Goal: Task Accomplishment & Management: Complete application form

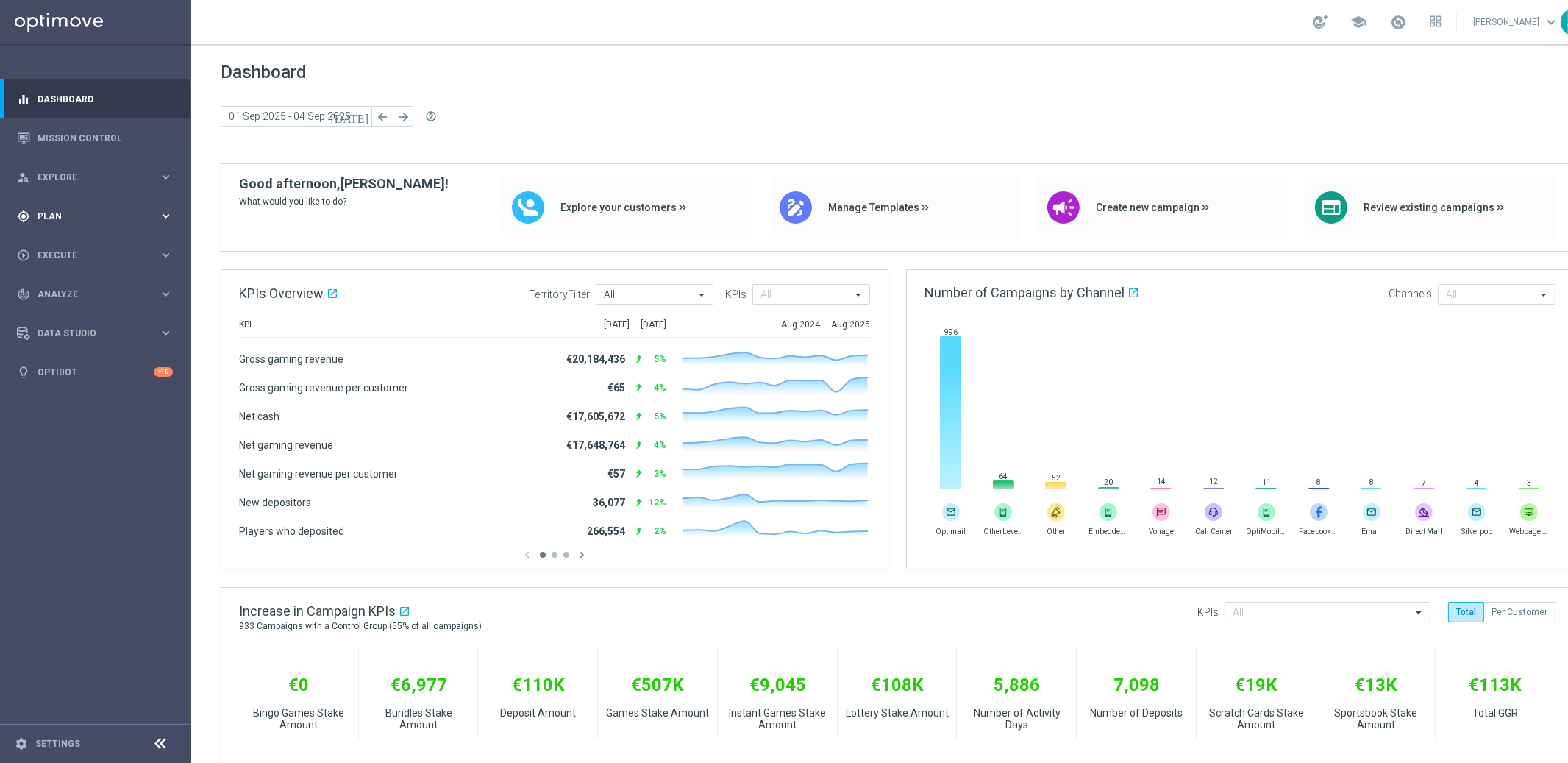
click at [53, 215] on span "Plan" at bounding box center [98, 216] width 121 height 8
click at [82, 248] on link "Target Groups" at bounding box center [95, 246] width 114 height 12
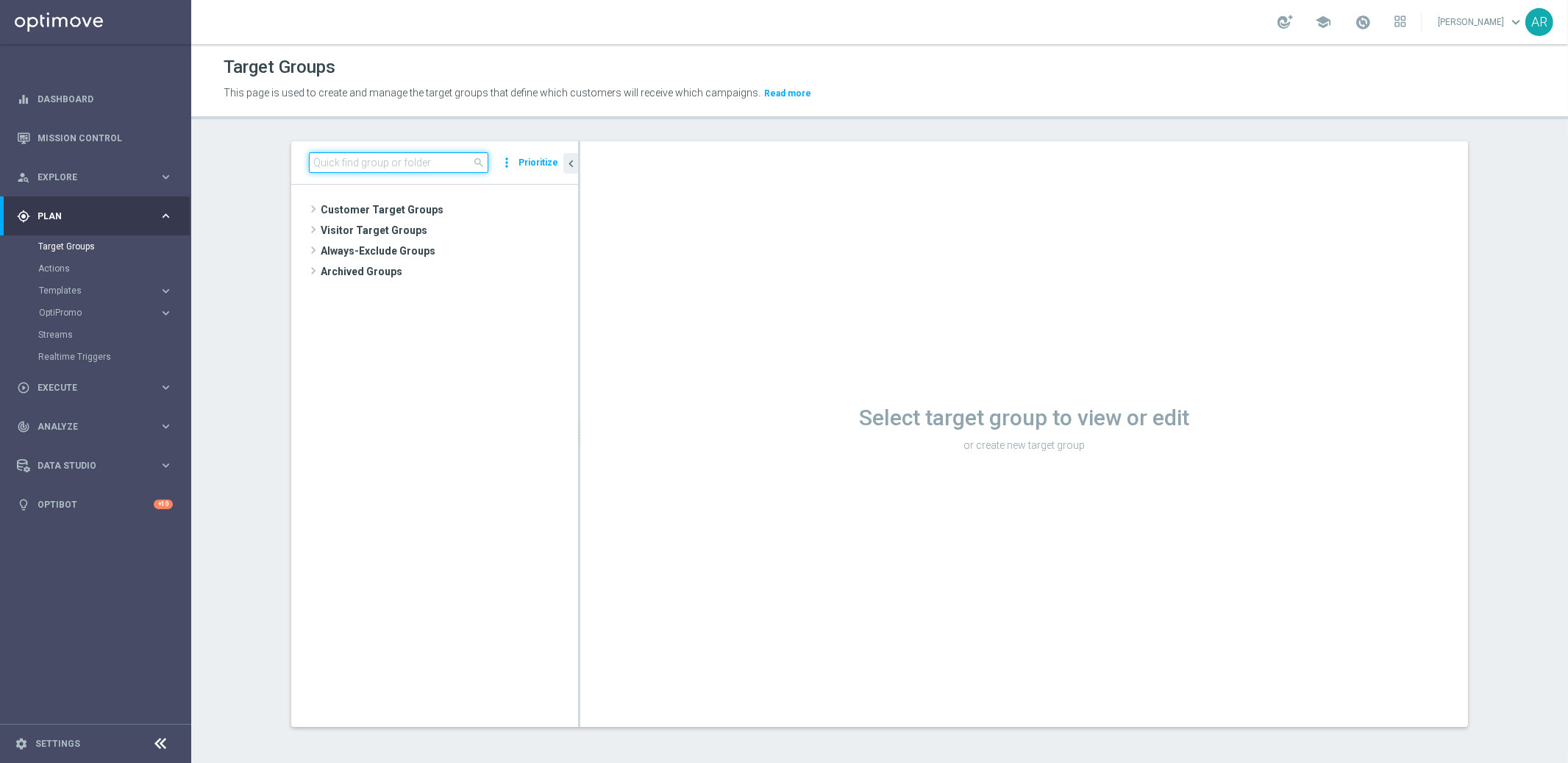
click at [371, 167] on input at bounding box center [398, 162] width 179 height 20
paste input "pt_BR_SX_TGT_ALL_EM_TAC_MIX__INT_CASHDROP_BETBR"
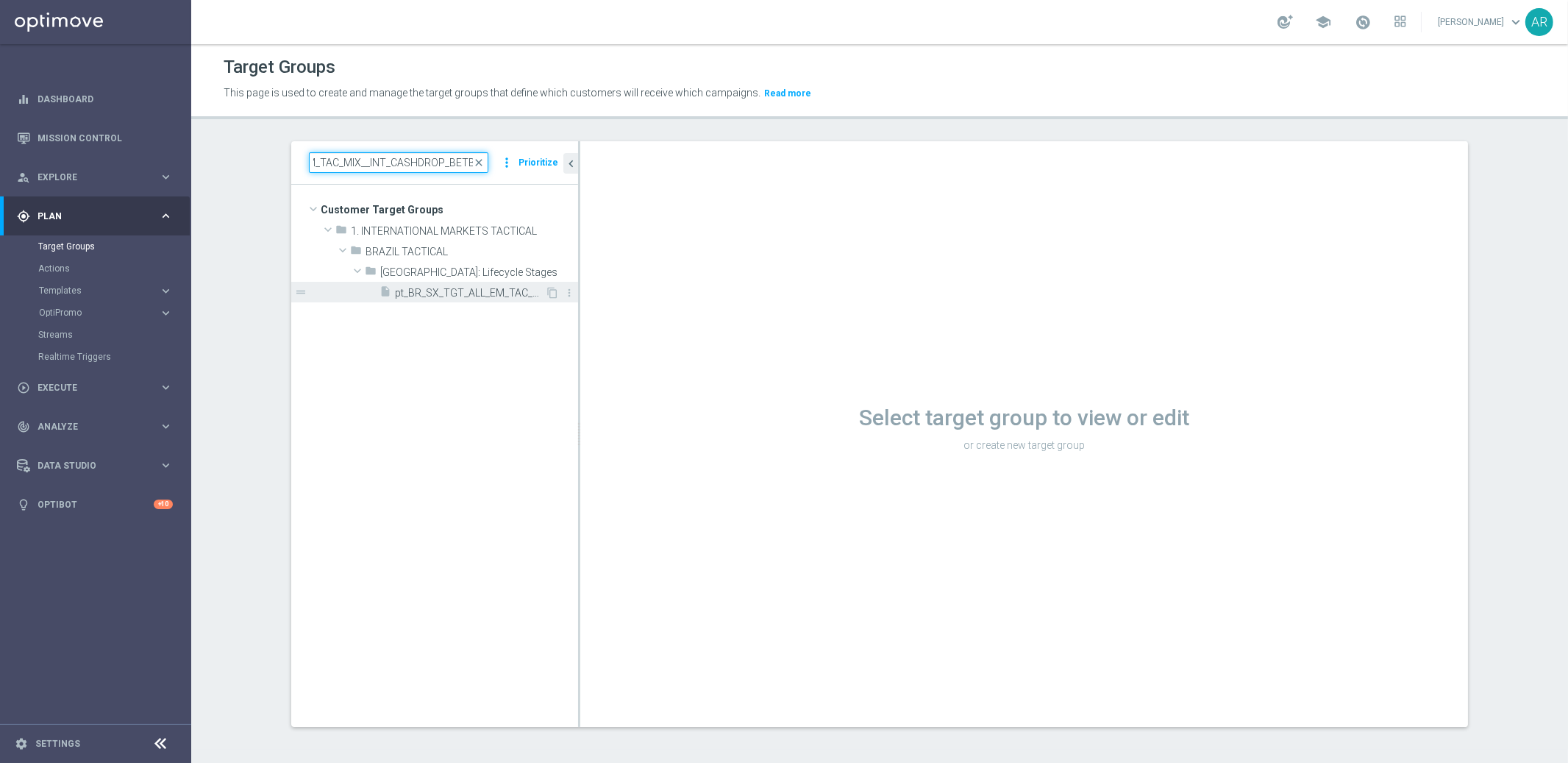
type input "pt_BR_SX_TGT_ALL_EM_TAC_MIX__INT_CASHDROP_BETBR"
click at [451, 296] on span "pt_BR_SX_TGT_ALL_EM_TAC_MIX__INT_CASHDROP_BETBR" at bounding box center [470, 293] width 150 height 13
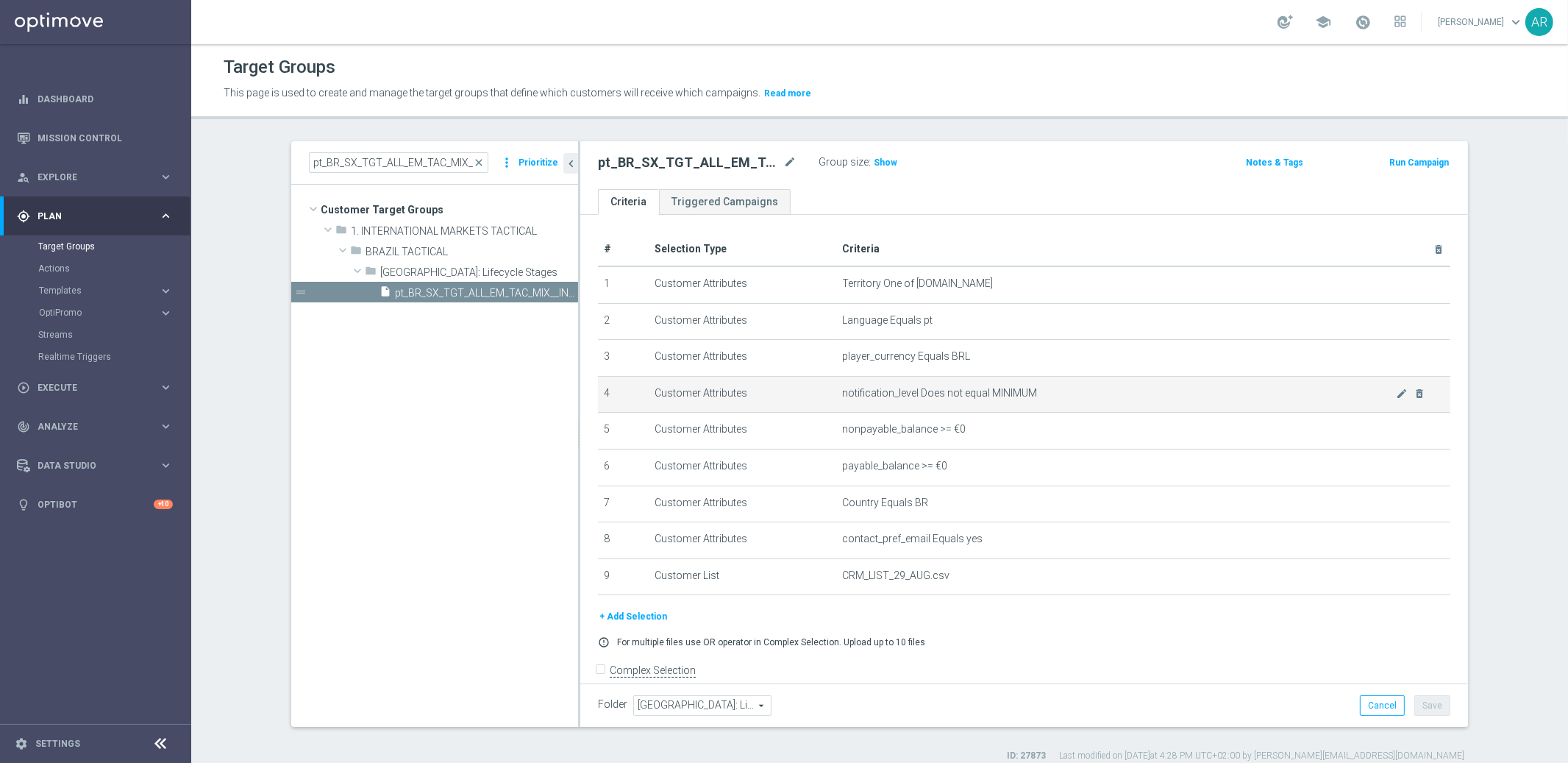
scroll to position [15, 0]
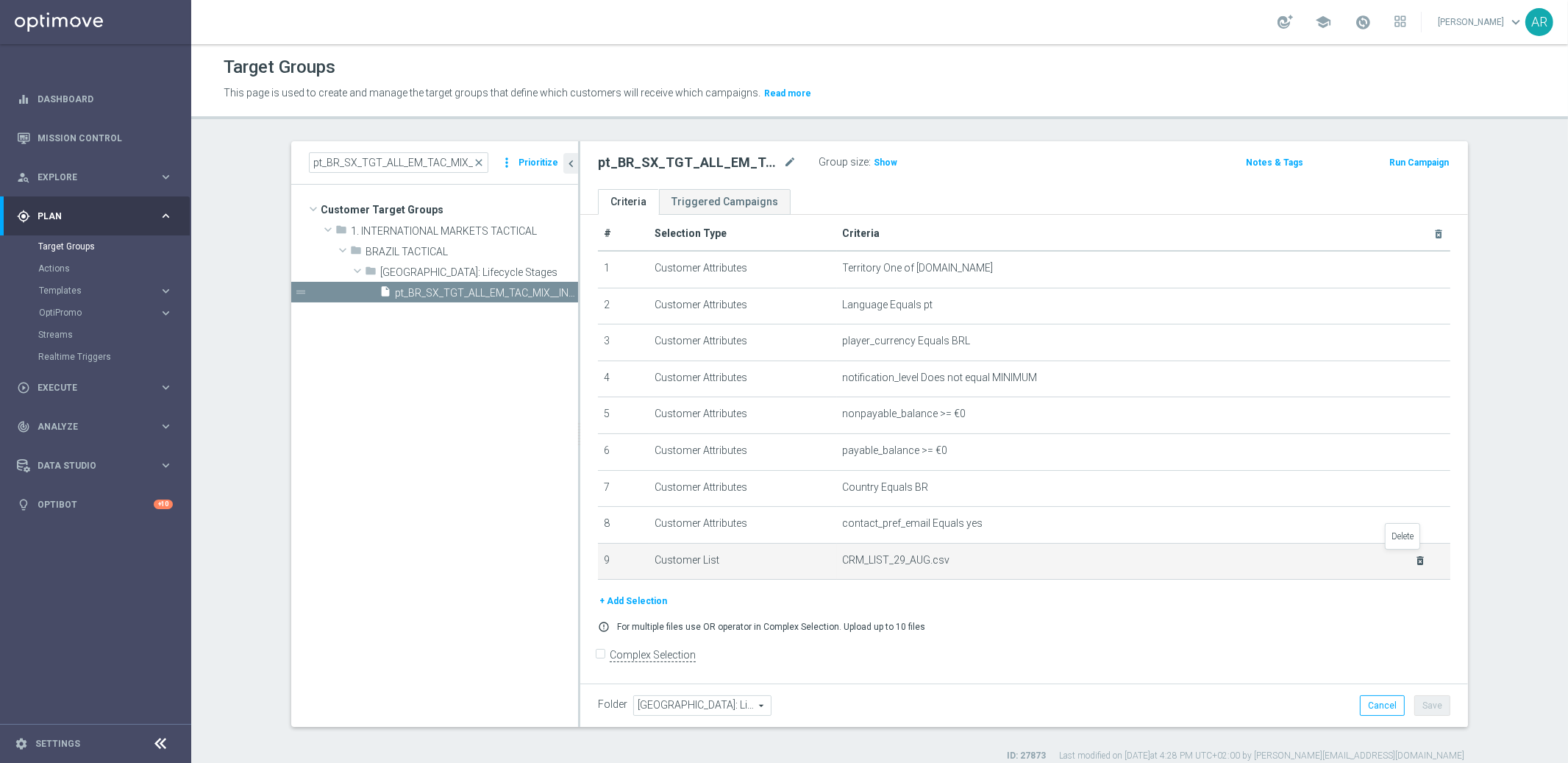
click at [1415, 559] on icon "delete_forever" at bounding box center [1421, 560] width 12 height 12
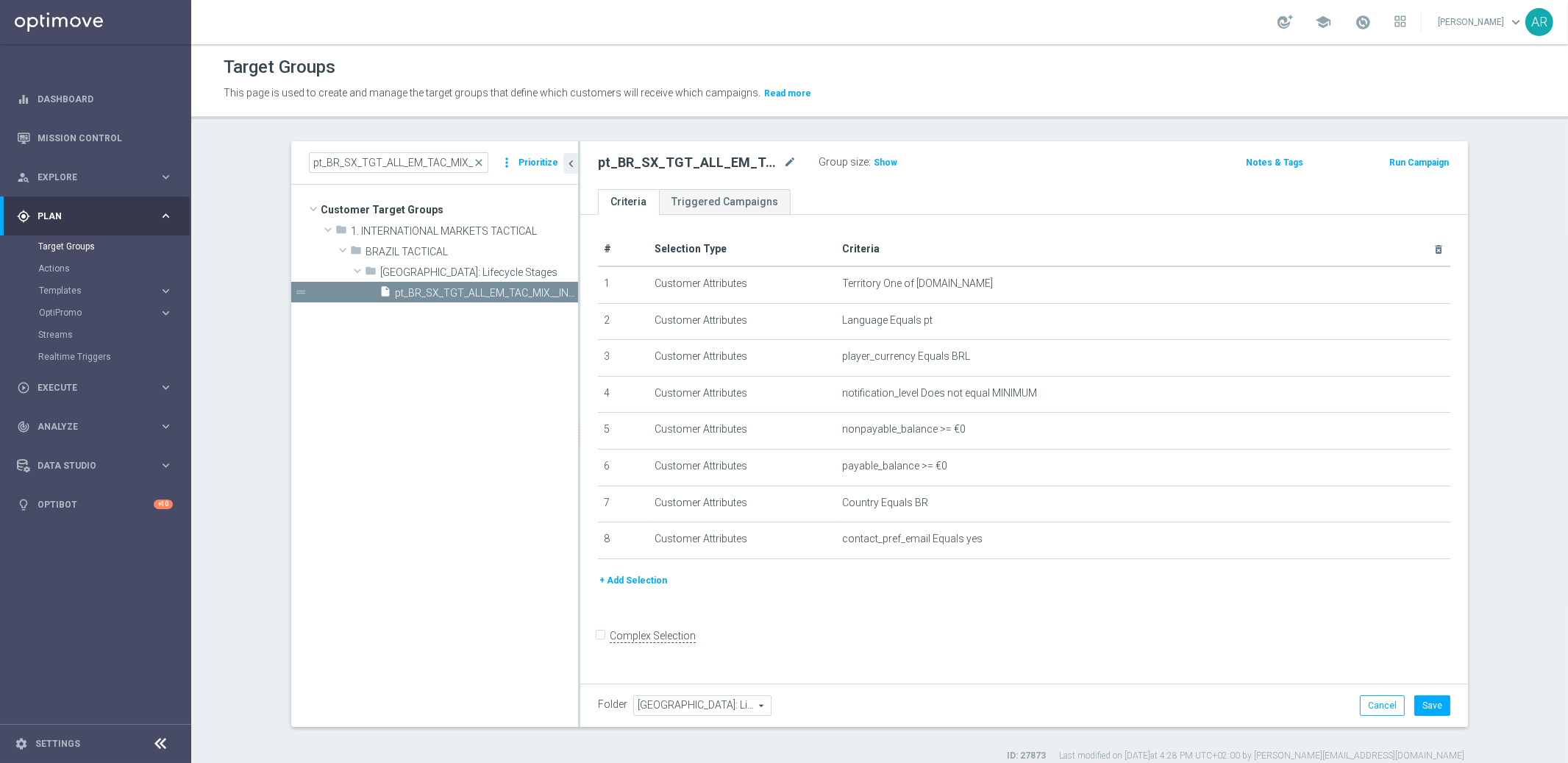
scroll to position [0, 0]
click at [632, 580] on button "+ Add Selection" at bounding box center [633, 580] width 71 height 16
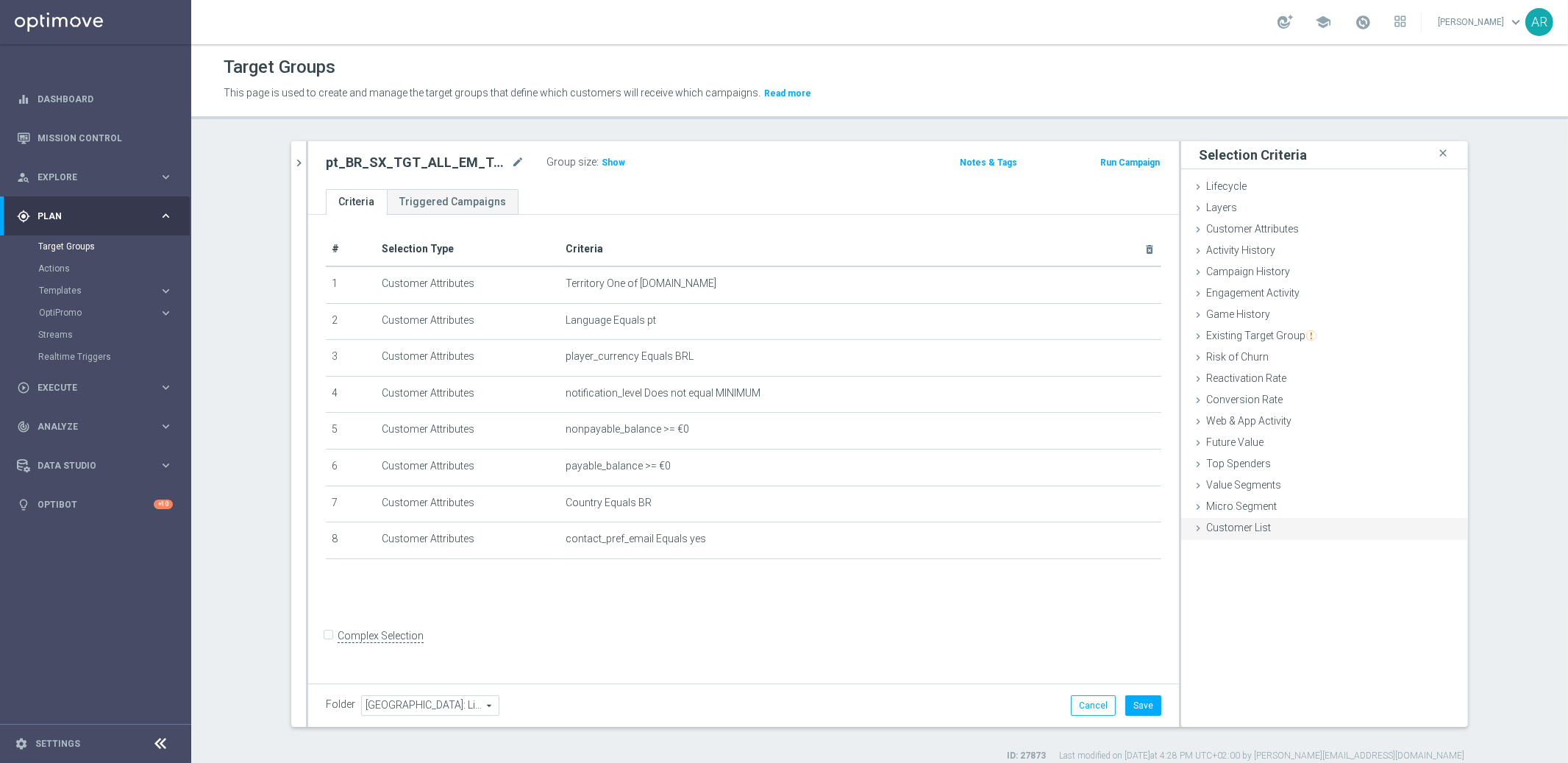
click at [1192, 528] on icon at bounding box center [1198, 528] width 12 height 12
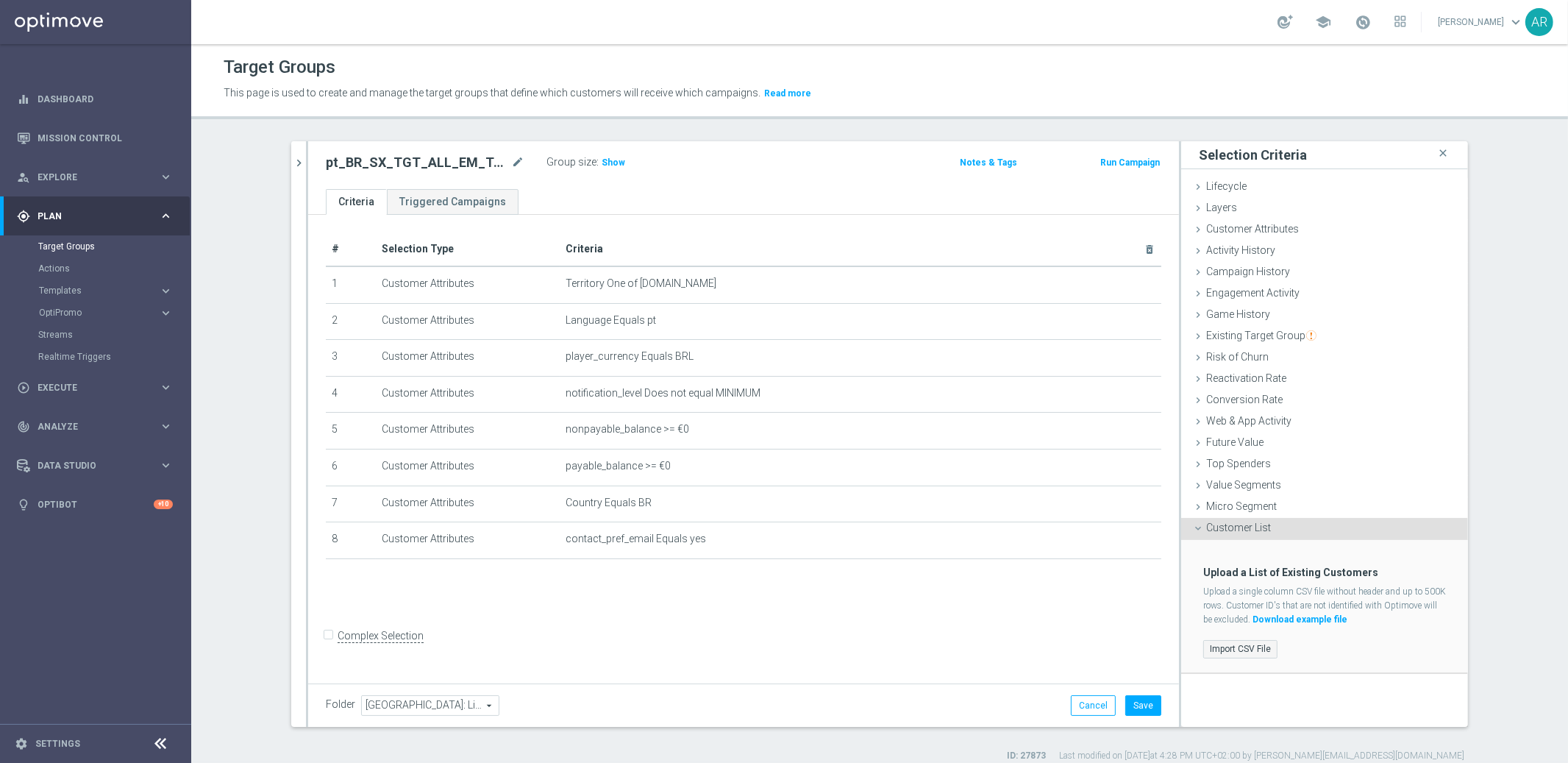
click at [1225, 647] on label "Import CSV File" at bounding box center [1240, 649] width 74 height 19
click at [0, 0] on input "Import CSV File" at bounding box center [0, 0] width 0 height 0
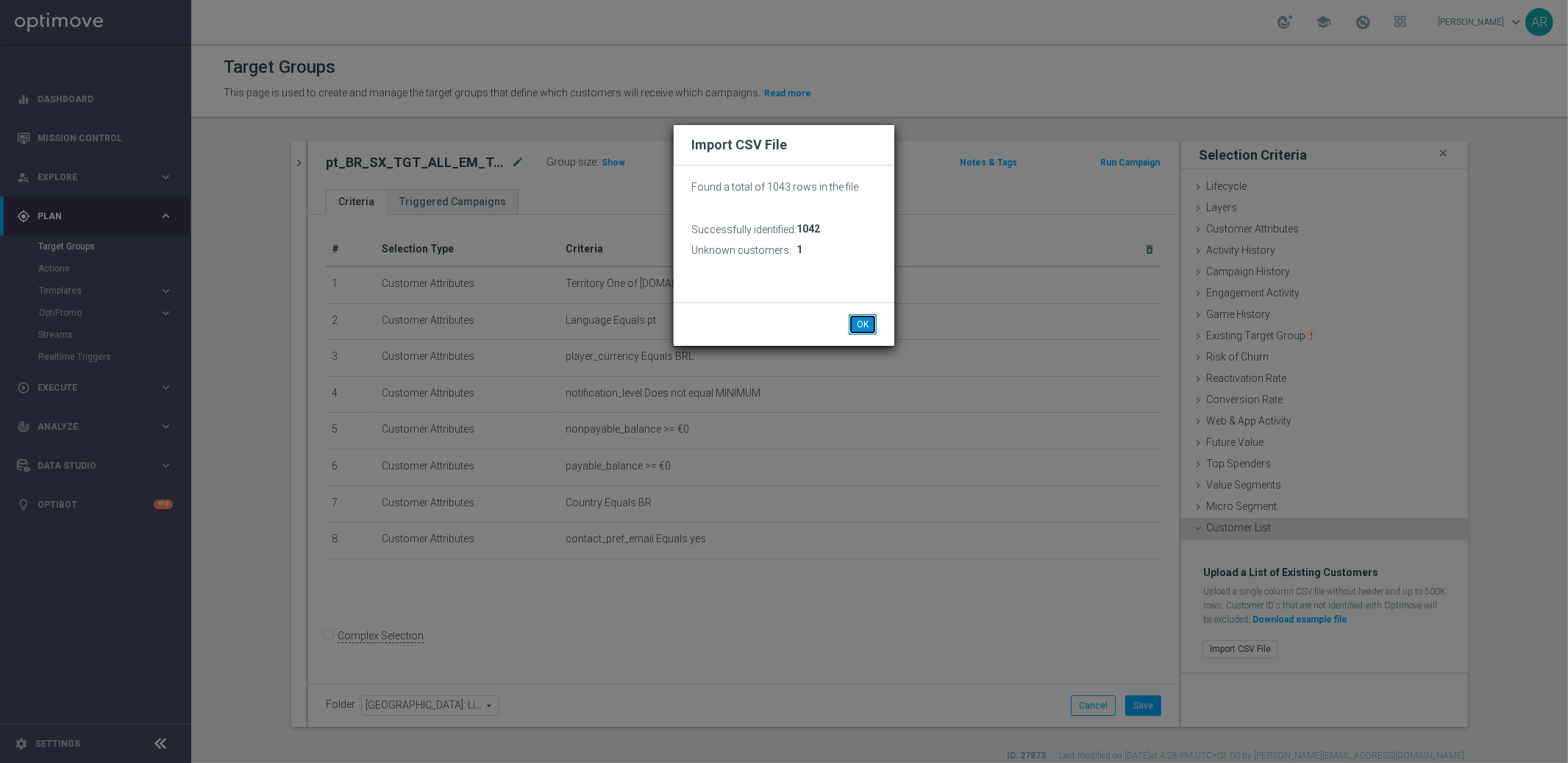
click at [861, 320] on button "OK" at bounding box center [862, 324] width 28 height 20
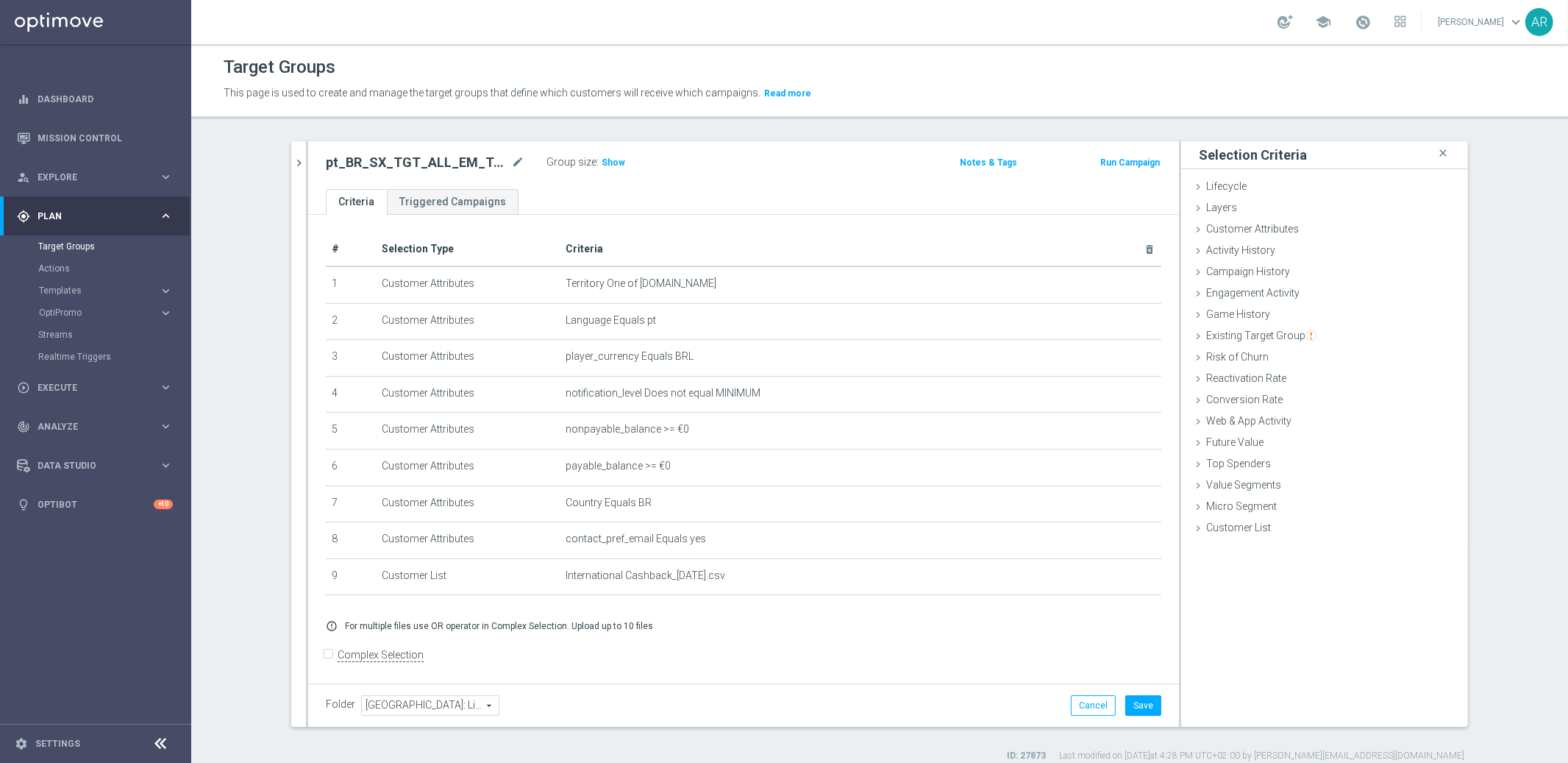
scroll to position [13, 0]
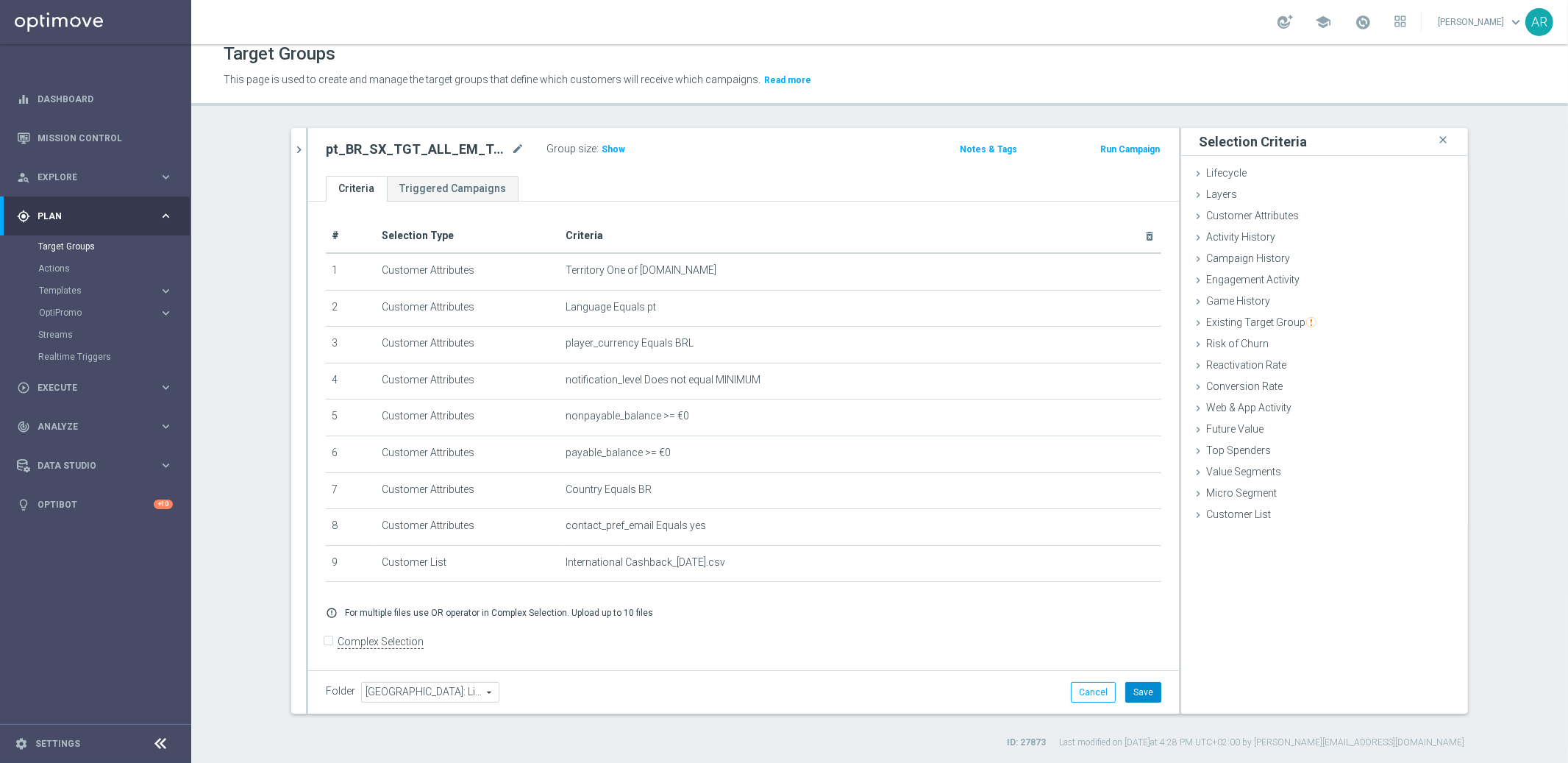
click at [1138, 693] on button "Save" at bounding box center [1143, 692] width 36 height 20
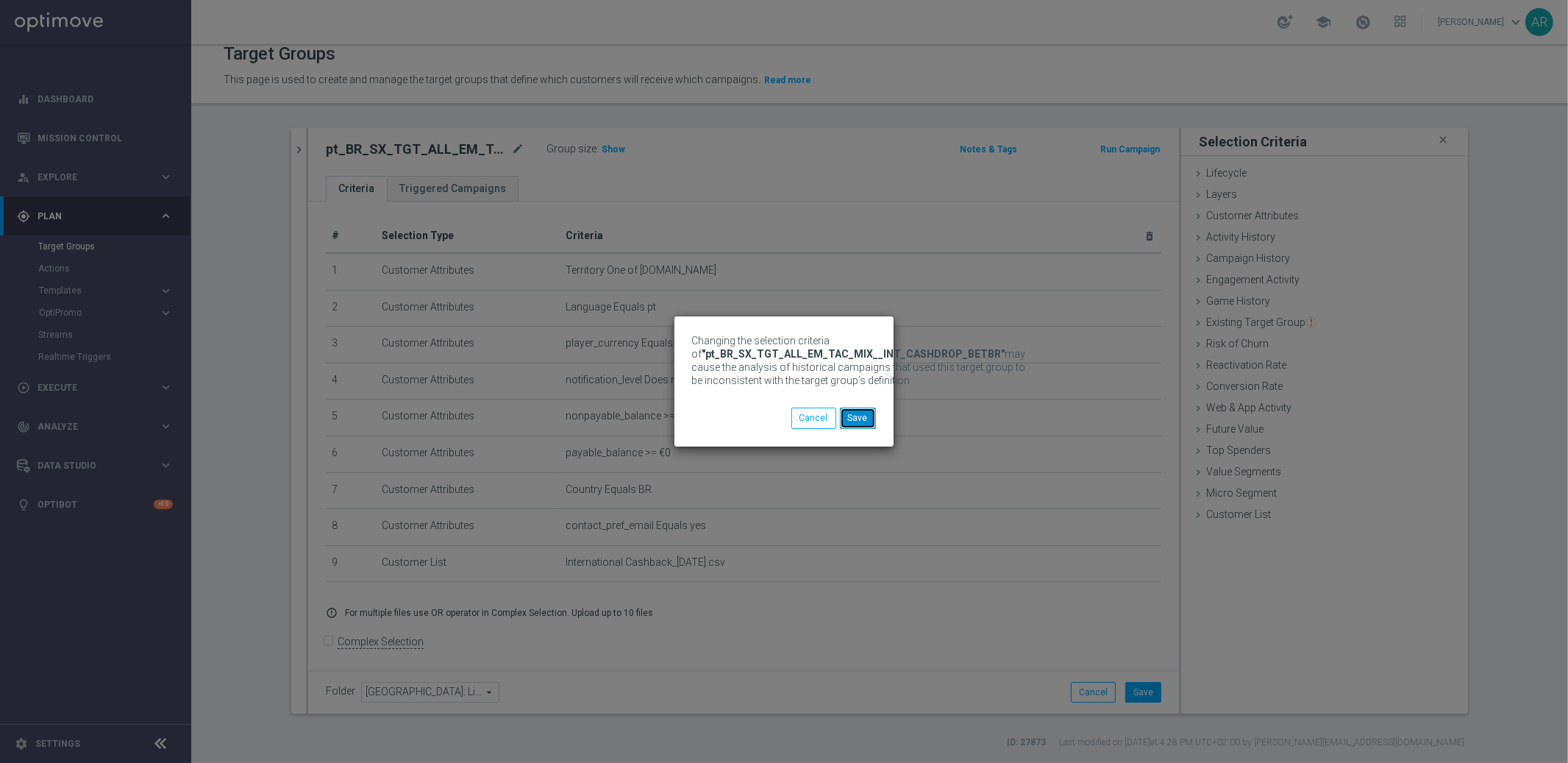
click at [865, 419] on button "Save" at bounding box center [858, 418] width 36 height 20
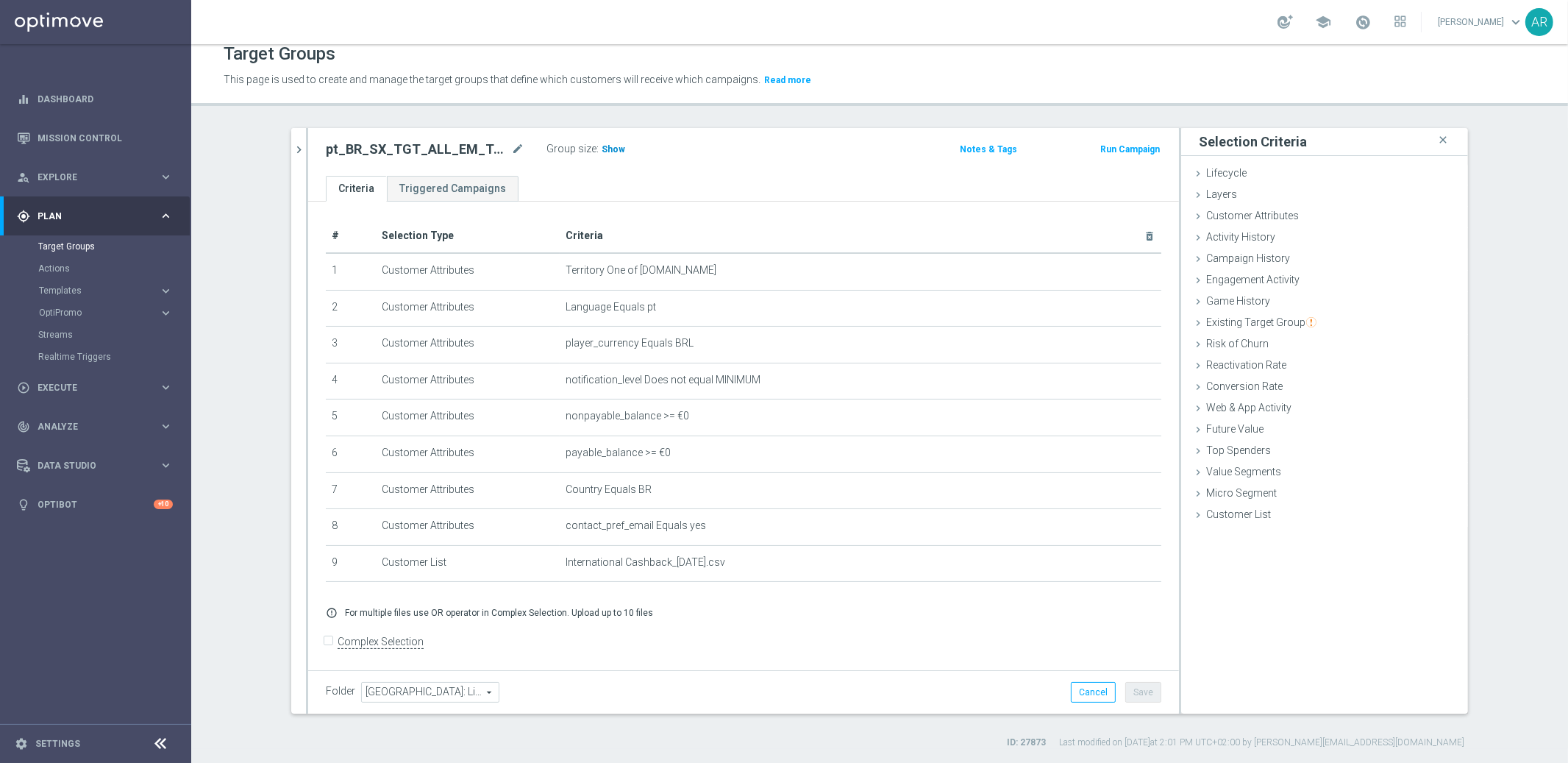
click at [603, 146] on span "Show" at bounding box center [613, 149] width 24 height 10
click at [602, 150] on span "47" at bounding box center [609, 151] width 13 height 14
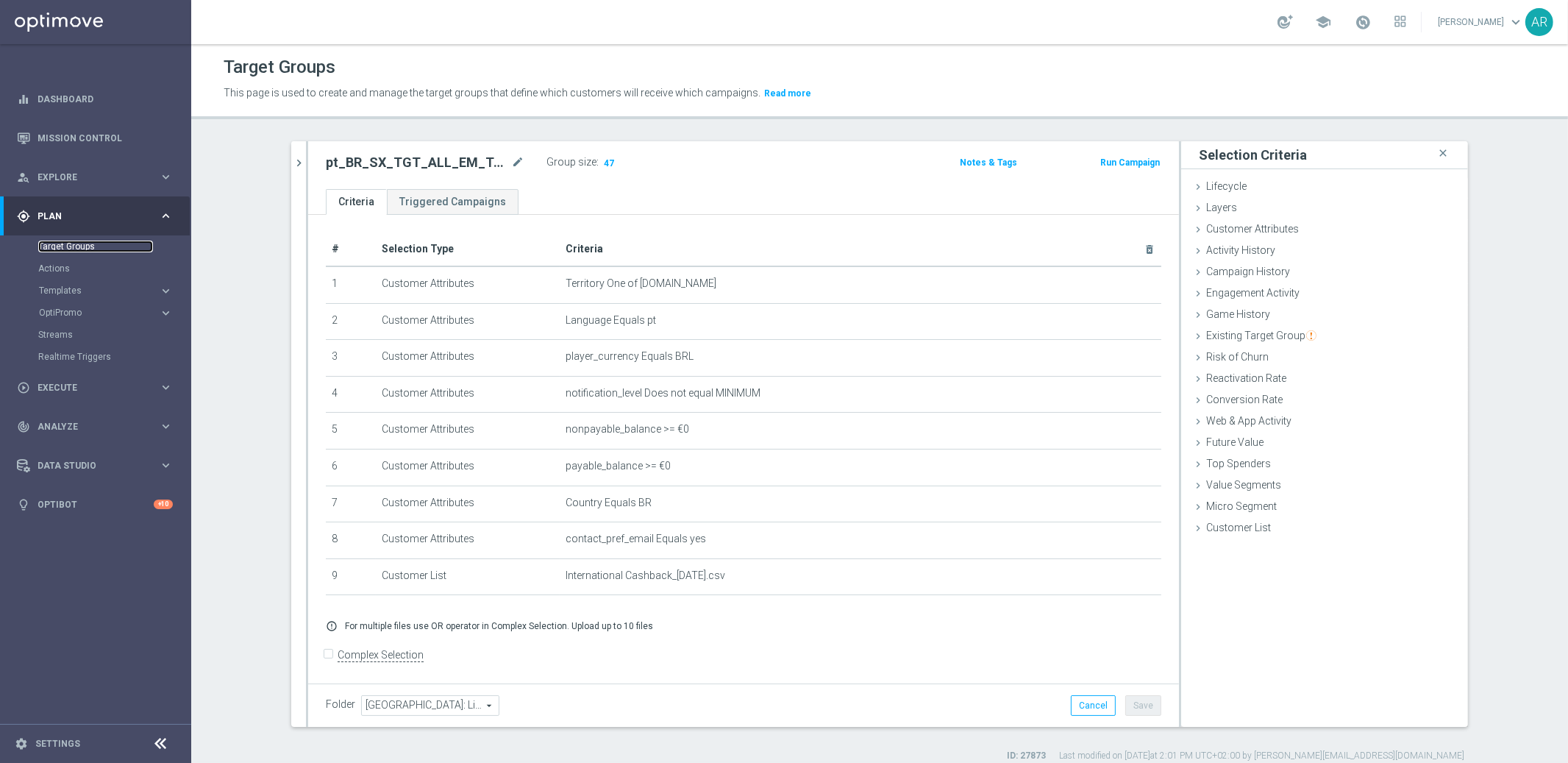
click at [66, 246] on link "Target Groups" at bounding box center [95, 246] width 114 height 12
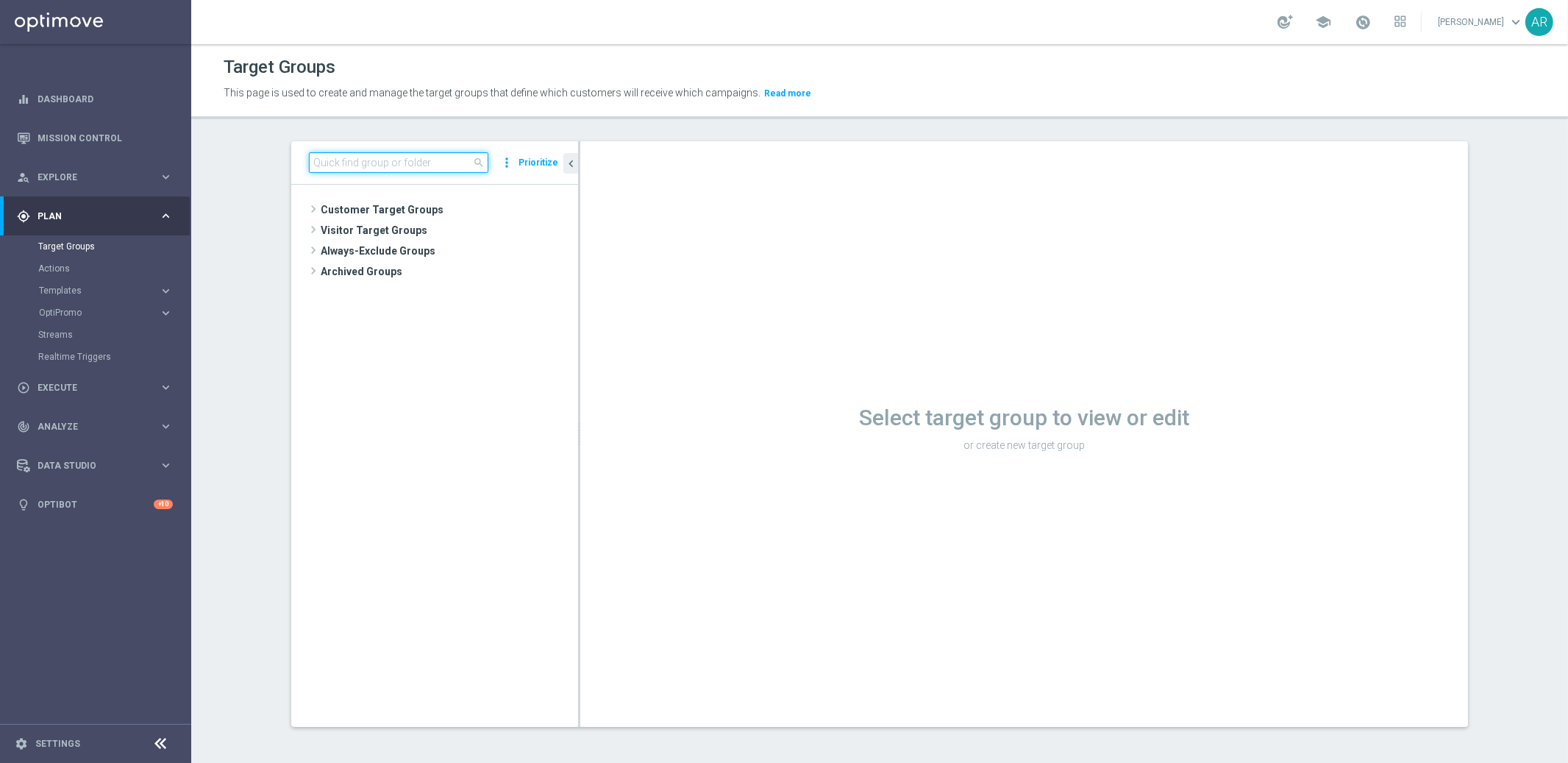
click at [348, 165] on input at bounding box center [398, 162] width 179 height 20
paste input "BR_SOL__INT_CASHDROP__ALL_EMA_TAC_MIX"
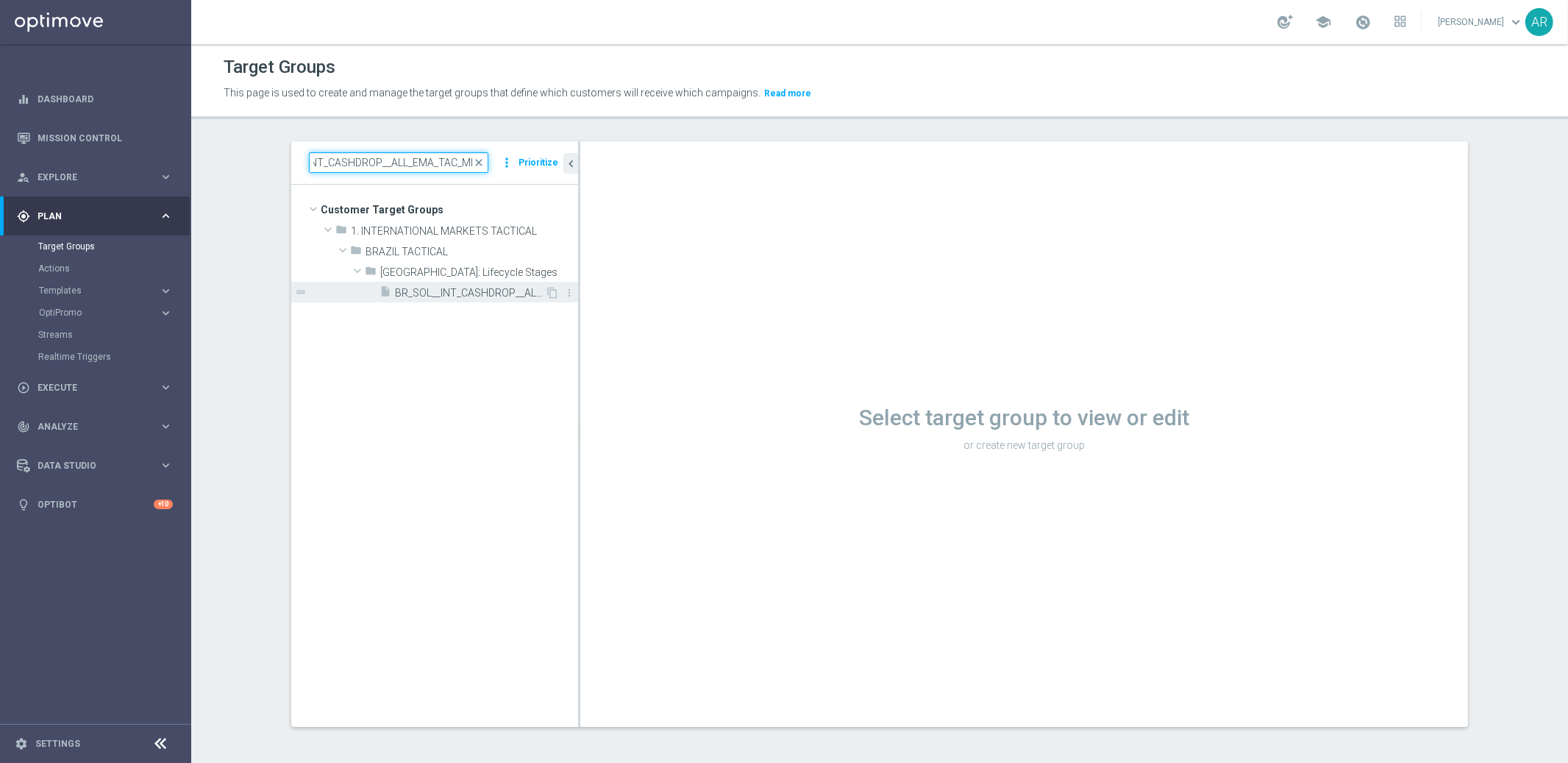
type input "BR_SOL__INT_CASHDROP__ALL_EMA_TAC_MIX"
click at [449, 291] on span "BR_SOL__INT_CASHDROP__ALL_EMA_TAC_MIX" at bounding box center [470, 293] width 150 height 13
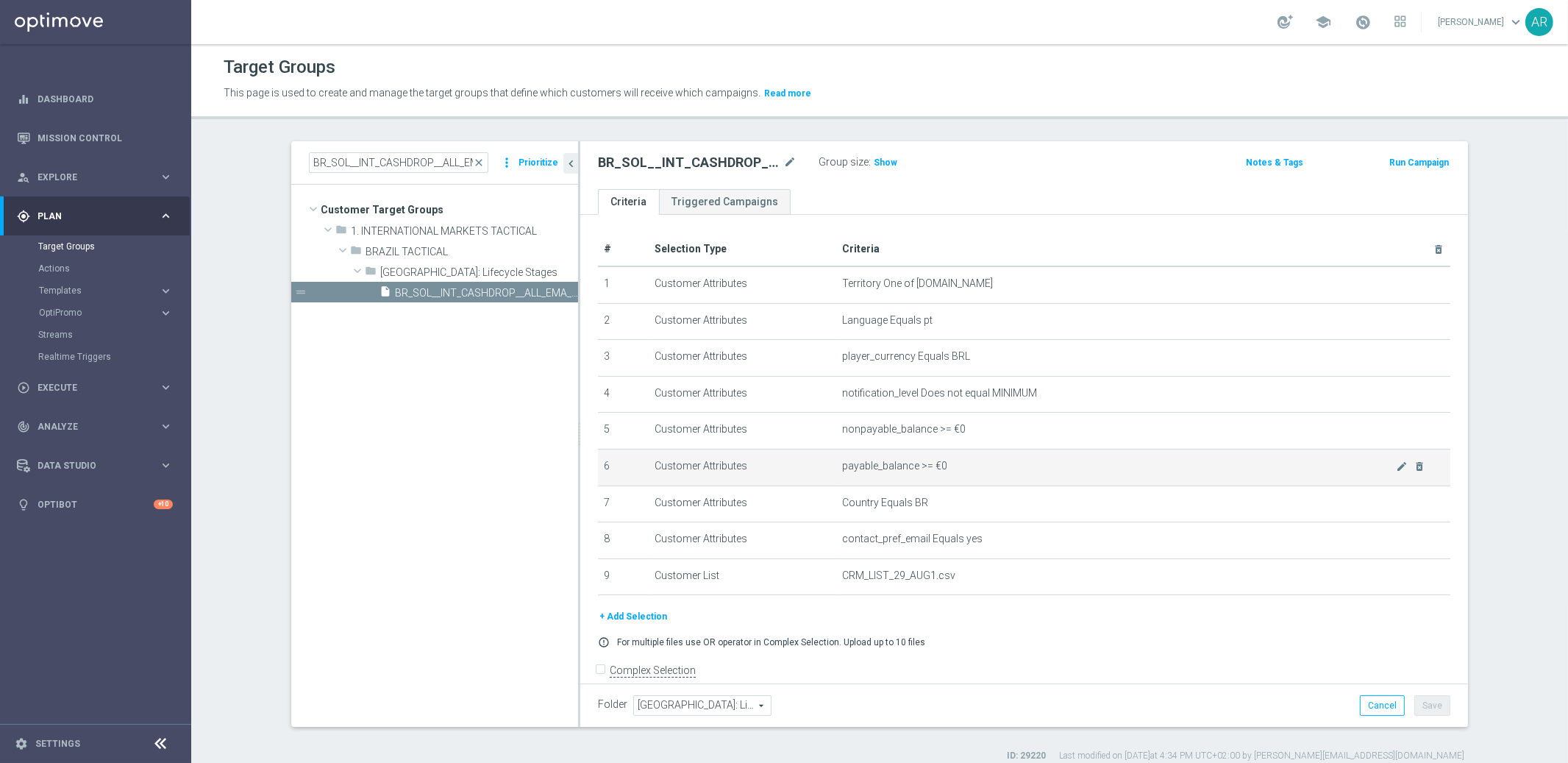
scroll to position [15, 0]
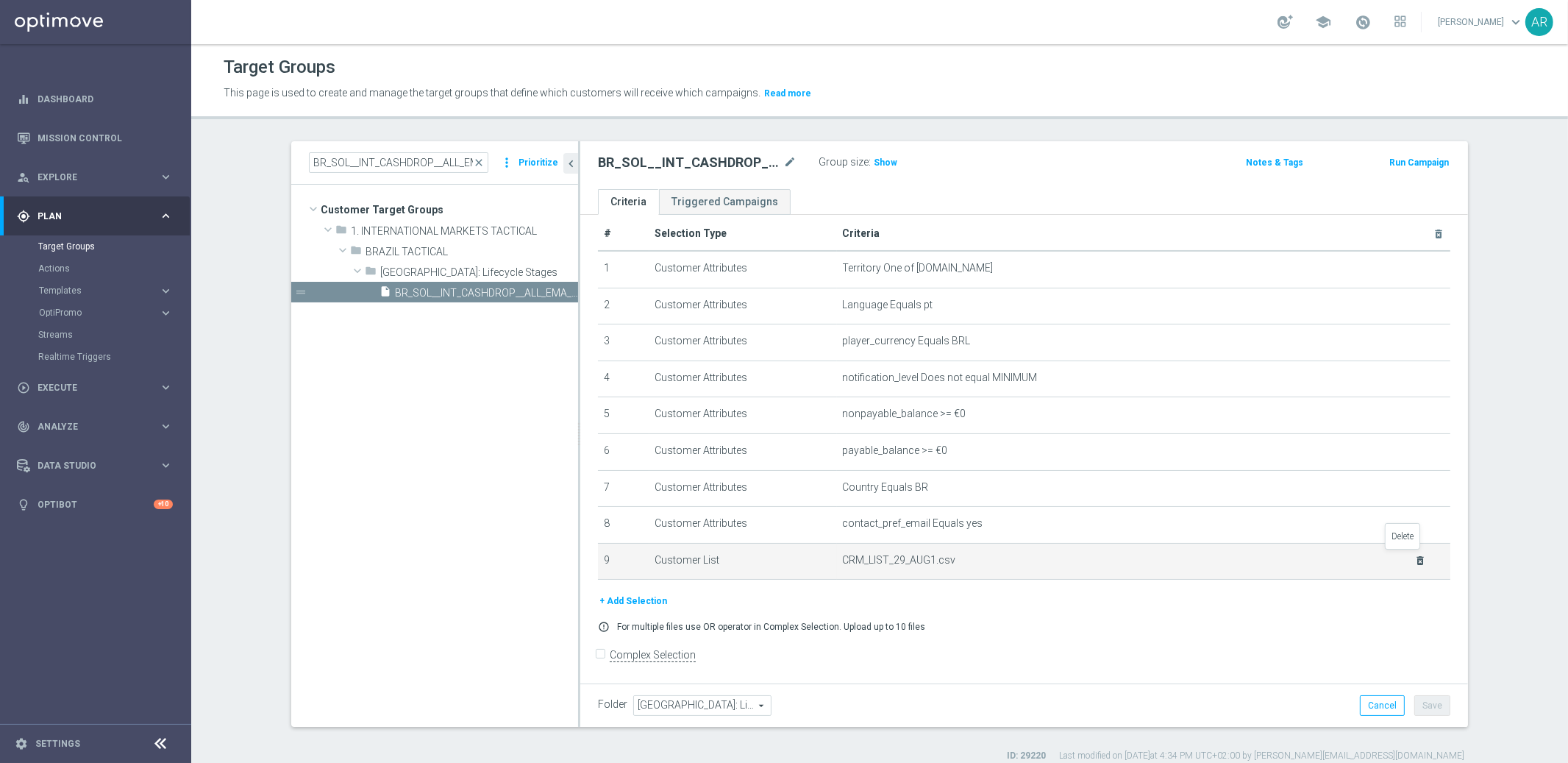
click at [1415, 556] on icon "delete_forever" at bounding box center [1421, 560] width 12 height 12
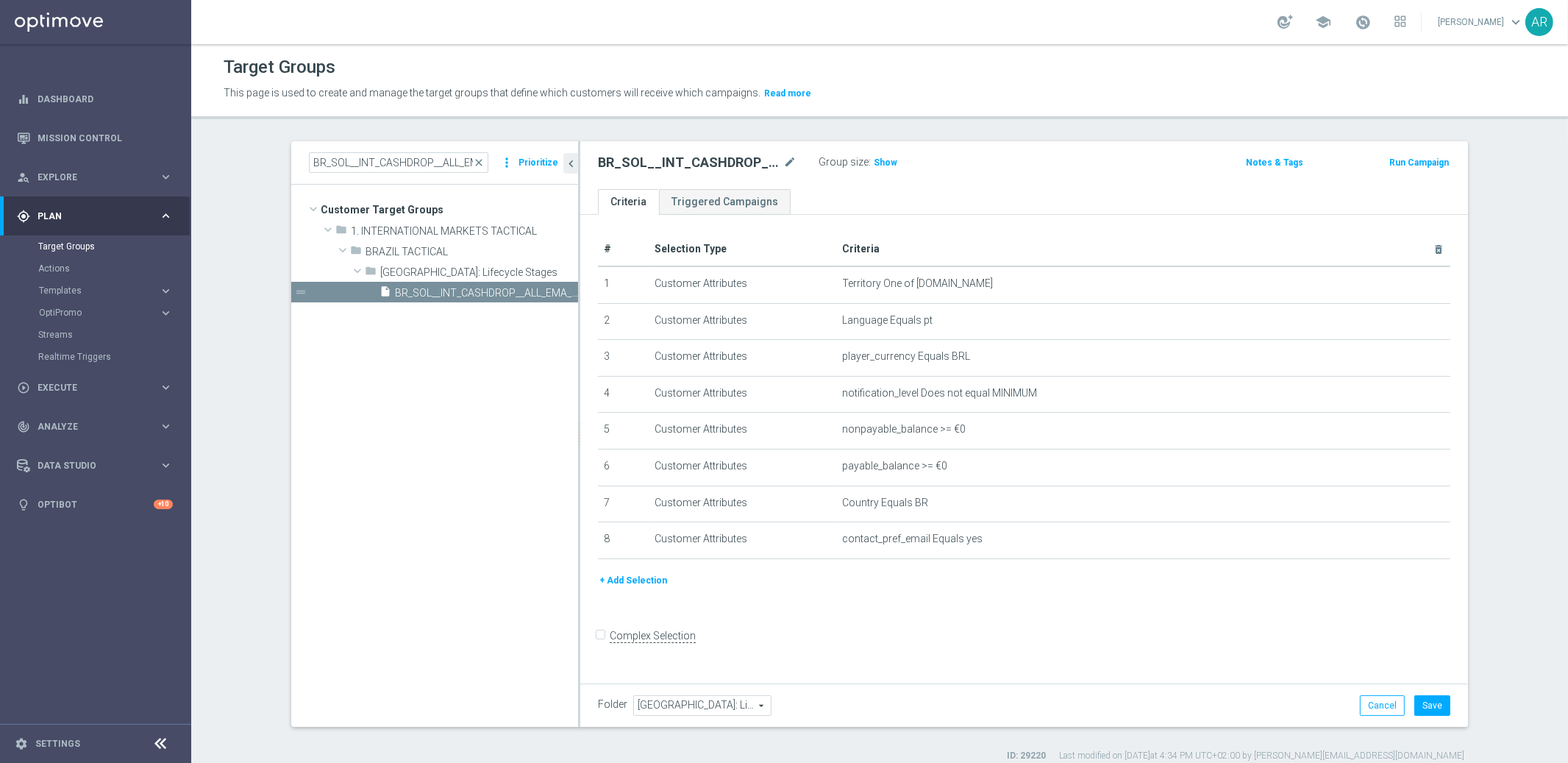
scroll to position [0, 0]
click at [632, 578] on button "+ Add Selection" at bounding box center [633, 580] width 71 height 16
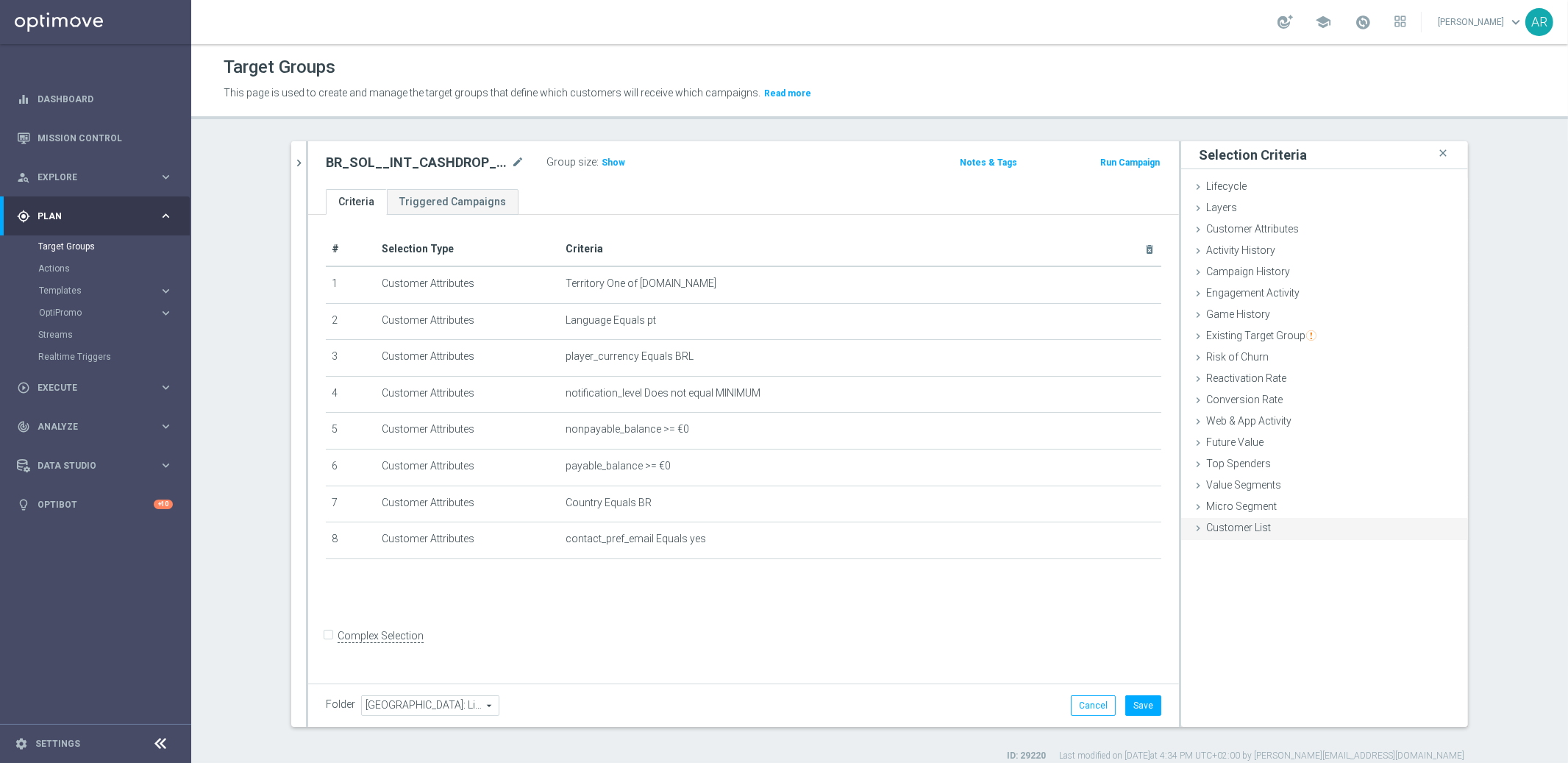
click at [1253, 529] on span "Customer List" at bounding box center [1238, 527] width 65 height 12
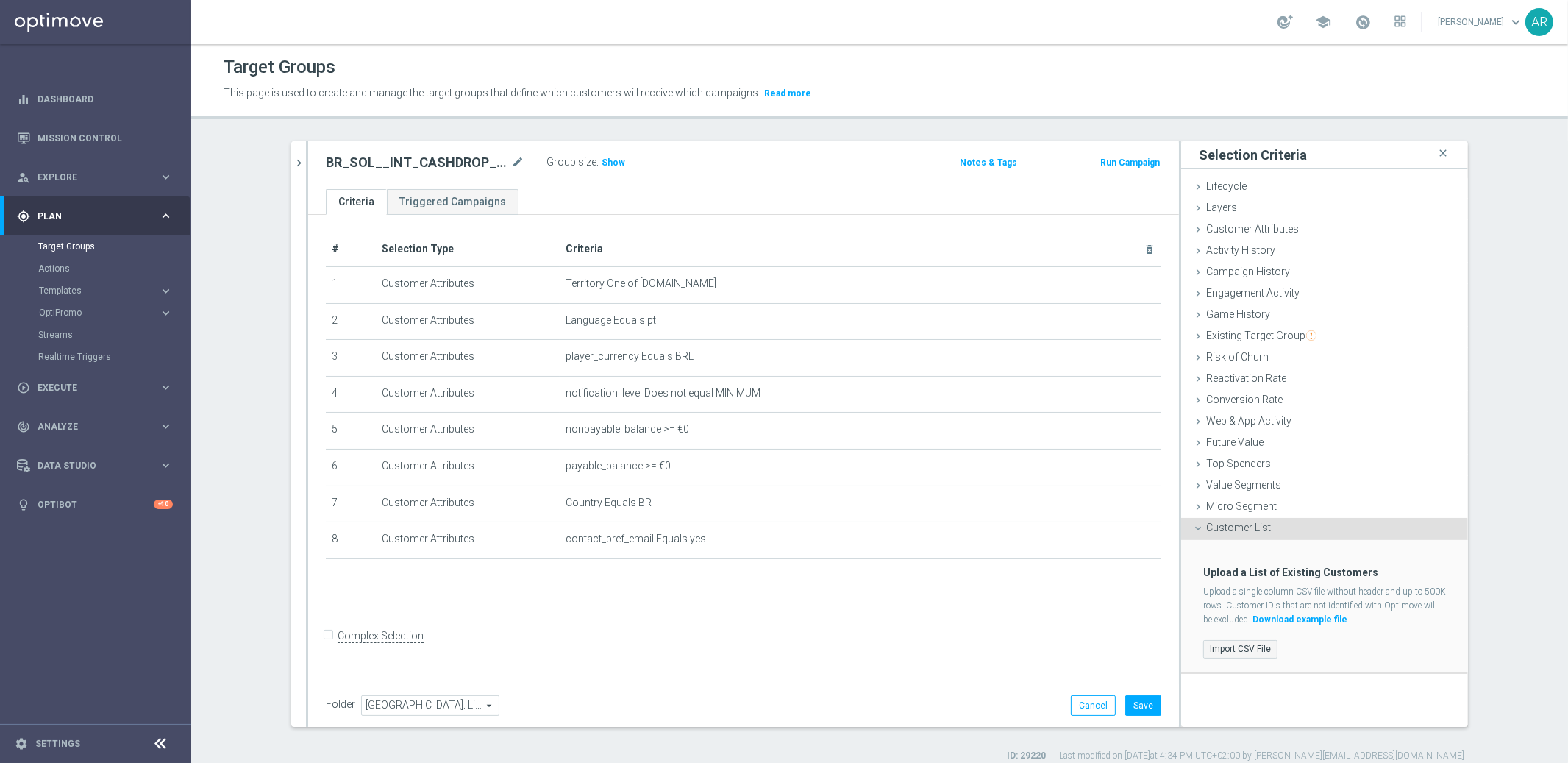
click at [1224, 648] on label "Import CSV File" at bounding box center [1240, 649] width 74 height 19
click at [0, 0] on input "Import CSV File" at bounding box center [0, 0] width 0 height 0
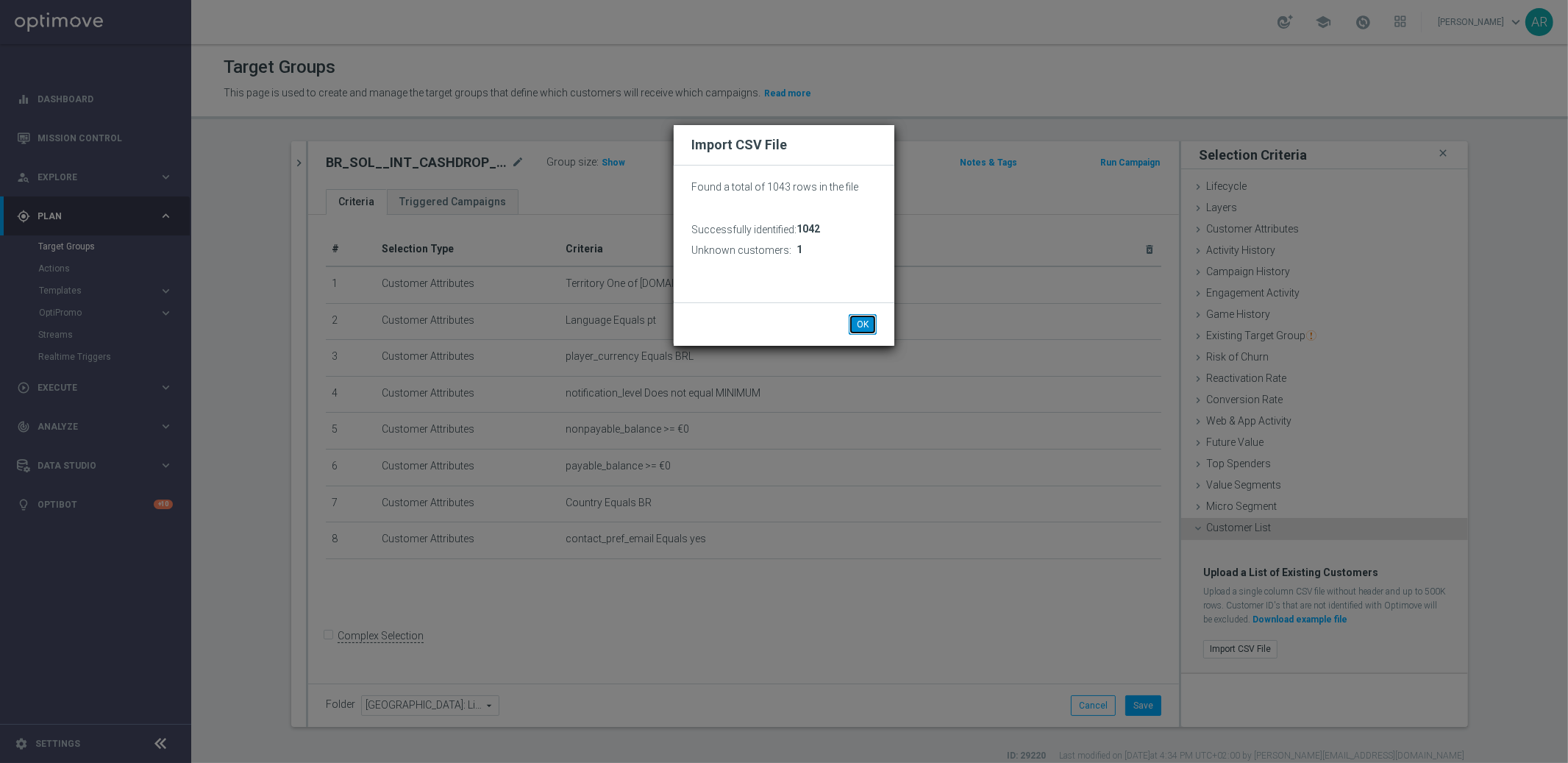
click at [860, 324] on button "OK" at bounding box center [862, 324] width 28 height 20
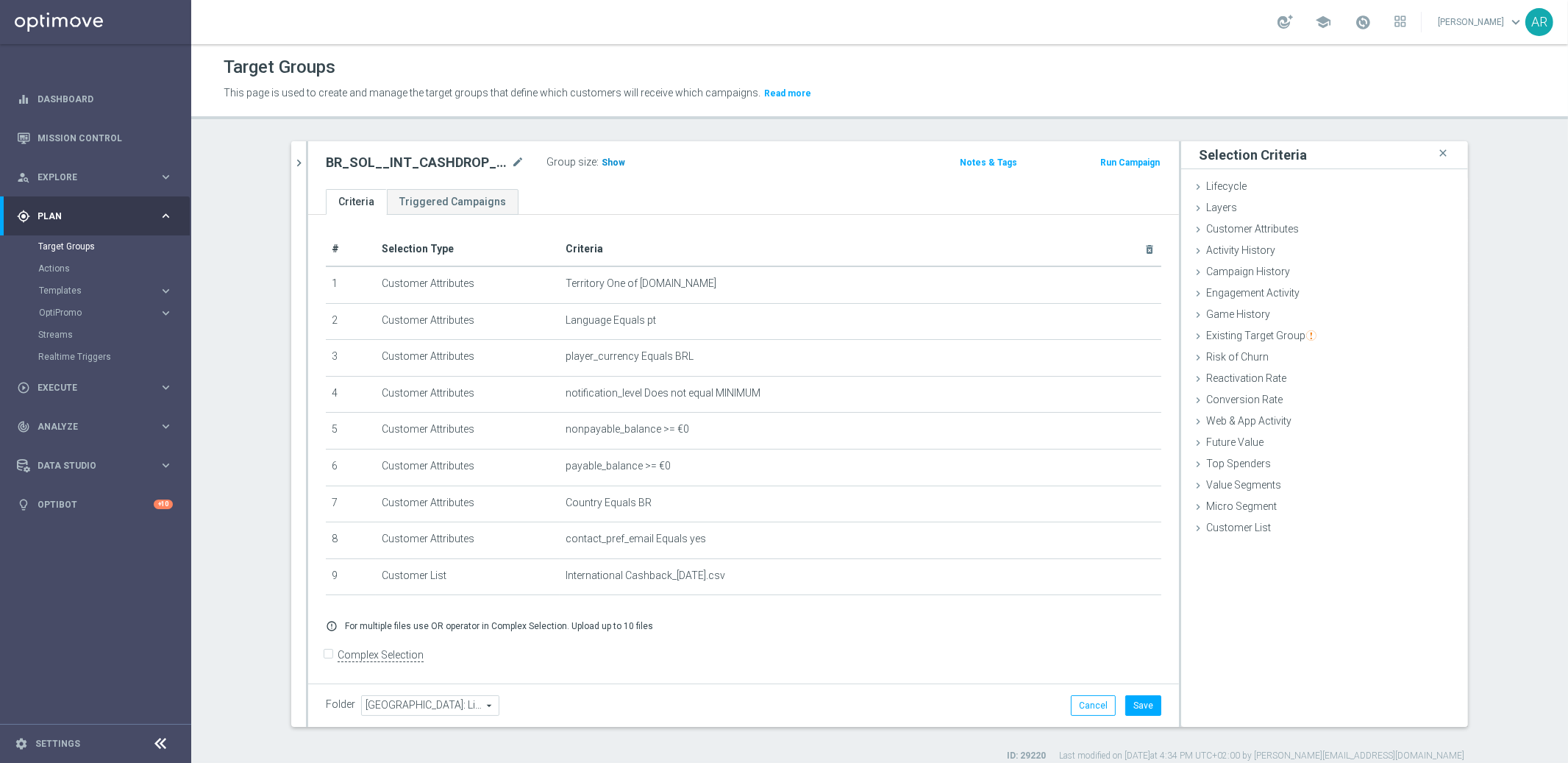
click at [609, 162] on span "Show" at bounding box center [613, 162] width 24 height 10
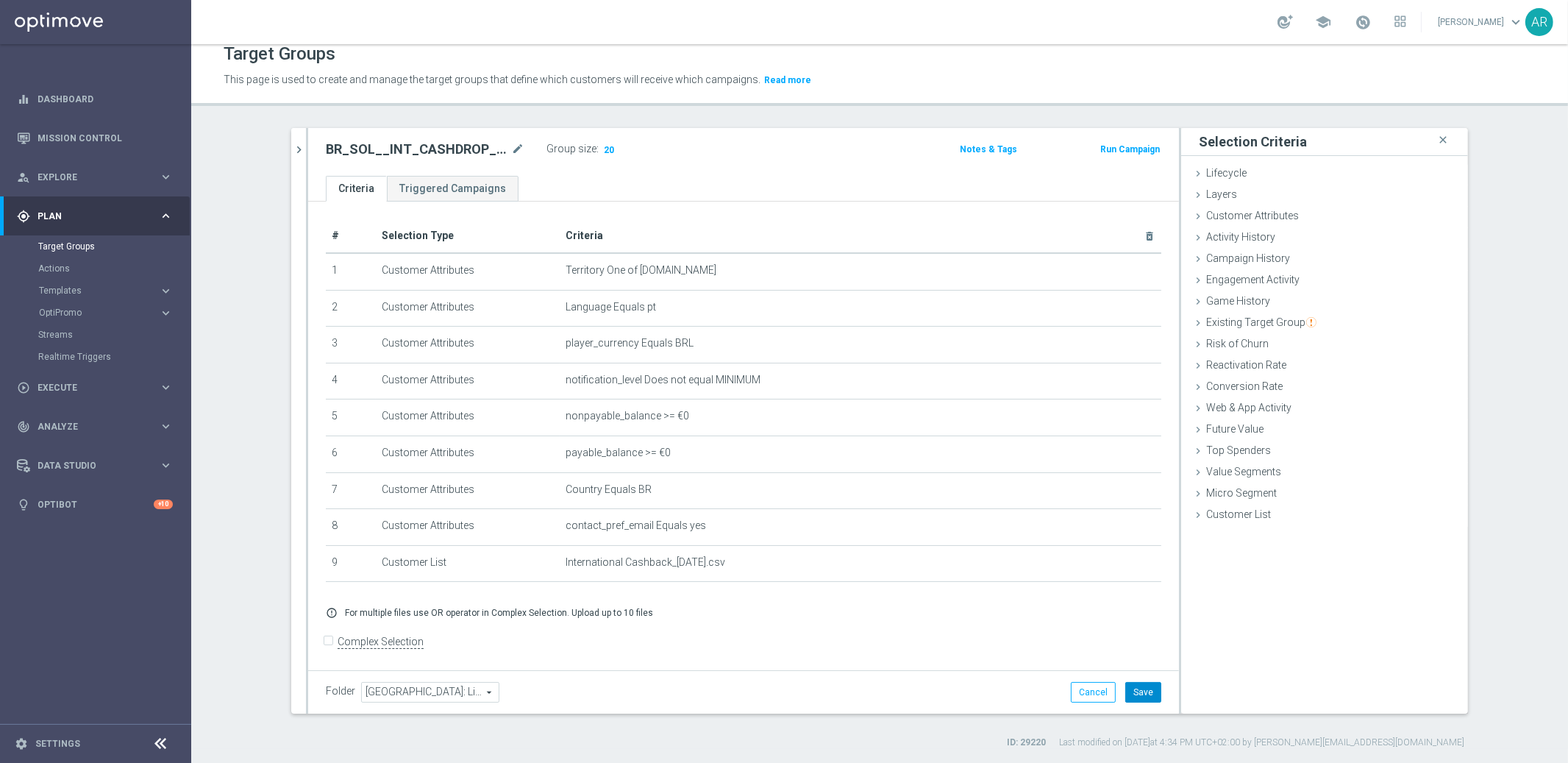
click at [1139, 693] on button "Save" at bounding box center [1143, 692] width 36 height 20
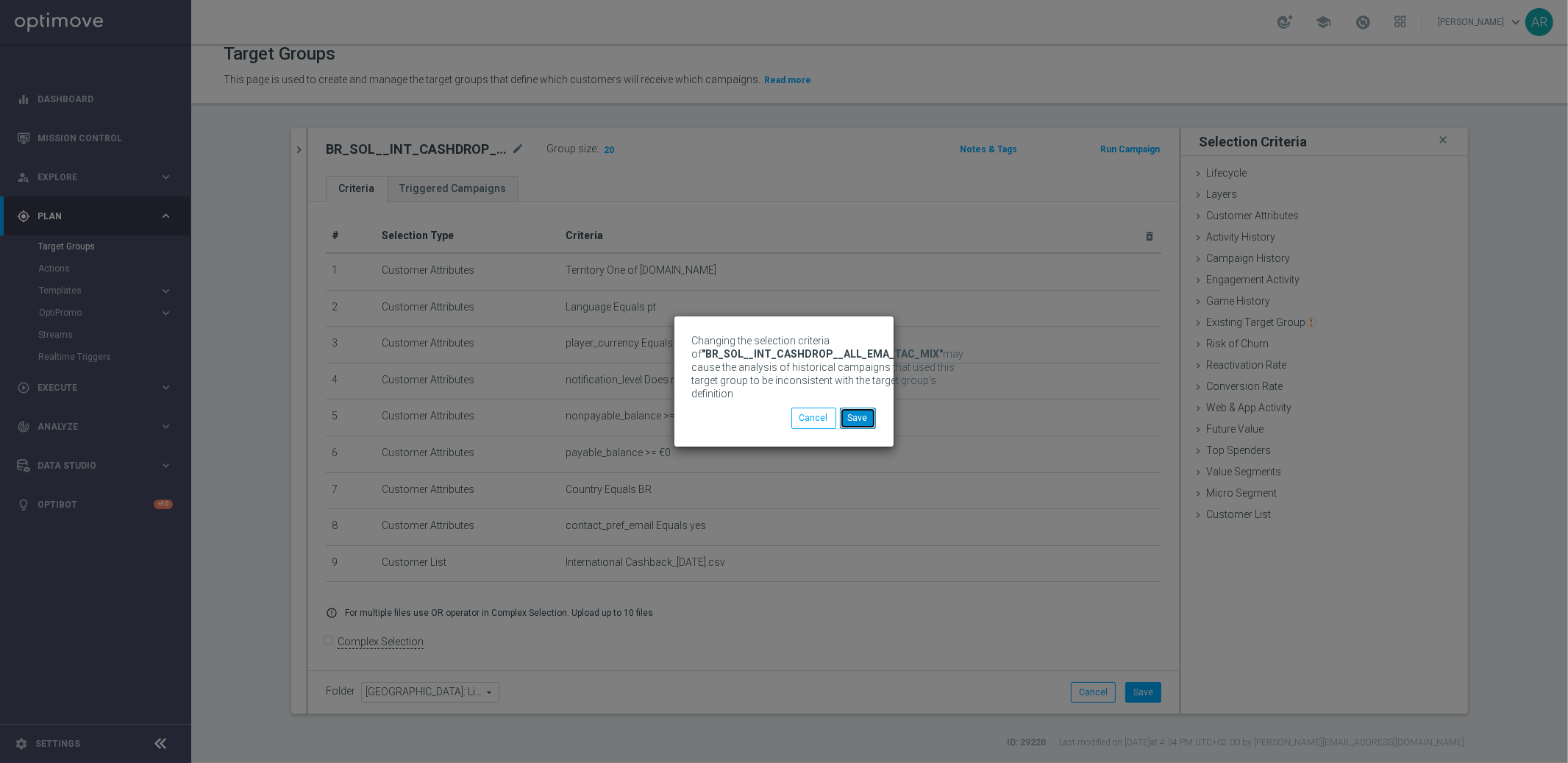
click at [864, 419] on button "Save" at bounding box center [858, 418] width 36 height 20
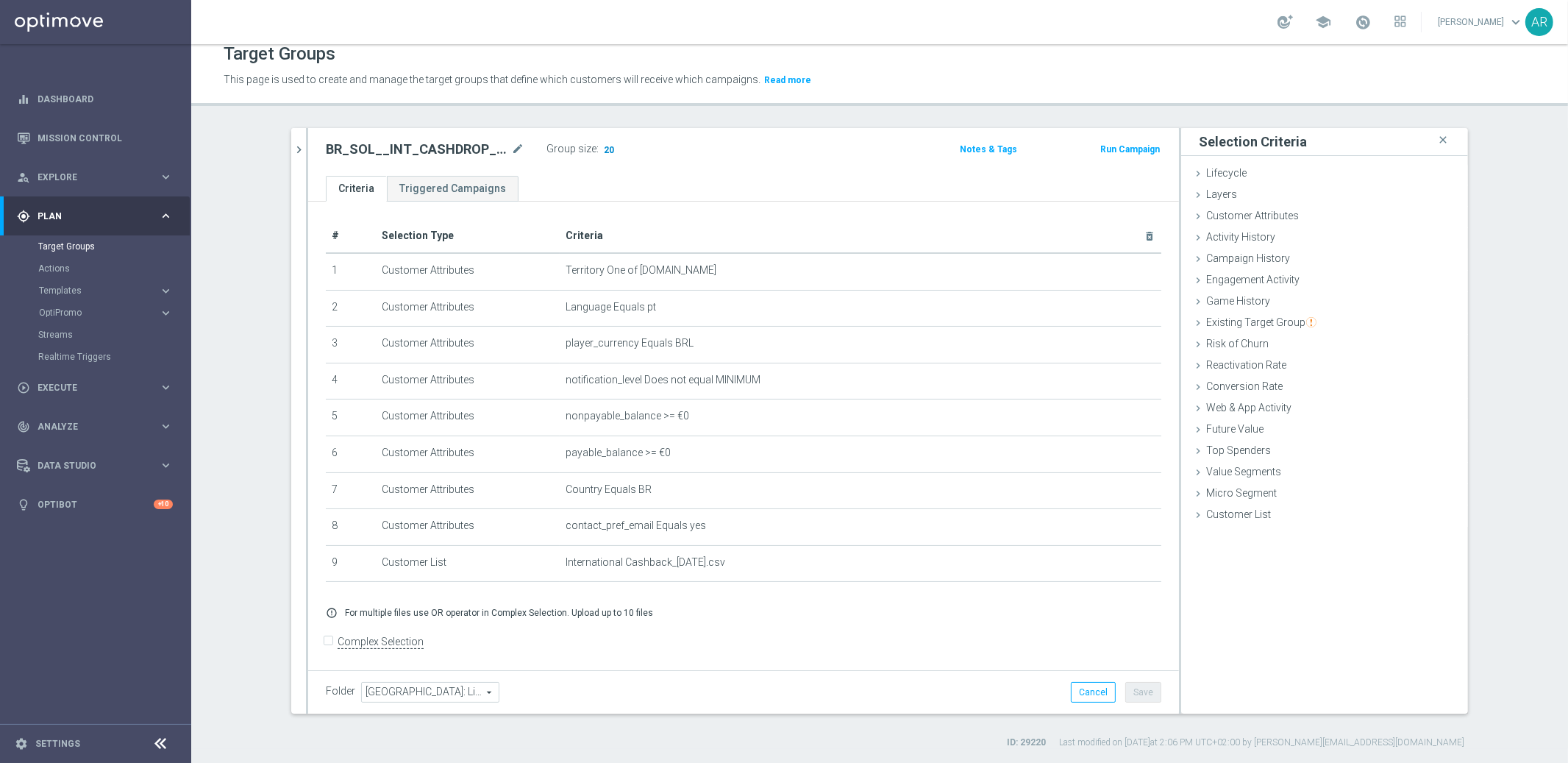
click at [602, 148] on span "20" at bounding box center [609, 151] width 13 height 14
click at [58, 389] on span "Execute" at bounding box center [98, 388] width 121 height 8
click at [73, 282] on link "Campaign Builder" at bounding box center [95, 285] width 114 height 12
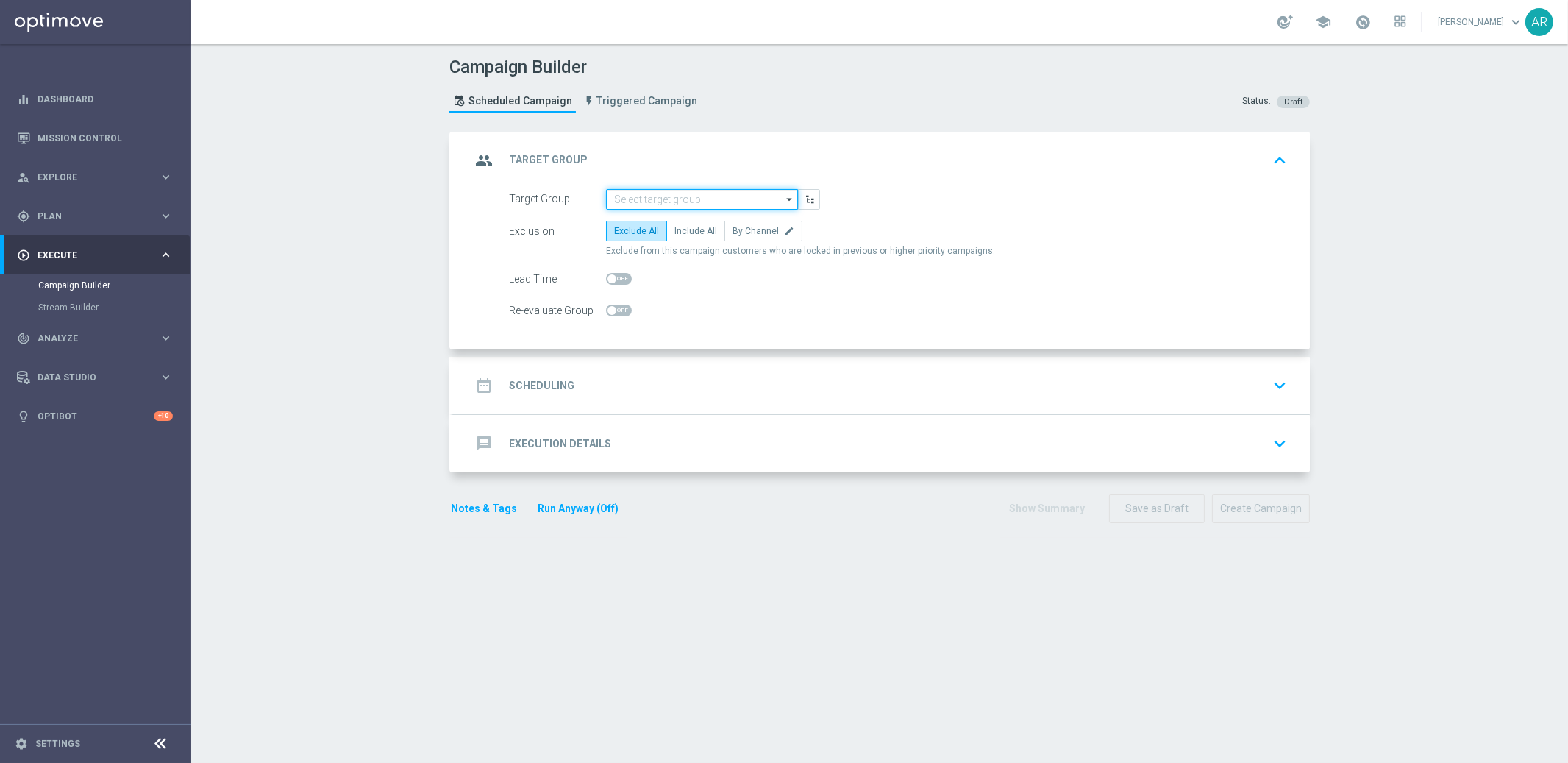
click at [665, 197] on input at bounding box center [702, 199] width 192 height 20
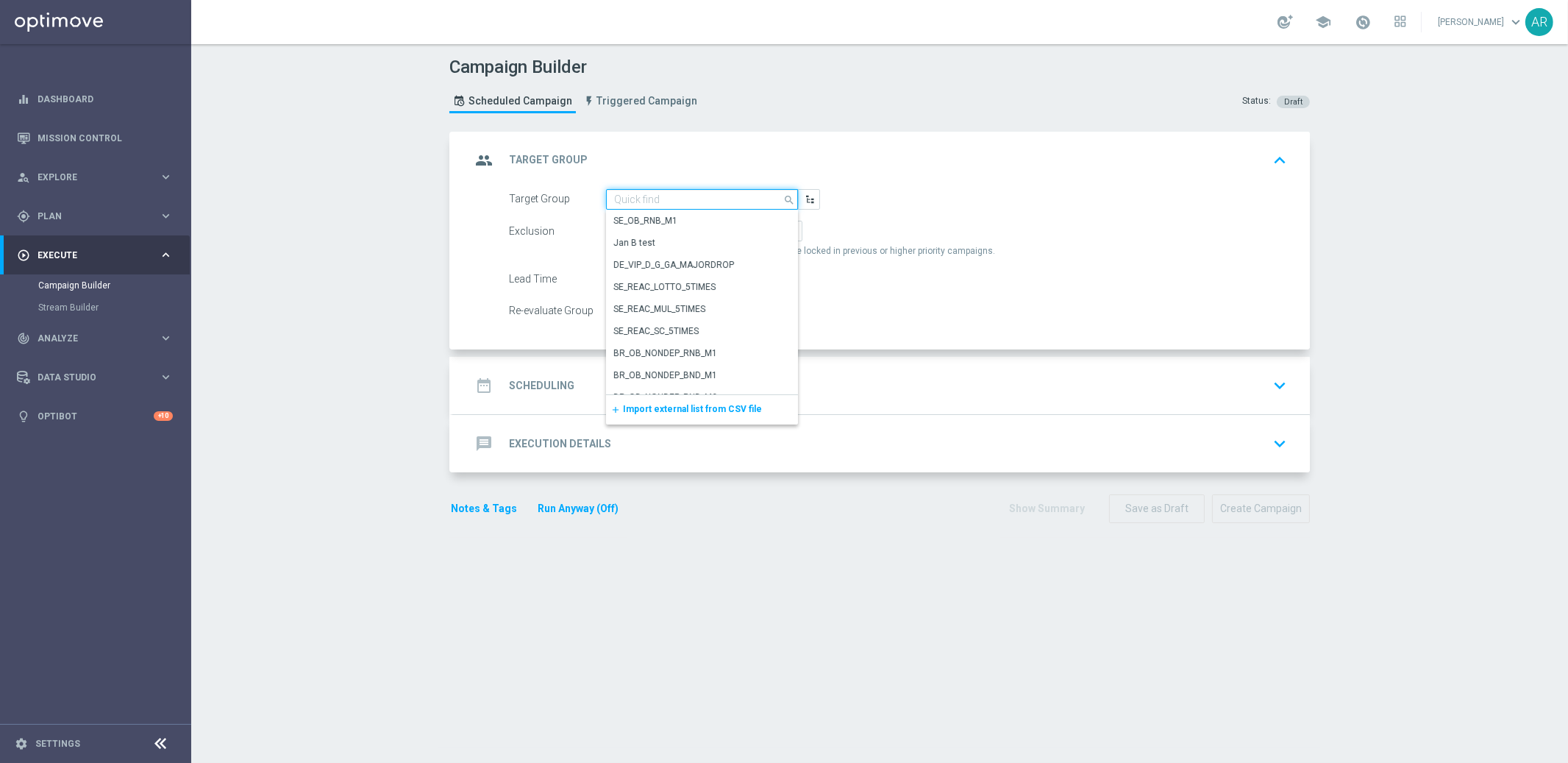
paste input "pt_BR_SX_TGT_ALL_EM_TAC_MIX__INT_CASHDROP_BETBR"
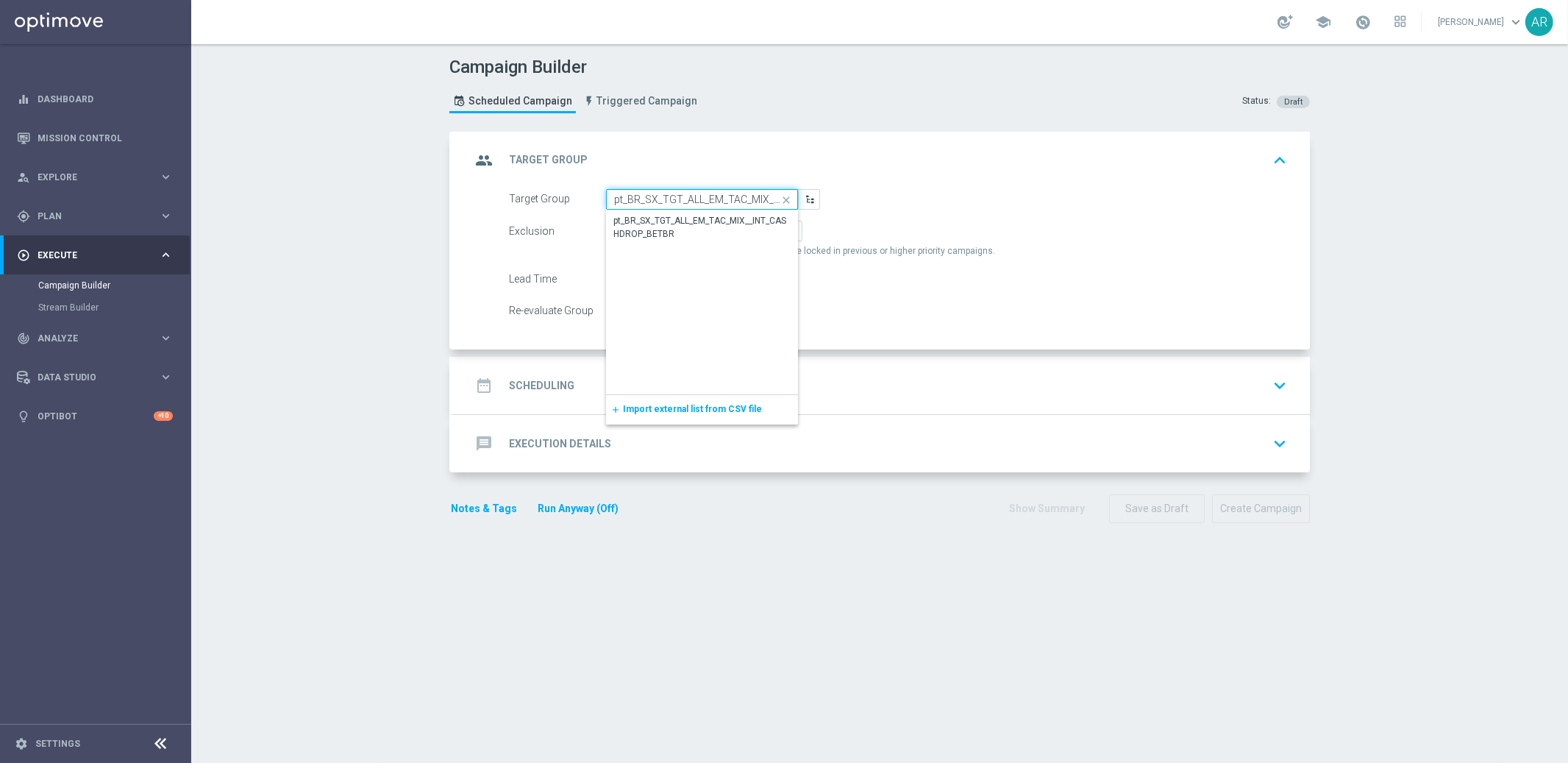
scroll to position [0, 103]
click at [667, 228] on div "pt_BR_SX_TGT_ALL_EM_TAC_MIX__INT_CASHDROP_BETBR" at bounding box center [702, 227] width 177 height 26
type input "pt_BR_SX_TGT_ALL_EM_TAC_MIX__INT_CASHDROP_BETBR"
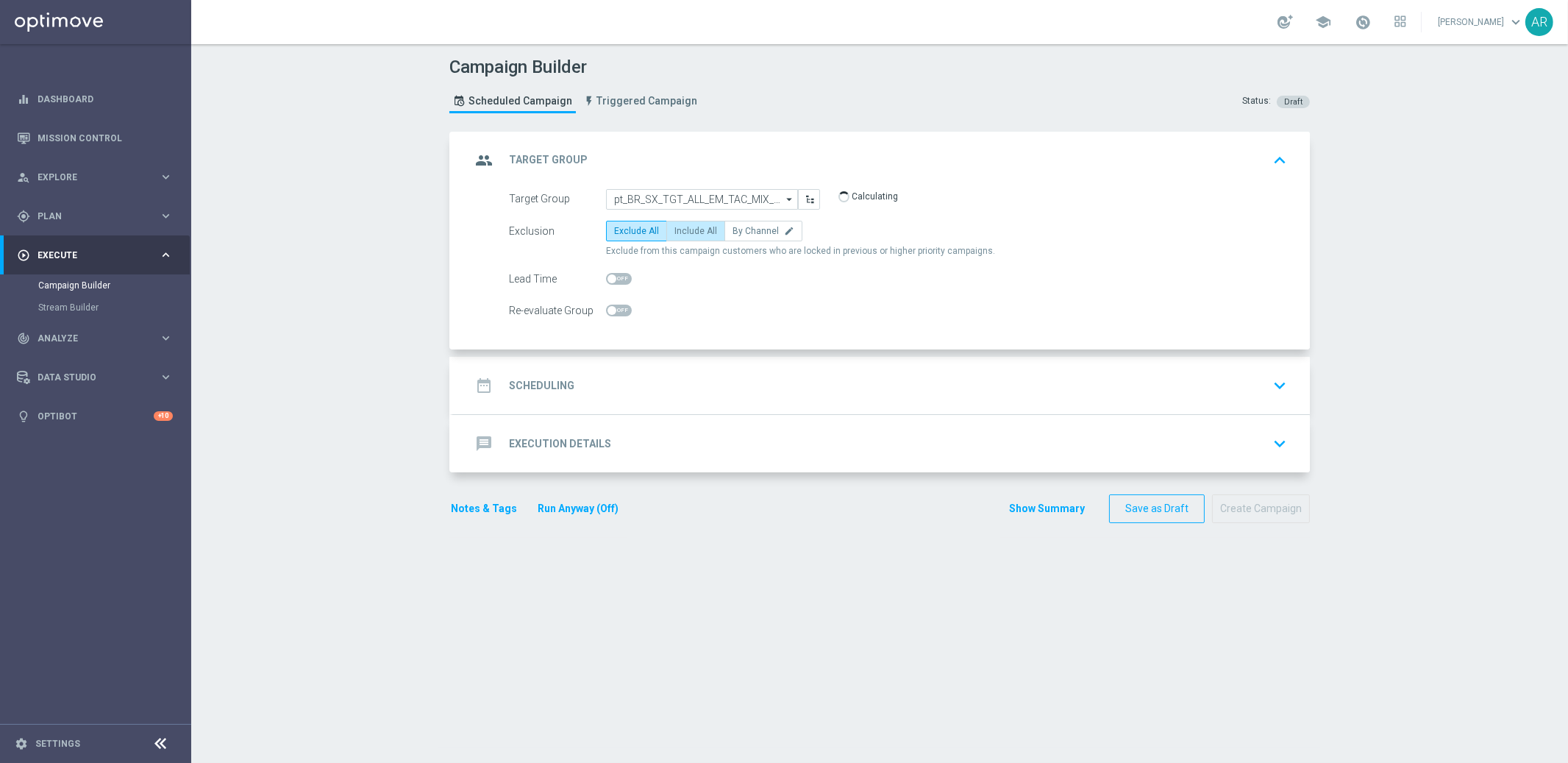
click at [692, 225] on span "Include All" at bounding box center [695, 230] width 43 height 10
click at [684, 229] on input "Include All" at bounding box center [678, 233] width 9 height 9
radio input "true"
click at [602, 384] on div "date_range Scheduling keyboard_arrow_down" at bounding box center [881, 385] width 821 height 28
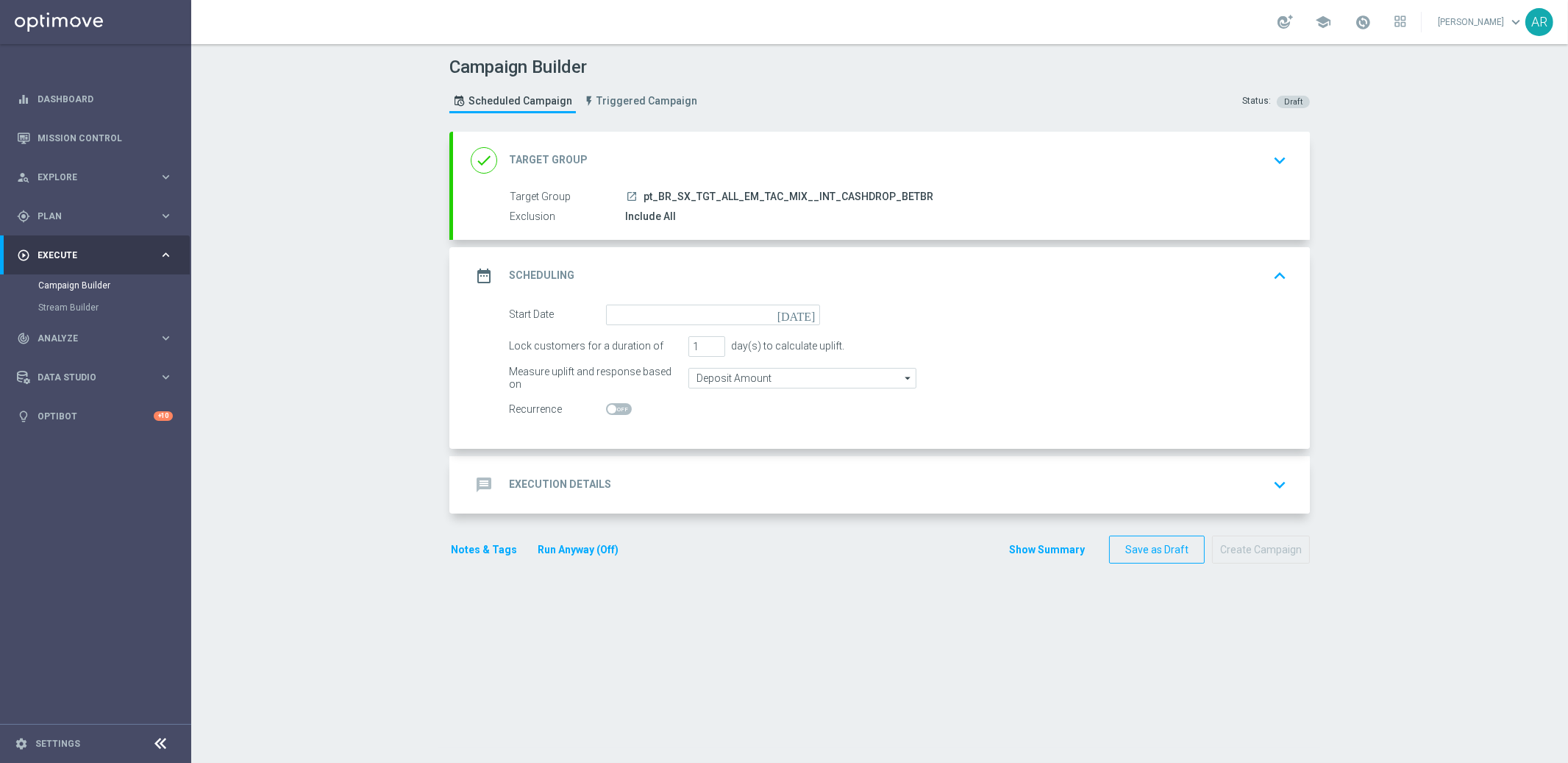
click at [802, 310] on icon "[DATE]" at bounding box center [799, 312] width 44 height 16
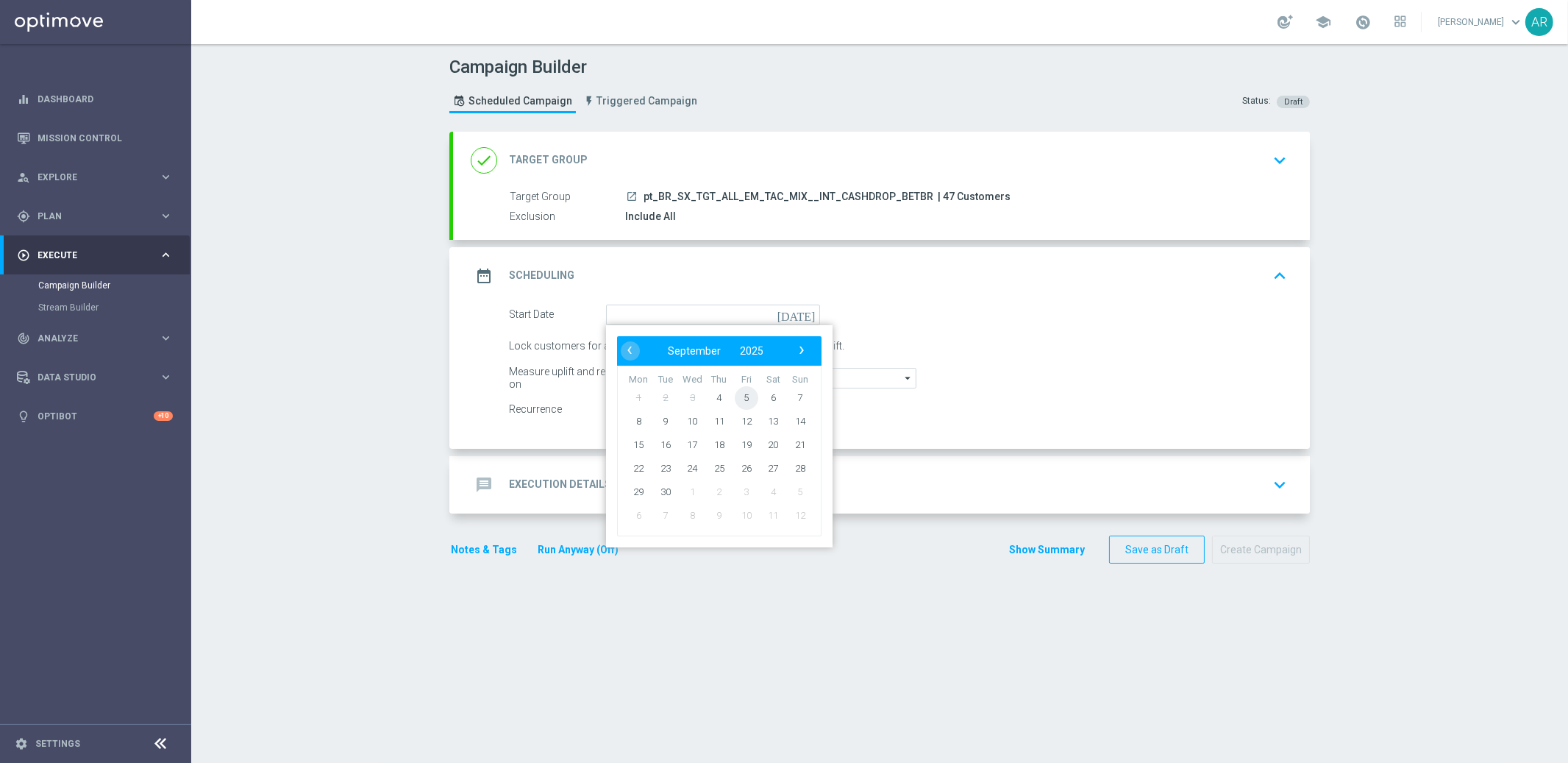
click at [745, 399] on span "5" at bounding box center [747, 397] width 24 height 24
type input "05 Sep 2025"
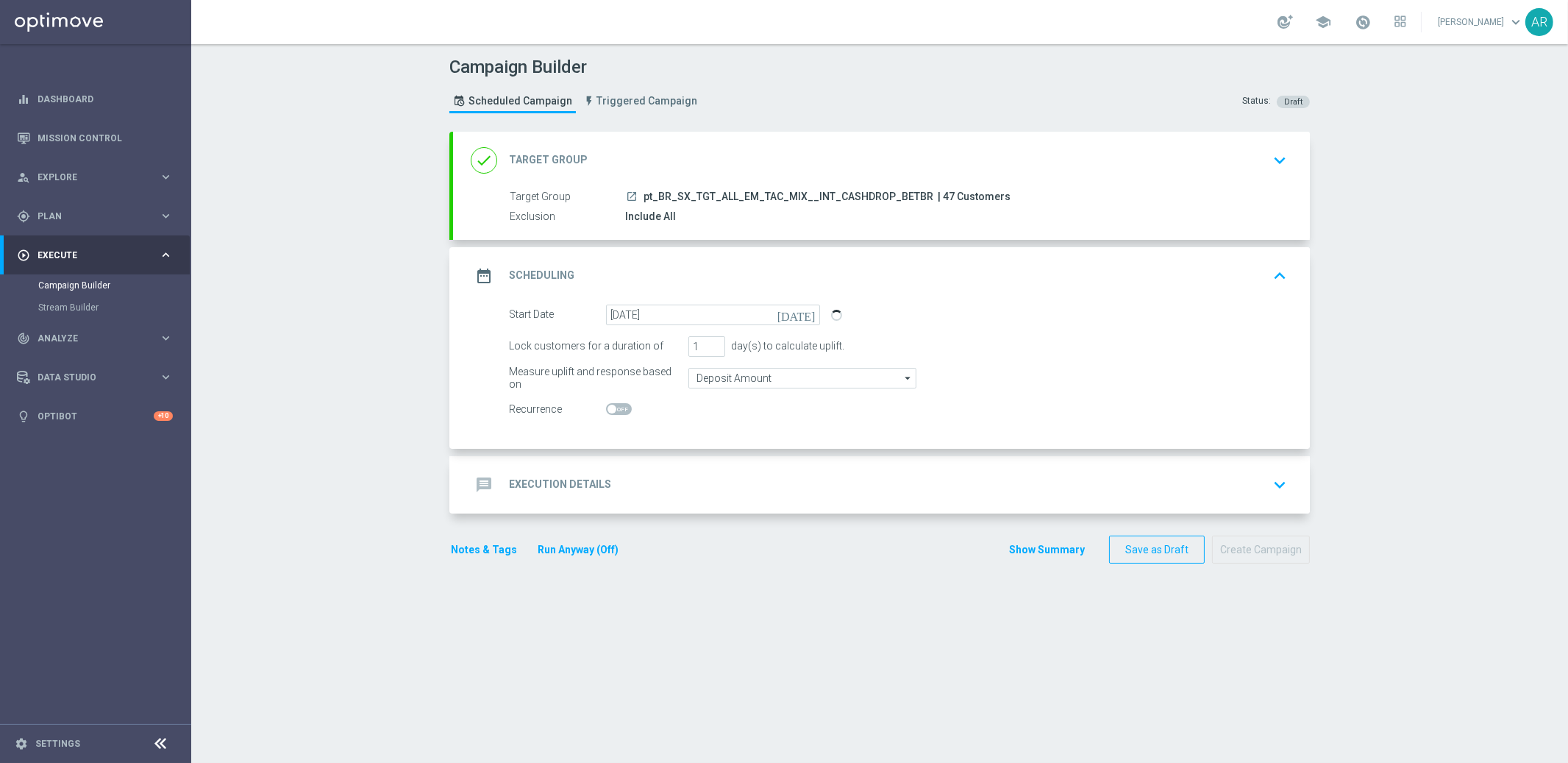
click at [603, 488] on div "message Execution Details keyboard_arrow_down" at bounding box center [881, 485] width 821 height 28
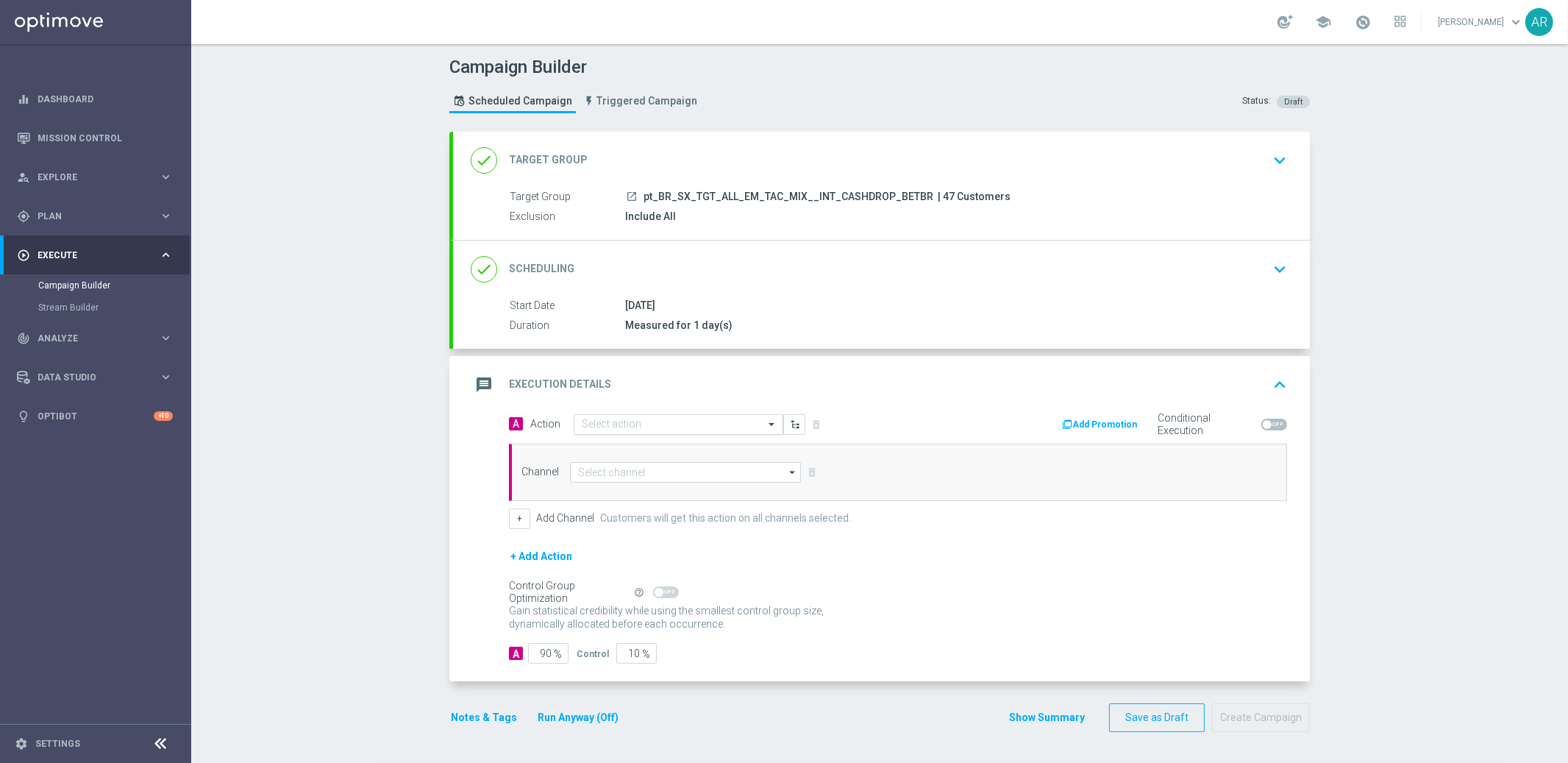
click at [653, 420] on input "text" at bounding box center [663, 425] width 164 height 13
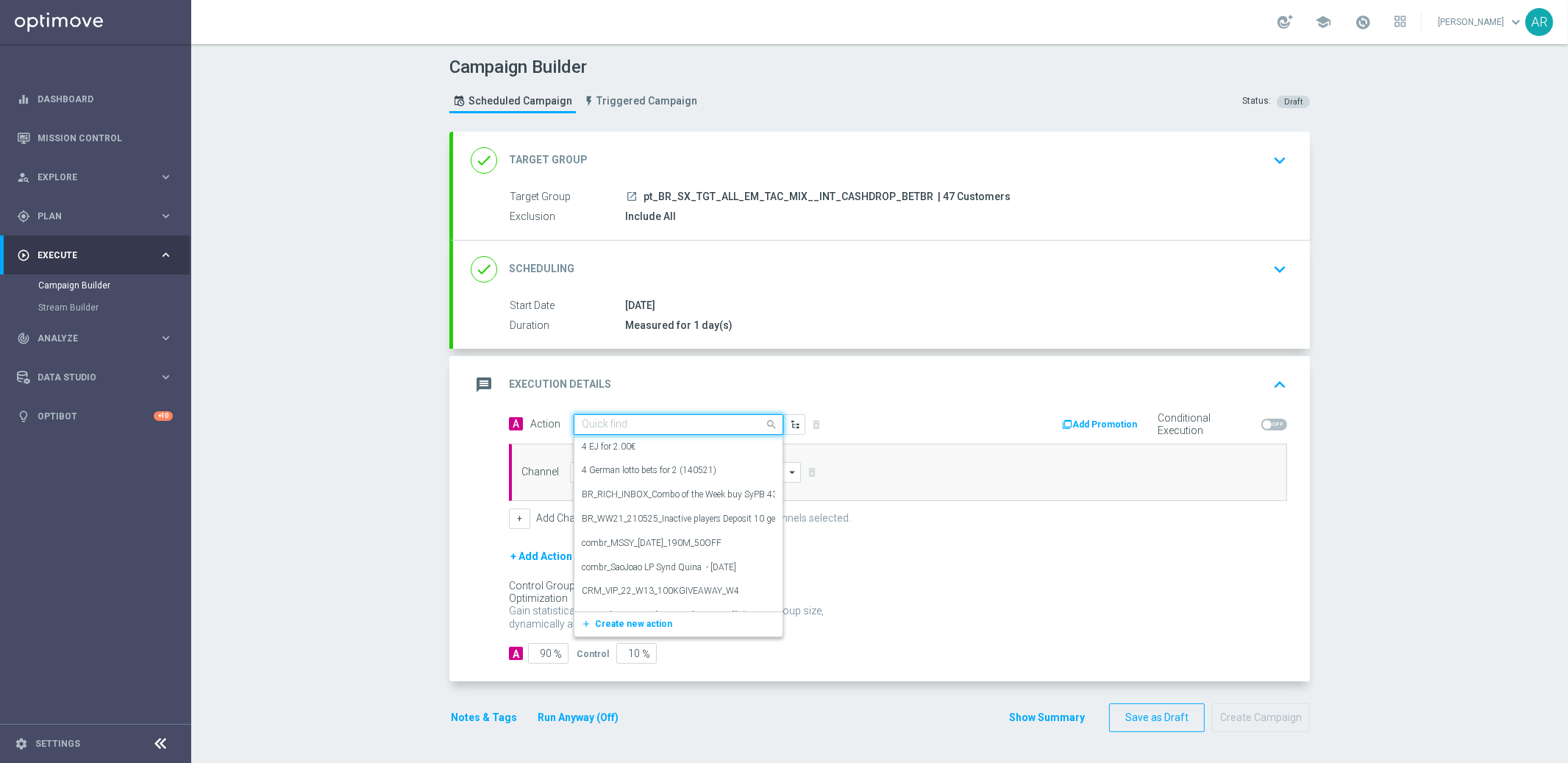
paste input "combr_FreeBonus - International cashdrop - 2024"
type input "combr_FreeBonus - International cashdrop - 2024"
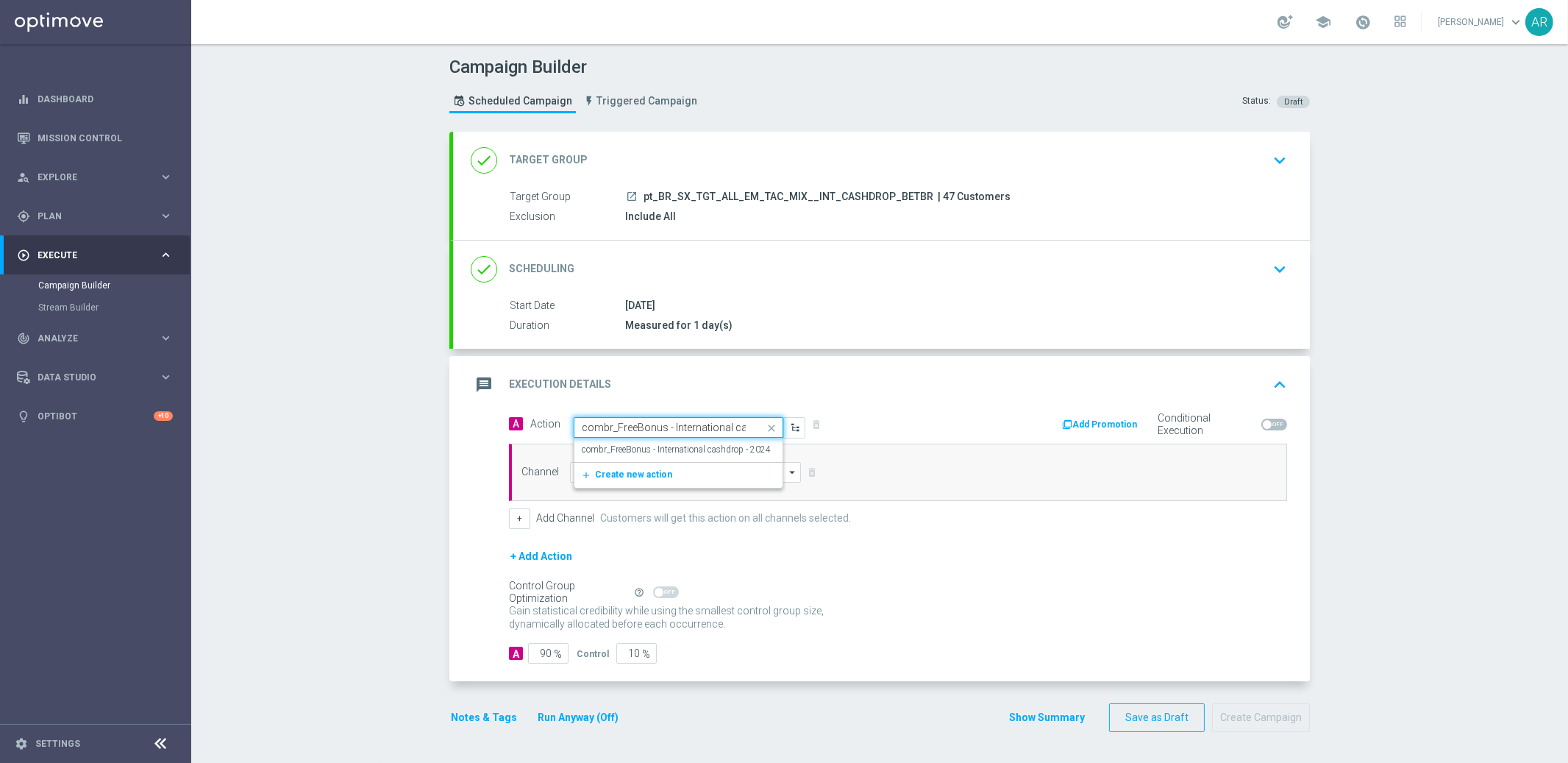
scroll to position [0, 57]
click at [657, 445] on label "combr_FreeBonus - International cashdrop - 2024" at bounding box center [676, 449] width 189 height 13
click at [615, 471] on input at bounding box center [685, 472] width 231 height 20
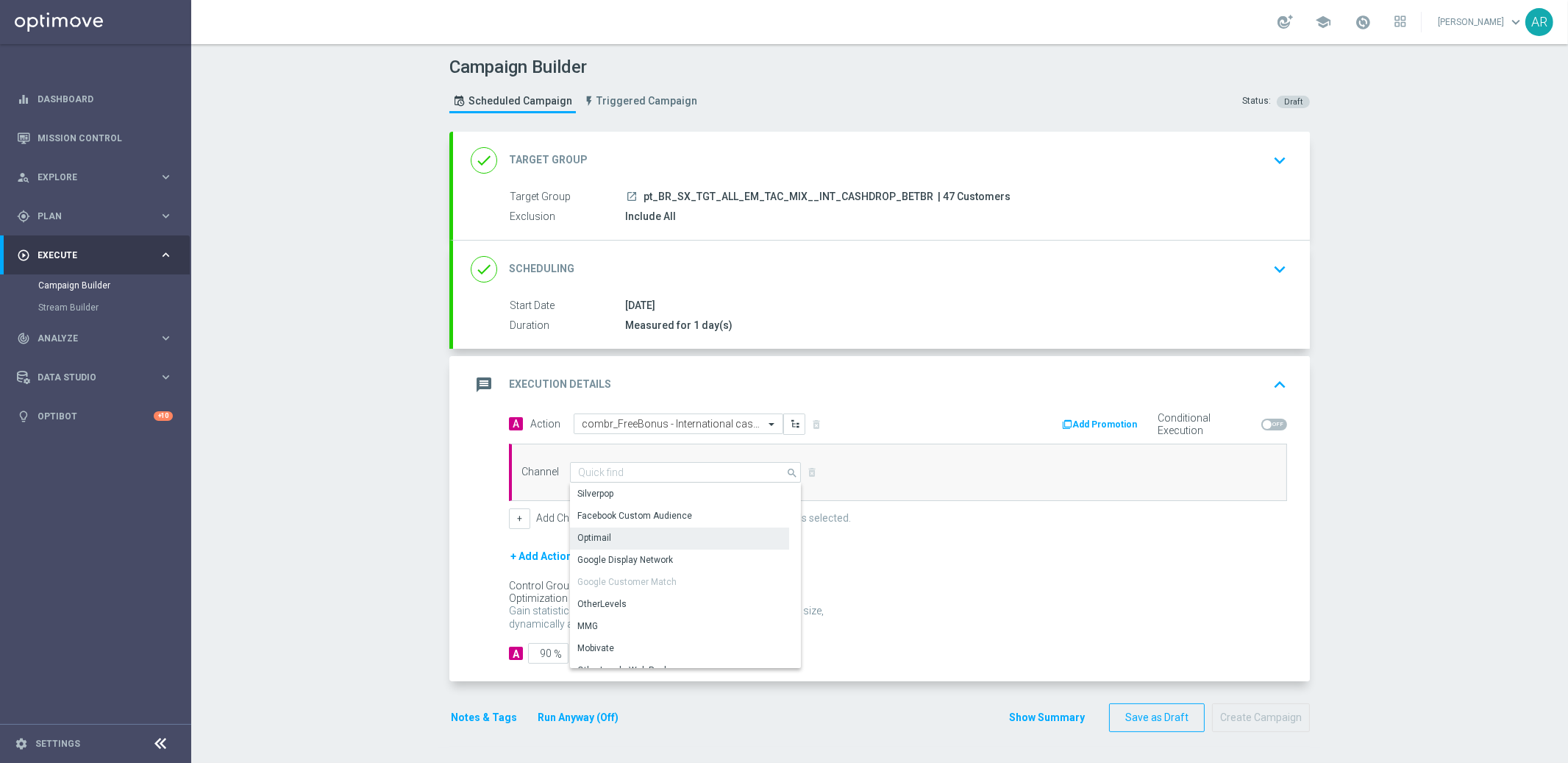
click at [624, 537] on div "Optimail" at bounding box center [679, 538] width 219 height 20
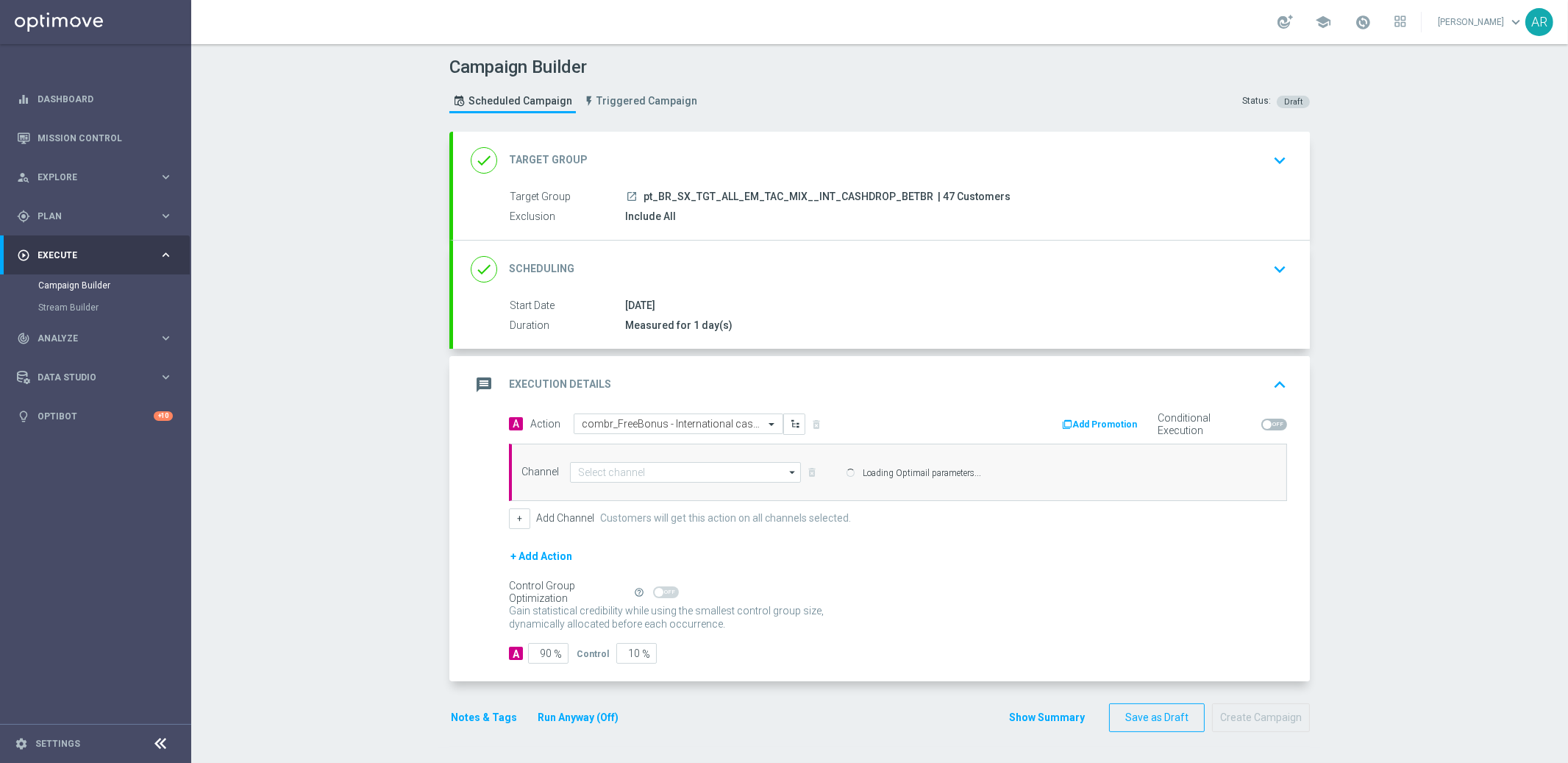
type input "Optimail"
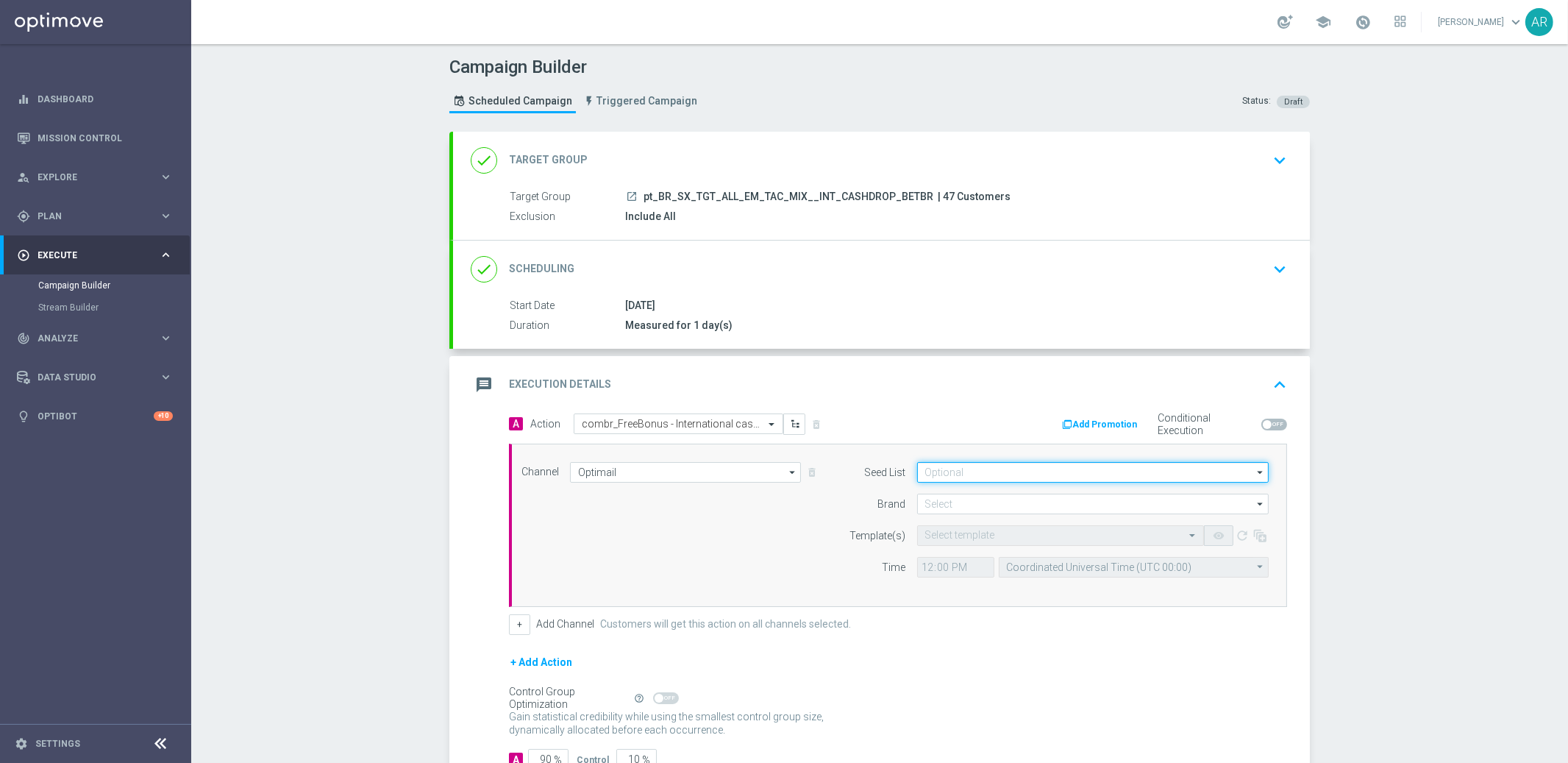
click at [976, 471] on input at bounding box center [1093, 472] width 351 height 20
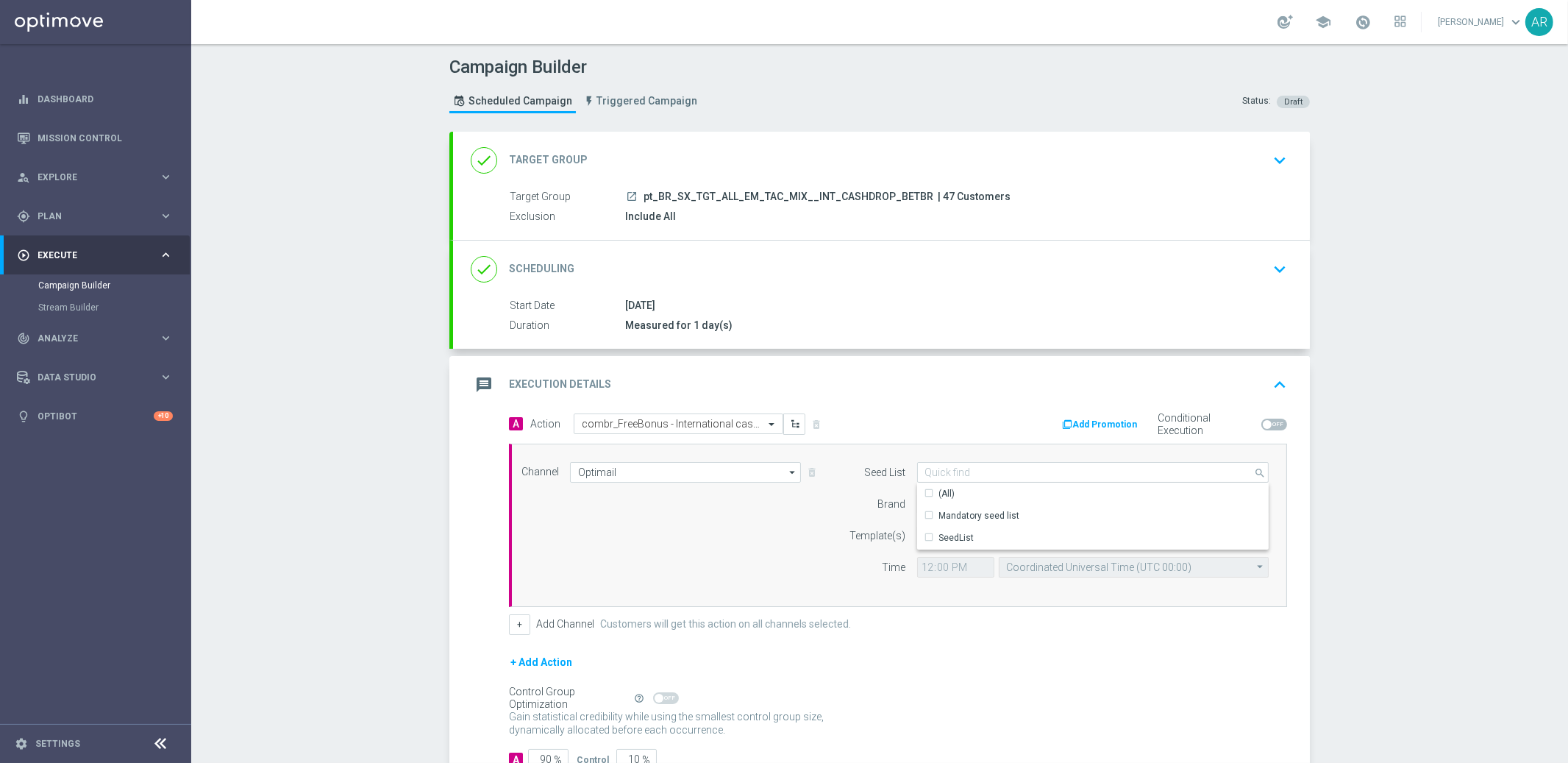
click at [796, 509] on div "Channel Optimail Optimail arrow_drop_down Show Selected 1 of 26 Silverpop" at bounding box center [895, 525] width 769 height 126
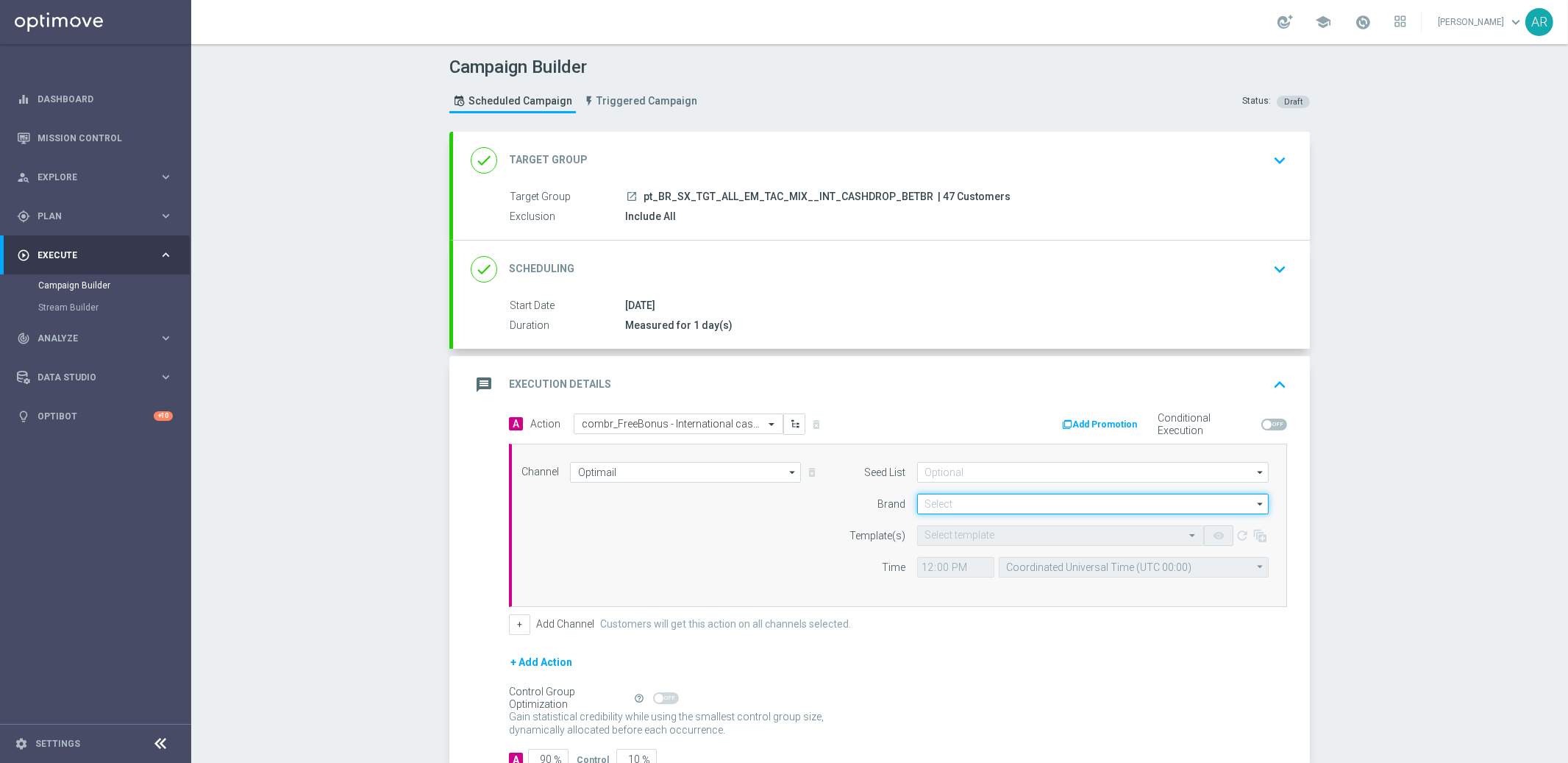
click at [989, 502] on input at bounding box center [1093, 504] width 351 height 20
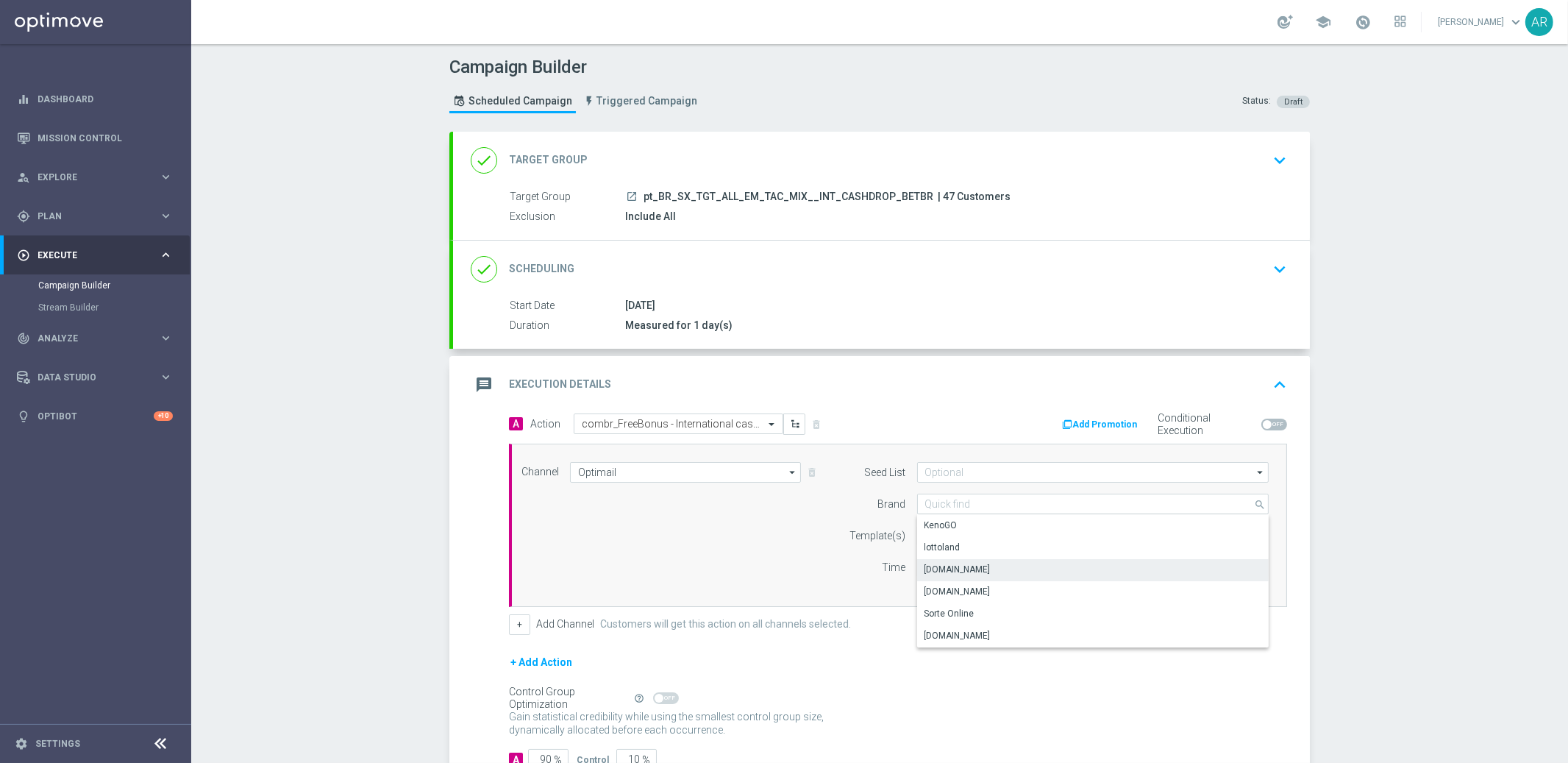
click at [994, 566] on div "[DOMAIN_NAME]" at bounding box center [1093, 570] width 352 height 20
type input "[DOMAIN_NAME]"
click at [937, 533] on input "text" at bounding box center [1045, 536] width 241 height 13
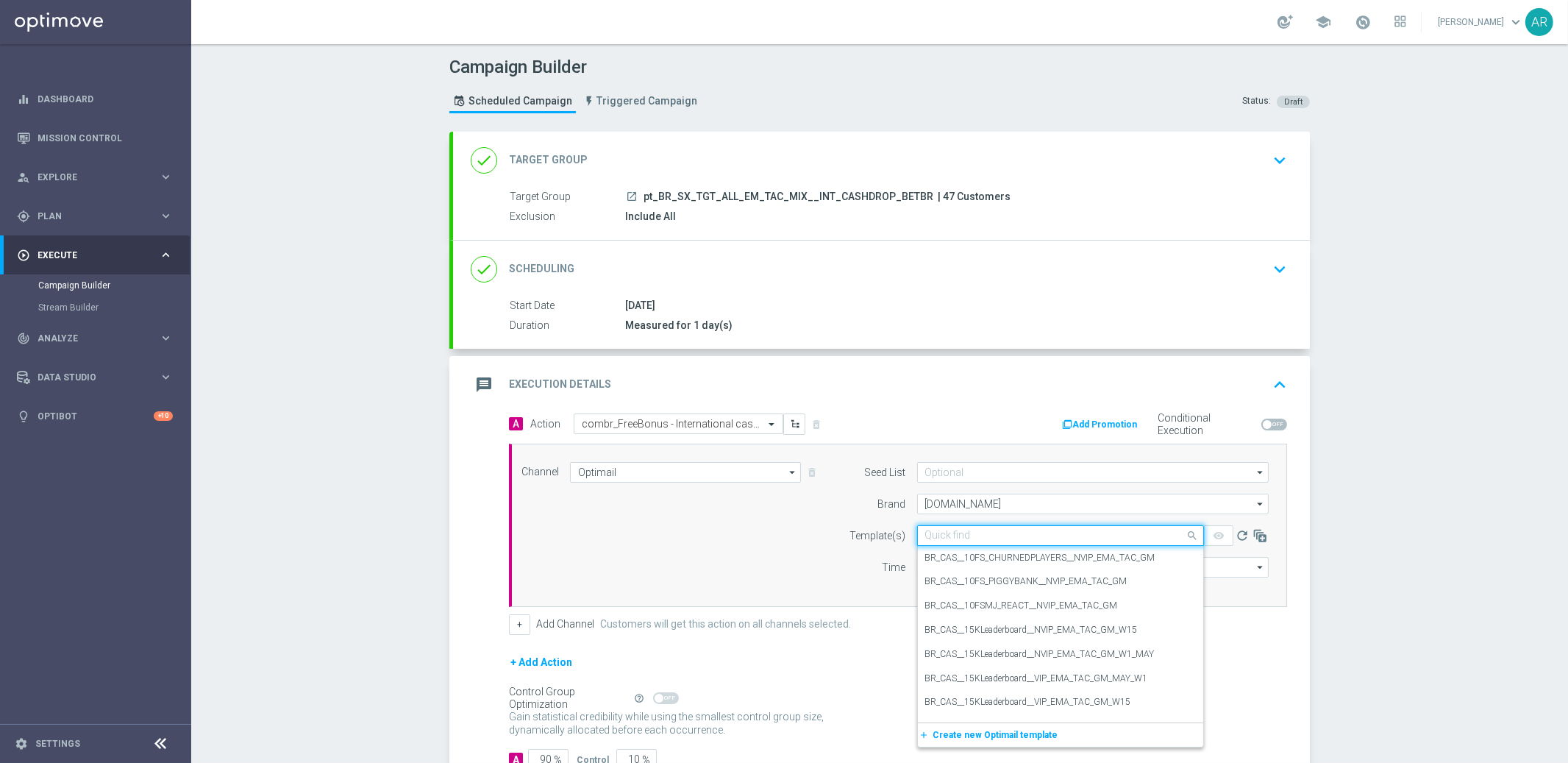
paste input "combr_FreeBonus - International cashdrop - 2022"
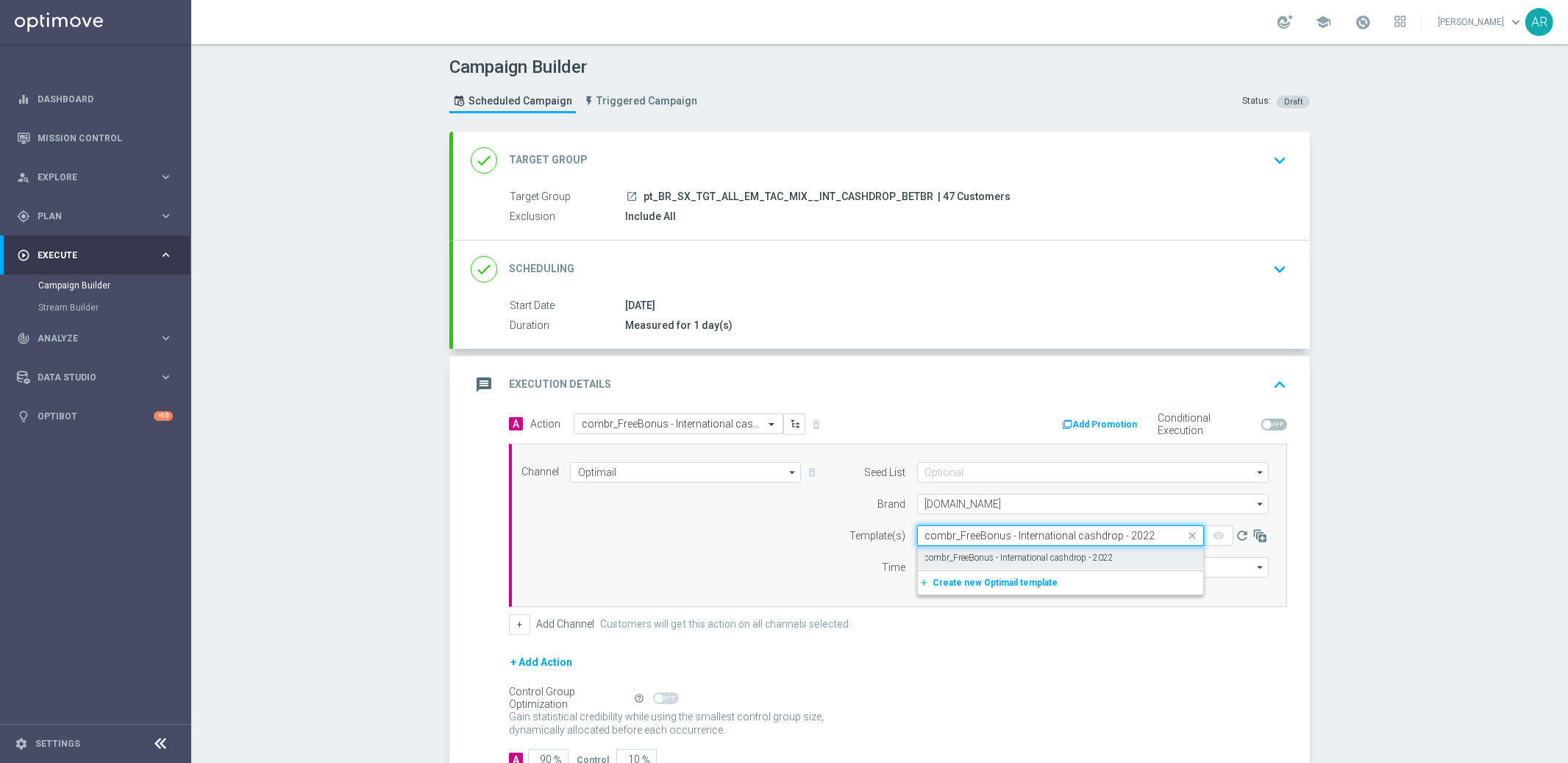
click at [1063, 561] on label "combr_FreeBonus - International cashdrop - 2022" at bounding box center [1019, 558] width 189 height 13
type input "combr_FreeBonus - International cashdrop - 2022"
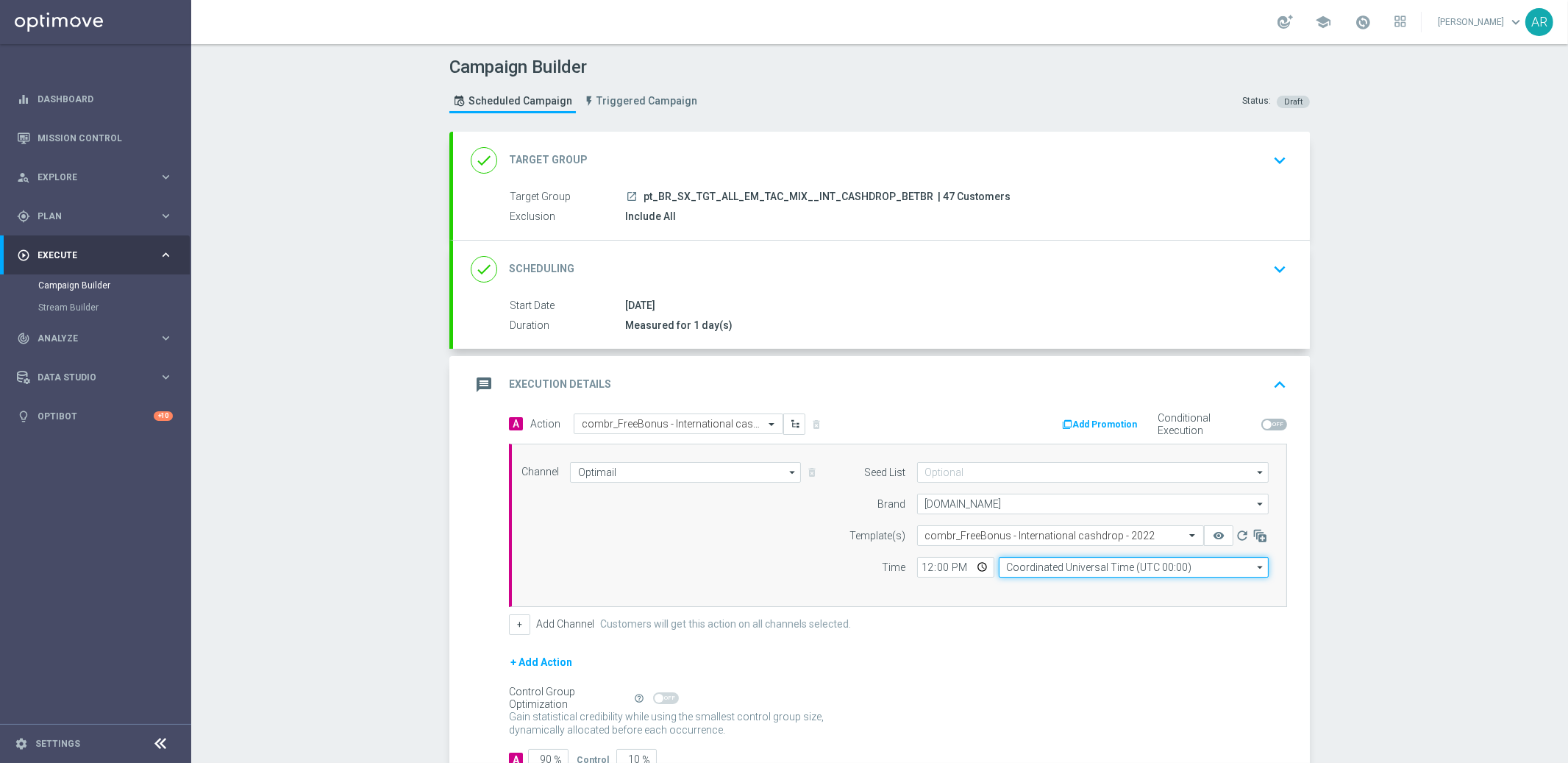
click at [1038, 566] on input "Coordinated Universal Time (UTC 00:00)" at bounding box center [1133, 567] width 270 height 20
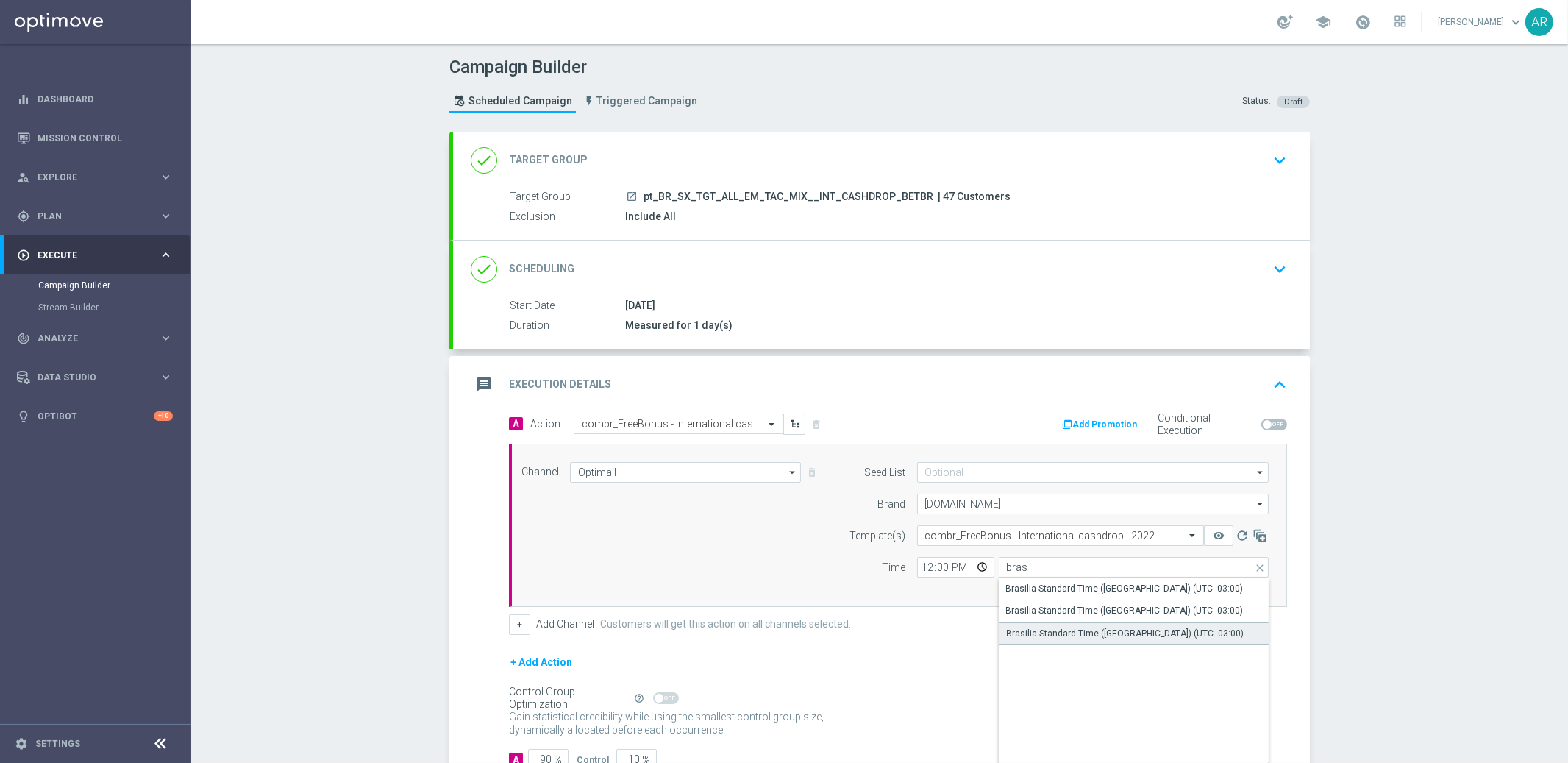
click at [1090, 630] on div "Brasilia Standard Time (Sao Paulo) (UTC -03:00)" at bounding box center [1125, 633] width 237 height 13
type input "Brasilia Standard Time (Sao Paulo) (UTC -03:00)"
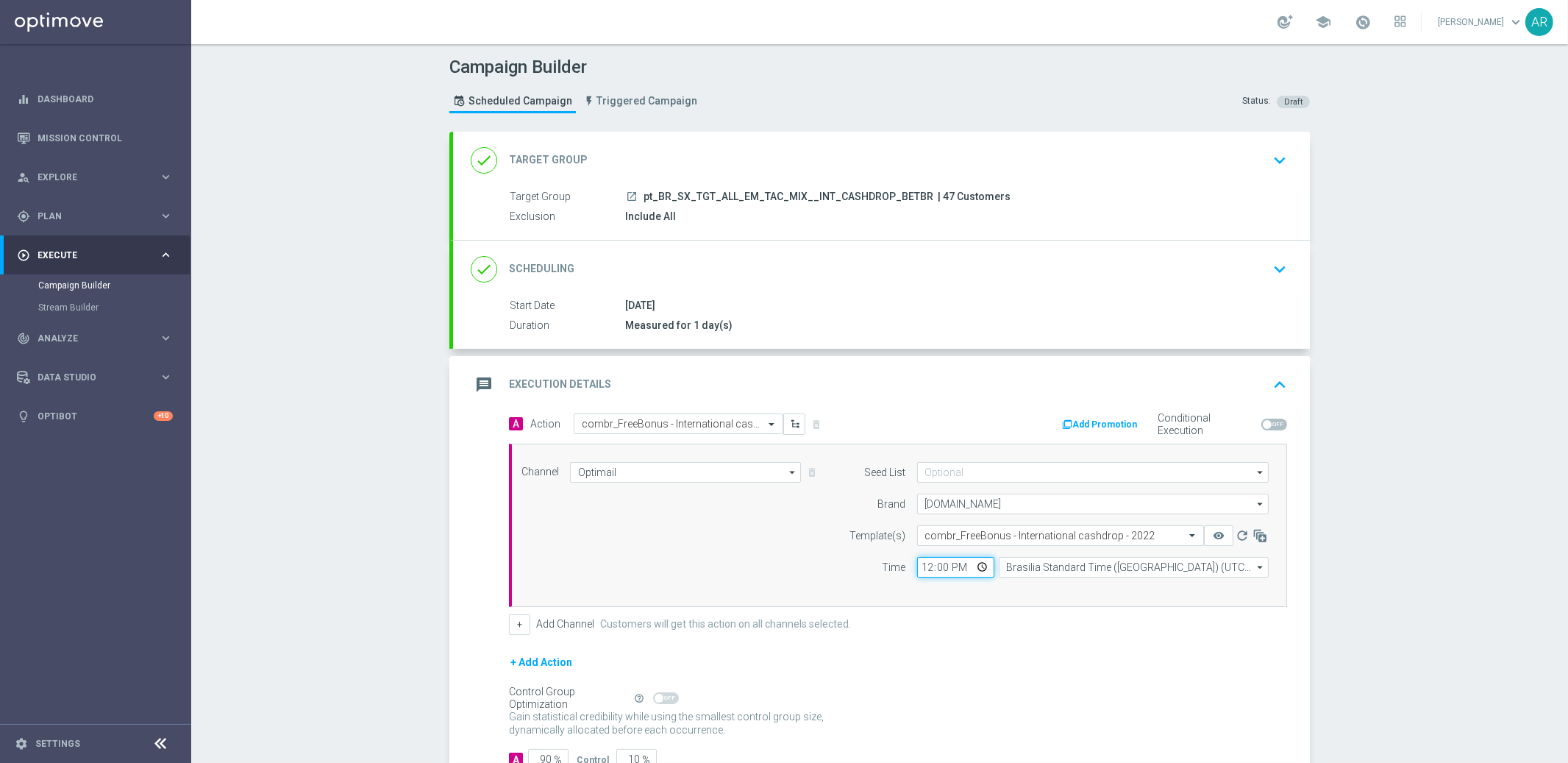
click at [978, 572] on input "12:00" at bounding box center [956, 567] width 77 height 20
type input "11:00"
click at [646, 537] on div "Channel Optimail Optimail arrow_drop_down Show Selected 1 of 26 Silverpop" at bounding box center [895, 525] width 769 height 126
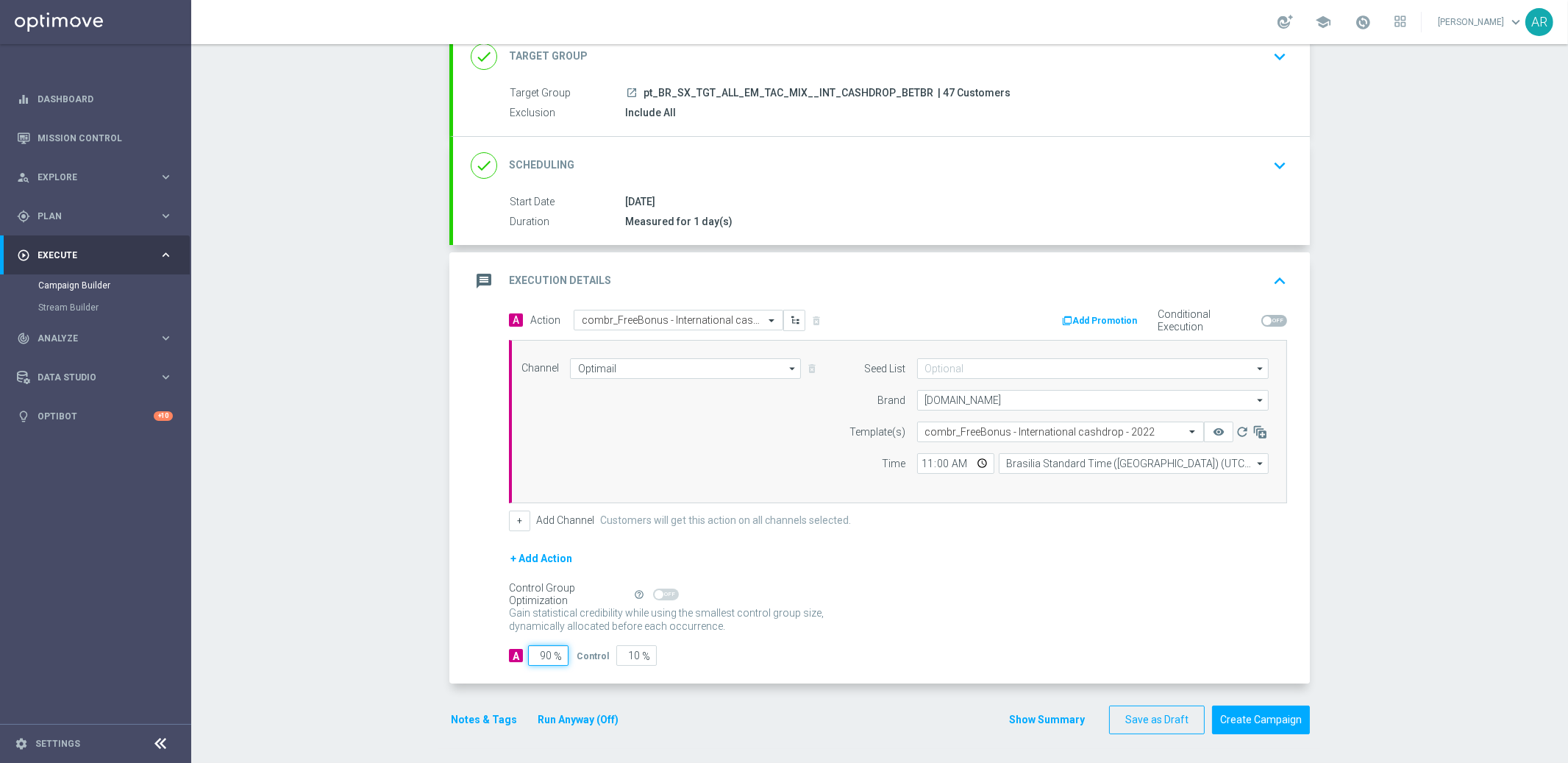
click at [541, 654] on input "90" at bounding box center [548, 655] width 40 height 20
type input "1"
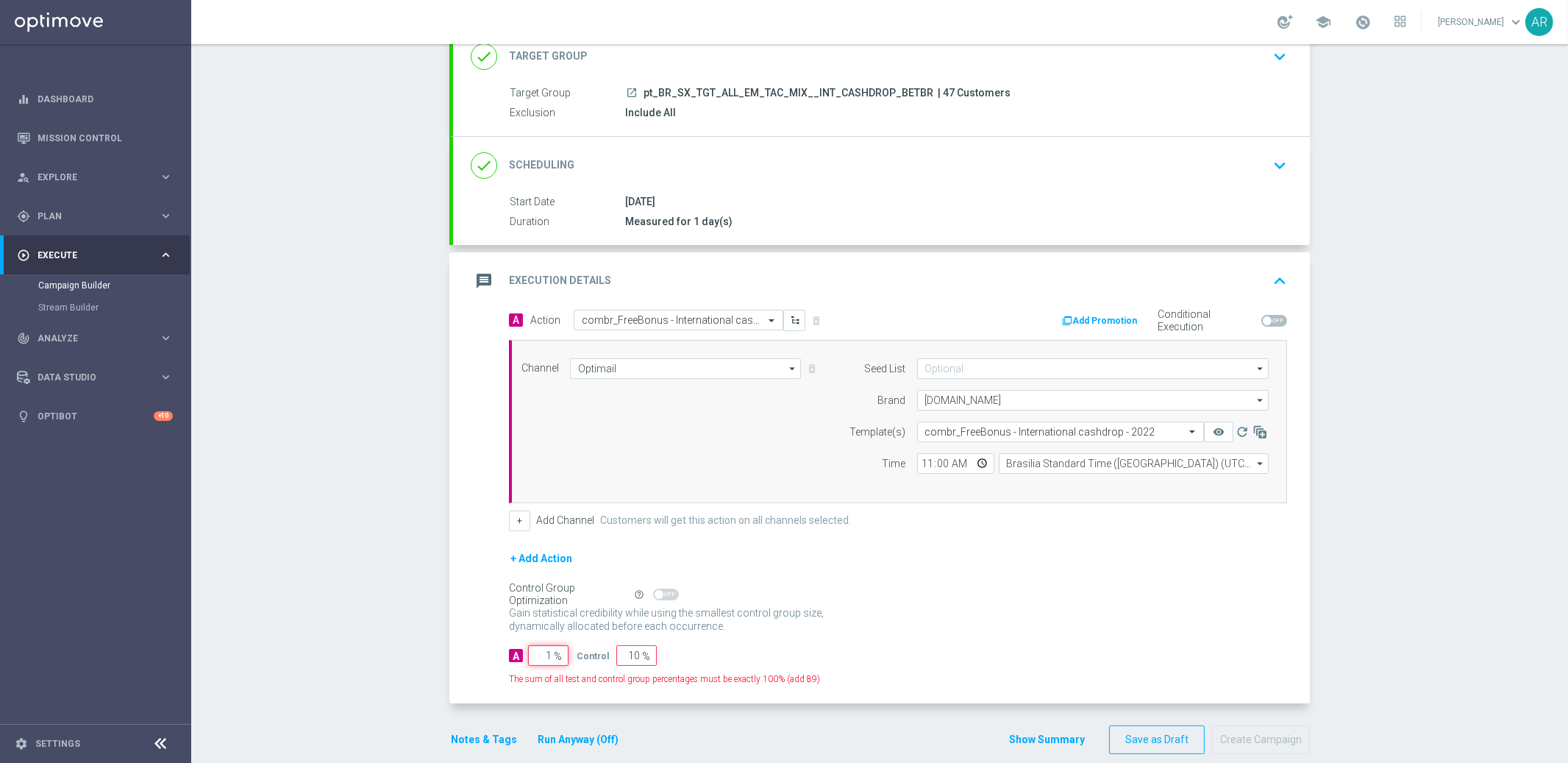
type input "99"
type input "10"
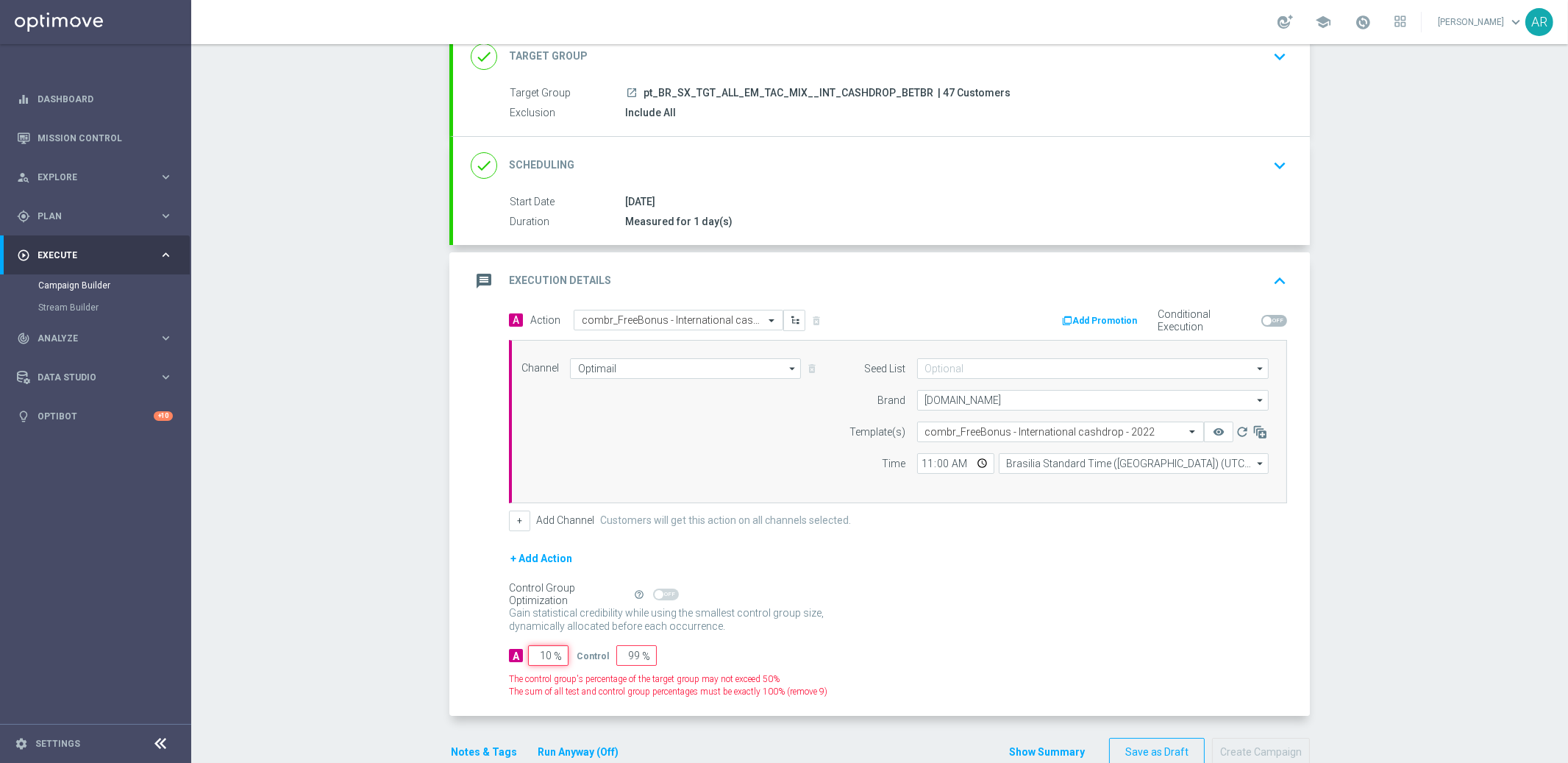
type input "90"
type input "100"
type input "0"
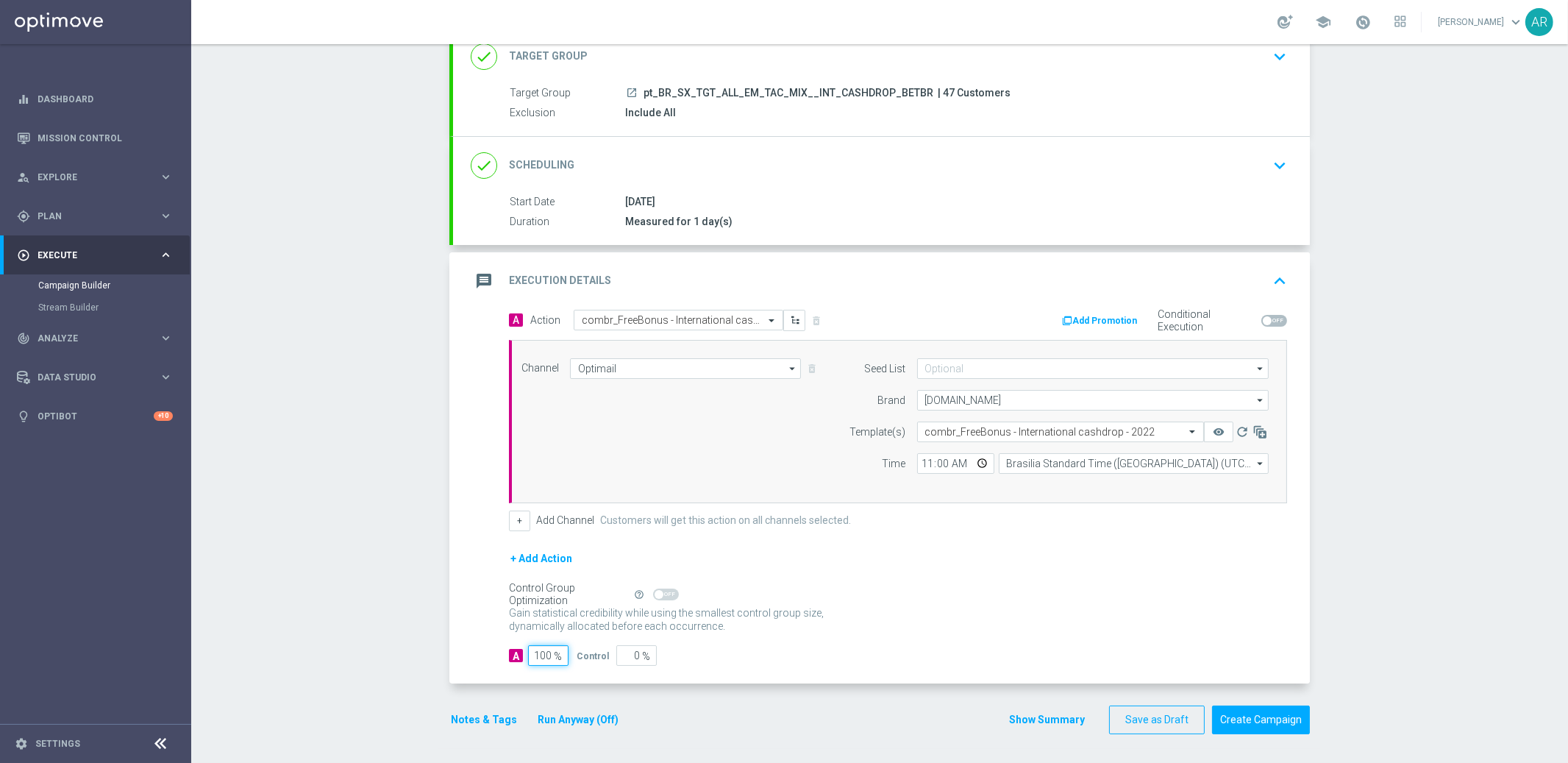
type input "100"
click at [905, 654] on div "A 100 % Control 0 %" at bounding box center [897, 655] width 778 height 20
click at [1253, 718] on button "Create Campaign" at bounding box center [1260, 720] width 98 height 29
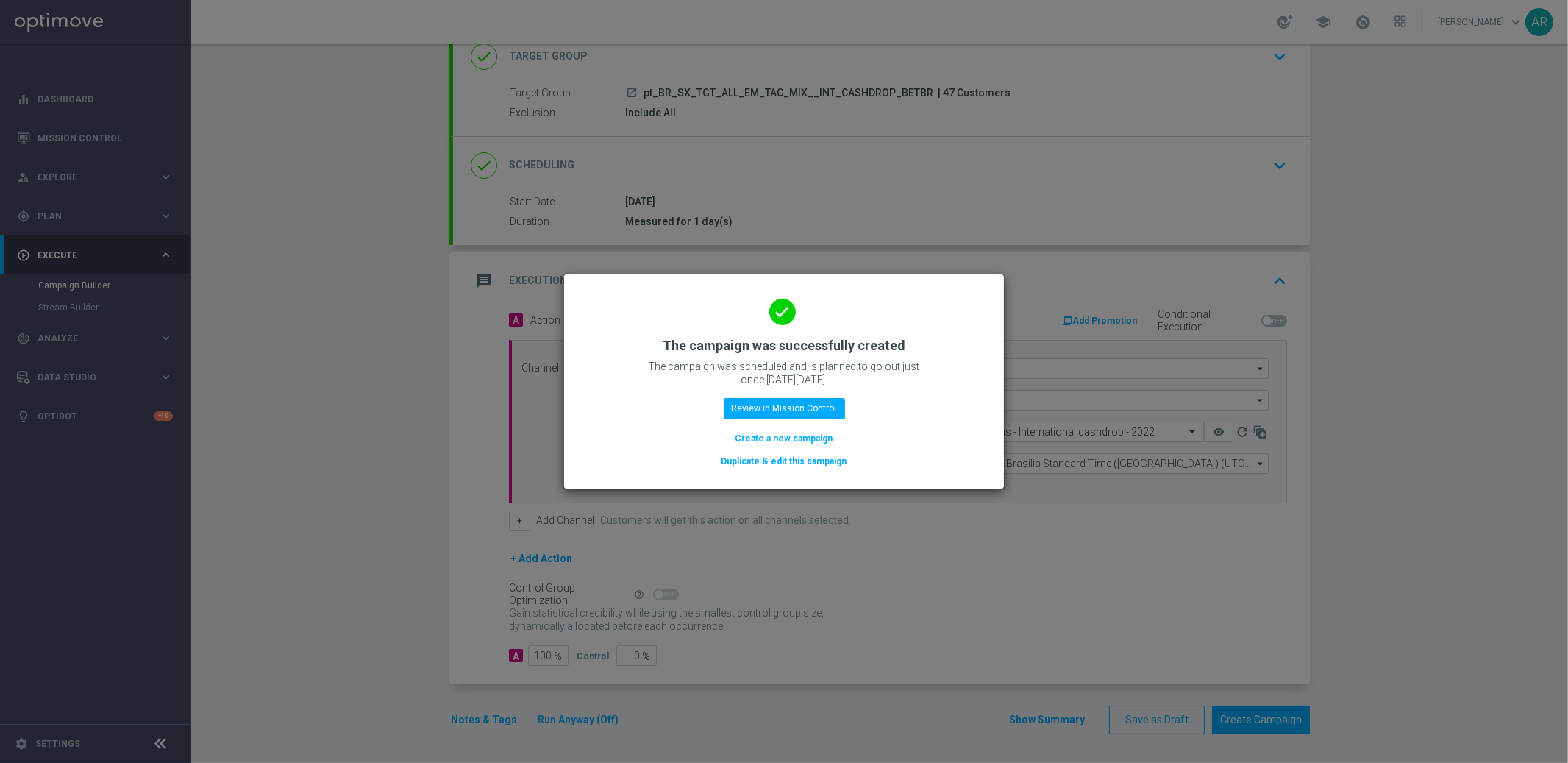
drag, startPoint x: 779, startPoint y: 437, endPoint x: 578, endPoint y: 225, distance: 292.1
click at [779, 437] on button "Create a new campaign" at bounding box center [784, 438] width 101 height 16
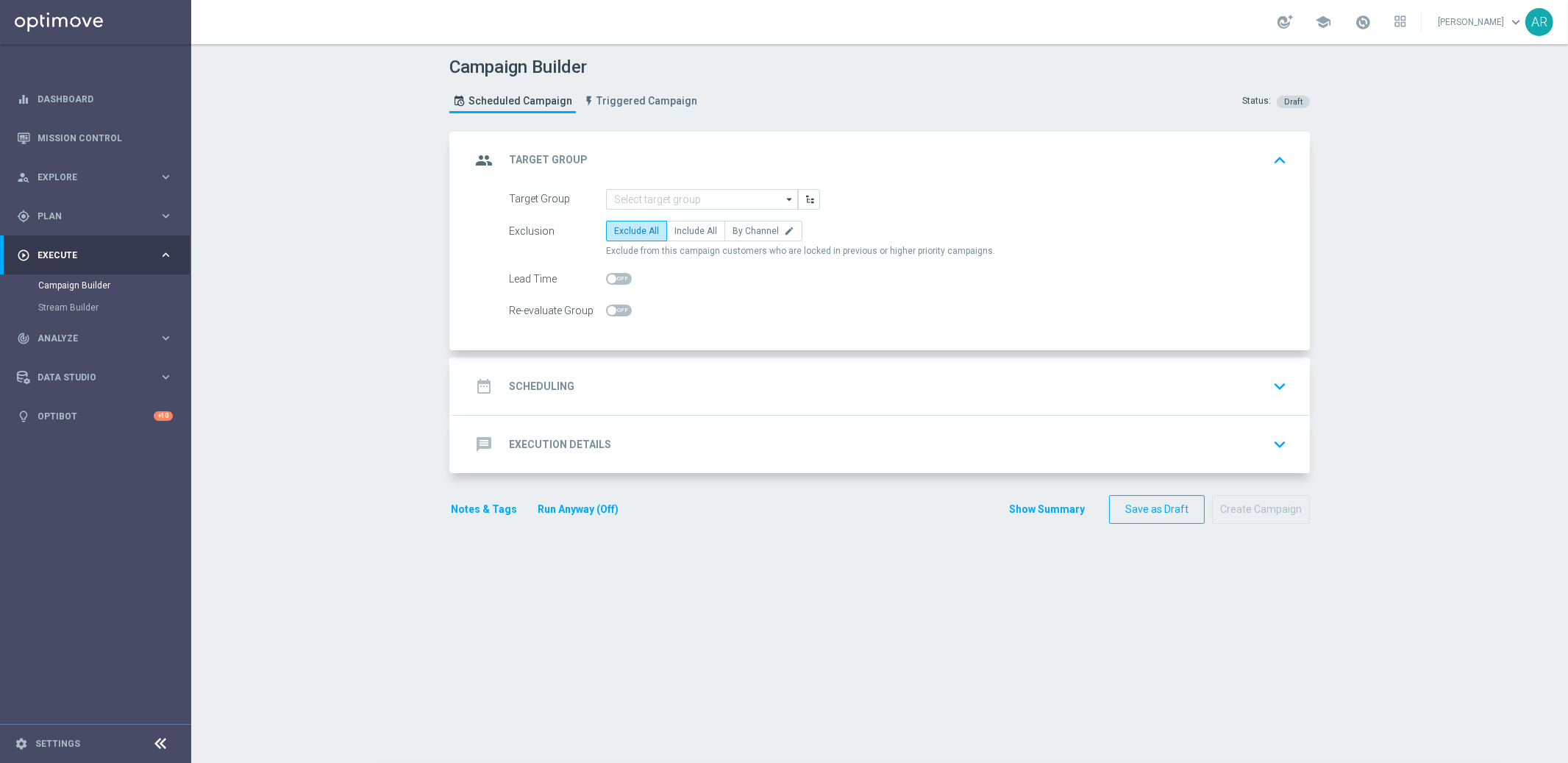
scroll to position [0, 0]
click at [379, 267] on div "Campaign Builder Scheduled Campaign Triggered Campaign Status: Draft group Targ…" at bounding box center [879, 403] width 1376 height 718
click at [651, 200] on input at bounding box center [702, 199] width 192 height 20
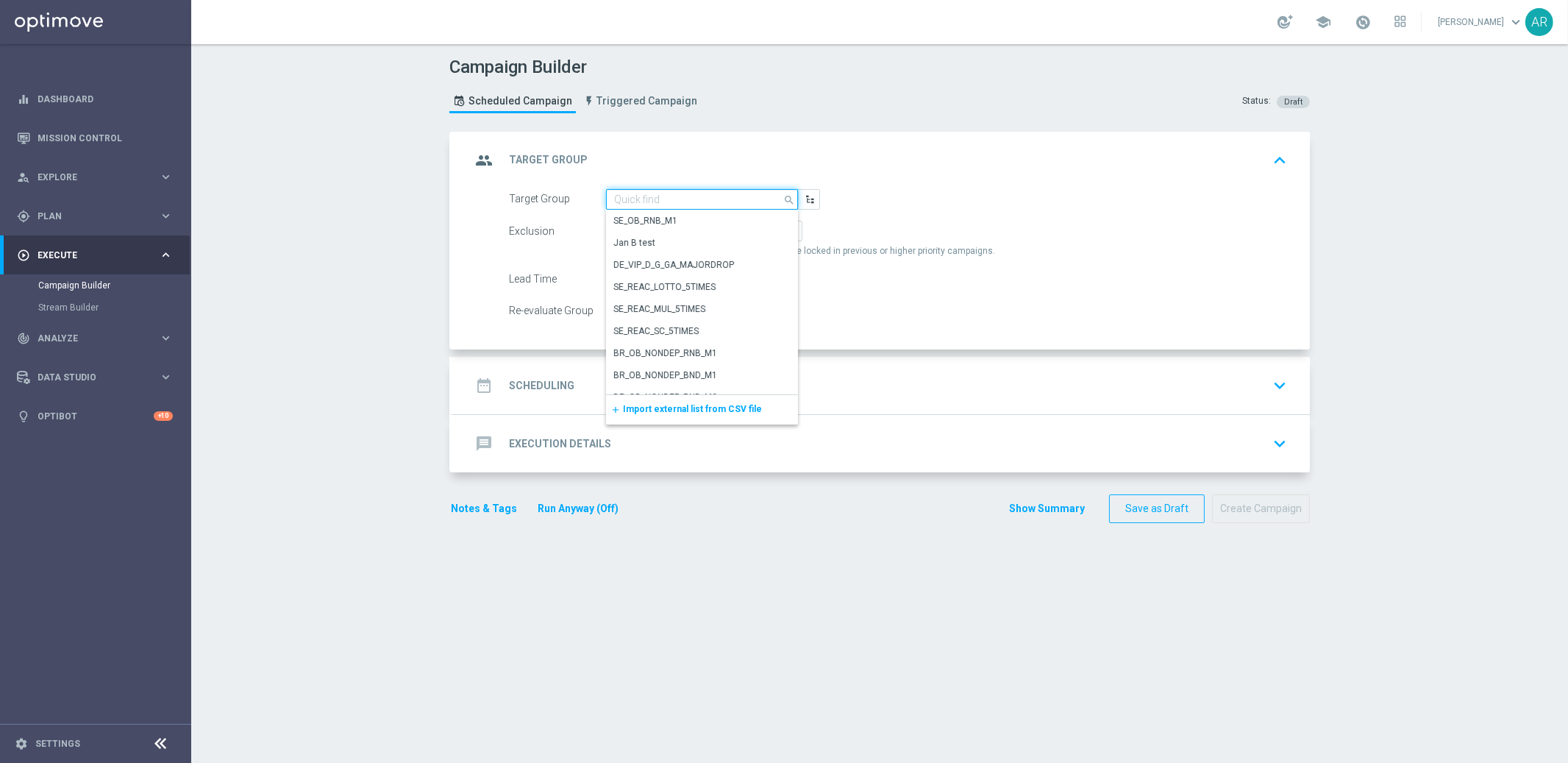
paste input "pt_BR_SX_TGT_ALL_EM_TAC_MIX__INT_CASHDROP_BETBR"
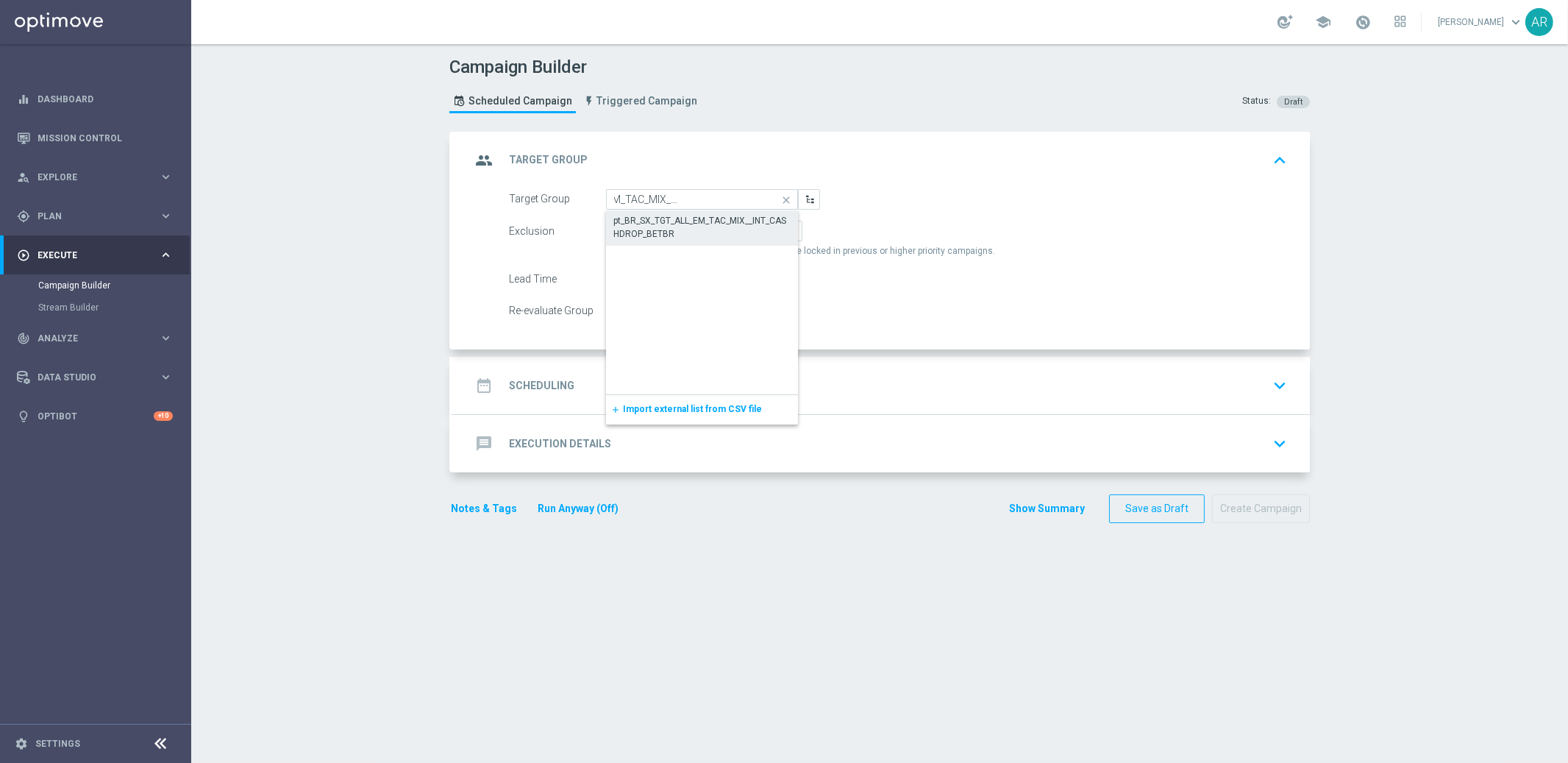
click at [680, 225] on div "pt_BR_SX_TGT_ALL_EM_TAC_MIX__INT_CASHDROP_BETBR" at bounding box center [702, 226] width 178 height 26
type input "pt_BR_SX_TGT_ALL_EM_TAC_MIX__INT_CASHDROP_BETBR"
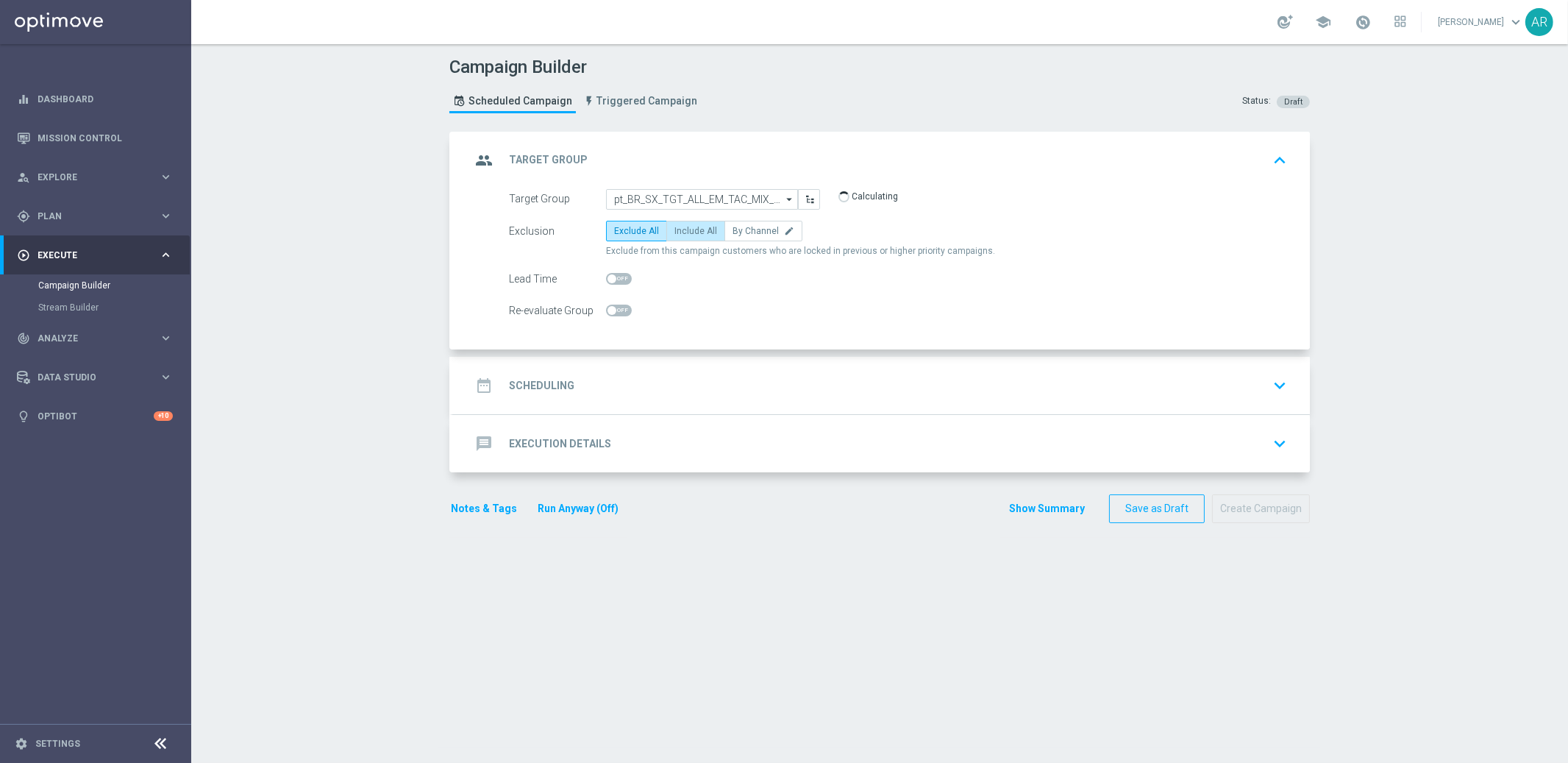
click at [684, 235] on span "Include All" at bounding box center [695, 230] width 43 height 10
click at [684, 235] on input "Include All" at bounding box center [678, 233] width 9 height 9
radio input "true"
click at [605, 391] on div "date_range Scheduling keyboard_arrow_down" at bounding box center [881, 385] width 821 height 28
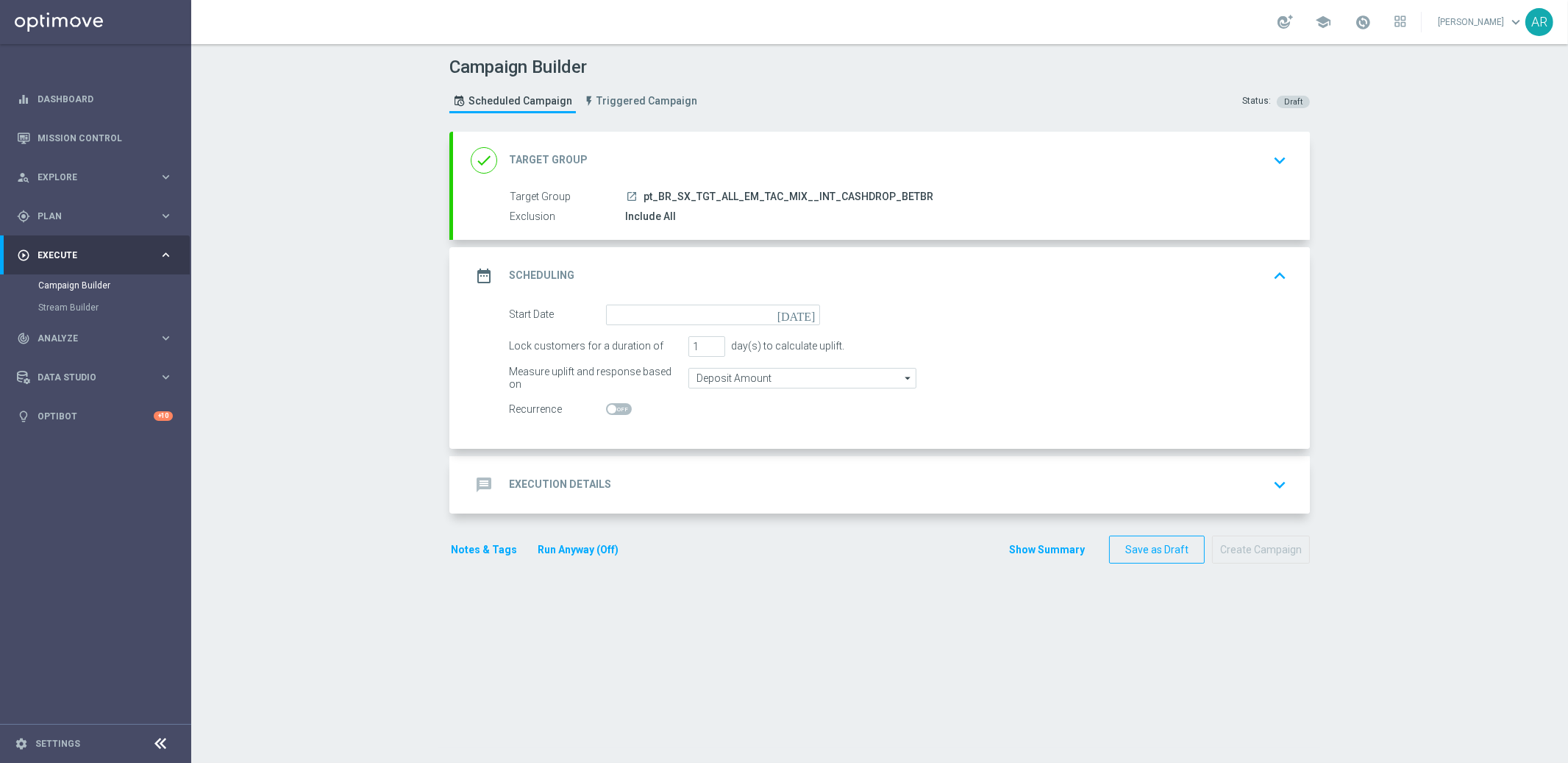
click at [799, 307] on icon "[DATE]" at bounding box center [799, 312] width 44 height 16
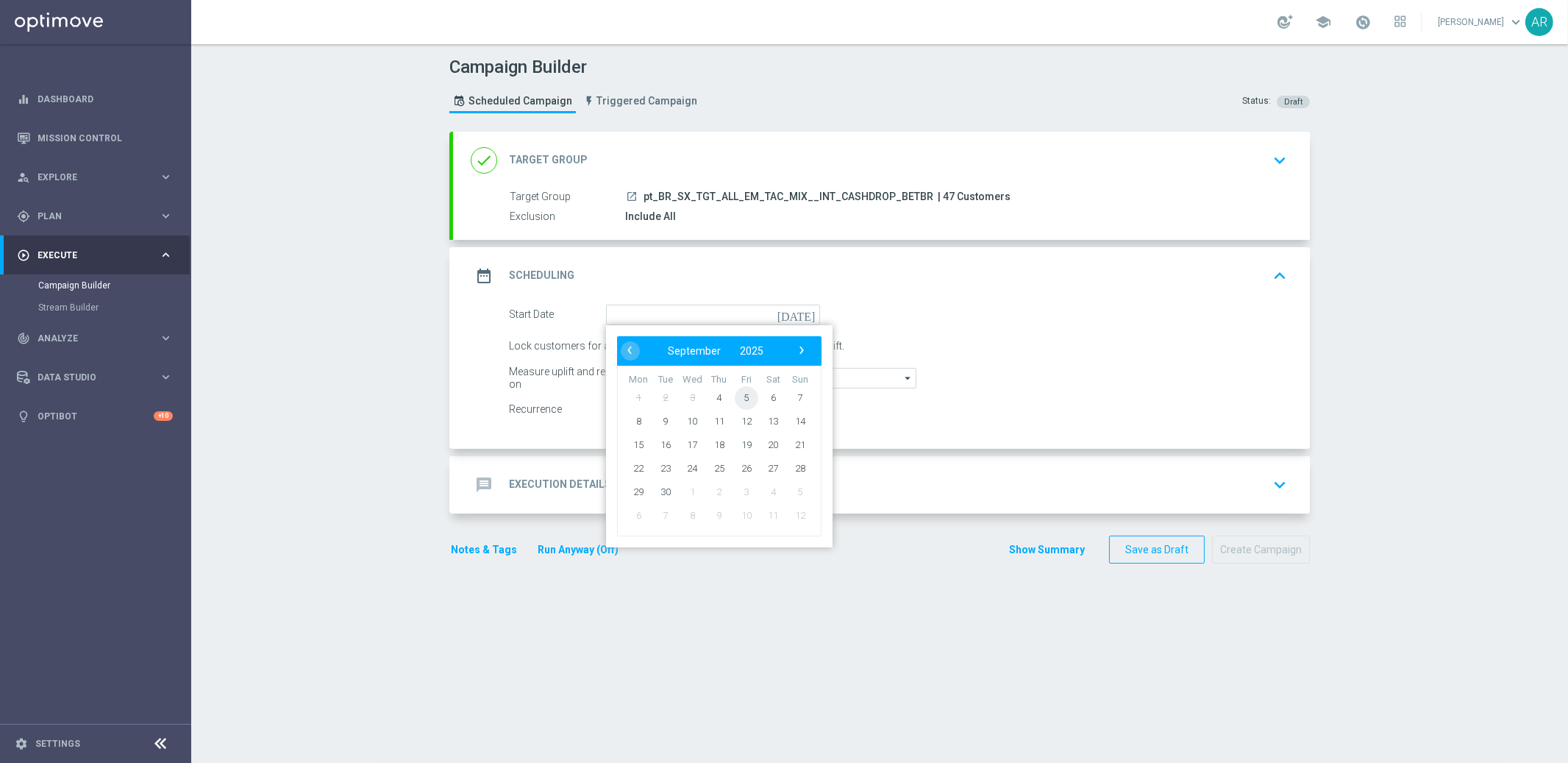
click at [743, 393] on span "5" at bounding box center [747, 397] width 24 height 24
type input "05 Sep 2025"
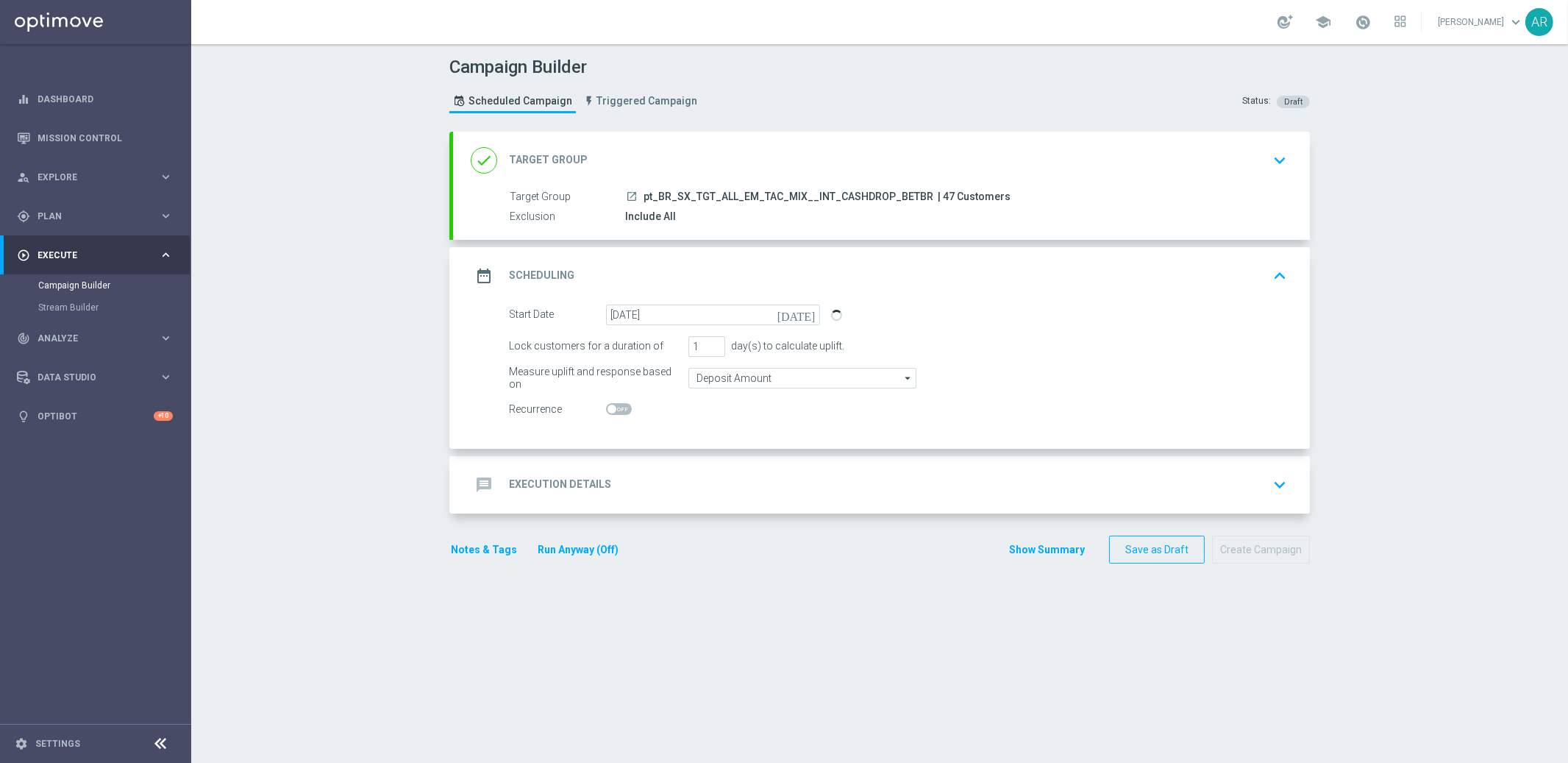
click at [628, 478] on div "message Execution Details keyboard_arrow_down" at bounding box center [881, 485] width 821 height 28
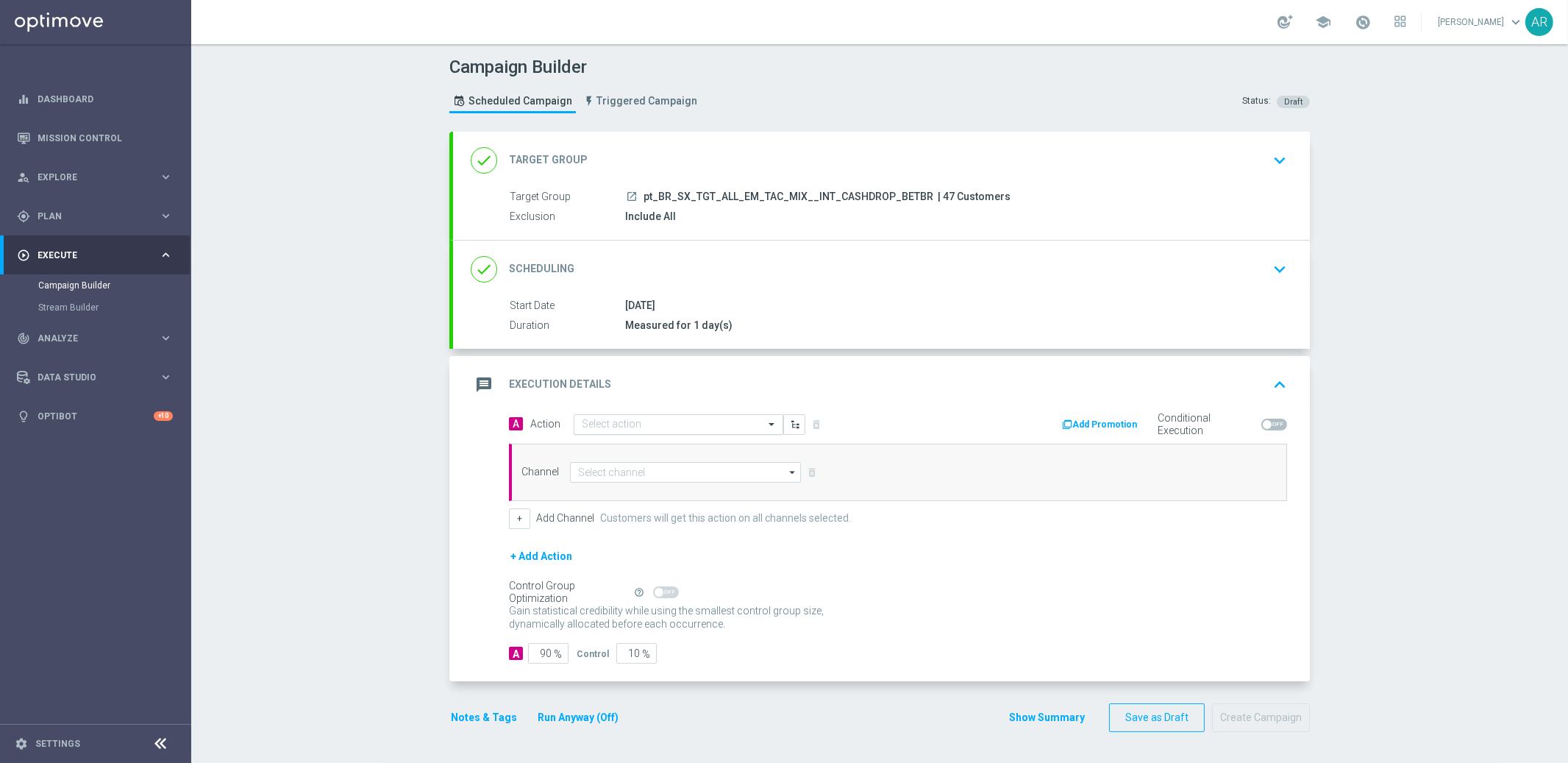
click at [621, 424] on input "text" at bounding box center [663, 425] width 164 height 13
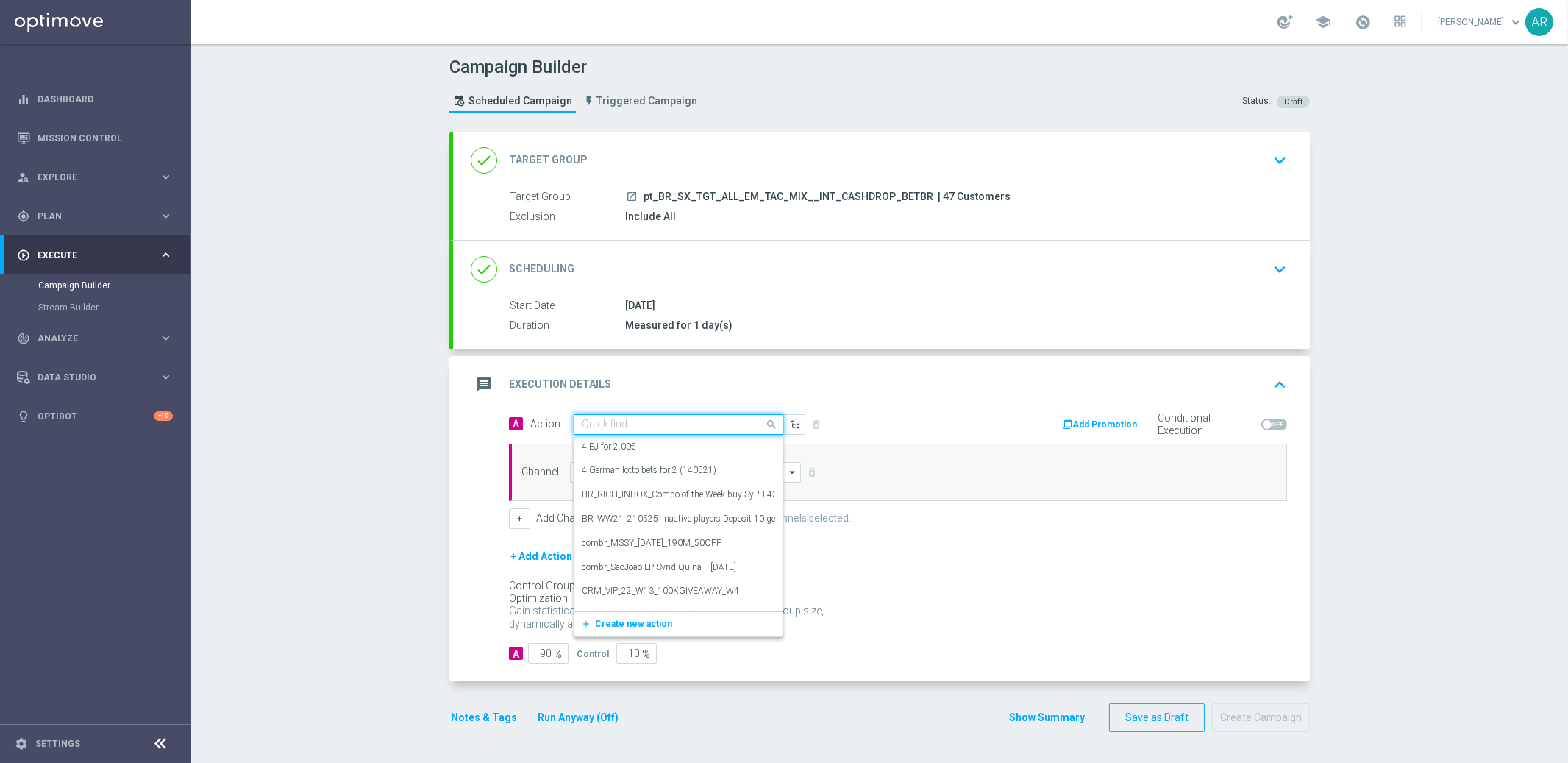
paste input "combr_FreeBonus - International cashdrop - 2024"
type input "combr_FreeBonus - International cashdrop - 2024"
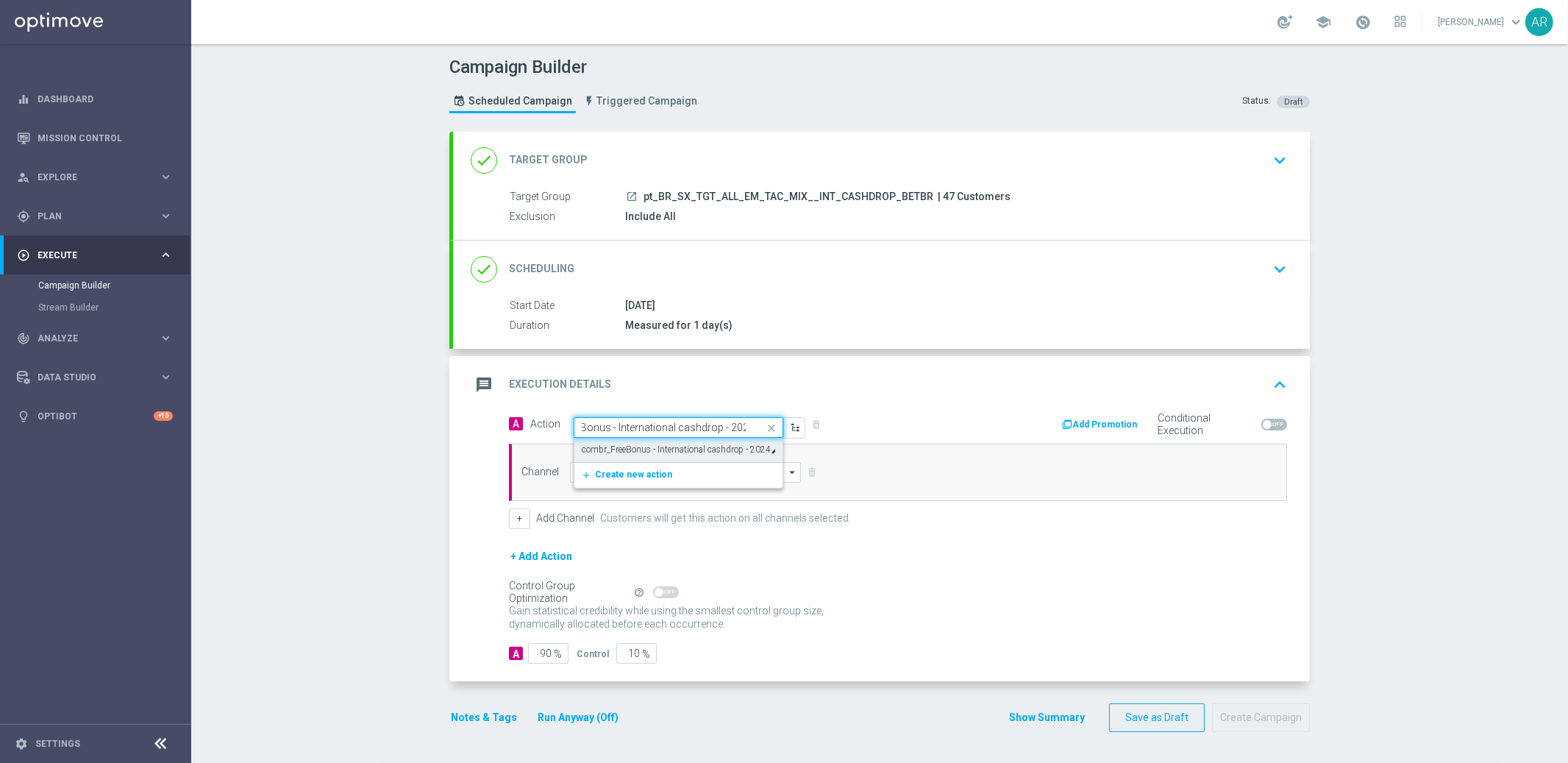
click at [657, 446] on label "combr_FreeBonus - International cashdrop - 2024" at bounding box center [676, 449] width 189 height 13
click at [607, 478] on input at bounding box center [685, 472] width 231 height 20
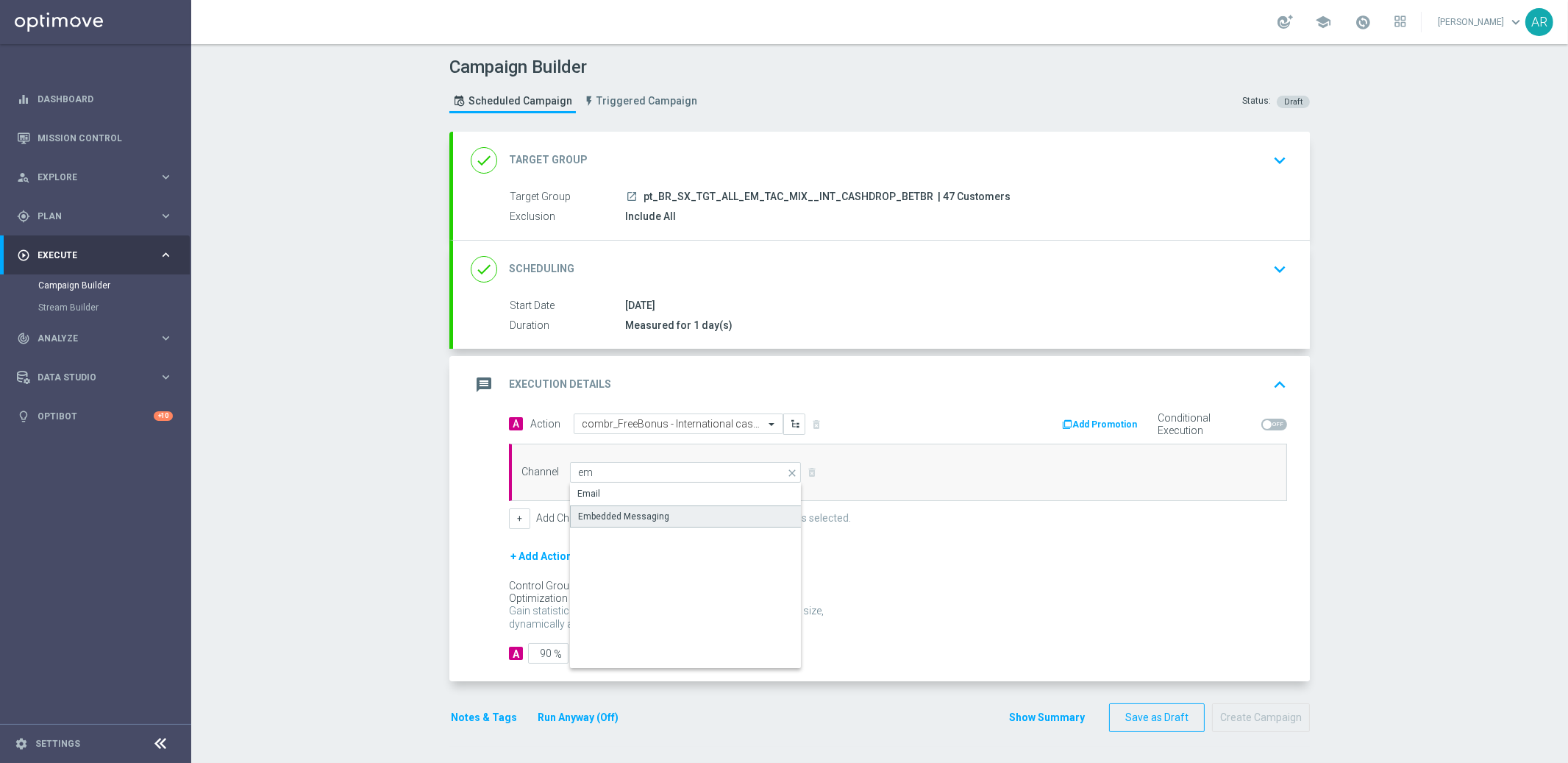
click at [641, 512] on div "Embedded Messaging" at bounding box center [623, 517] width 91 height 13
type input "Embedded Messaging"
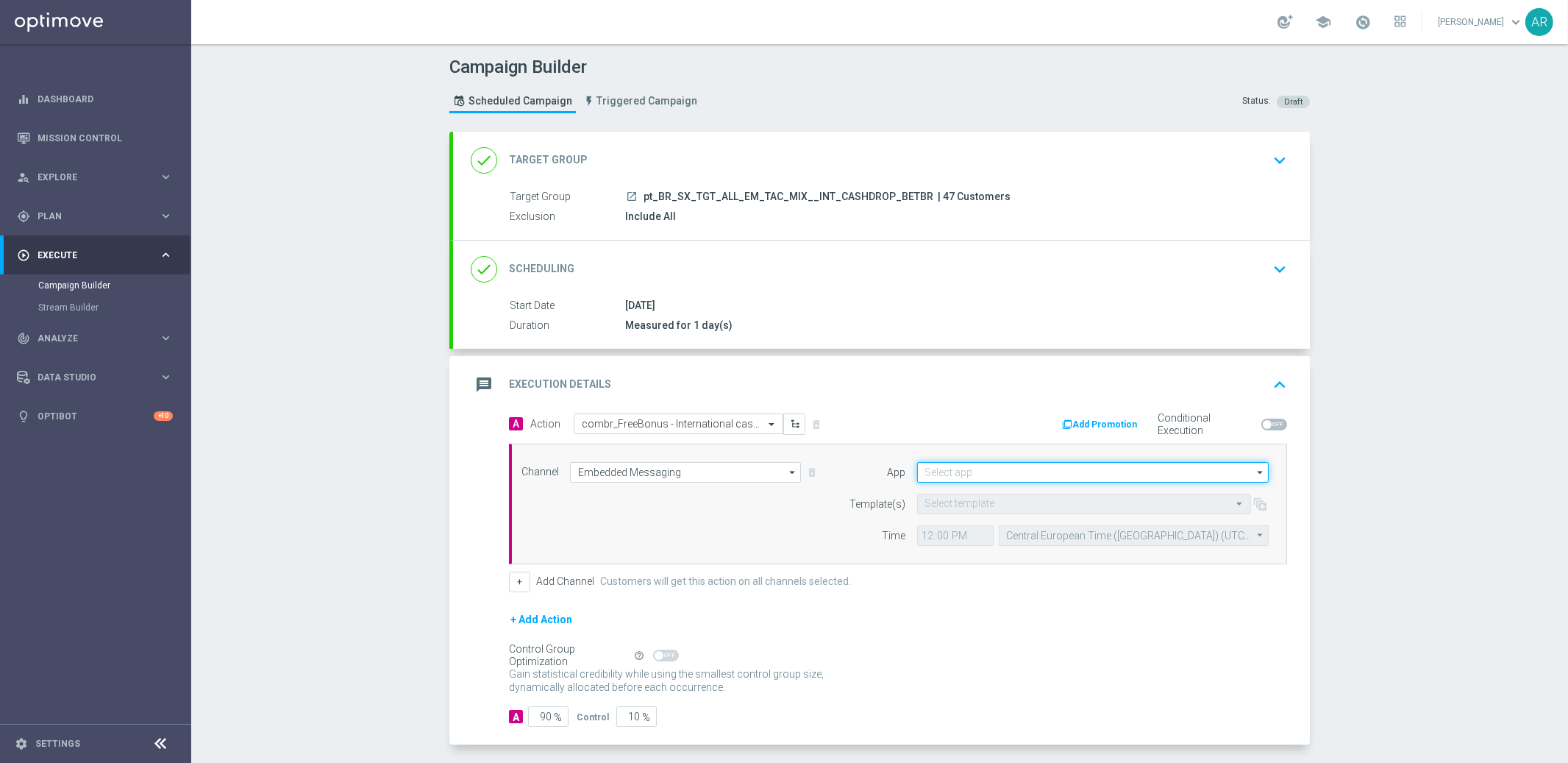
click at [946, 469] on input at bounding box center [1093, 472] width 351 height 20
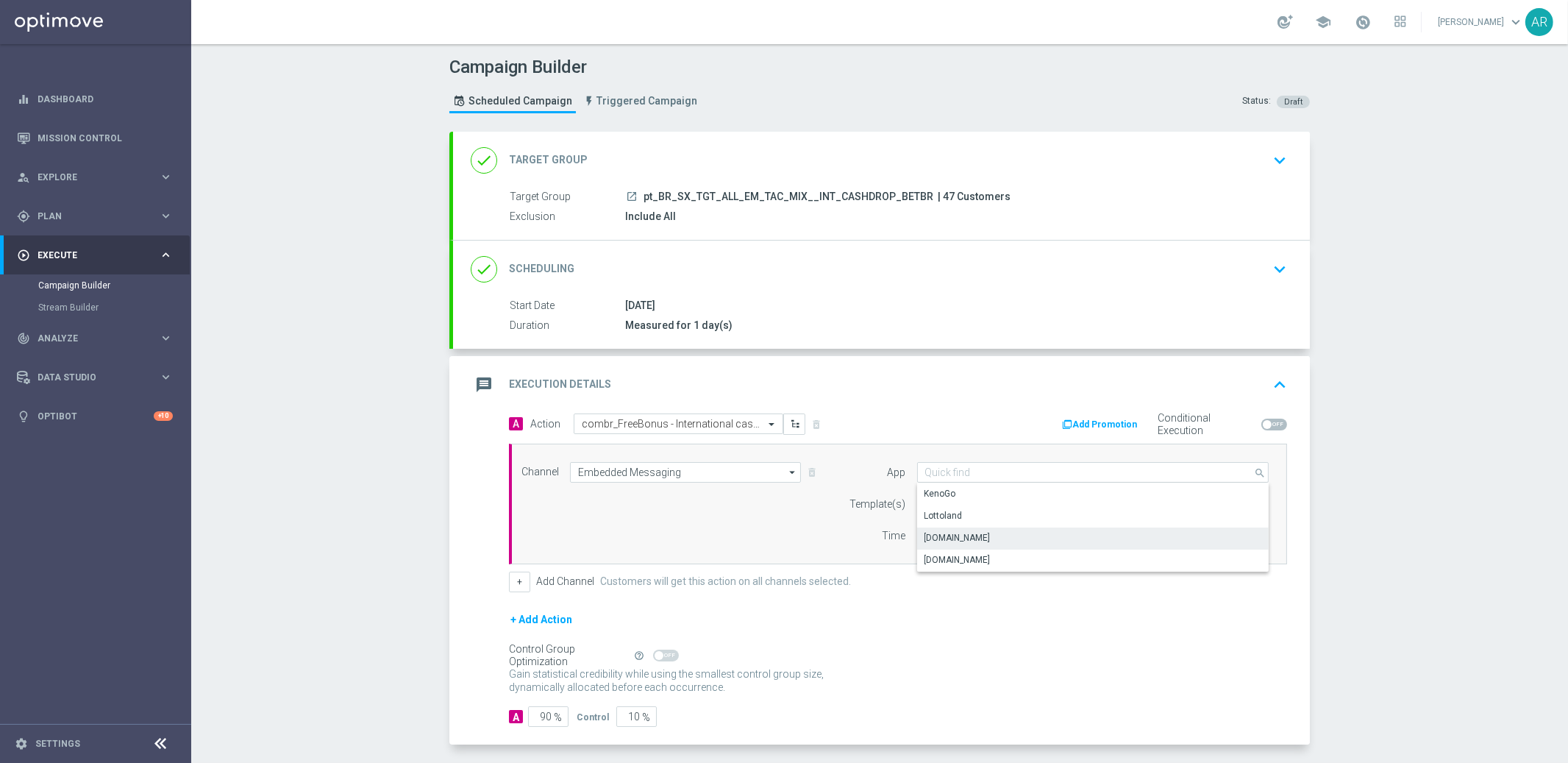
click at [988, 535] on div "[DOMAIN_NAME]" at bounding box center [1093, 538] width 352 height 20
type input "[DOMAIN_NAME]"
click at [927, 511] on div "Select template" at bounding box center [1084, 504] width 334 height 20
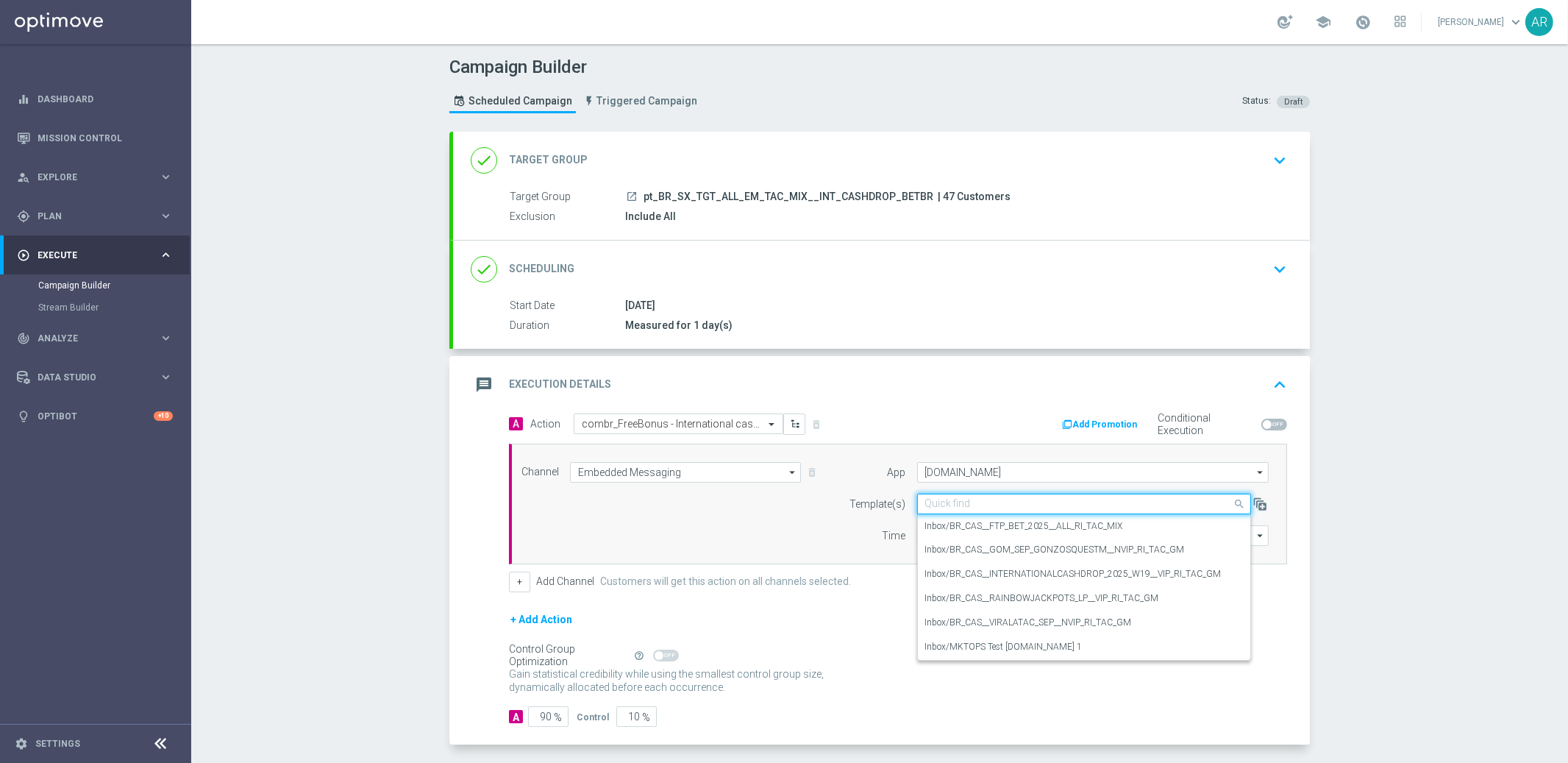
paste input "BR_CAS__INTERNATIONALCASHDROP_2025_W19__VIP_RI_TAC_GM"
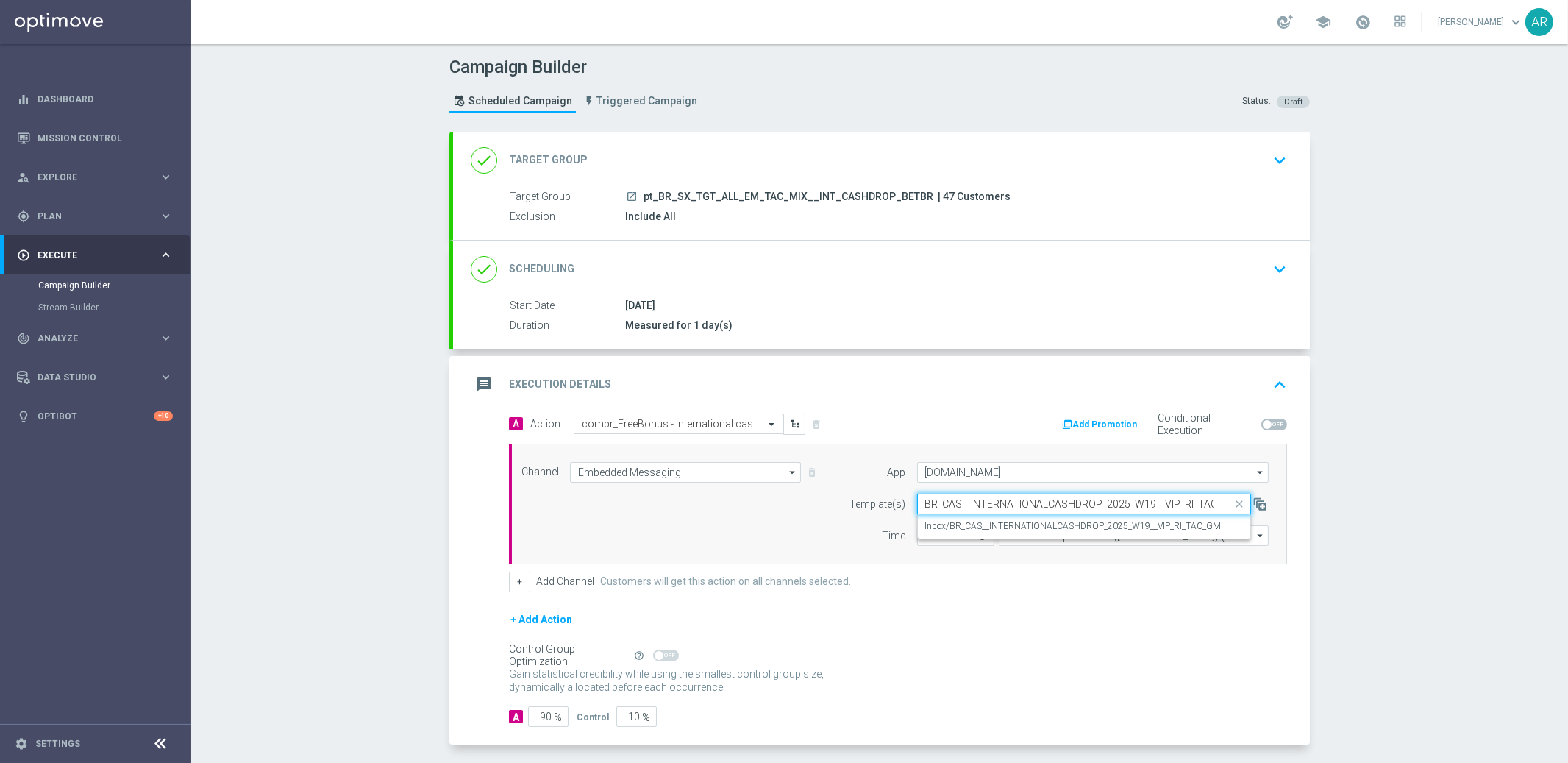
scroll to position [0, 20]
click at [997, 522] on label "Inbox/BR_CAS__INTERNATIONALCASHDROP_2025_W19__VIP_RI_TAC_GM" at bounding box center [1073, 526] width 296 height 13
type input "BR_CAS__INTERNATIONALCASHDROP_2025_W19__VIP_RI_TAC_GM"
click at [1027, 535] on input "Central European Time (Budapest) (UTC +02:00)" at bounding box center [1133, 535] width 270 height 20
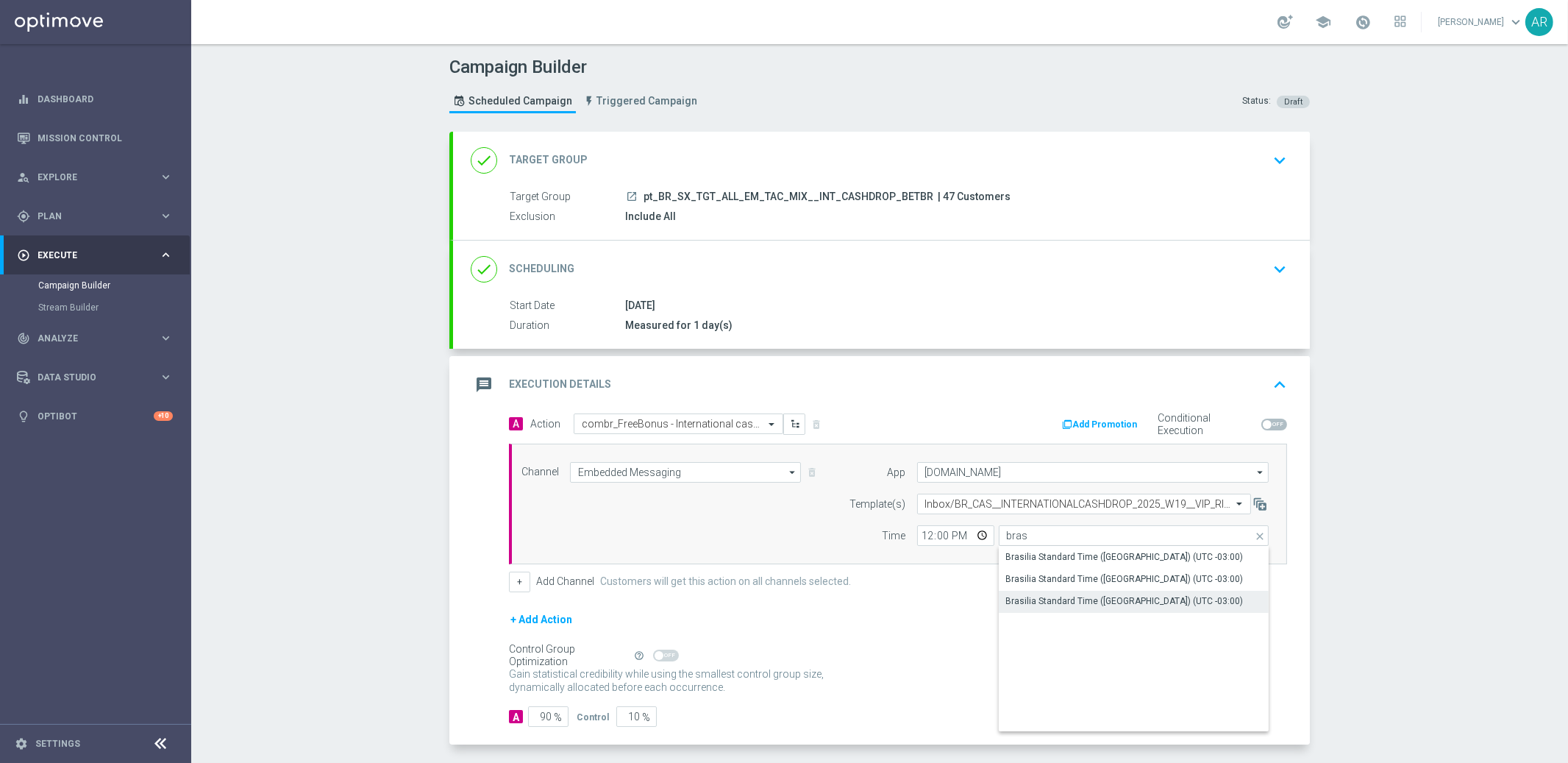
click at [1097, 599] on div "Brasilia Standard Time (Sao Paulo) (UTC -03:00)" at bounding box center [1124, 601] width 237 height 13
type input "Brasilia Standard Time (Sao Paulo) (UTC -03:00)"
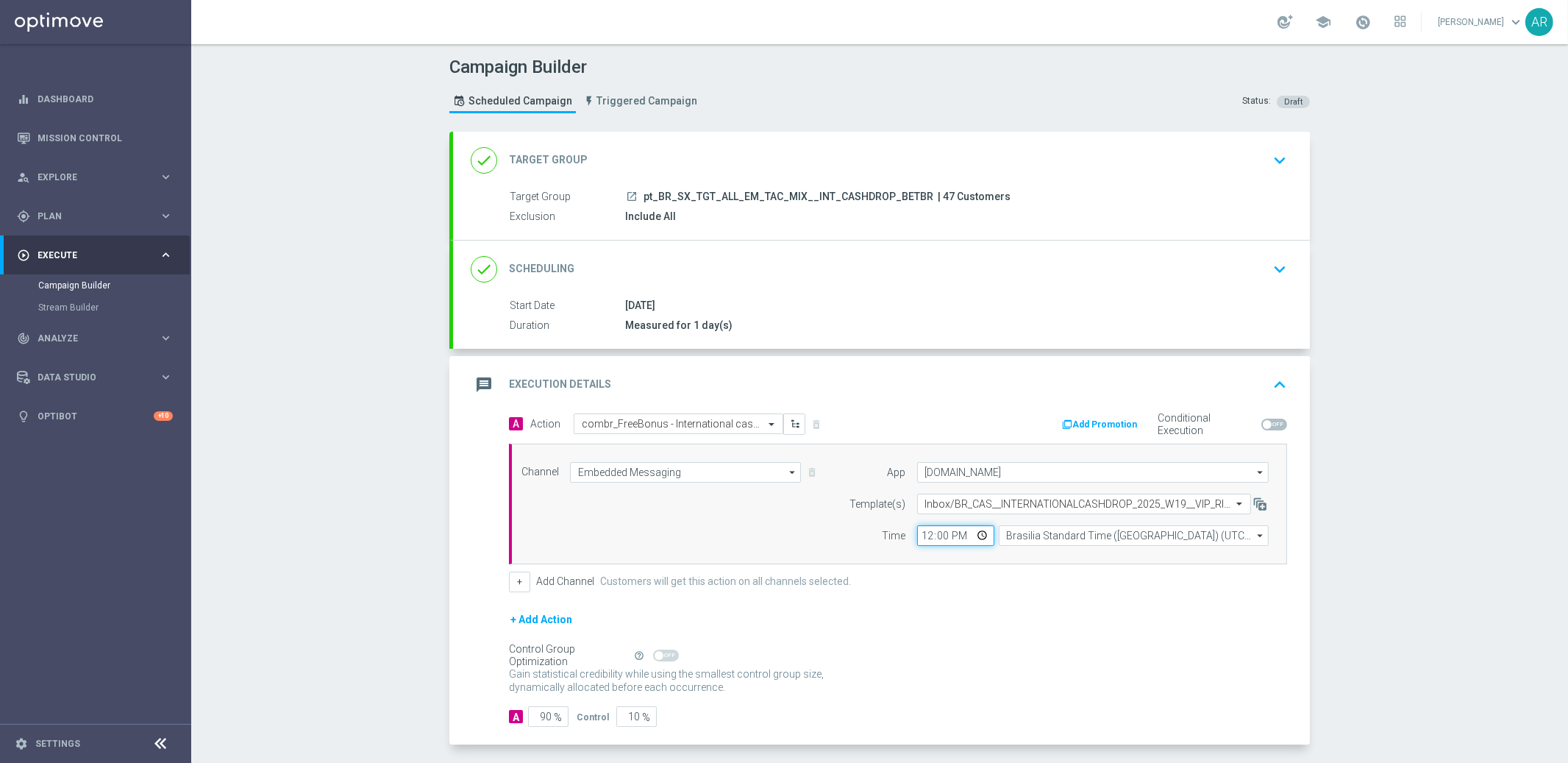
click at [976, 538] on input "12:00" at bounding box center [956, 535] width 77 height 20
type input "11:00"
click at [753, 538] on div "Channel Embedded Messaging Embedded Messaging arrow_drop_down Show Selected 1 o…" at bounding box center [895, 504] width 769 height 84
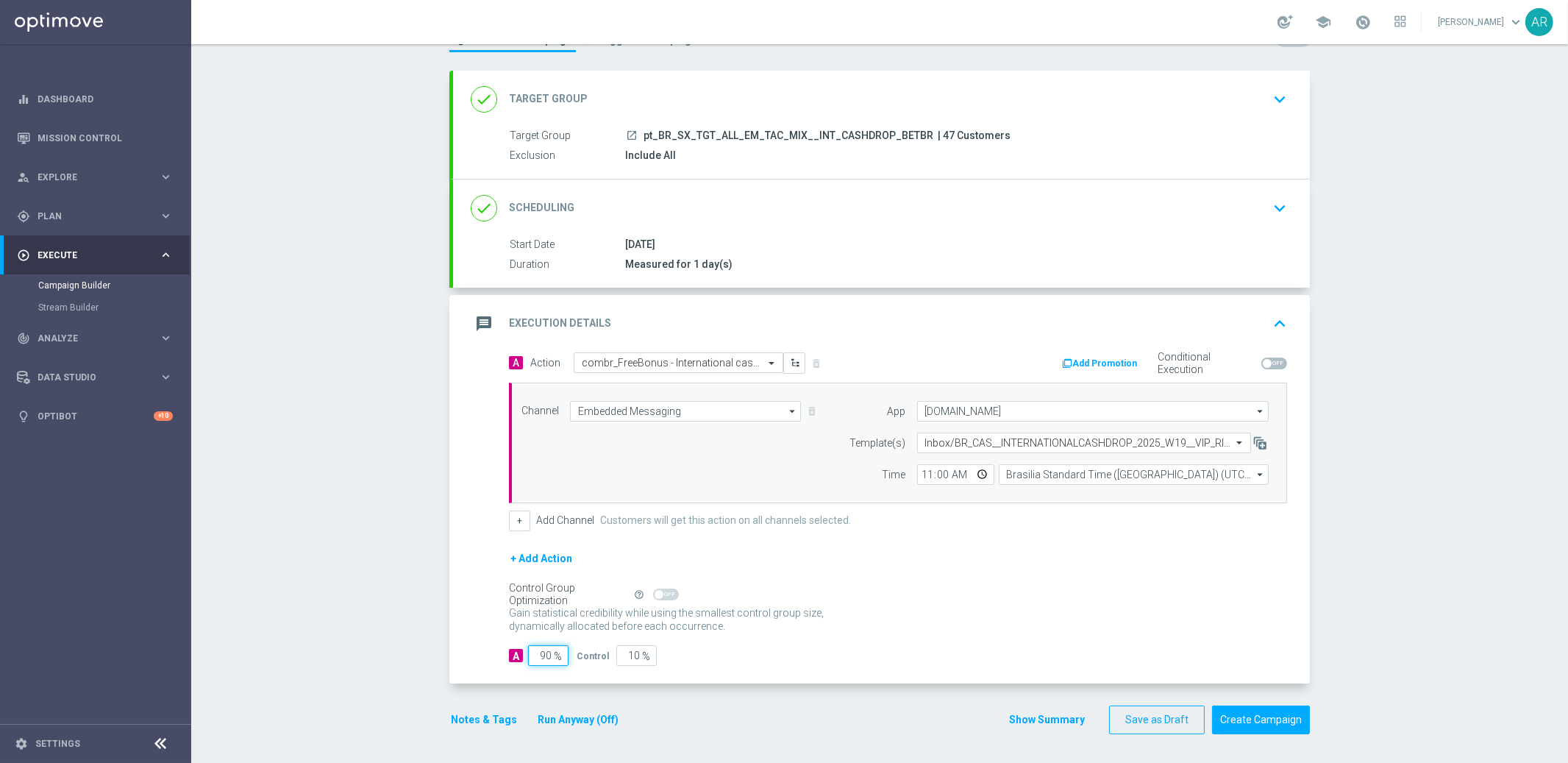
click at [539, 656] on input "90" at bounding box center [548, 655] width 40 height 20
type input "1"
type input "99"
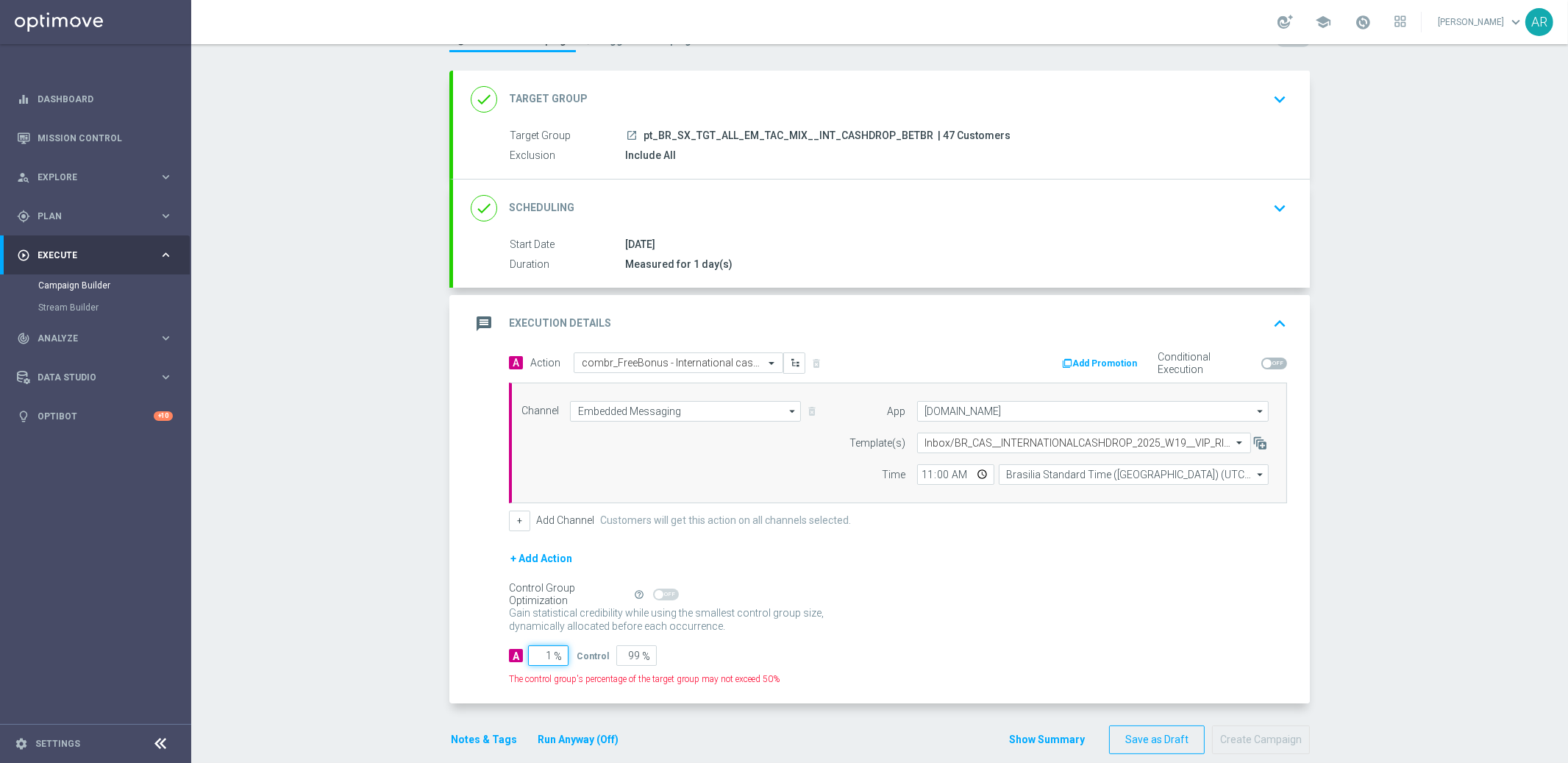
type input "10"
type input "90"
type input "100"
type input "0"
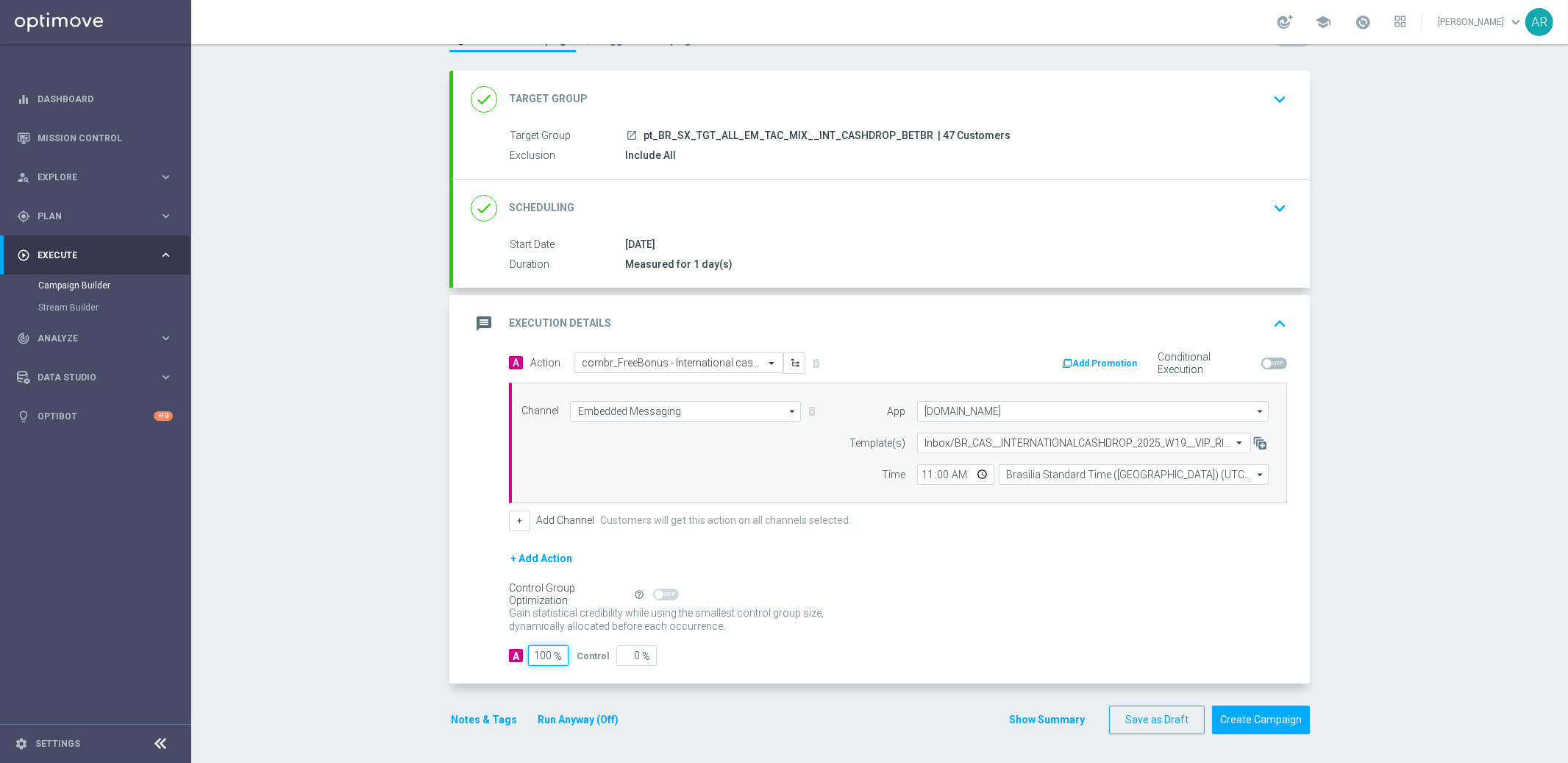
type input "100"
click at [884, 636] on div "Gain statistical credibility while using the smallest control group size, dynam…" at bounding box center [897, 620] width 778 height 35
click at [1247, 723] on button "Create Campaign" at bounding box center [1260, 720] width 98 height 29
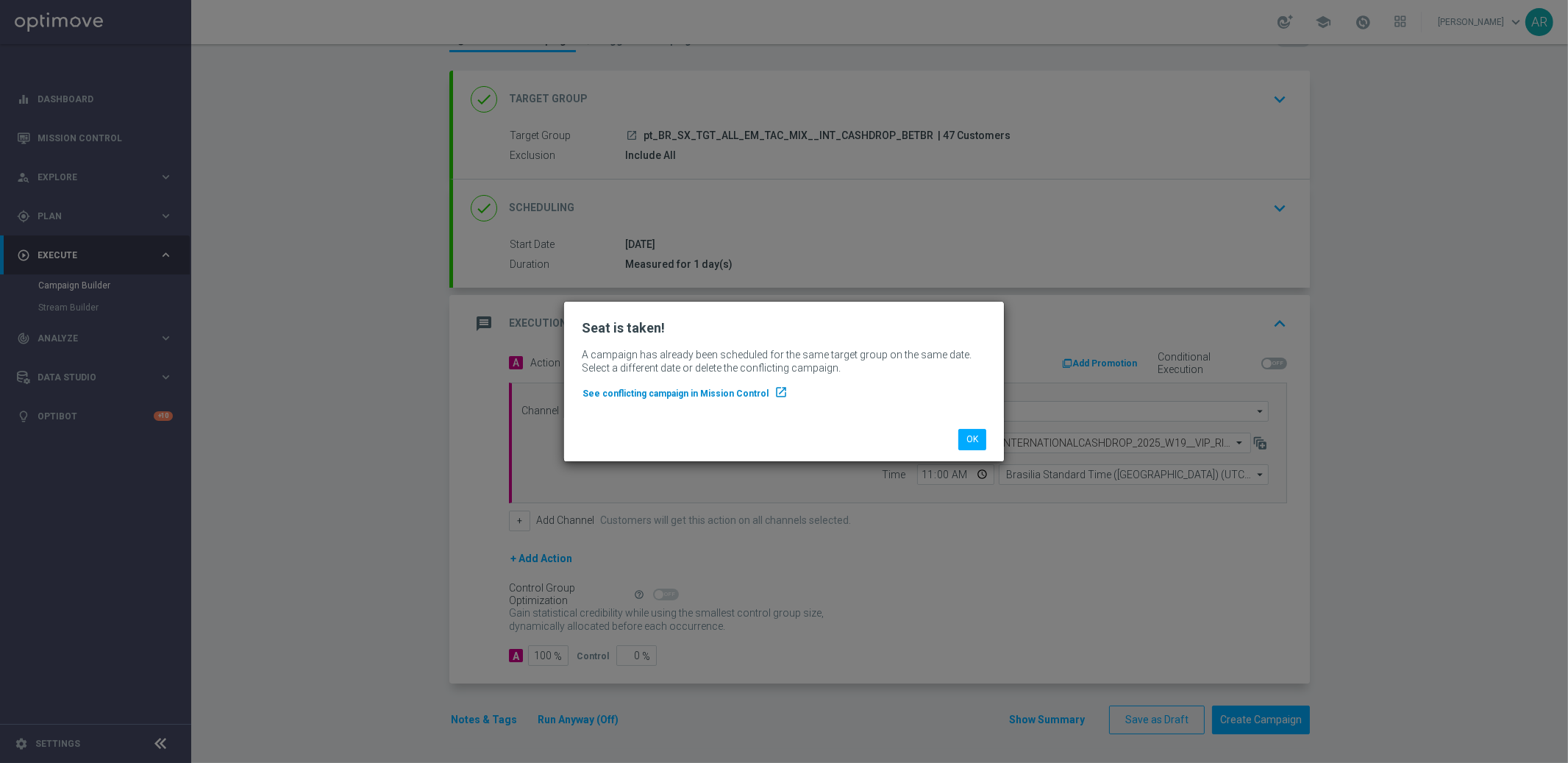
click at [720, 396] on span "See conflicting campaign in Mission Control" at bounding box center [675, 394] width 186 height 10
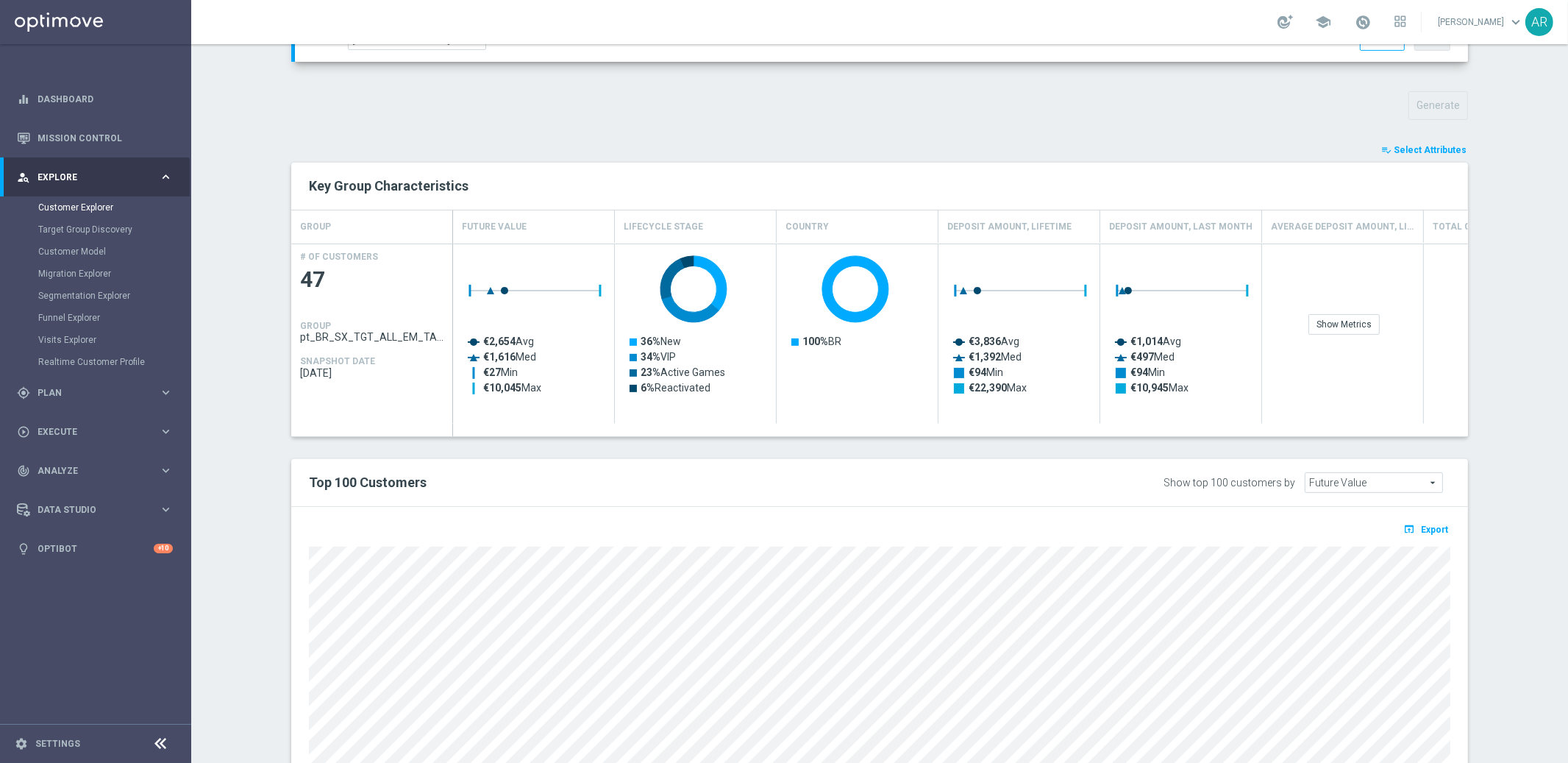
scroll to position [487, 0]
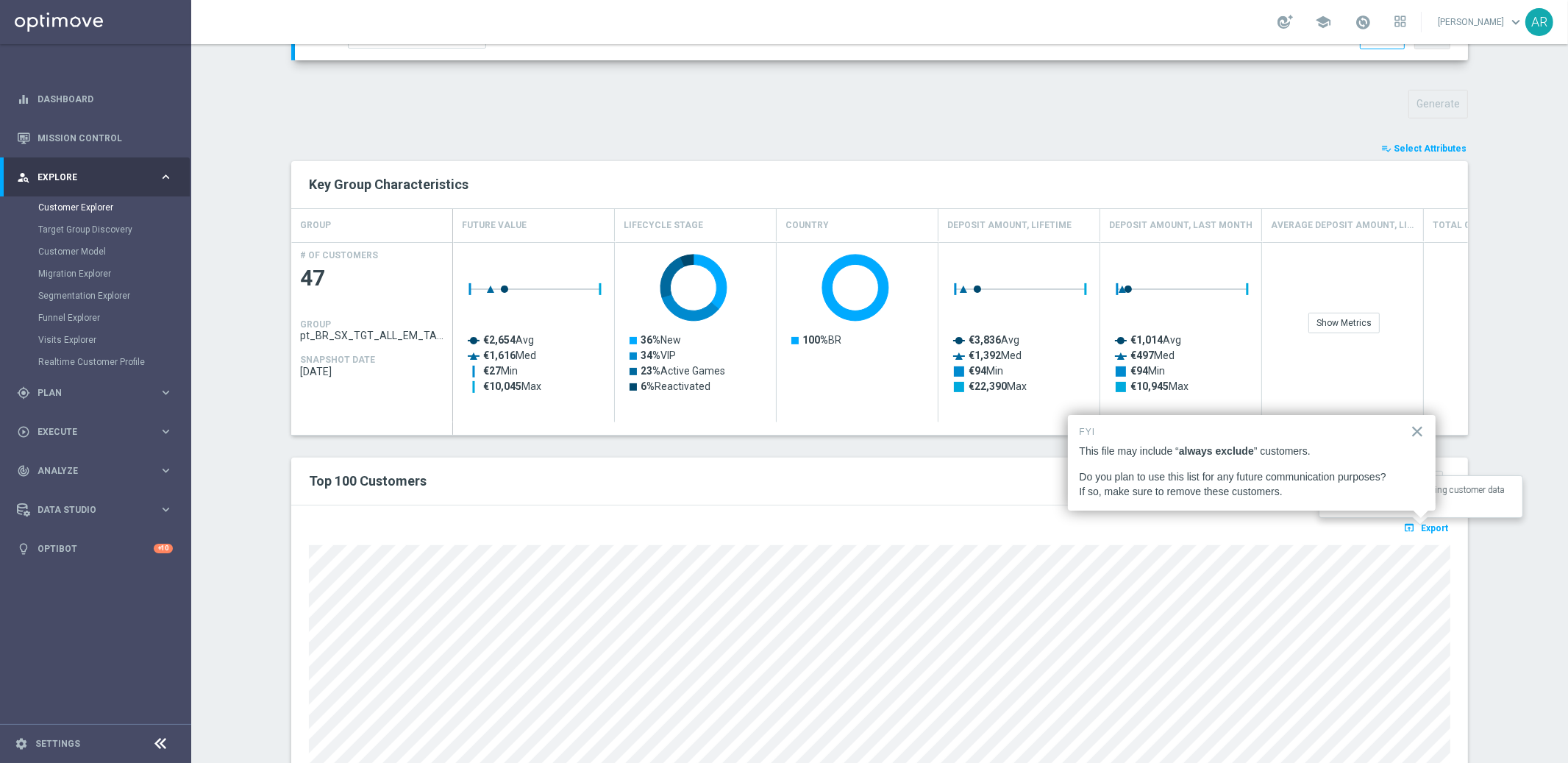
click at [1423, 525] on span "Export" at bounding box center [1434, 528] width 27 height 10
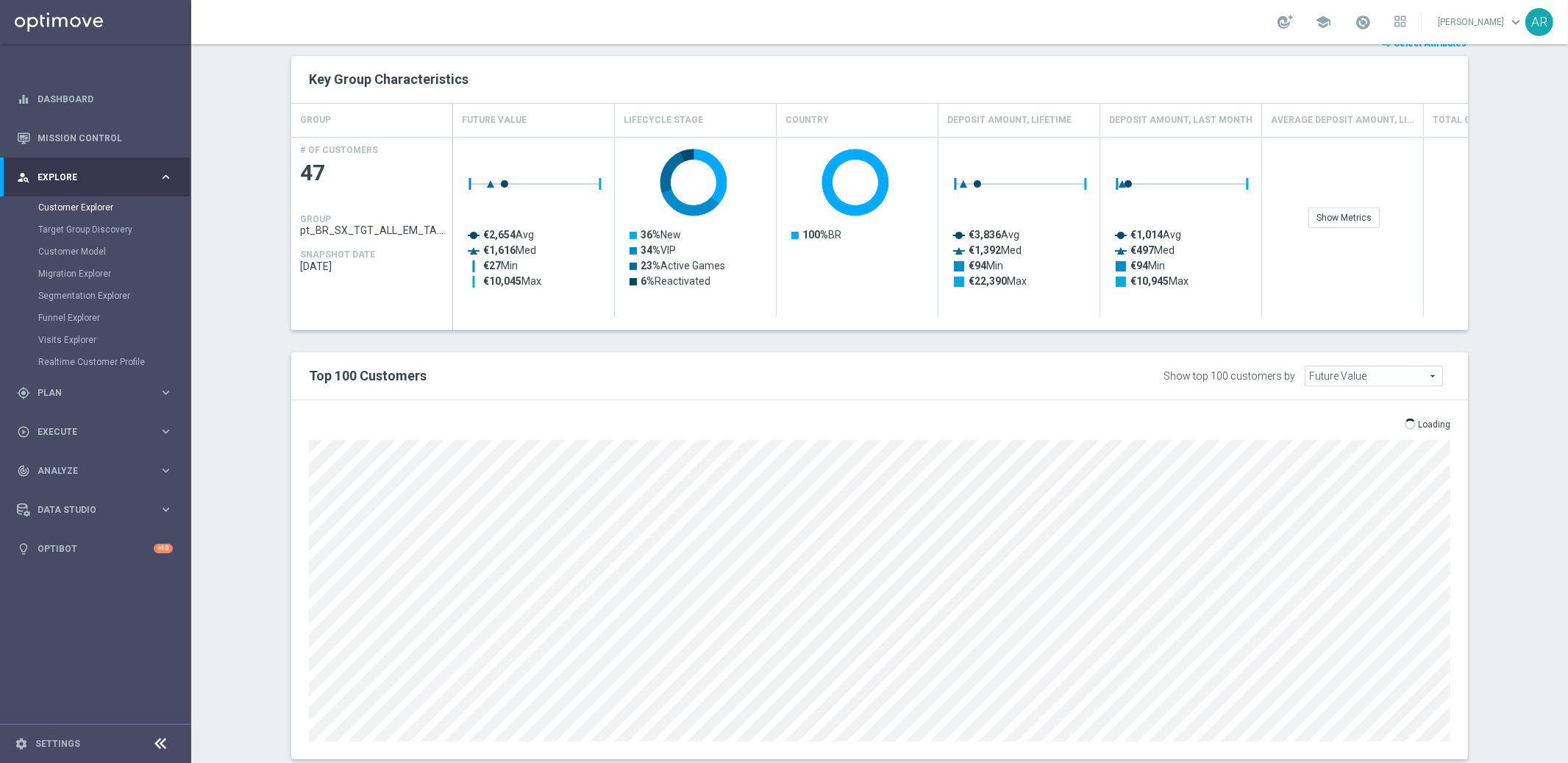
scroll to position [624, 0]
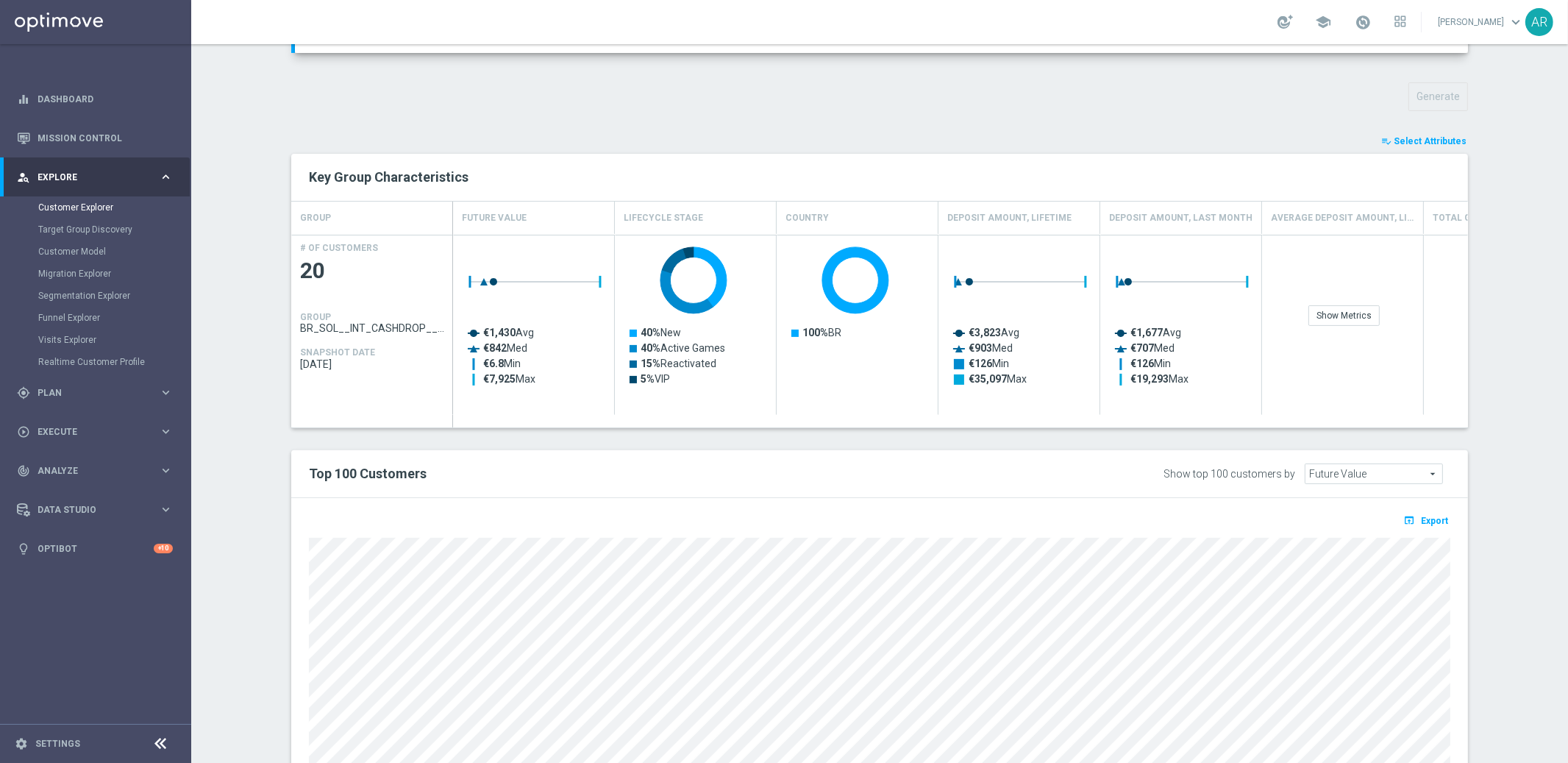
scroll to position [495, 0]
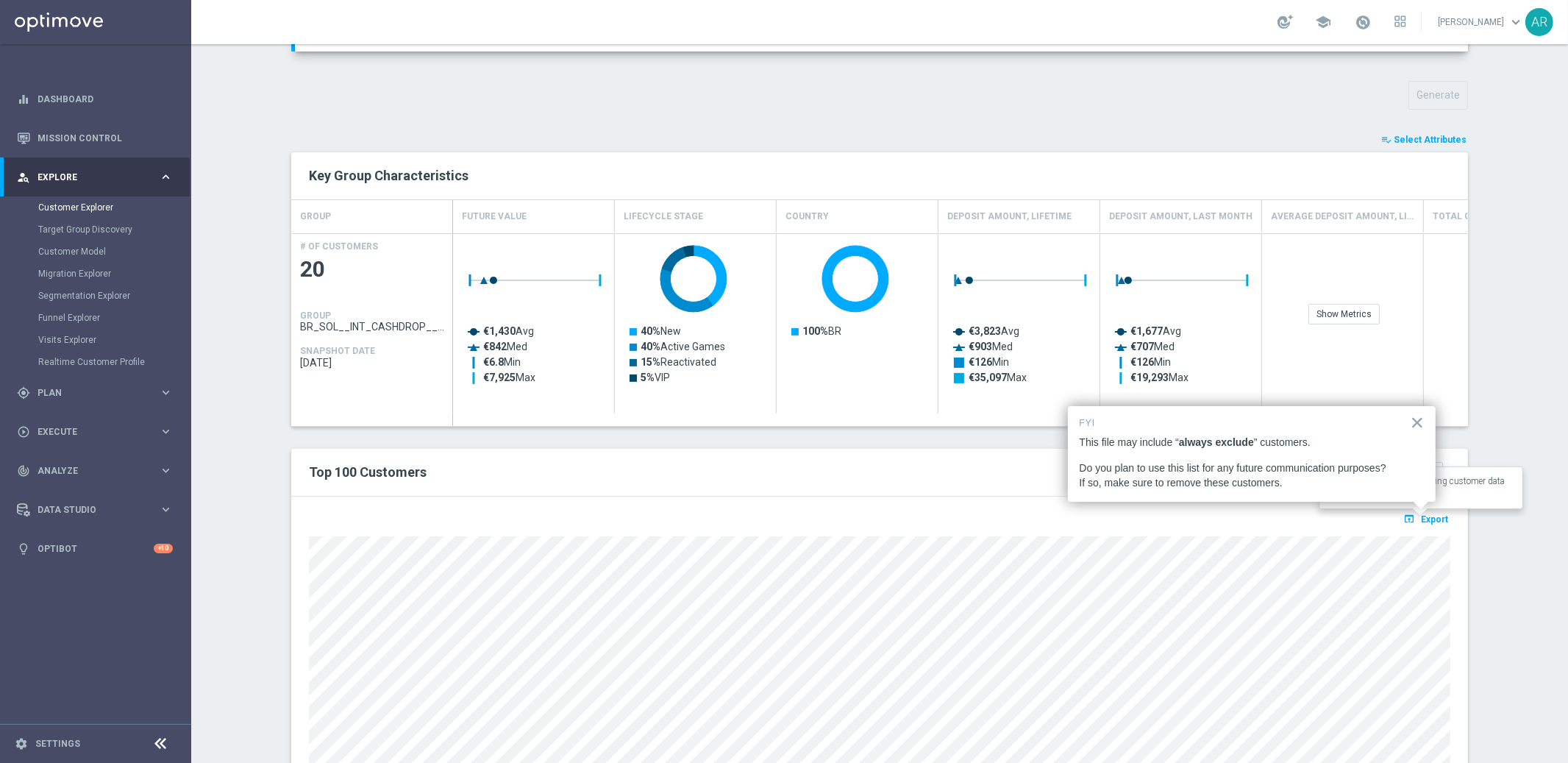
click at [1425, 518] on span "Export" at bounding box center [1434, 519] width 27 height 10
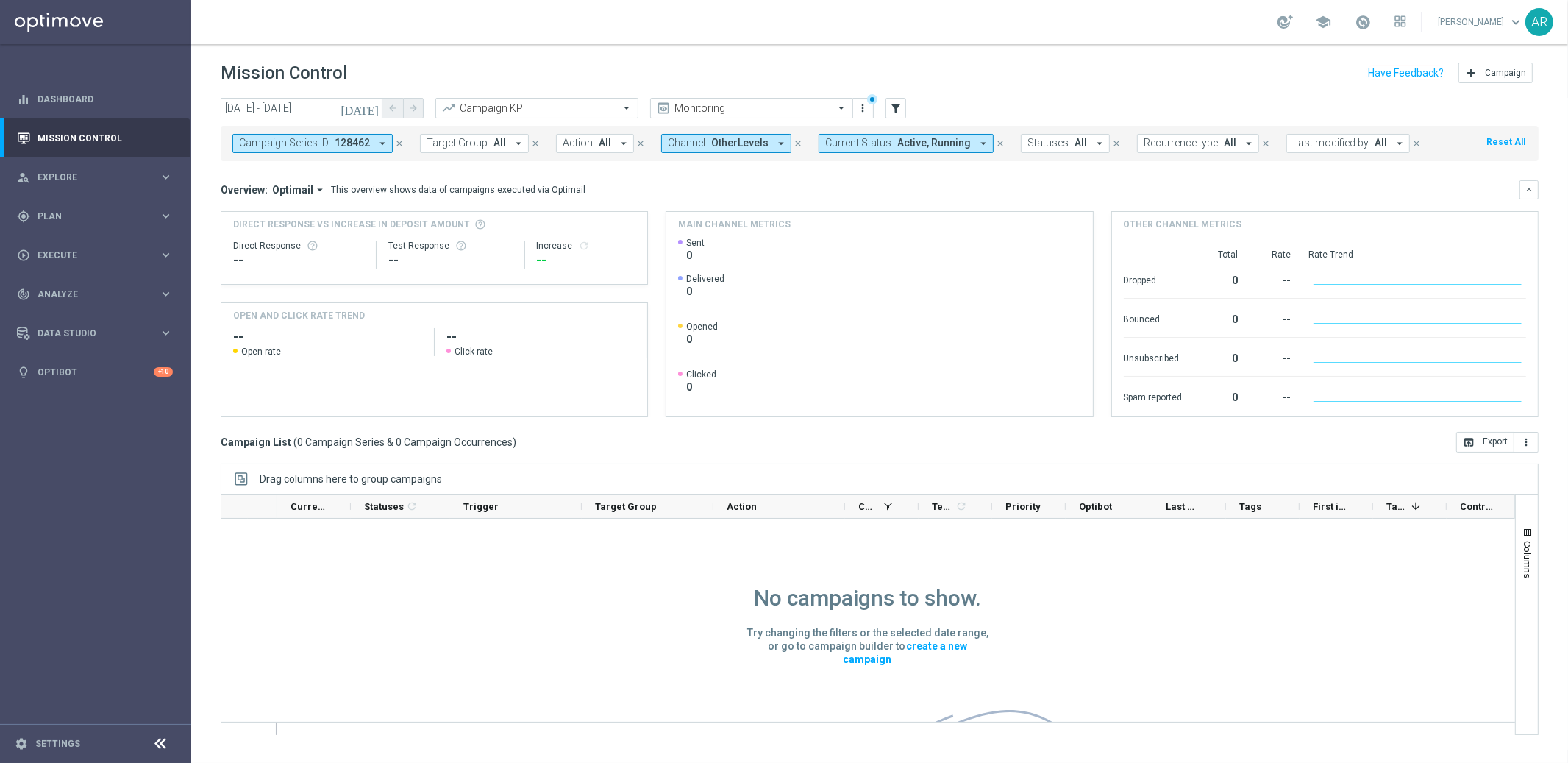
click at [793, 144] on icon "close" at bounding box center [798, 143] width 10 height 10
click at [837, 140] on icon "close" at bounding box center [842, 143] width 10 height 10
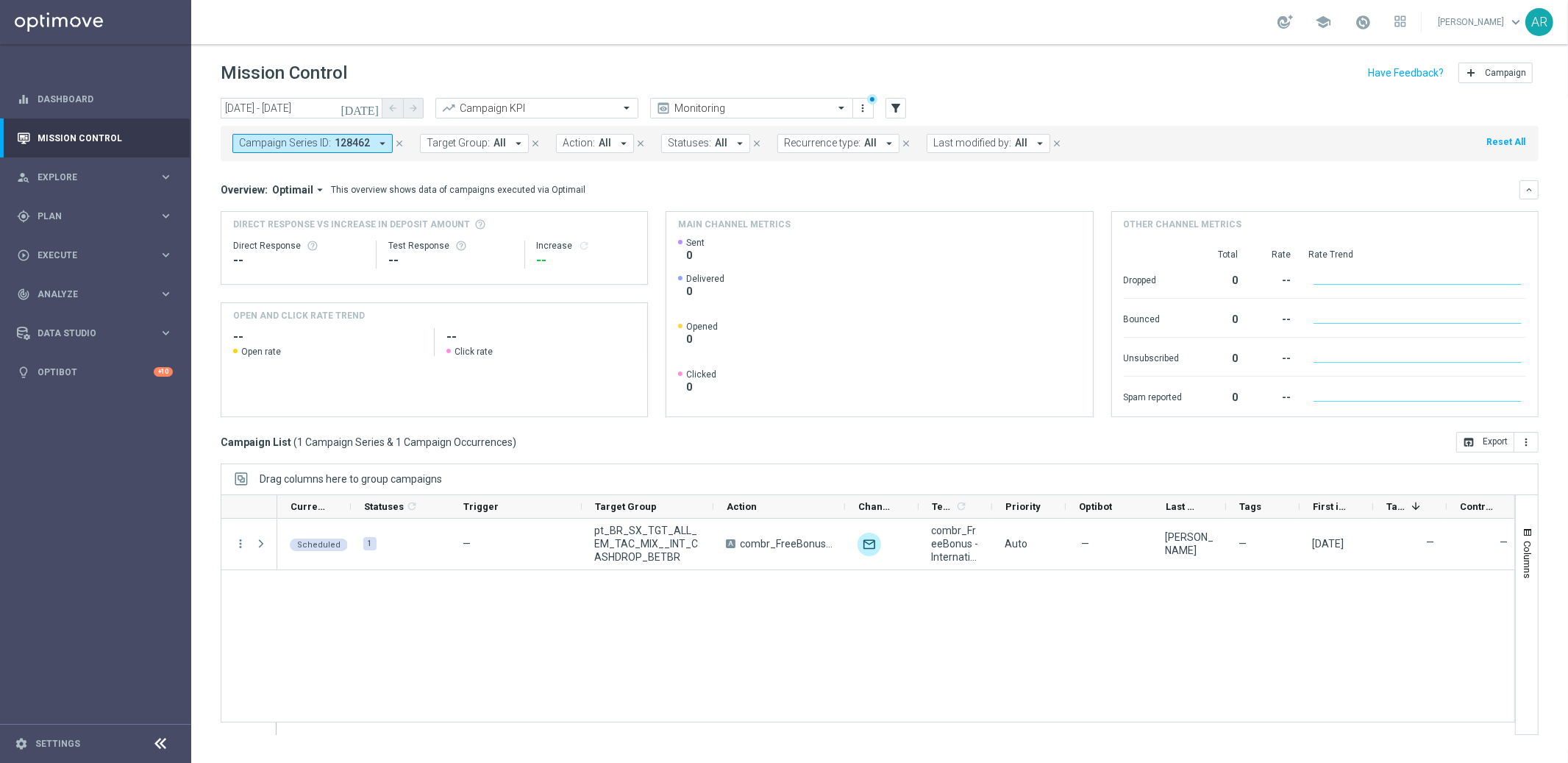
click at [399, 140] on icon "close" at bounding box center [399, 143] width 10 height 10
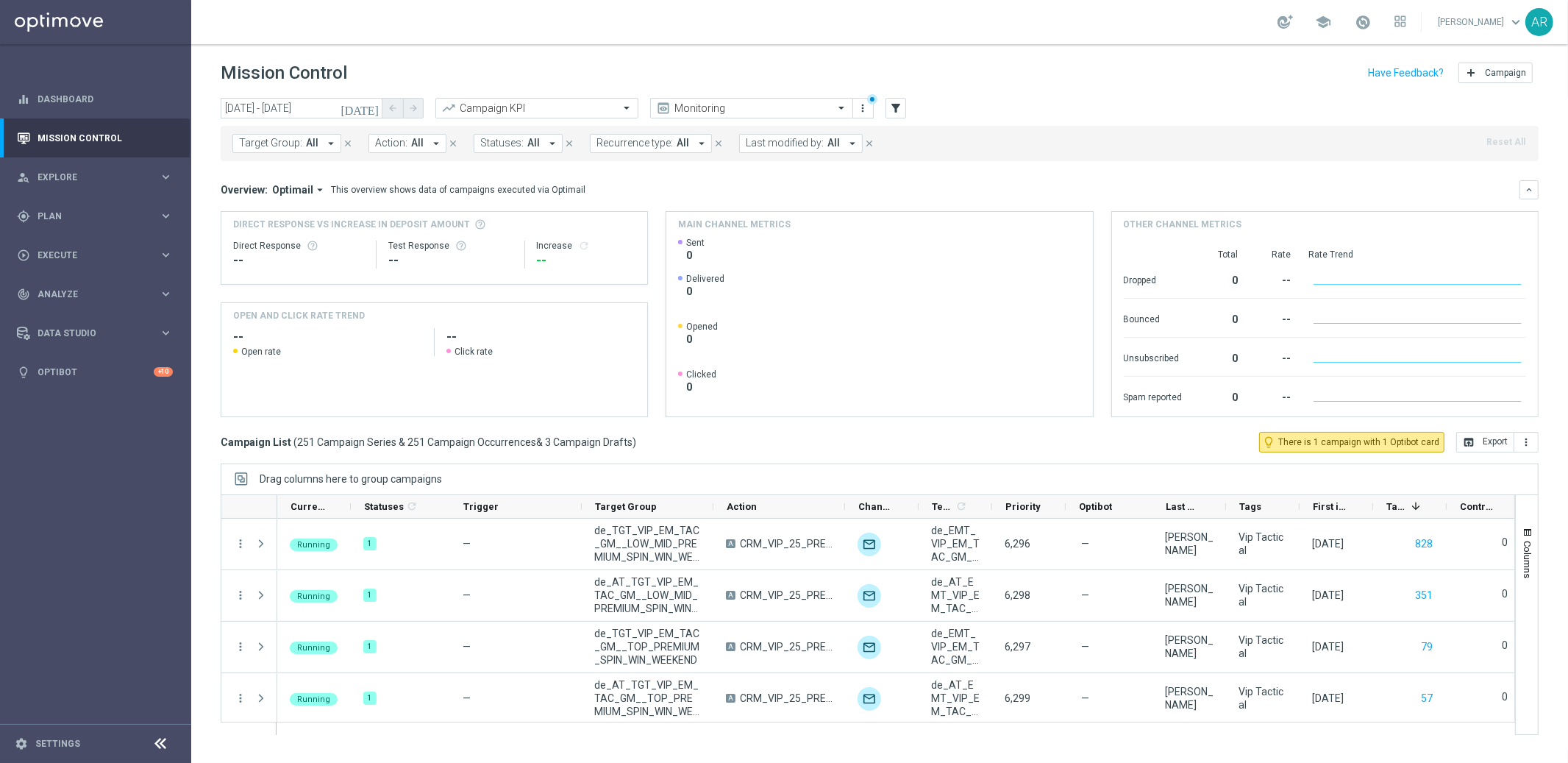
click at [278, 146] on span "Target Group:" at bounding box center [270, 143] width 63 height 13
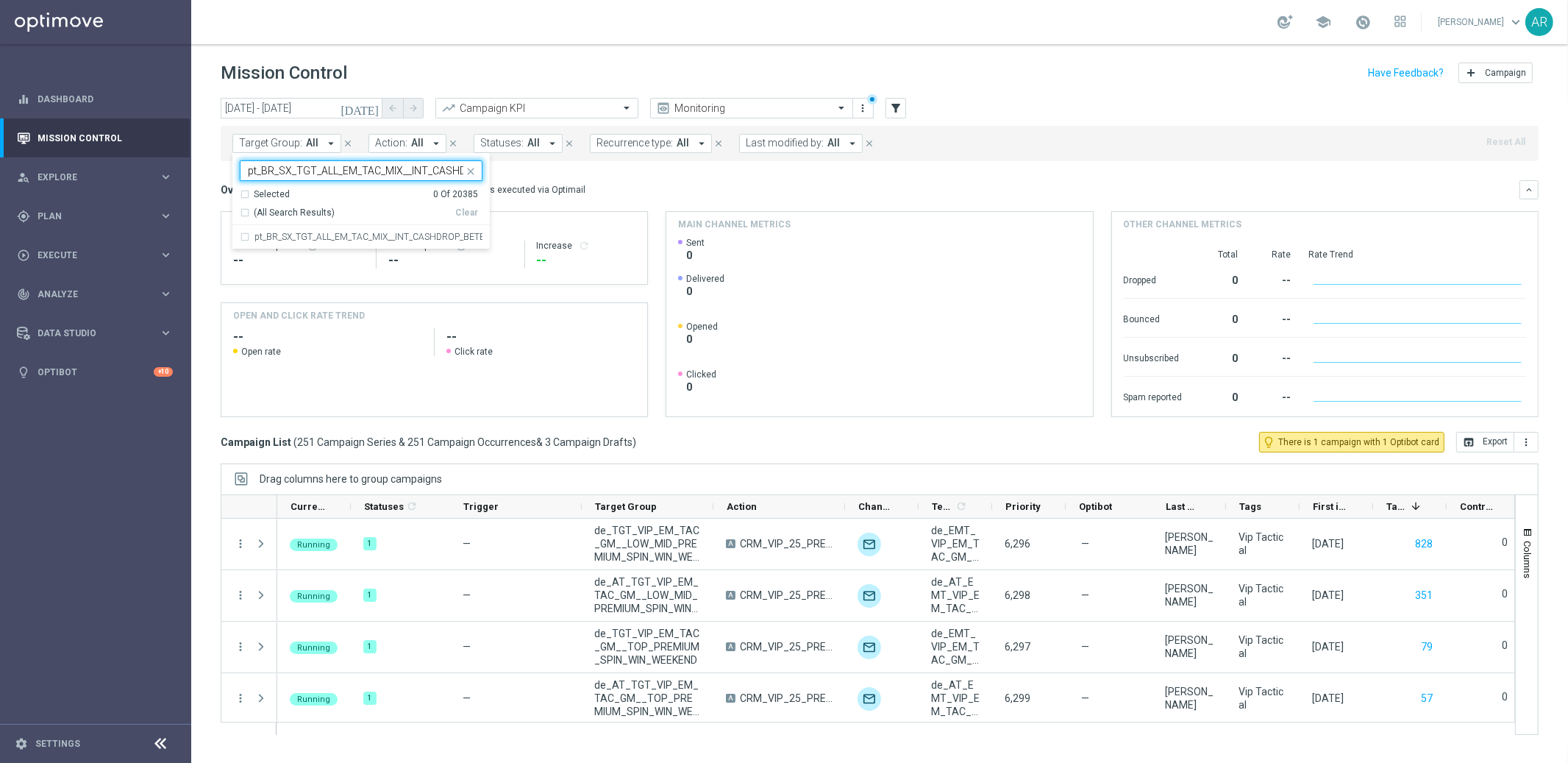
scroll to position [0, 55]
click at [341, 238] on label "pt_BR_SX_TGT_ALL_EM_TAC_MIX__INT_CASHDROP_BETBR" at bounding box center [368, 236] width 228 height 8
type input "pt_BR_SX_TGT_ALL_EM_TAC_MIX__INT_CASHDROP_BETBR"
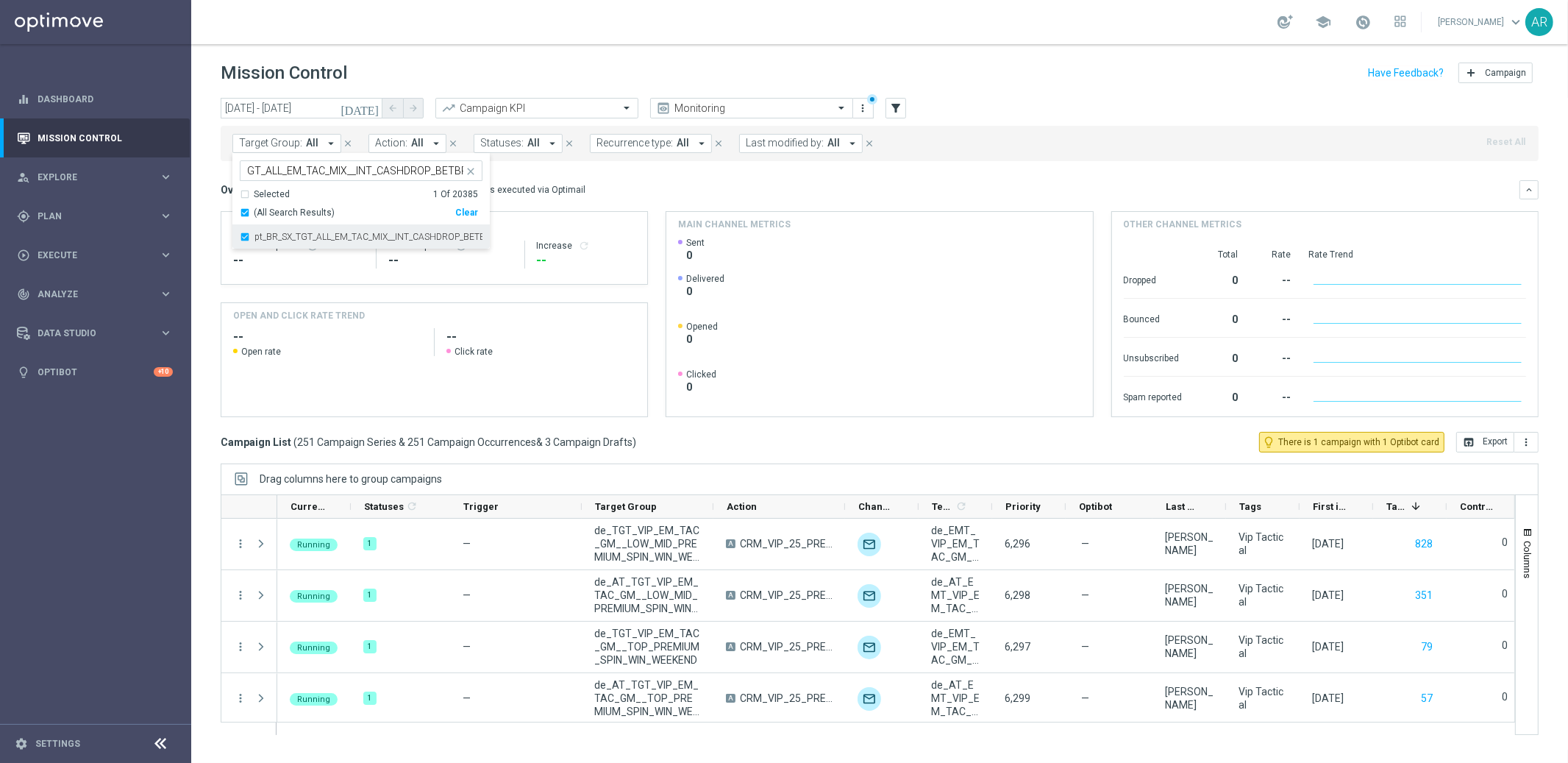
scroll to position [0, 0]
click at [589, 188] on div "Overview: Optimail arrow_drop_down This overview shows data of campaigns execut…" at bounding box center [869, 190] width 1298 height 13
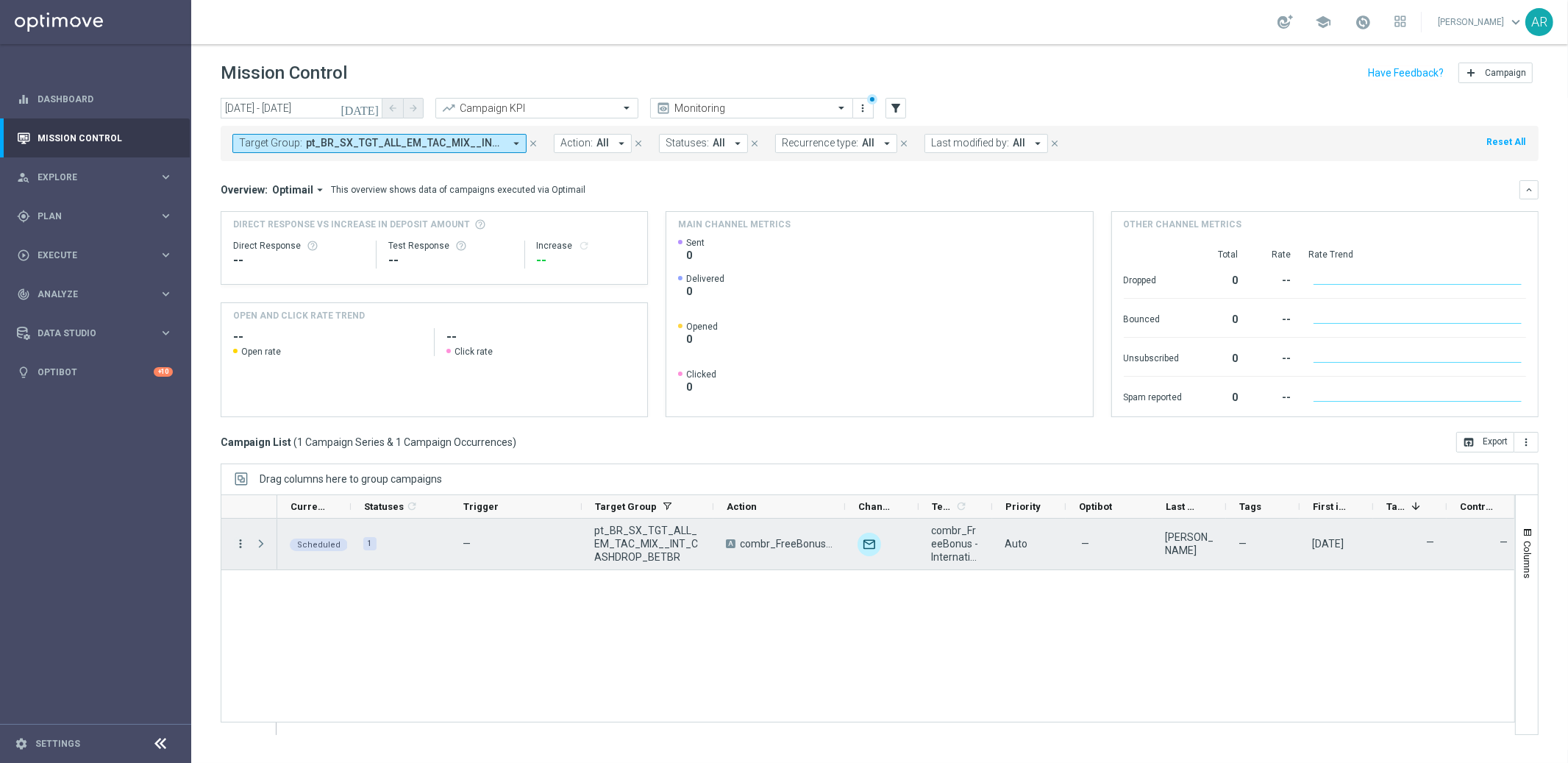
click at [237, 543] on icon "more_vert" at bounding box center [240, 543] width 13 height 13
click at [292, 684] on span "Delete" at bounding box center [282, 683] width 27 height 10
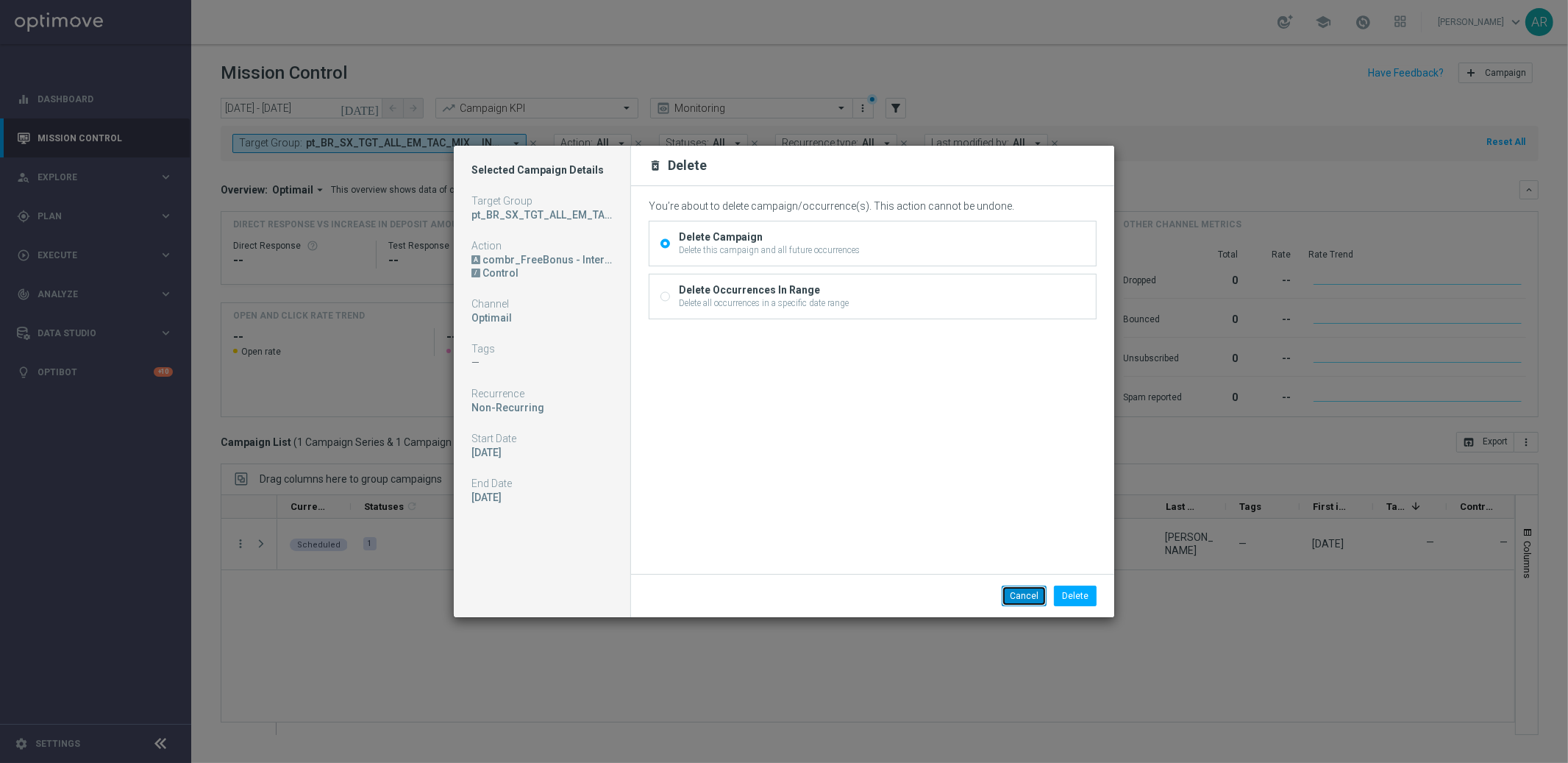
click at [1028, 596] on button "Cancel" at bounding box center [1023, 596] width 45 height 20
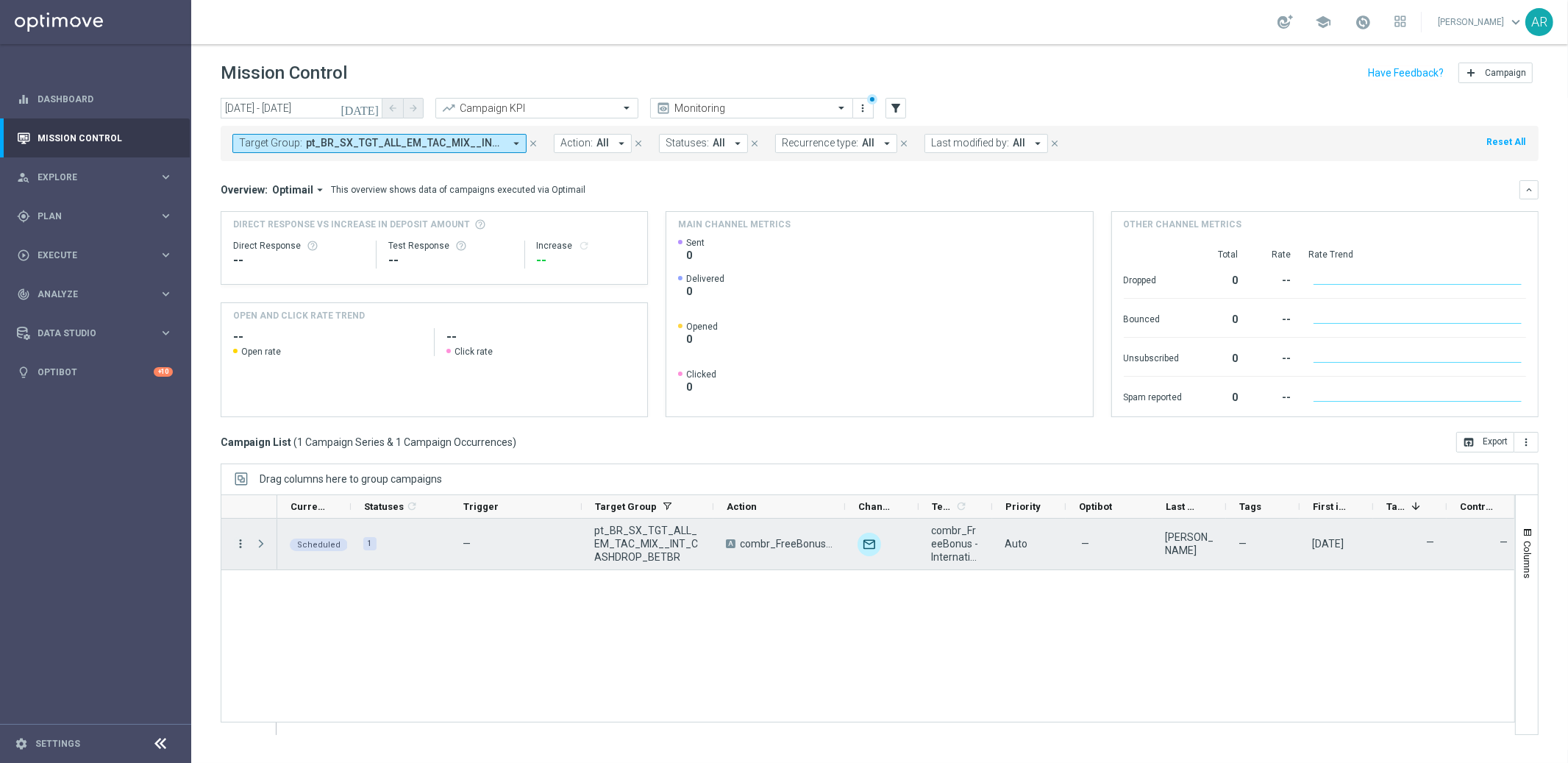
click at [235, 543] on icon "more_vert" at bounding box center [240, 543] width 13 height 13
click at [332, 660] on div "Edit" at bounding box center [337, 663] width 137 height 10
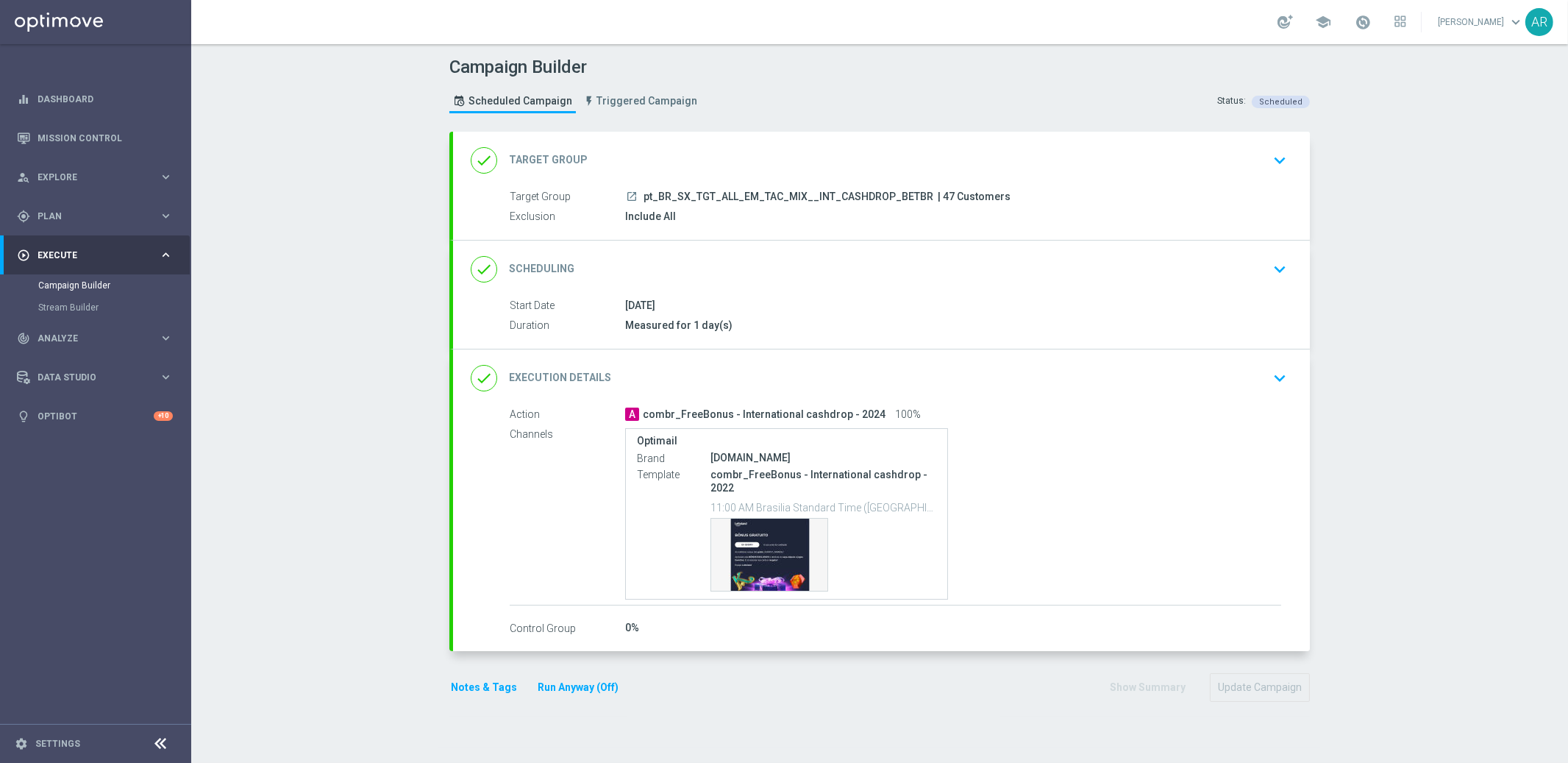
click at [1270, 376] on icon "keyboard_arrow_down" at bounding box center [1280, 378] width 22 height 22
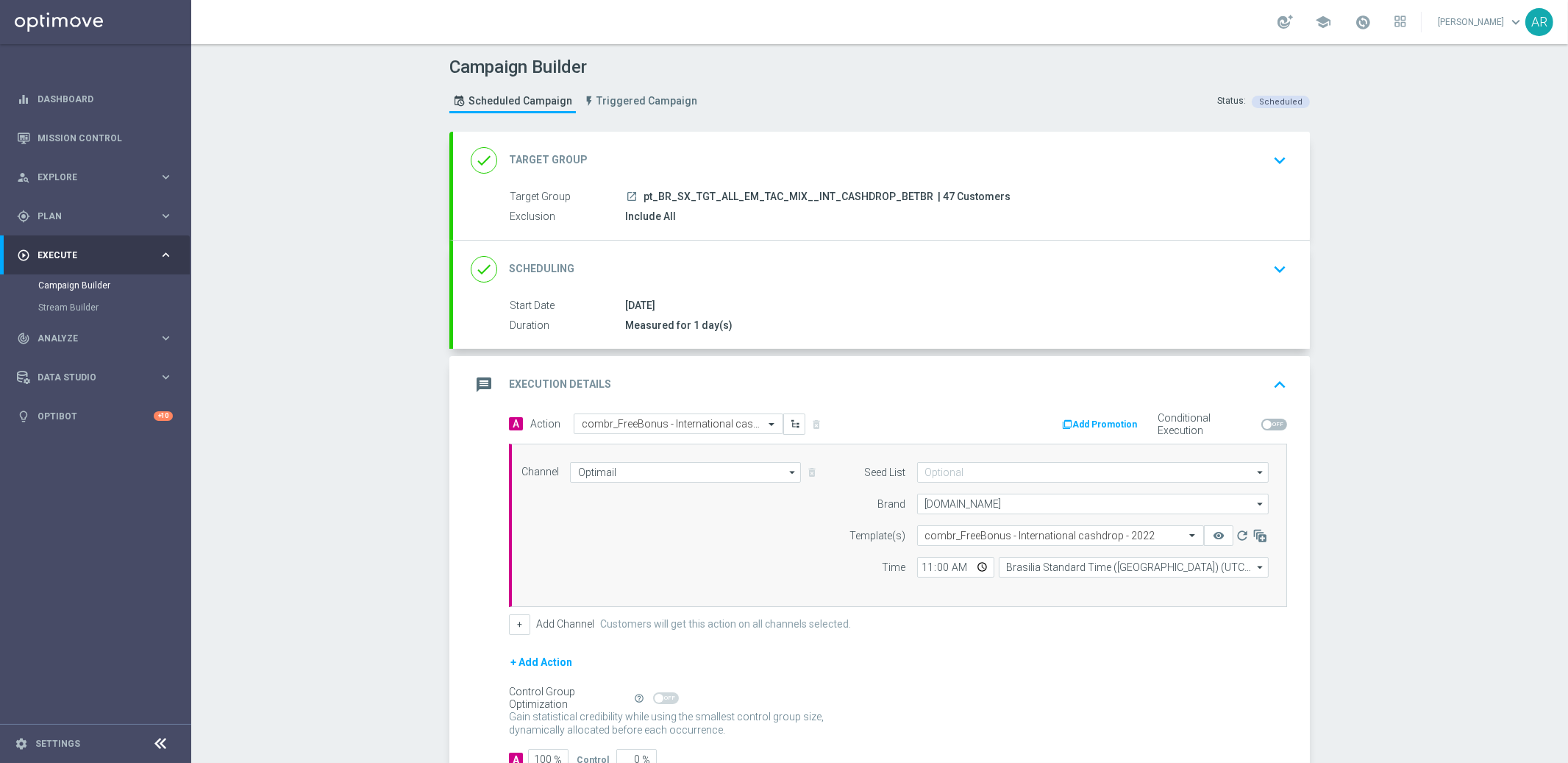
scroll to position [103, 0]
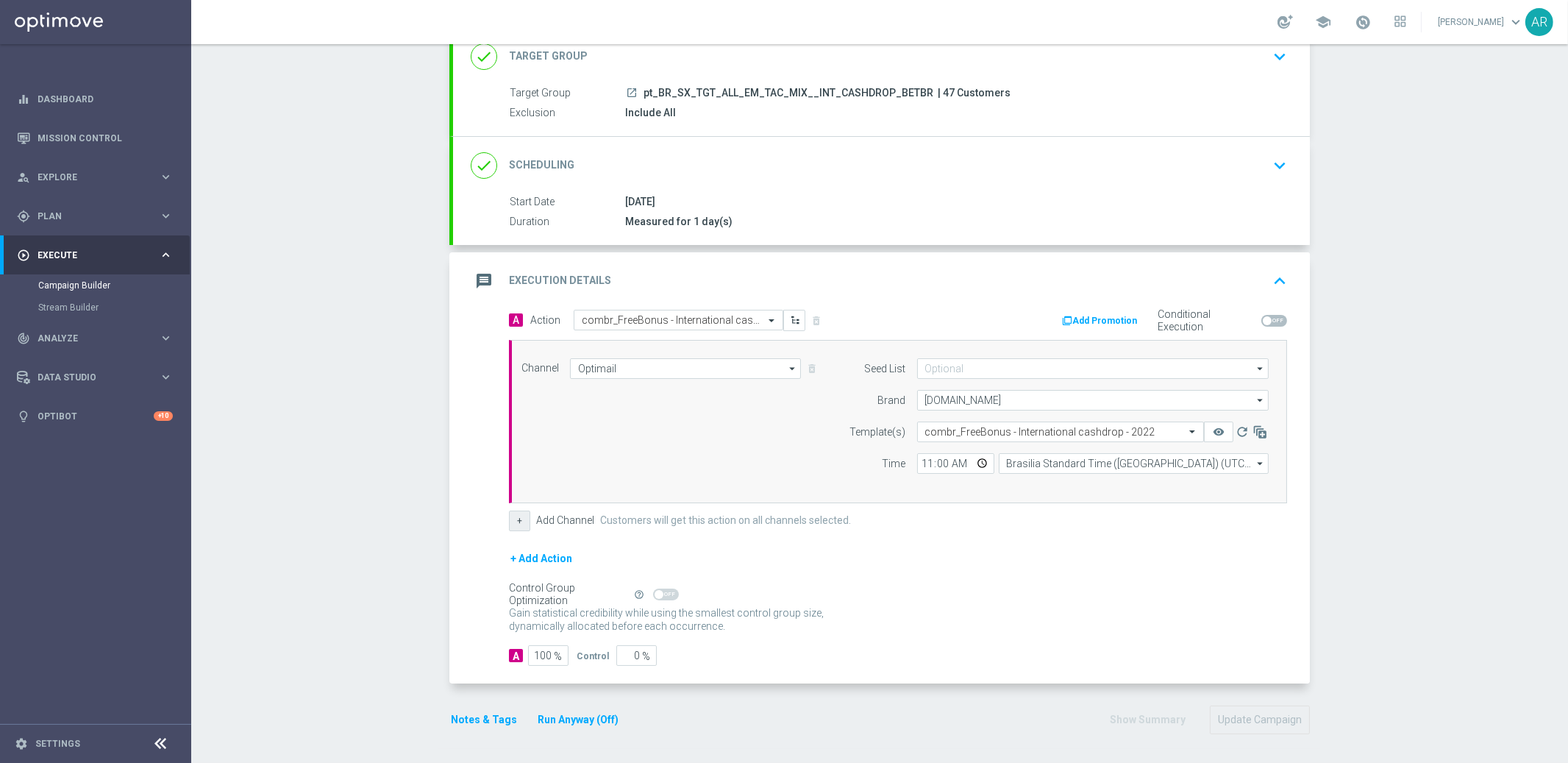
click at [520, 518] on button "+" at bounding box center [519, 521] width 21 height 20
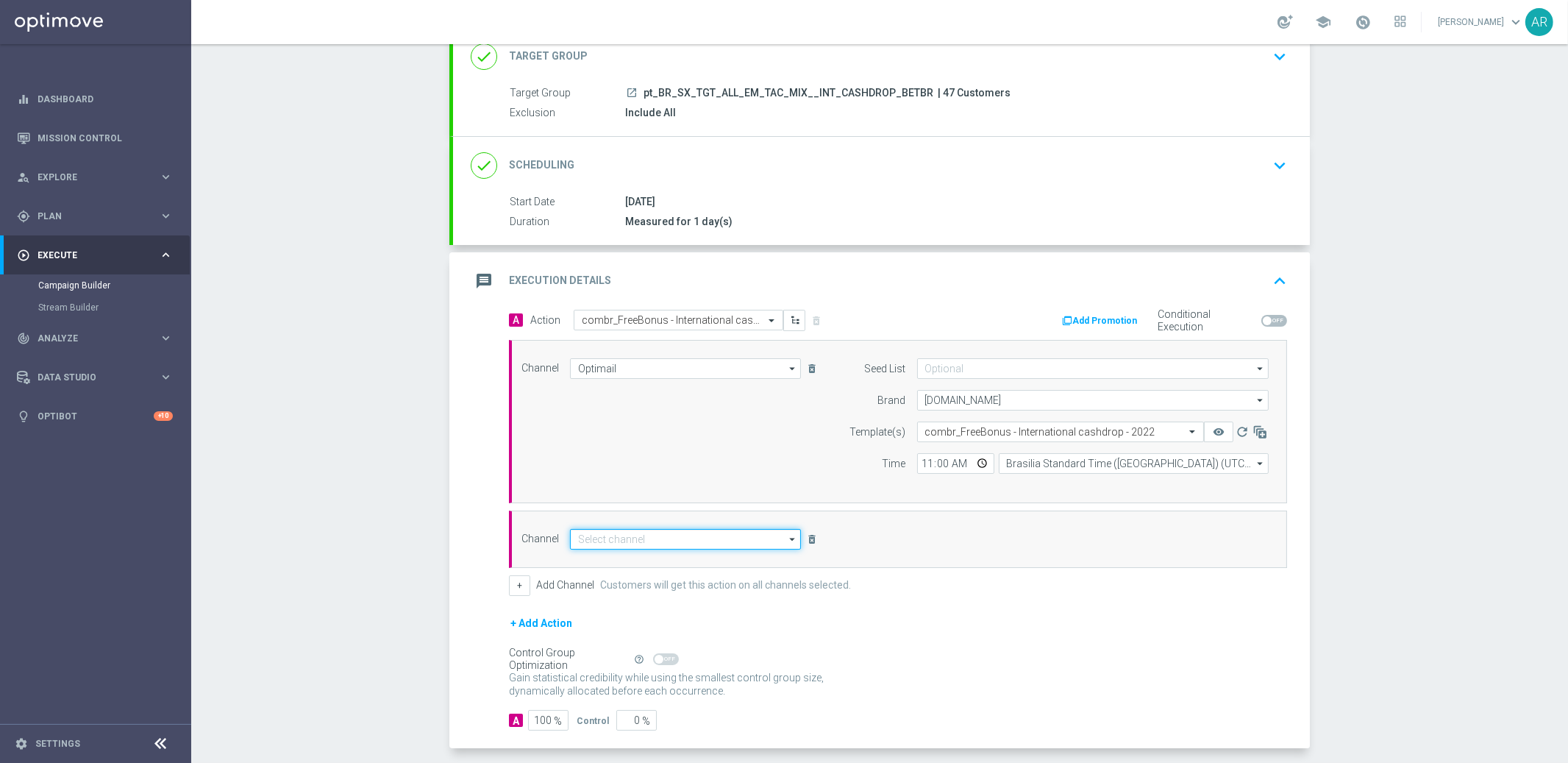
click at [626, 540] on input at bounding box center [685, 539] width 231 height 20
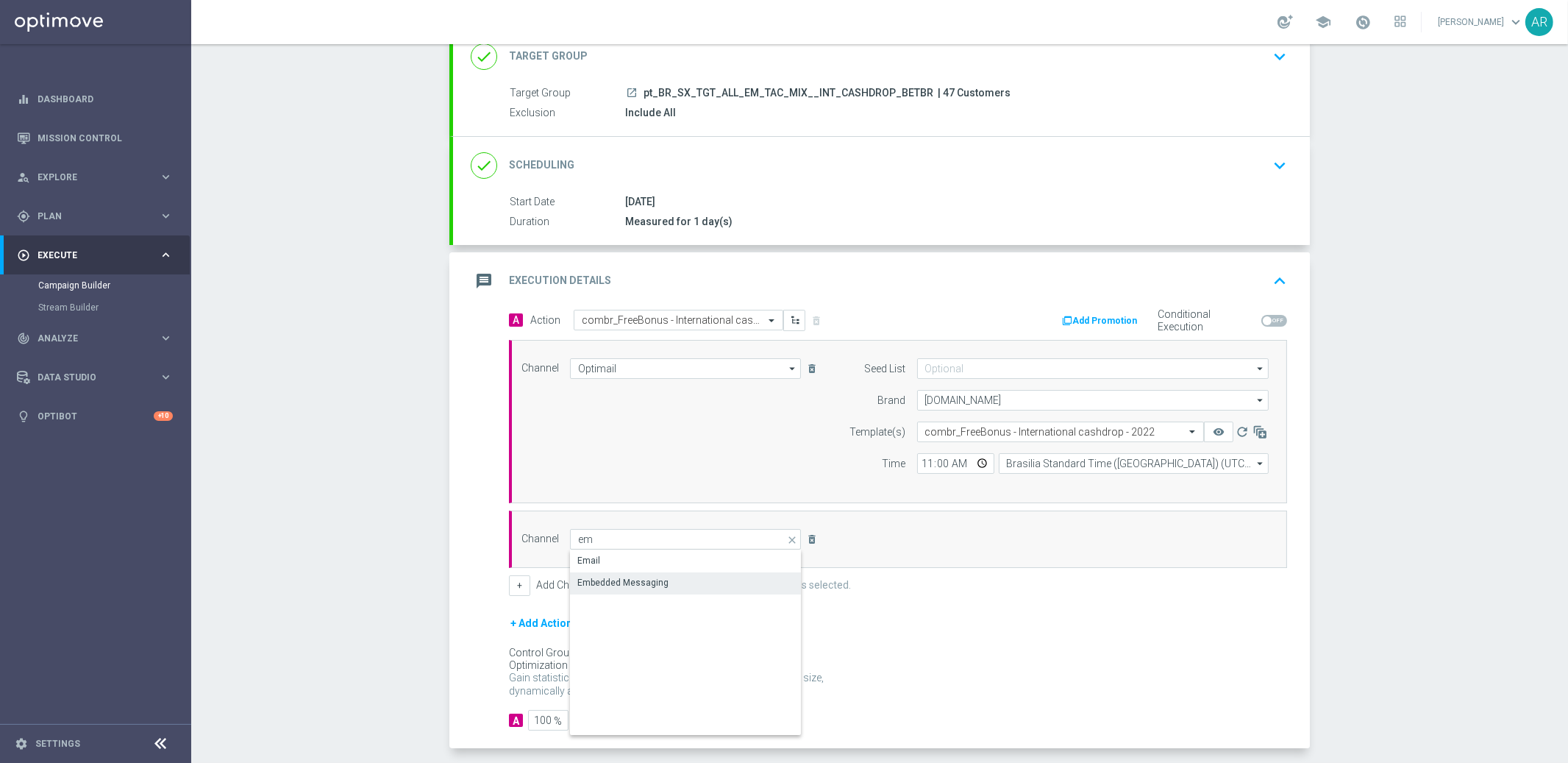
click at [636, 572] on div "Embedded Messaging" at bounding box center [685, 582] width 231 height 20
type input "Embedded Messaging"
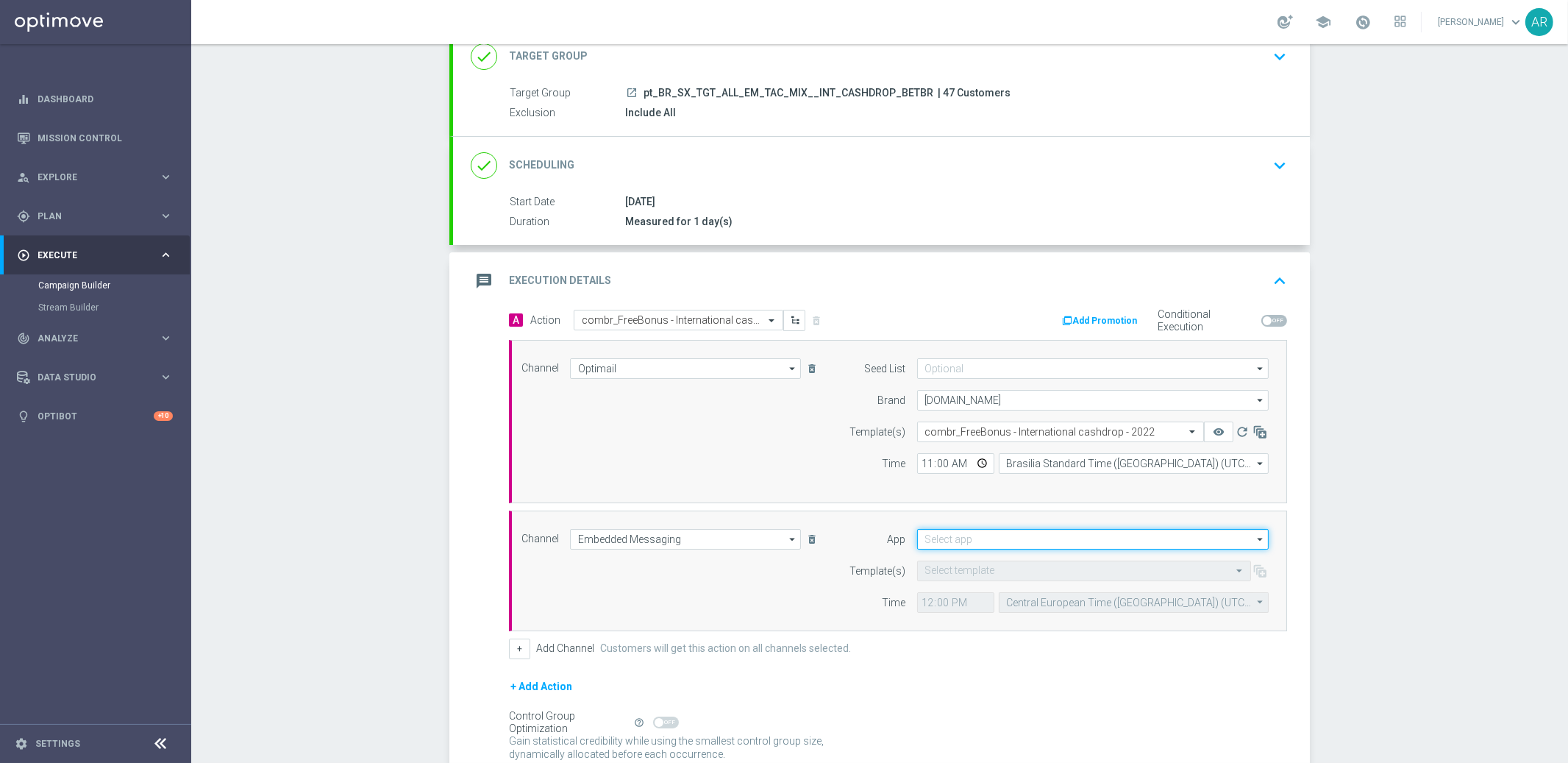
click at [977, 531] on input at bounding box center [1093, 539] width 351 height 20
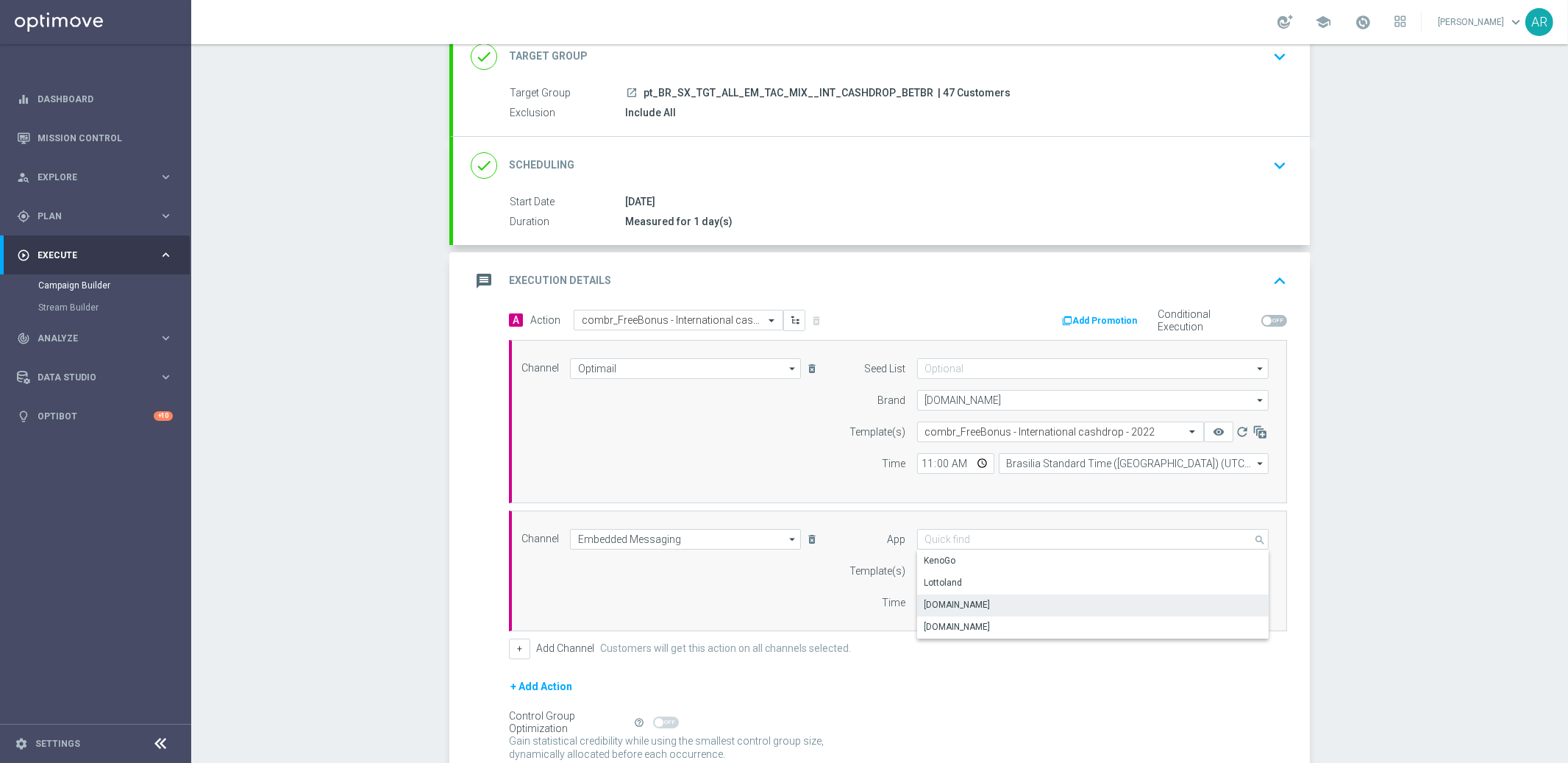
click at [988, 607] on div "Lottoland.bet.br" at bounding box center [1093, 605] width 352 height 20
type input "Lottoland.bet.br"
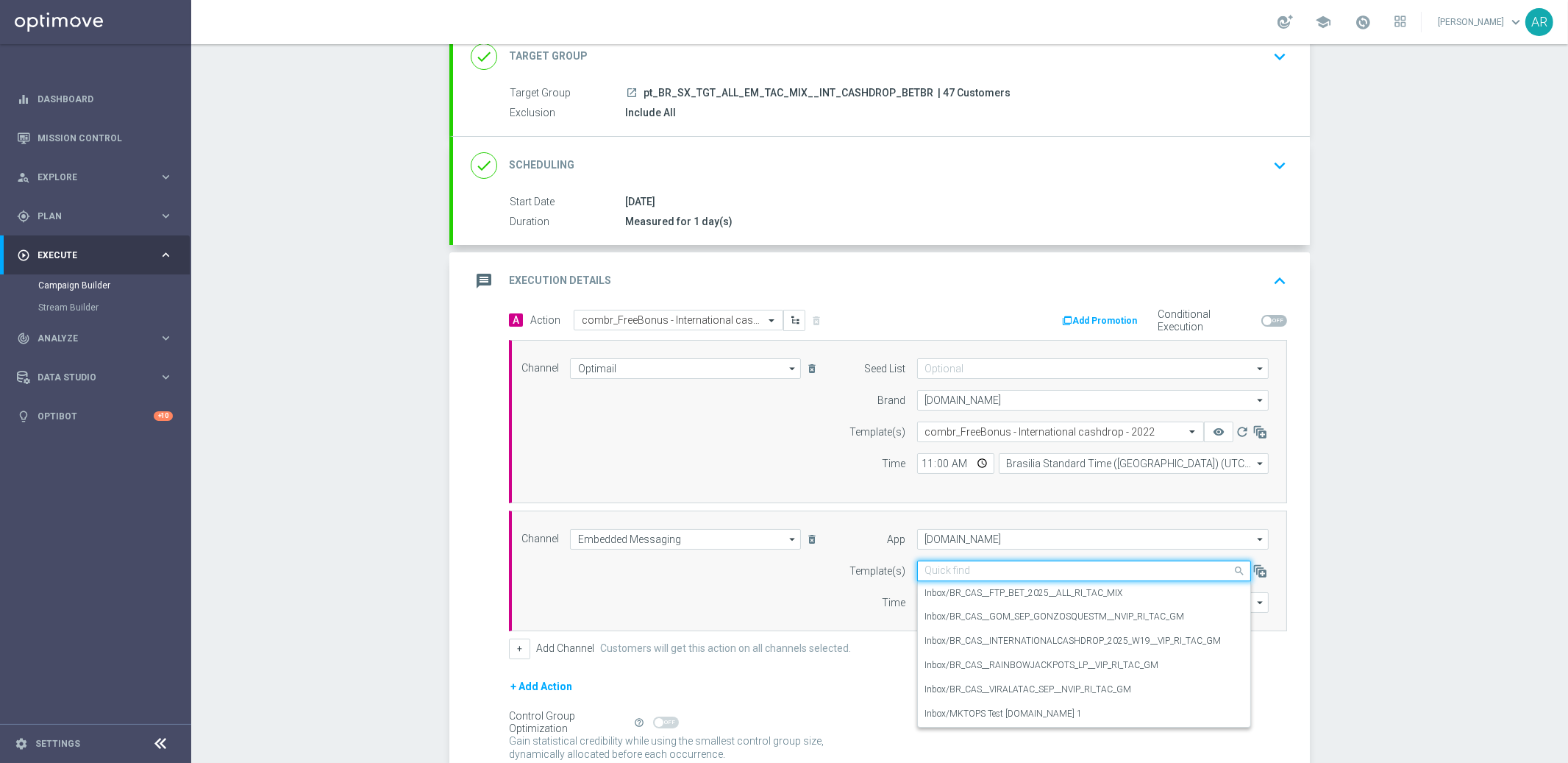
click at [963, 569] on input "text" at bounding box center [1069, 571] width 288 height 13
paste input "pt_BR_SX_TGT_ALL_EM_TAC_MIX__INT_CASHDROP_BETBR"
type input "pt_BR_SX_TGT_ALL_EM_TAC_MIX__INT_CASHDROP_BETBR"
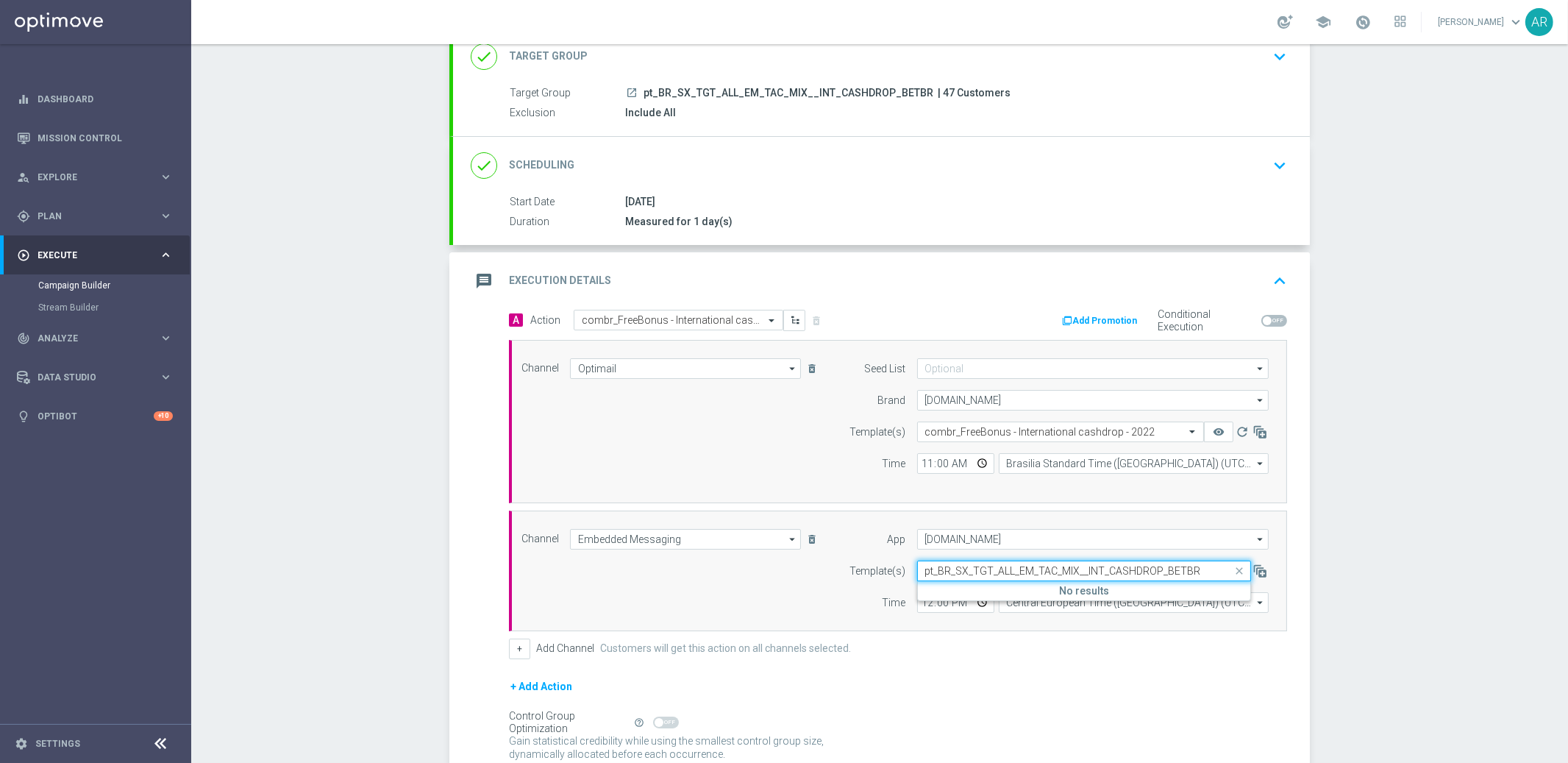
click at [978, 571] on input "pt_BR_SX_TGT_ALL_EM_TAC_MIX__INT_CASHDROP_BETBR" at bounding box center [1069, 571] width 288 height 13
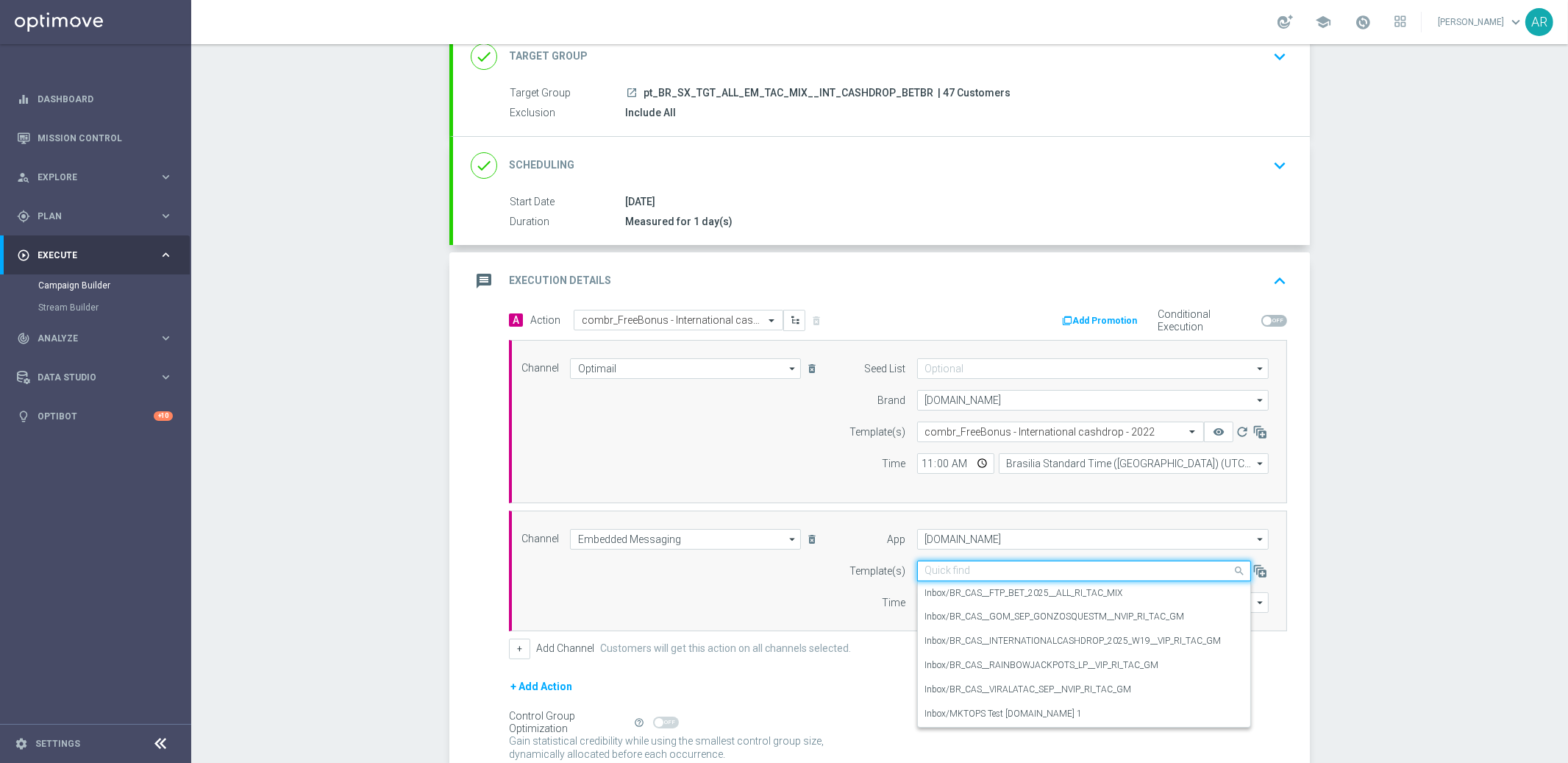
paste input "BR_CAS__INTERNATIONALCASHDROP_2025_W19__VIP_RI_TAC_GM"
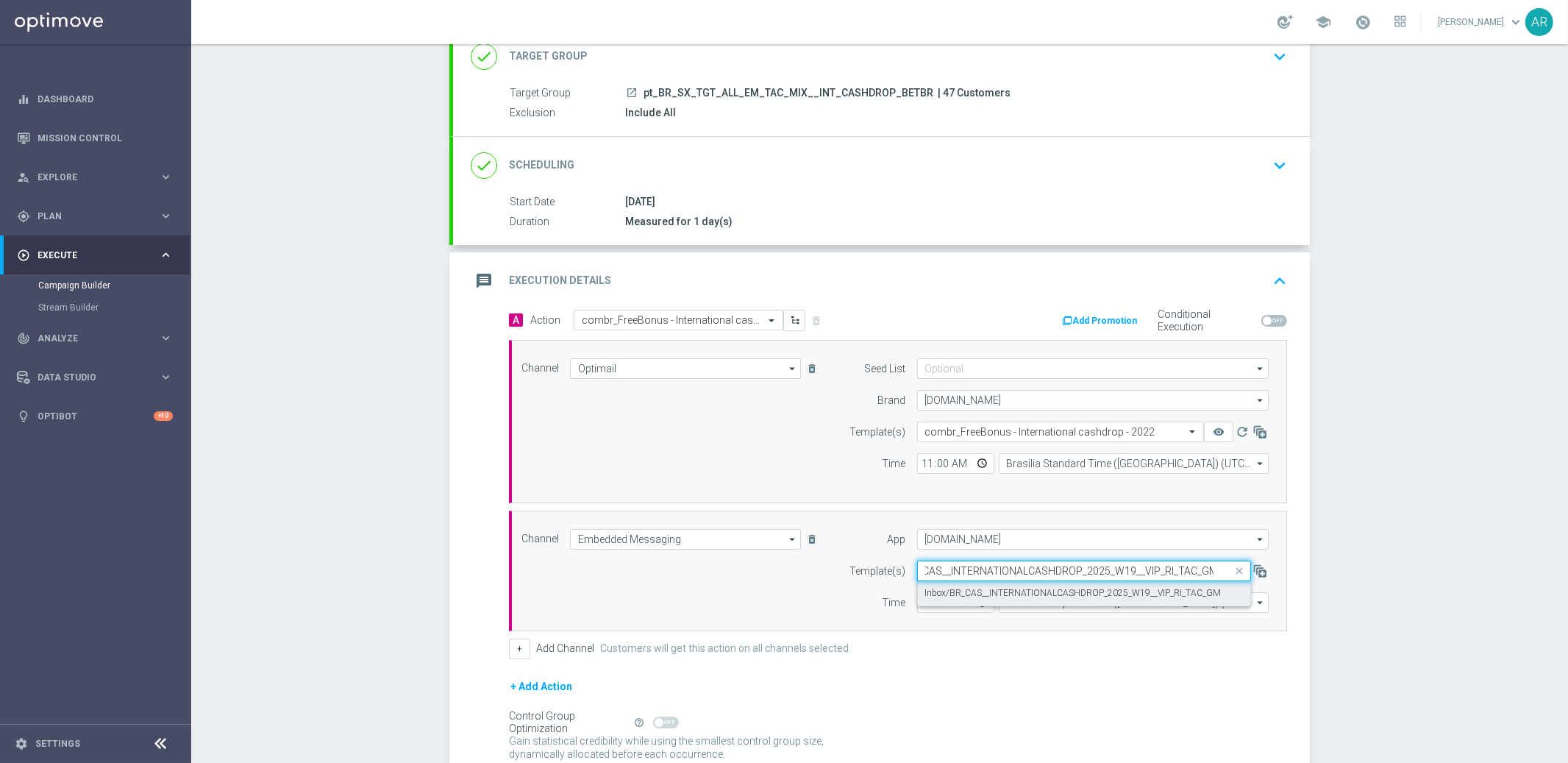
click at [984, 588] on label "Inbox/BR_CAS__INTERNATIONALCASHDROP_2025_W19__VIP_RI_TAC_GM" at bounding box center [1073, 593] width 296 height 13
type input "BR_CAS__INTERNATIONALCASHDROP_2025_W19__VIP_RI_TAC_GM"
click at [643, 583] on div "Channel Embedded Messaging Embedded Messaging arrow_drop_down Show Selected 1 o…" at bounding box center [895, 571] width 769 height 84
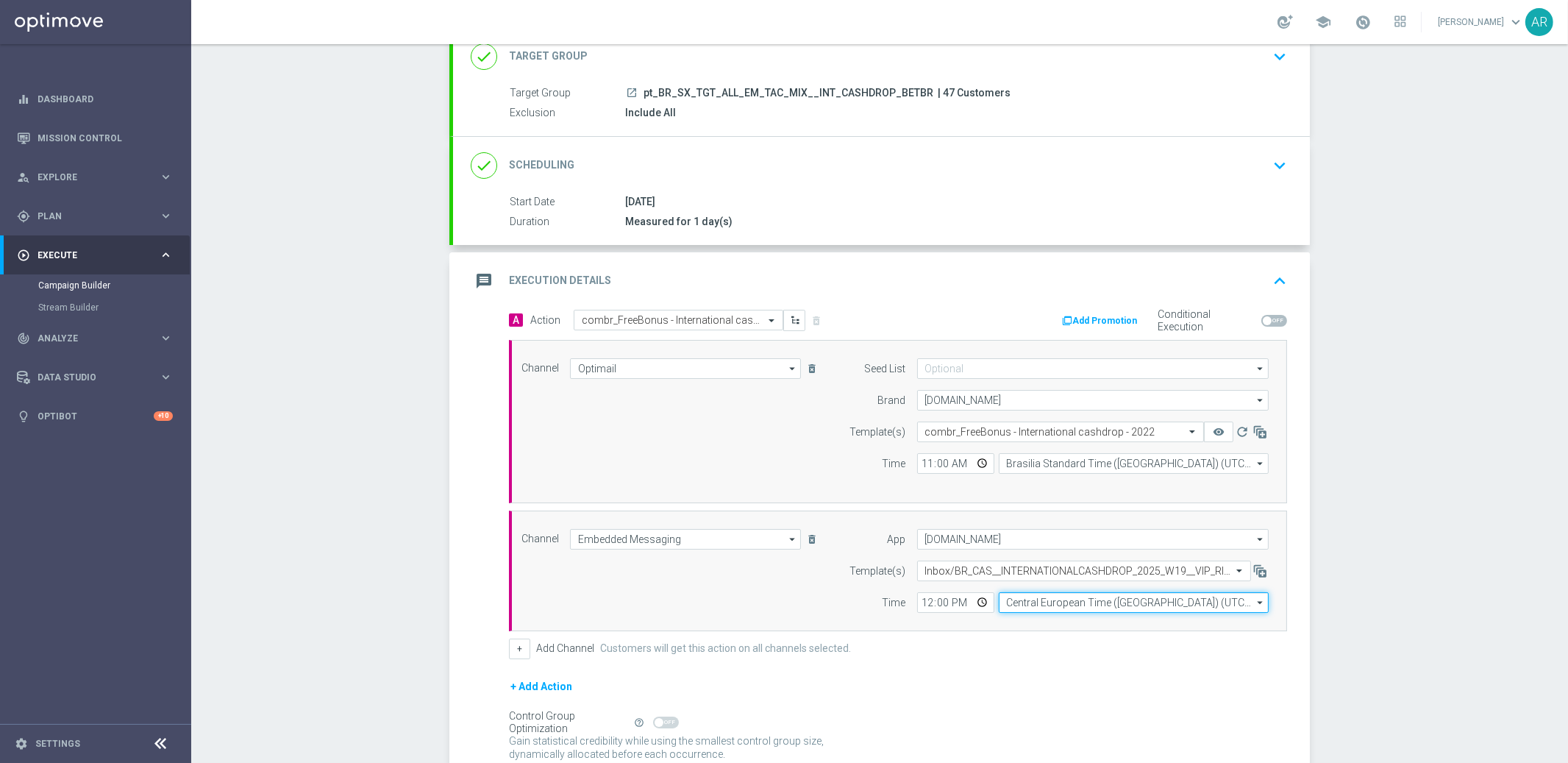
click at [1058, 607] on input "Central European Time ([GEOGRAPHIC_DATA]) (UTC +02:00)" at bounding box center [1133, 602] width 270 height 20
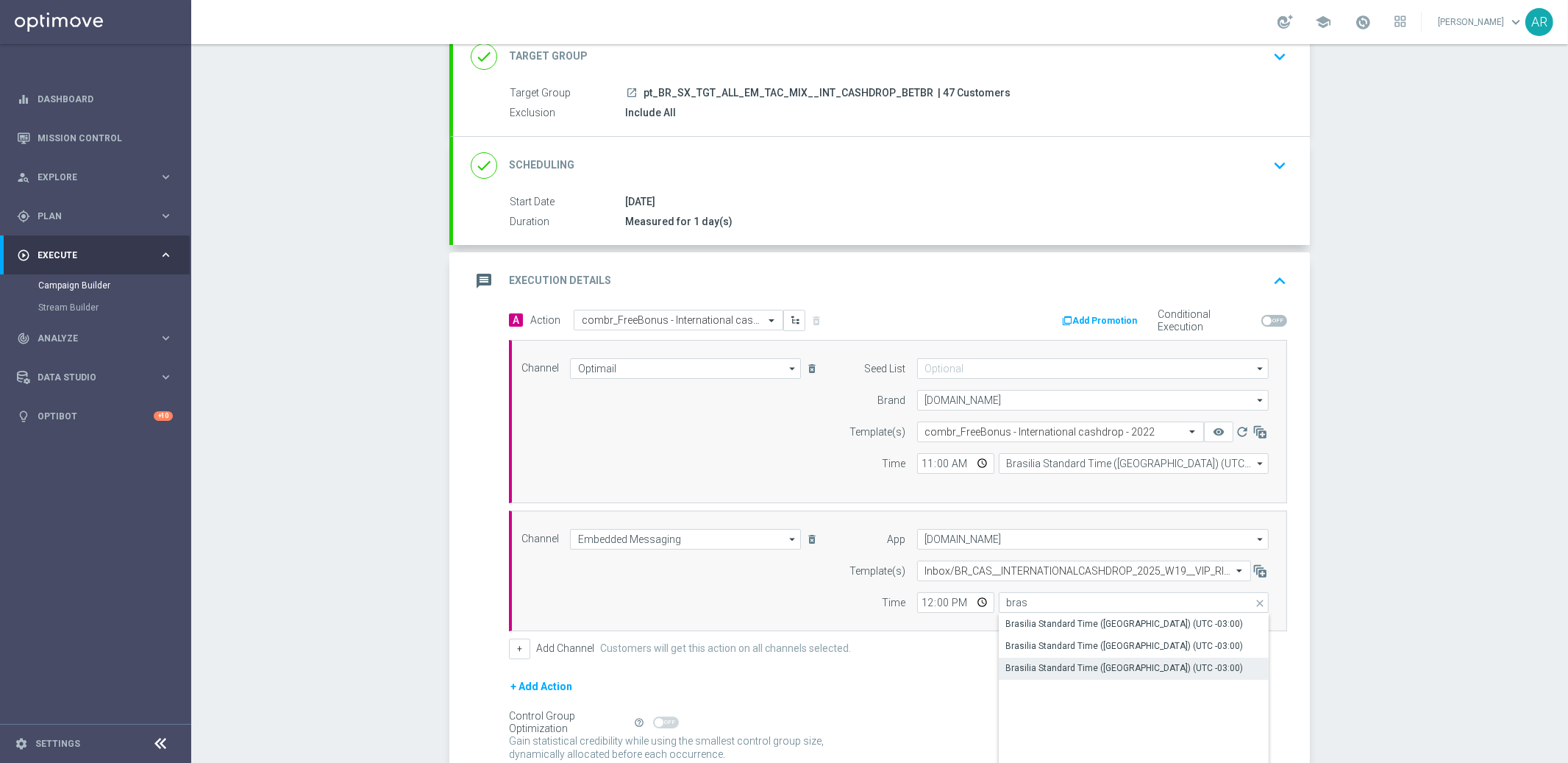
click at [1128, 667] on div "Brasilia Standard Time ([GEOGRAPHIC_DATA]) (UTC -03:00)" at bounding box center [1124, 668] width 237 height 13
type input "Brasilia Standard Time ([GEOGRAPHIC_DATA]) (UTC -03:00)"
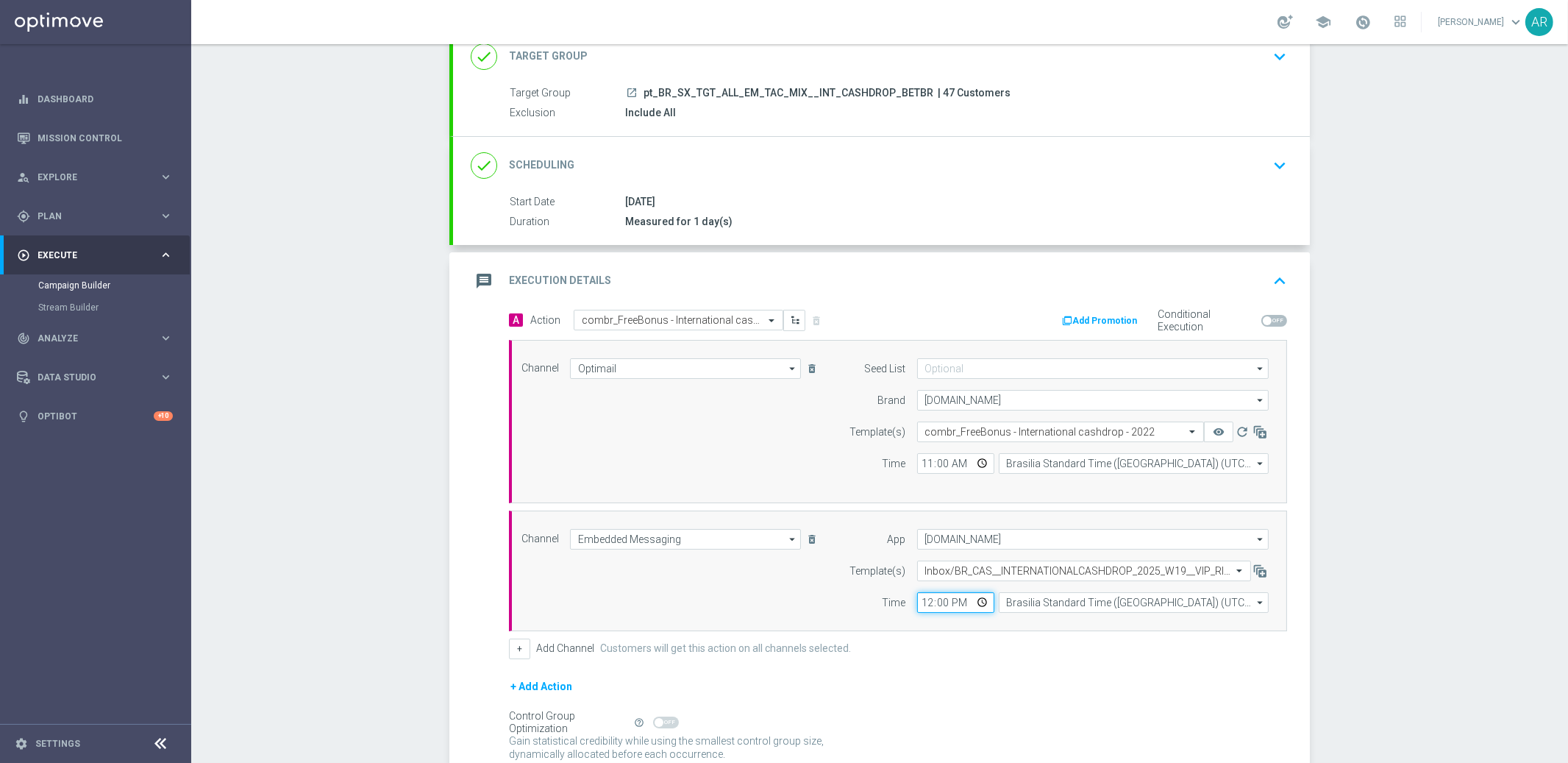
click at [976, 604] on input "12:00" at bounding box center [956, 602] width 77 height 20
type input "11:00"
click at [766, 468] on div "Channel Optimail Optimail arrow_drop_down Show Selected 1 of 26 Silverpop" at bounding box center [895, 421] width 769 height 126
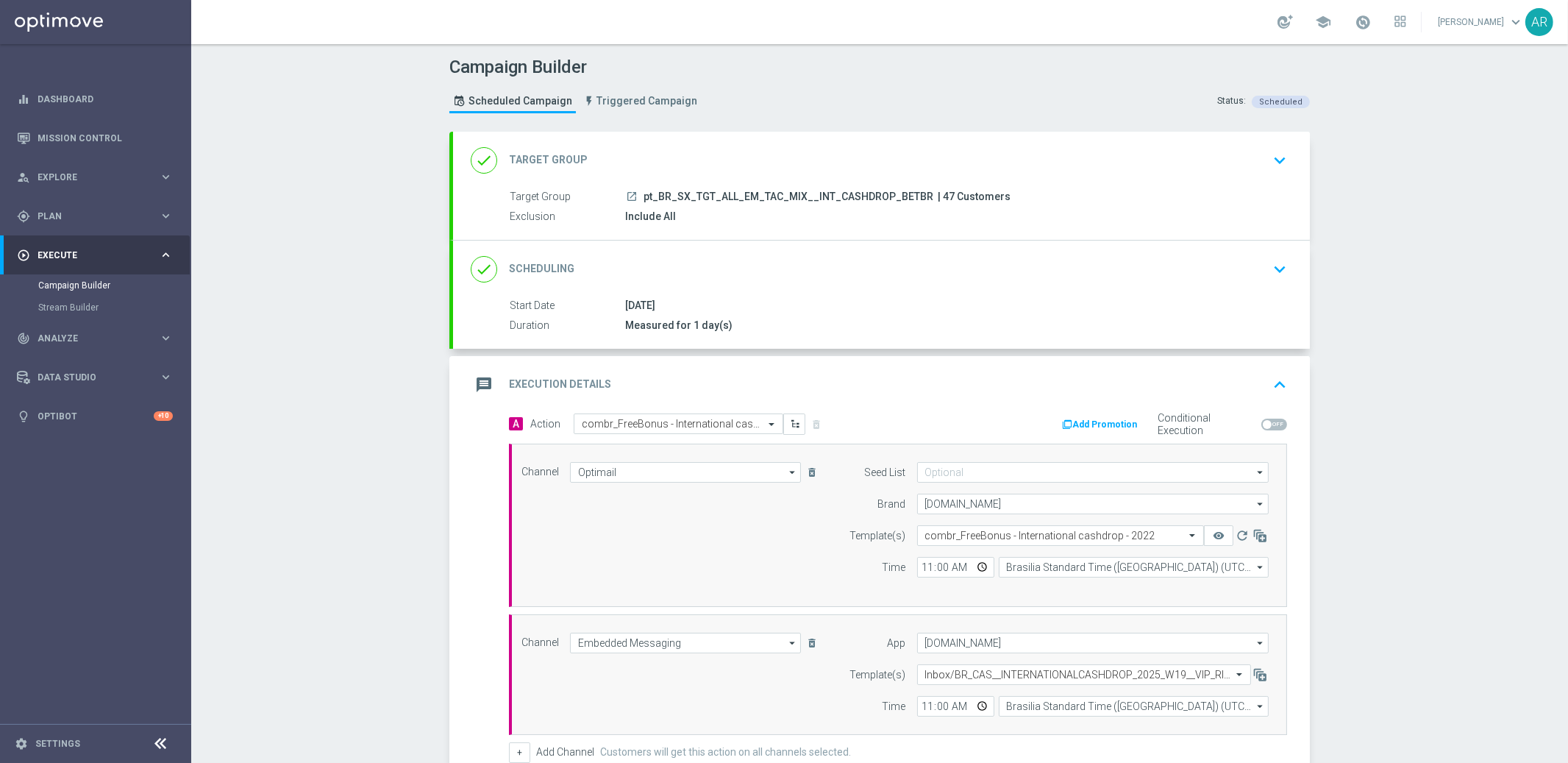
scroll to position [231, 0]
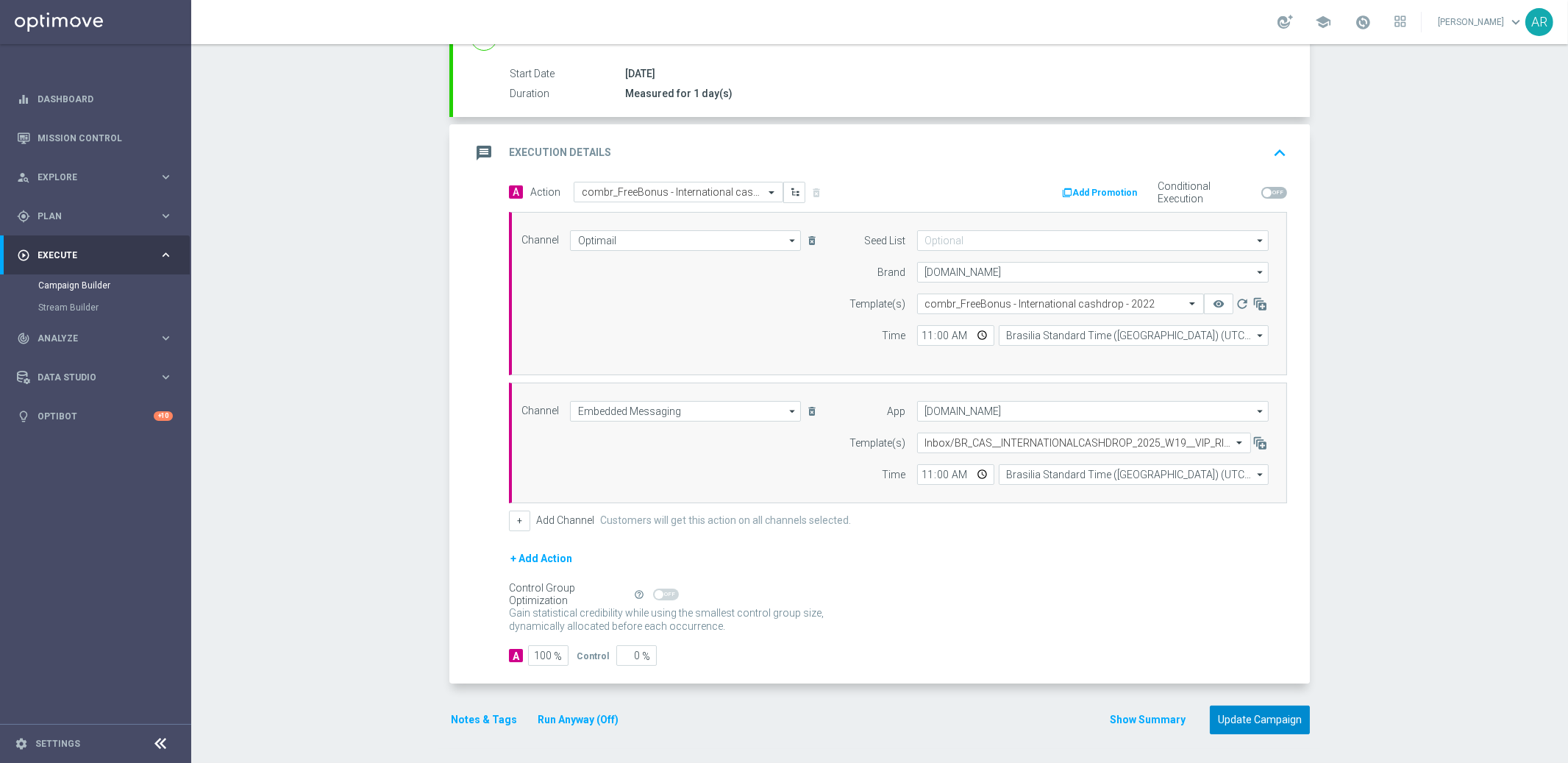
click at [1257, 729] on button "Update Campaign" at bounding box center [1259, 720] width 100 height 29
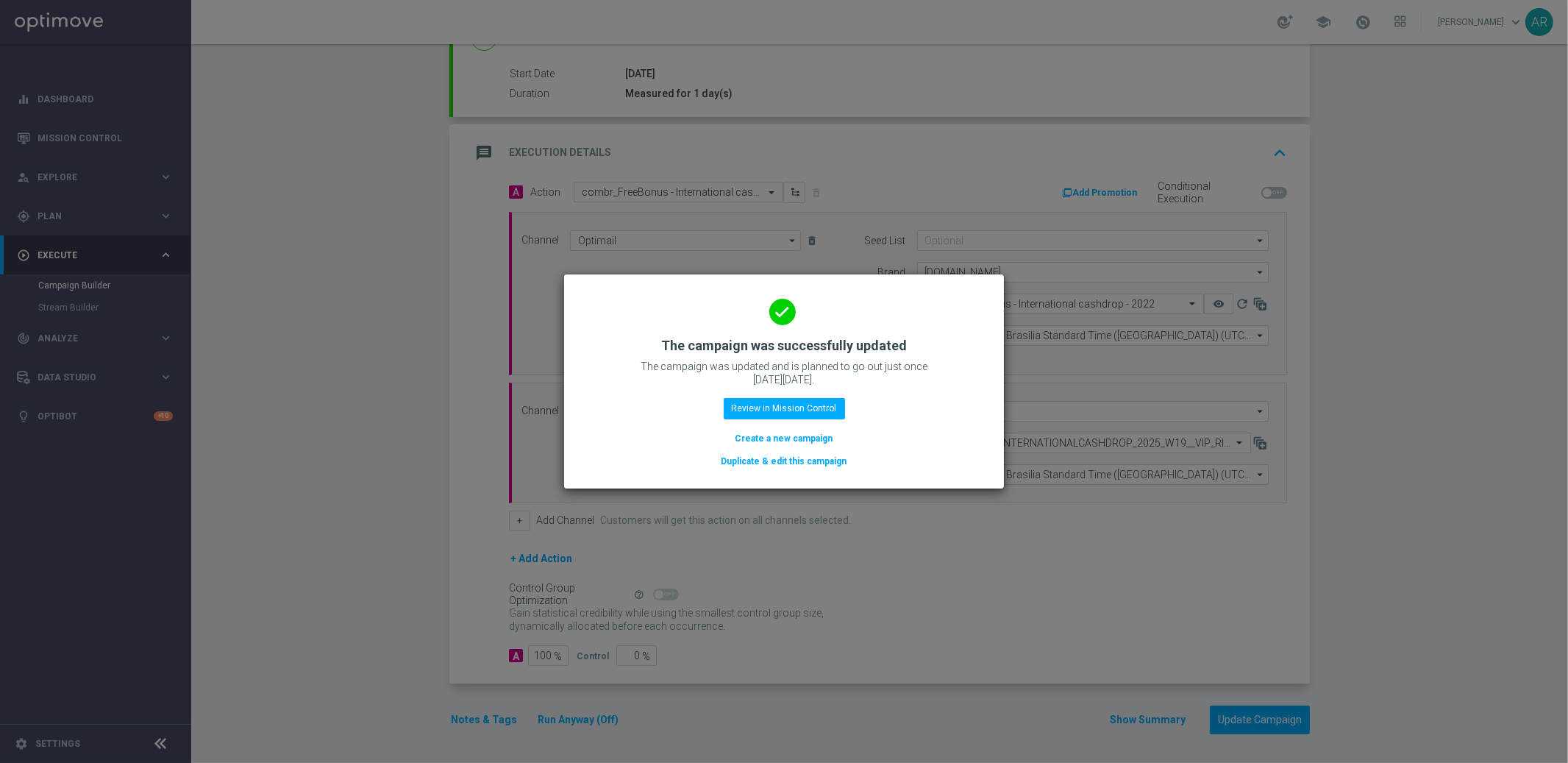
click at [802, 437] on button "Create a new campaign" at bounding box center [784, 438] width 101 height 16
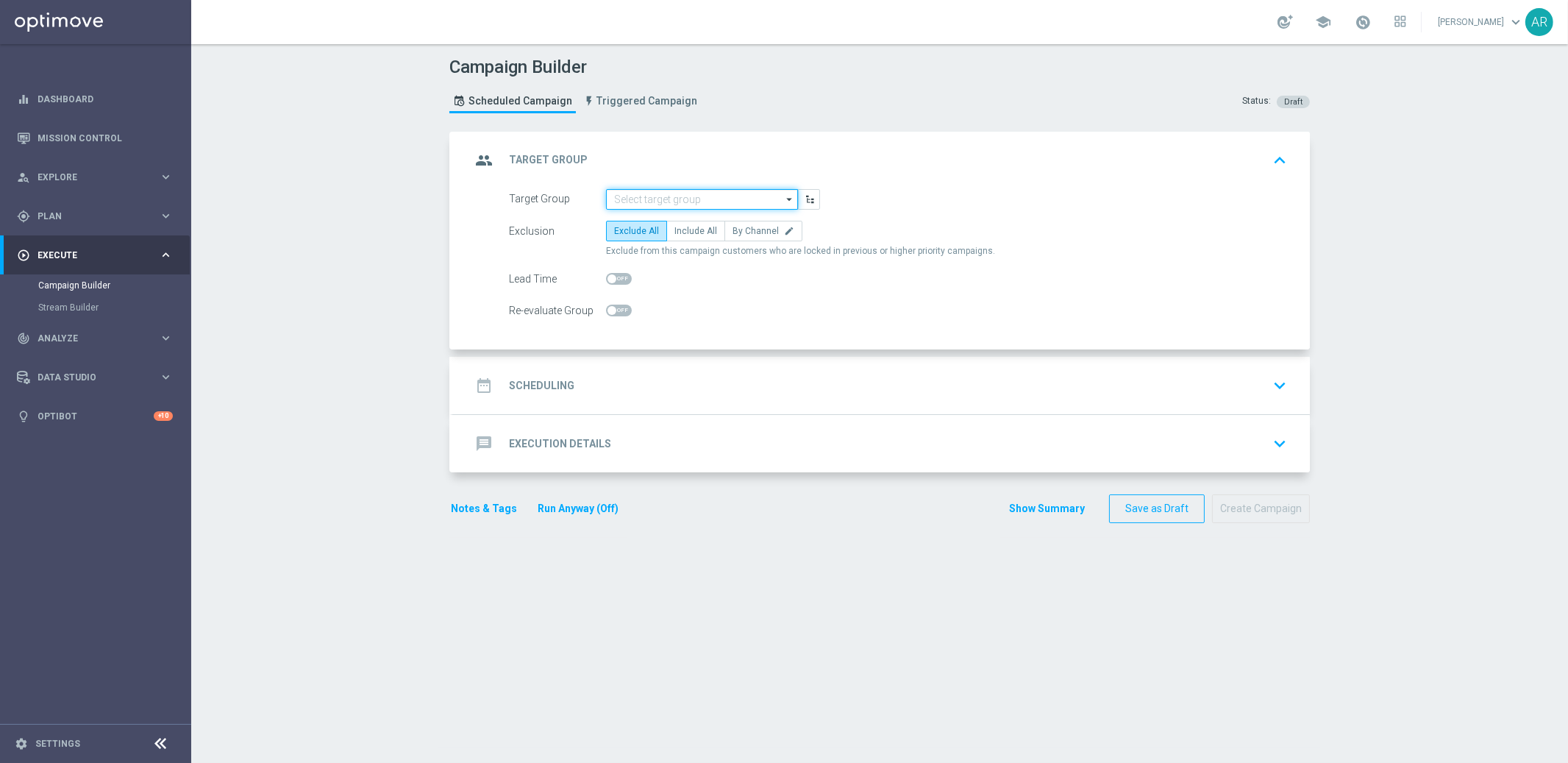
click at [641, 204] on input at bounding box center [702, 199] width 192 height 20
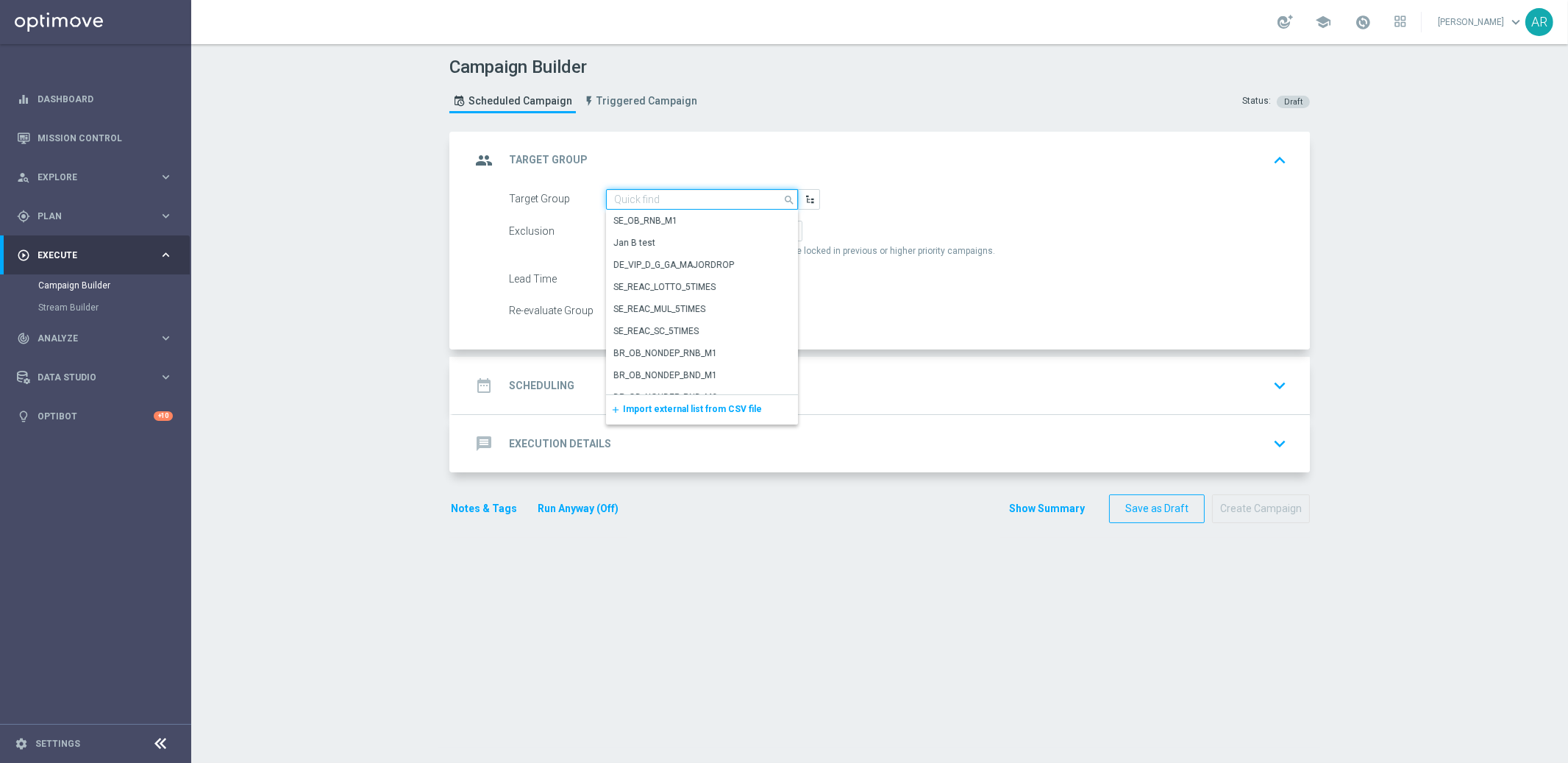
paste input "BR_SOL__INT_CASHDROP__ALL_EMA_TAC_MIX"
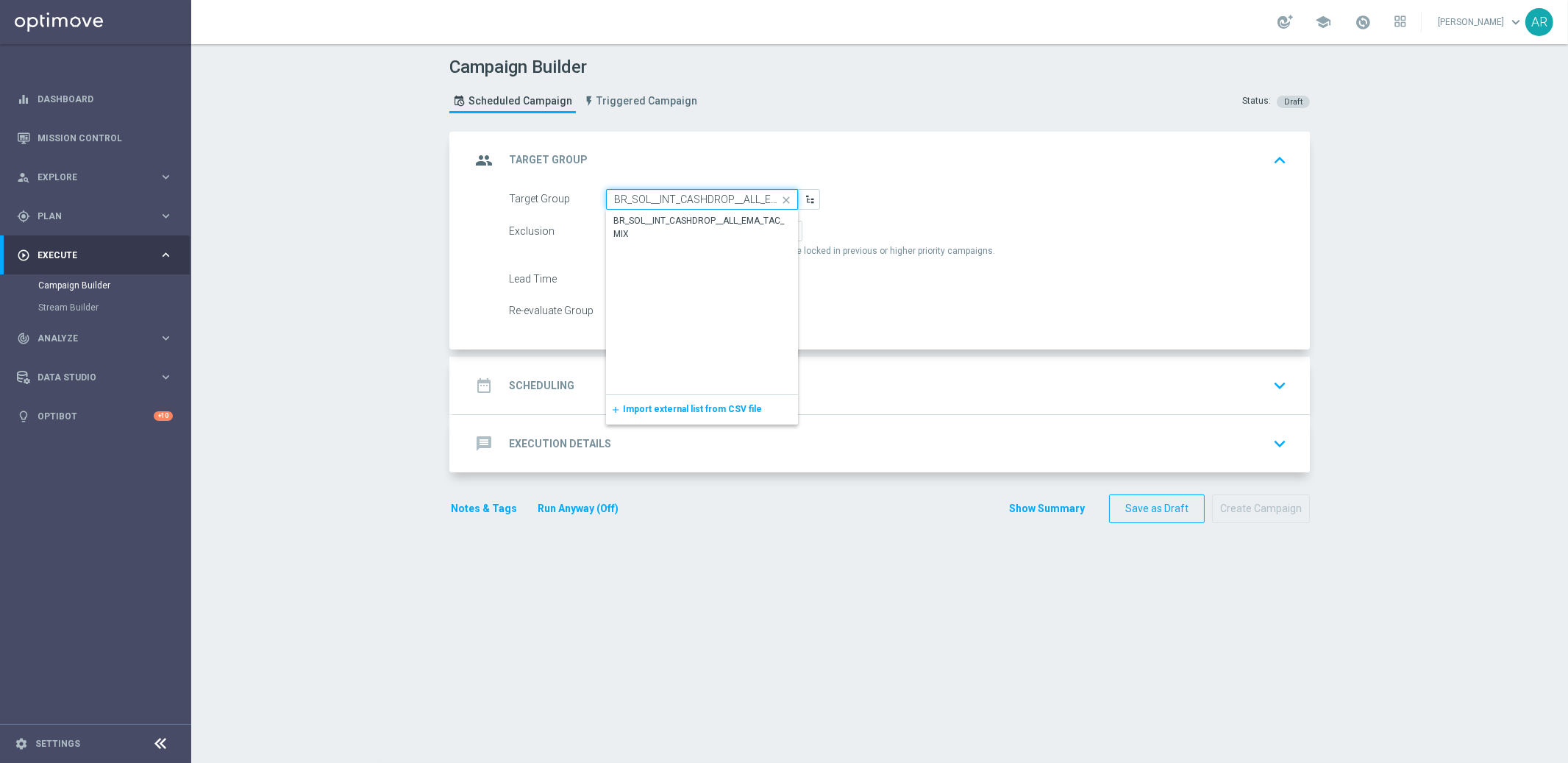
scroll to position [0, 47]
click at [675, 224] on div "BR_SOL__INT_CASHDROP__ALL_EMA_TAC_MIX" at bounding box center [702, 227] width 177 height 26
type input "BR_SOL__INT_CASHDROP__ALL_EMA_TAC_MIX"
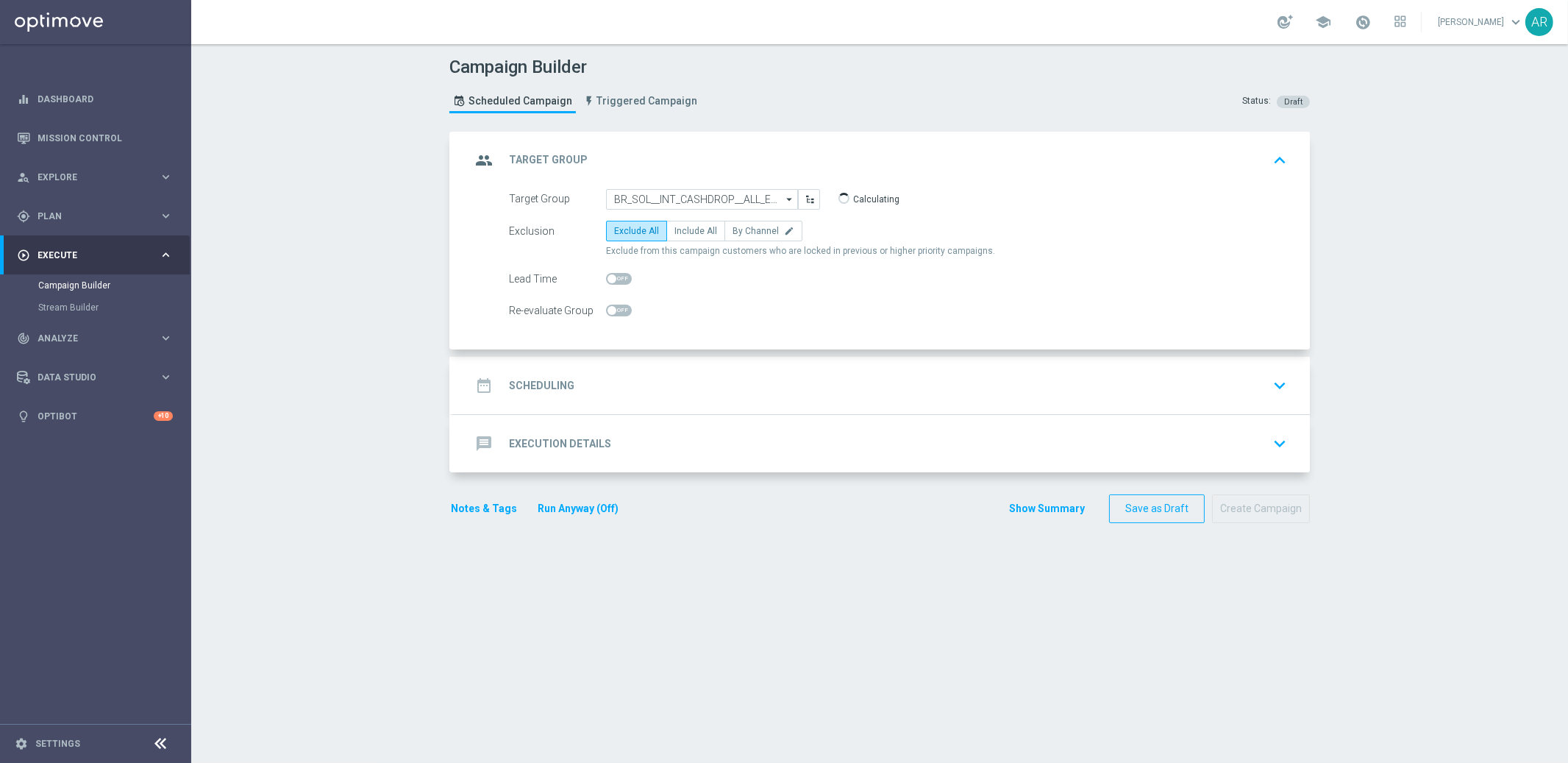
click at [675, 225] on span "Include All" at bounding box center [695, 230] width 43 height 10
click at [675, 229] on input "Include All" at bounding box center [678, 233] width 9 height 9
radio input "true"
click at [591, 395] on div "date_range Scheduling keyboard_arrow_down" at bounding box center [881, 385] width 821 height 28
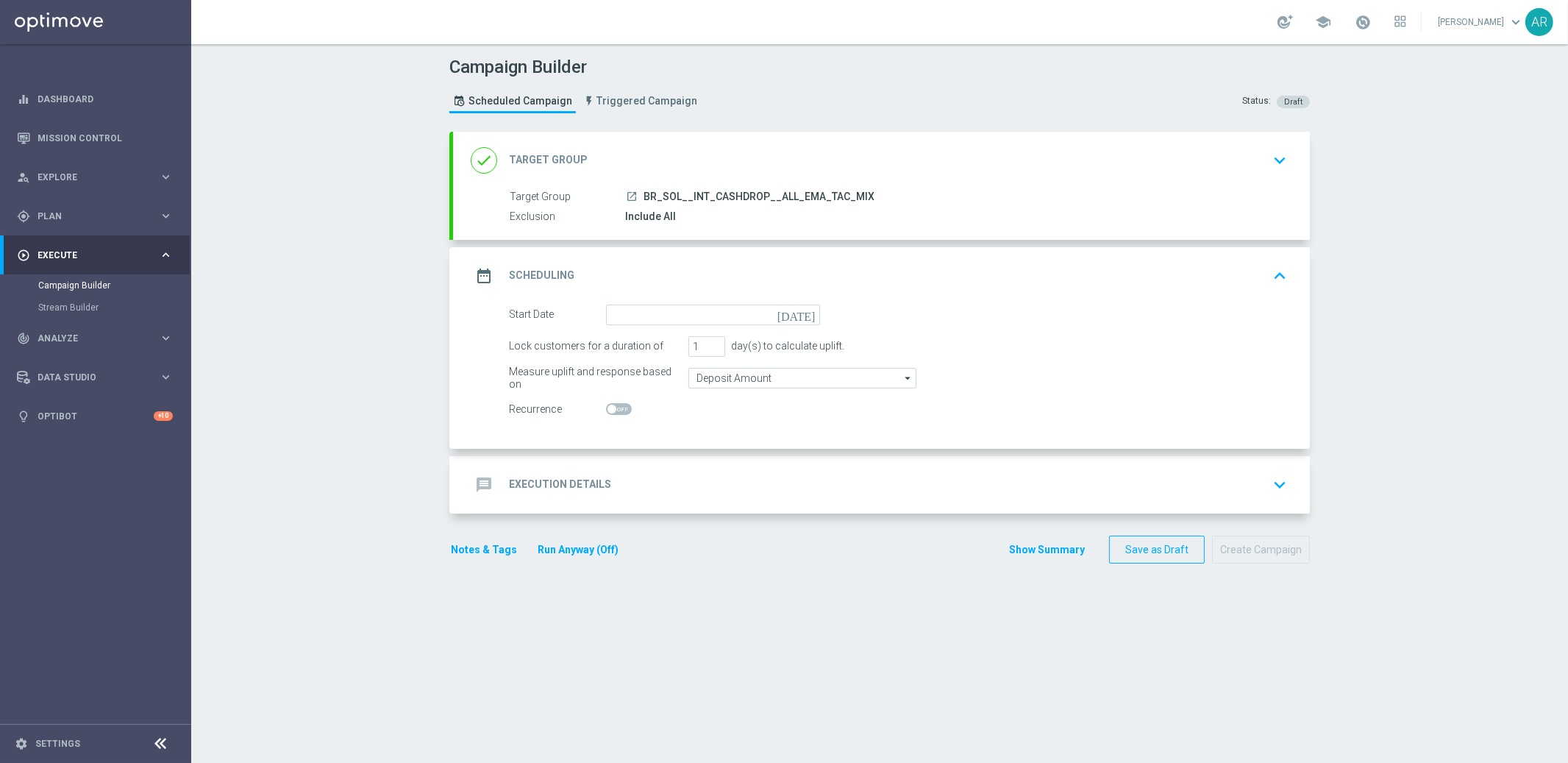
click at [801, 314] on icon "[DATE]" at bounding box center [799, 312] width 44 height 16
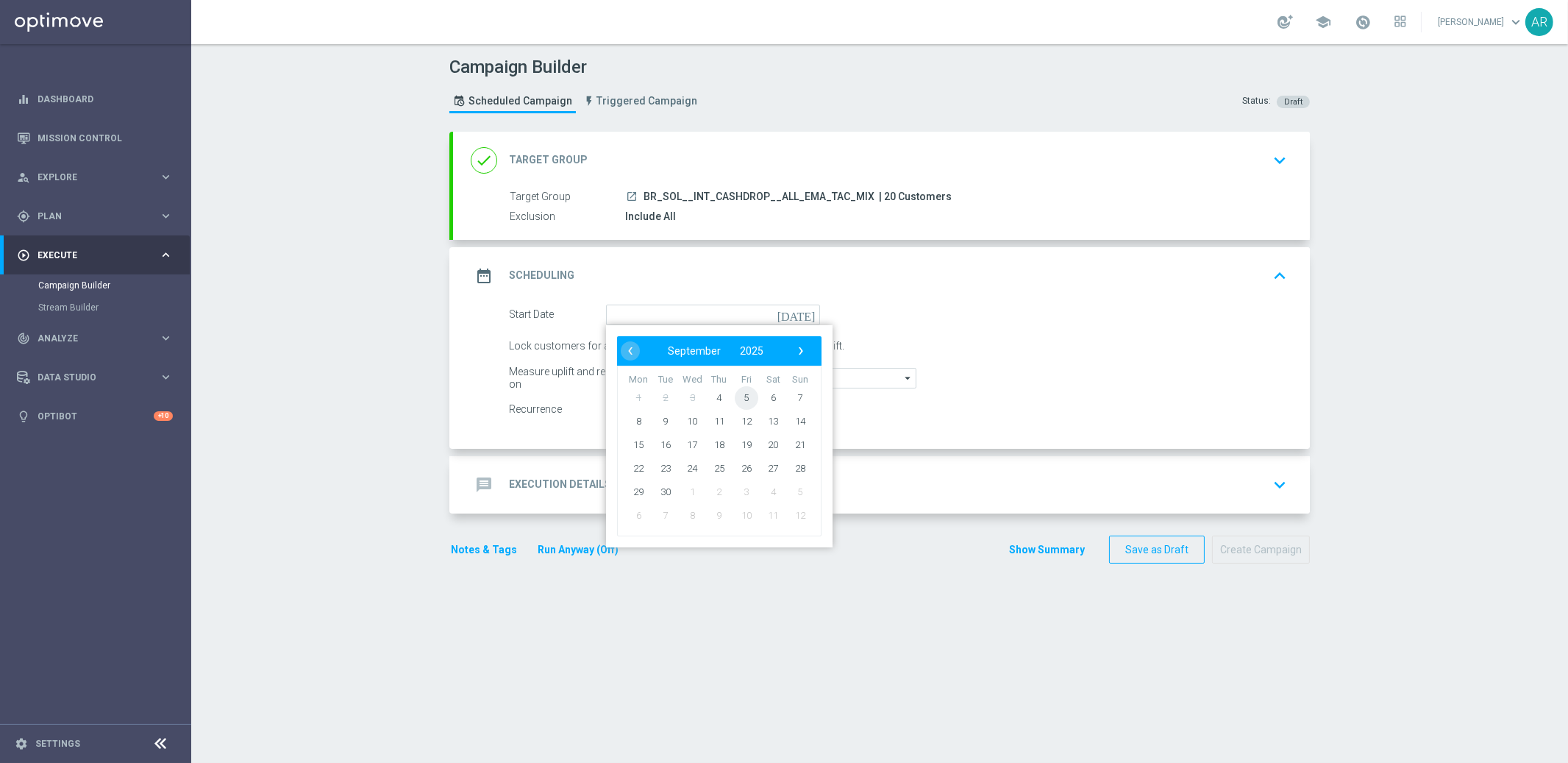
click at [735, 396] on span "5" at bounding box center [747, 397] width 24 height 24
type input "05 Sep 2025"
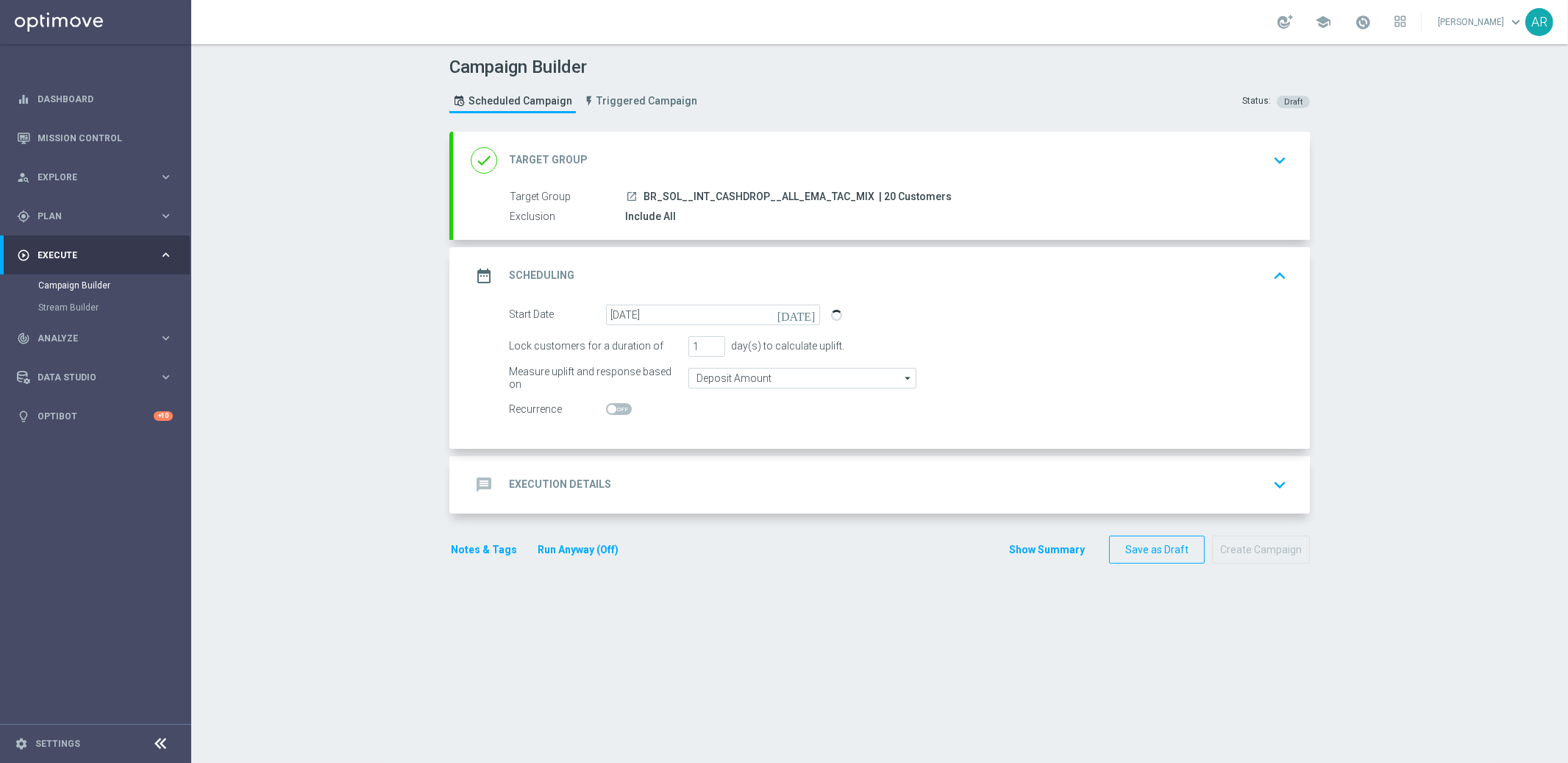
click at [631, 489] on div "message Execution Details keyboard_arrow_down" at bounding box center [881, 485] width 821 height 28
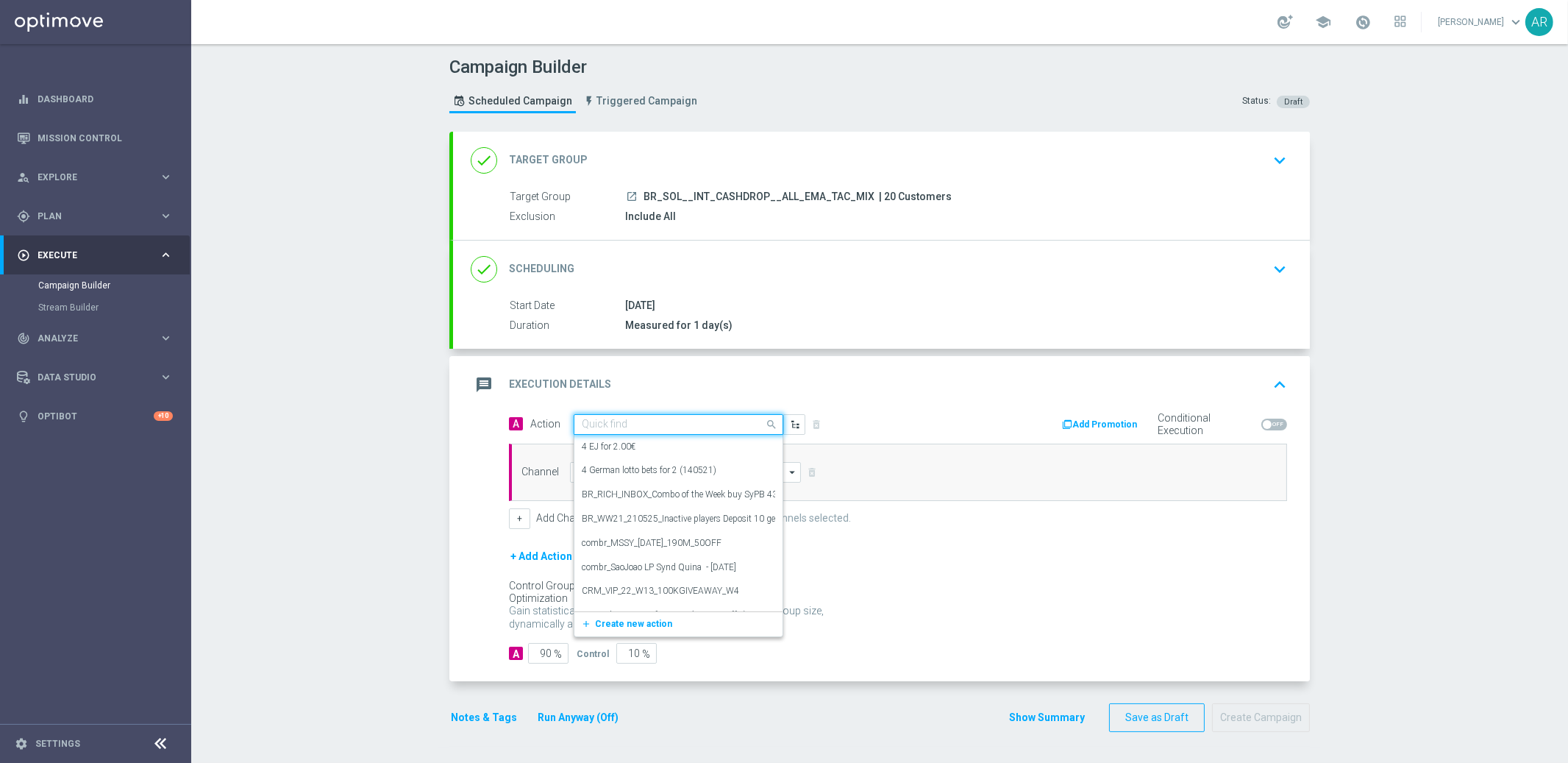
click at [641, 427] on input "text" at bounding box center [663, 425] width 164 height 13
paste input "SOLBETBR_FreeBonus - International cashdrop - 2025"
type input "SOLBETBR_FreeBonus - International cashdrop - 2025"
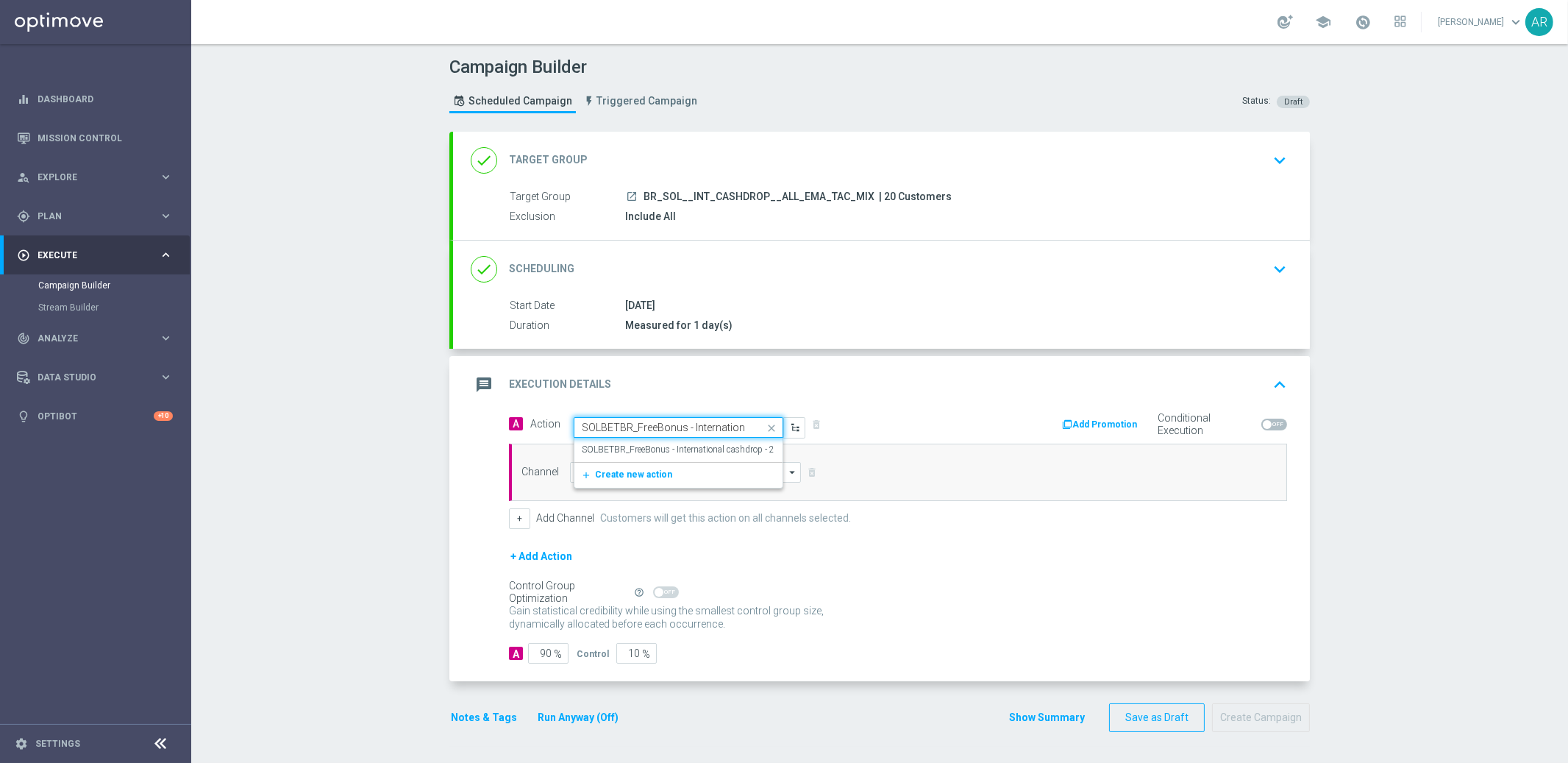
scroll to position [0, 78]
click at [667, 448] on label "SOLBETBR_FreeBonus - International cashdrop - 2025" at bounding box center [685, 449] width 208 height 13
click at [635, 468] on input at bounding box center [685, 472] width 231 height 20
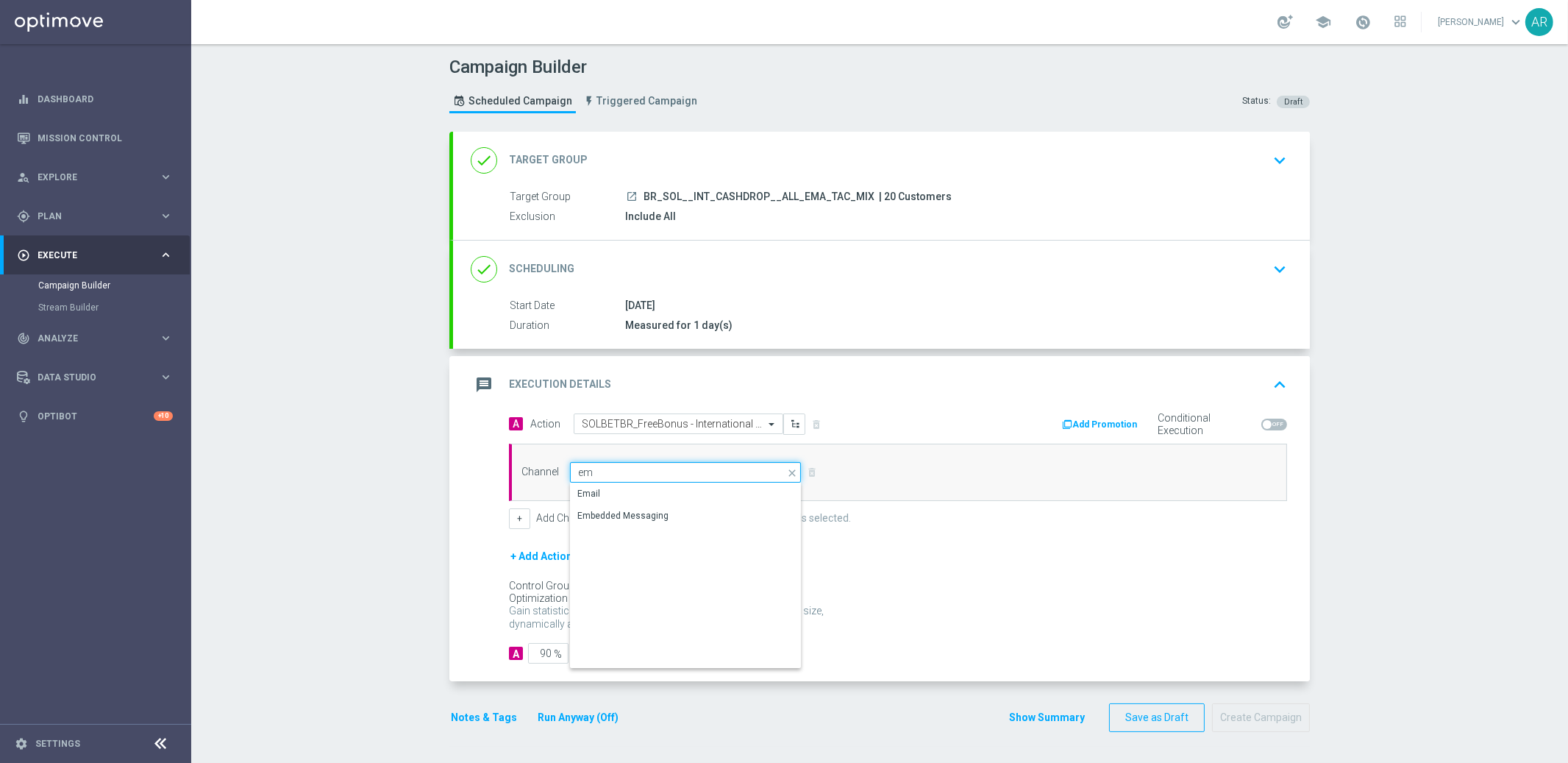
type input "e"
click at [629, 519] on div "Optimail" at bounding box center [685, 517] width 231 height 22
type input "Optimail"
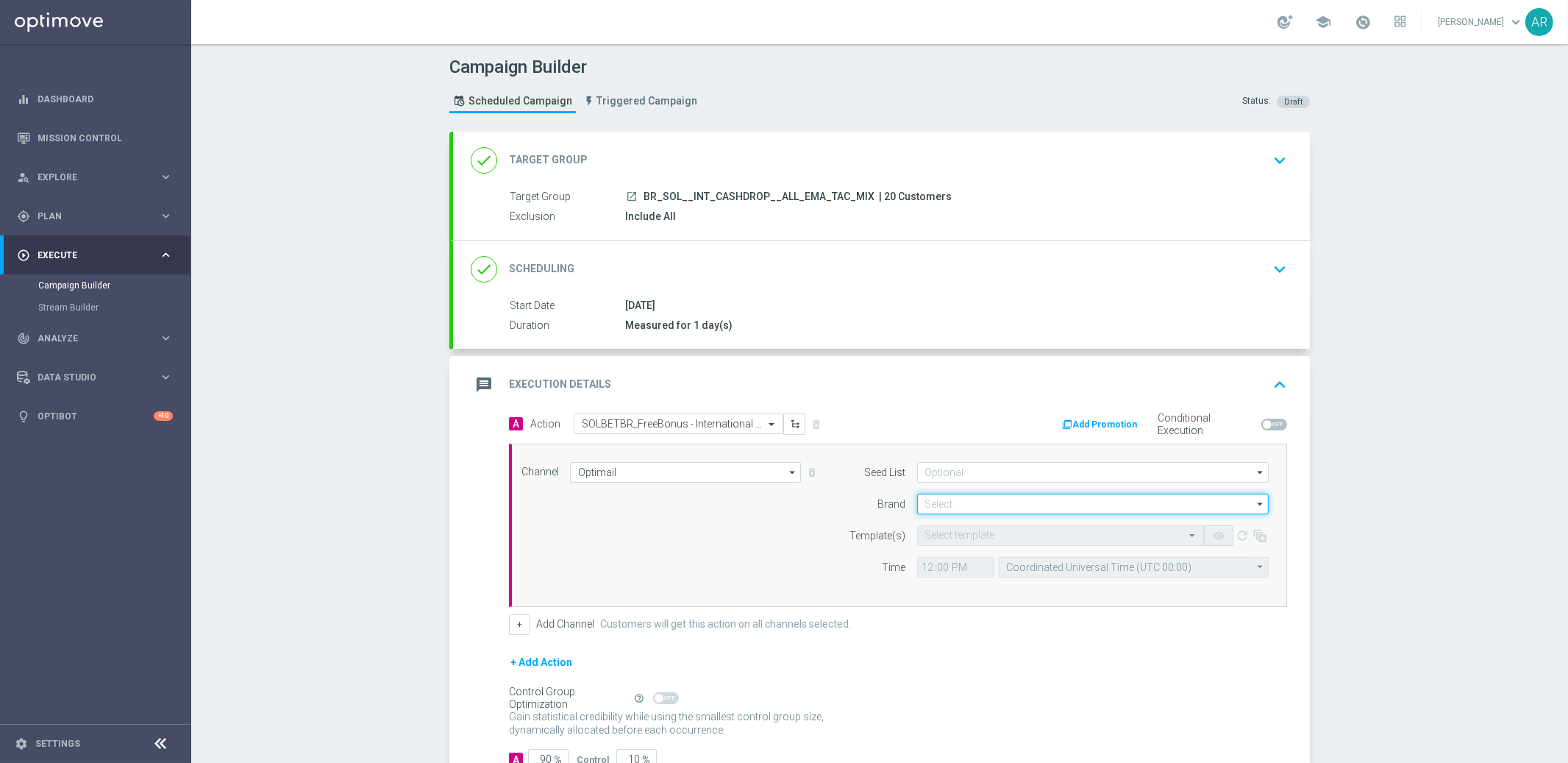
click at [953, 501] on input at bounding box center [1093, 504] width 351 height 20
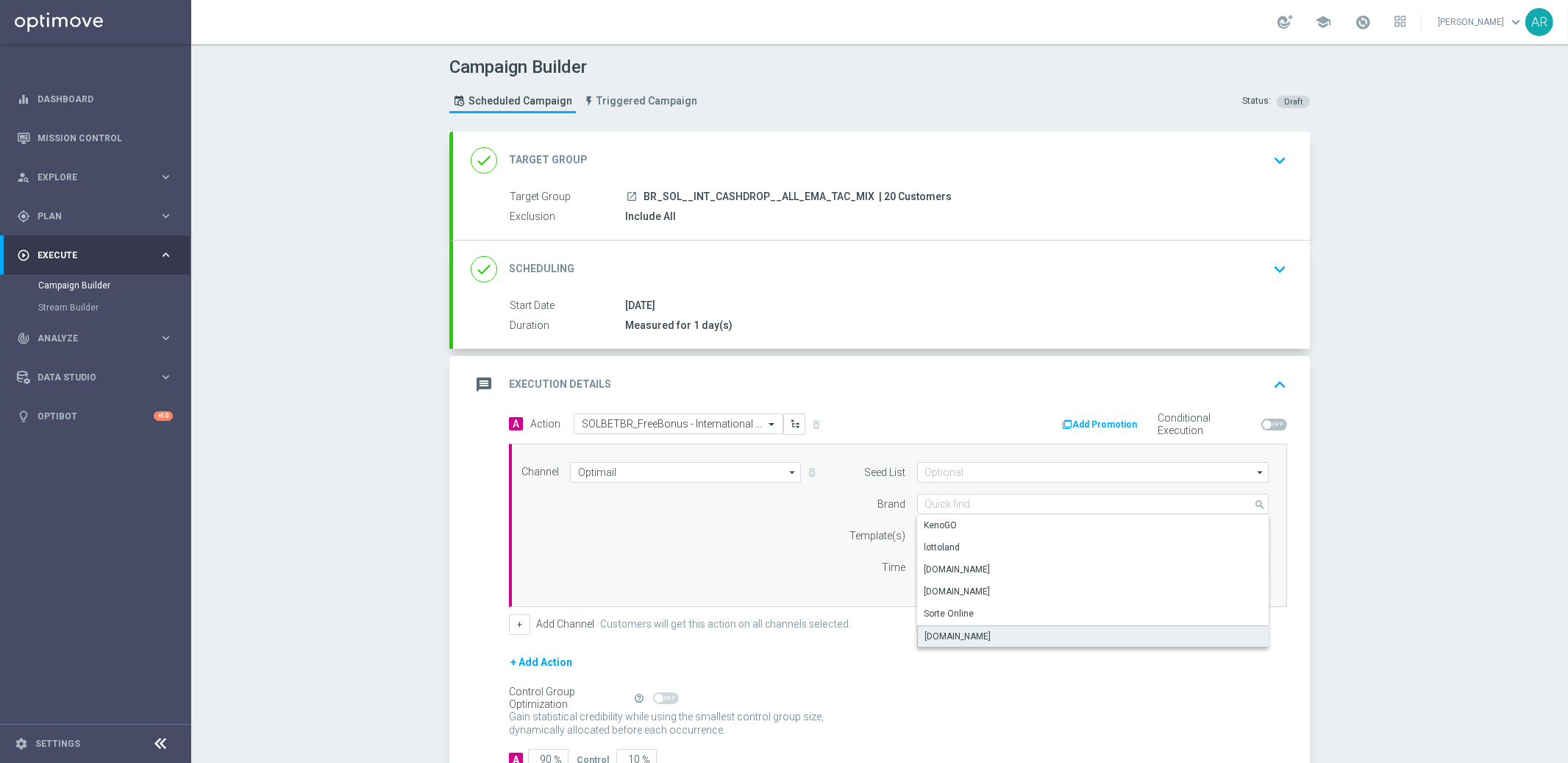
click at [995, 637] on div "[DOMAIN_NAME]" at bounding box center [1093, 636] width 352 height 22
type input "[DOMAIN_NAME]"
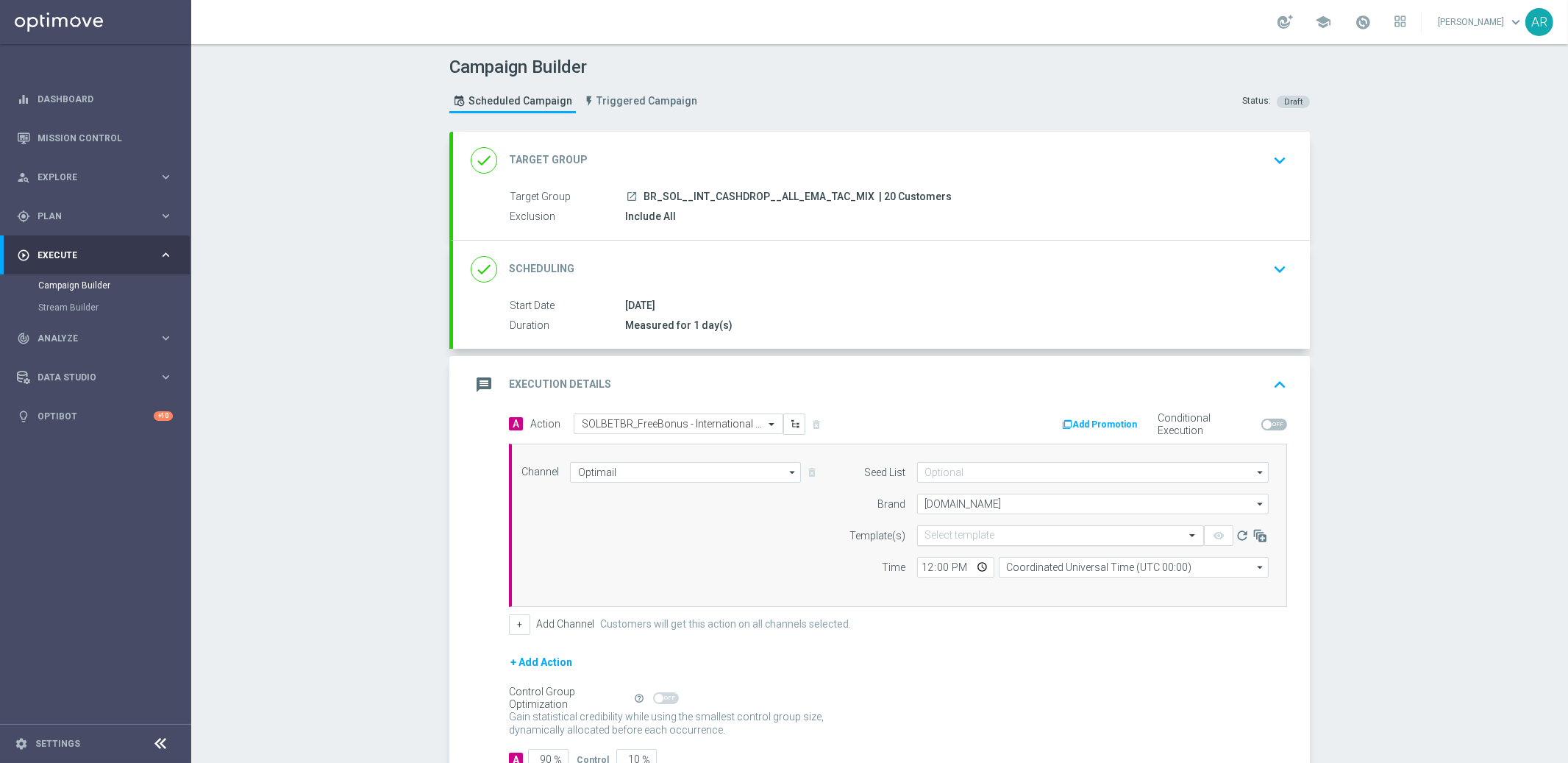
click at [970, 538] on input "text" at bounding box center [1045, 536] width 241 height 13
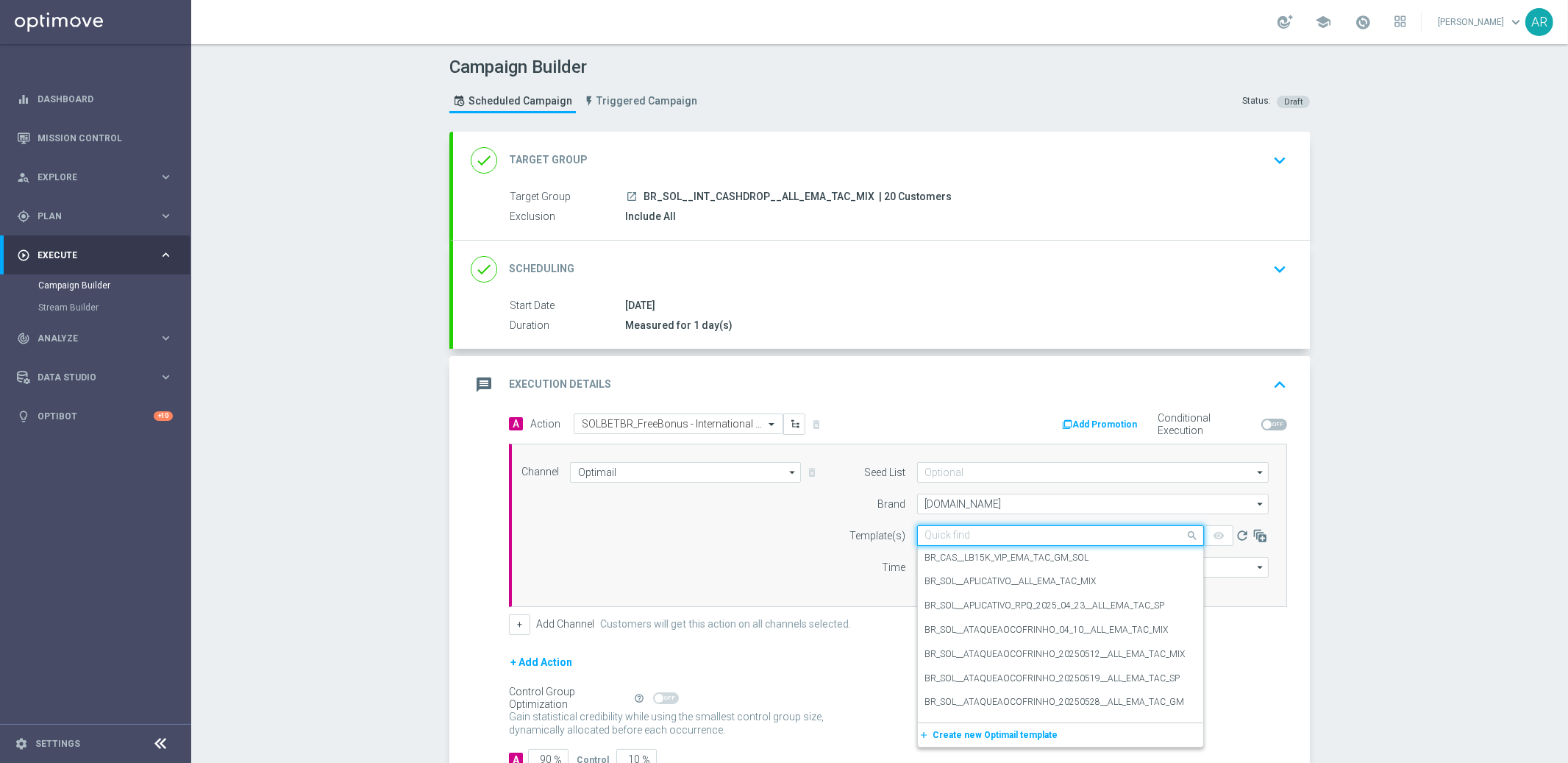
paste input "SOLBETBR_FreeBonus - International cashdrop - 2025"
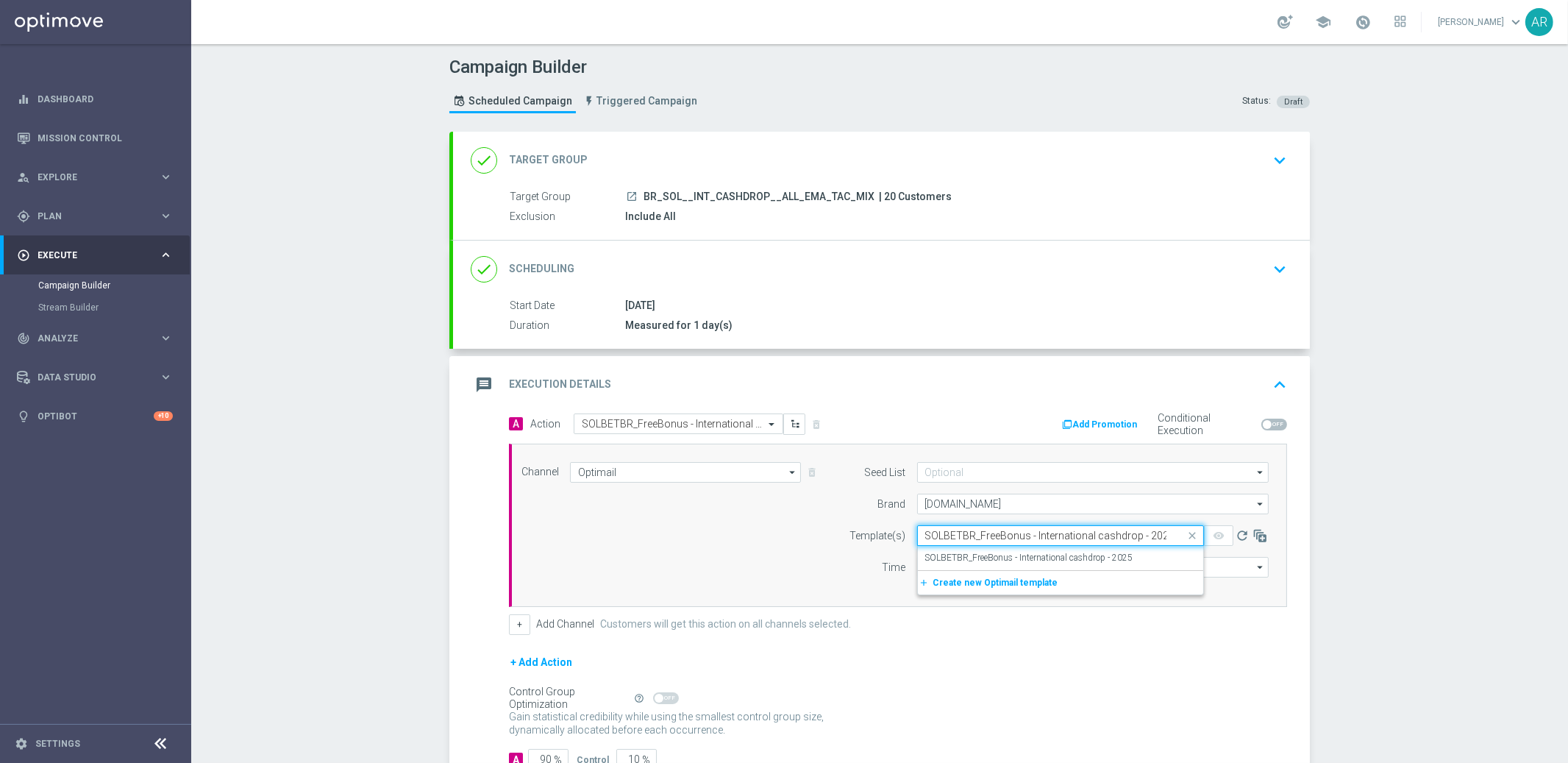
scroll to position [0, 1]
click at [1022, 561] on label "SOLBETBR_FreeBonus - International cashdrop - 2025" at bounding box center [1028, 558] width 208 height 13
type input "SOLBETBR_FreeBonus - International cashdrop - 2025"
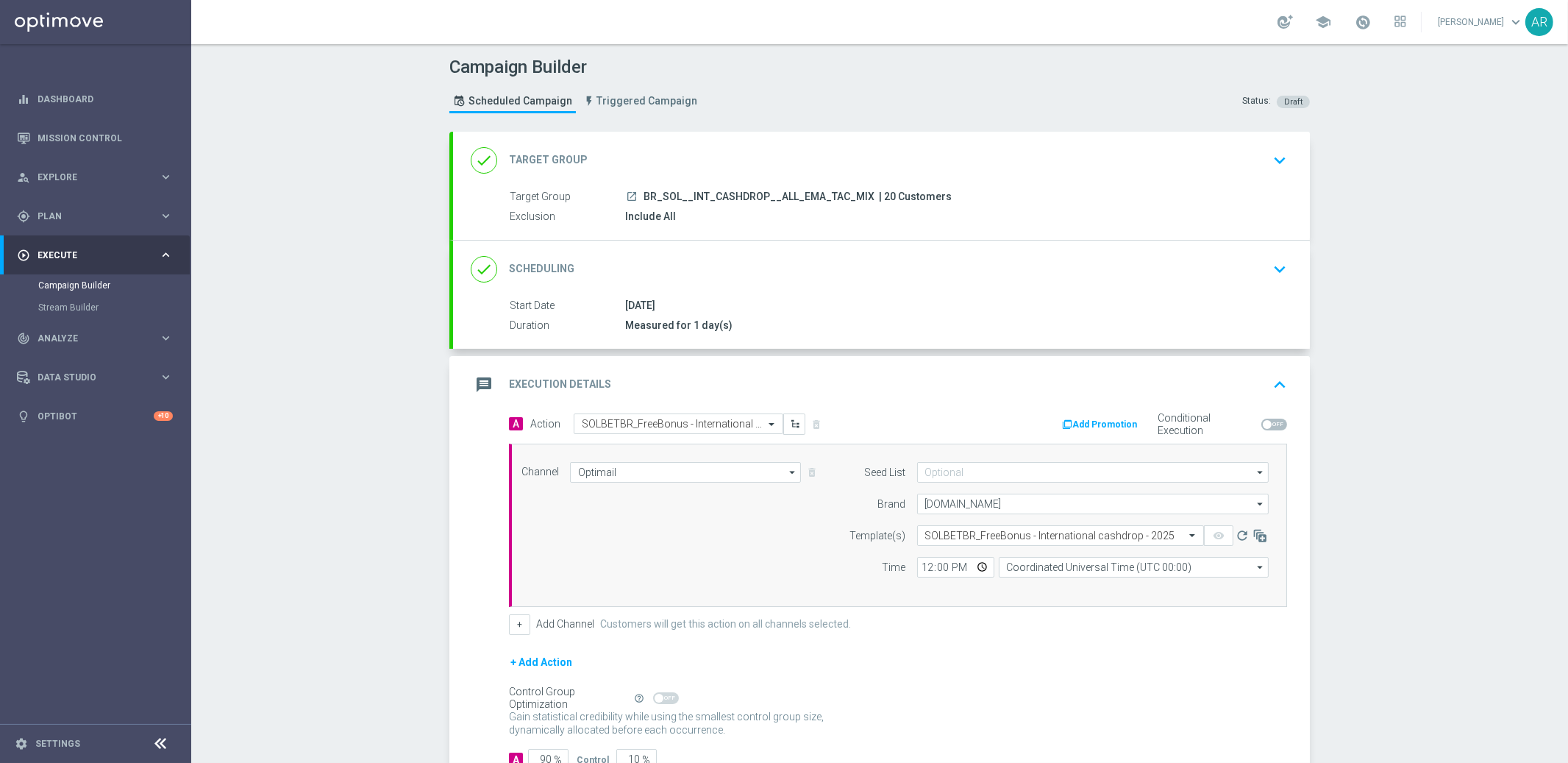
scroll to position [0, 0]
click at [1037, 565] on input "Coordinated Universal Time (UTC 00:00)" at bounding box center [1133, 567] width 270 height 20
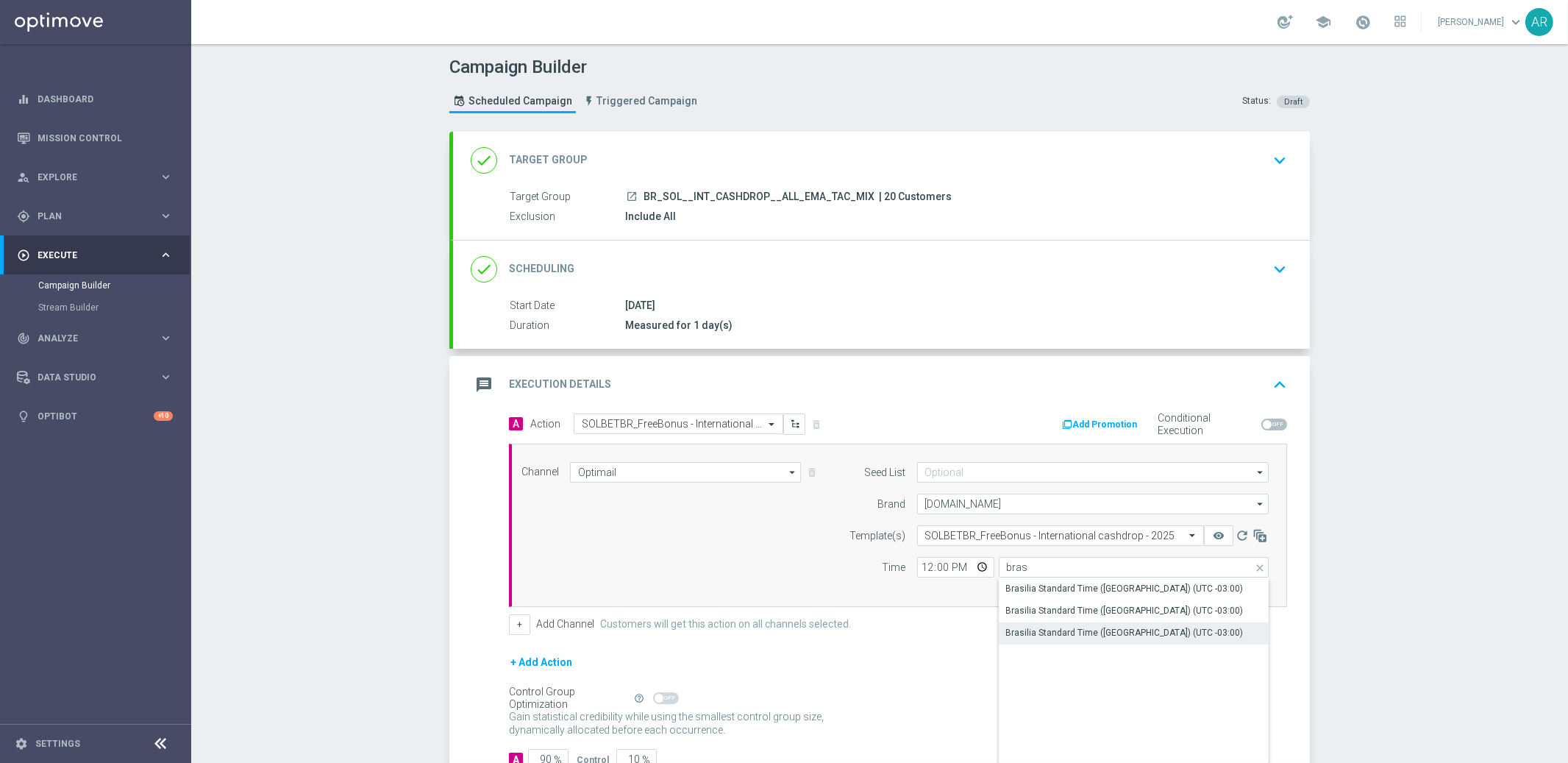
click at [1086, 630] on div "Brasilia Standard Time (Sao Paulo) (UTC -03:00)" at bounding box center [1124, 633] width 237 height 13
type input "Brasilia Standard Time (Sao Paulo) (UTC -03:00)"
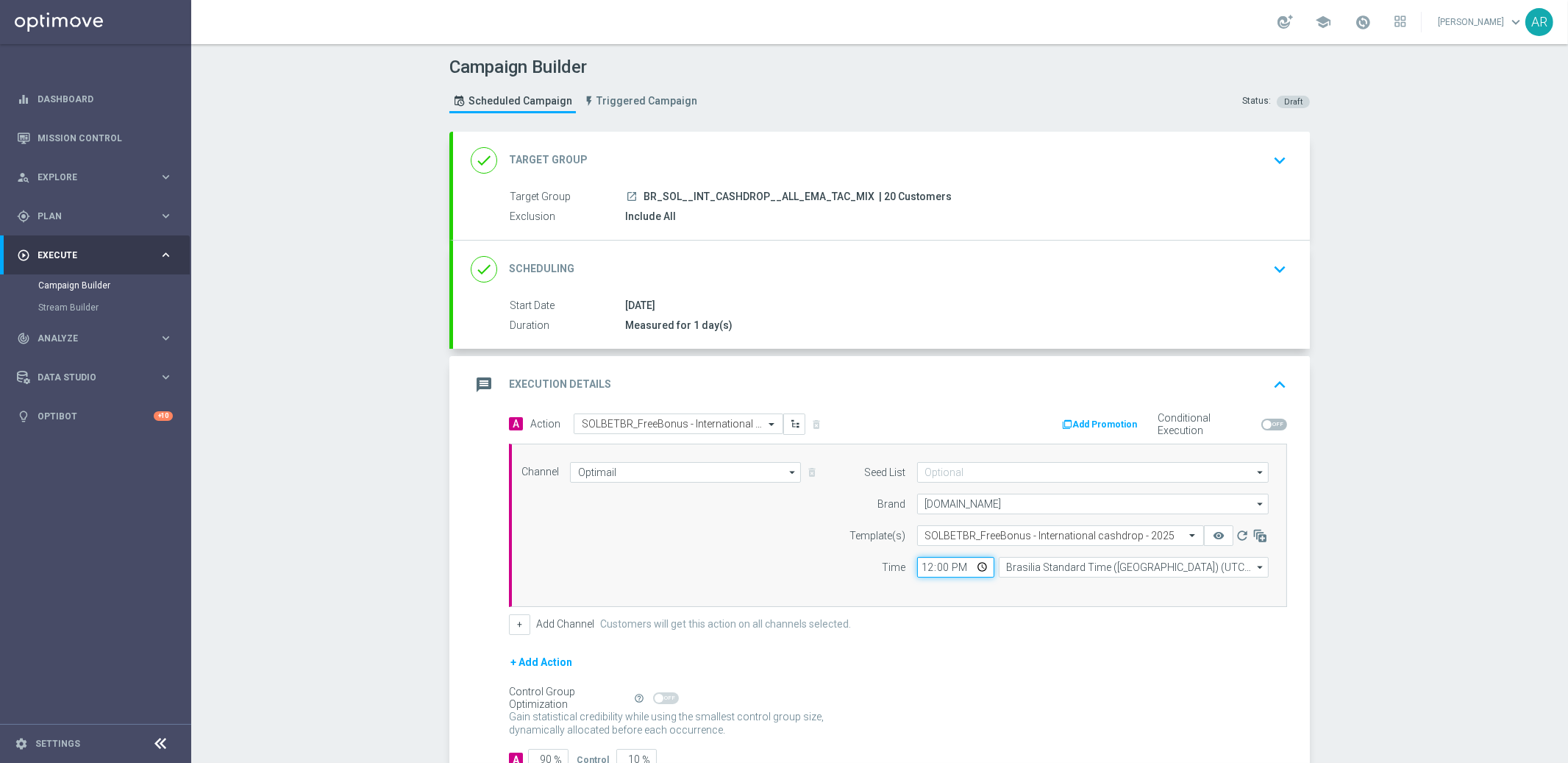
click at [972, 560] on input "12:00" at bounding box center [956, 567] width 77 height 20
type input "11:00"
click at [678, 560] on div "Channel Optimail Optimail arrow_drop_down Show Selected 1 of 26 Silverpop" at bounding box center [895, 525] width 769 height 126
click at [510, 625] on button "+" at bounding box center [519, 624] width 21 height 20
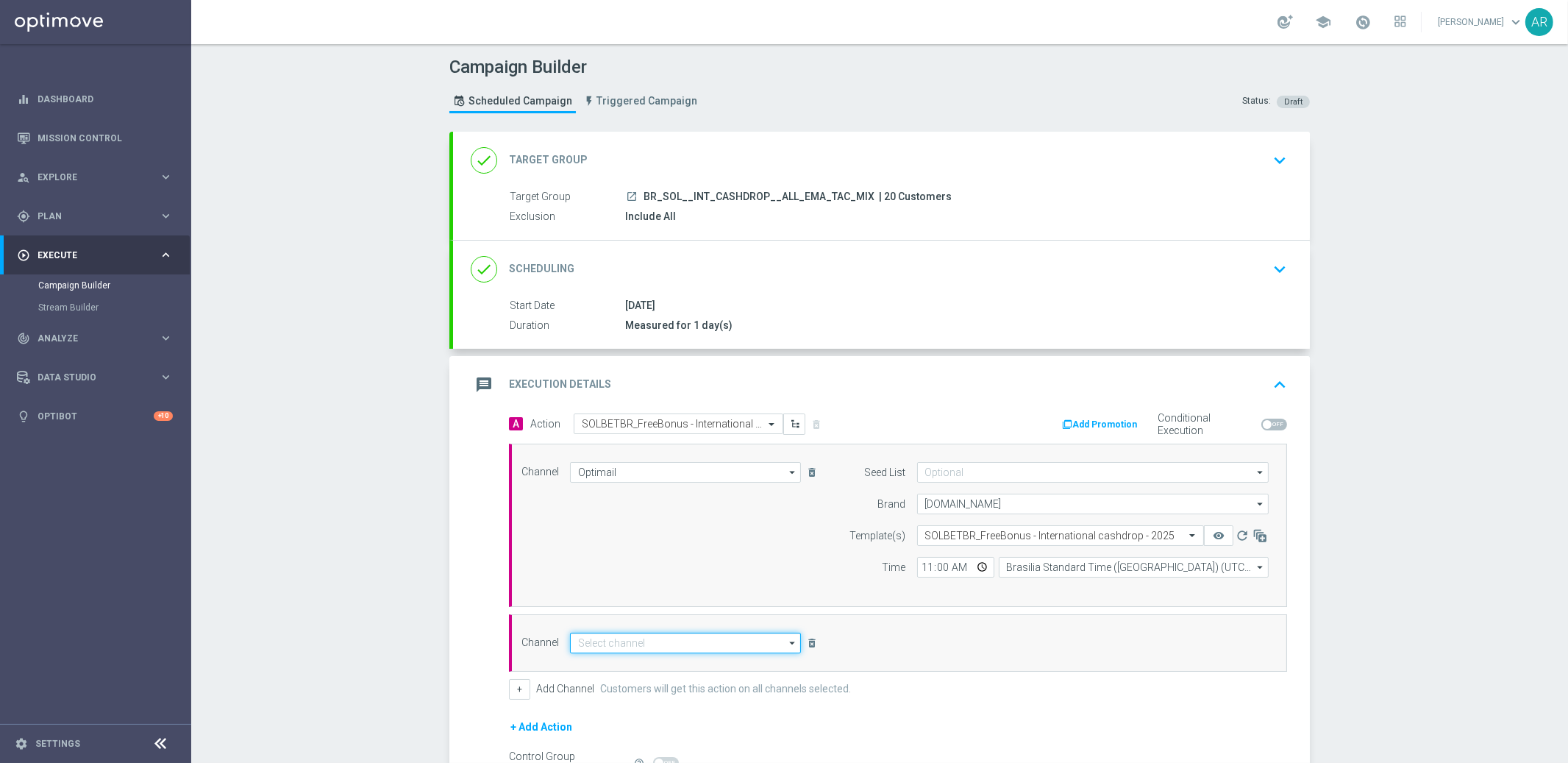
click at [617, 649] on input at bounding box center [685, 643] width 231 height 20
click at [639, 688] on div "Embedded Messaging" at bounding box center [623, 687] width 91 height 13
type input "Embedded Messaging"
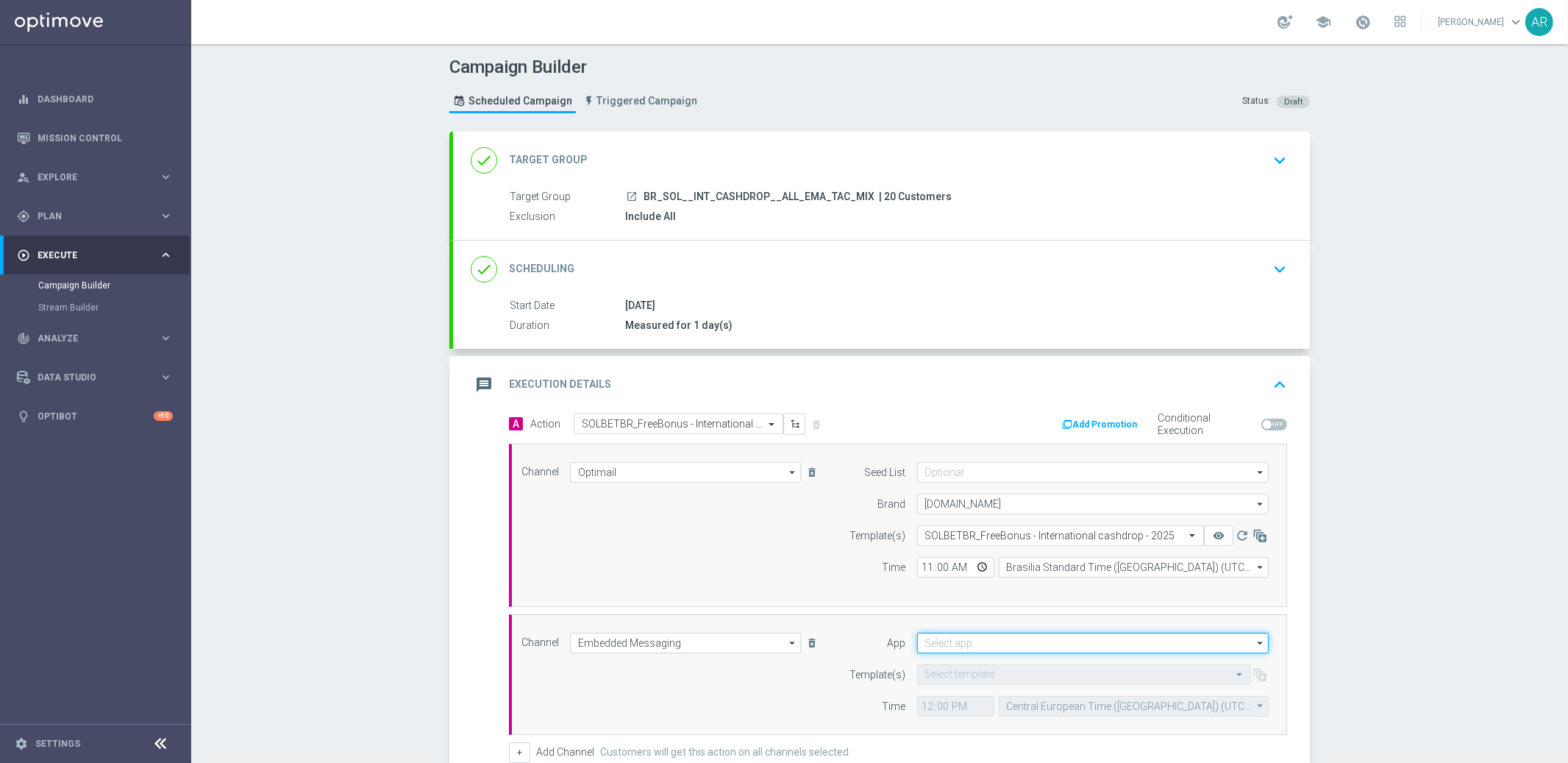
click at [932, 638] on input at bounding box center [1093, 643] width 351 height 20
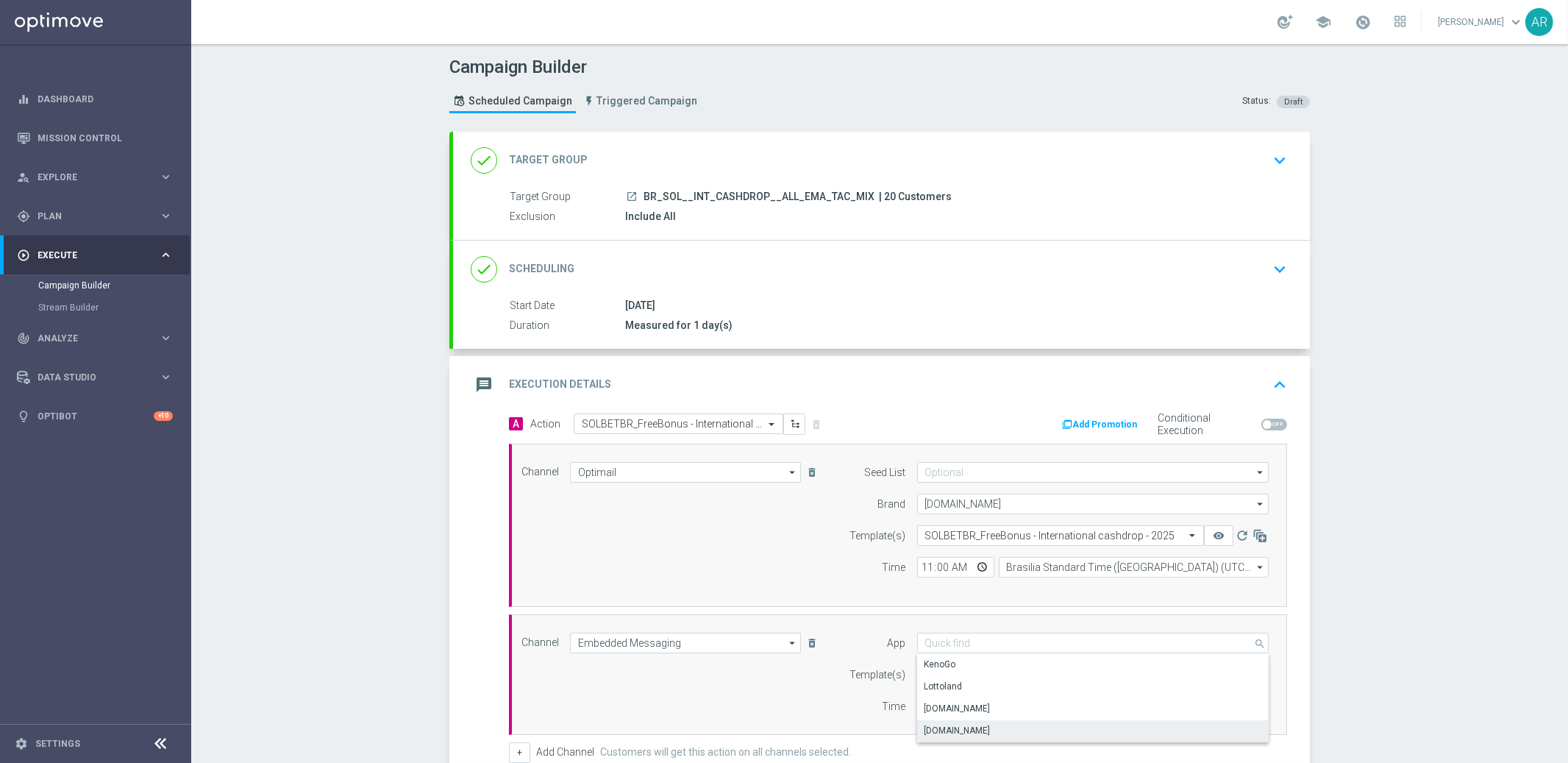
click at [1016, 725] on div "[DOMAIN_NAME]" at bounding box center [1093, 730] width 352 height 20
type input "[DOMAIN_NAME]"
click at [930, 676] on input "text" at bounding box center [1069, 675] width 288 height 13
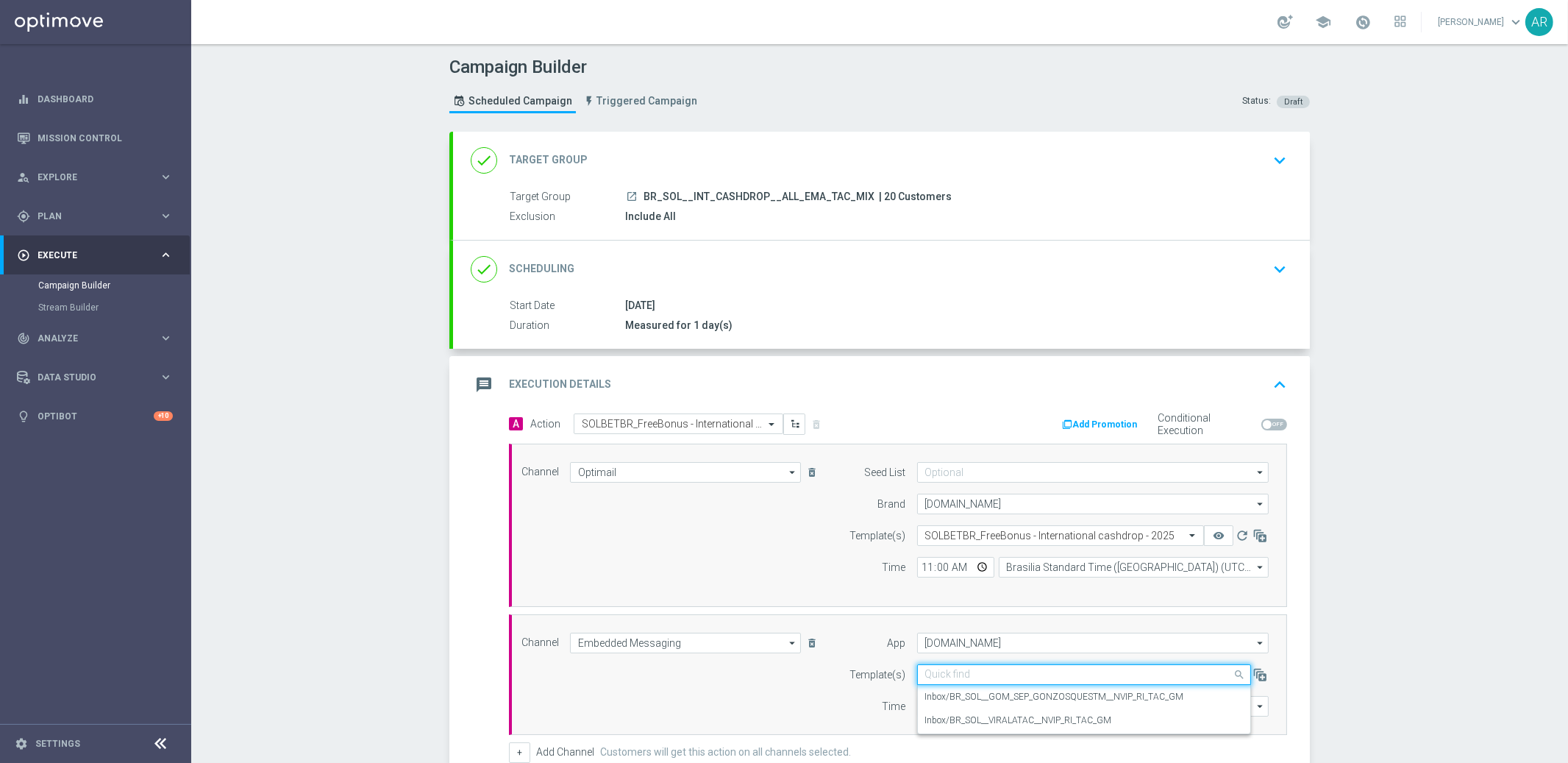
paste input "BR_SOL__INT_CASHDROP__ALL_RI_TAC_MIX"
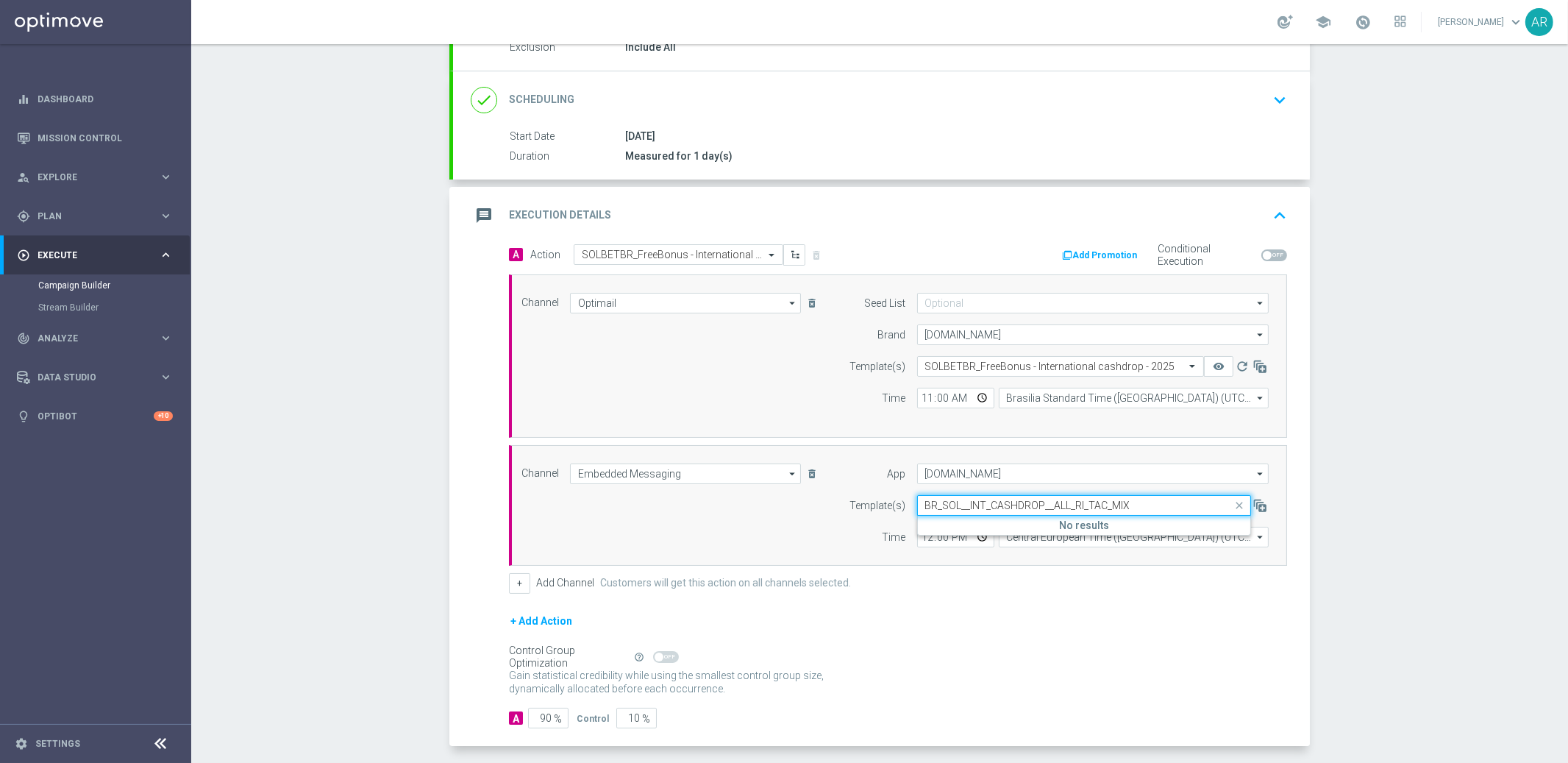
scroll to position [180, 0]
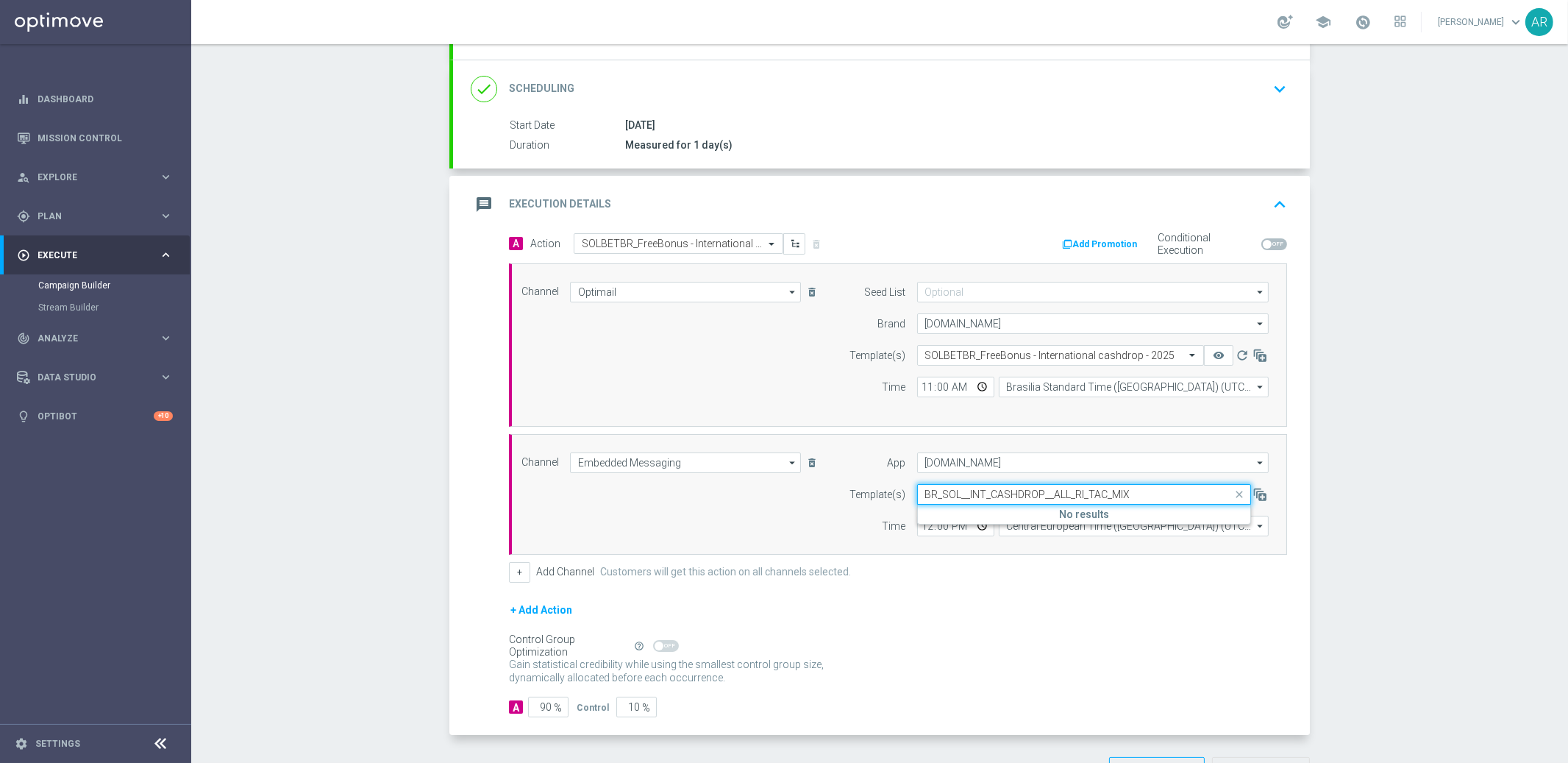
type input "BR_SOL__INT_CASHDROP__ALL_RI_TAC_MIX"
click at [1145, 493] on input "BR_SOL__INT_CASHDROP__ALL_RI_TAC_MIX" at bounding box center [1069, 495] width 288 height 13
paste input "https://cdn-assets-eu.frontify.com/s3/frontify-enterprise-files-eu/eyJwYXRoIjoi…"
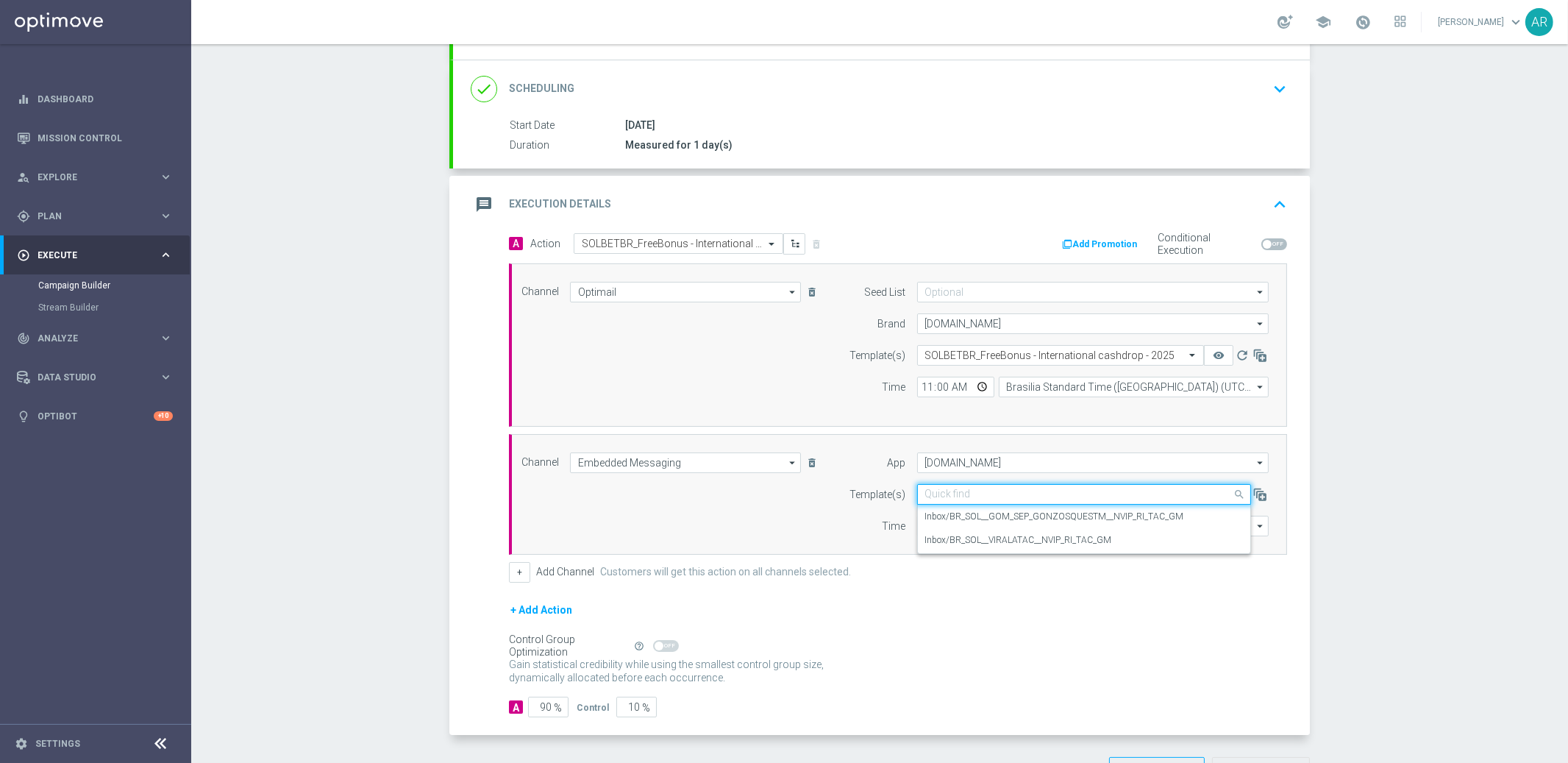
type input "https://cdn-assets-eu.frontify.com/s3/frontify-enterprise-files-eu/eyJwYXRoIjoi…"
click at [1017, 484] on div "Quick find https://cdn-assets-eu.frontify.com/s3/frontify-enterprise-files-eu/e…" at bounding box center [1084, 494] width 334 height 20
click at [1018, 490] on input "https://cdn-assets-eu.frontify.com/s3/frontify-enterprise-files-eu/eyJwYXRoIjoi…" at bounding box center [1069, 495] width 288 height 13
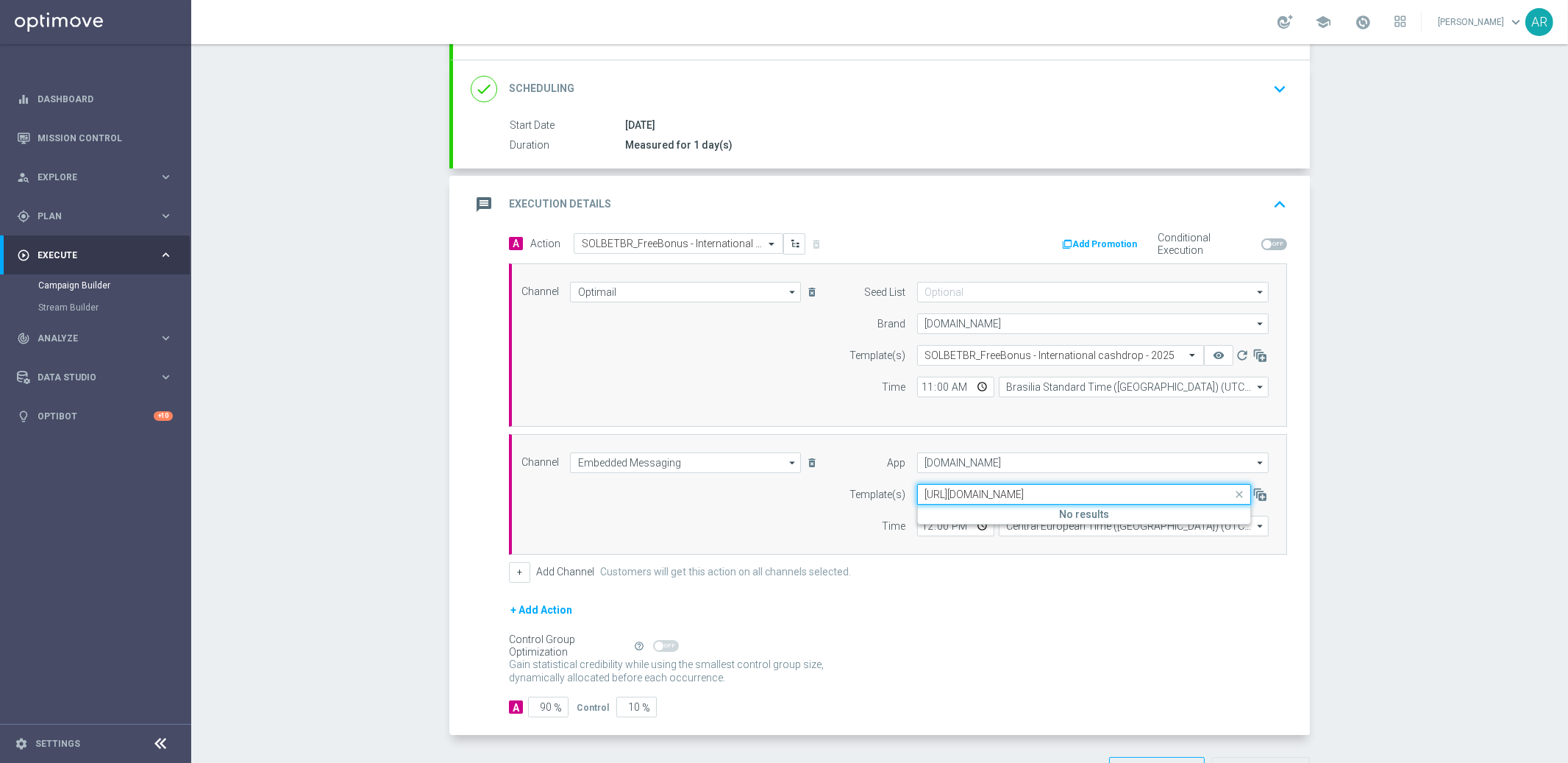
click at [1018, 490] on input "https://cdn-assets-eu.frontify.com/s3/frontify-enterprise-files-eu/eyJwYXRoIjoi…" at bounding box center [1069, 495] width 288 height 13
click at [972, 492] on input "text" at bounding box center [1069, 495] width 288 height 13
paste input "BR_SOL__INT_CASHDROP__ALL_RI_TAC_MIX"
type input "BR_SOL__INT_CASHDROP__ALL_RI_TAC_MIX"
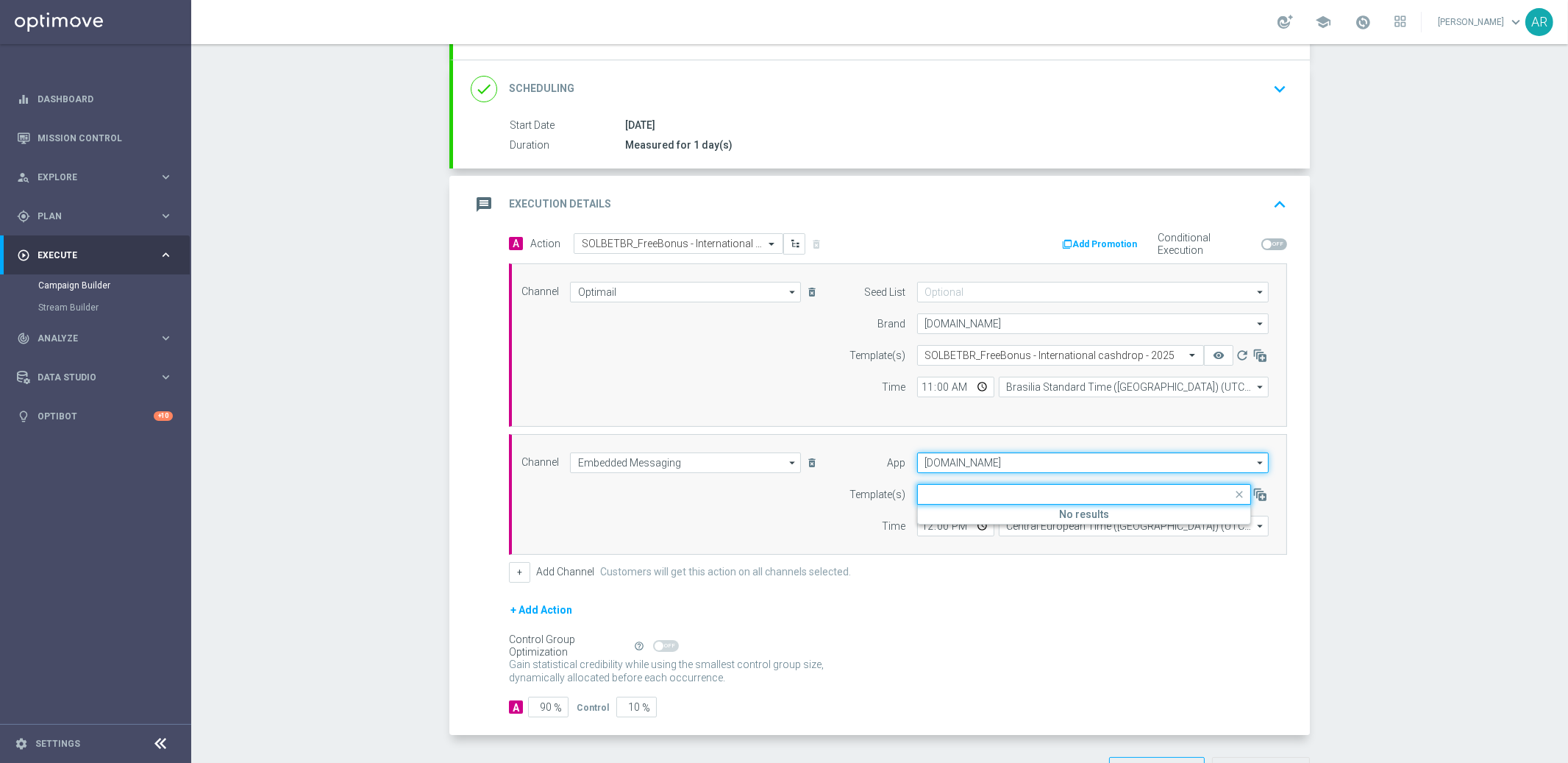
click at [970, 461] on input "[DOMAIN_NAME]" at bounding box center [1093, 463] width 351 height 20
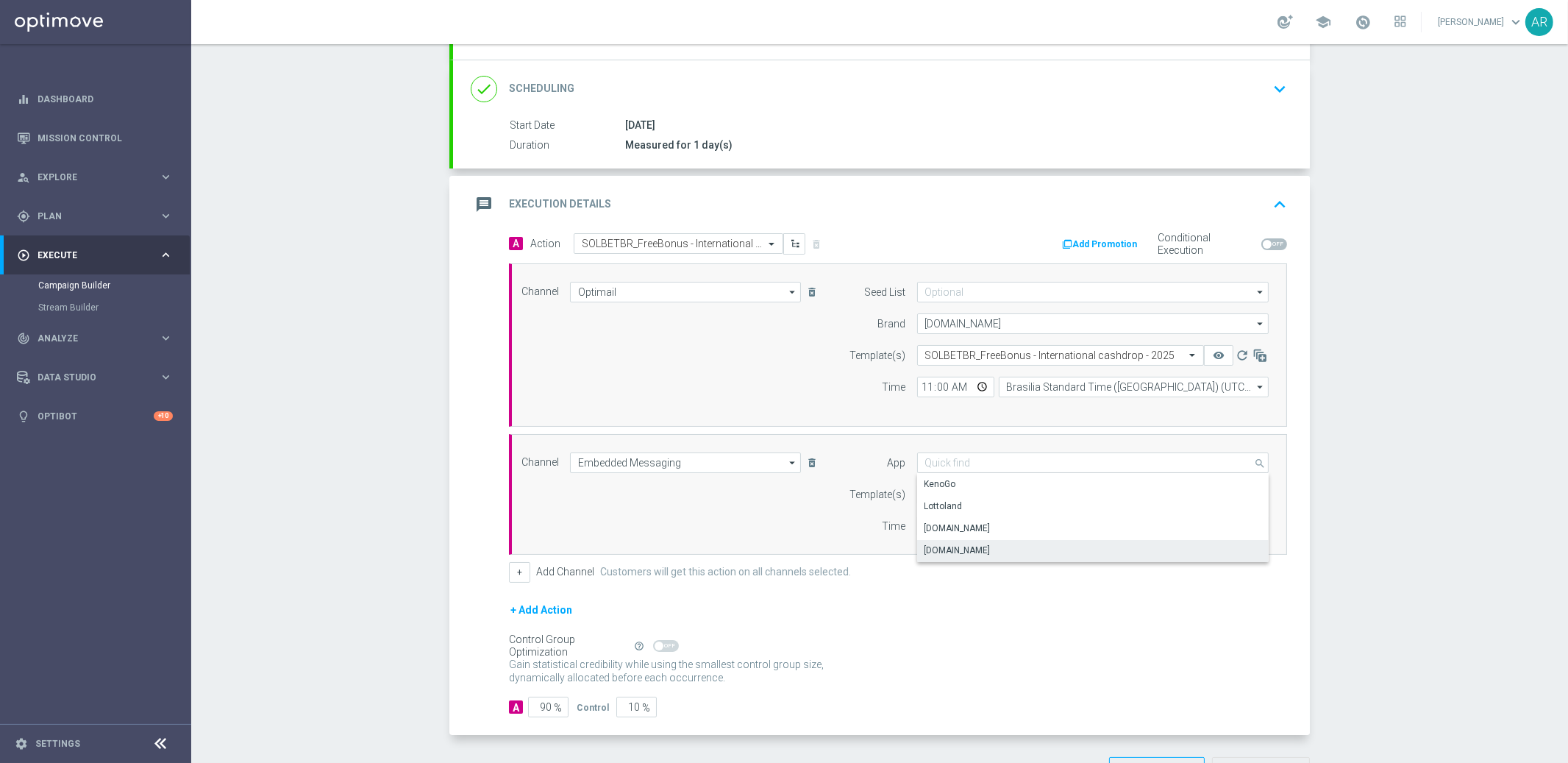
click at [978, 548] on div "[DOMAIN_NAME]" at bounding box center [957, 550] width 66 height 13
type input "[DOMAIN_NAME]"
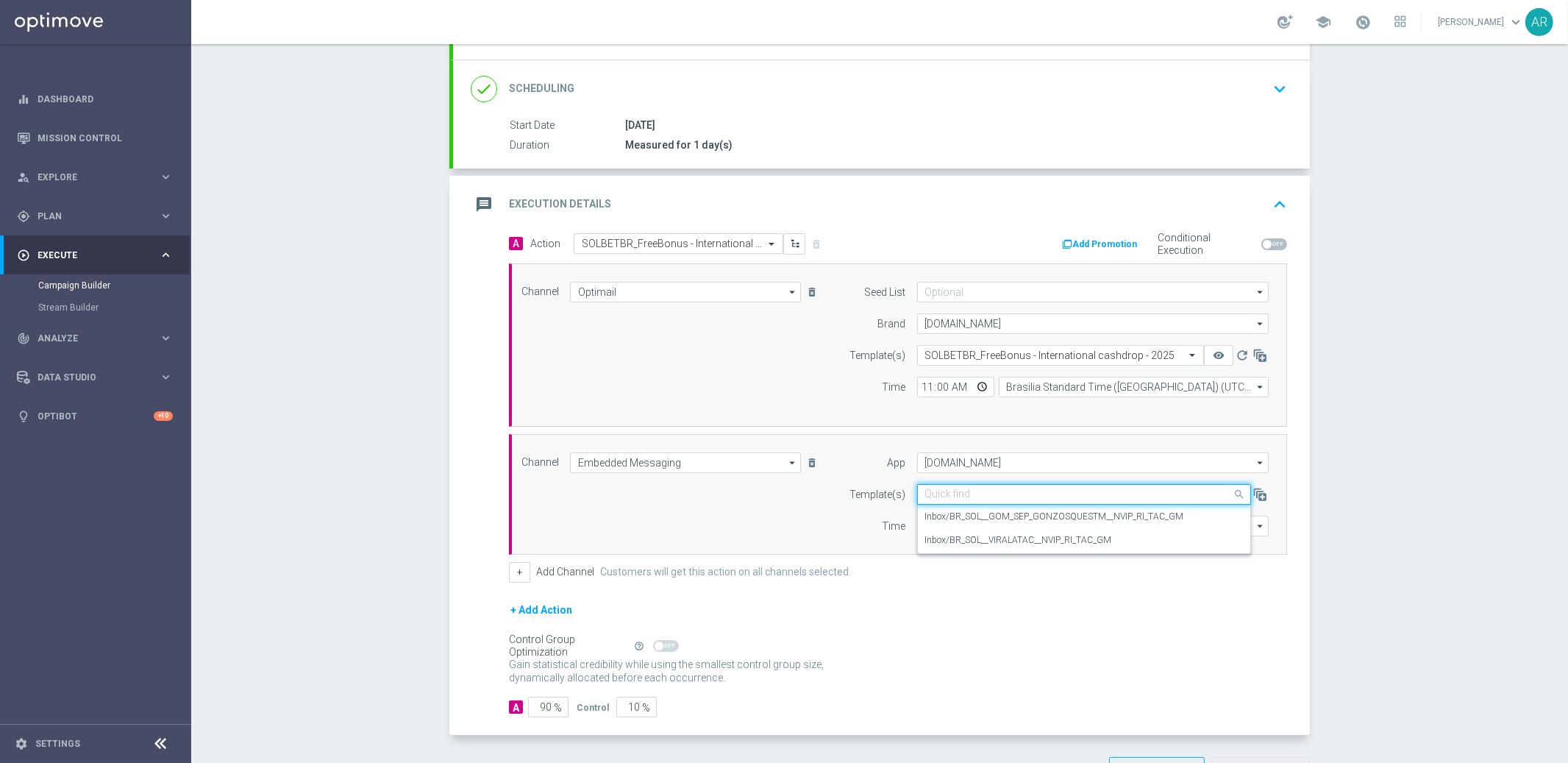
click at [949, 495] on input "text" at bounding box center [1069, 495] width 288 height 13
paste input "BR_SOL__INT_CASHDROP__ALL_RI_TAC_MIX"
type input "BR_SOL__INT_CASHDROP__ALL_RI_TAC_MIX"
click at [719, 501] on div "Channel Embedded Messaging Embedded Messaging arrow_drop_down Show Selected 1 o…" at bounding box center [895, 495] width 769 height 84
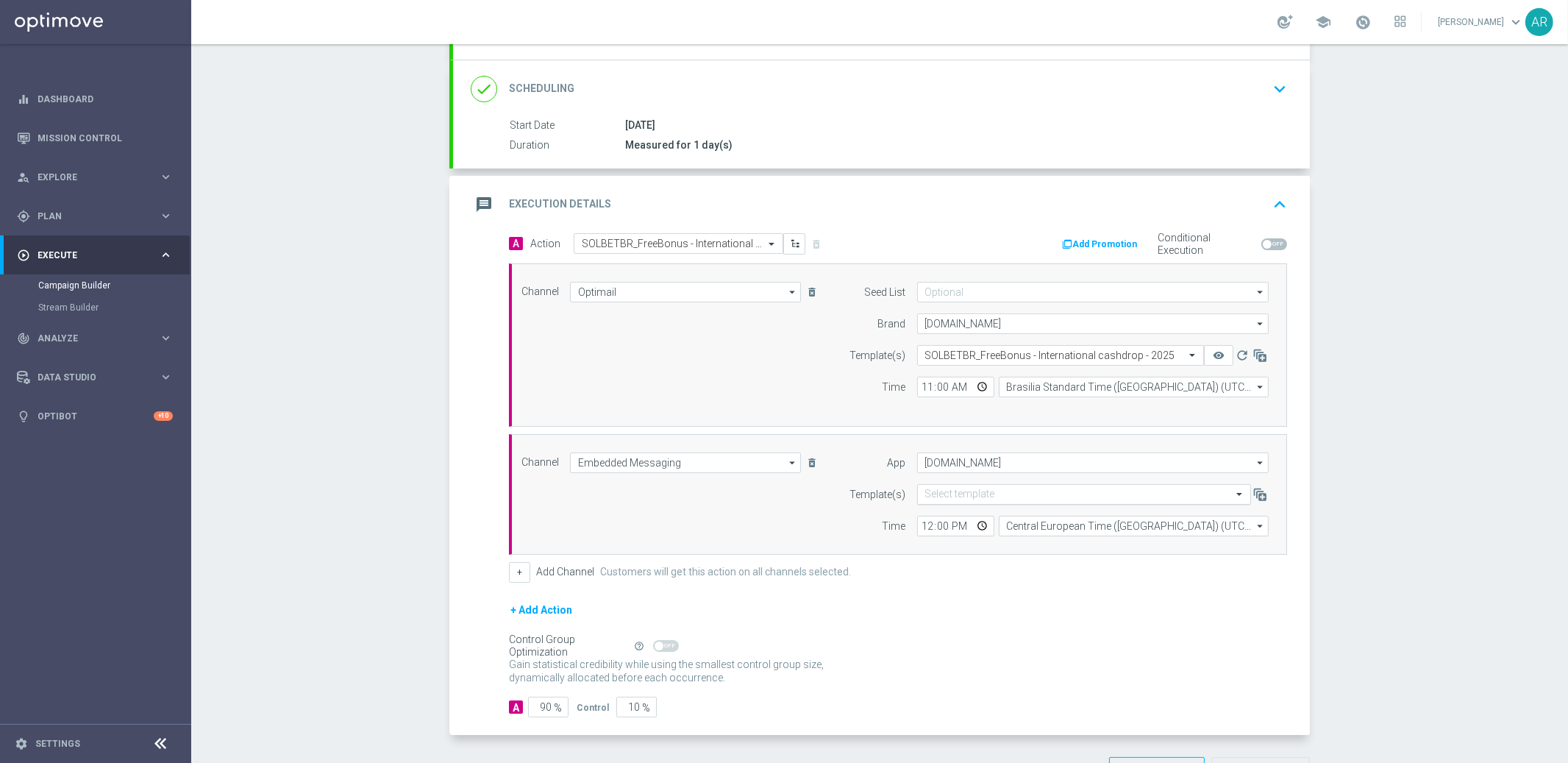
click at [973, 495] on input "text" at bounding box center [1069, 495] width 288 height 13
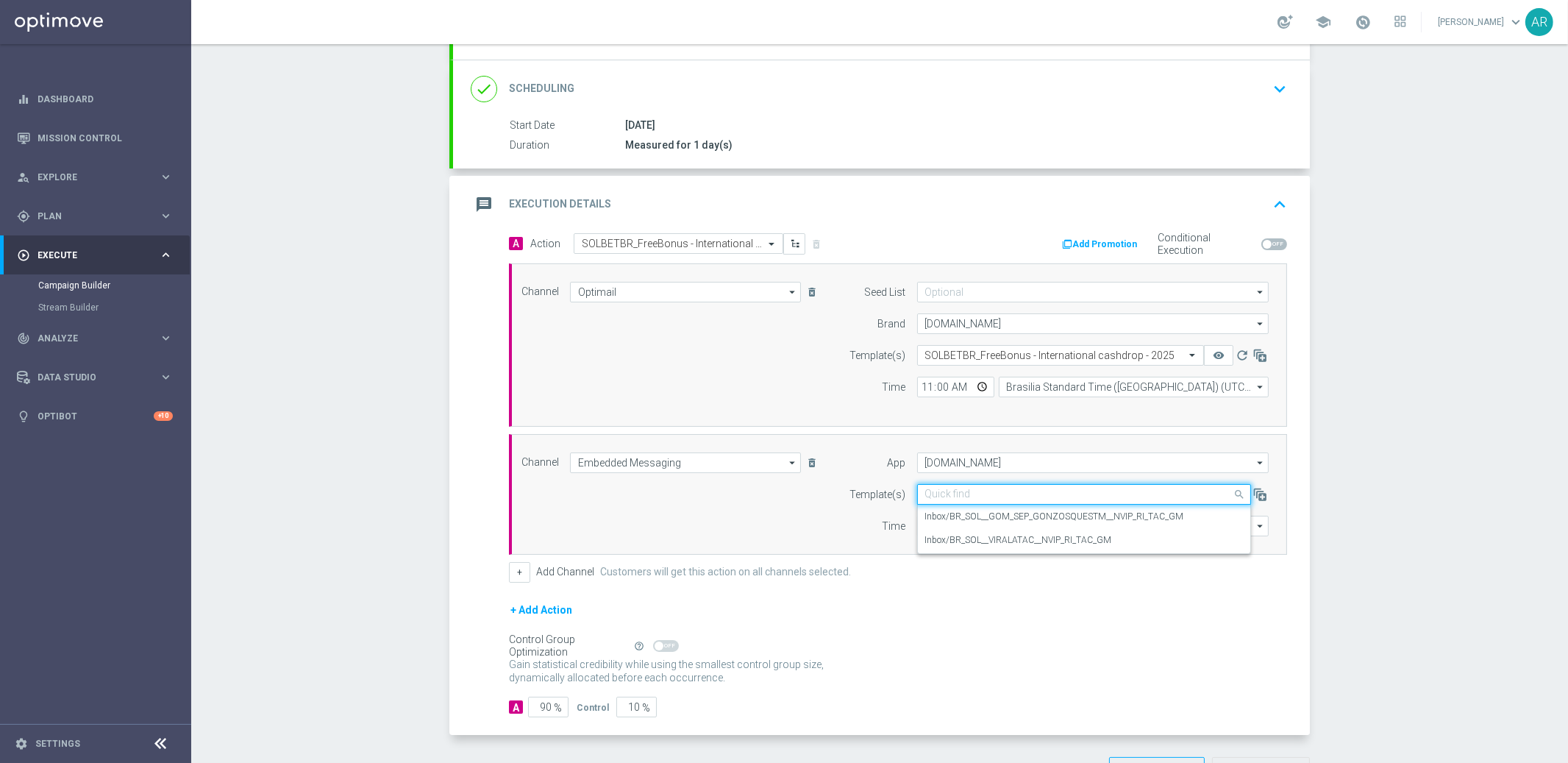
paste input "BR_SOL__INT_CASHDROP__ALL_RI_TAC_MIX"
type input "BR_SOL__INT_CASHDROP__ALL_RI_TAC_MIX"
click at [602, 528] on div "Channel Embedded Messaging Embedded Messaging arrow_drop_down Show Selected 1 o…" at bounding box center [895, 495] width 769 height 84
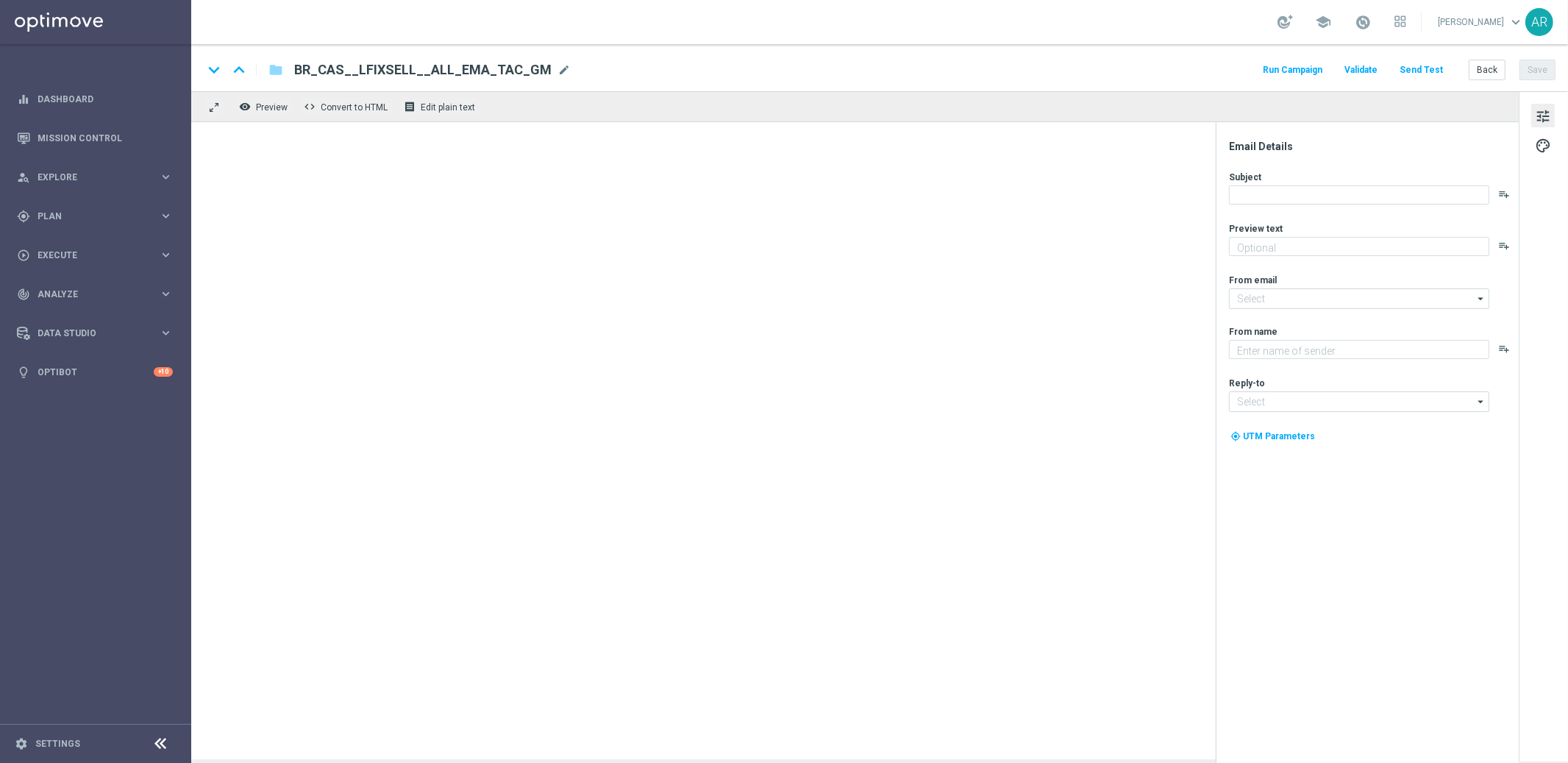
type textarea "Se ganhar, o prêmio é todo seu, se perder devolvemos até R$100 em cashback de L…"
type textarea "Lottoland"
type input "[EMAIL_ADDRESS][DOMAIN_NAME]"
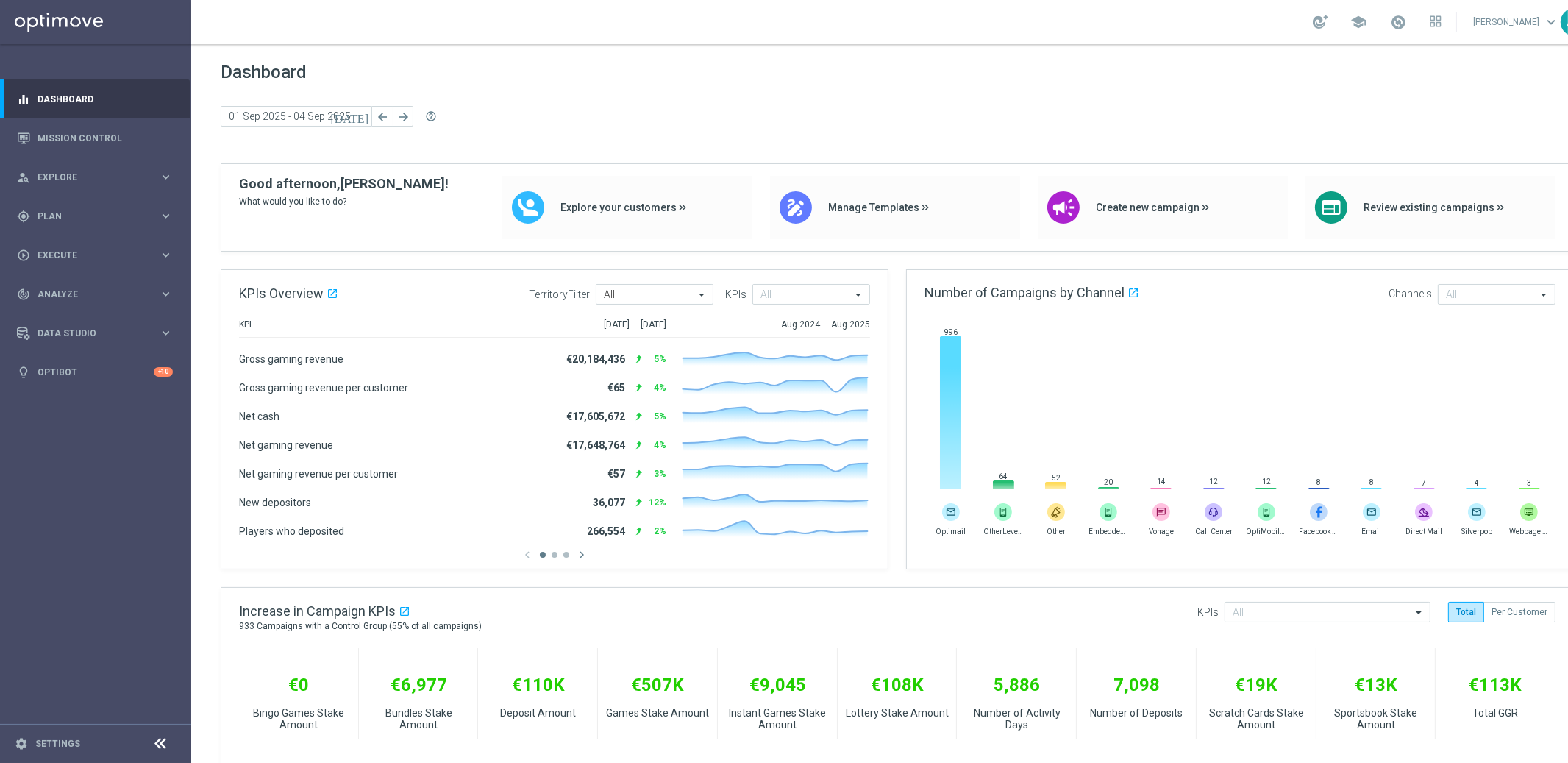
click at [203, 405] on gridster "Dashboard [DATE] [DATE] - [DATE] arrow_back arrow_forward help_outline KPIs Ove…" at bounding box center [896, 739] width 1412 height 1391
click at [204, 401] on gridster "Dashboard [DATE] [DATE] - [DATE] arrow_back arrow_forward help_outline KPIs Ove…" at bounding box center [896, 739] width 1412 height 1391
click at [57, 217] on span "Plan" at bounding box center [98, 216] width 121 height 8
click at [167, 289] on icon "keyboard_arrow_right" at bounding box center [166, 291] width 14 height 14
click at [97, 379] on link "Embedded Messaging" at bounding box center [99, 379] width 108 height 12
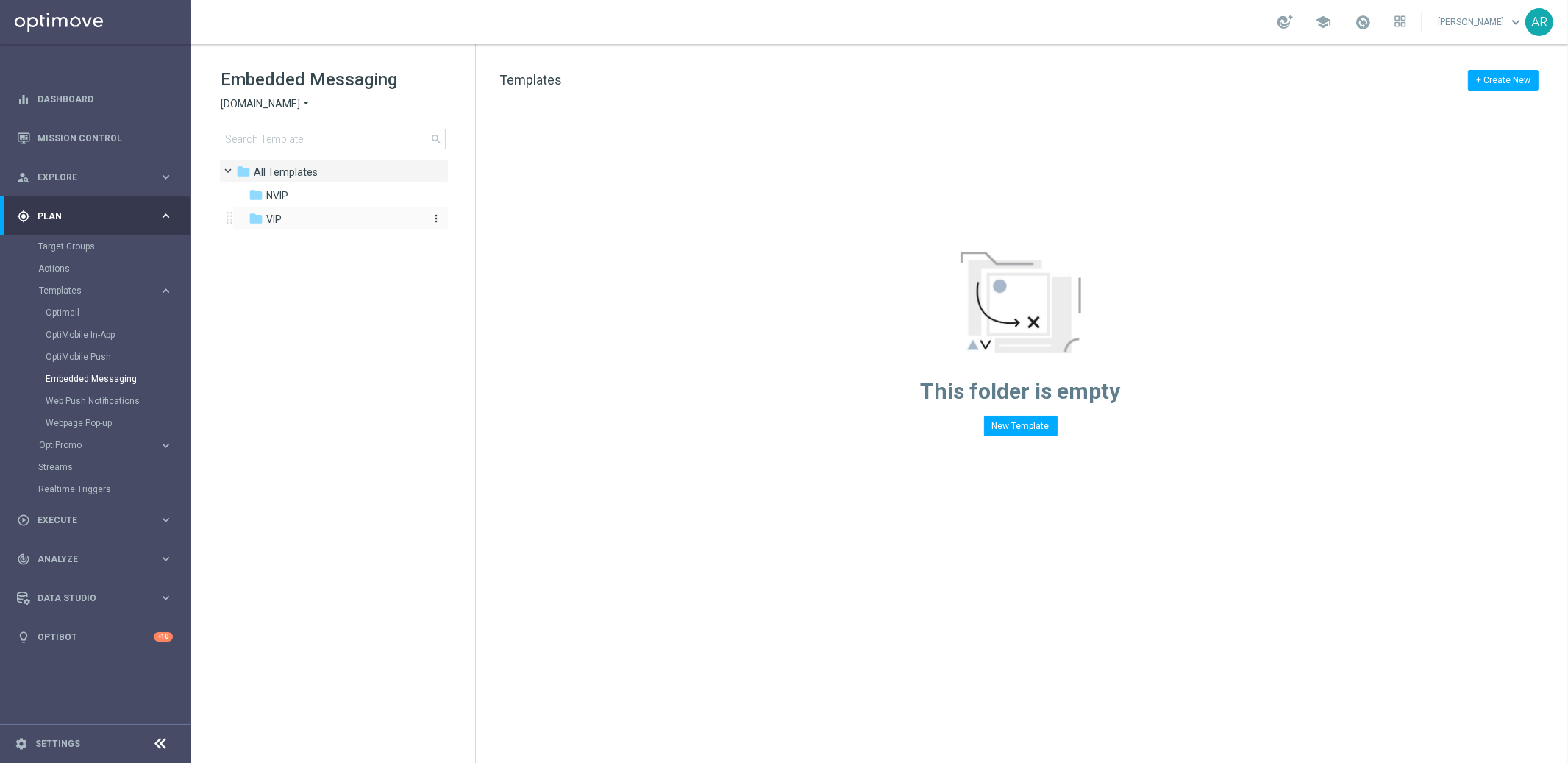
click at [282, 211] on div "folder VIP" at bounding box center [333, 220] width 169 height 17
click at [1020, 422] on button "New Template" at bounding box center [1020, 426] width 73 height 20
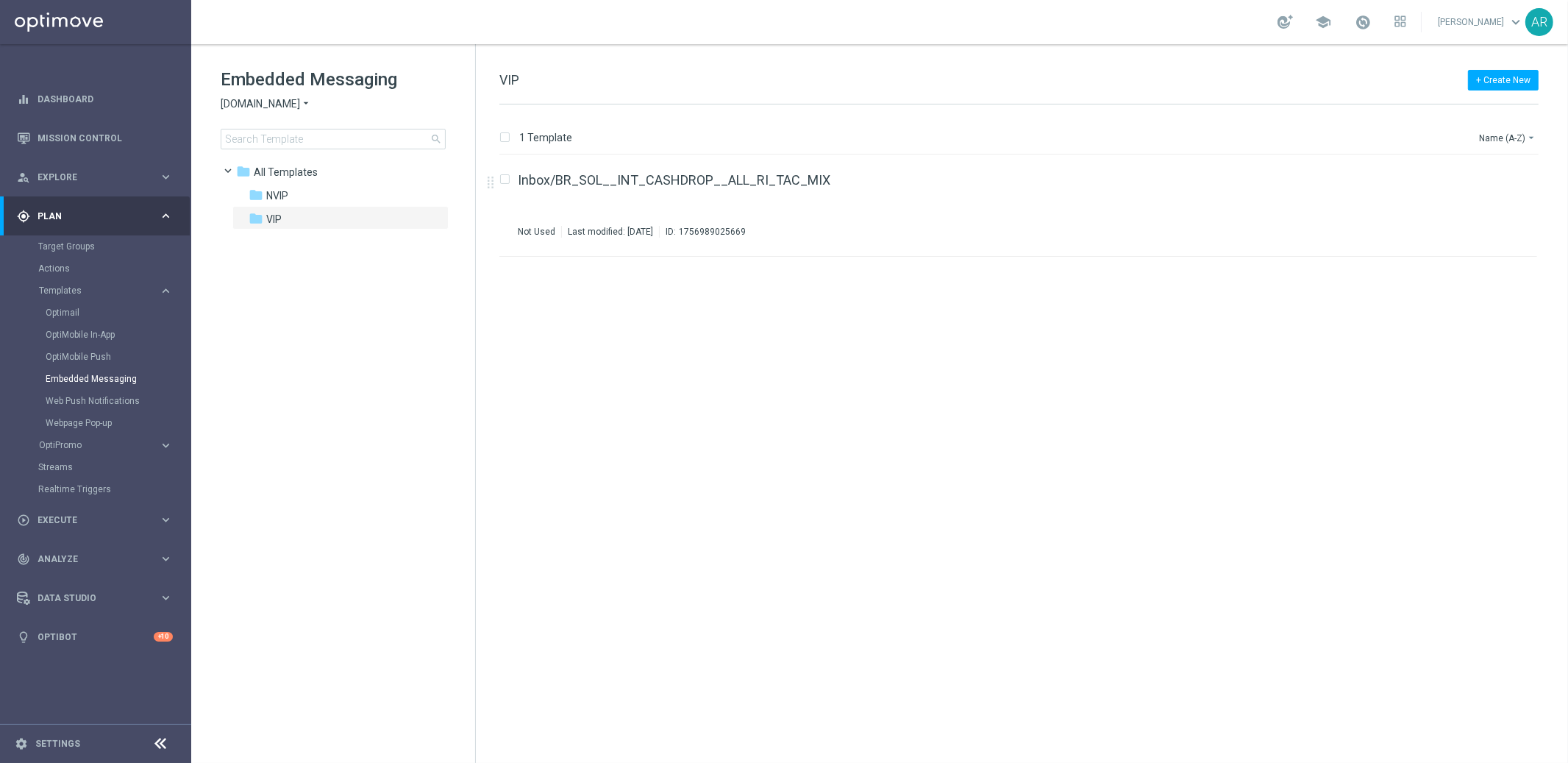
click at [556, 328] on div "insert_drive_file Inbox/BR_SOL__INT_CASHDROP__ALL_RI_TAC_MIX Not Used Last modi…" at bounding box center [1024, 459] width 1080 height 607
click at [1498, 79] on button "+ Create New" at bounding box center [1503, 80] width 71 height 20
click at [295, 193] on div "folder NVIP" at bounding box center [333, 196] width 169 height 17
click at [1487, 77] on button "+ Create New" at bounding box center [1503, 80] width 71 height 20
click at [1449, 109] on span "New Template" at bounding box center [1462, 107] width 59 height 10
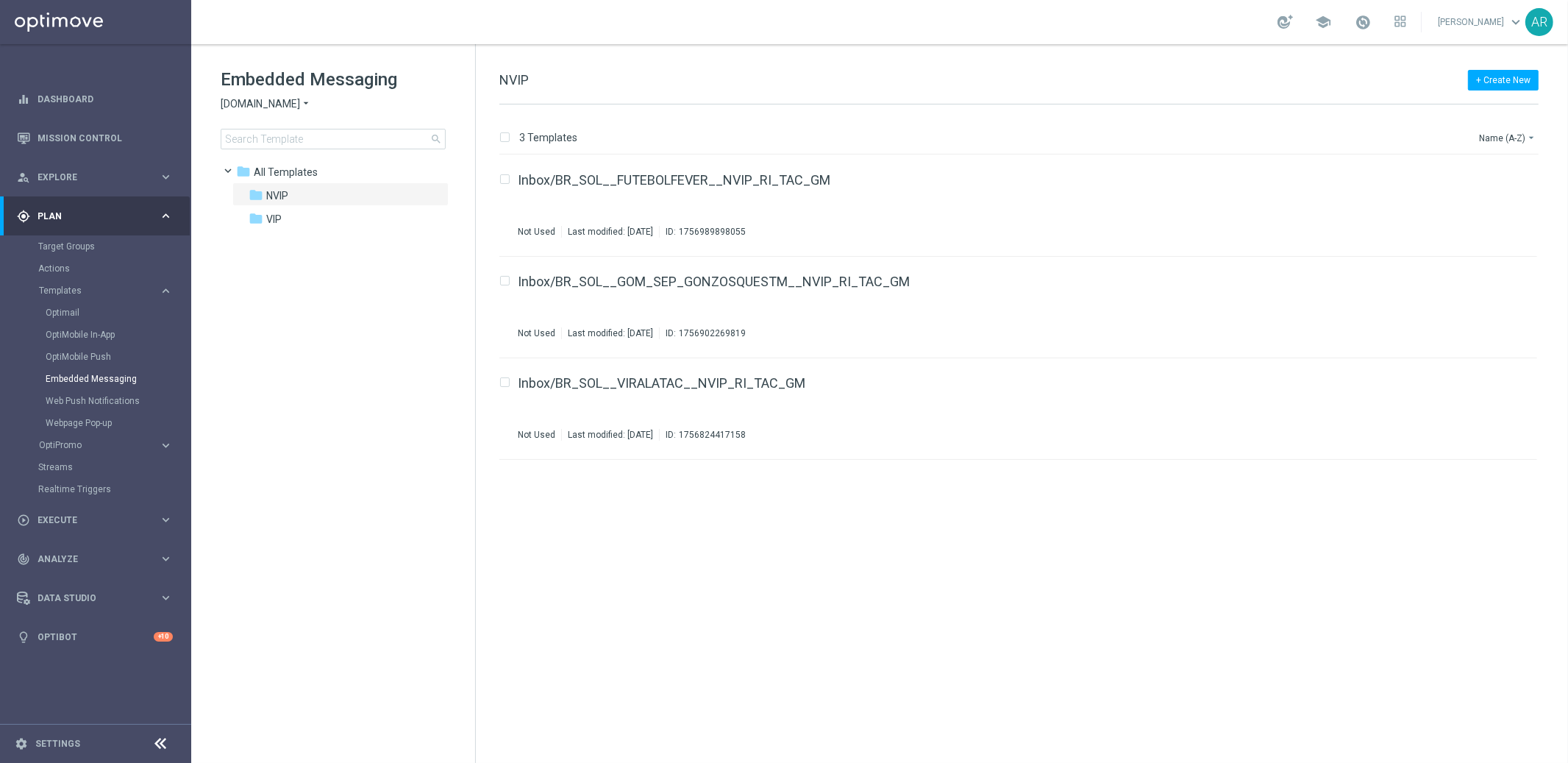
click at [276, 103] on span "[DOMAIN_NAME]" at bounding box center [260, 103] width 79 height 14
click at [731, 185] on link "Inbox/BR_SOL__FUTEBOLFEVER__NVIP_RI_TAC_GM" at bounding box center [674, 180] width 313 height 13
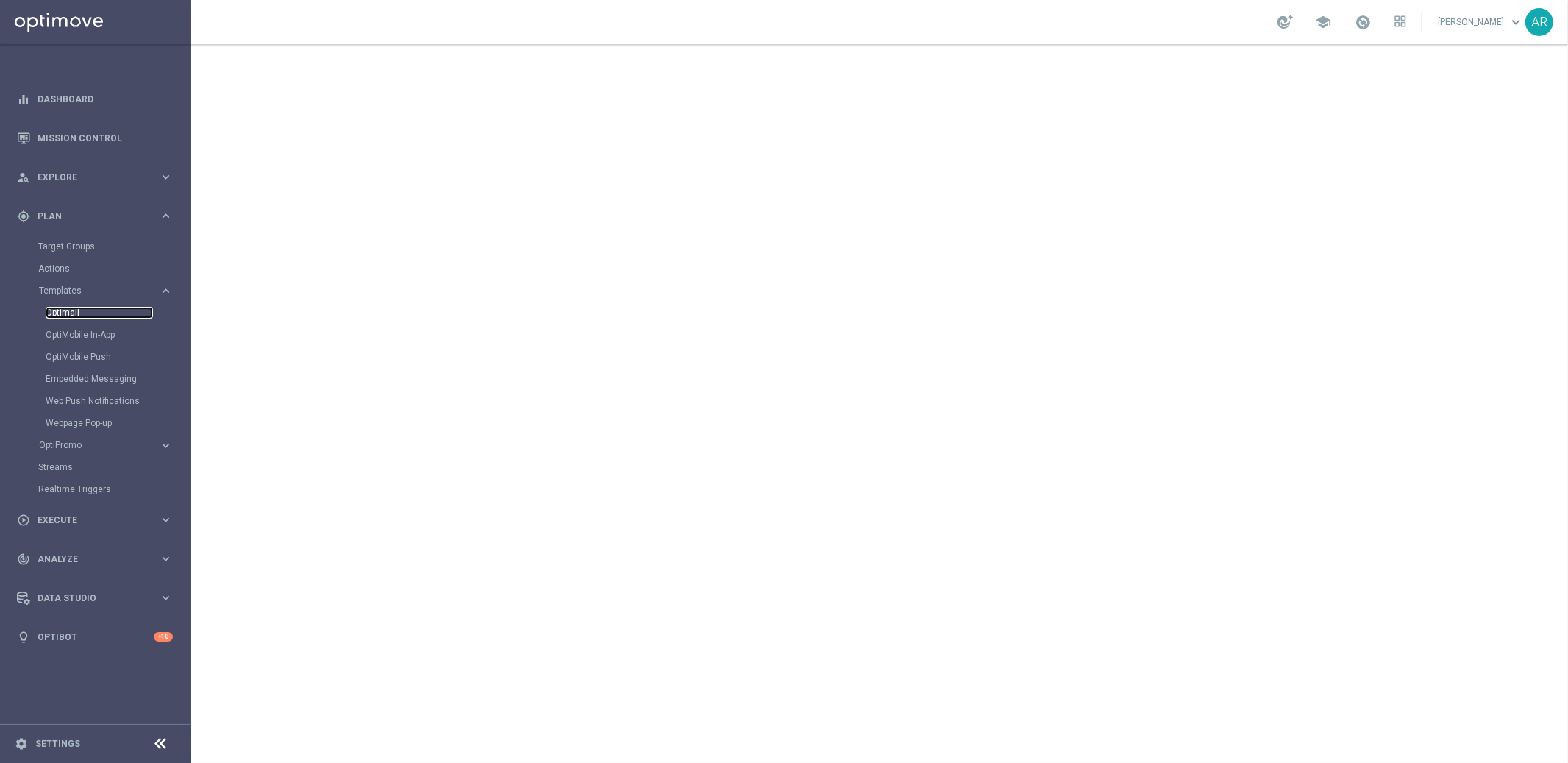
click at [67, 313] on link "Optimail" at bounding box center [99, 313] width 108 height 12
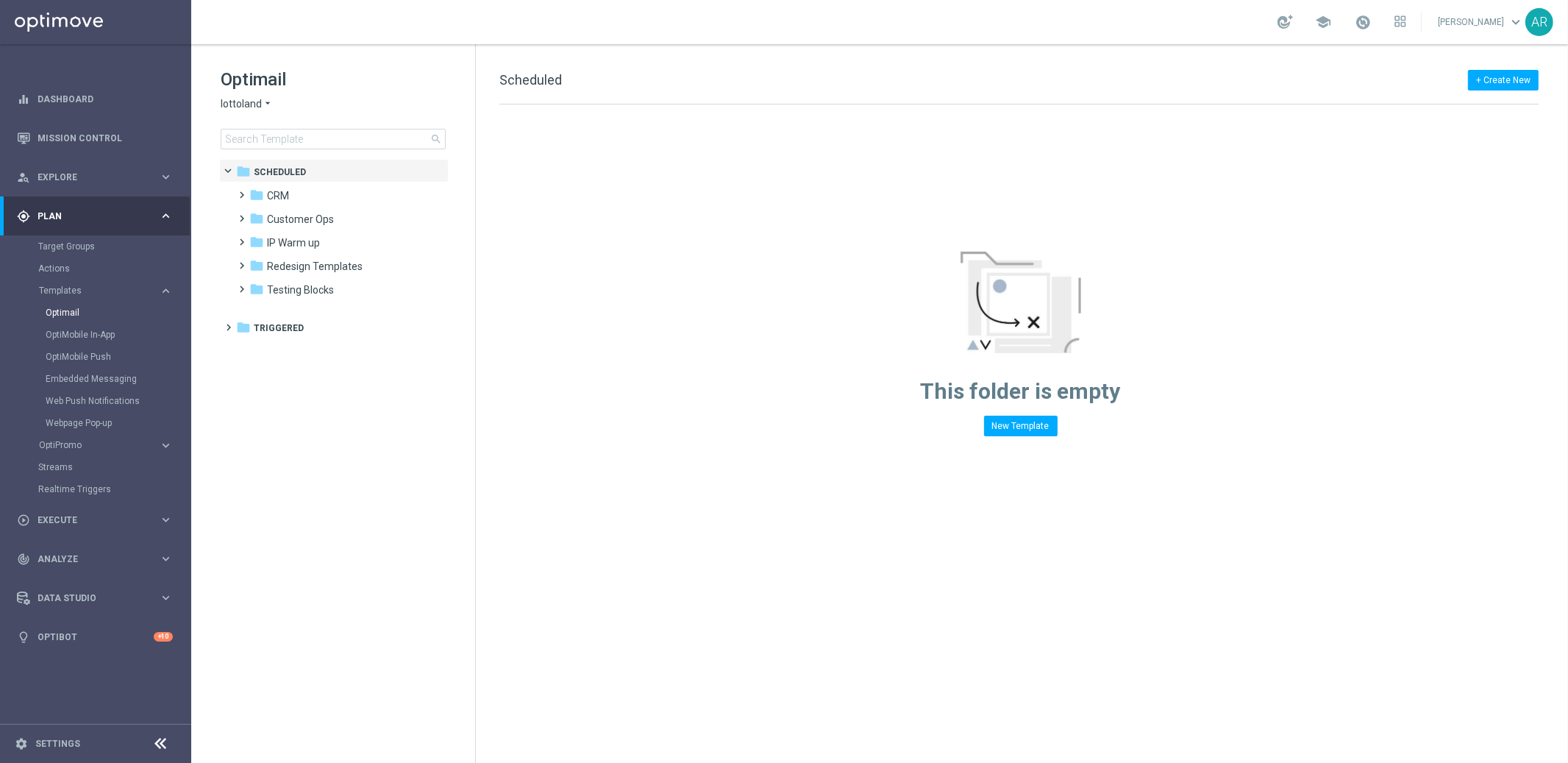
click at [255, 104] on span "lottoland" at bounding box center [240, 103] width 41 height 14
click at [292, 185] on div "[DOMAIN_NAME]" at bounding box center [276, 191] width 110 height 18
click at [274, 194] on span "Communications" at bounding box center [306, 196] width 79 height 13
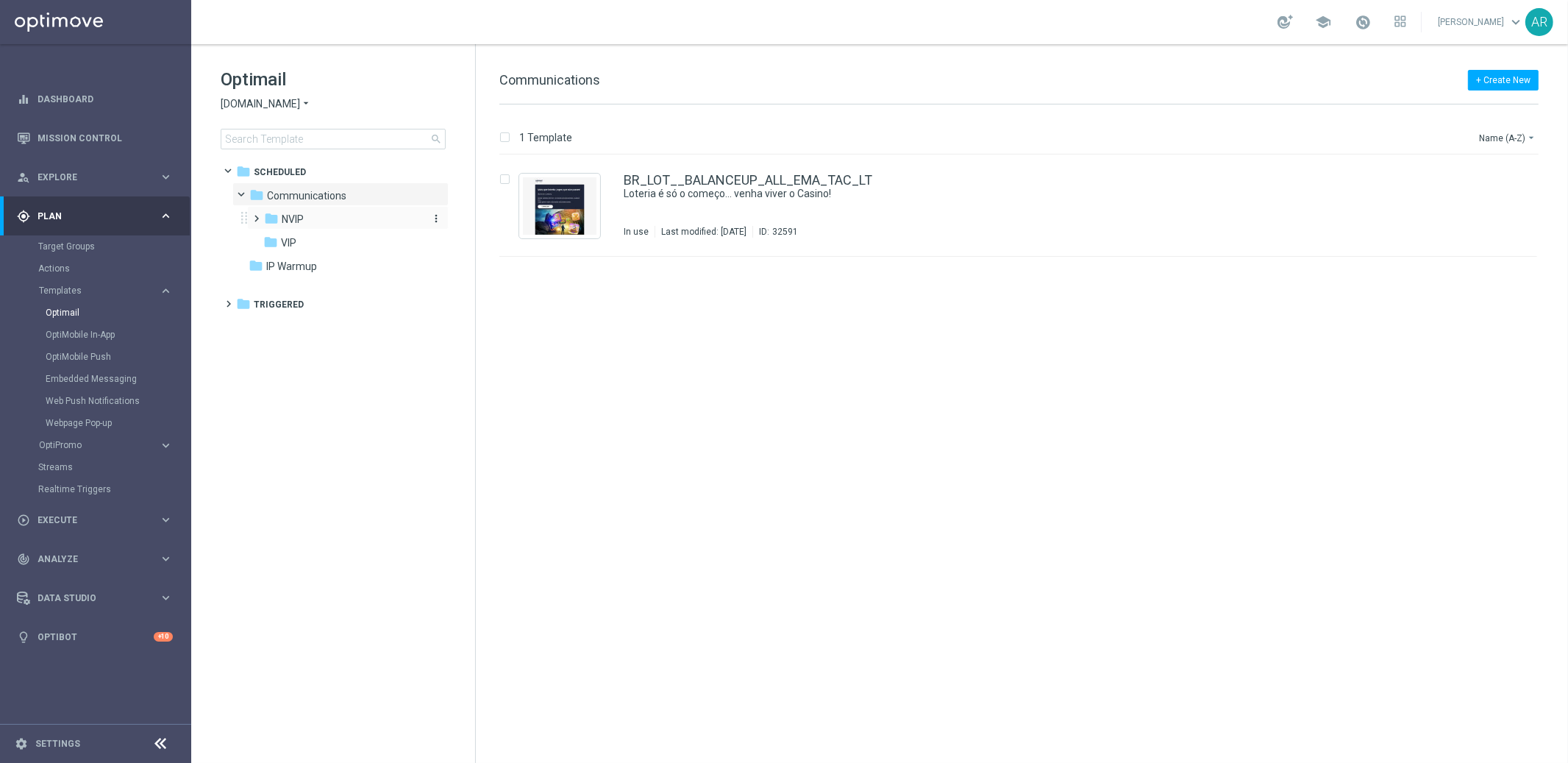
click at [302, 215] on span "NVIP" at bounding box center [293, 220] width 22 height 13
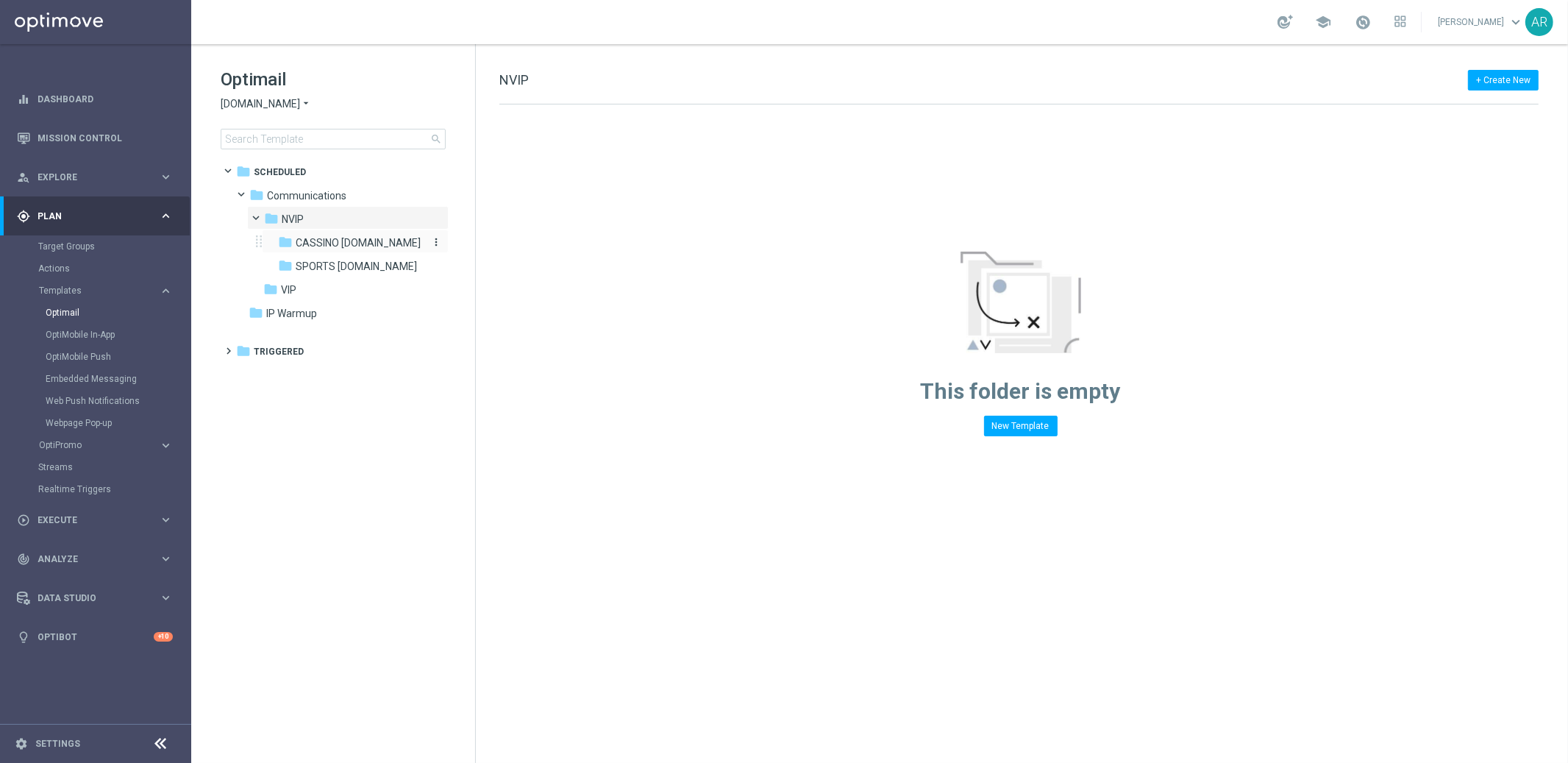
click at [342, 237] on span "CASSINO [DOMAIN_NAME]" at bounding box center [358, 243] width 125 height 13
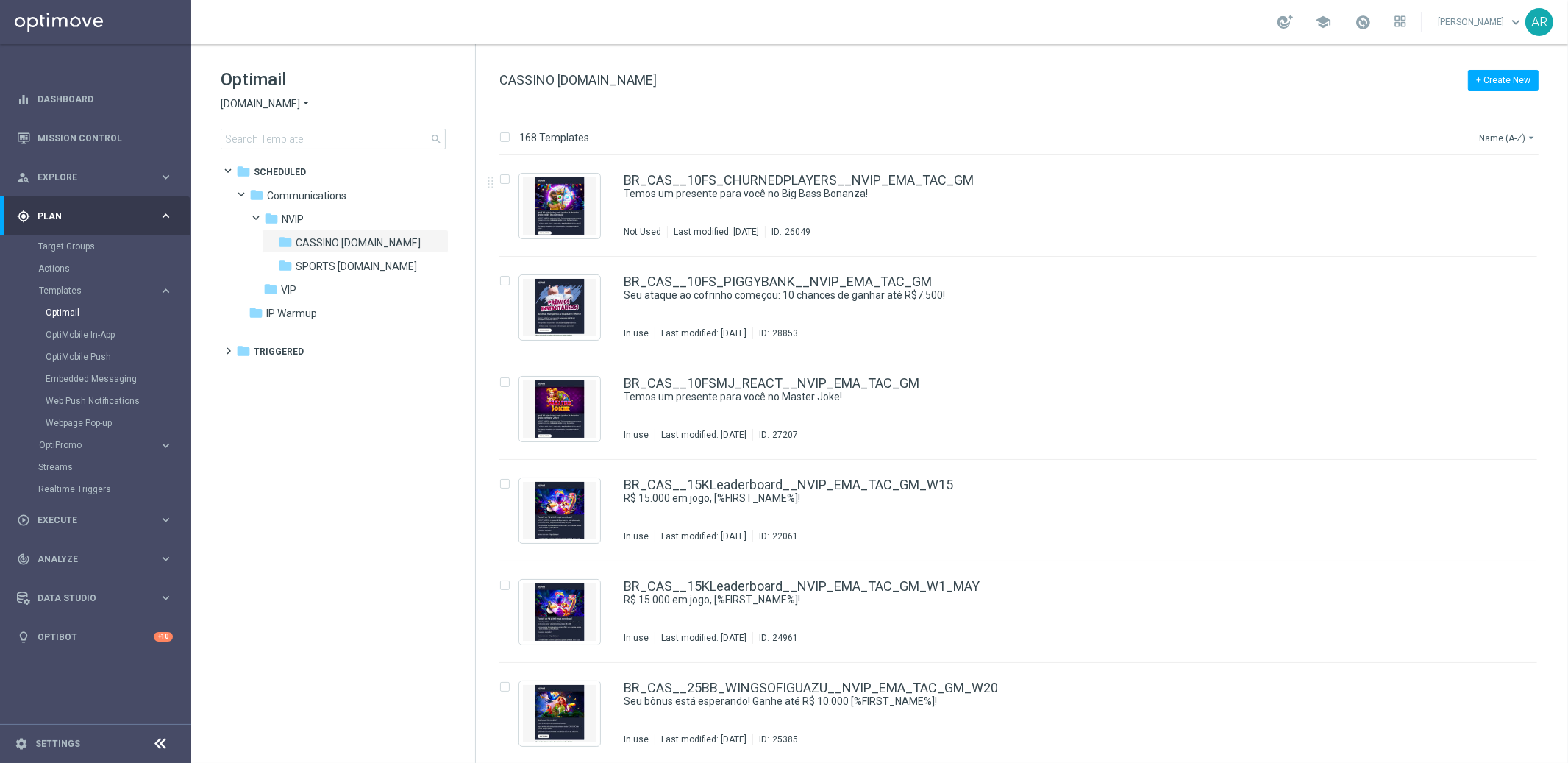
click at [1507, 137] on button "Name (A-Z) arrow_drop_down" at bounding box center [1507, 137] width 61 height 18
click at [1491, 201] on span "Date Modified (Newest)" at bounding box center [1481, 203] width 98 height 10
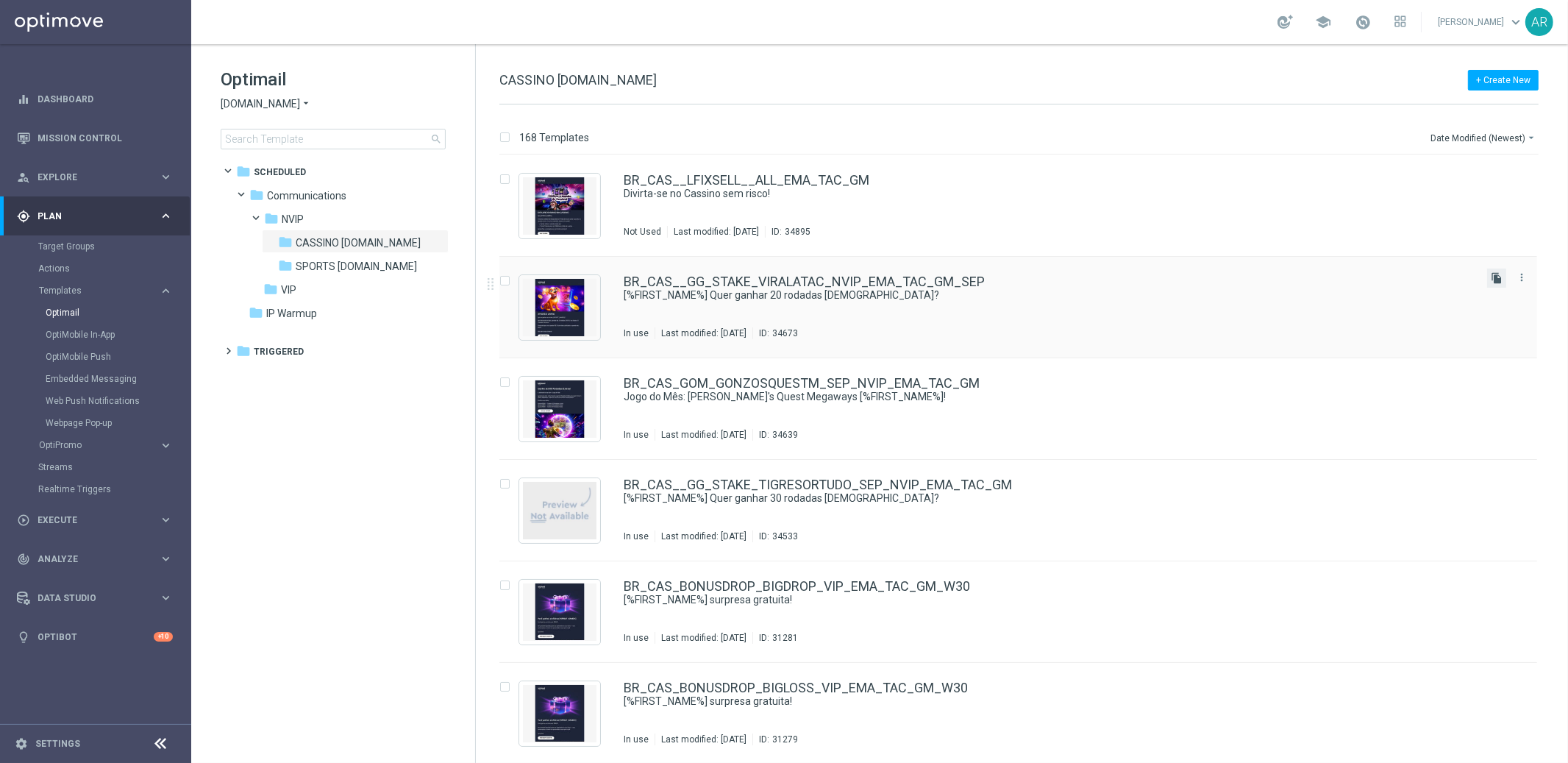
click at [1494, 274] on icon "file_copy" at bounding box center [1497, 278] width 12 height 12
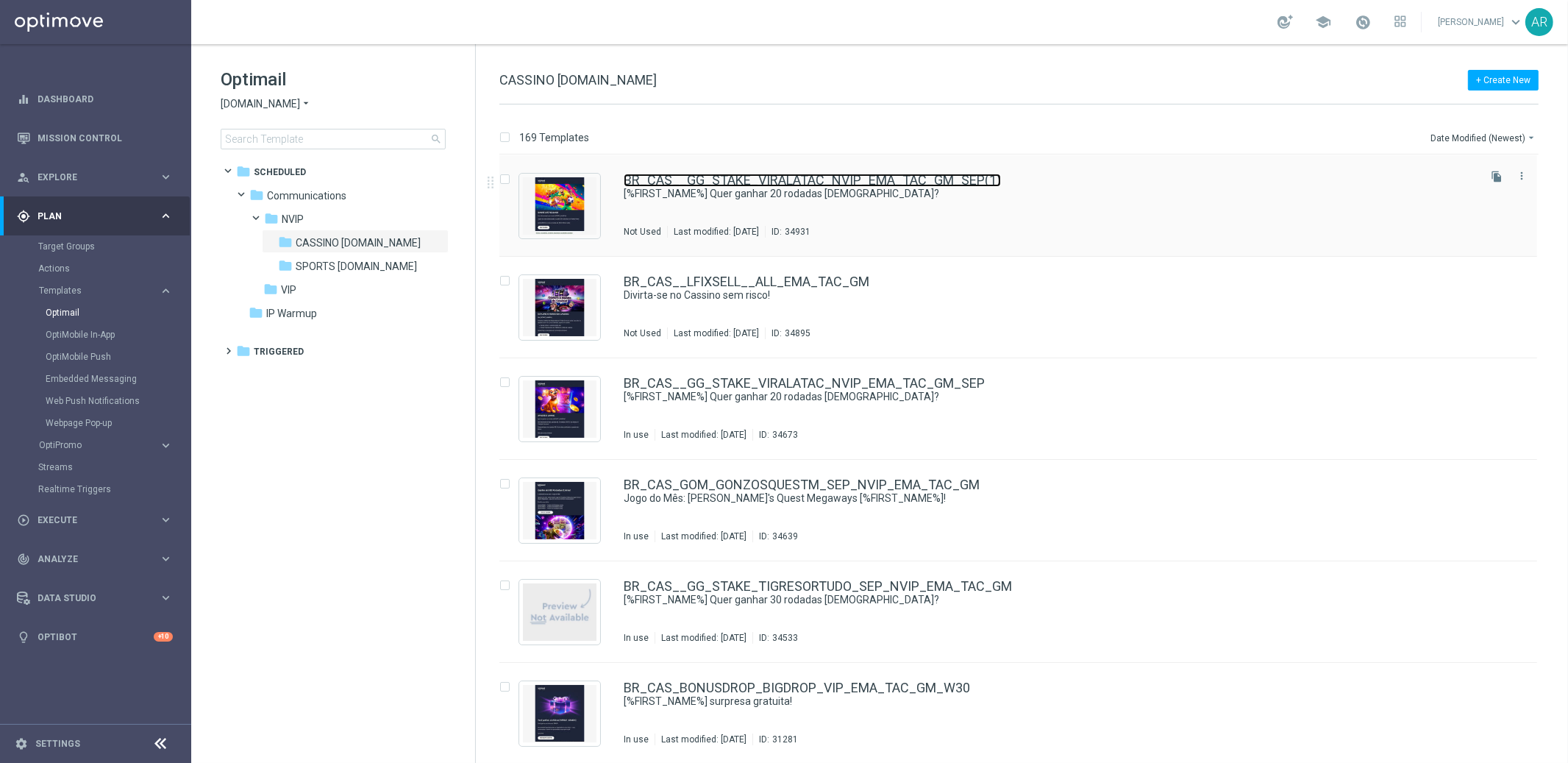
click at [906, 175] on link "BR_CAS__GG_STAKE_VIRALATAC_NVIP_EMA_TAC_GM_SEP(1)" at bounding box center [812, 180] width 377 height 13
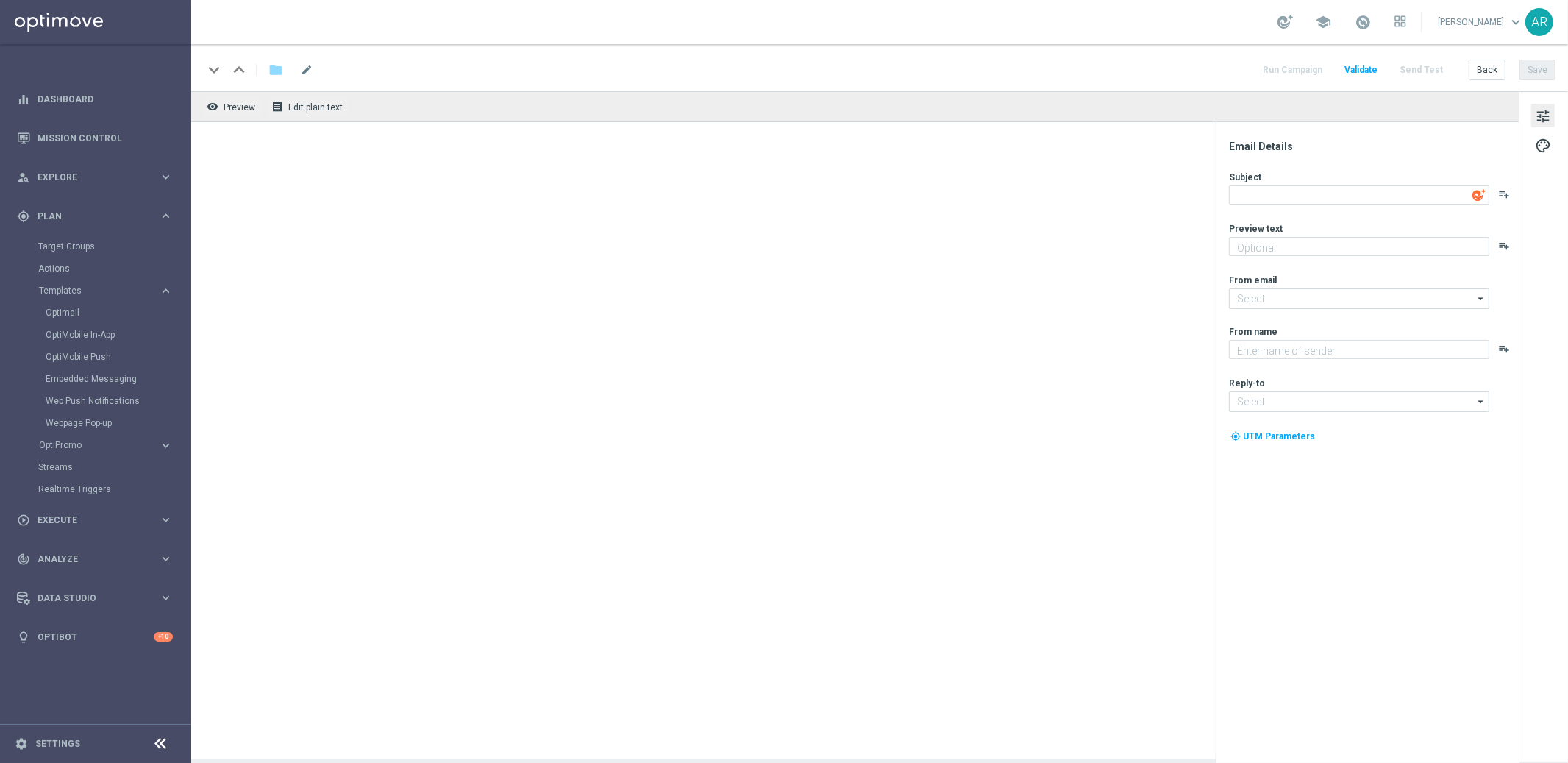
type textarea "[%FIRST_NAME%] Quer ganhar 20 rodadas [DEMOGRAPHIC_DATA]?"
type textarea "Jogue O ViraLata Caramelo! Aposte apenas R$ 20 nos slots selecionados para gara…"
type input "[EMAIL_ADDRESS][DOMAIN_NAME]"
type textarea "Lottoland"
type input "[EMAIL_ADDRESS][DOMAIN_NAME]"
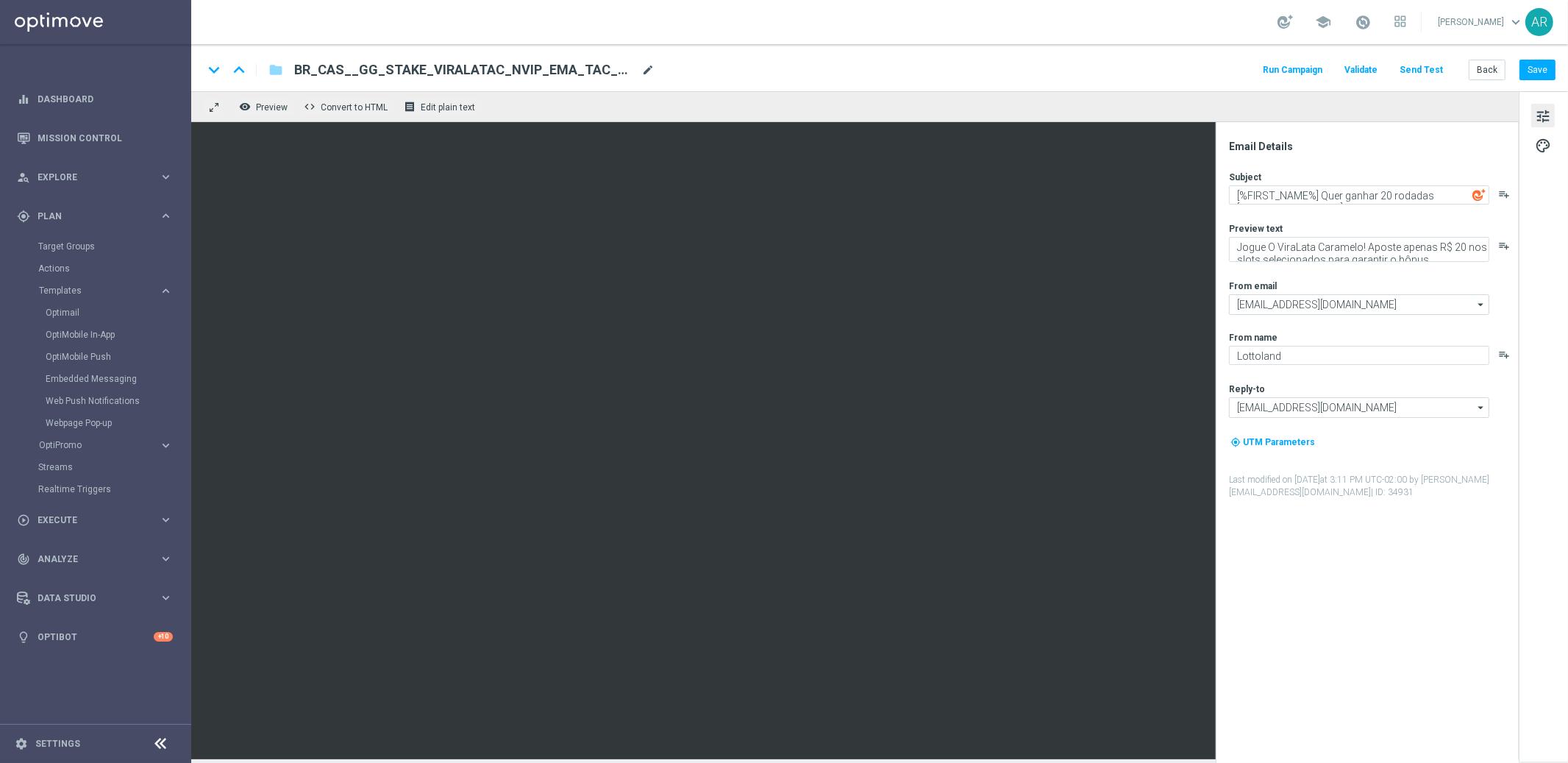
click at [644, 70] on span "mode_edit" at bounding box center [648, 70] width 13 height 13
click at [501, 67] on input "BR_CAS__GG_STAKE_VIRALATAC_NVIP_EMA_TAC_GM_SEP(1)" at bounding box center [477, 70] width 365 height 19
paste input "BR_CAS__FUTEBOLFEVER_BB__NVIP_EMA_TAC_GM"
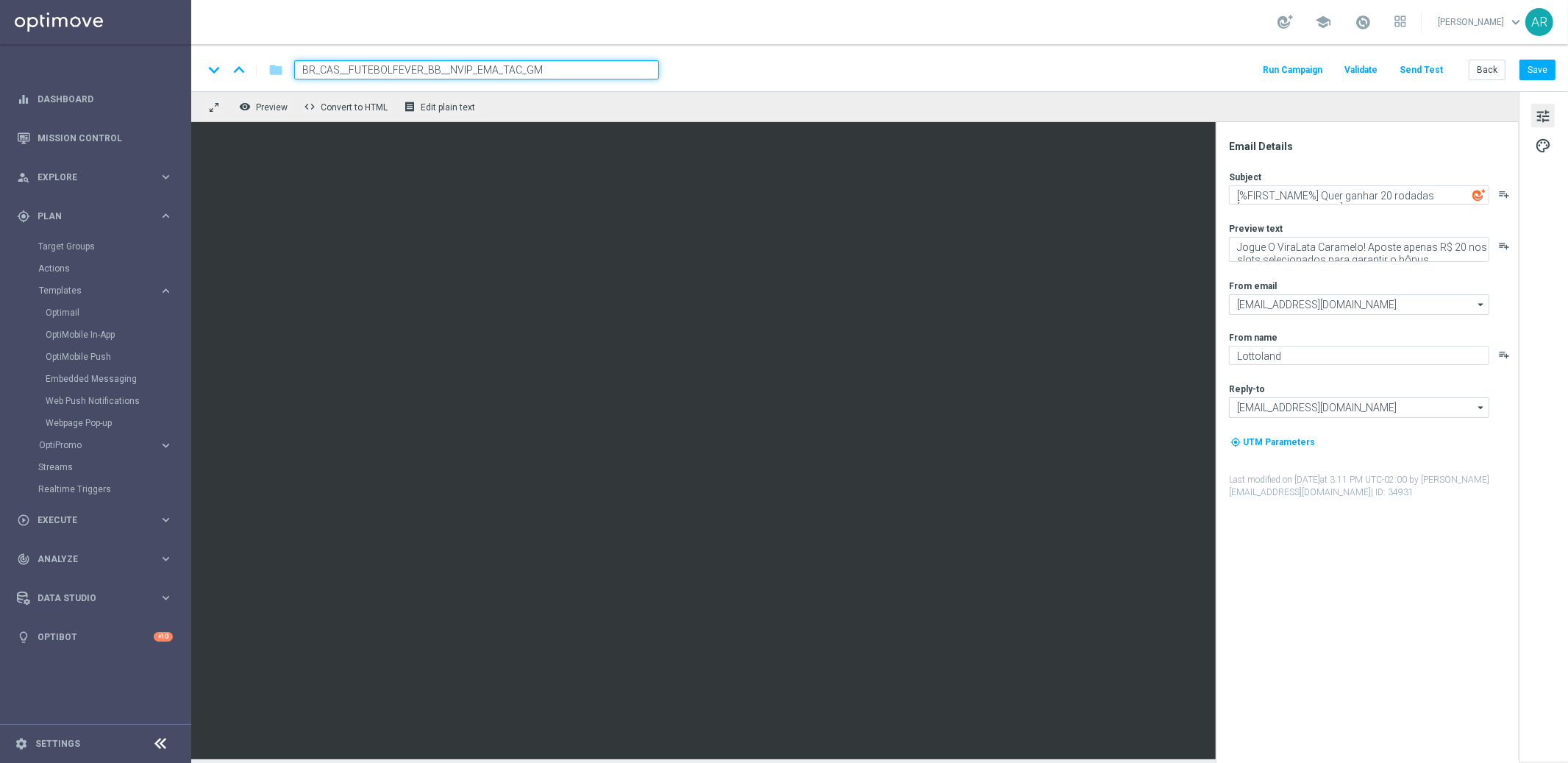
type input "BR_CAS__FUTEBOLFEVER_BB__NVIP_EMA_TAC_GM"
click at [760, 68] on div "keyboard_arrow_down keyboard_arrow_up folder BR_CAS__FUTEBOLFEVER_BB__NVIP_EMA_…" at bounding box center [879, 70] width 1352 height 19
click at [1322, 188] on textarea "[%FIRST_NAME%] Quer ganhar 20 rodadas GRÁTIS?" at bounding box center [1359, 194] width 261 height 19
click at [1322, 194] on textarea "[%FIRST_NAME%] Quer ganhar 20 rodadas GRÁTIS?" at bounding box center [1359, 194] width 261 height 19
paste textarea "Bônus de até R$10.000 no Futebol Fever!"
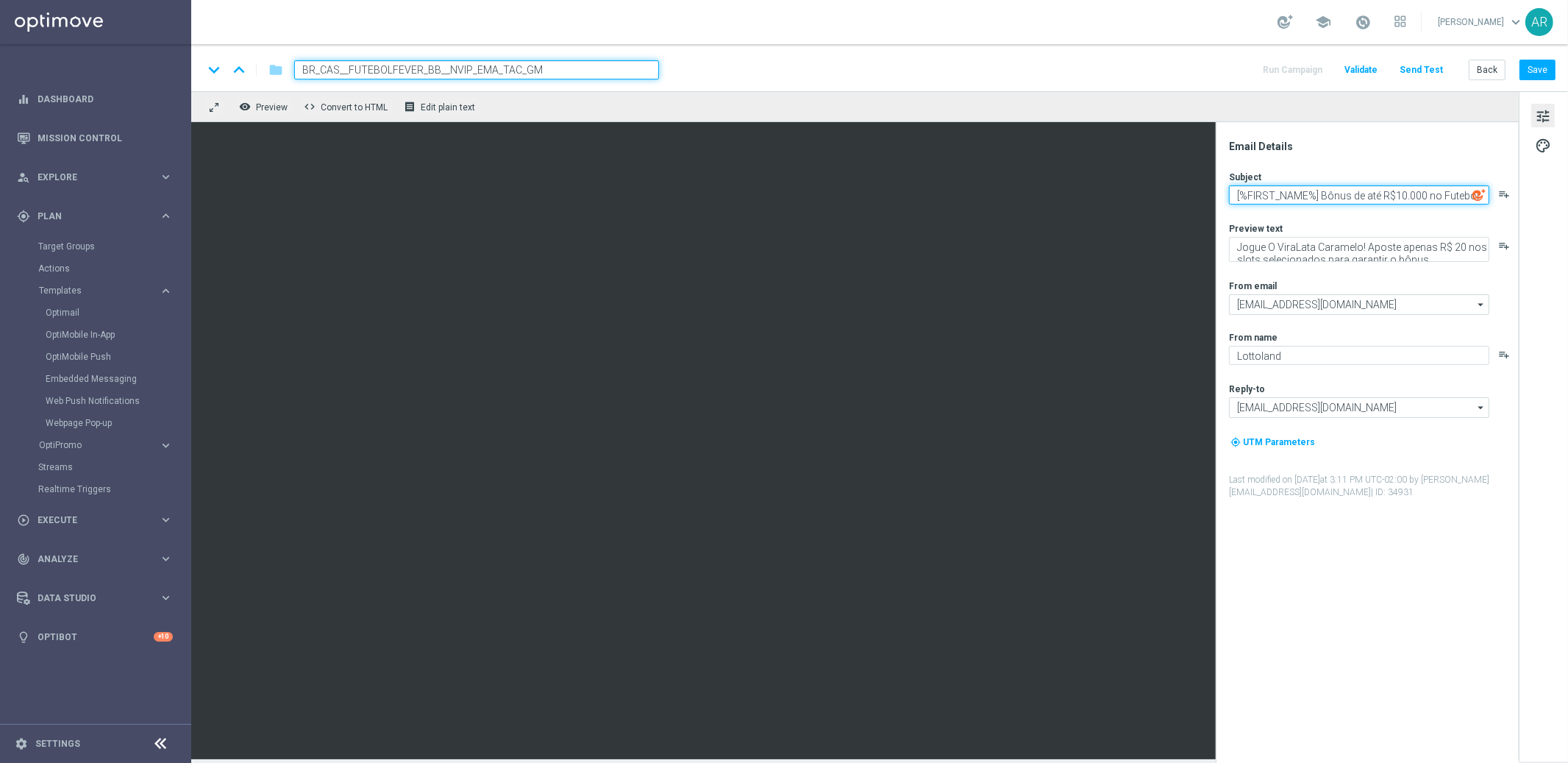
scroll to position [5, 0]
type textarea "[%FIRST_NAME%] Bônus de até R$10.000 no Futebol Fever!"
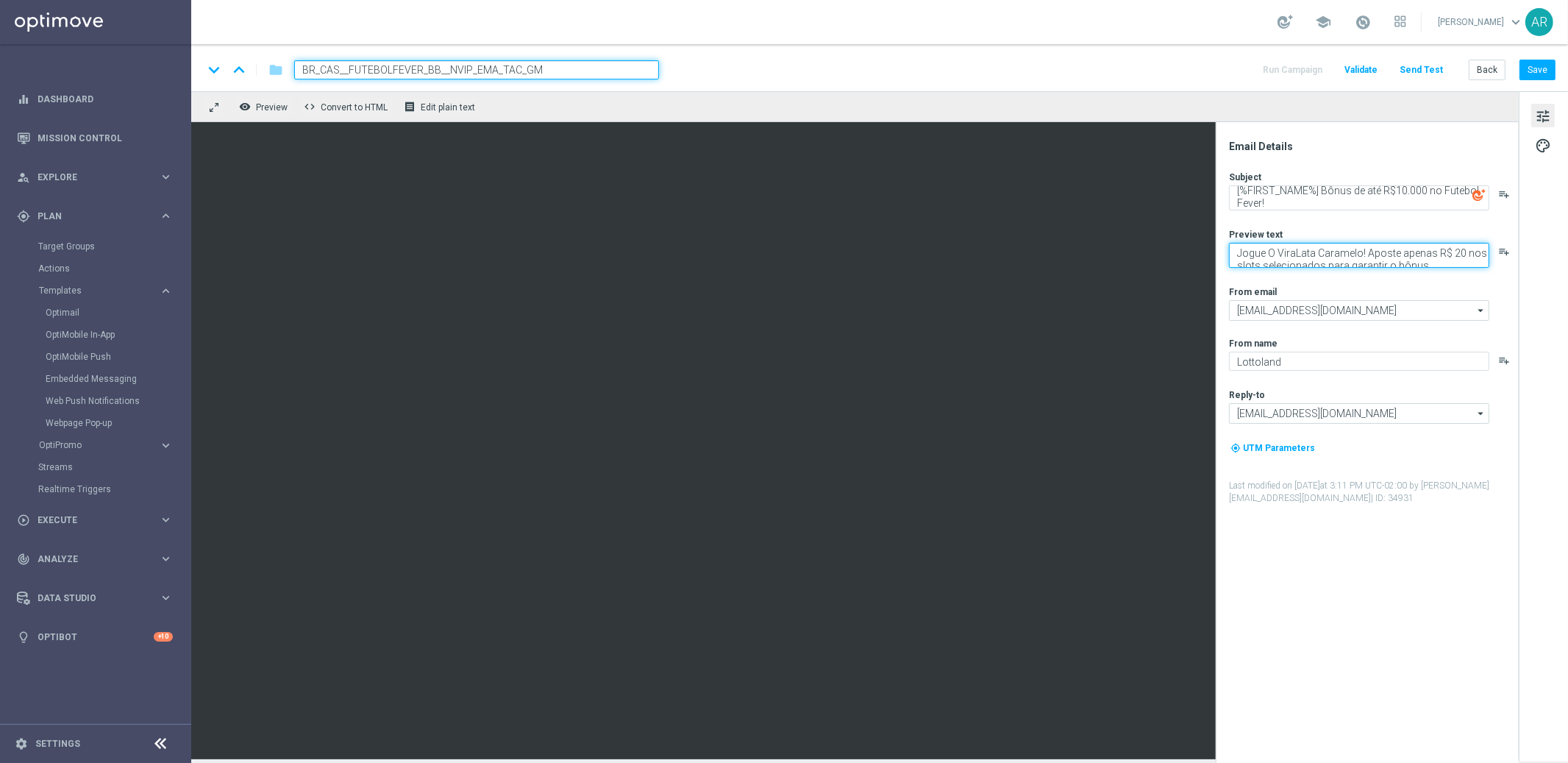
click at [1357, 258] on textarea "Jogue O ViraLata Caramelo! Aposte apenas R$ 20 nos slots selecionados para gara…" at bounding box center [1359, 256] width 261 height 25
paste textarea "[DEMOGRAPHIC_DATA] nos jogos selecionados e garanta até 30% em bônus!"
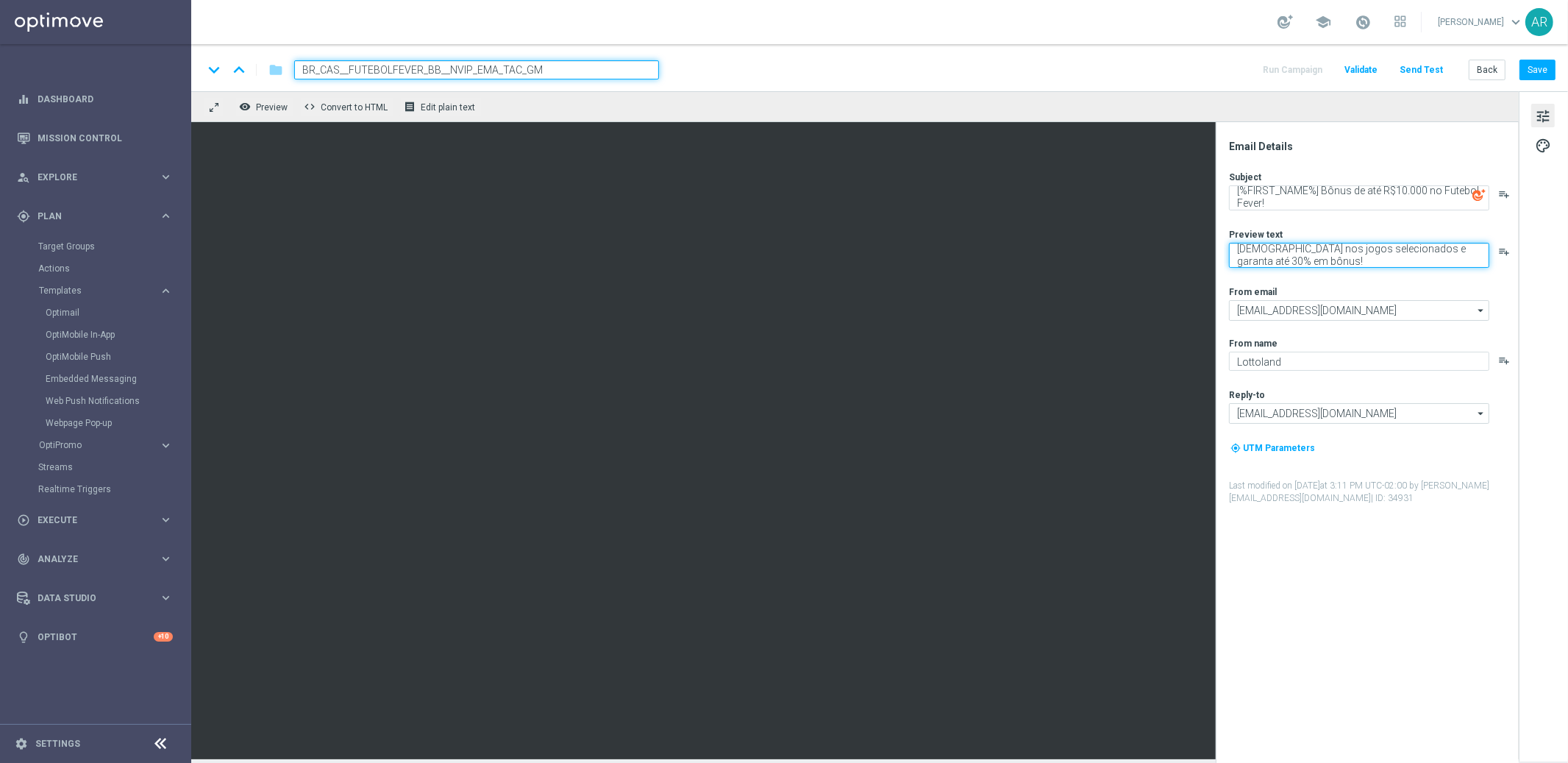
type textarea "[DEMOGRAPHIC_DATA] nos jogos selecionados e garanta até 30% em bônus!"
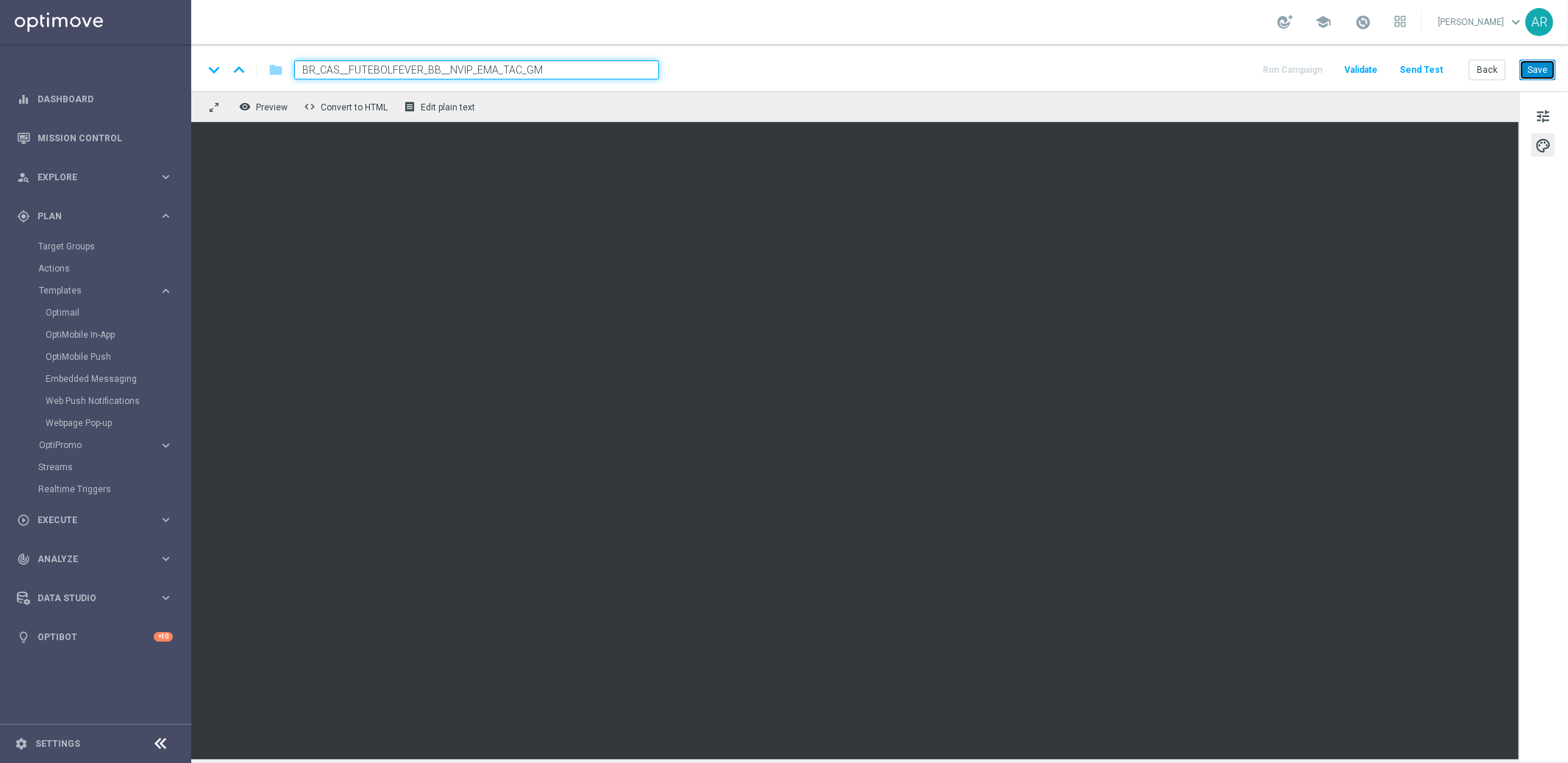
click at [1542, 68] on button "Save" at bounding box center [1537, 70] width 36 height 20
click at [1544, 72] on button "Save" at bounding box center [1537, 70] width 36 height 20
click at [67, 522] on span "Execute" at bounding box center [98, 520] width 121 height 8
click at [97, 283] on link "Campaign Builder" at bounding box center [95, 285] width 114 height 12
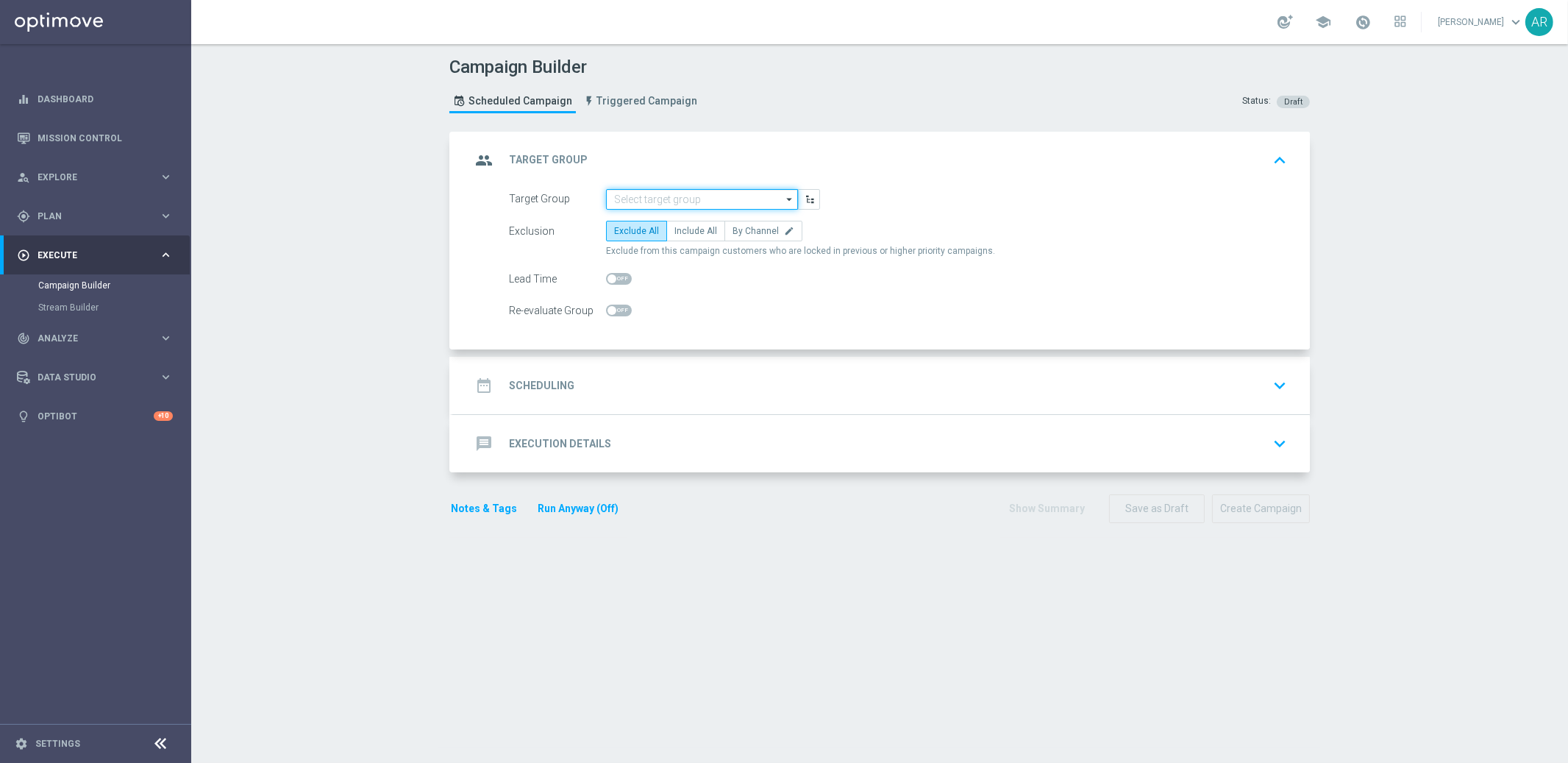
click at [629, 195] on input at bounding box center [702, 199] width 192 height 20
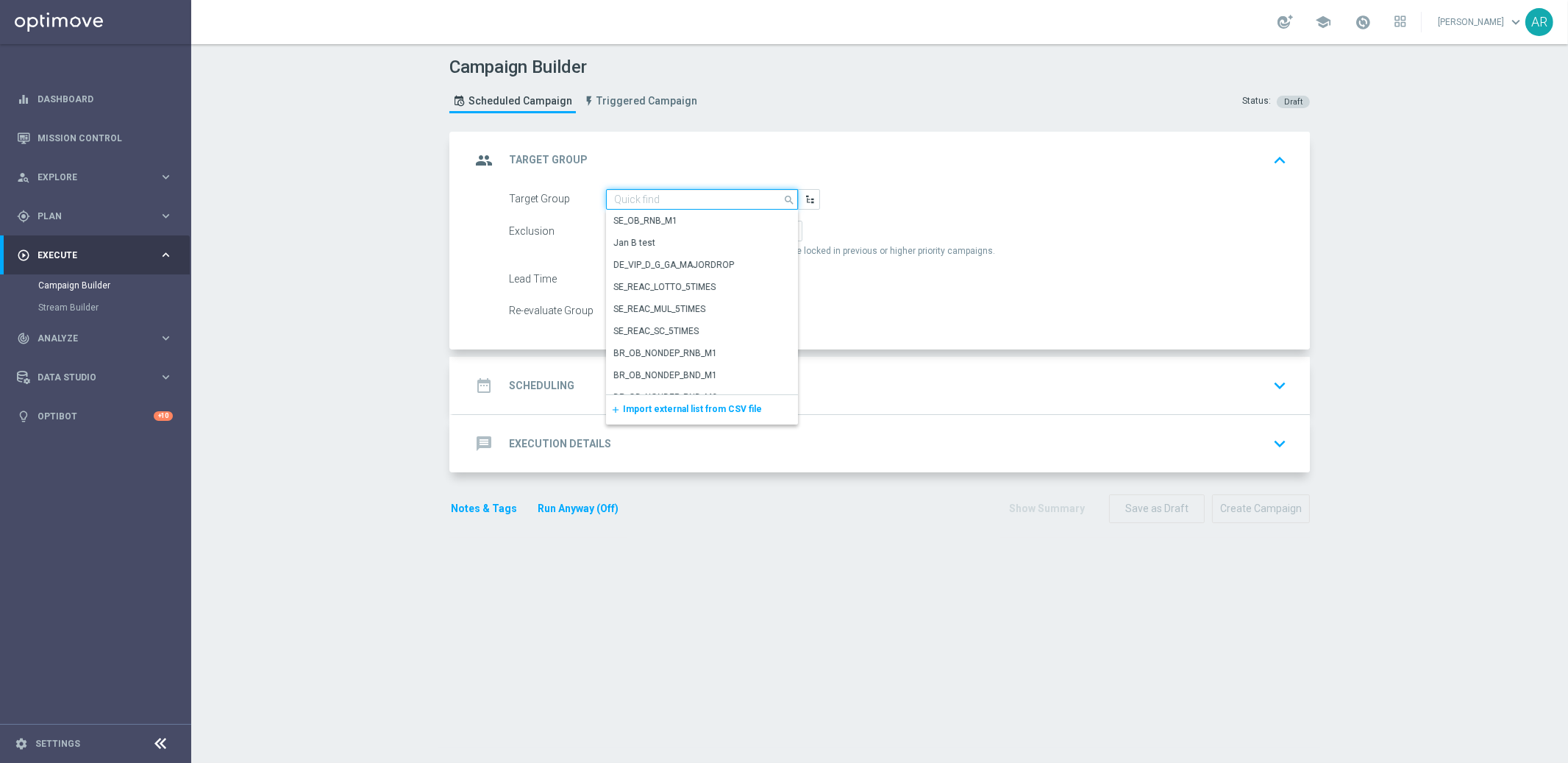
paste input "BR_CAS__GLOBALG_DEPOSITERS__NVIP_EMA_TAC_GM"
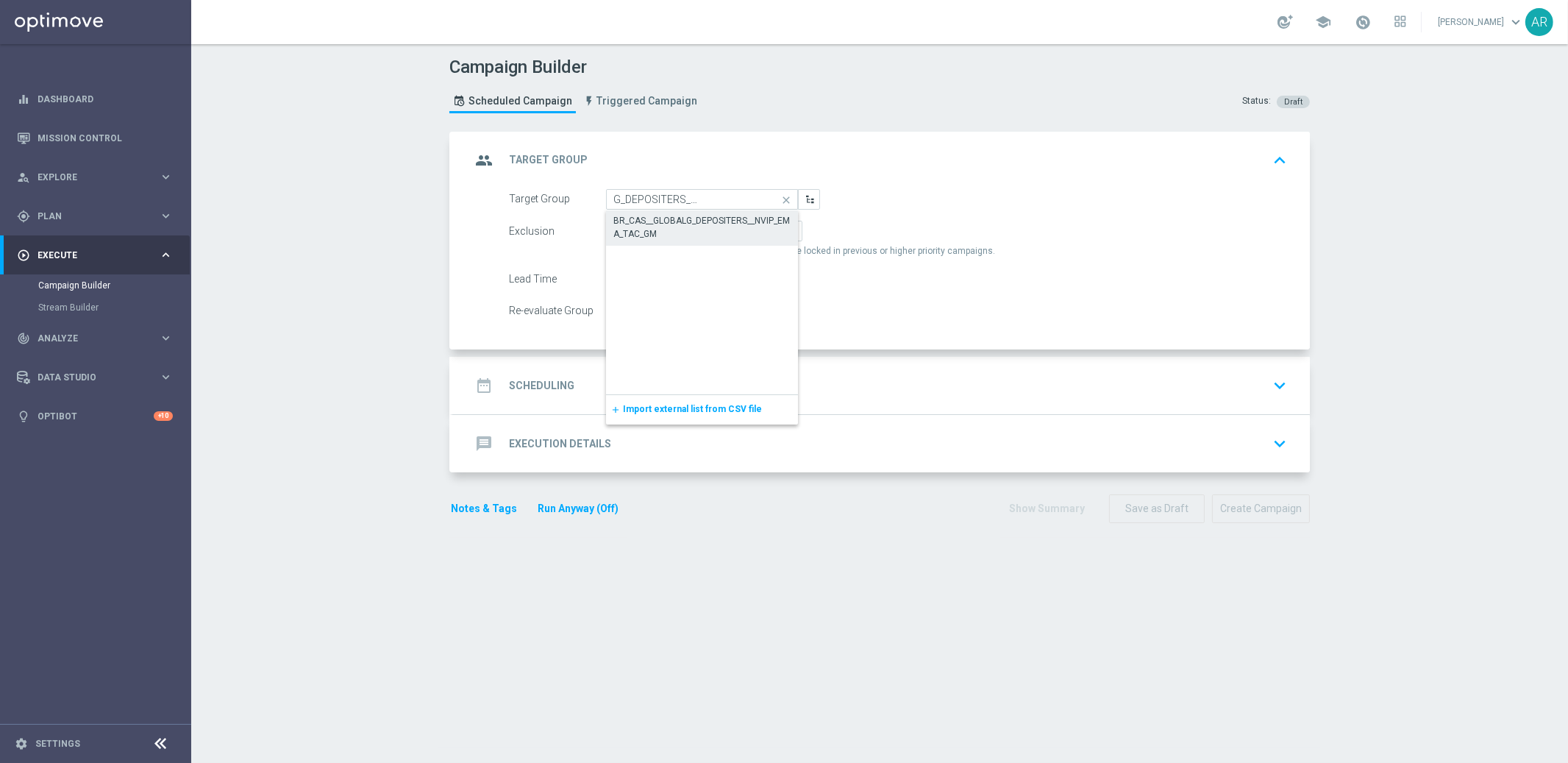
click at [668, 220] on div "BR_CAS__GLOBALG_DEPOSITERS__NVIP_EMA_TAC_GM" at bounding box center [702, 226] width 178 height 26
type input "BR_CAS__GLOBALG_DEPOSITERS__NVIP_EMA_TAC_GM"
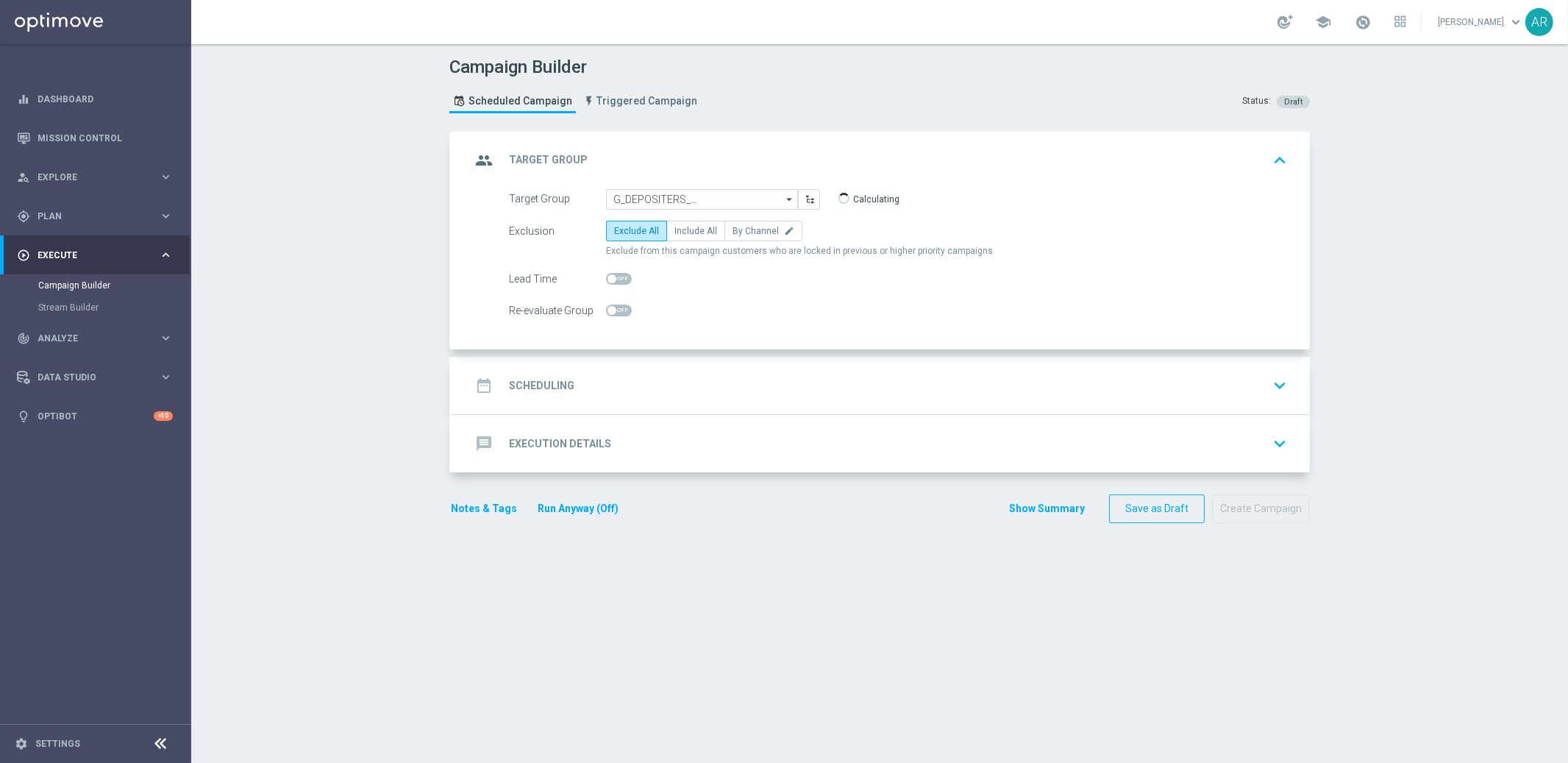
scroll to position [0, 0]
click at [678, 229] on span "Include All" at bounding box center [695, 230] width 43 height 10
click at [678, 229] on input "Include All" at bounding box center [678, 233] width 9 height 9
radio input "true"
click at [619, 394] on div "date_range Scheduling keyboard_arrow_down" at bounding box center [881, 385] width 821 height 28
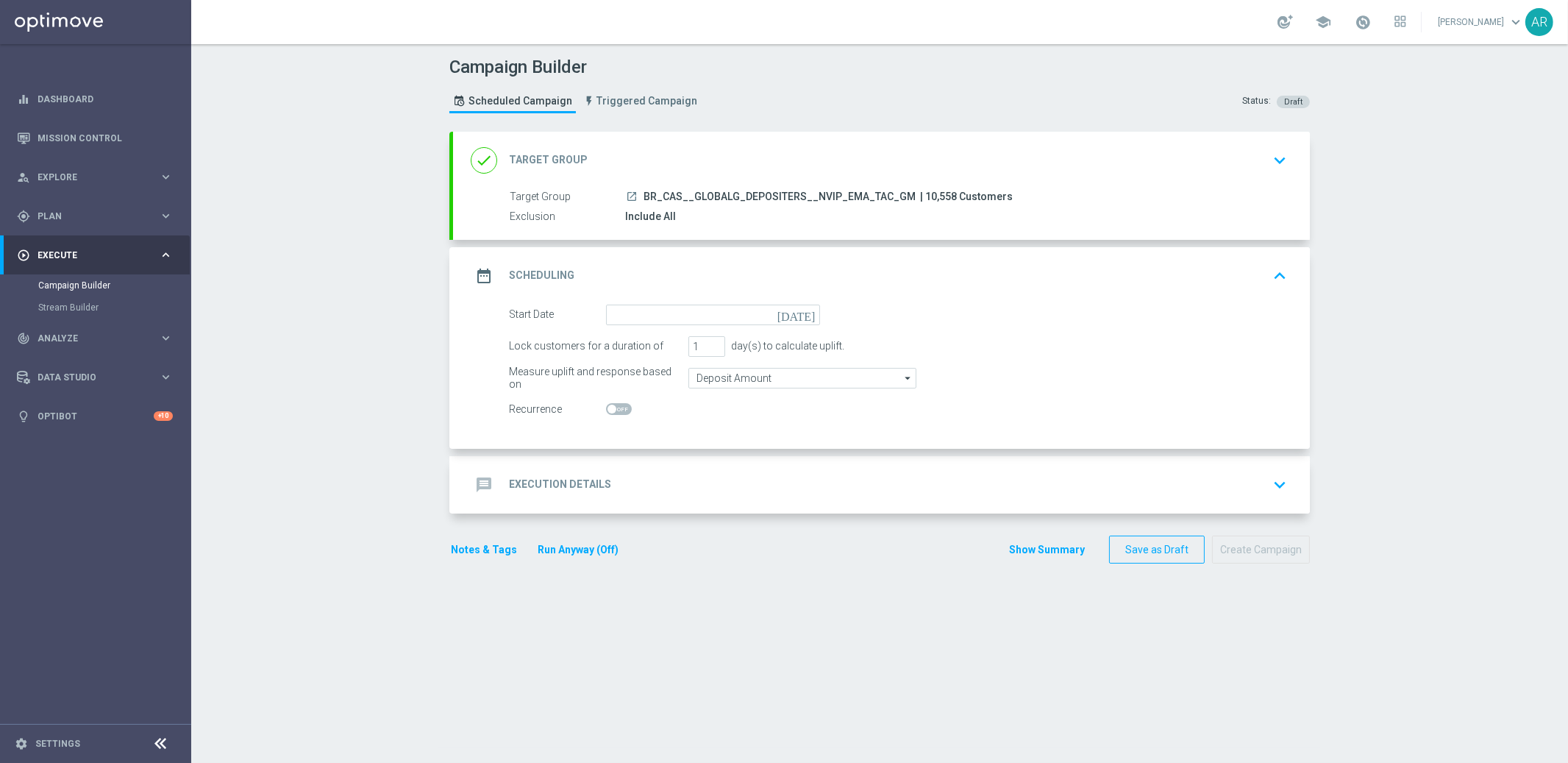
click at [800, 314] on icon "[DATE]" at bounding box center [799, 312] width 44 height 16
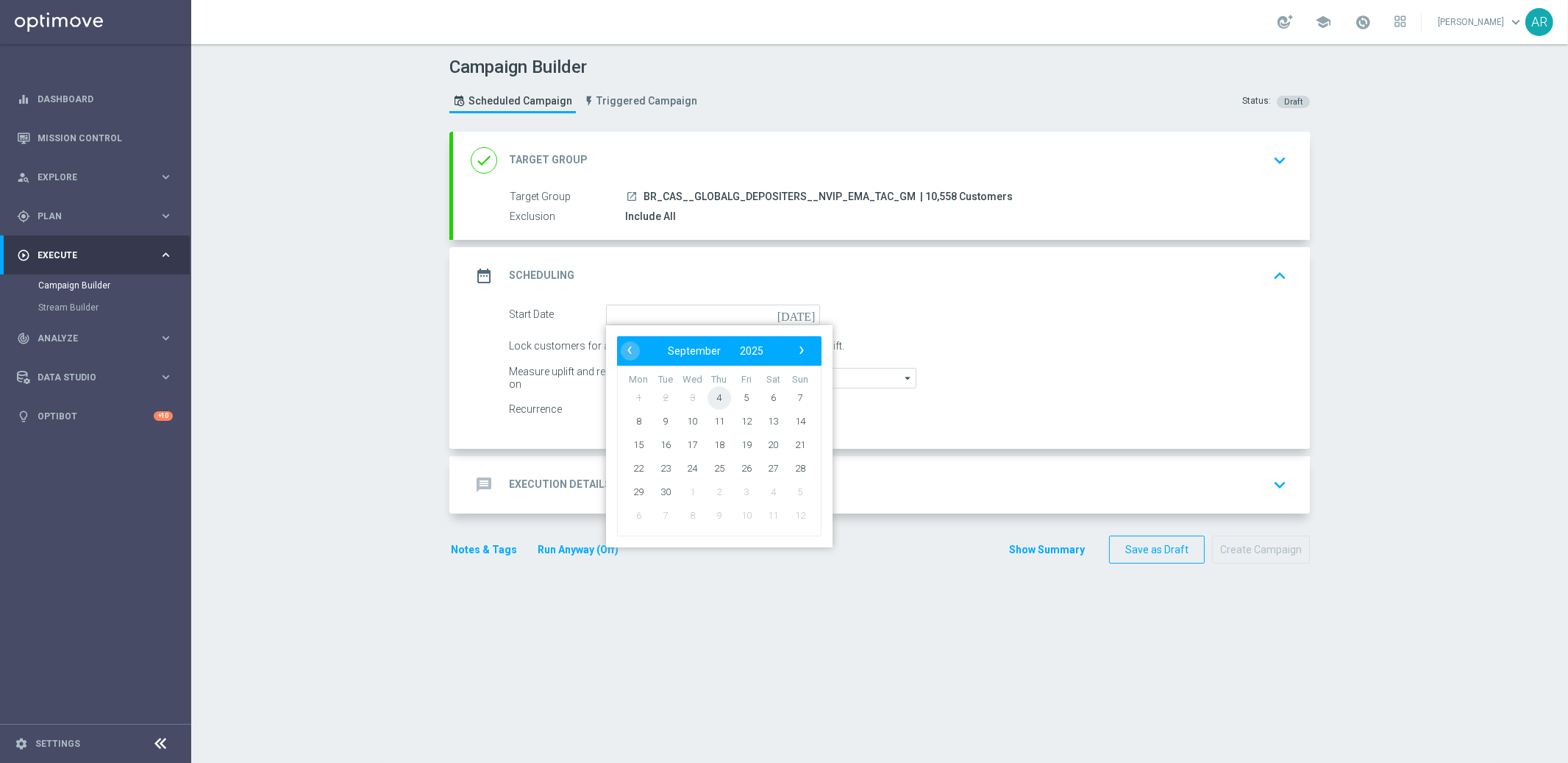
click at [714, 395] on span "4" at bounding box center [719, 397] width 24 height 24
type input "04 Sep 2025"
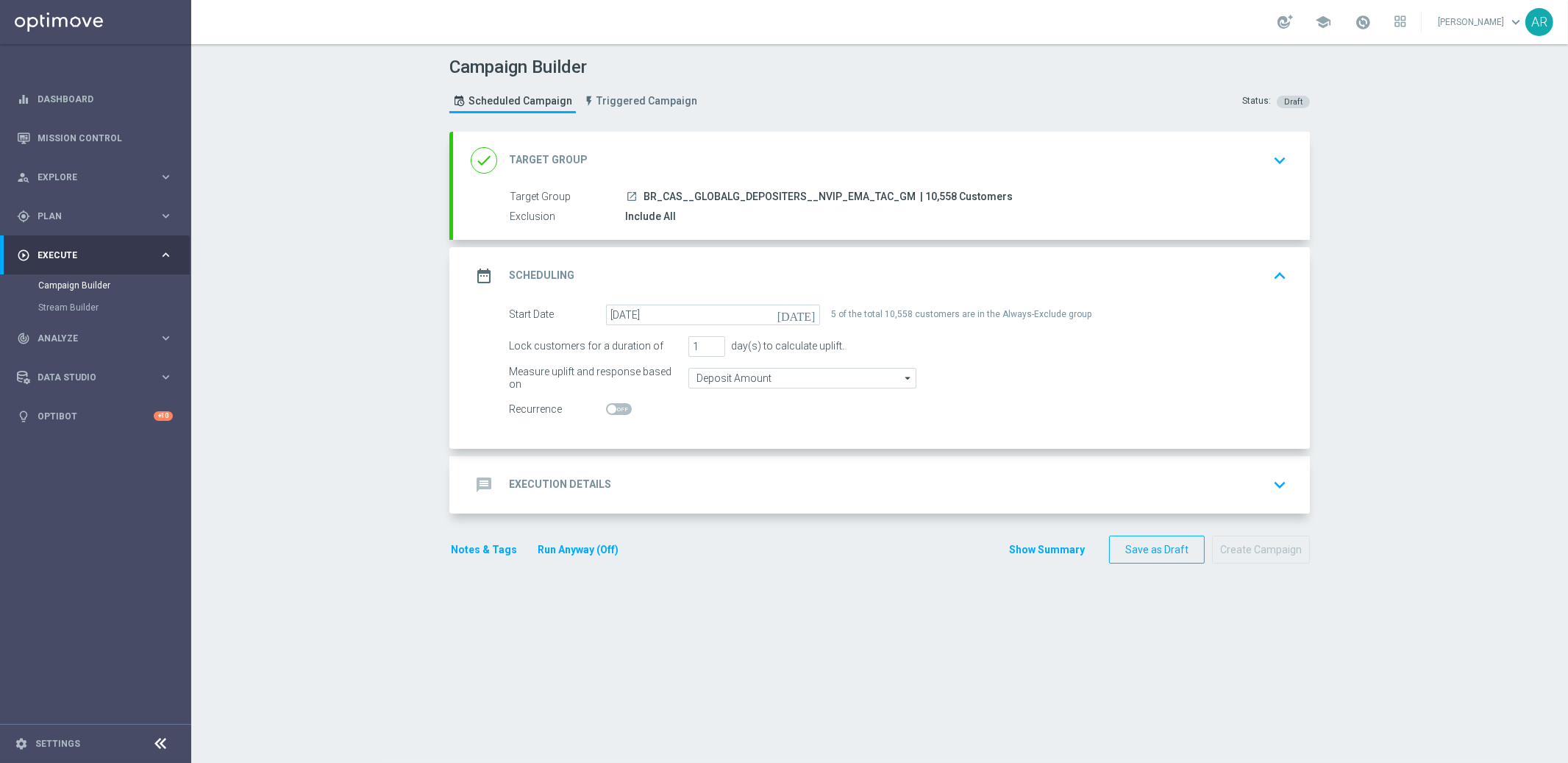
click at [567, 484] on h2 "Execution Details" at bounding box center [560, 485] width 103 height 14
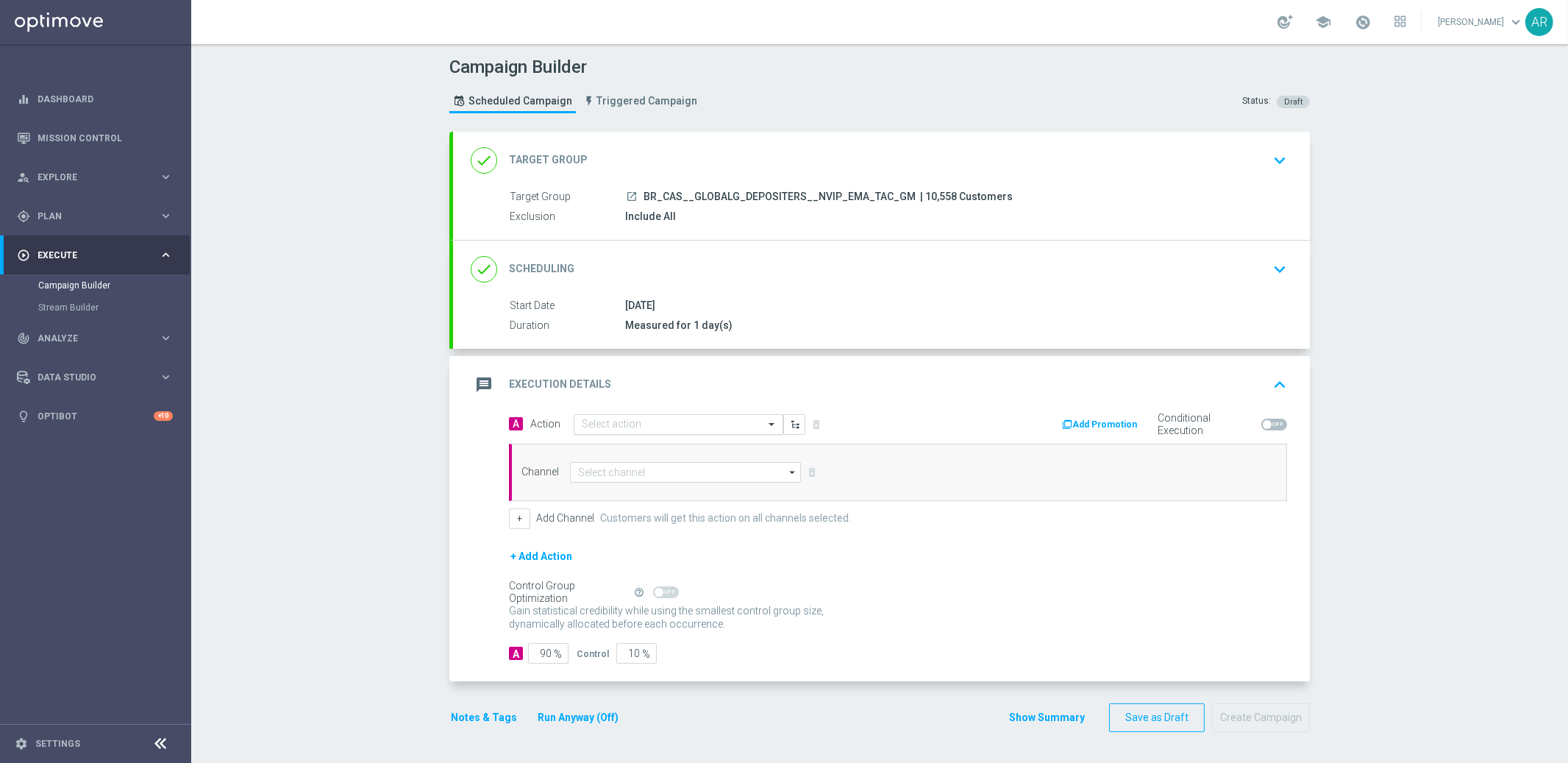
click at [616, 421] on input "text" at bounding box center [663, 425] width 164 height 13
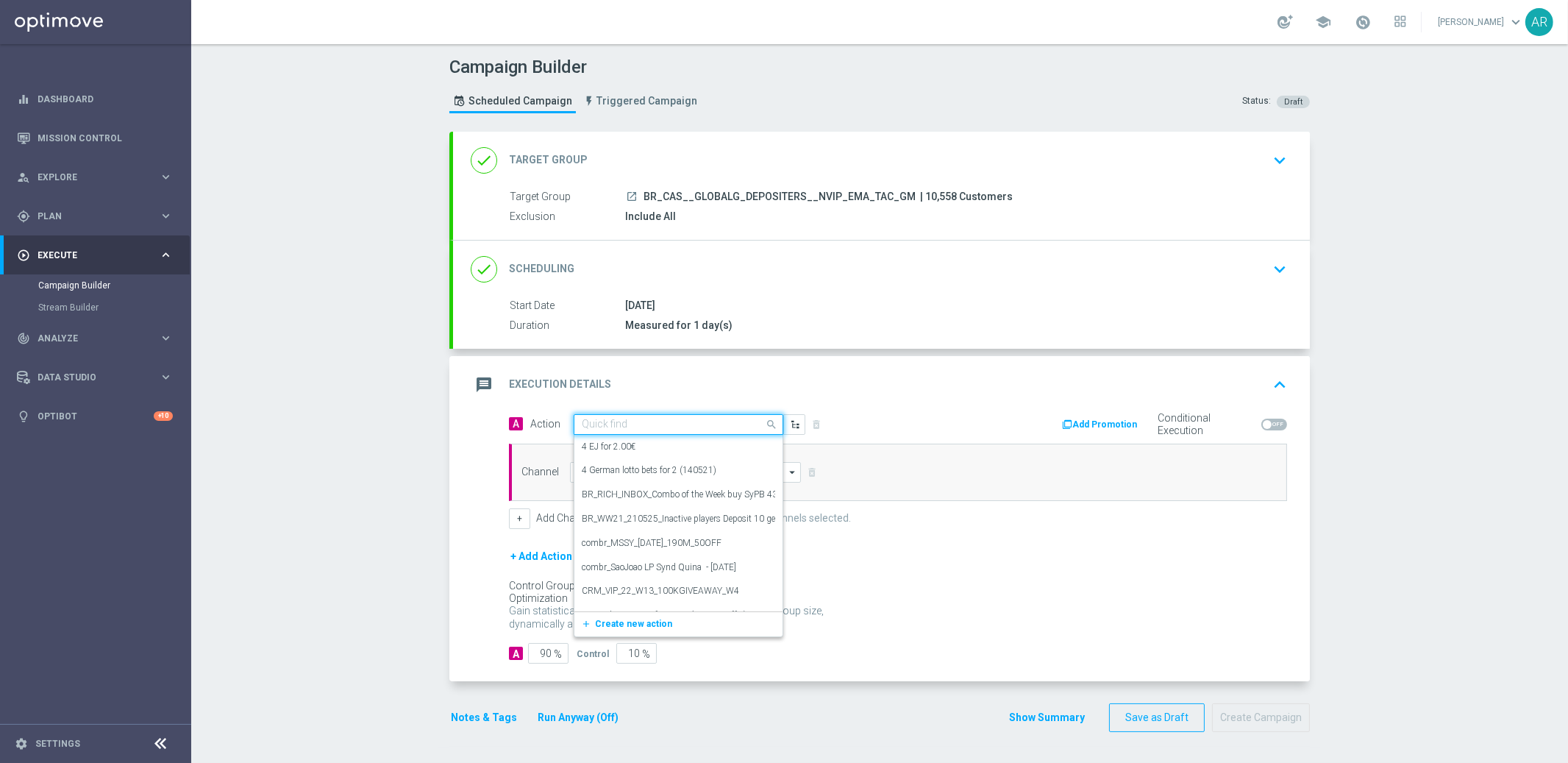
paste input "BR_CAS__FUTEBOLFEVER_BB__NVIP_EMA_TAC_GM"
type input "BR_CAS__FUTEBOLFEVER_BB__NVIP_EMA_TAC_GM"
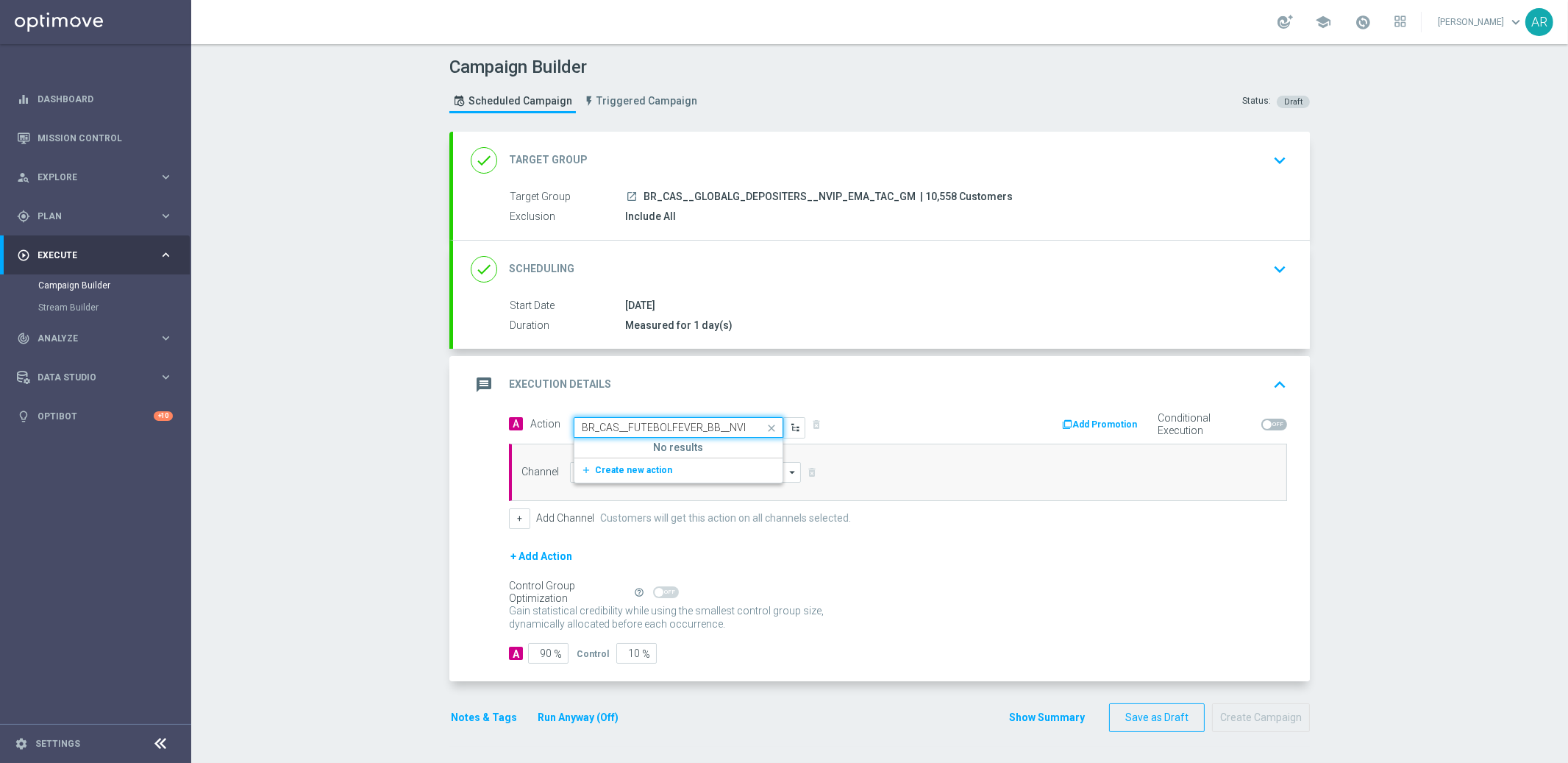
scroll to position [0, 72]
click at [639, 466] on span "Create new action" at bounding box center [634, 470] width 77 height 10
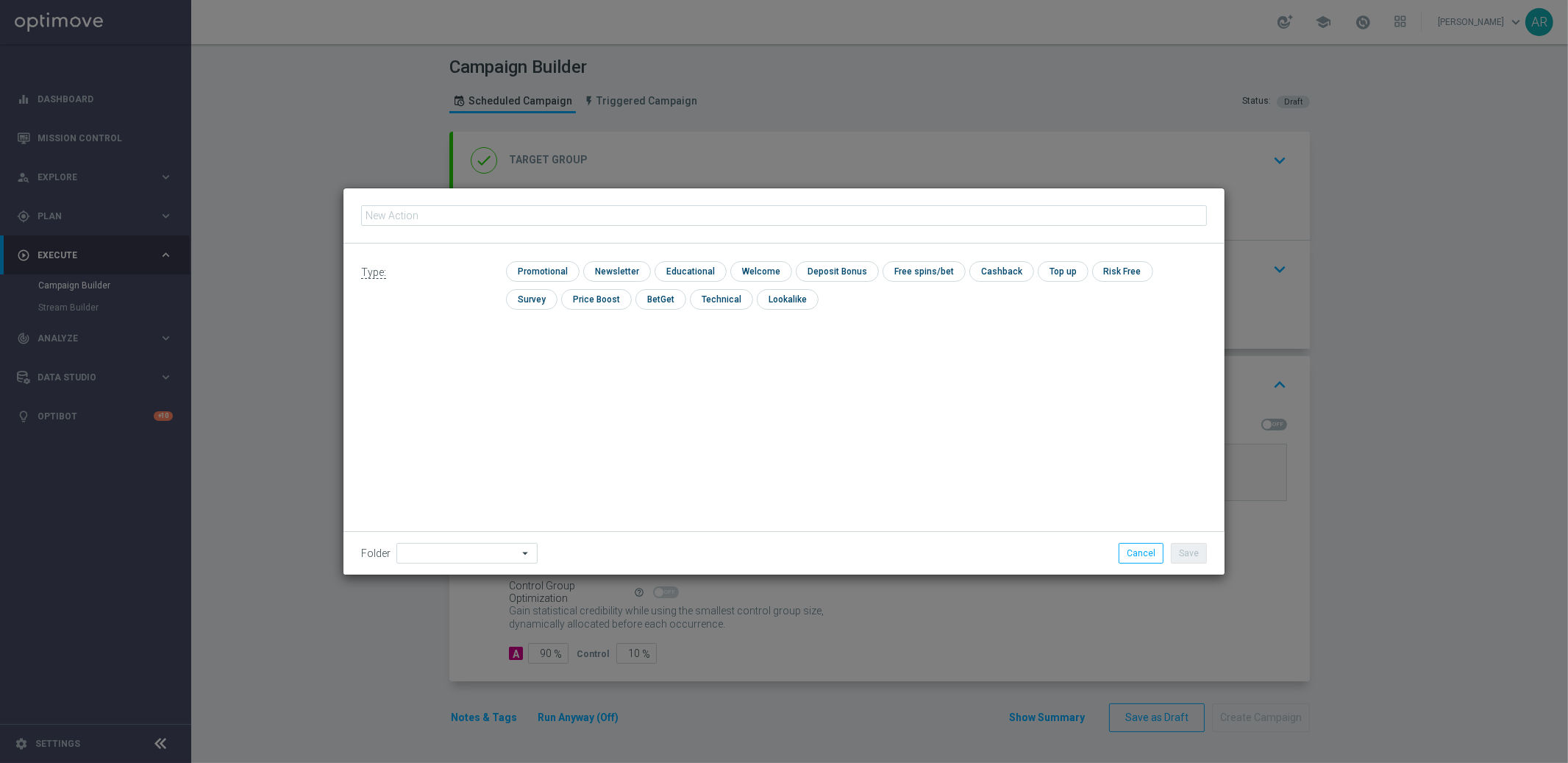
click at [585, 215] on input "text" at bounding box center [784, 215] width 846 height 20
type input "BR_CAS__FUTEBOLFEVER_BB__NVIP_EMA_TAC_GM"
click at [539, 268] on input "checkbox" at bounding box center [541, 271] width 70 height 20
checkbox input "true"
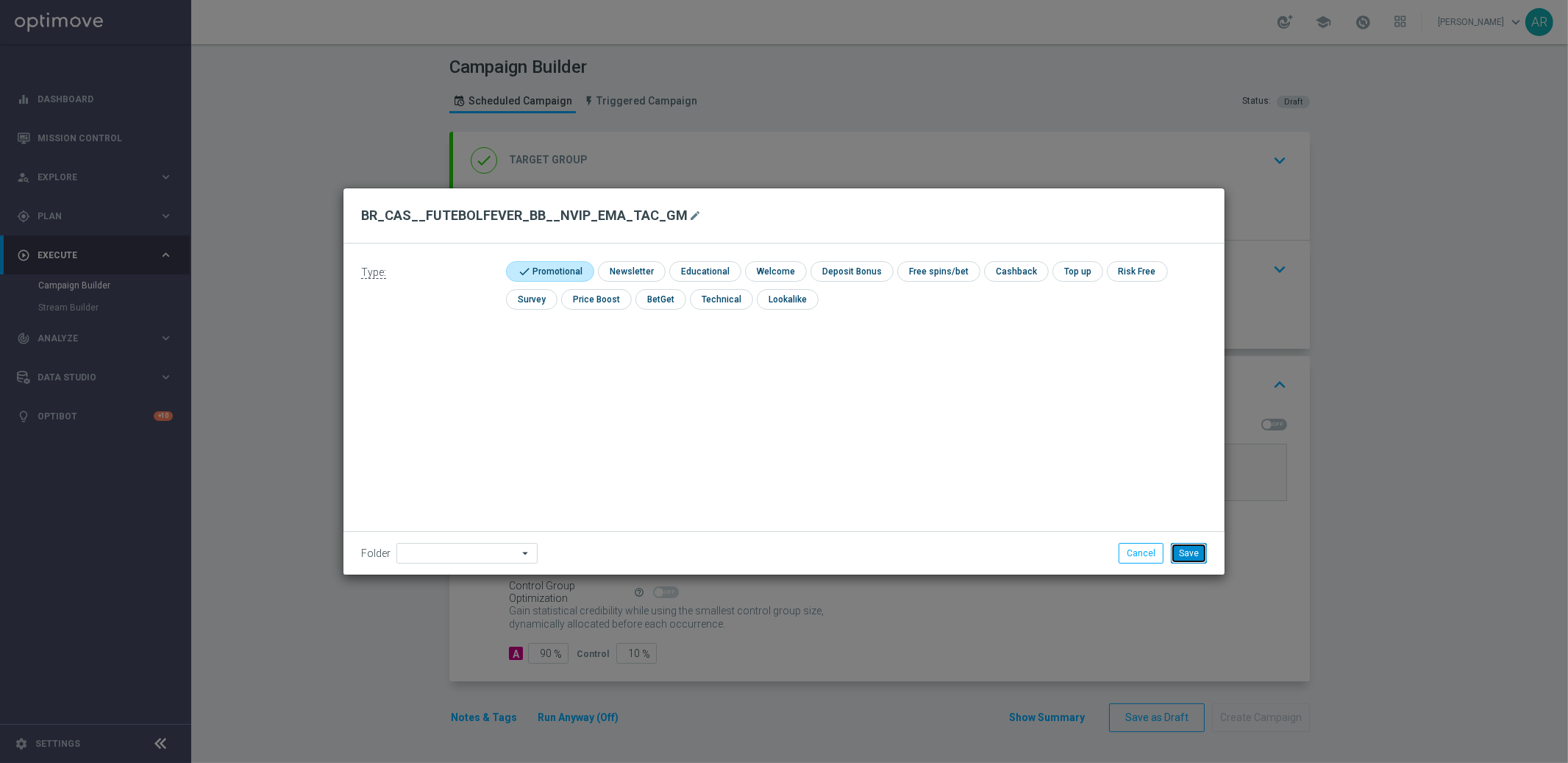
click at [1189, 548] on button "Save" at bounding box center [1188, 553] width 36 height 20
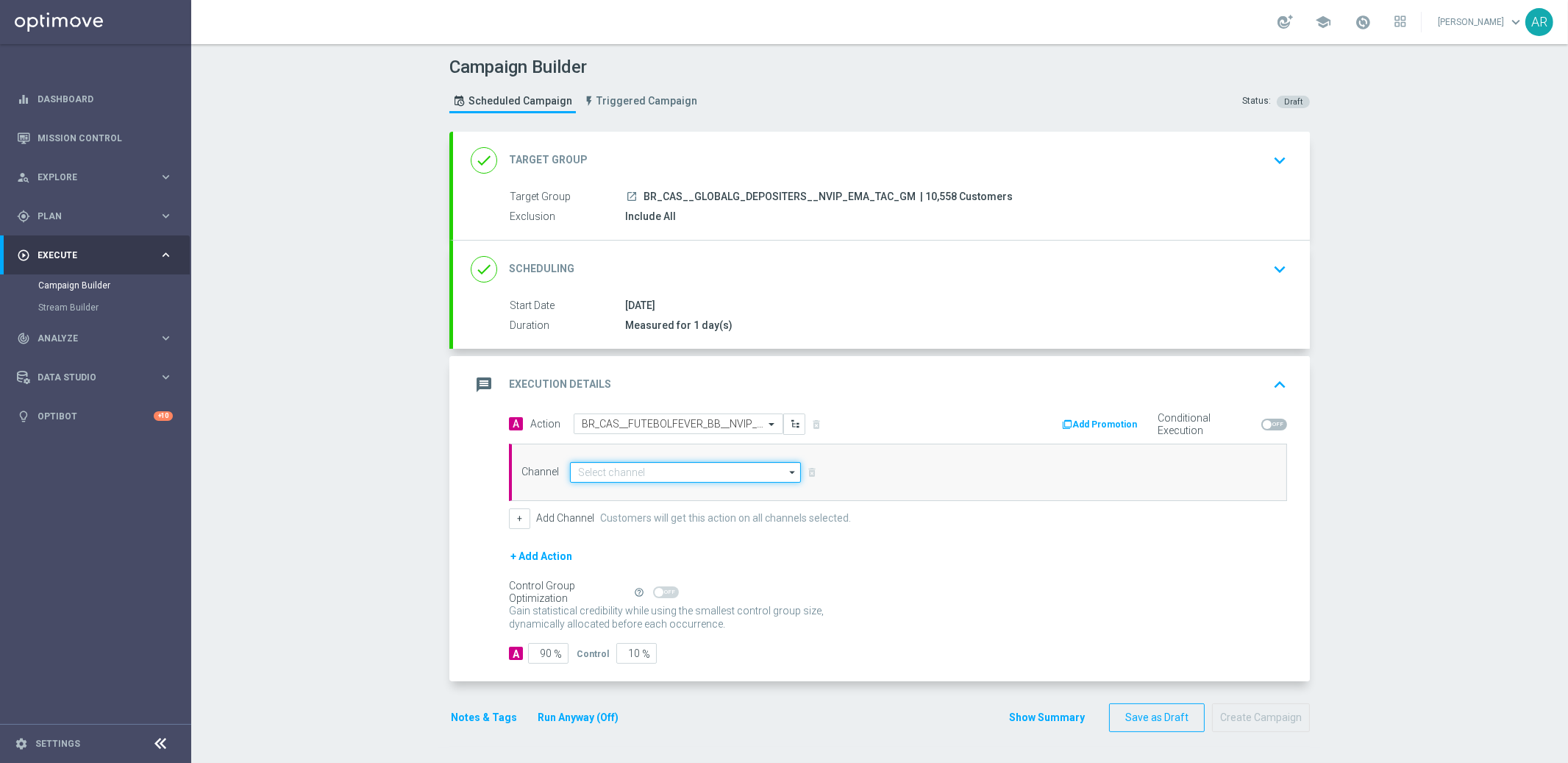
click at [689, 475] on input at bounding box center [685, 472] width 231 height 20
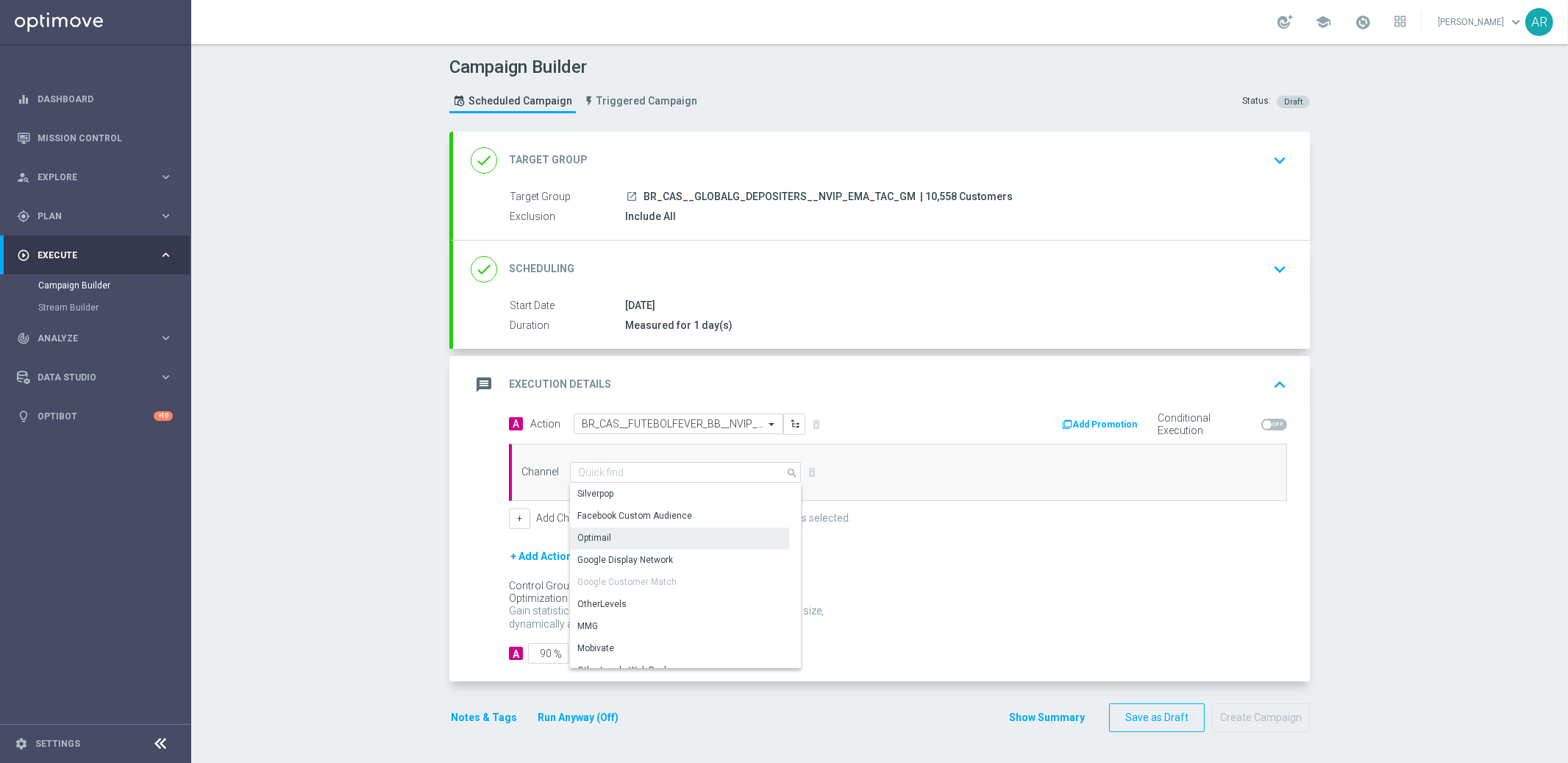
click at [647, 531] on div "Optimail" at bounding box center [679, 538] width 219 height 20
type input "Optimail"
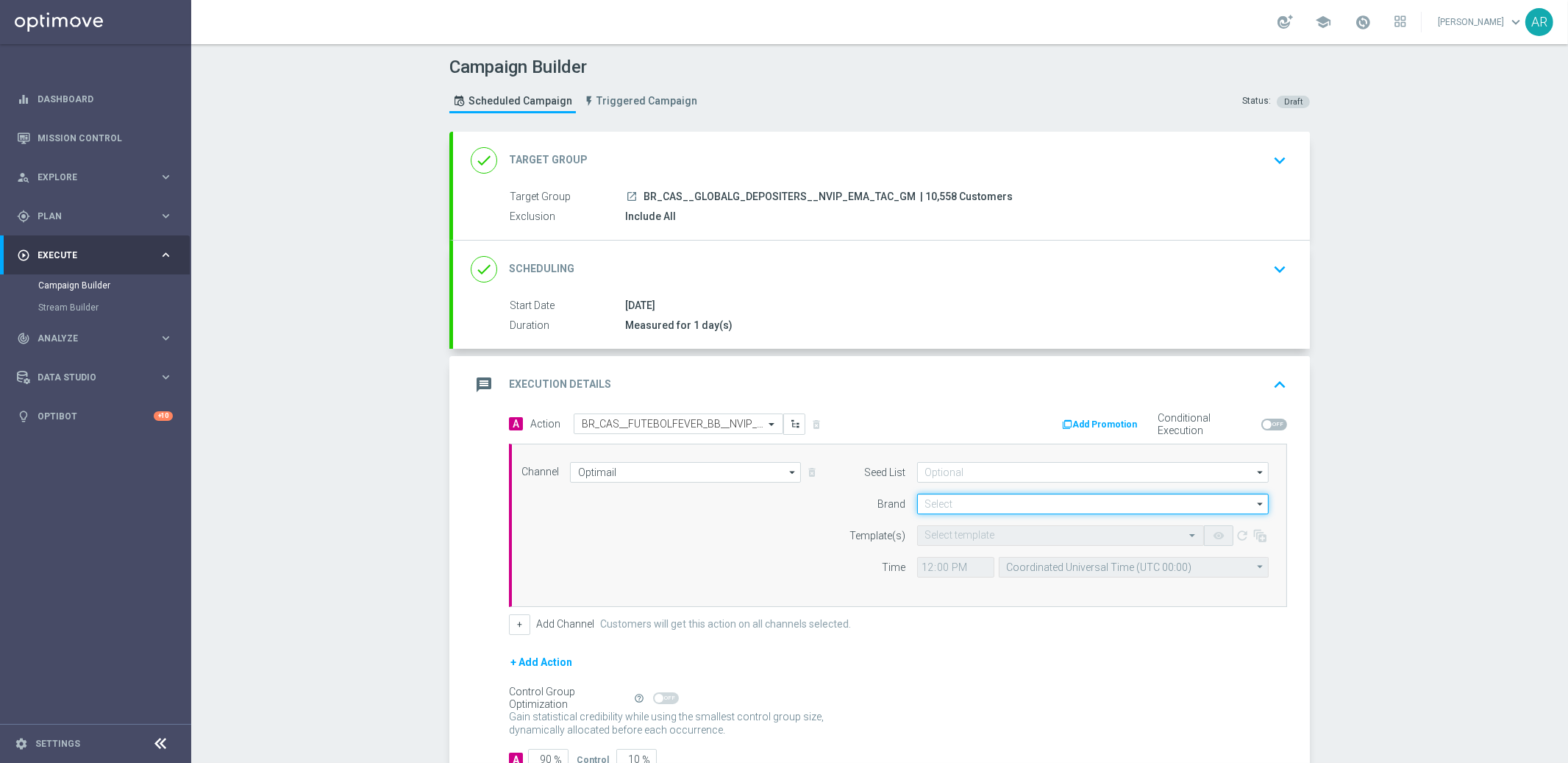
click at [957, 505] on input at bounding box center [1093, 504] width 351 height 20
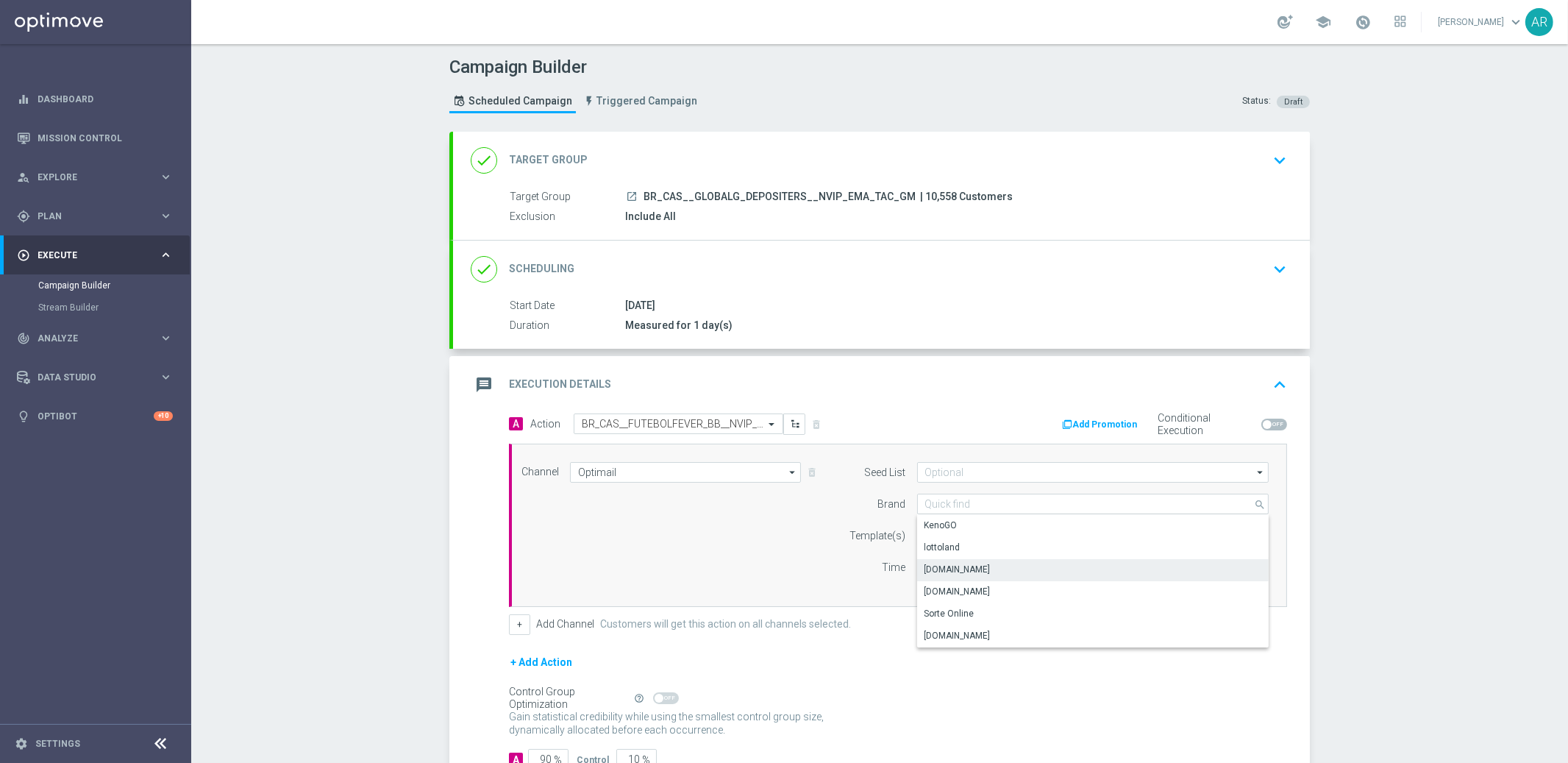
click at [985, 566] on div "[DOMAIN_NAME]" at bounding box center [1093, 570] width 352 height 20
type input "[DOMAIN_NAME]"
click at [951, 539] on input "text" at bounding box center [1045, 536] width 241 height 13
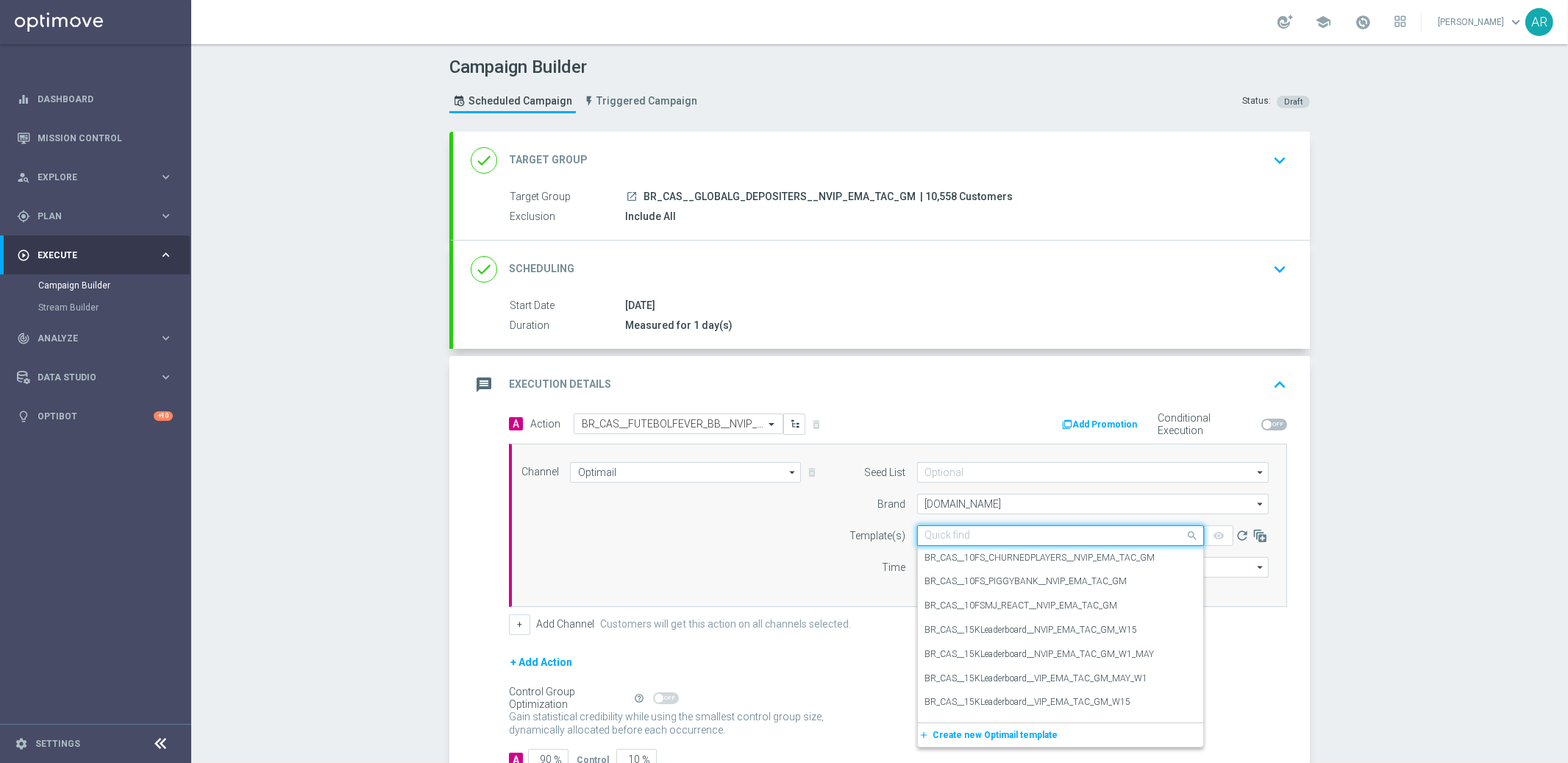
paste input "BR_CAS__FUTEBOLFEVER_BB__NVIP_EMA_TAC_GM"
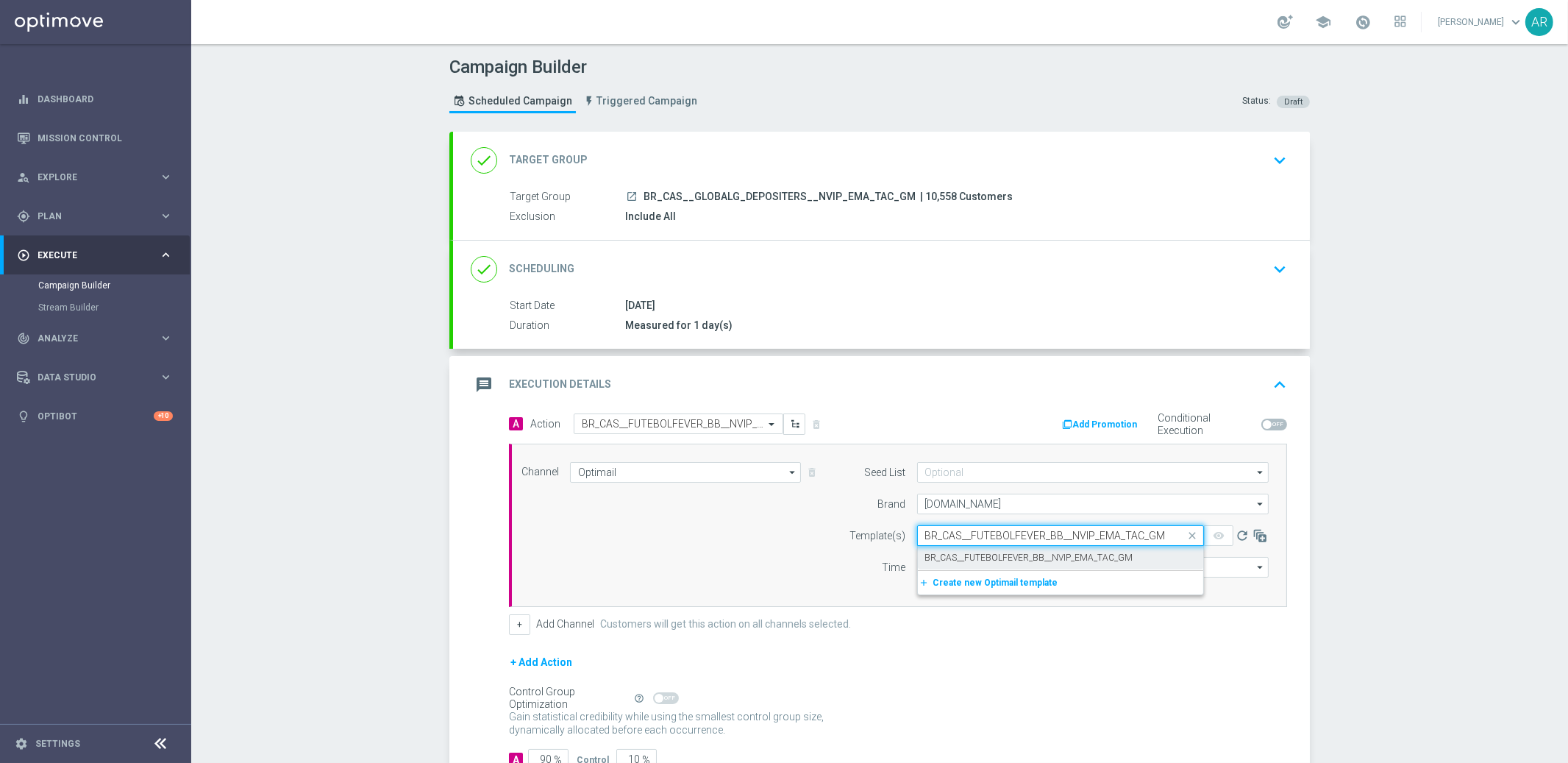
click at [1004, 558] on label "BR_CAS__FUTEBOLFEVER_BB__NVIP_EMA_TAC_GM" at bounding box center [1028, 558] width 208 height 13
type input "BR_CAS__FUTEBOLFEVER_BB__NVIP_EMA_TAC_GM"
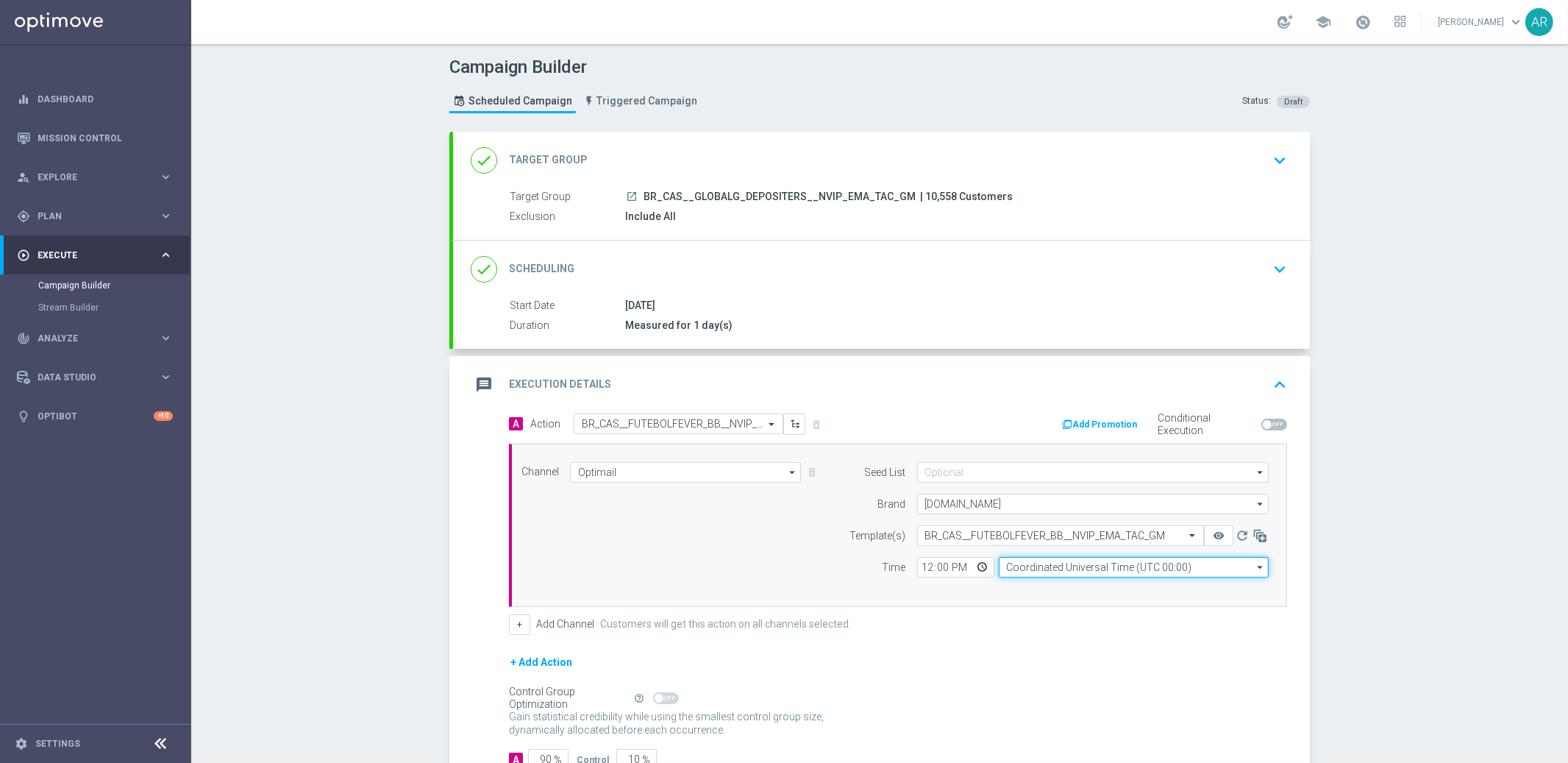
click at [1032, 566] on input "Coordinated Universal Time (UTC 00:00)" at bounding box center [1133, 567] width 270 height 20
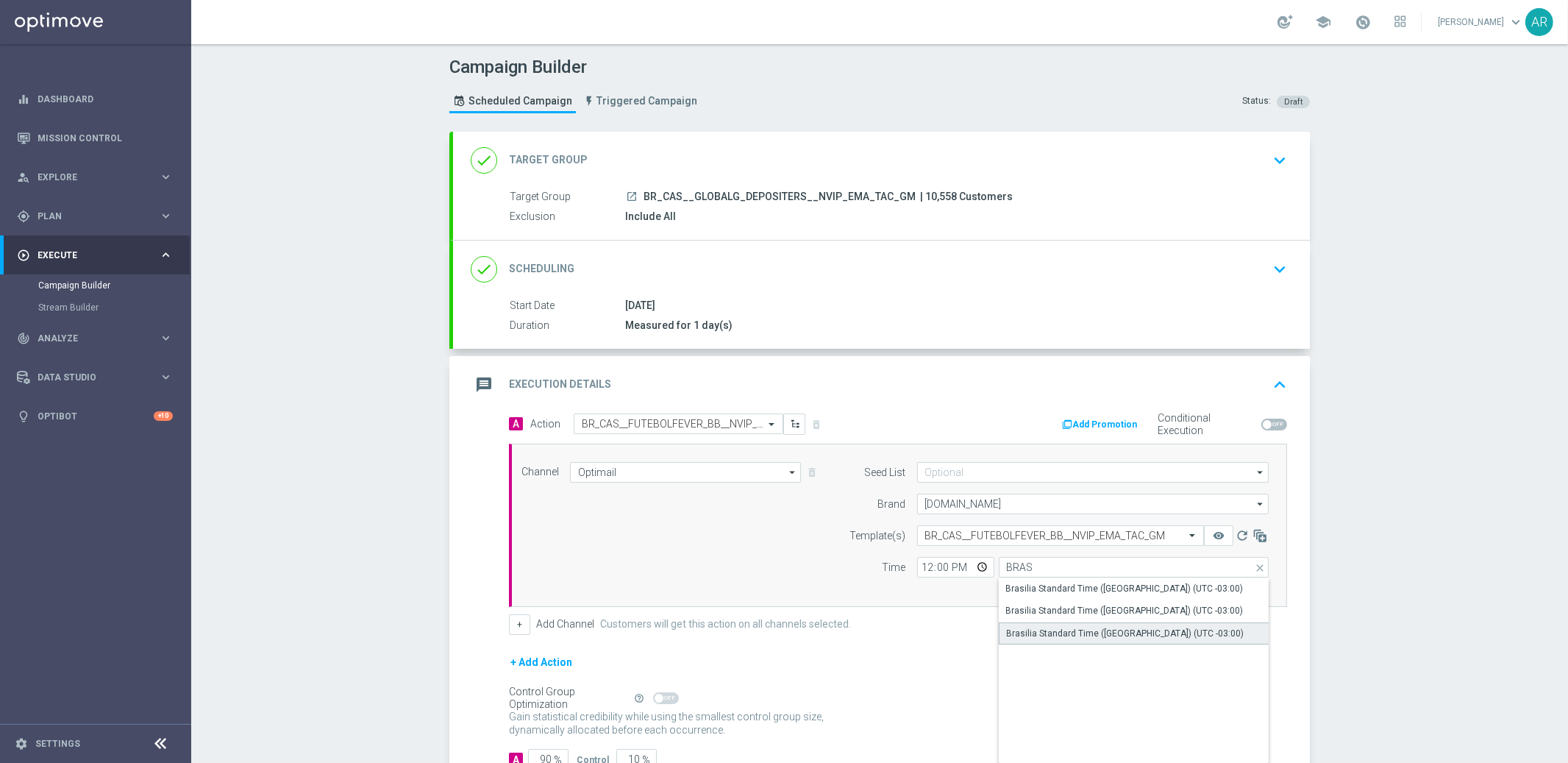
click at [1101, 633] on div "Brasilia Standard Time (Sao Paulo) (UTC -03:00)" at bounding box center [1125, 633] width 237 height 13
type input "Brasilia Standard Time (Sao Paulo) (UTC -03:00)"
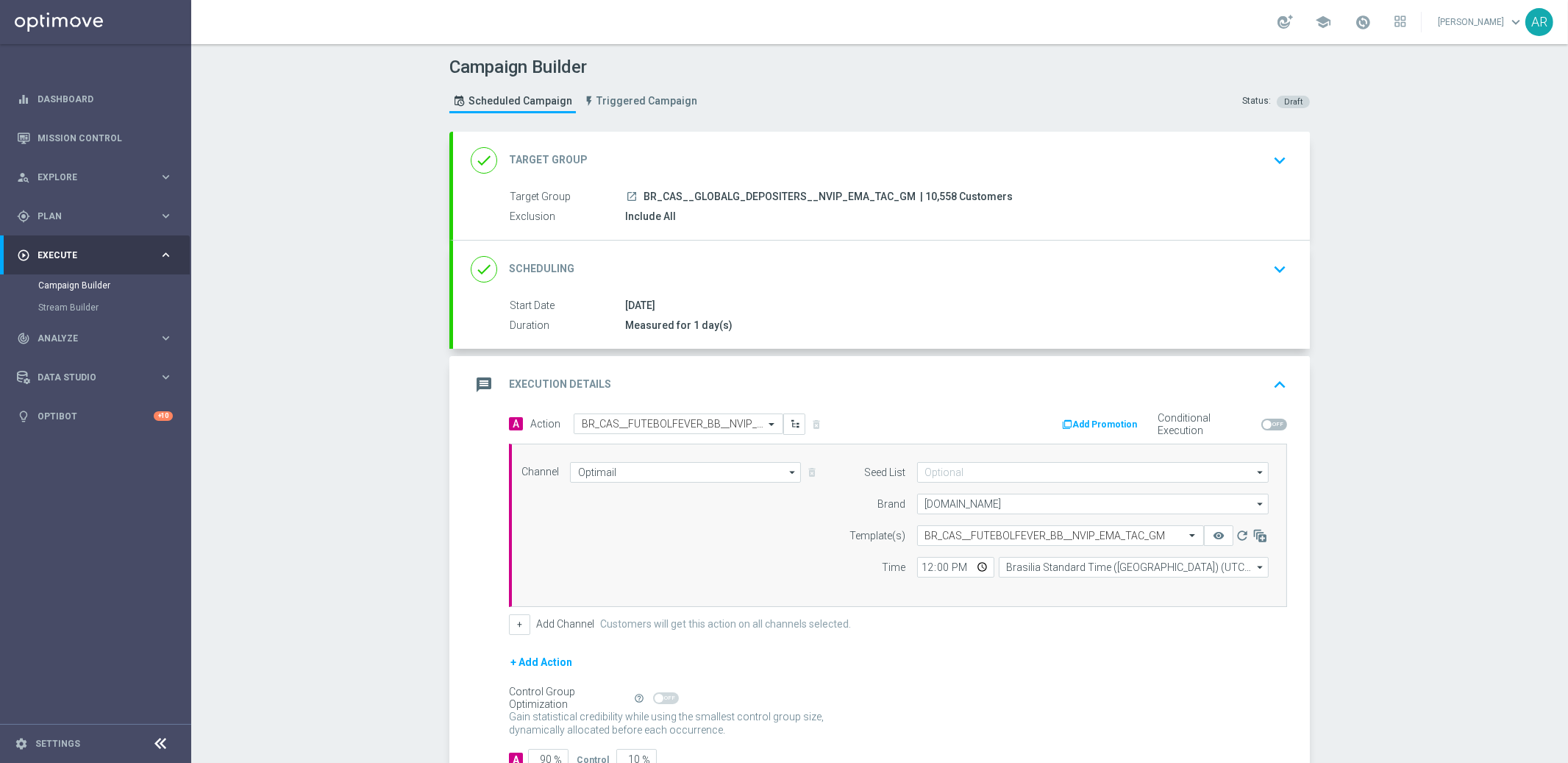
scroll to position [103, 0]
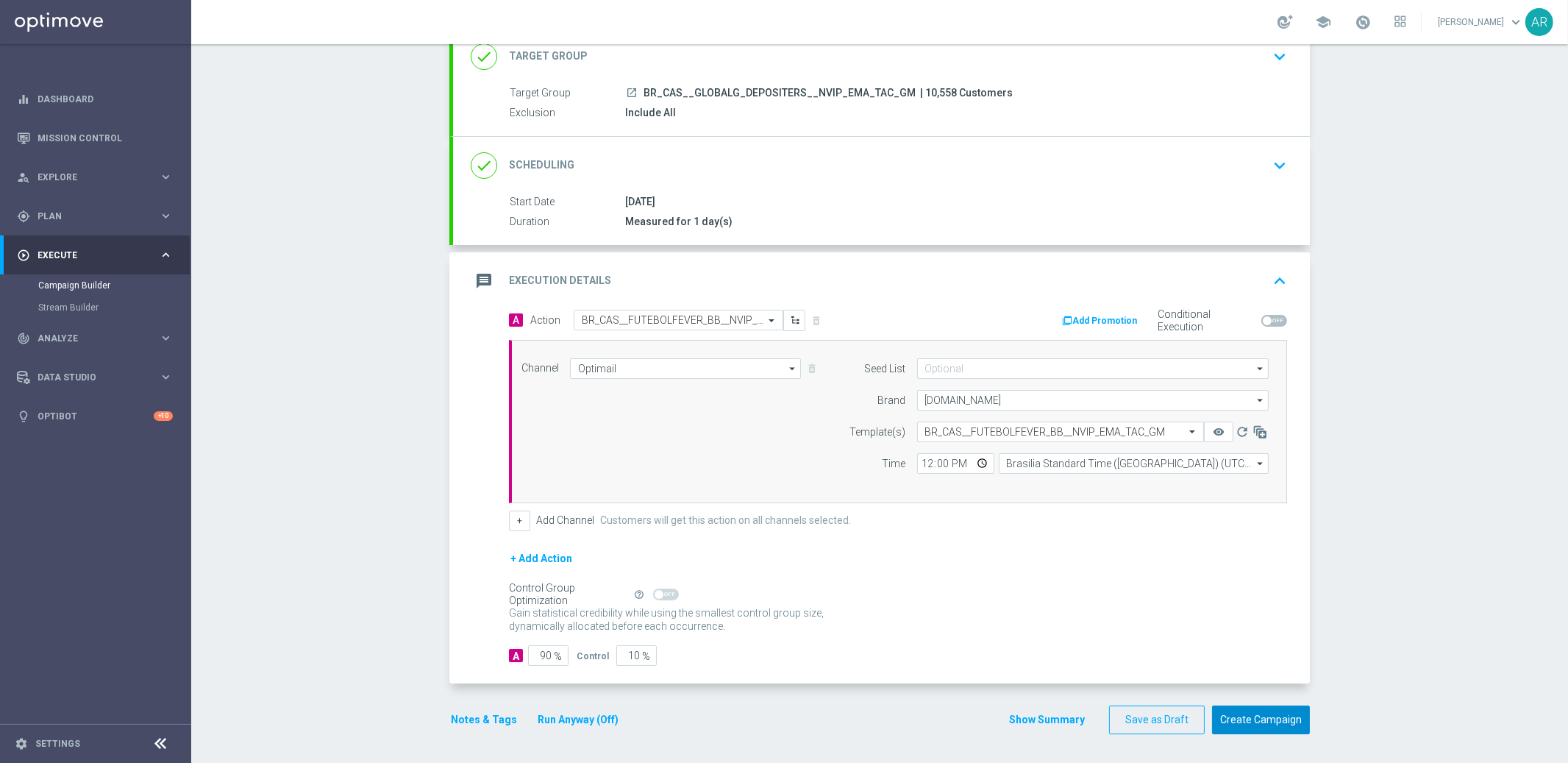
click at [1242, 721] on button "Create Campaign" at bounding box center [1260, 720] width 98 height 29
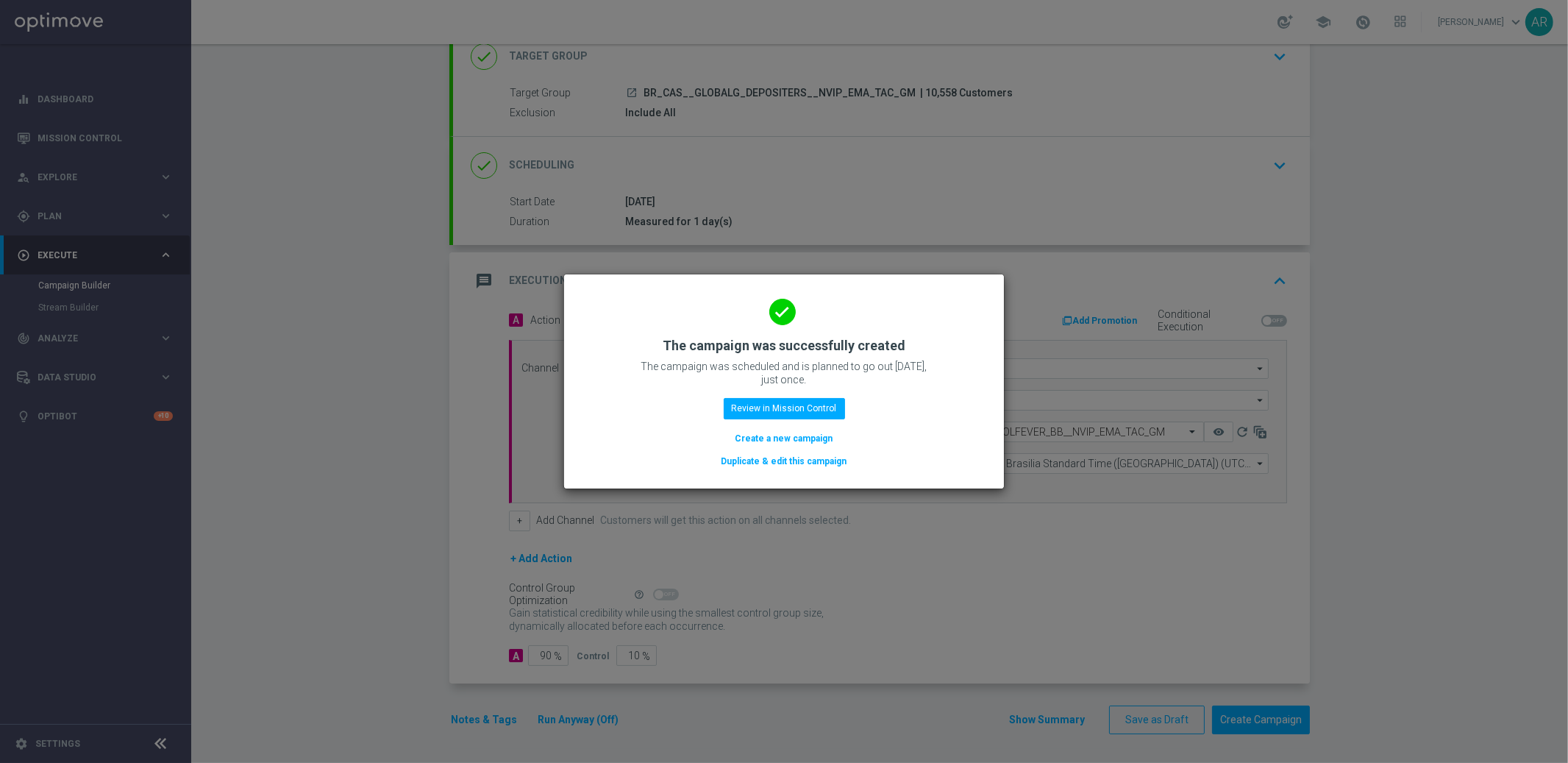
click at [778, 437] on button "Create a new campaign" at bounding box center [784, 438] width 101 height 16
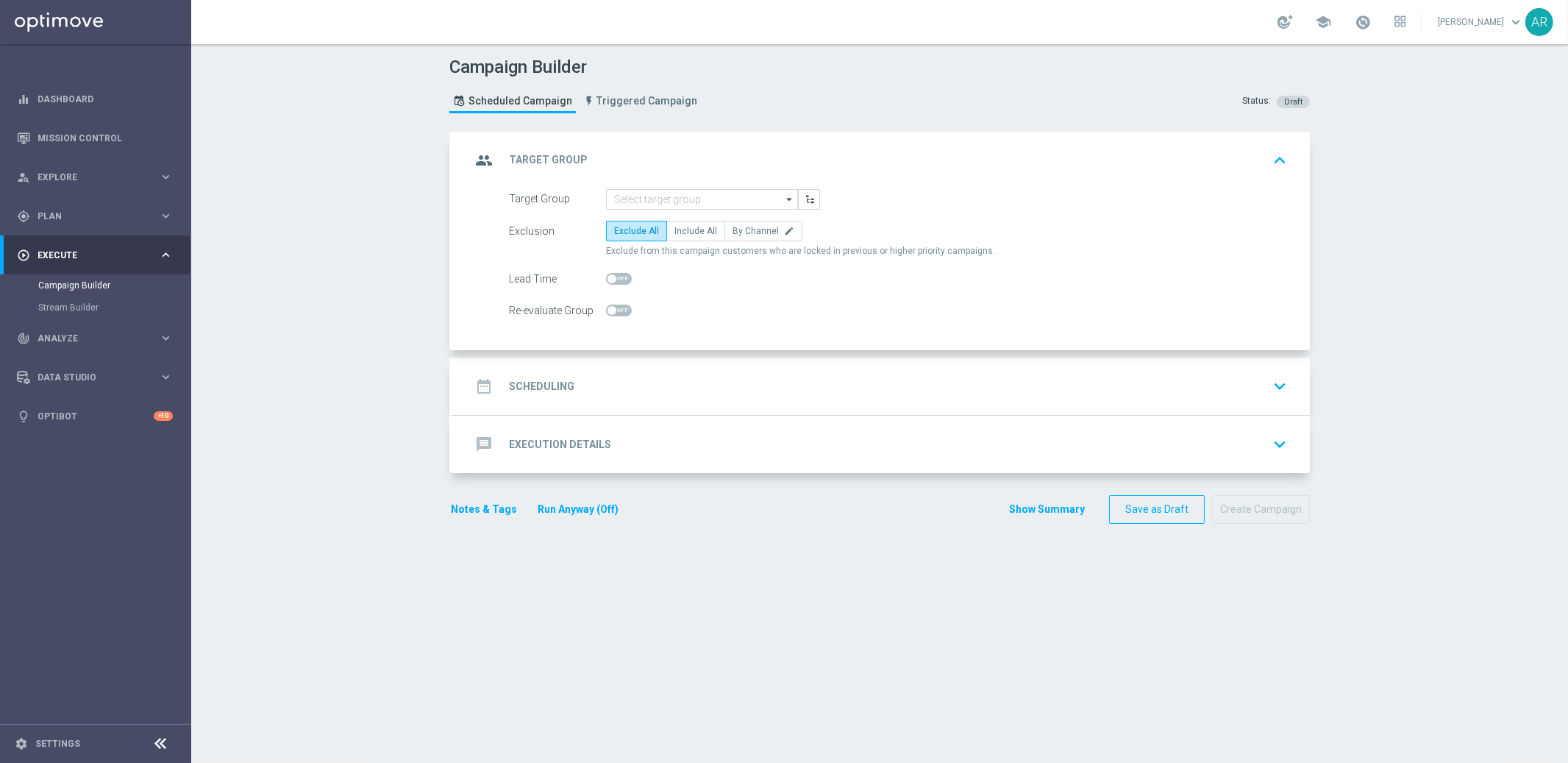
scroll to position [0, 0]
click at [671, 200] on input at bounding box center [702, 199] width 192 height 20
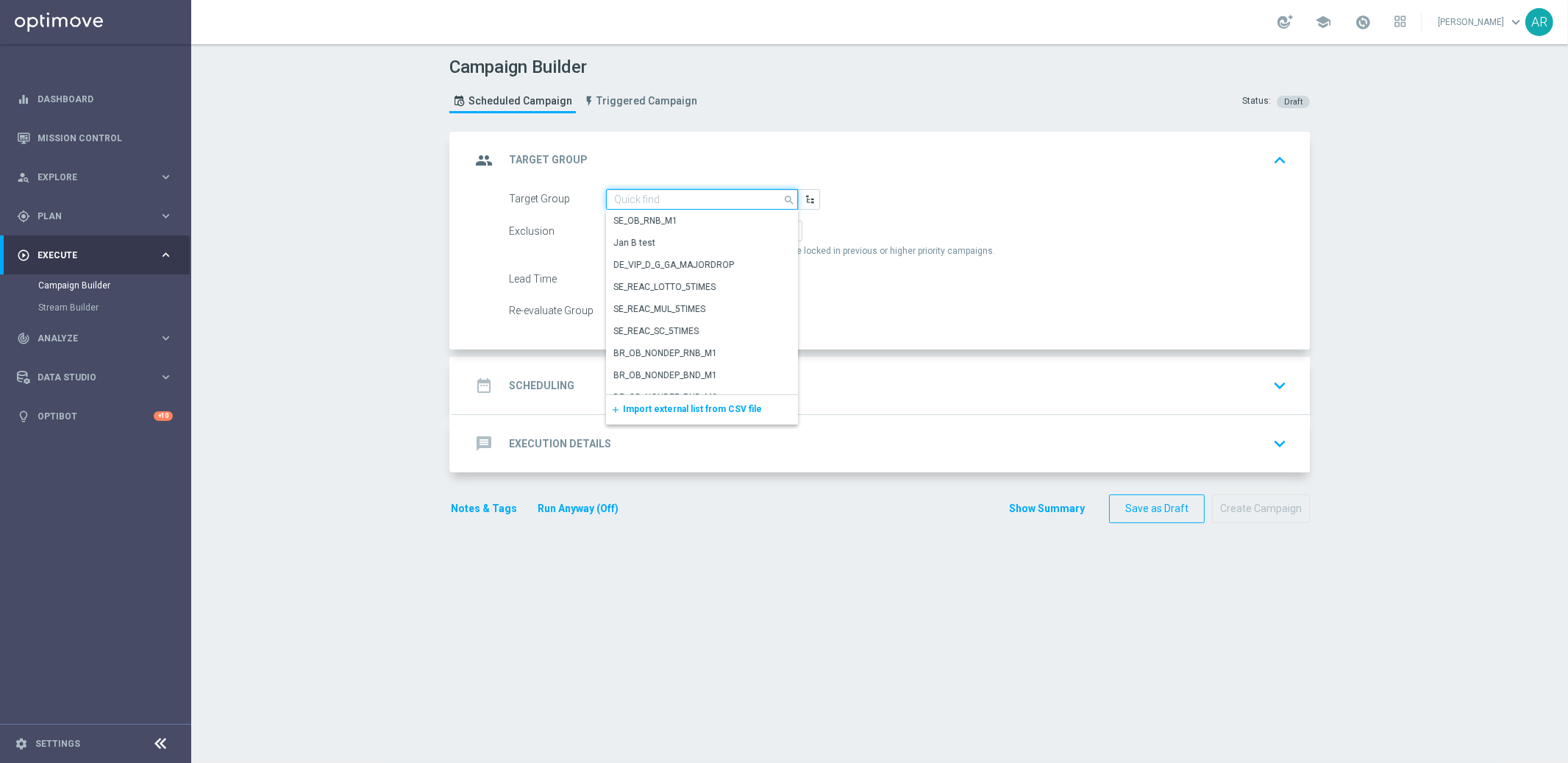
paste input "BR_CAS__GLOBALG_DEPOSITERS__NVIP_RI_TAC_GM"
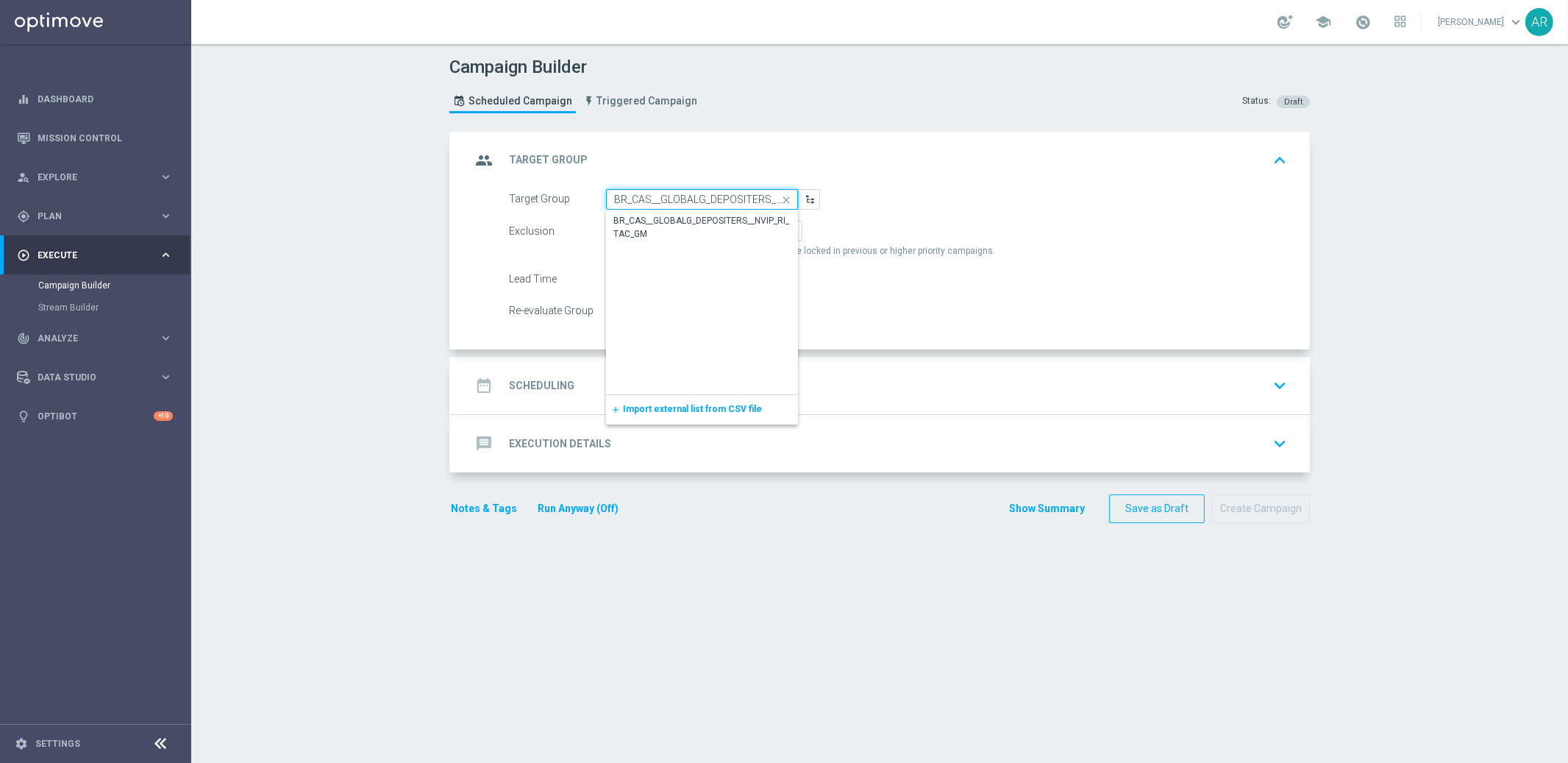
scroll to position [0, 73]
click at [677, 223] on div "BR_CAS__GLOBALG_DEPOSITERS__NVIP_RI_TAC_GM" at bounding box center [702, 226] width 178 height 26
type input "BR_CAS__GLOBALG_DEPOSITERS__NVIP_RI_TAC_GM"
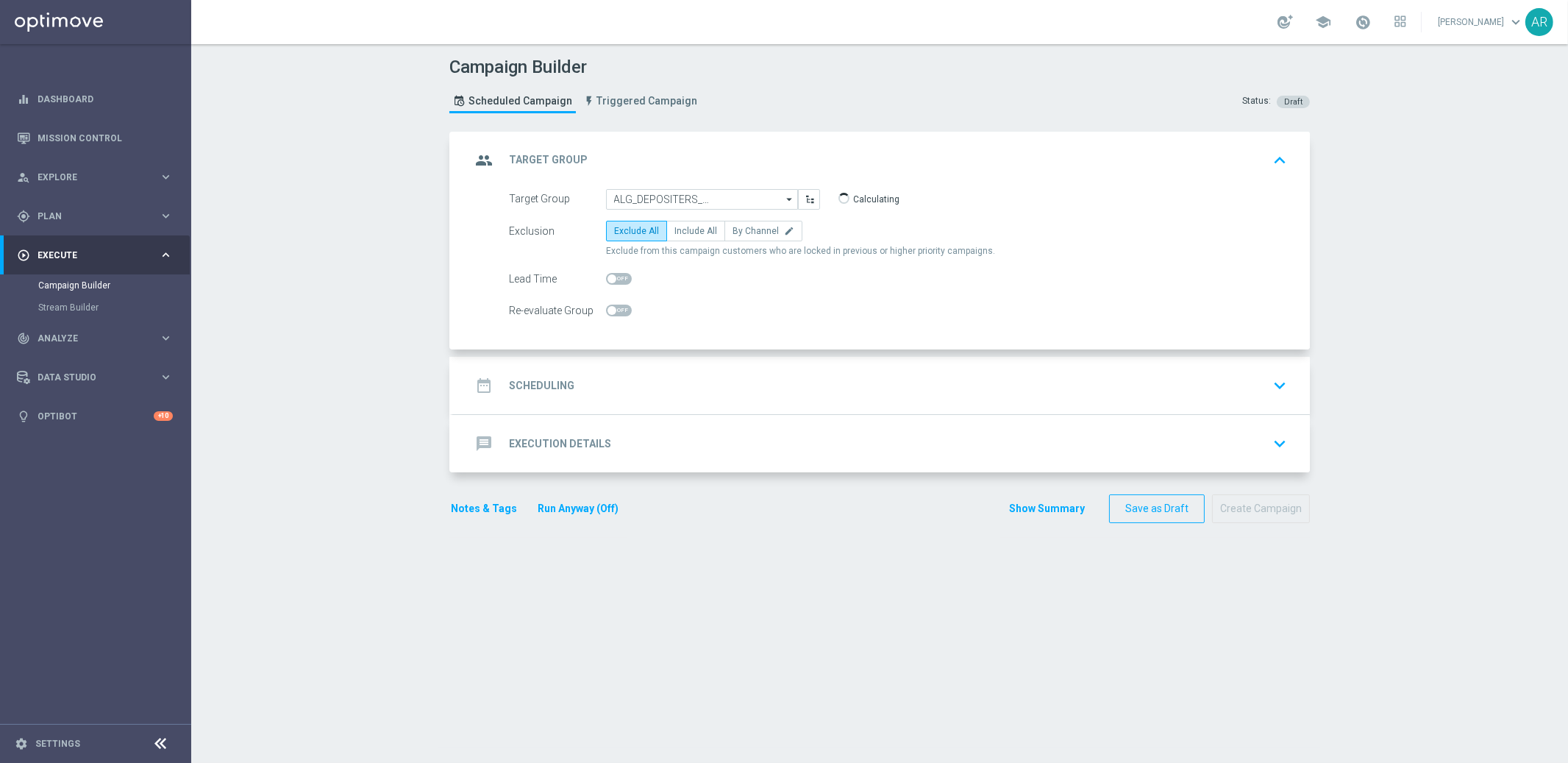
scroll to position [0, 0]
click at [678, 229] on span "Include All" at bounding box center [695, 230] width 43 height 10
click at [678, 229] on input "Include All" at bounding box center [678, 233] width 9 height 9
radio input "true"
click at [624, 387] on div "date_range Scheduling keyboard_arrow_down" at bounding box center [881, 385] width 821 height 28
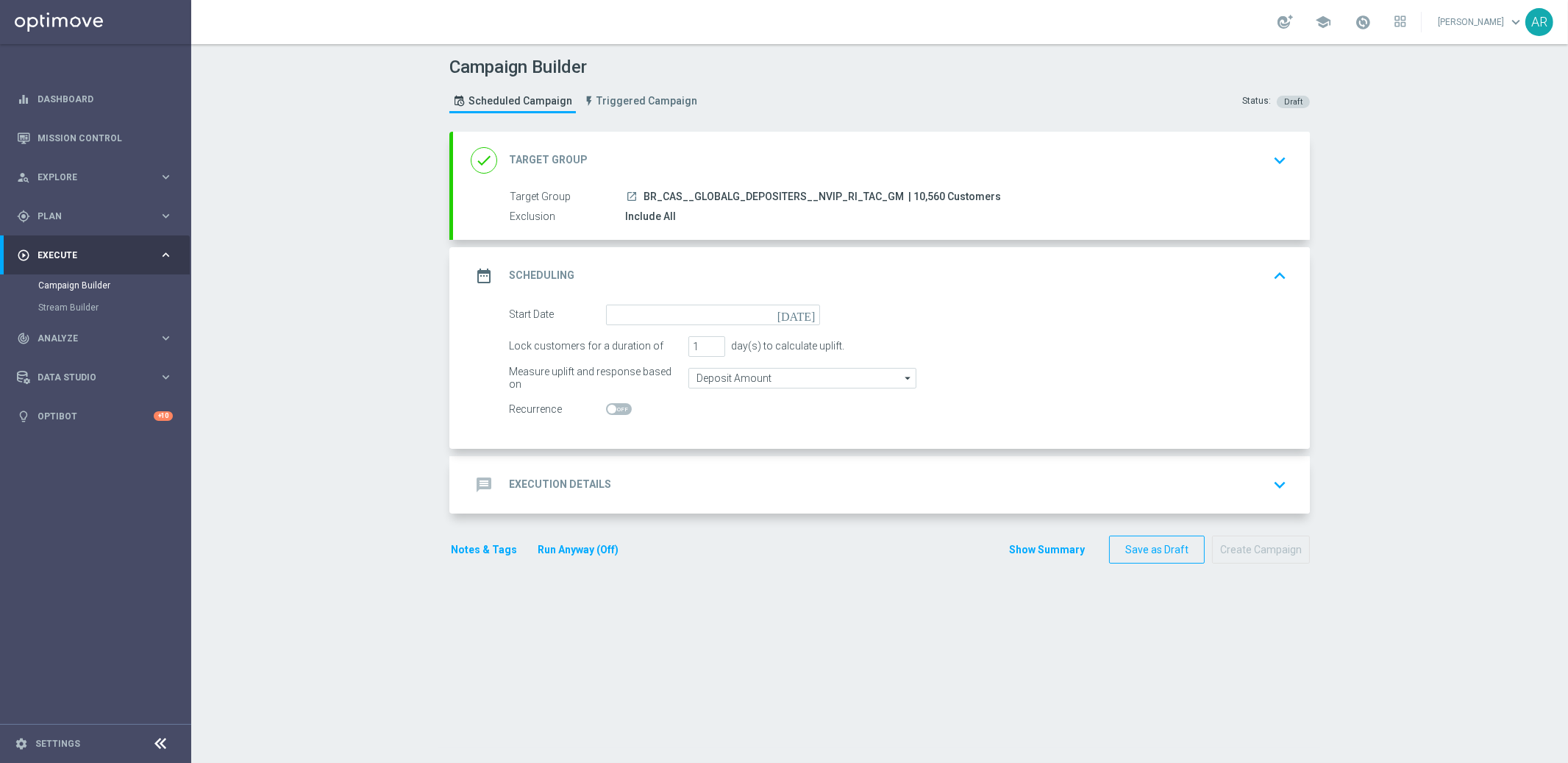
click at [802, 312] on icon "[DATE]" at bounding box center [799, 312] width 44 height 16
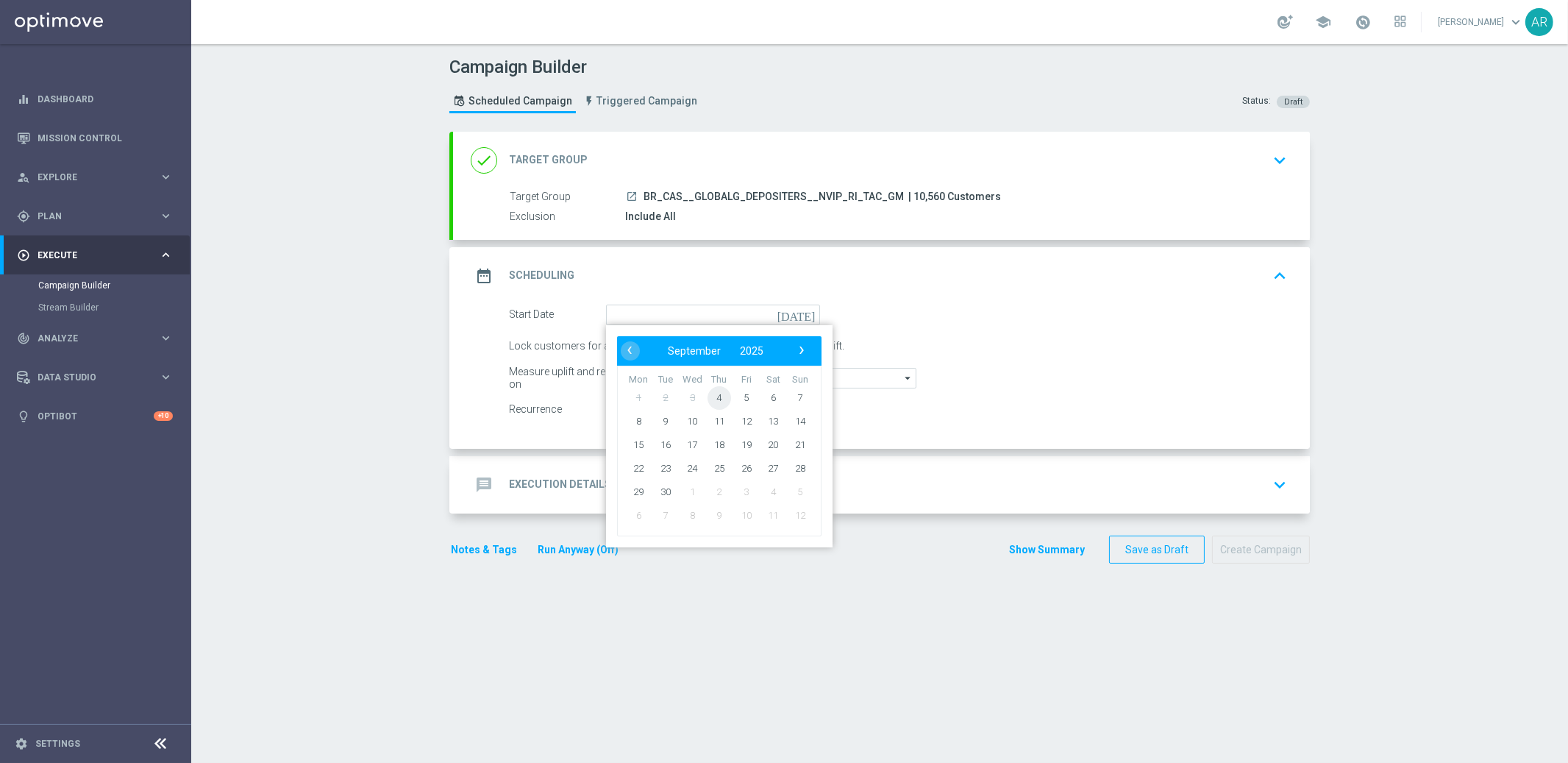
click at [715, 395] on span "4" at bounding box center [719, 397] width 24 height 24
type input "04 Sep 2025"
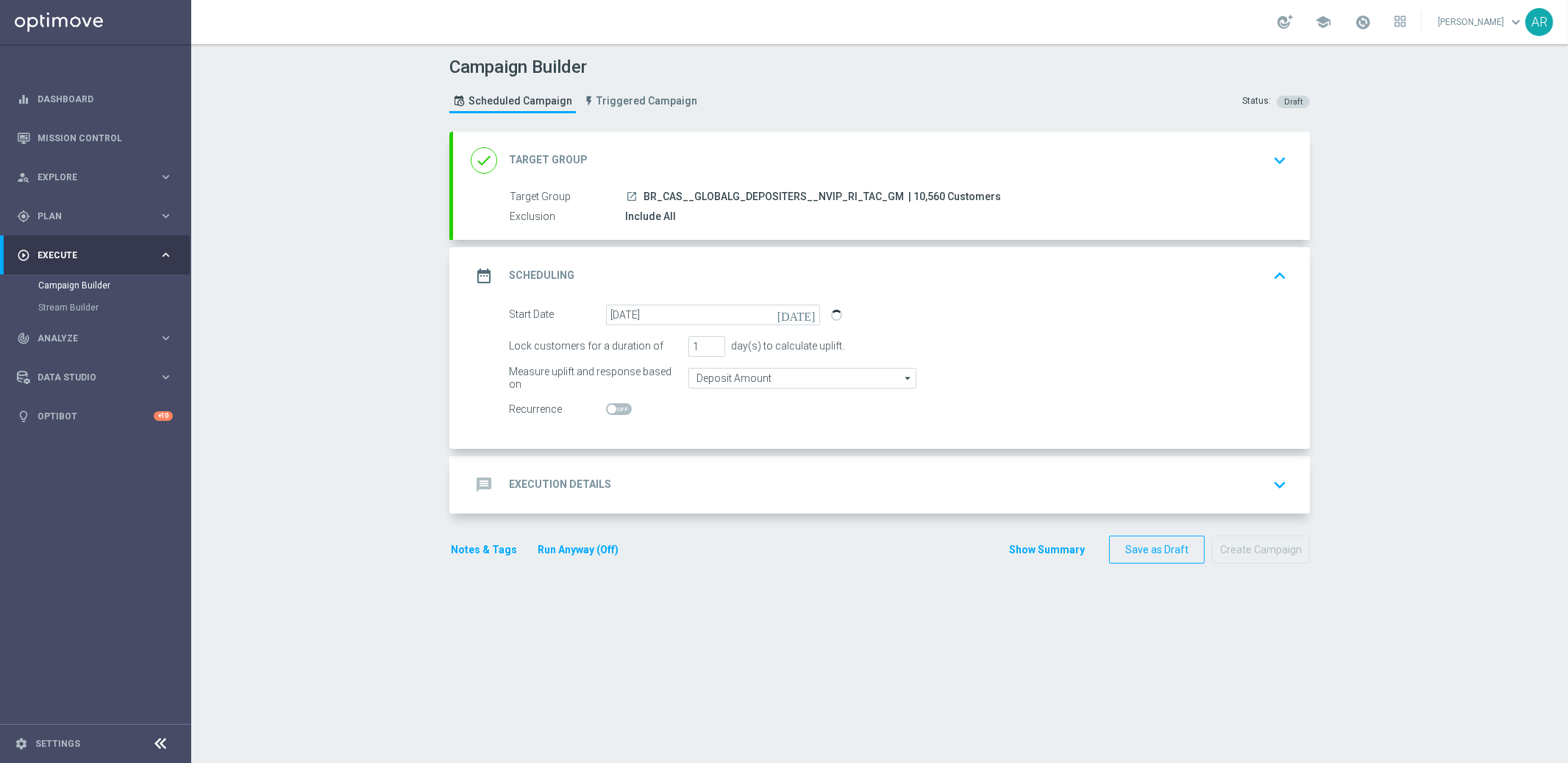
click at [548, 488] on h2 "Execution Details" at bounding box center [560, 485] width 103 height 14
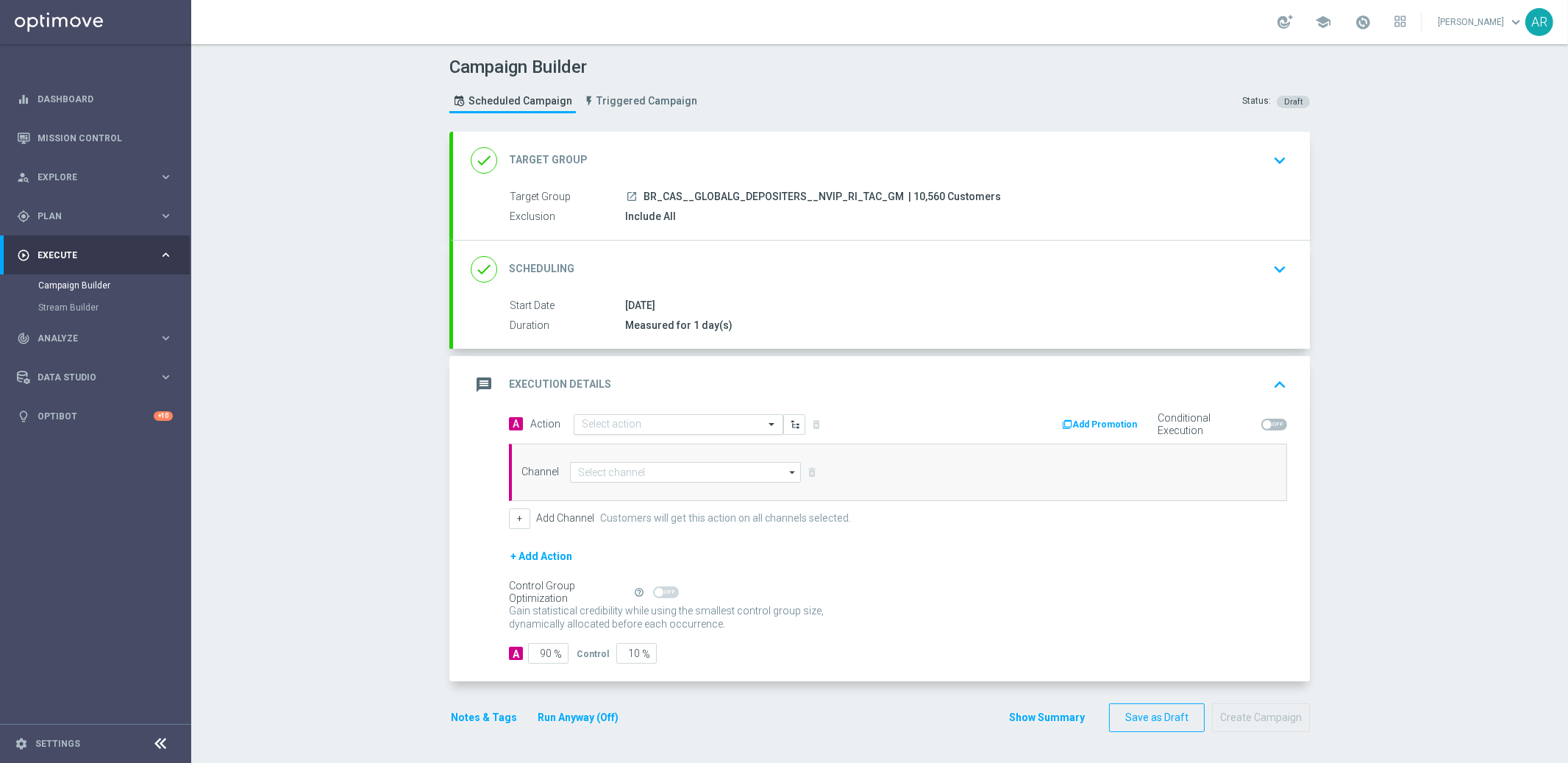
click at [604, 424] on input "text" at bounding box center [663, 425] width 164 height 13
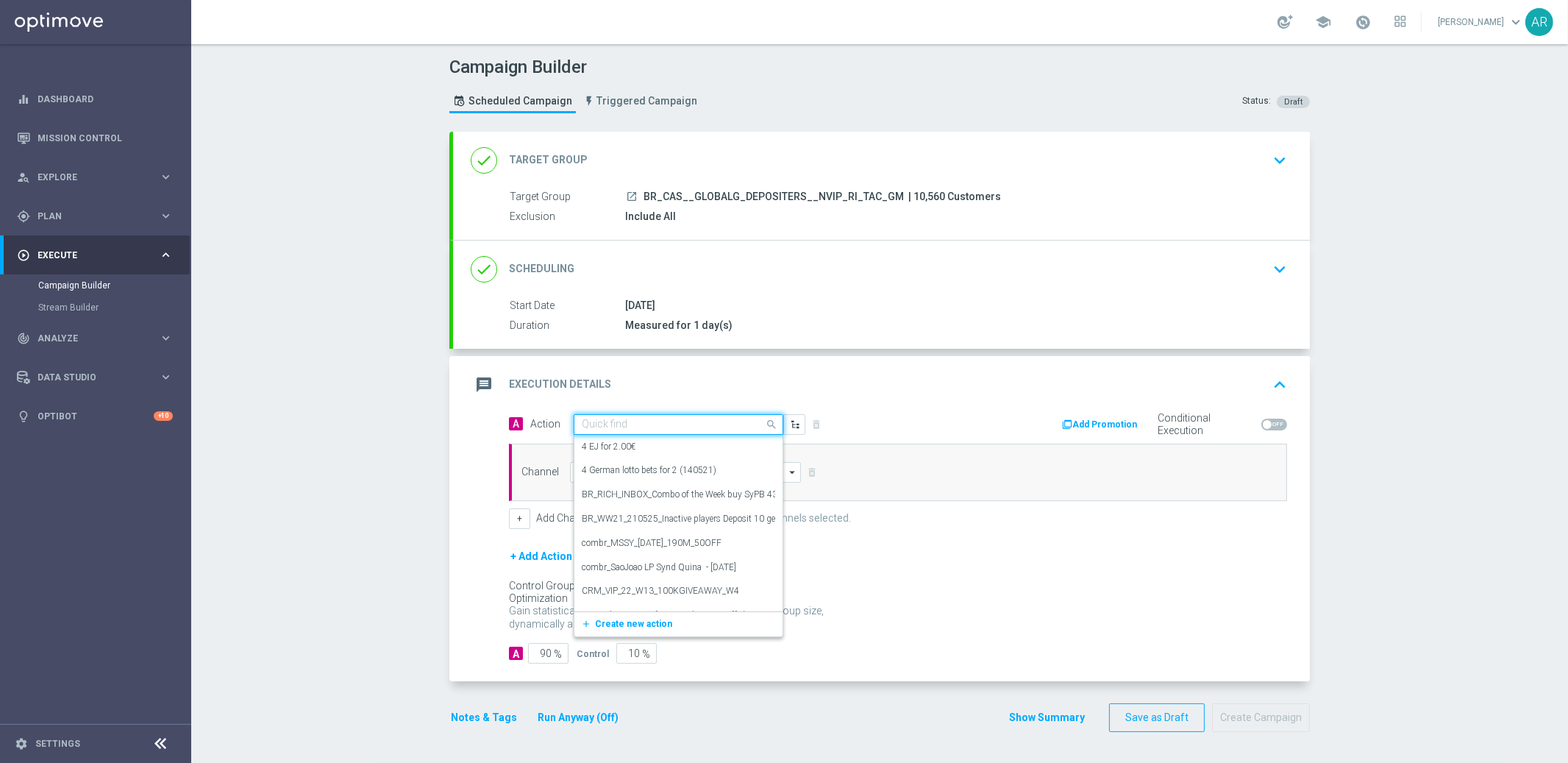
paste input "BR_CAS__FUTEBOLFEVER__NVIP_RI_TAC_GM"
type input "BR_CAS__FUTEBOLFEVER__NVIP_RI_TAC_GM"
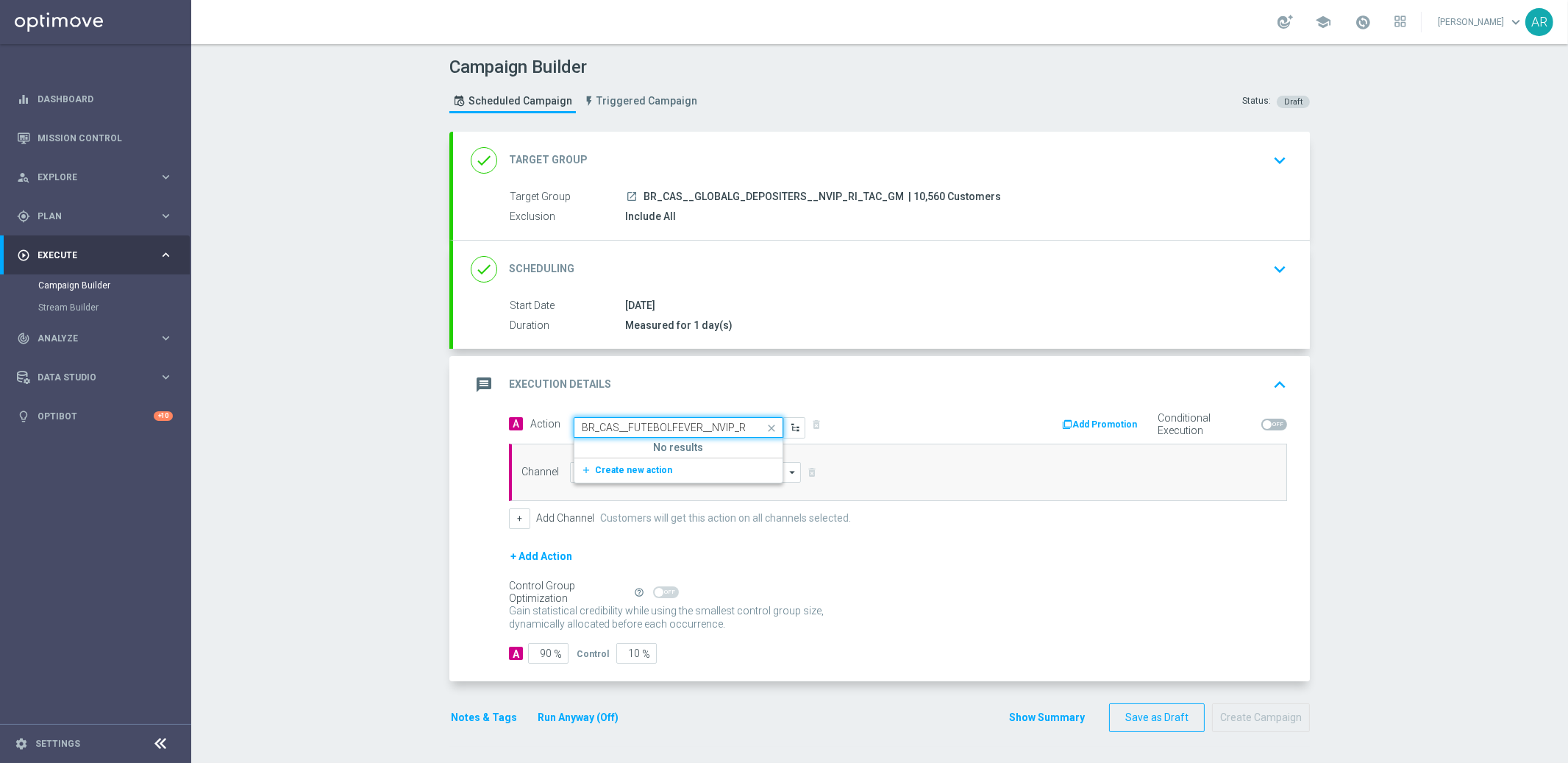
scroll to position [0, 44]
click at [618, 469] on span "Create new action" at bounding box center [634, 470] width 77 height 10
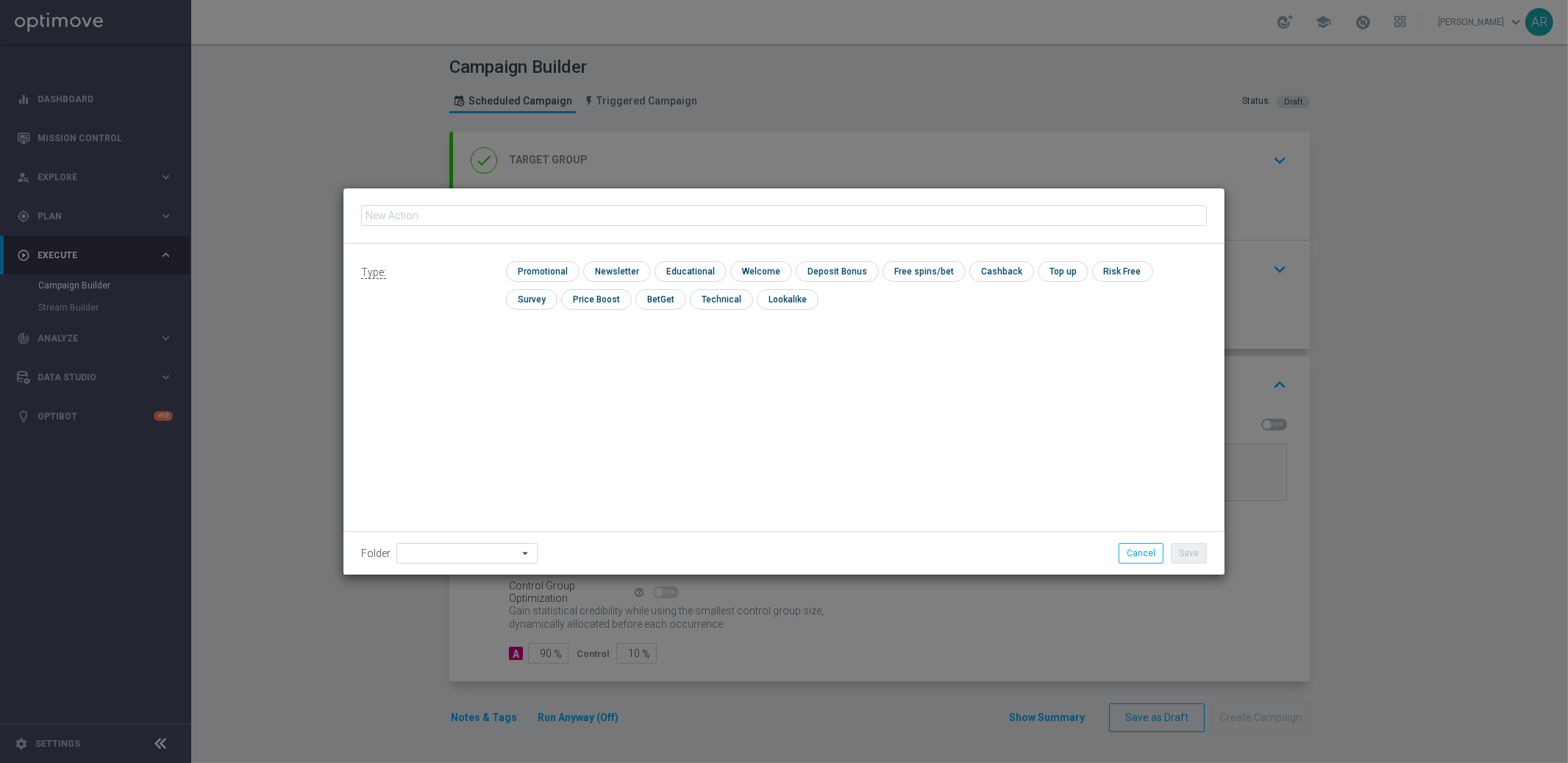
click at [580, 218] on input "text" at bounding box center [784, 215] width 846 height 20
type input "BR_CAS__FUTEBOLFEVER__NVIP_RI_TAC_GM"
click at [546, 272] on input "checkbox" at bounding box center [541, 271] width 70 height 20
checkbox input "true"
click at [1186, 554] on button "Save" at bounding box center [1188, 553] width 36 height 20
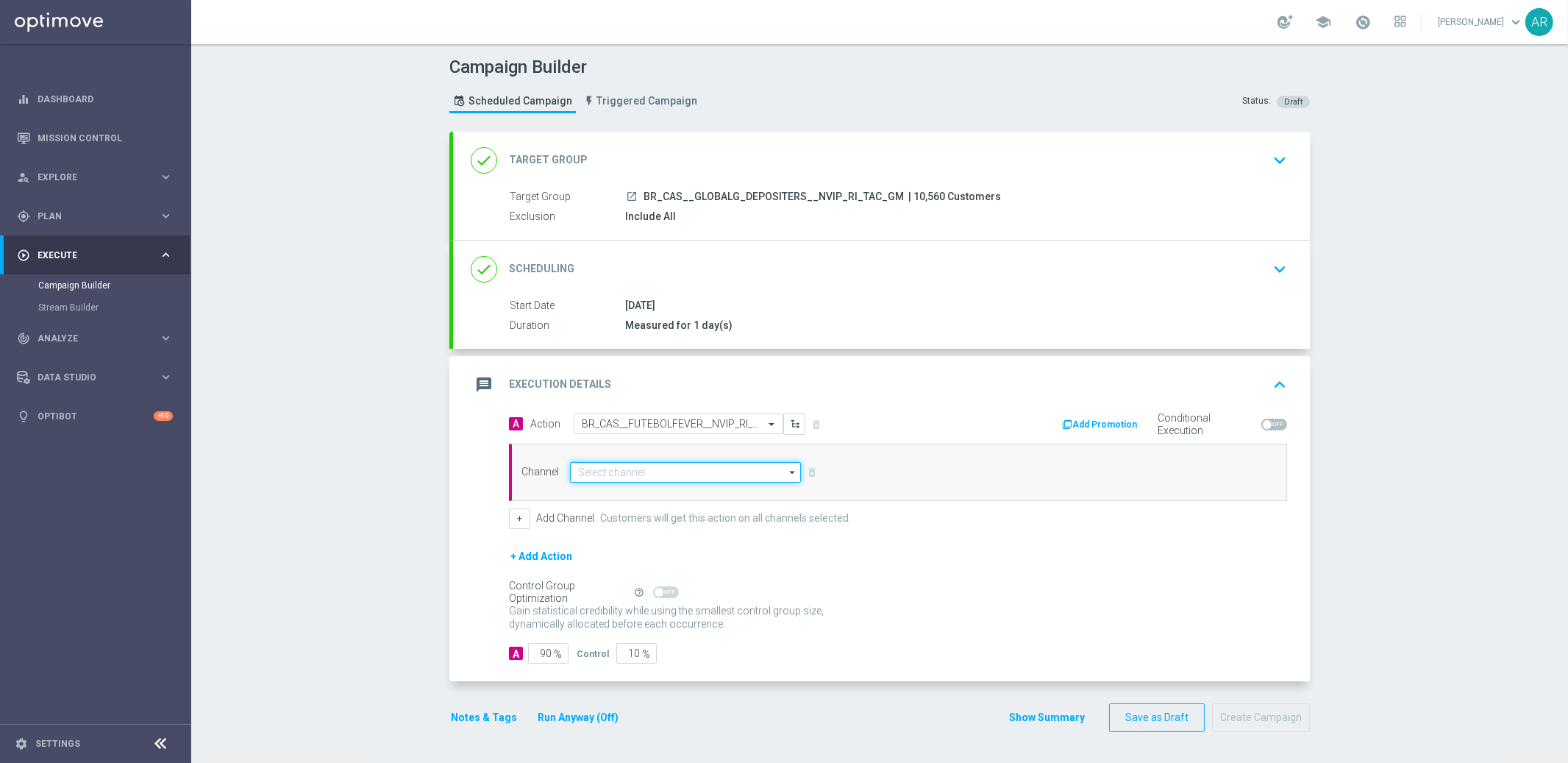
click at [665, 469] on input at bounding box center [685, 472] width 231 height 20
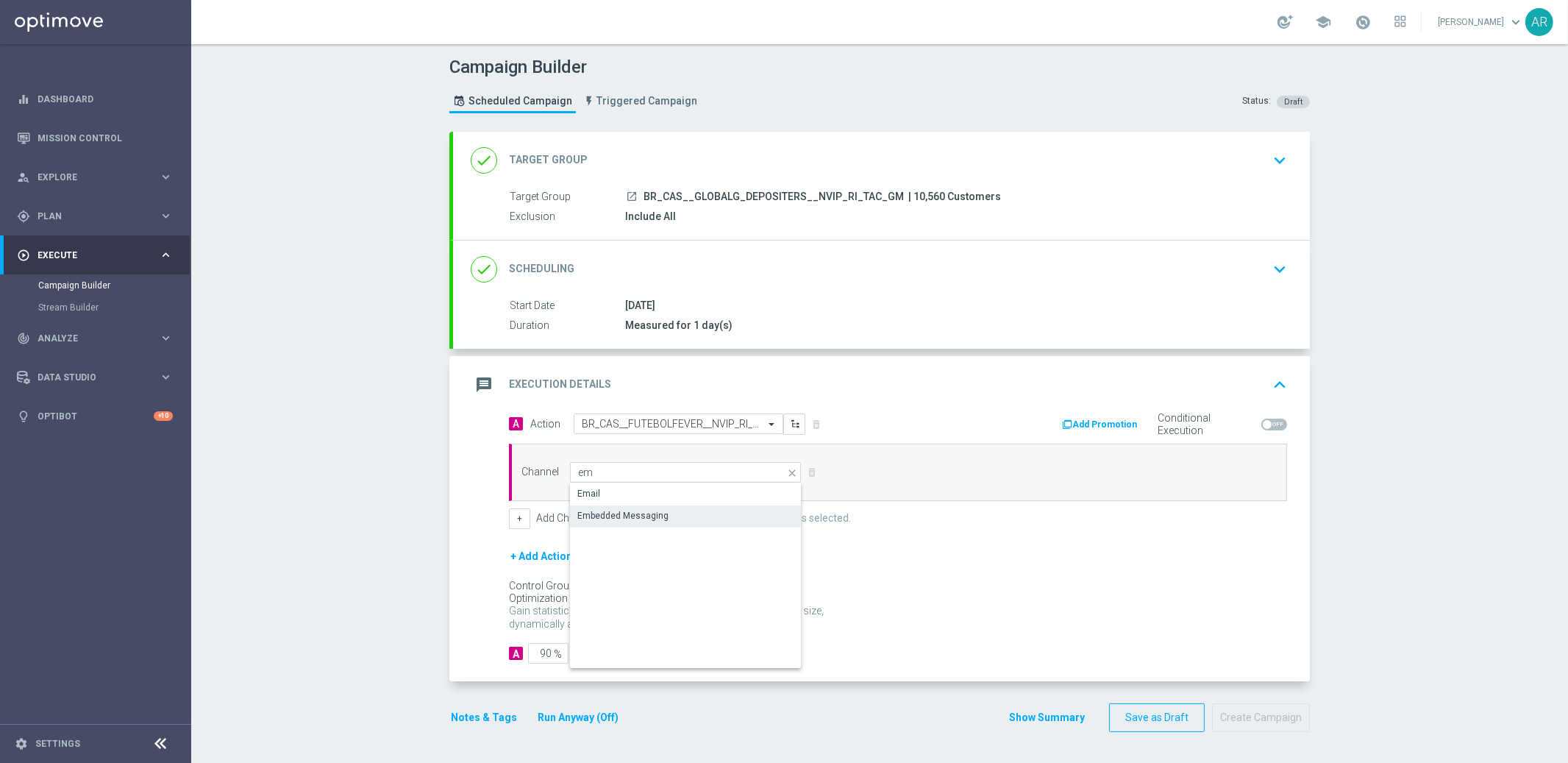
click at [683, 519] on div "Embedded Messaging" at bounding box center [685, 516] width 231 height 20
type input "Embedded Messaging"
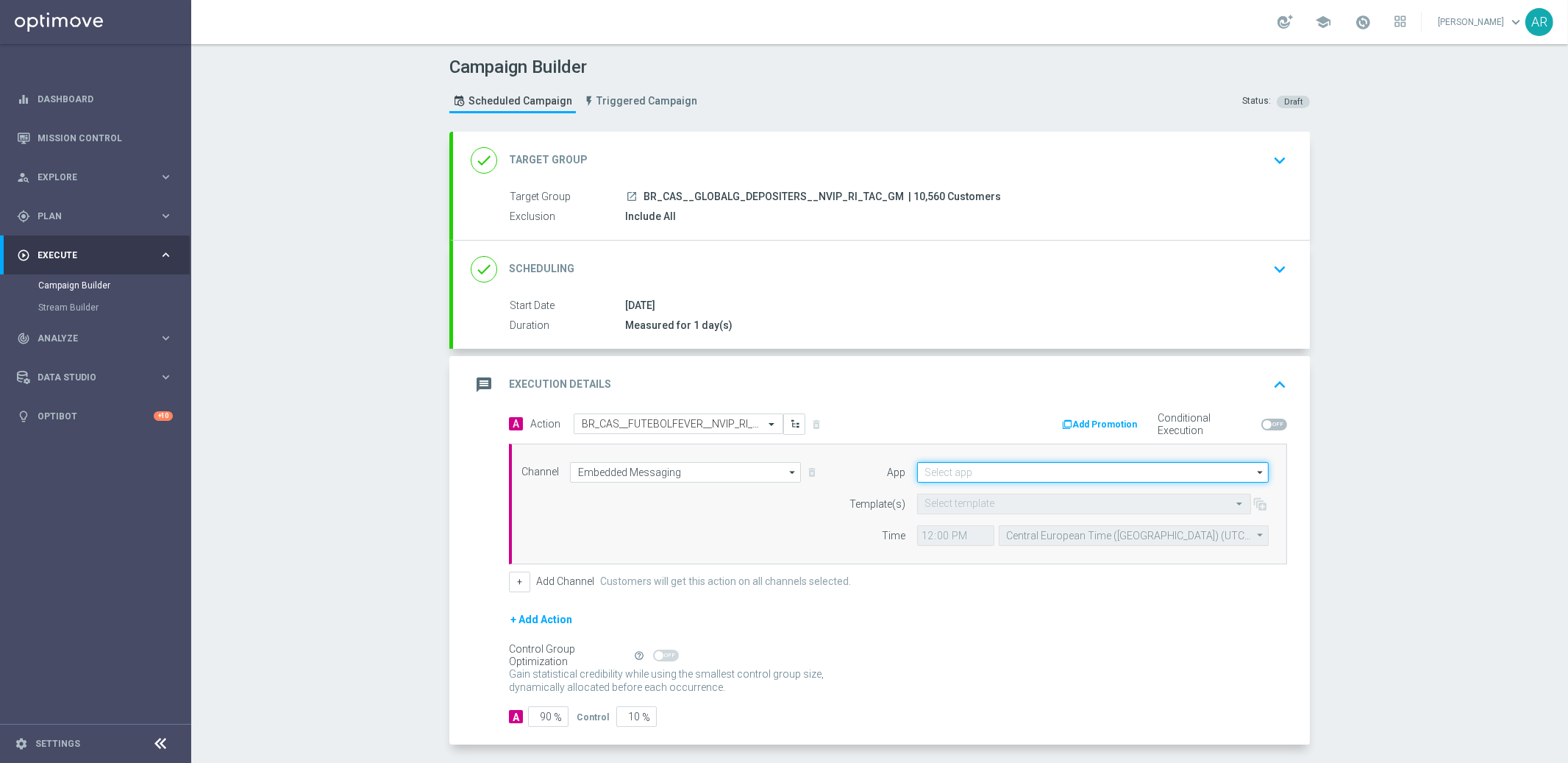
click at [953, 478] on input at bounding box center [1093, 472] width 351 height 20
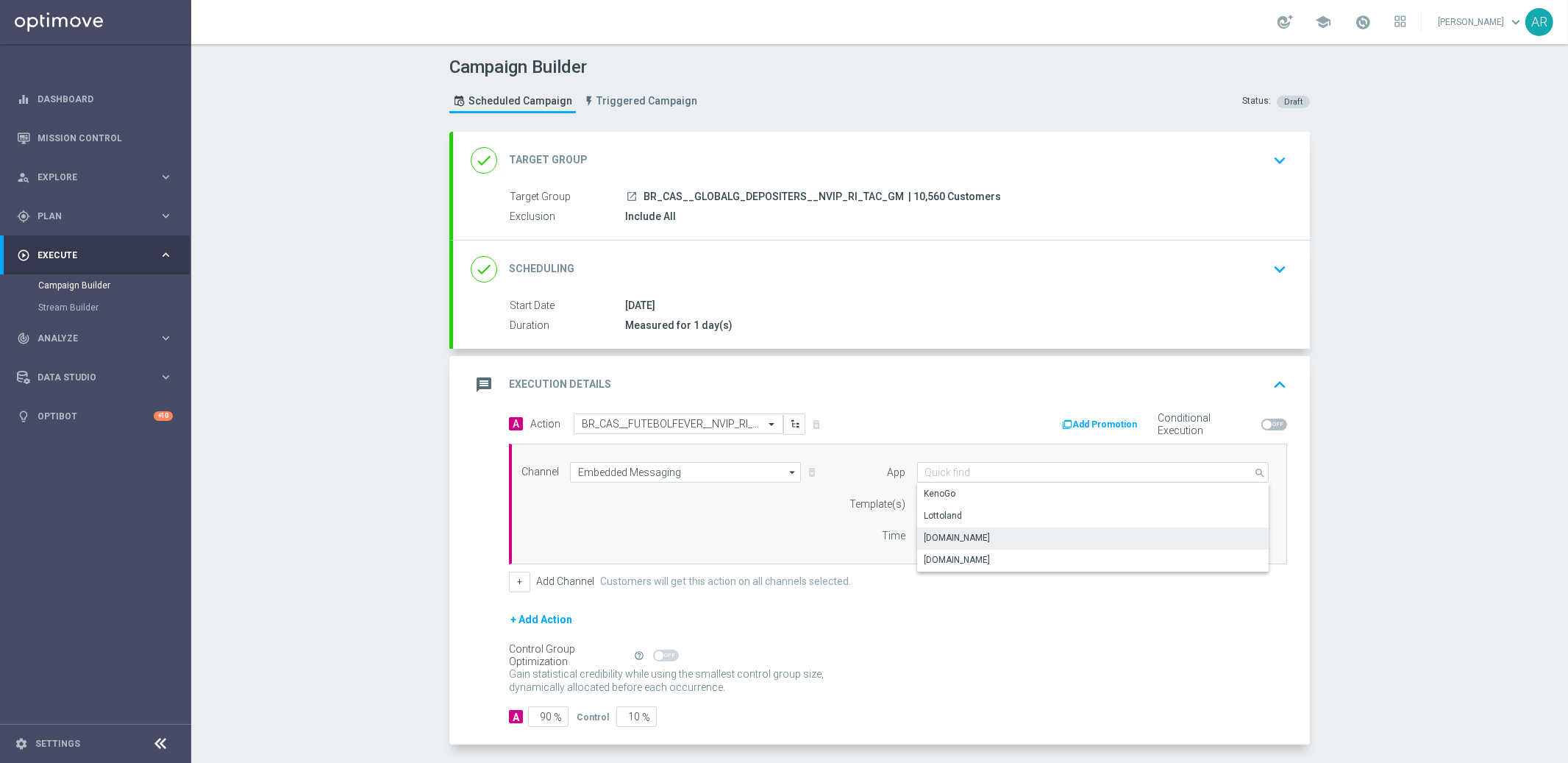
click at [1003, 534] on div "[DOMAIN_NAME]" at bounding box center [1093, 538] width 352 height 20
type input "[DOMAIN_NAME]"
click at [969, 503] on input "text" at bounding box center [1069, 504] width 288 height 13
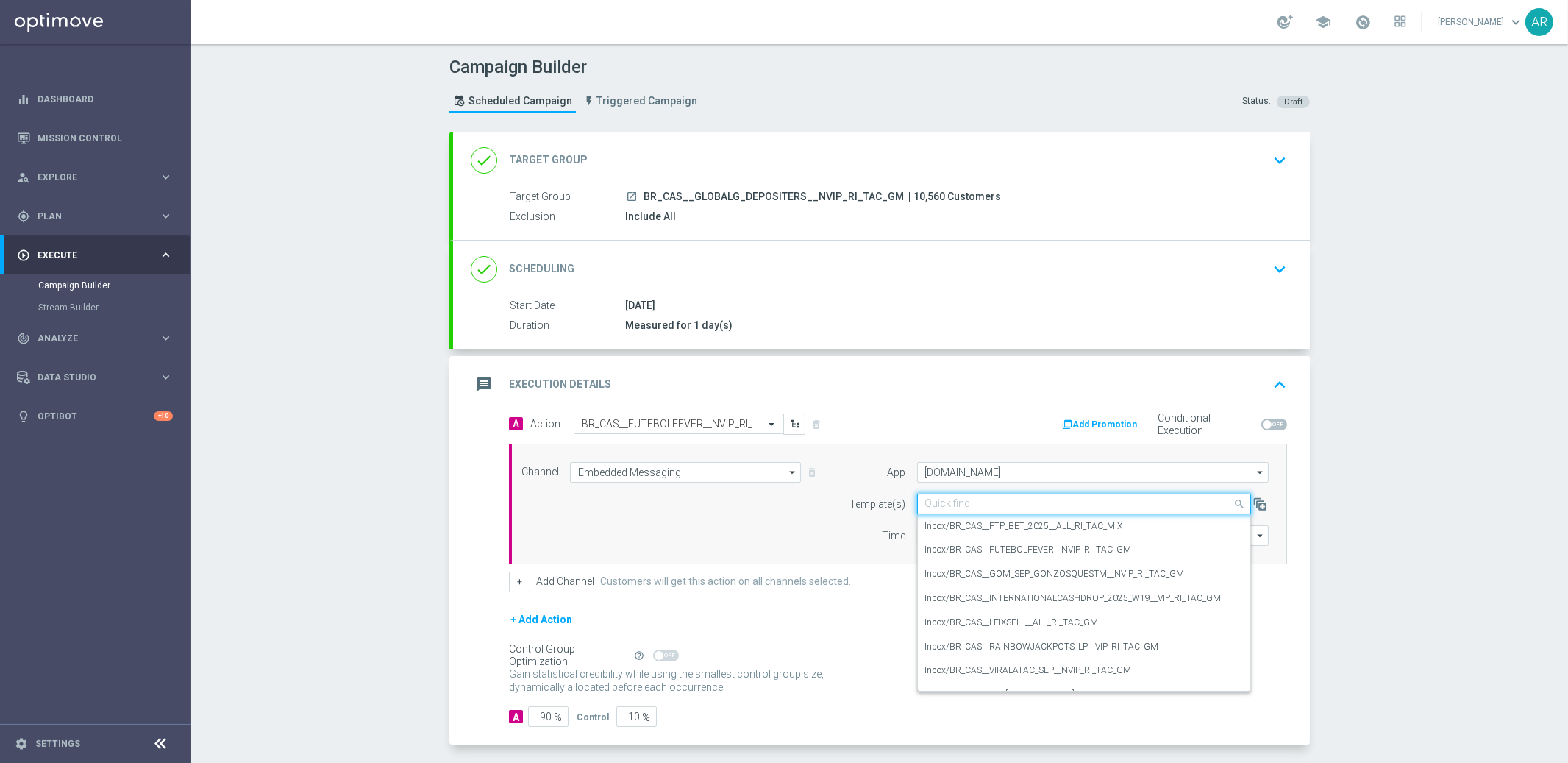
paste input "BR_CAS__FUTEBOLFEVER__NVIP_RI_TAC_GM"
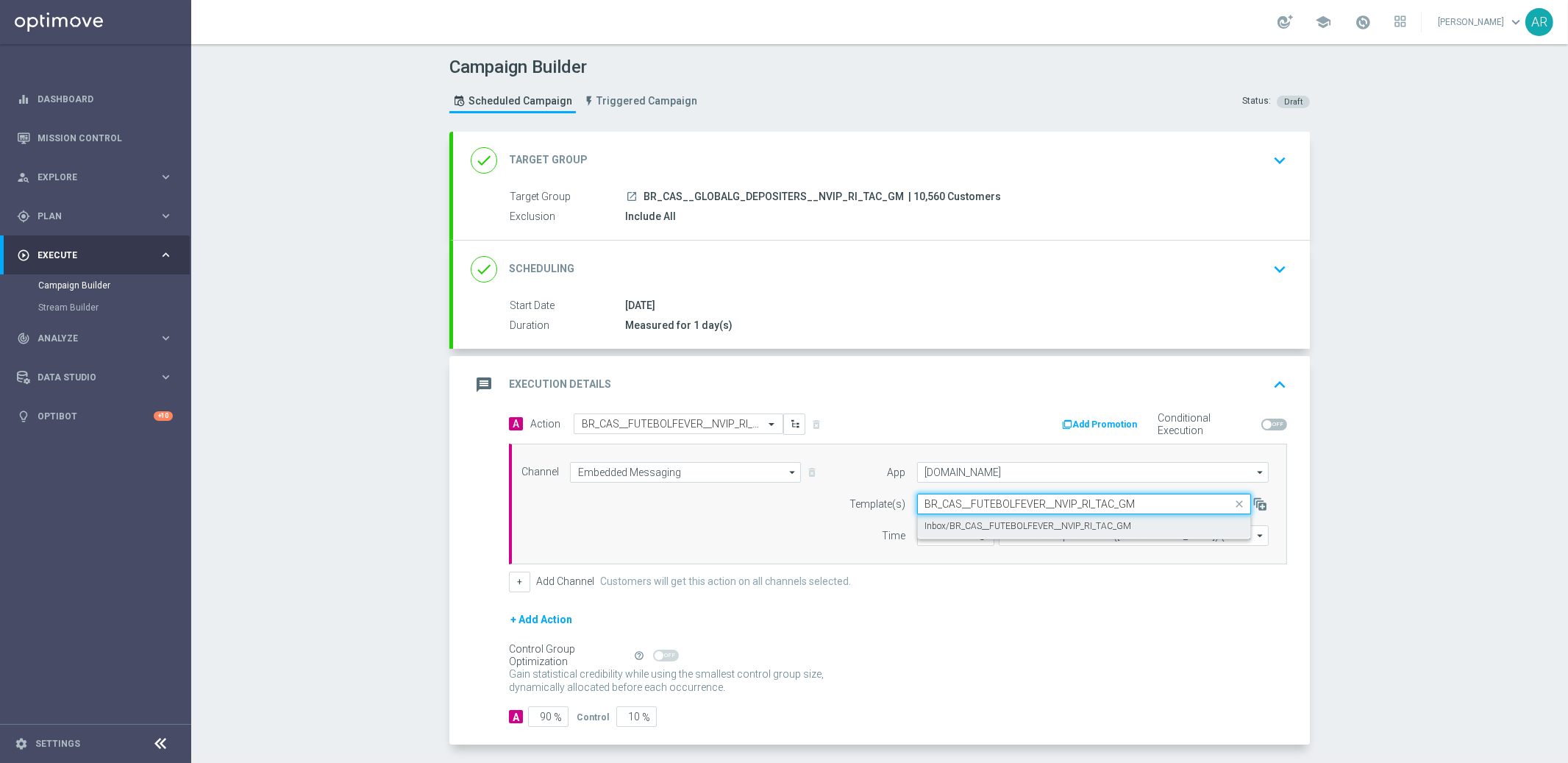
click at [1022, 523] on label "Inbox/BR_CAS__FUTEBOLFEVER__NVIP_RI_TAC_GM" at bounding box center [1028, 526] width 207 height 13
type input "BR_CAS__FUTEBOLFEVER__NVIP_RI_TAC_GM"
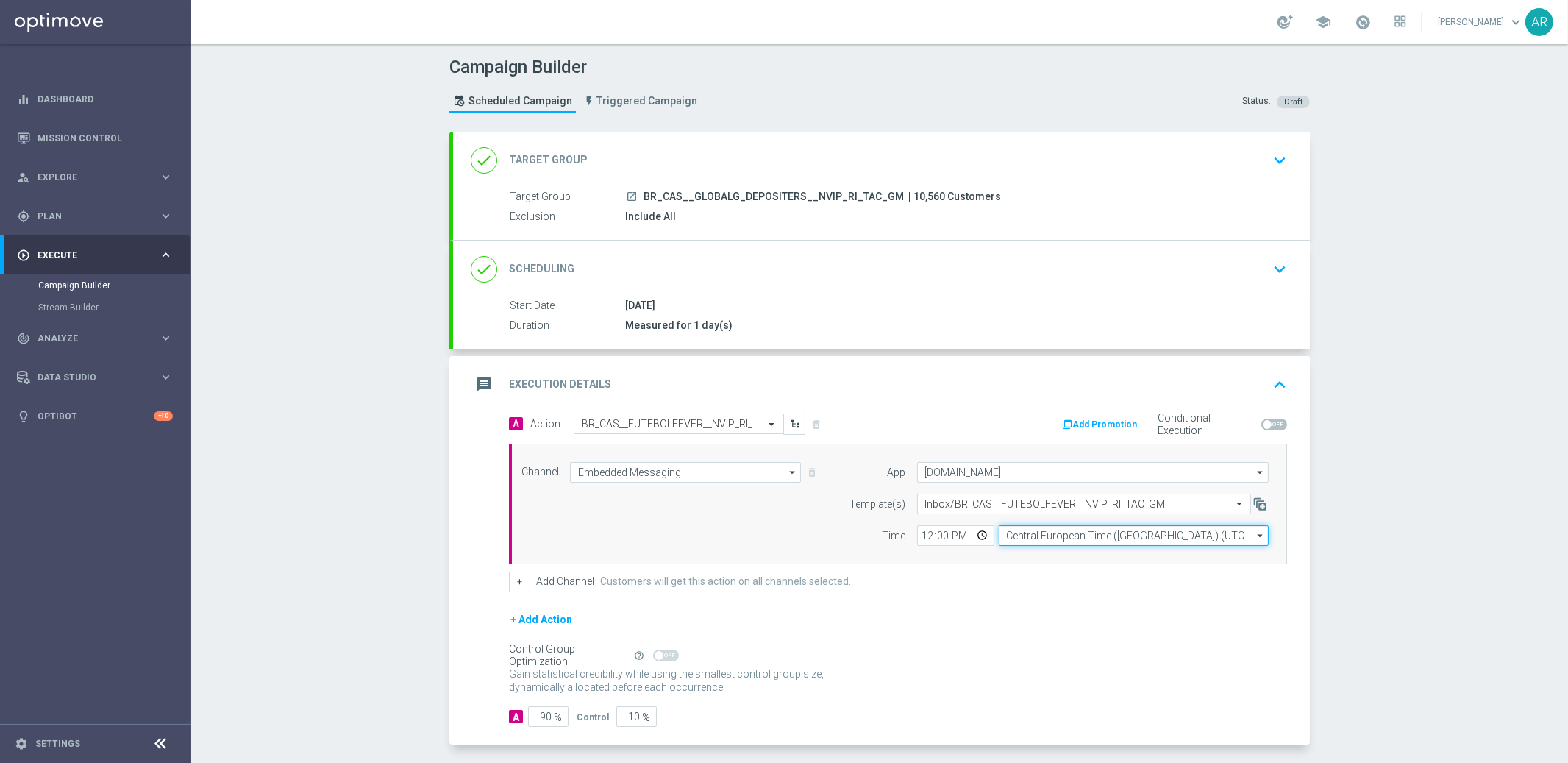
click at [1045, 543] on input "Central European Time ([GEOGRAPHIC_DATA]) (UTC +02:00)" at bounding box center [1133, 535] width 270 height 20
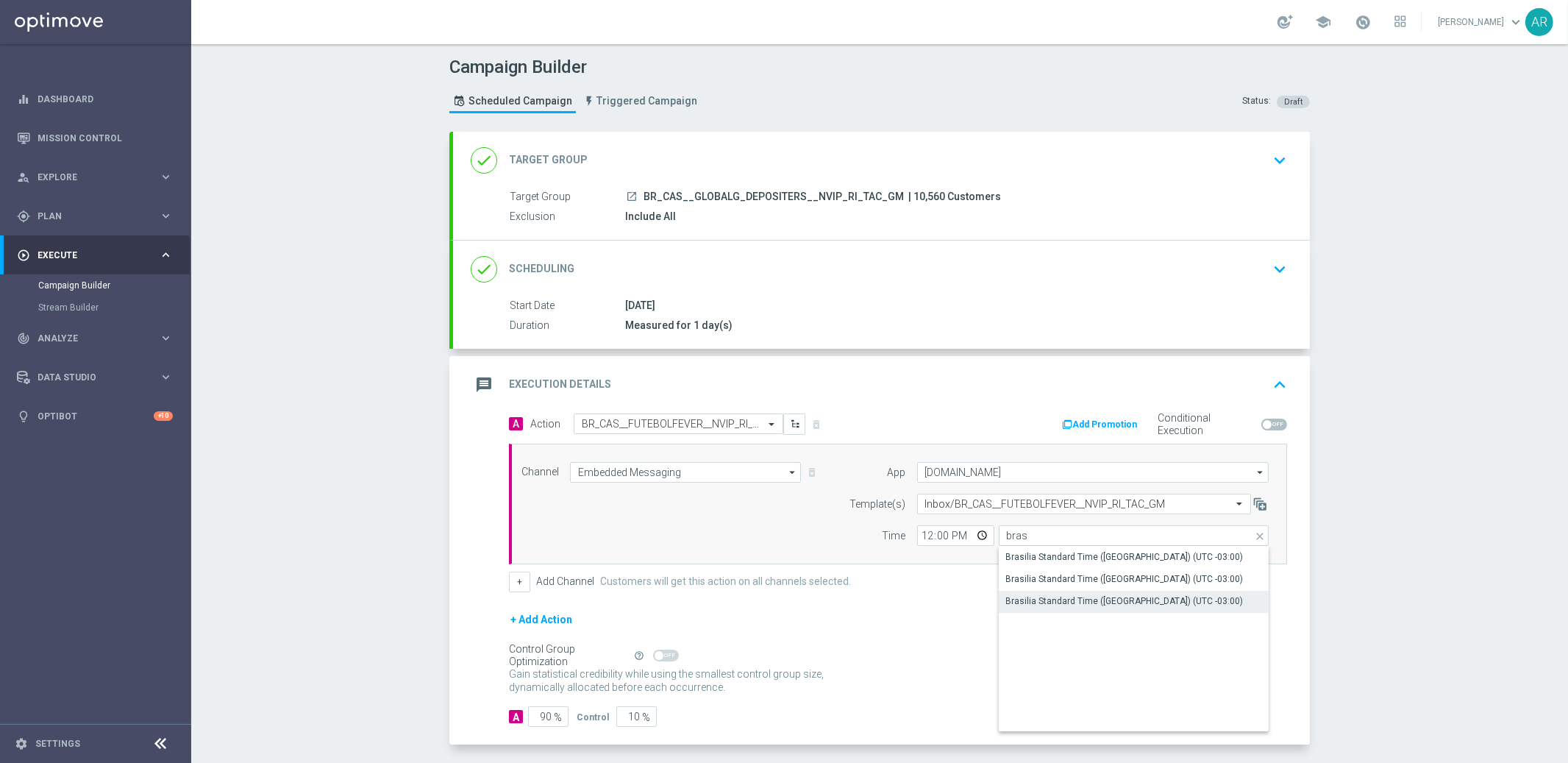
click at [1099, 604] on div "Brasilia Standard Time ([GEOGRAPHIC_DATA]) (UTC -03:00)" at bounding box center [1124, 601] width 237 height 13
type input "Brasilia Standard Time ([GEOGRAPHIC_DATA]) (UTC -03:00)"
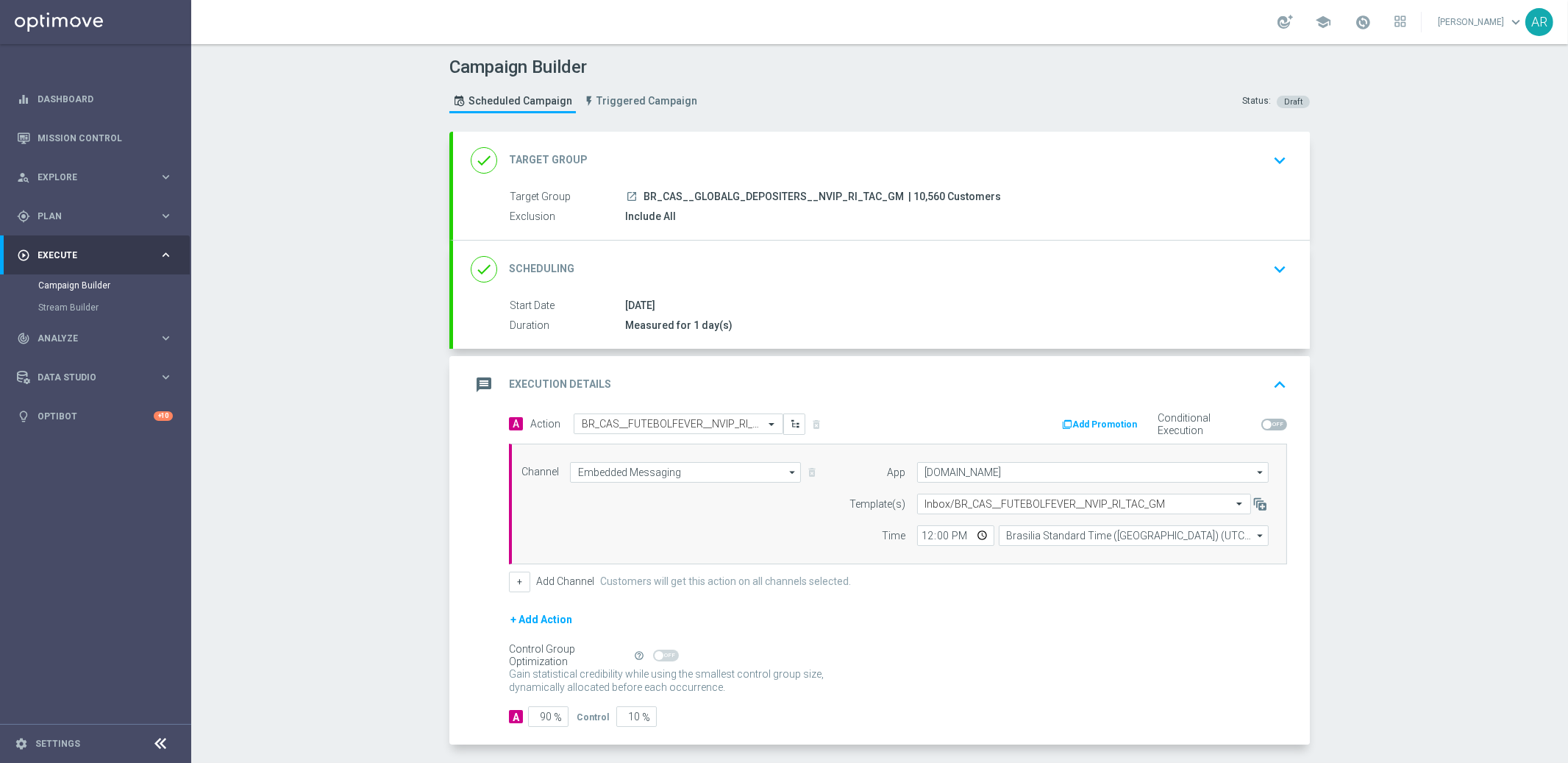
scroll to position [61, 0]
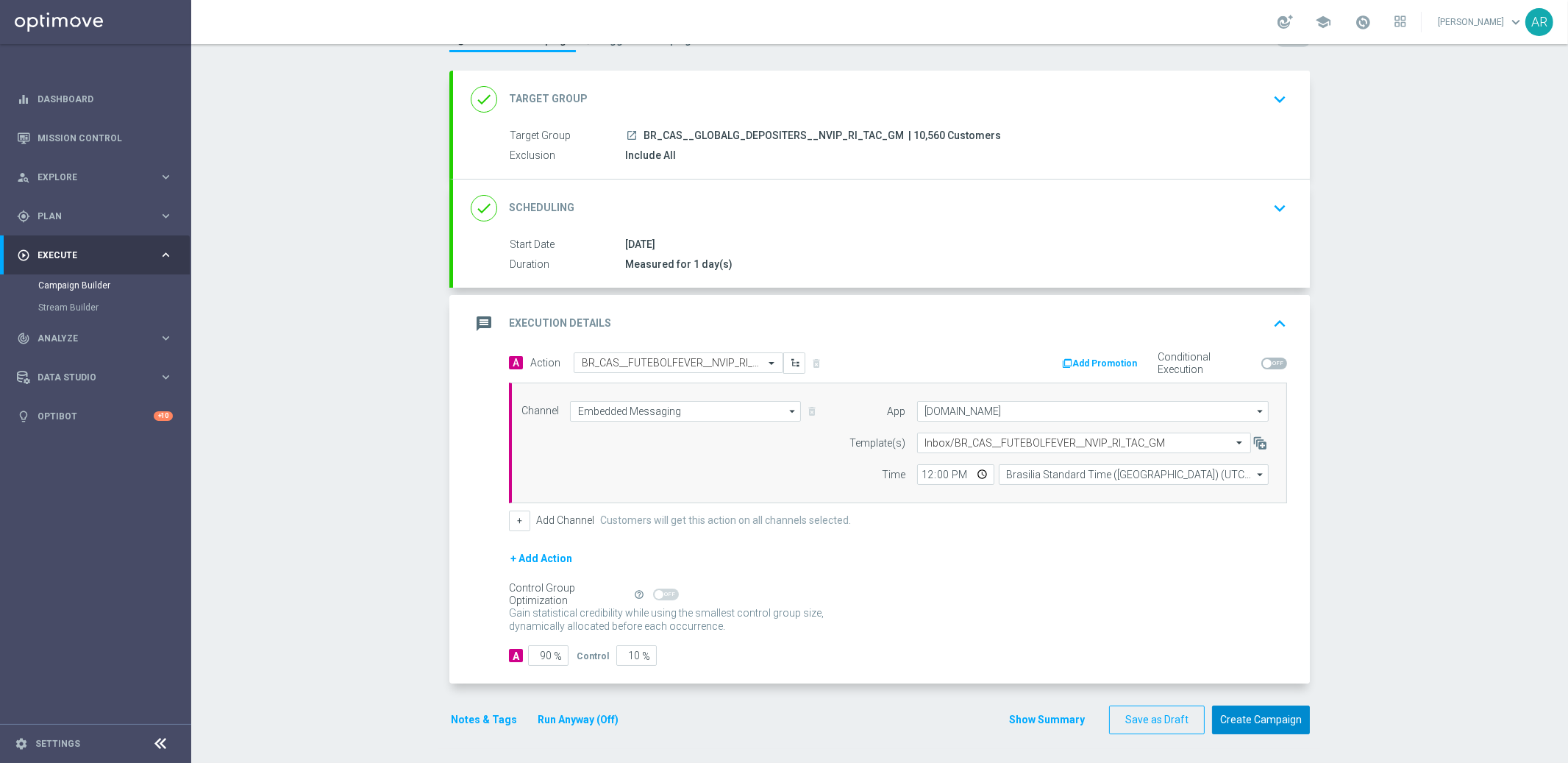
click at [1245, 727] on button "Create Campaign" at bounding box center [1260, 720] width 98 height 29
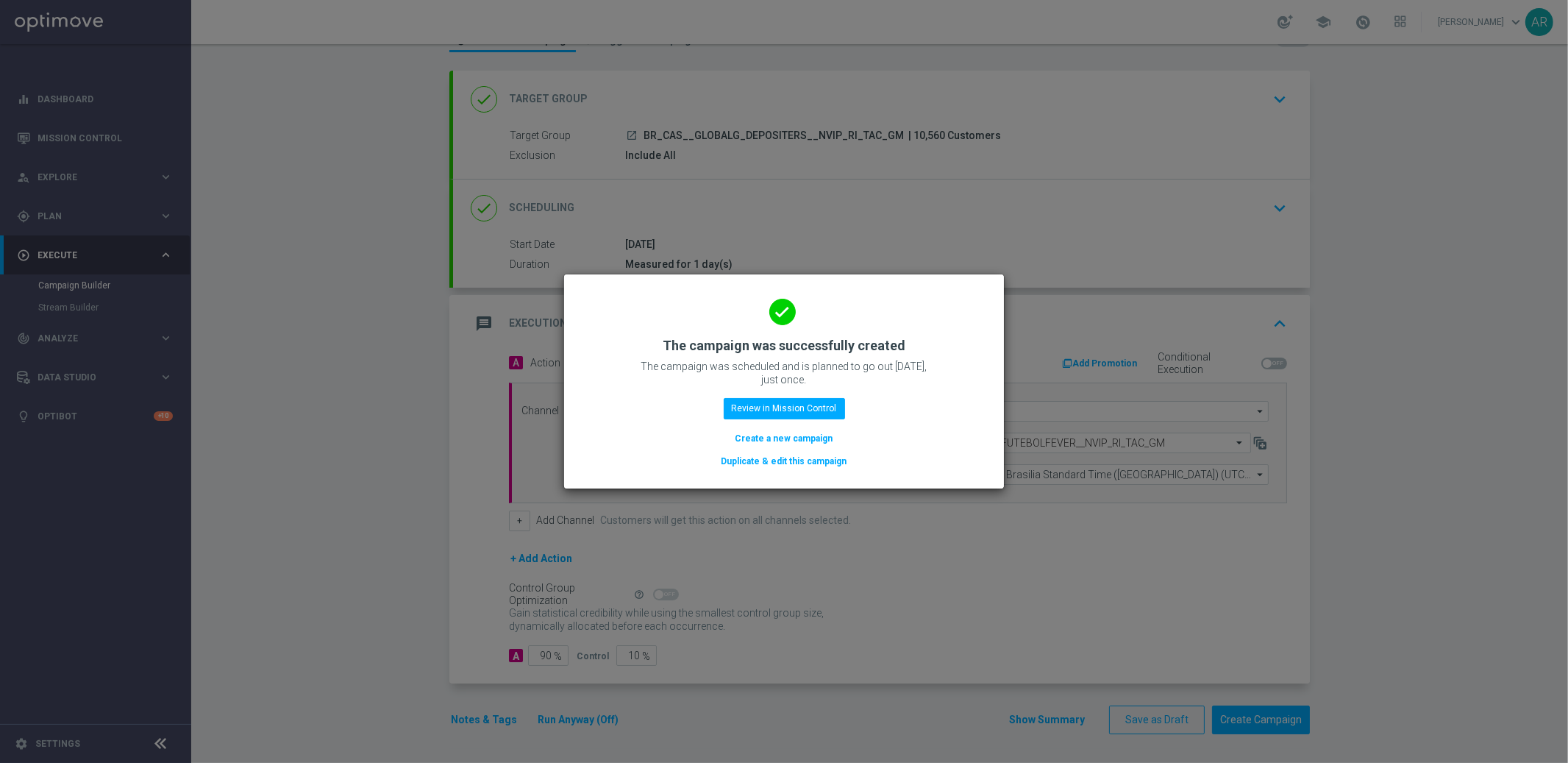
click at [786, 439] on button "Create a new campaign" at bounding box center [784, 438] width 101 height 16
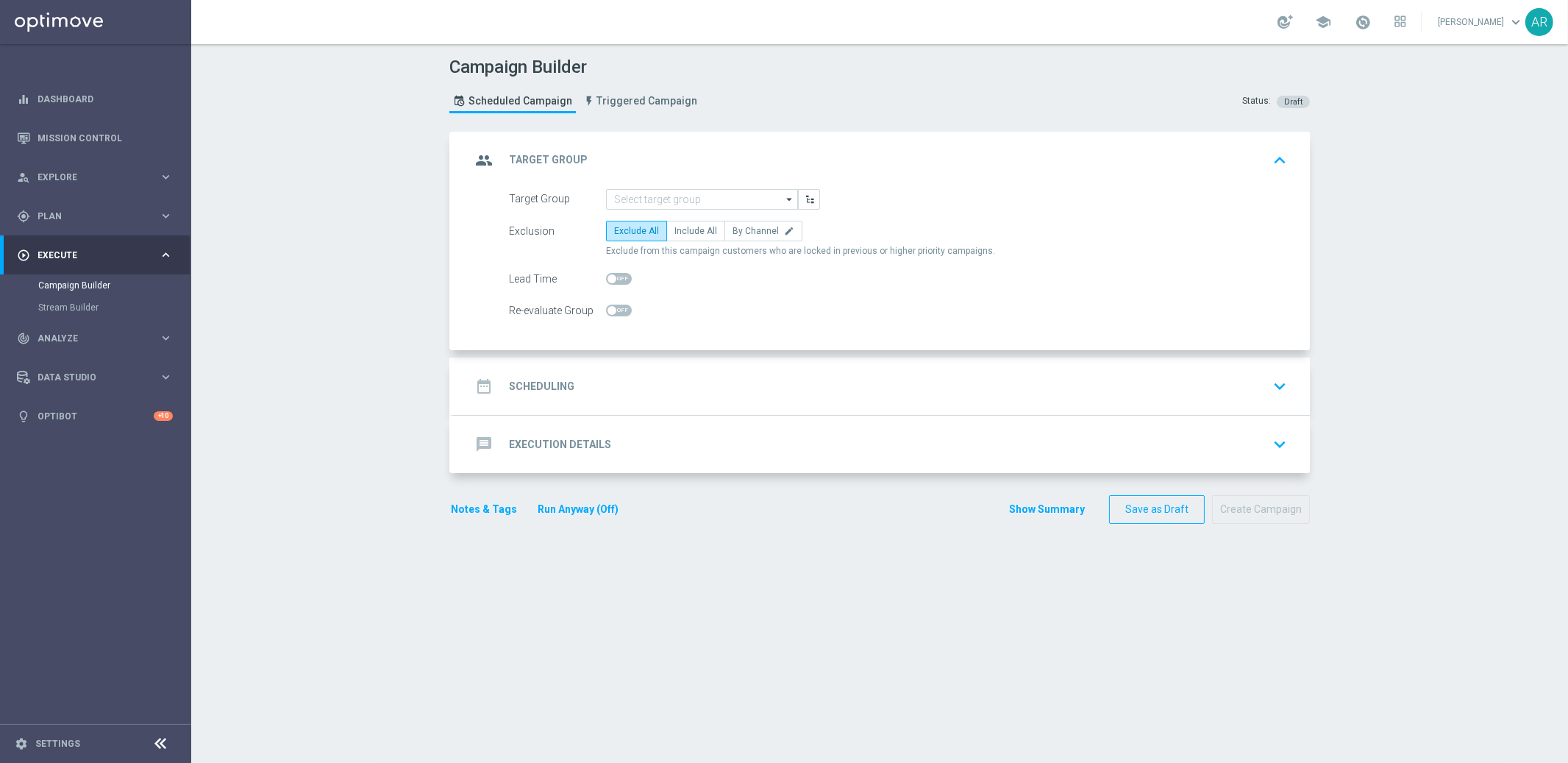
scroll to position [0, 0]
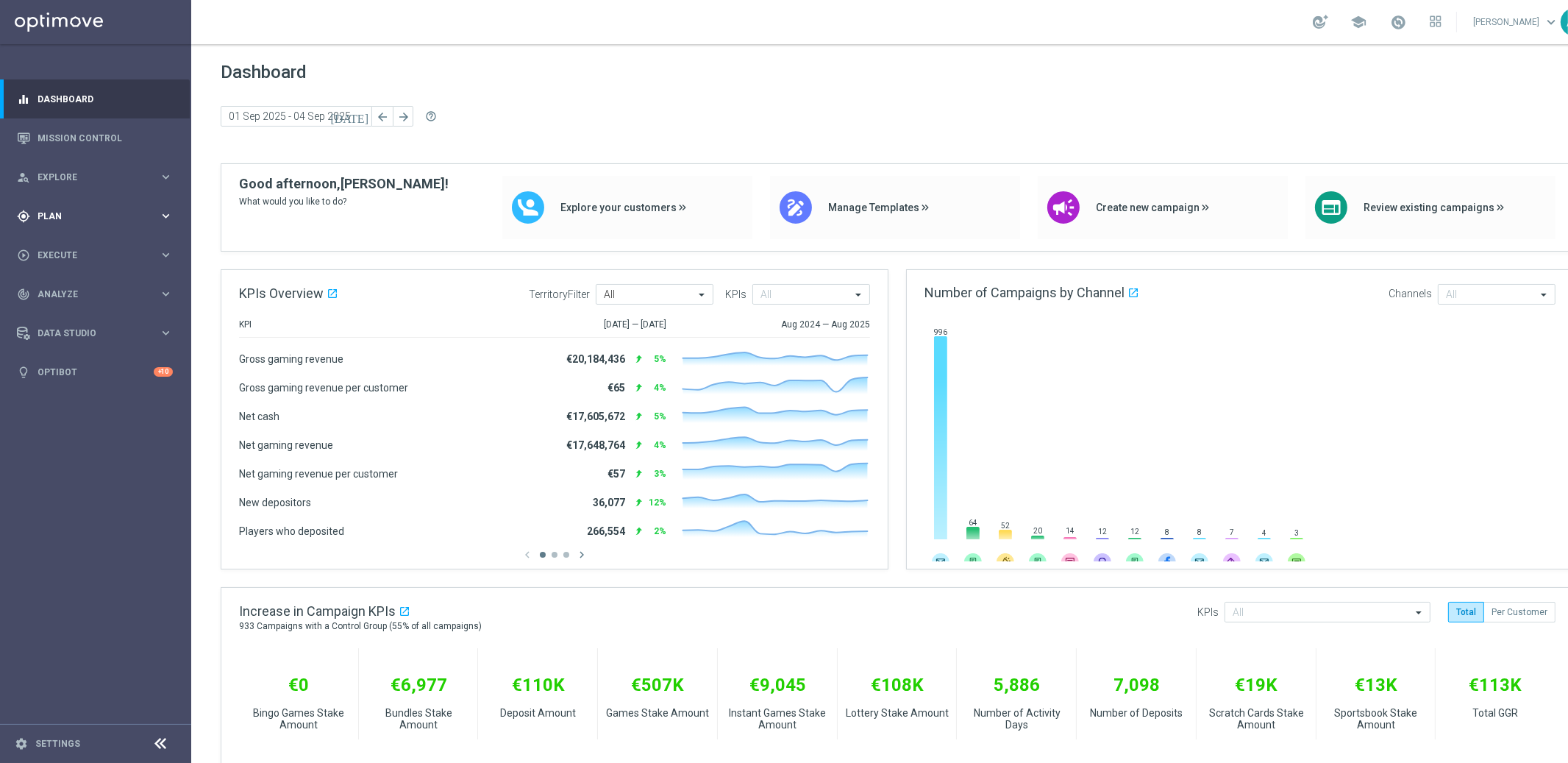
click at [84, 209] on div "gps_fixed Plan" at bounding box center [87, 216] width 142 height 13
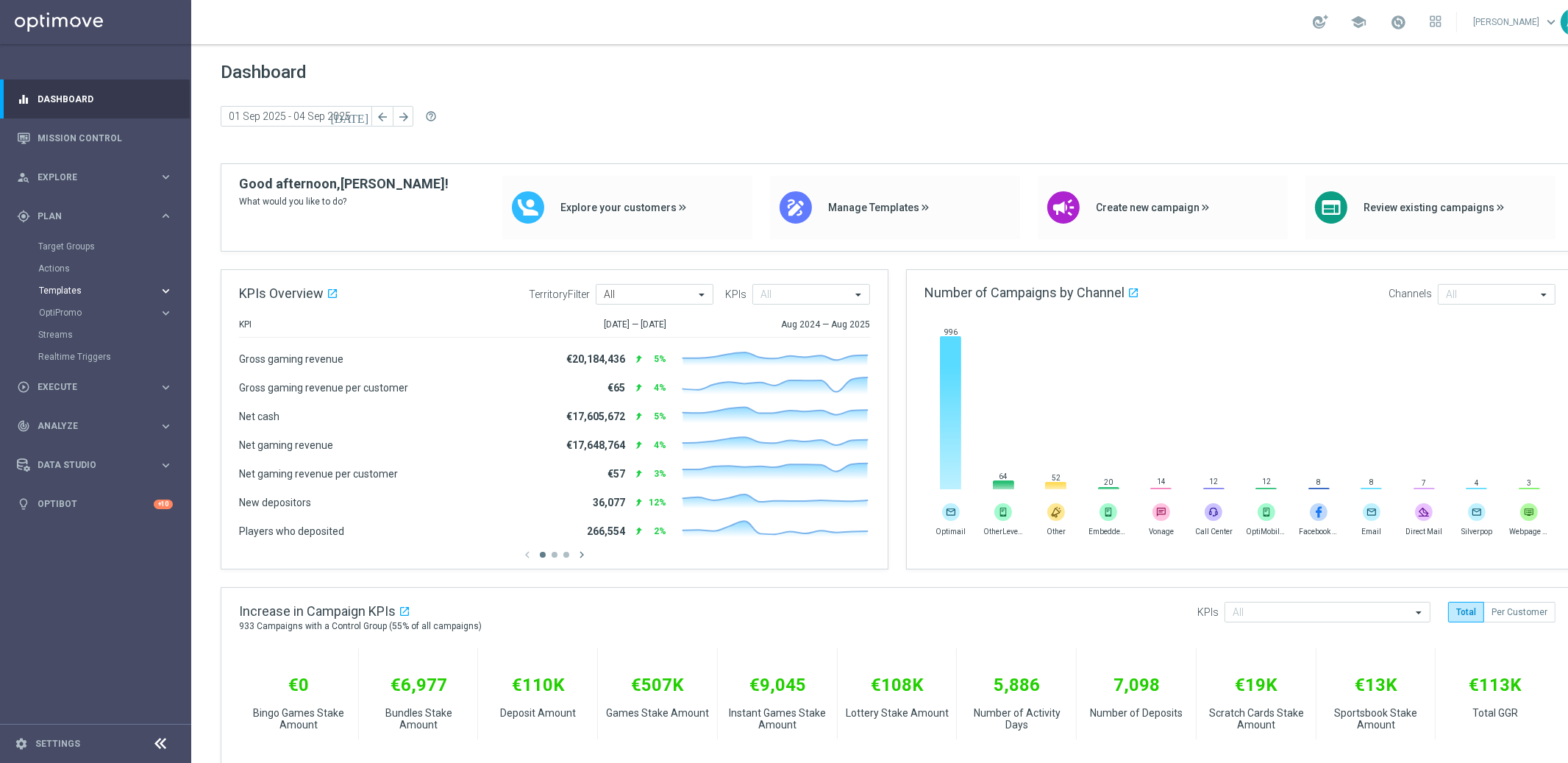
click at [67, 286] on span "Templates" at bounding box center [91, 290] width 105 height 8
click at [75, 380] on link "Embedded Messaging" at bounding box center [99, 379] width 108 height 12
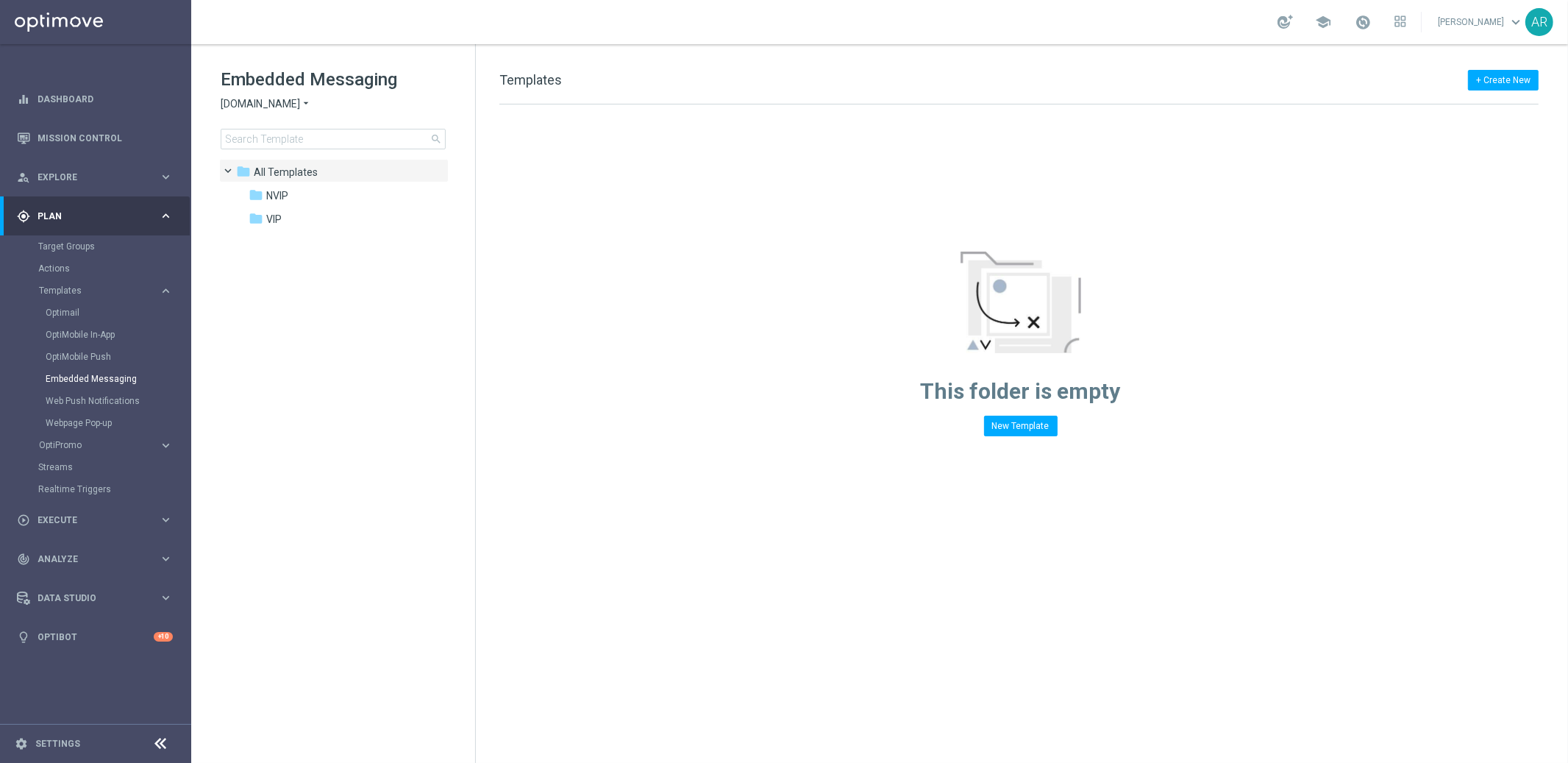
click at [284, 107] on span "[DOMAIN_NAME]" at bounding box center [260, 103] width 79 height 14
click at [277, 144] on div "[DOMAIN_NAME]" at bounding box center [276, 138] width 110 height 18
click at [243, 215] on span at bounding box center [240, 211] width 7 height 6
click at [255, 238] on span at bounding box center [254, 235] width 7 height 6
click at [332, 273] on div "folder pt_BR (BET.BR)." at bounding box center [351, 267] width 145 height 17
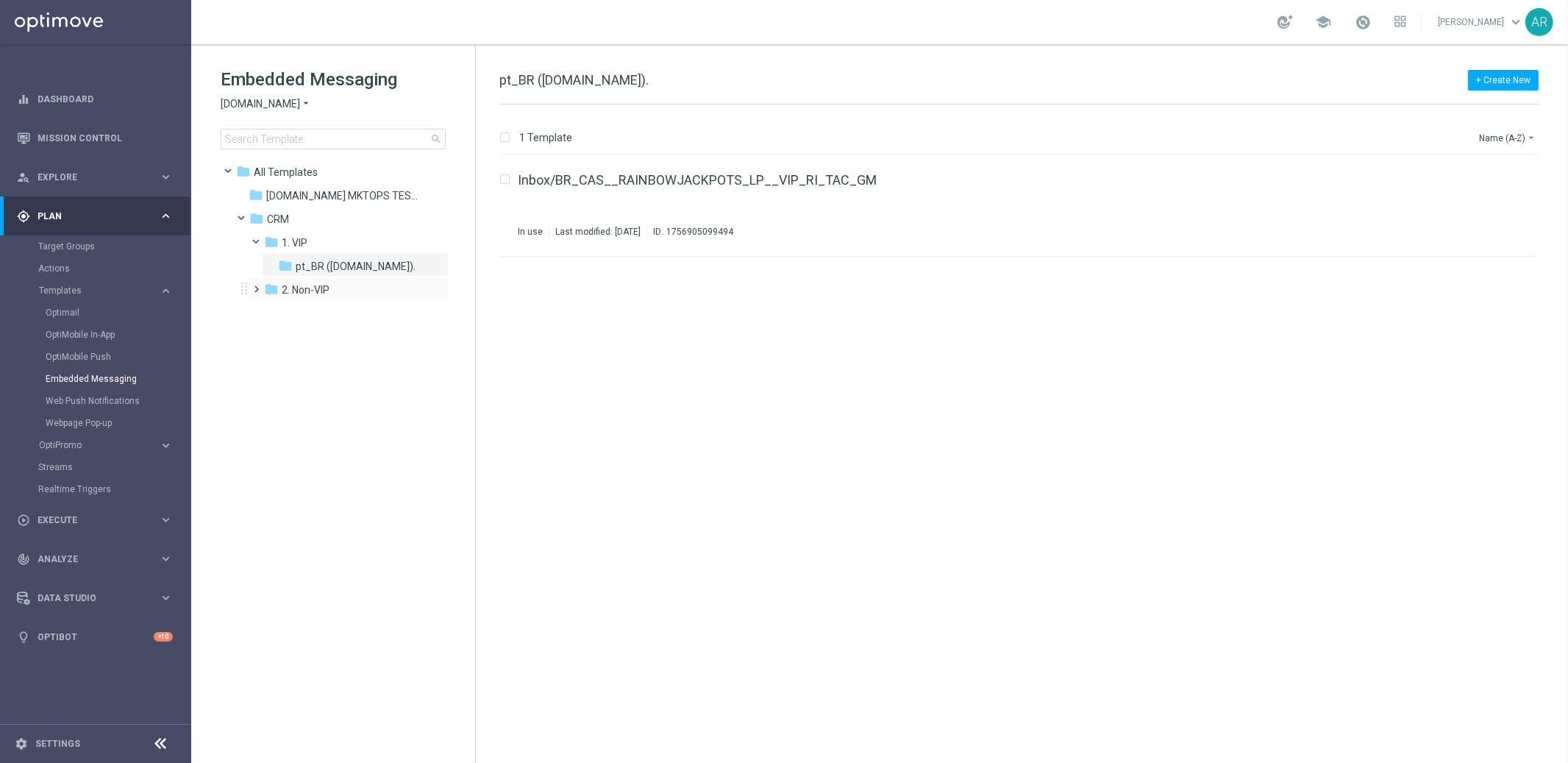
click at [256, 285] on span at bounding box center [254, 282] width 7 height 6
click at [319, 312] on span "pt_BR (BET.BR)" at bounding box center [355, 314] width 118 height 13
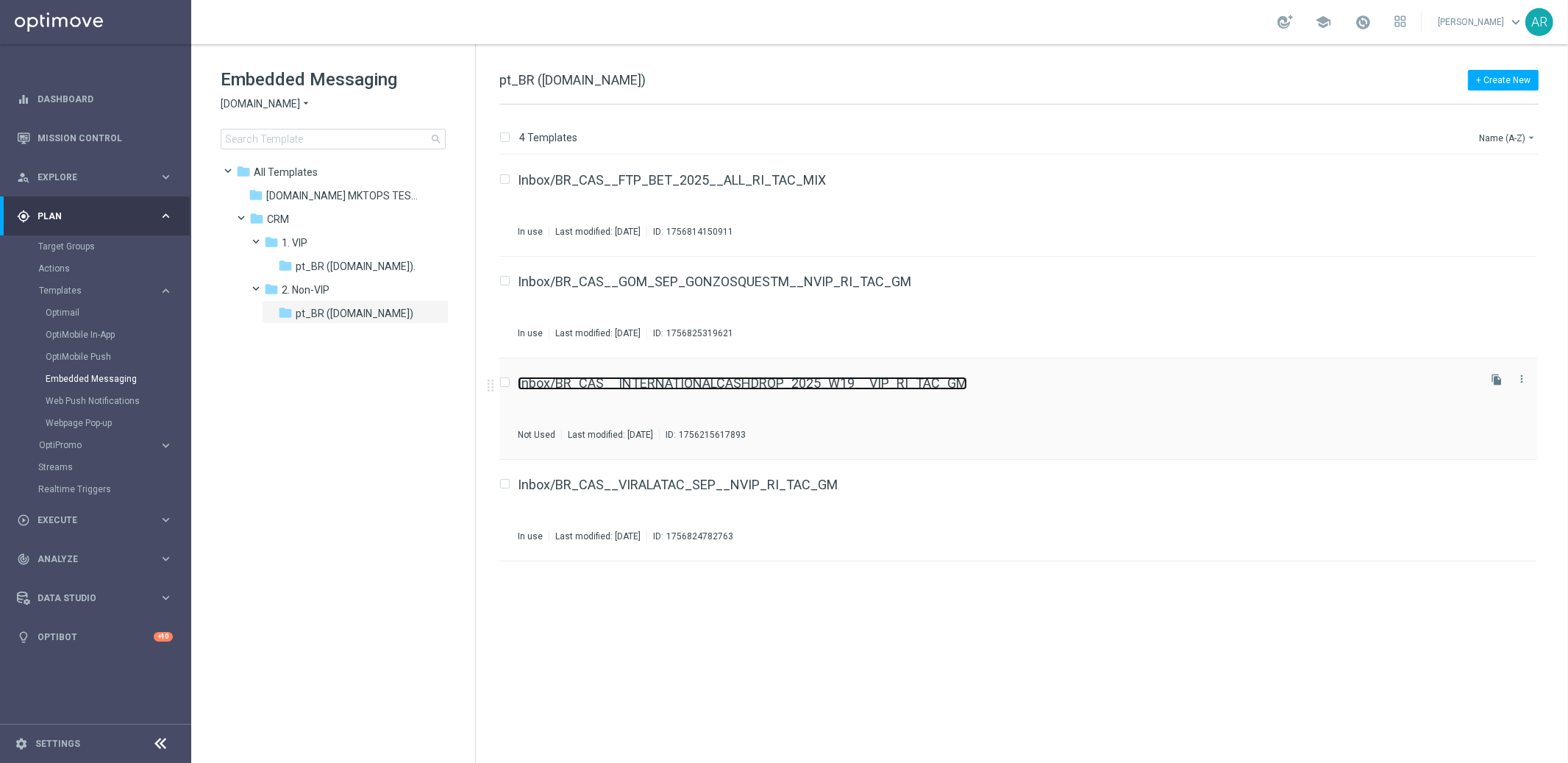
click at [851, 383] on link "Inbox/BR_CAS__INTERNATIONALCASHDROP_2025_W19__VIP_RI_TAC_GM" at bounding box center [742, 384] width 449 height 13
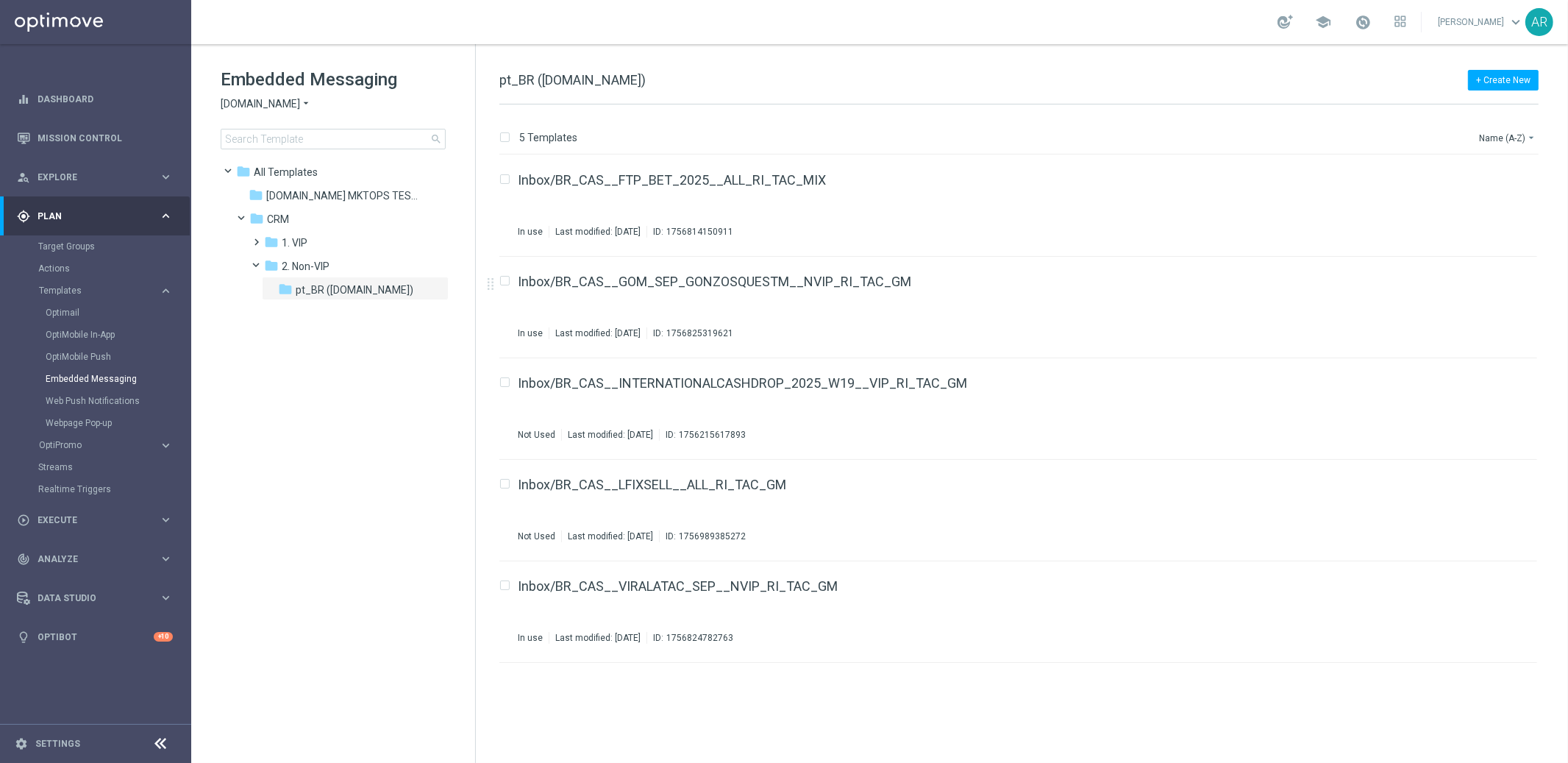
click at [269, 107] on span "[DOMAIN_NAME]" at bounding box center [260, 103] width 79 height 14
click at [317, 414] on tree-viewport "folder All Templates more_vert folder BET.BR MKTOPS TESTING more_vert" at bounding box center [346, 459] width 255 height 601
click at [372, 289] on div "folder pt_BR (BET.BR)" at bounding box center [351, 290] width 145 height 17
click at [1491, 78] on button "+ Create New" at bounding box center [1503, 80] width 71 height 20
click at [1476, 109] on span "New Template" at bounding box center [1462, 107] width 59 height 10
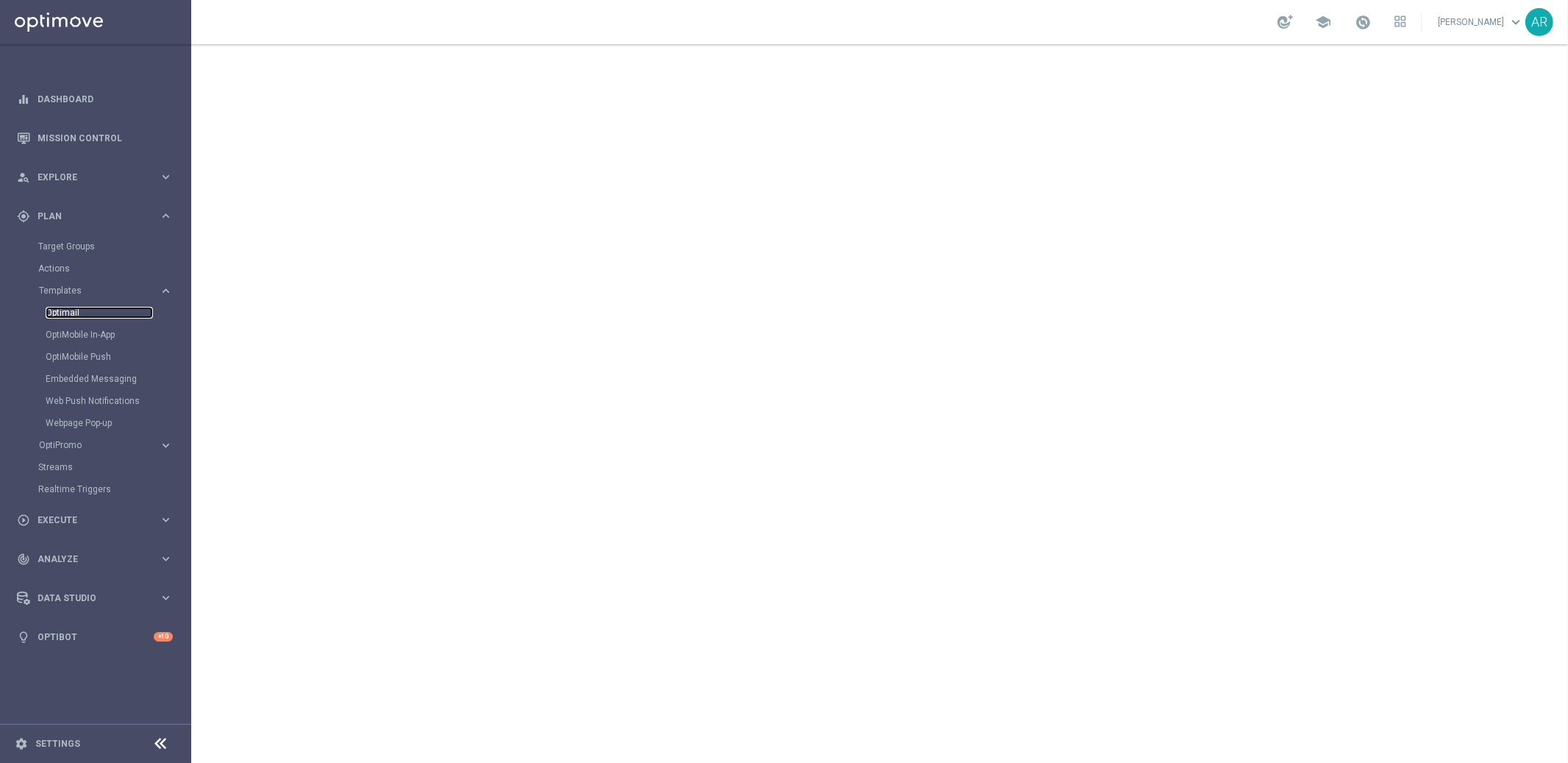
click at [71, 310] on link "Optimail" at bounding box center [99, 313] width 108 height 12
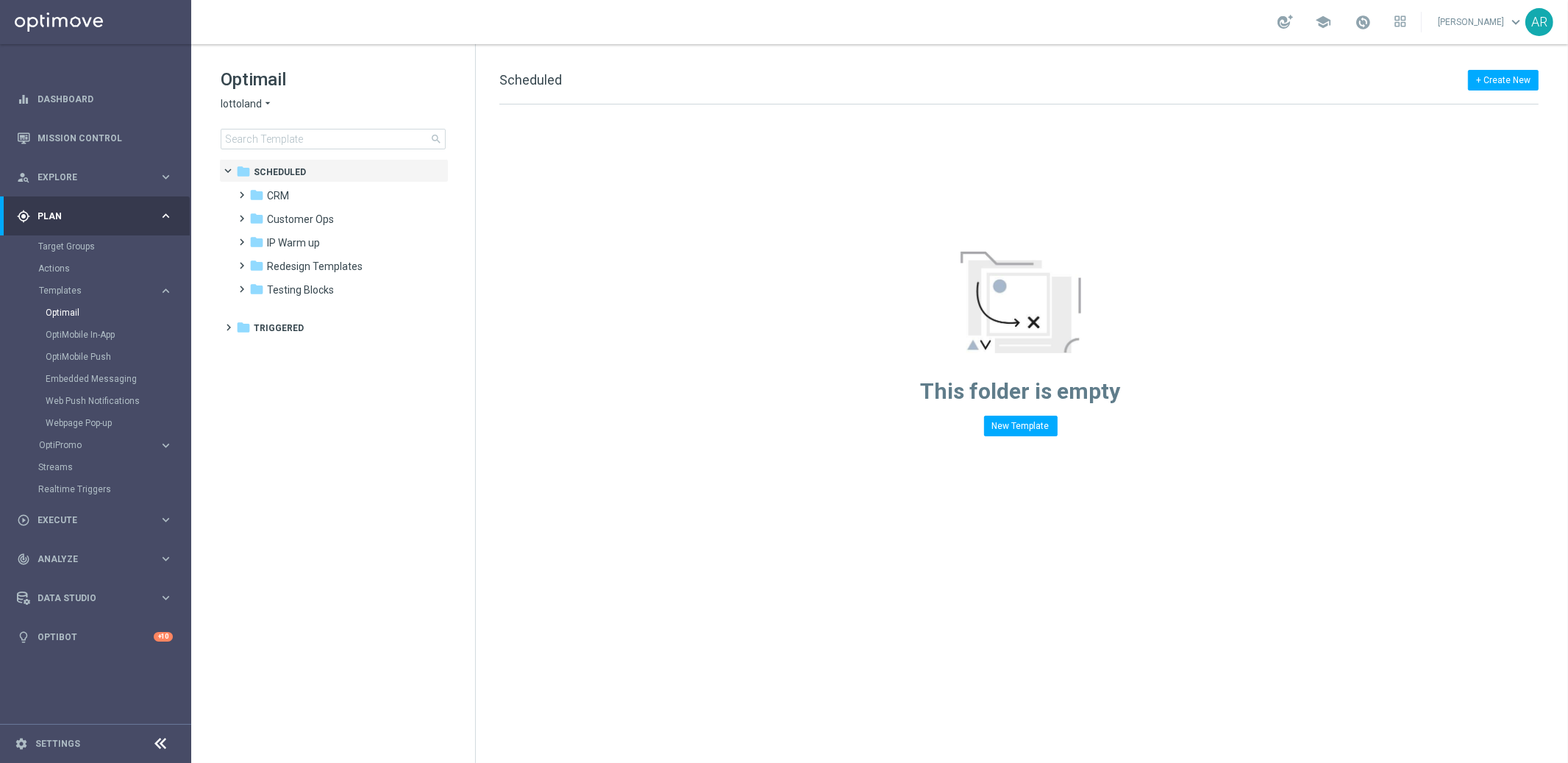
click at [254, 103] on span "lottoland" at bounding box center [240, 103] width 41 height 14
click at [0, 0] on span "[DOMAIN_NAME]" at bounding box center [0, 0] width 0 height 0
click at [243, 191] on span at bounding box center [240, 188] width 7 height 6
click at [255, 238] on span at bounding box center [254, 235] width 7 height 6
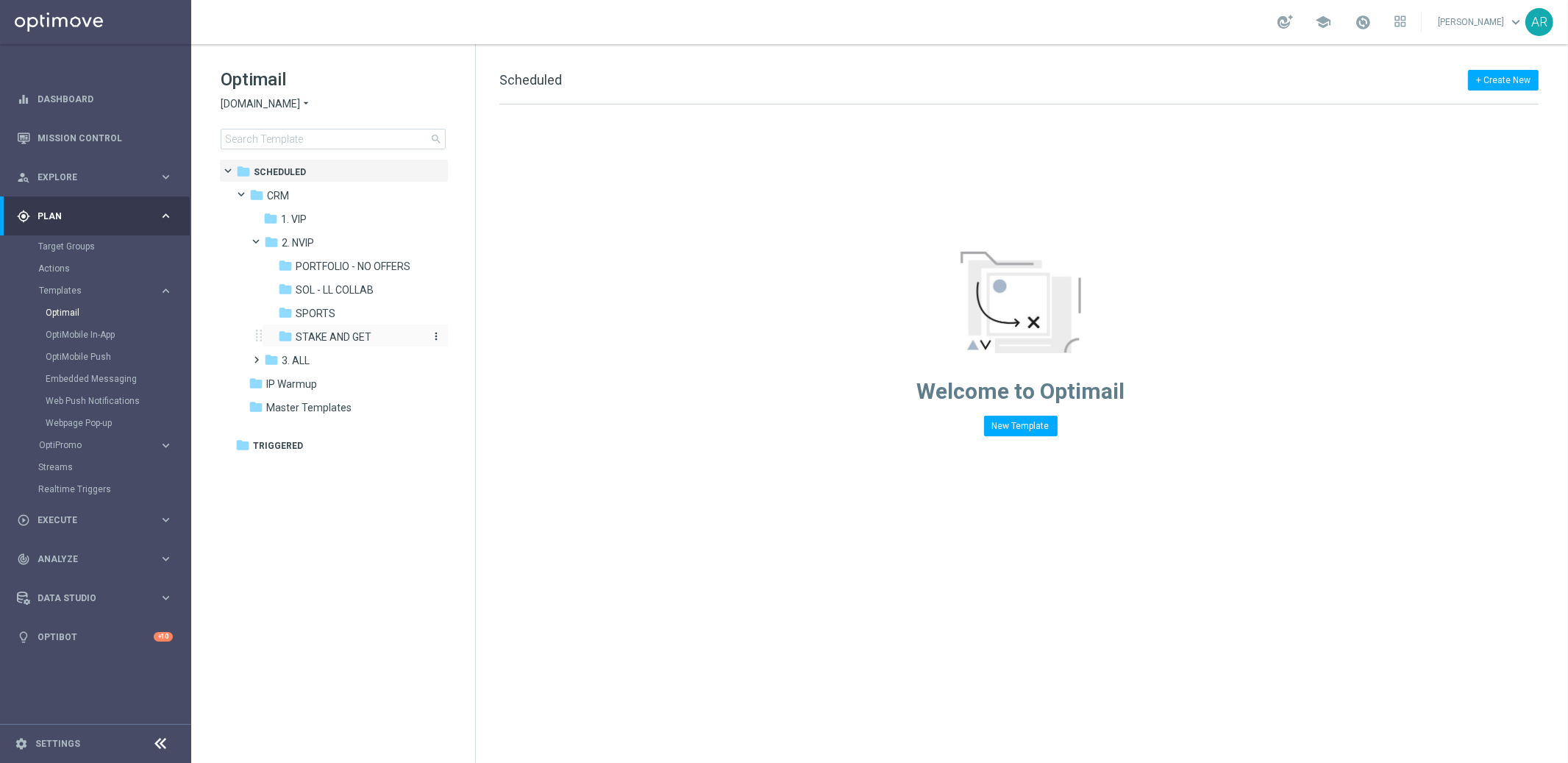
click at [324, 341] on span "STAKE AND GET" at bounding box center [334, 337] width 76 height 13
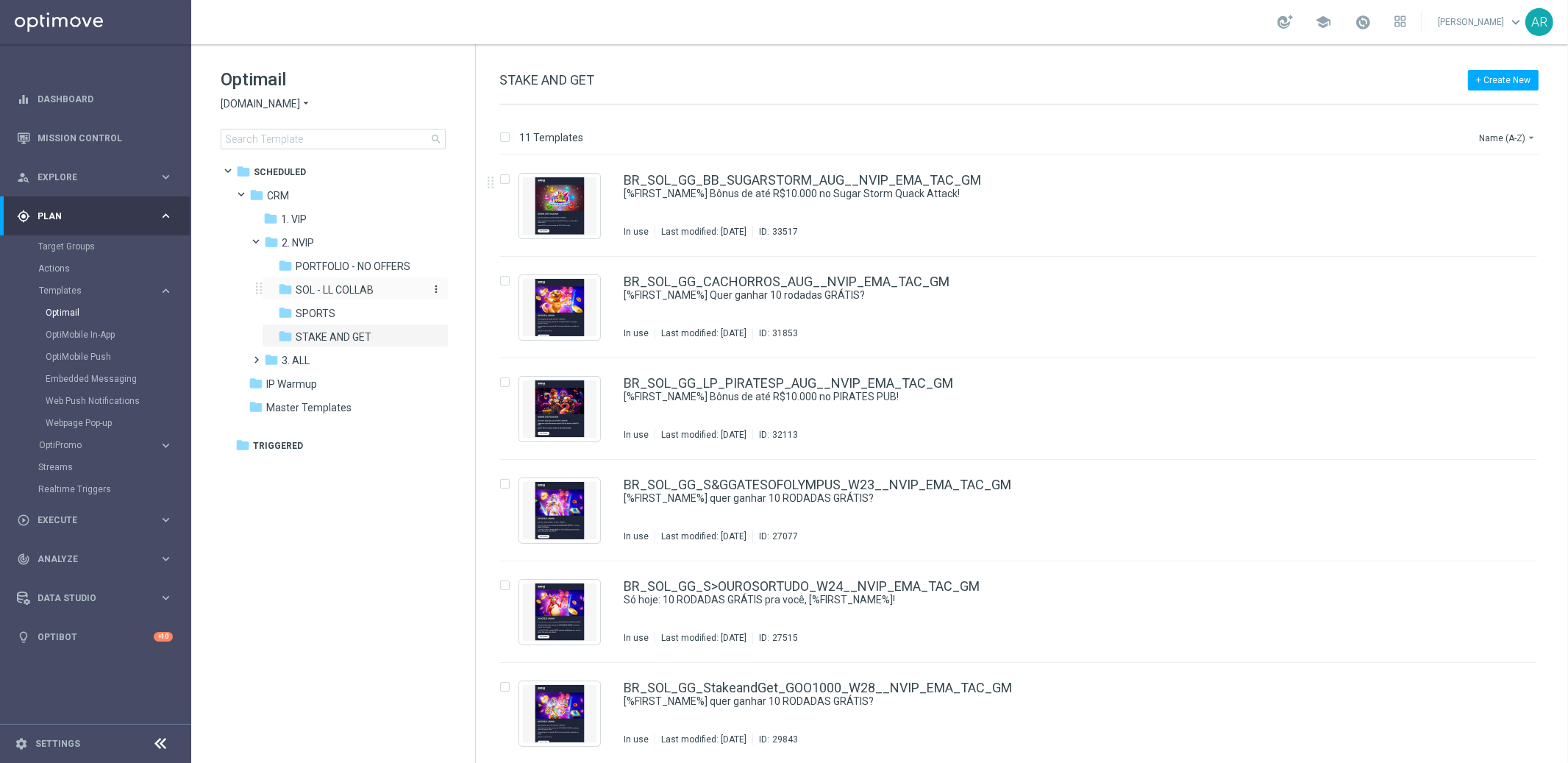
click at [325, 283] on span "SOL - LL COLLAB" at bounding box center [335, 290] width 78 height 13
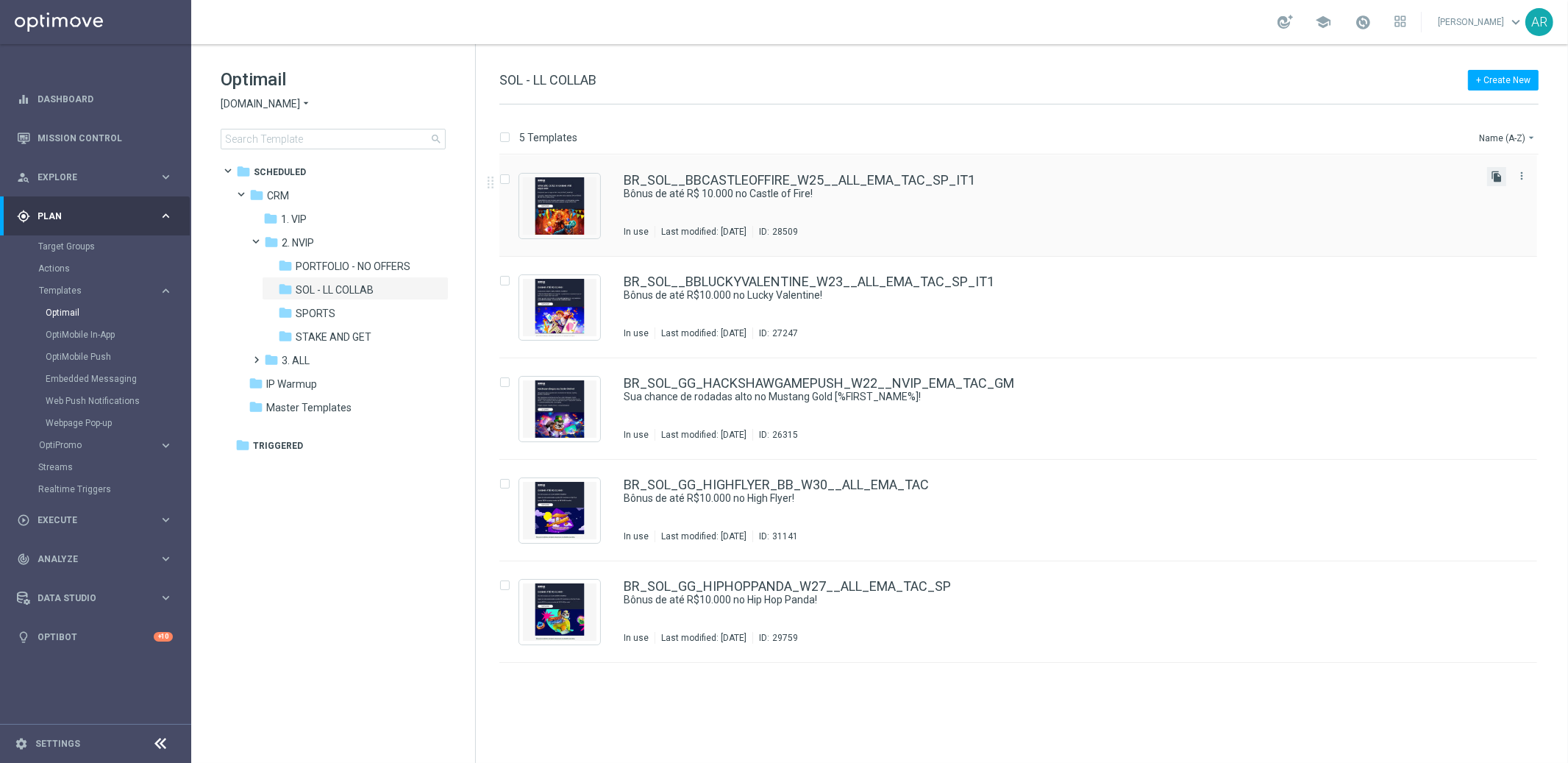
click at [1494, 173] on icon "file_copy" at bounding box center [1497, 177] width 12 height 12
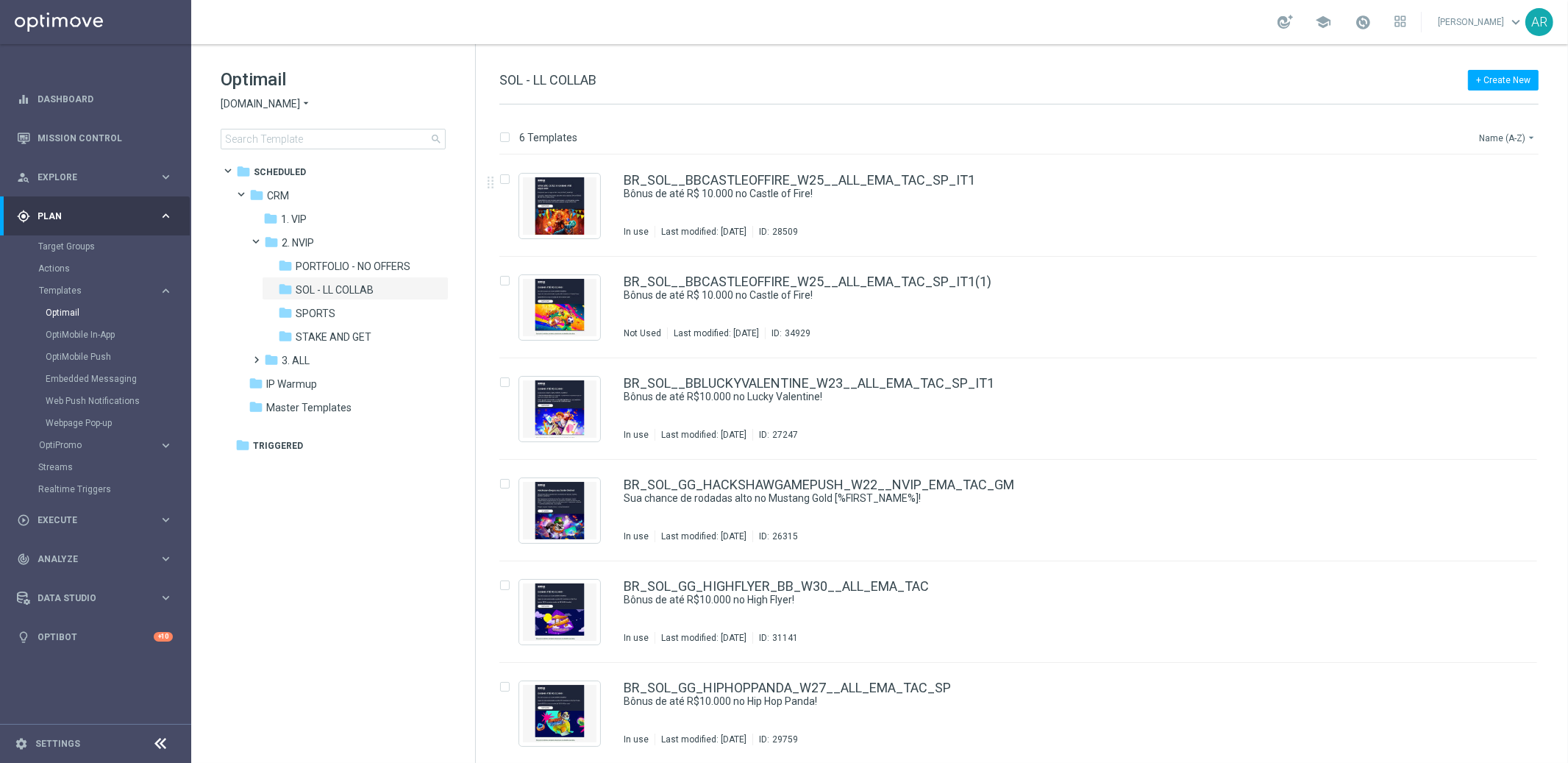
click at [1510, 134] on button "Name (A-Z) arrow_drop_down" at bounding box center [1507, 137] width 61 height 18
click at [1507, 199] on span "Date Modified (Newest)" at bounding box center [1481, 203] width 98 height 10
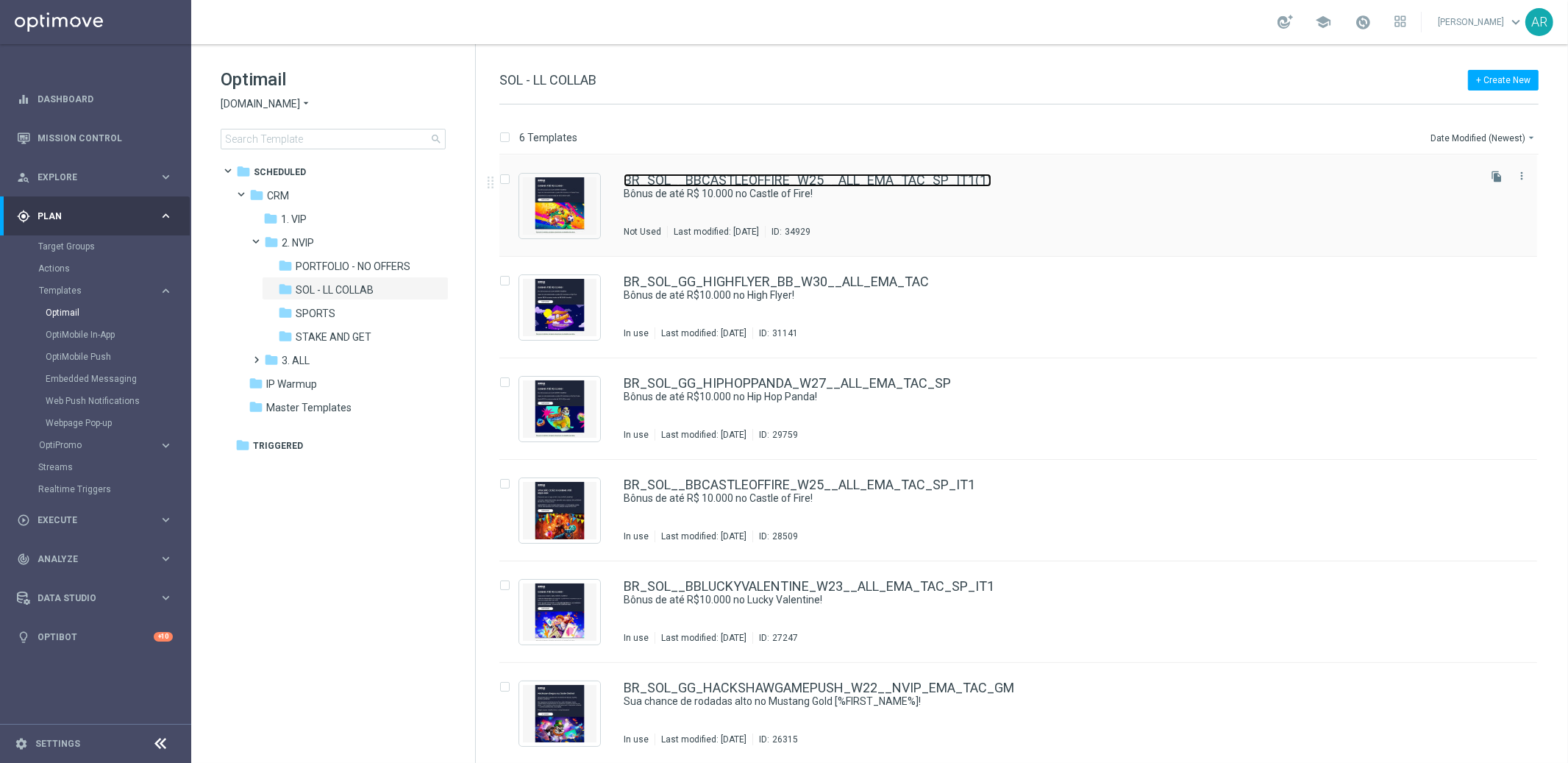
click at [716, 184] on link "BR_SOL__BBCASTLEOFFIRE_W25__ALL_EMA_TAC_SP_IT1(1)" at bounding box center [807, 180] width 367 height 13
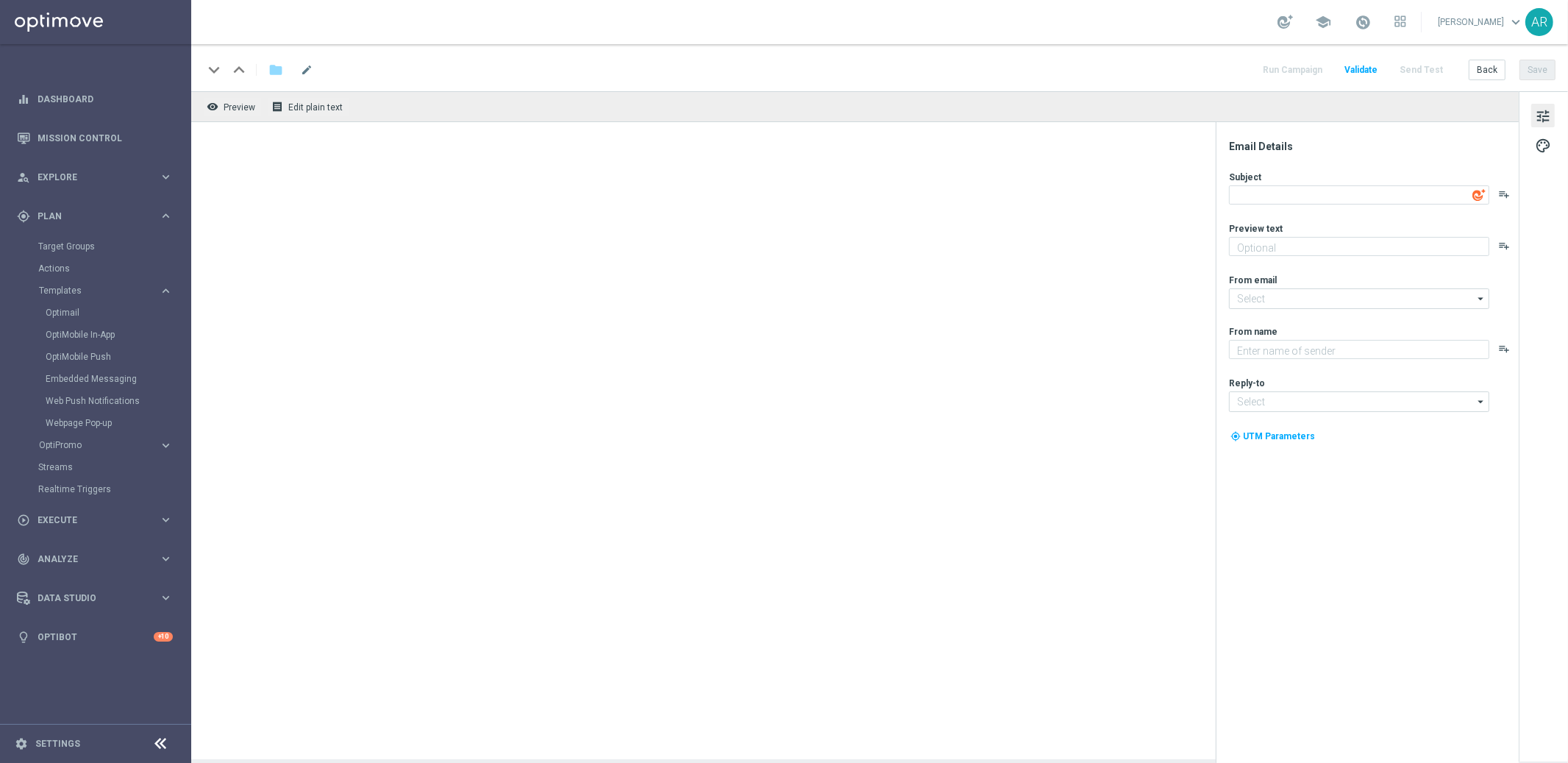
type textarea "Bônus de até R$ 10.000 no Castle of Fire!"
type textarea "Aposte nos jogos selecionados e garanta até 30% em bônus!"
type input "contato@email.sorteonline.bet.br"
type textarea "Sorte Online Betz"
type input "suporte@sorteonline.bet.br"
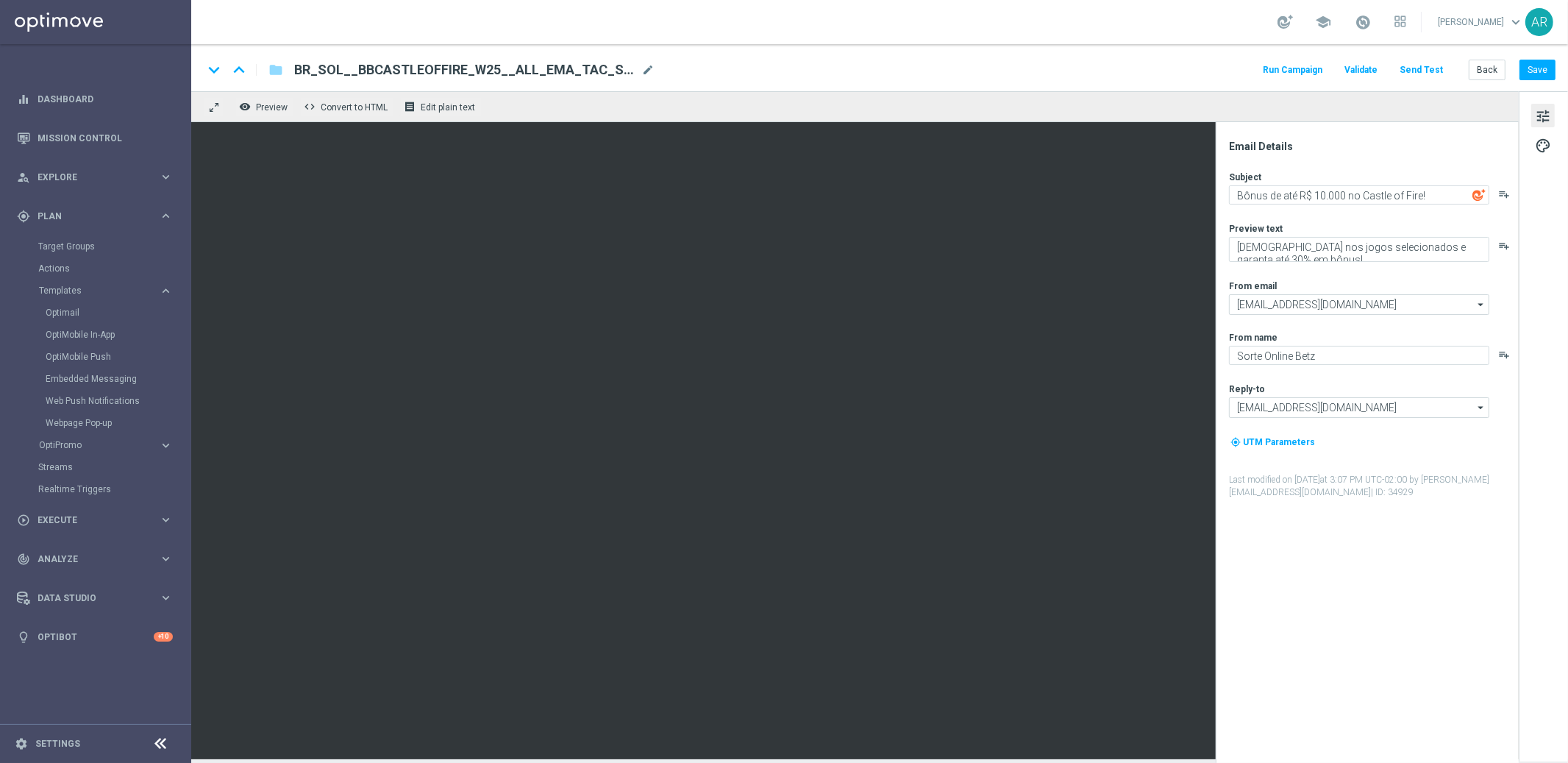
click at [704, 71] on div "keyboard_arrow_down keyboard_arrow_up folder BR_SOL__BBCASTLEOFFIRE_W25__ALL_EM…" at bounding box center [879, 70] width 1352 height 19
click at [645, 67] on span "mode_edit" at bounding box center [648, 70] width 13 height 13
click at [583, 72] on input "BR_SOL__BBCASTLEOFFIRE_W25__ALL_EMA_TAC_SP_IT1(1)" at bounding box center [477, 70] width 365 height 19
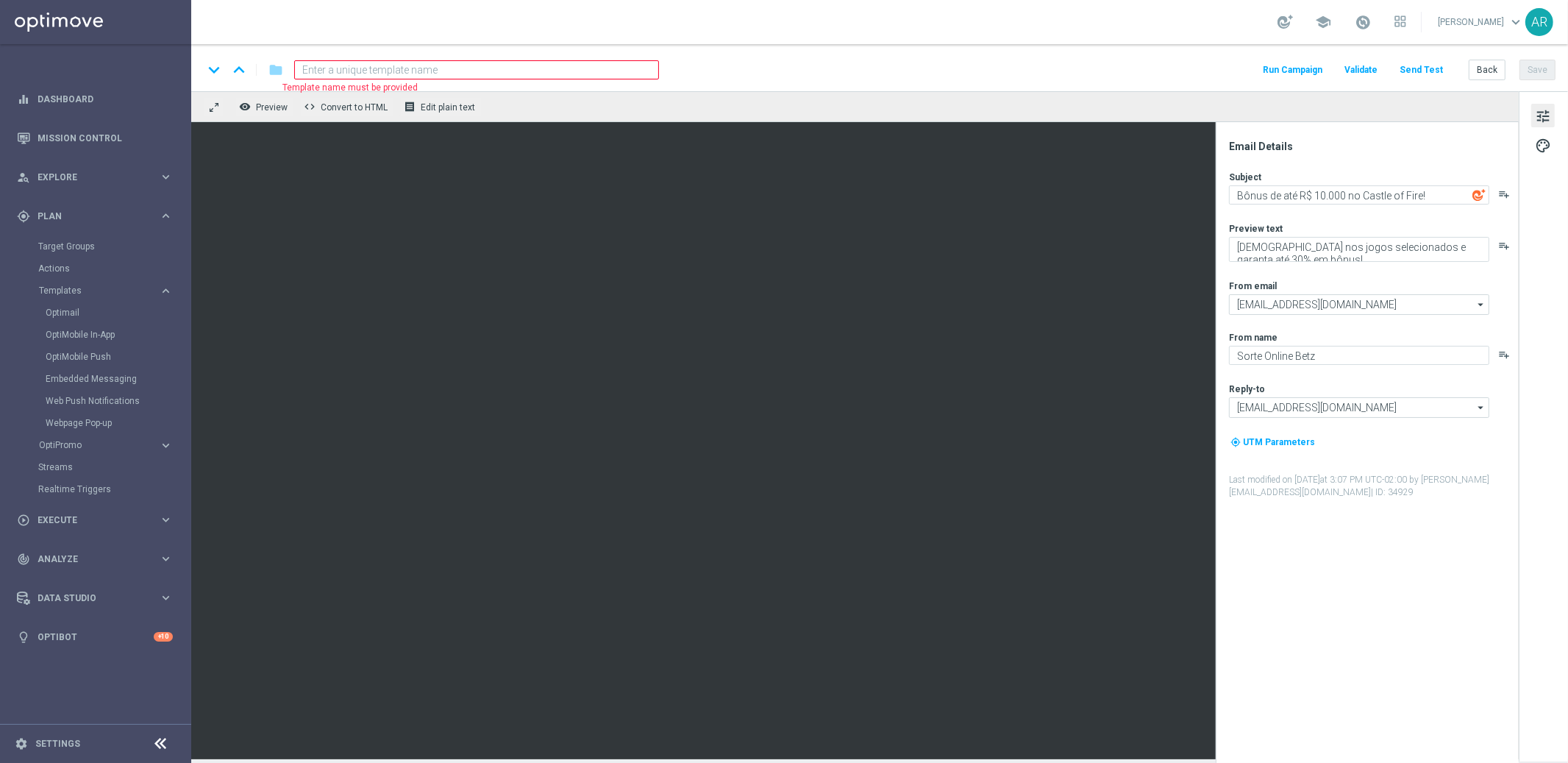
paste input "BR_SOL__FUTEBOLFEVER_BB__NVIP_EMA_TAC_GM"
type input "BR_SOL__FUTEBOLFEVER_BB__NVIP_EMA_TAC_GM"
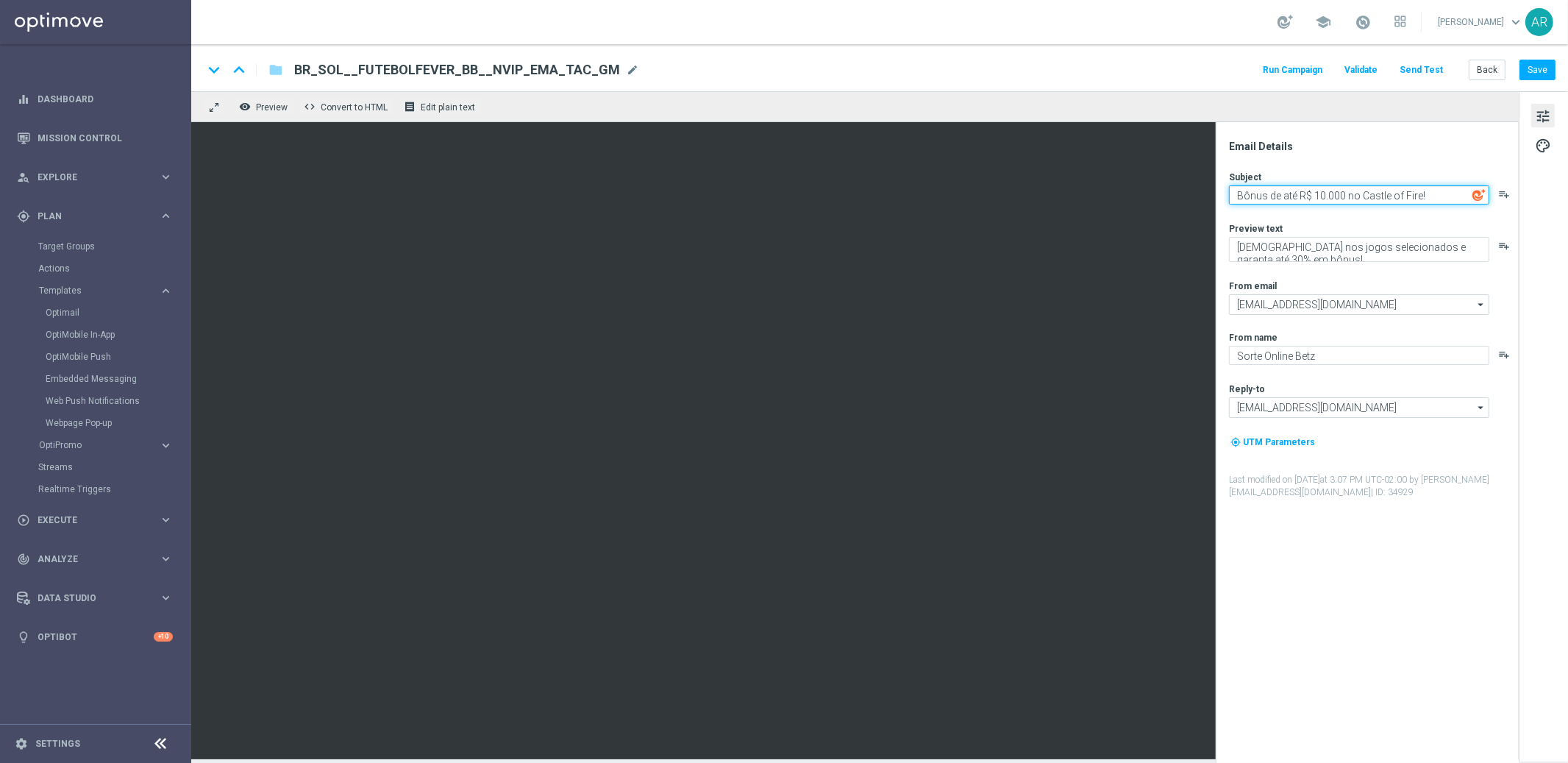
click at [1405, 194] on textarea "Bônus de até R$ 10.000 no Castle of Fire!" at bounding box center [1359, 194] width 261 height 19
paste textarea "Bônus de até R$10.000 no Futebol Fever!"
type textarea "Bônus de até R$10.000 no Futebol Fever!"
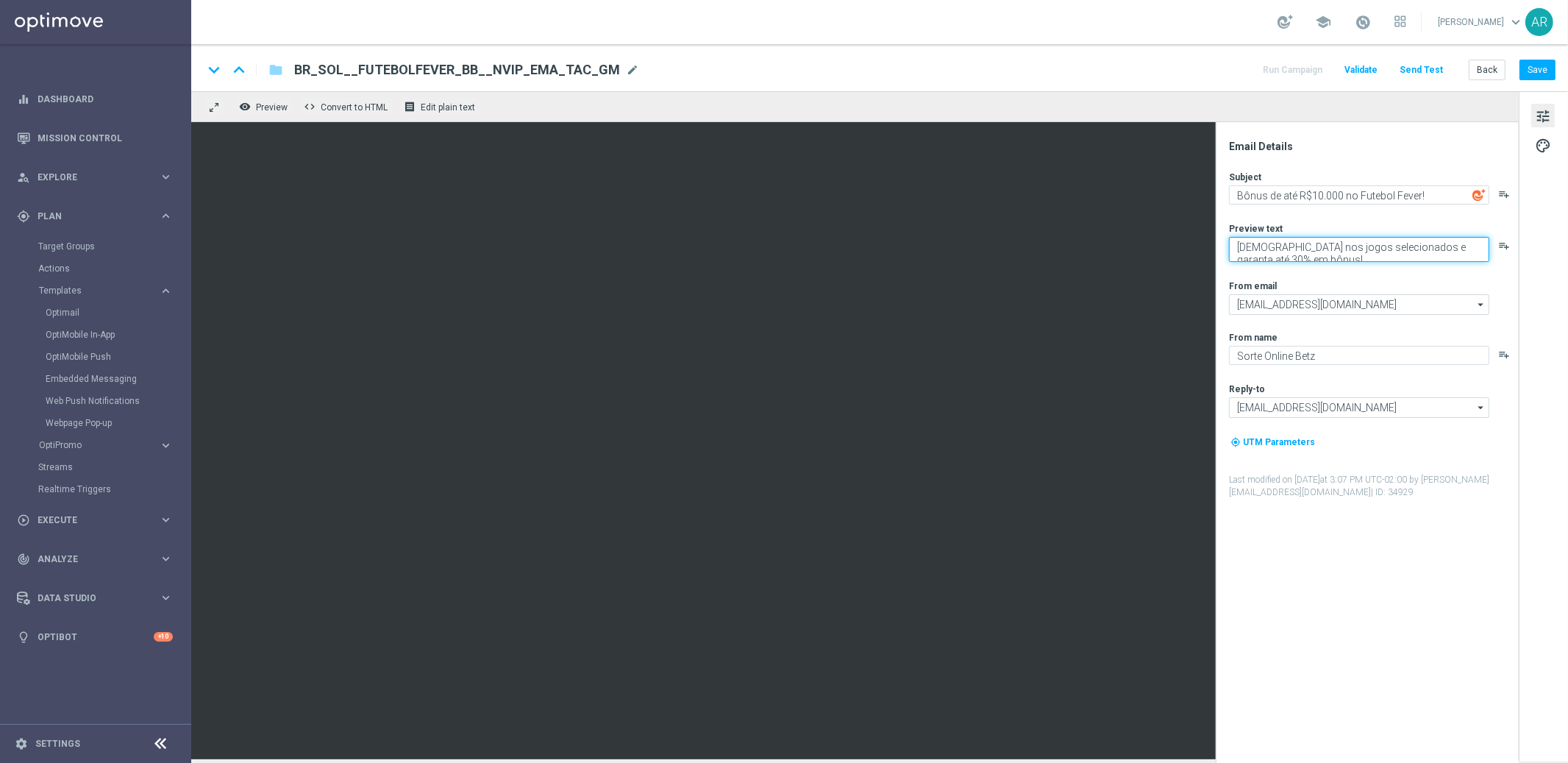
click at [1293, 251] on textarea "Aposte nos jogos selecionados e garanta até 30% em bônus!" at bounding box center [1359, 250] width 261 height 25
paste textarea "Aposte nos jogos selecionados e garanta até 30% em bônus!"
type textarea "Aposte nos jogos selecionados e garanta até 30% em bônus!"
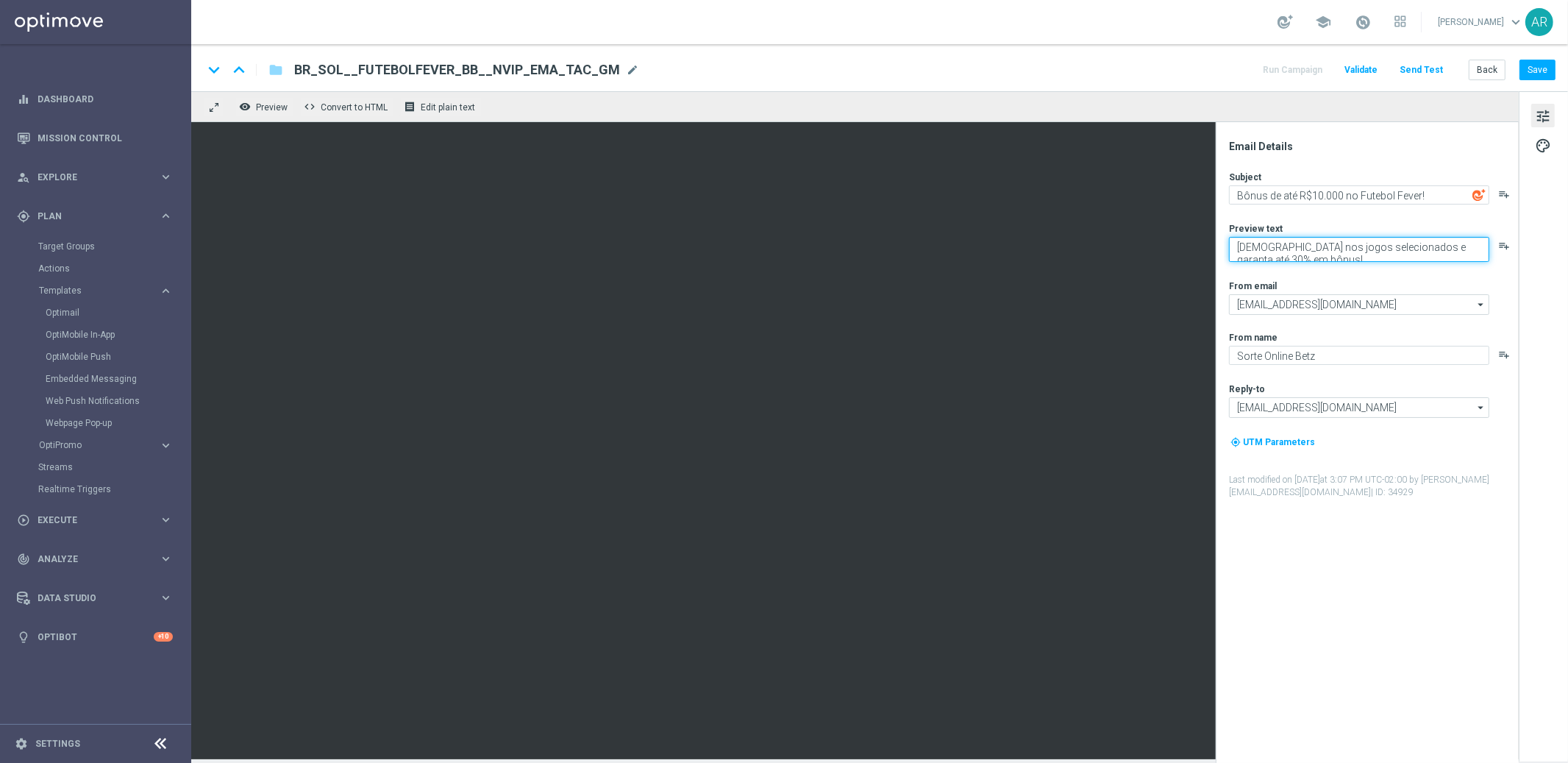
scroll to position [5, 0]
click at [1536, 118] on span "tune" at bounding box center [1542, 116] width 16 height 19
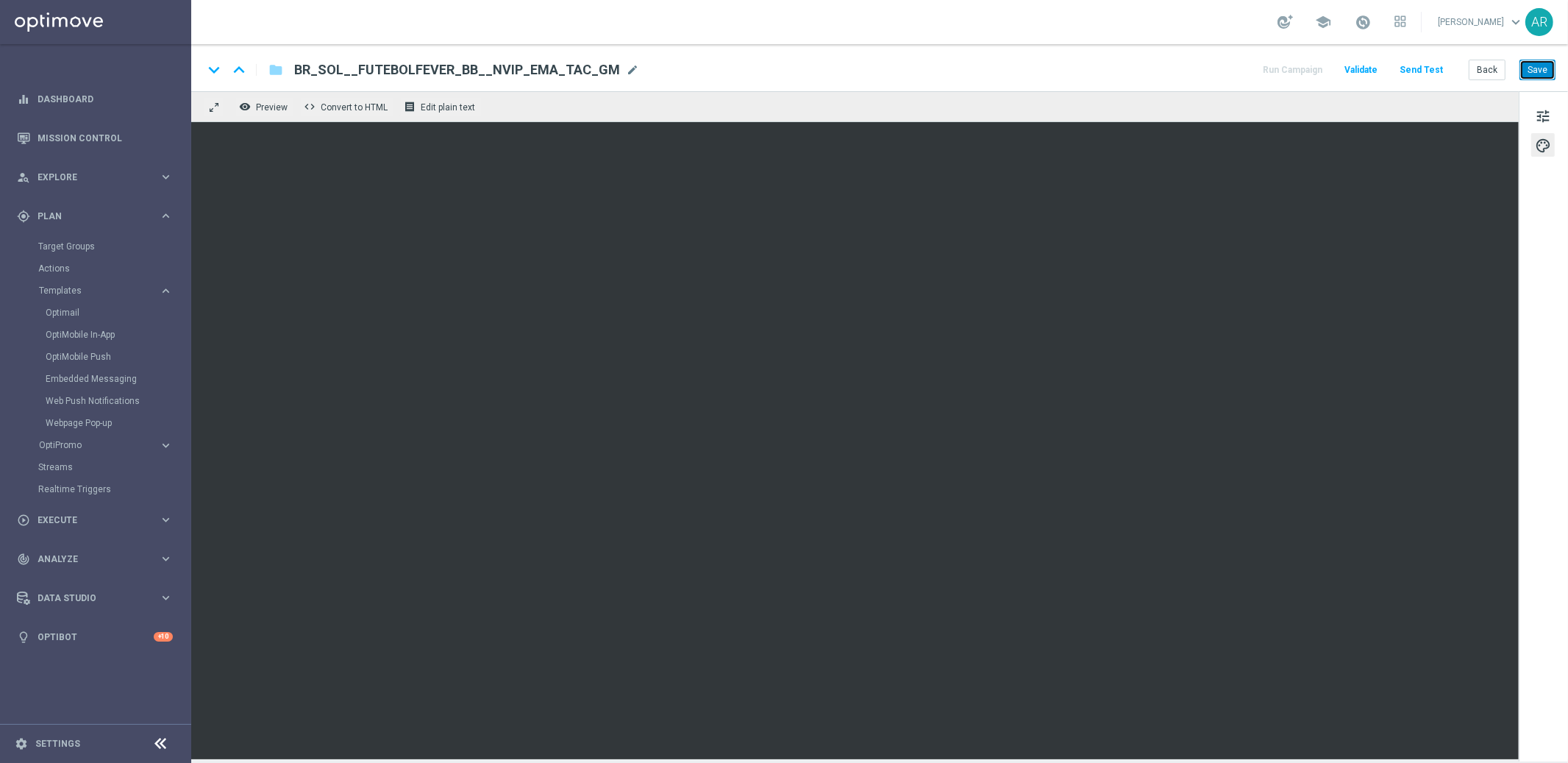
click at [1538, 72] on button "Save" at bounding box center [1537, 70] width 36 height 20
click at [1547, 73] on button "Save" at bounding box center [1537, 70] width 36 height 20
click at [1534, 66] on button "Save" at bounding box center [1537, 70] width 36 height 20
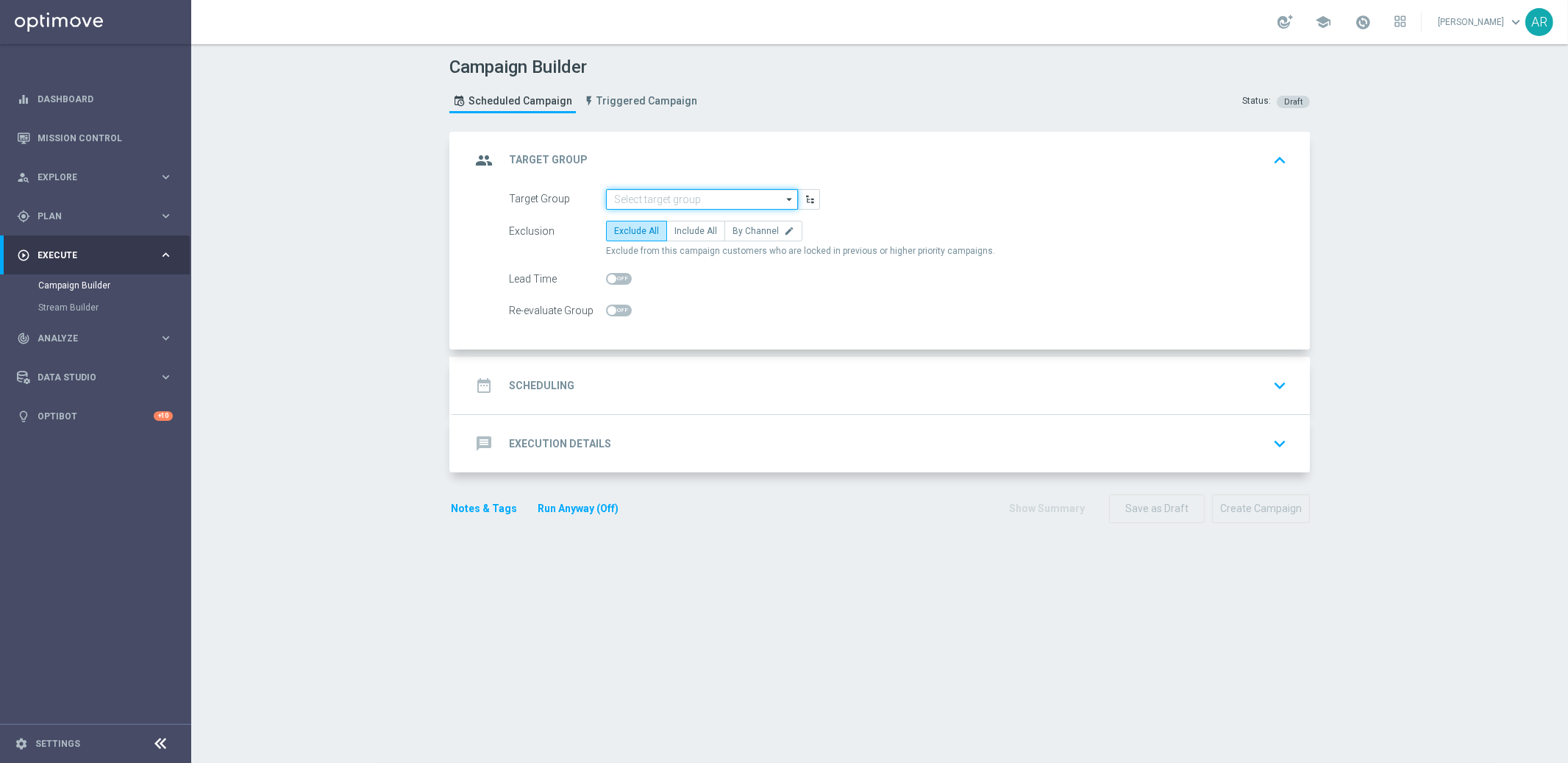
click at [652, 199] on input at bounding box center [702, 199] width 192 height 20
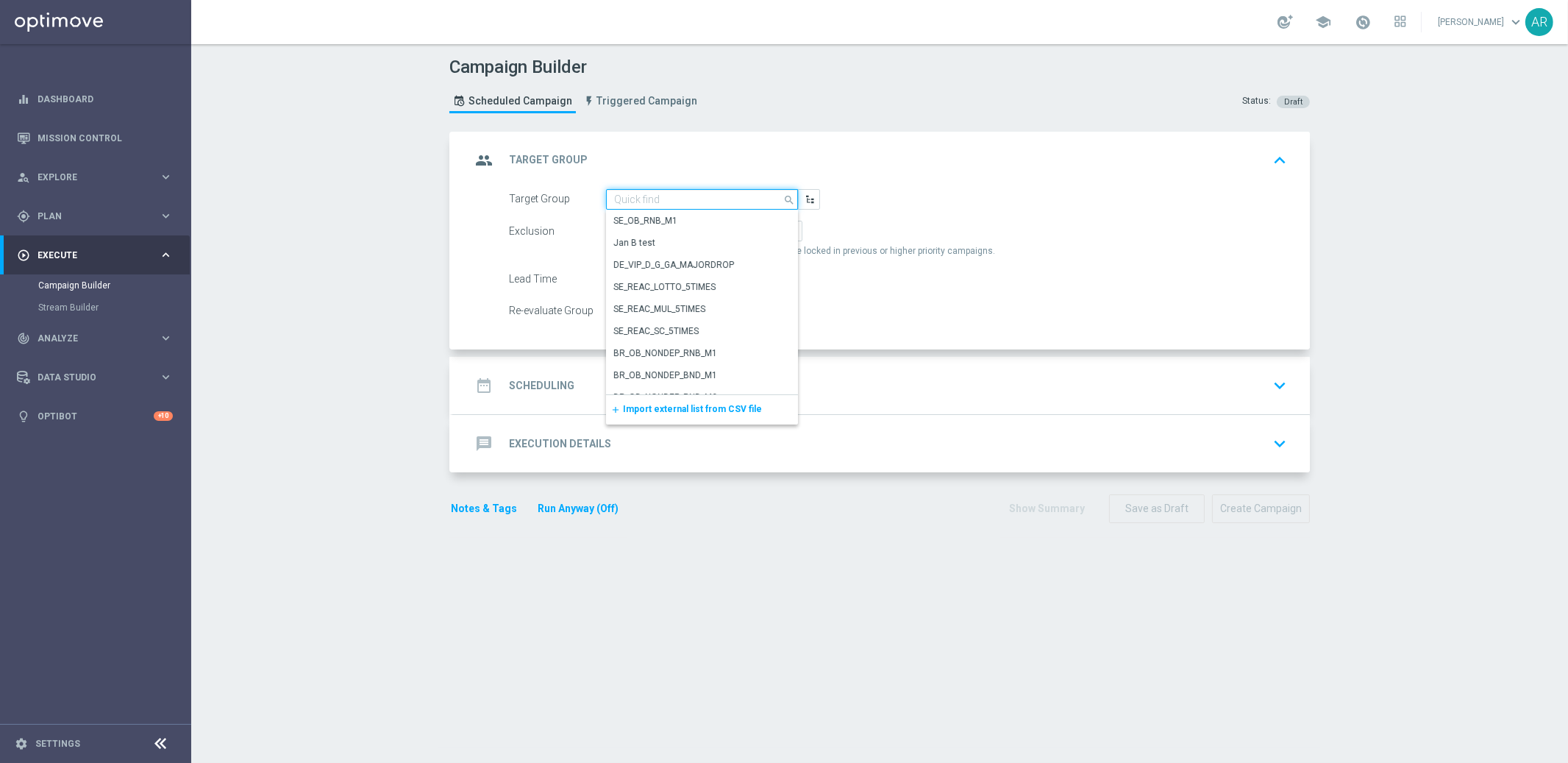
paste input "BR_SOL__INT_CASHDROP__ALL_EMA_TAC_MIX"
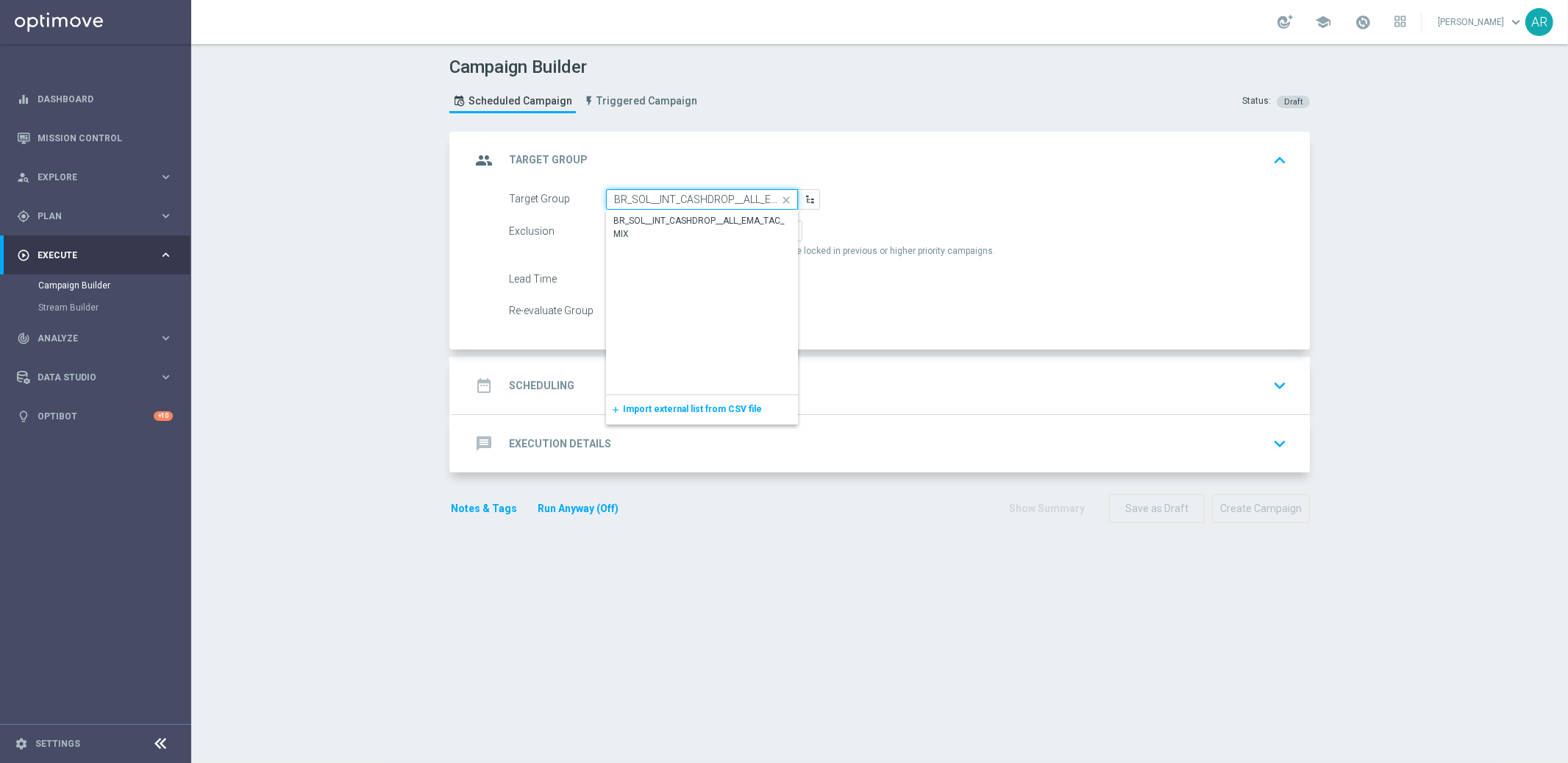
scroll to position [0, 47]
click at [674, 220] on div "BR_SOL__INT_CASHDROP__ALL_EMA_TAC_MIX" at bounding box center [702, 227] width 177 height 26
type input "BR_SOL__INT_CASHDROP__ALL_EMA_TAC_MIX"
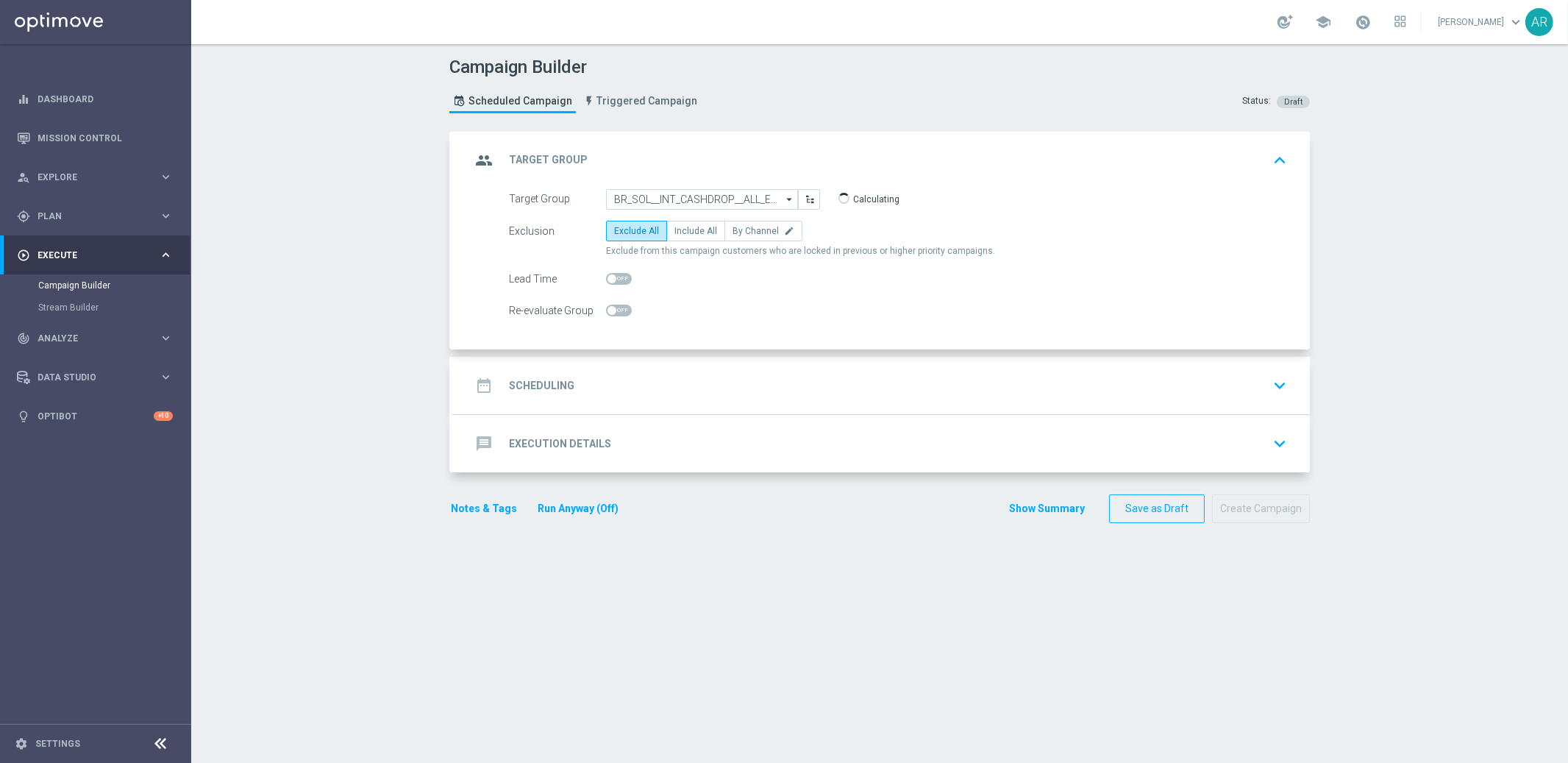
click at [674, 220] on label "Include All" at bounding box center [695, 230] width 59 height 20
click at [674, 229] on input "Include All" at bounding box center [678, 233] width 9 height 9
radio input "true"
click at [603, 390] on div "date_range Scheduling keyboard_arrow_down" at bounding box center [881, 385] width 821 height 28
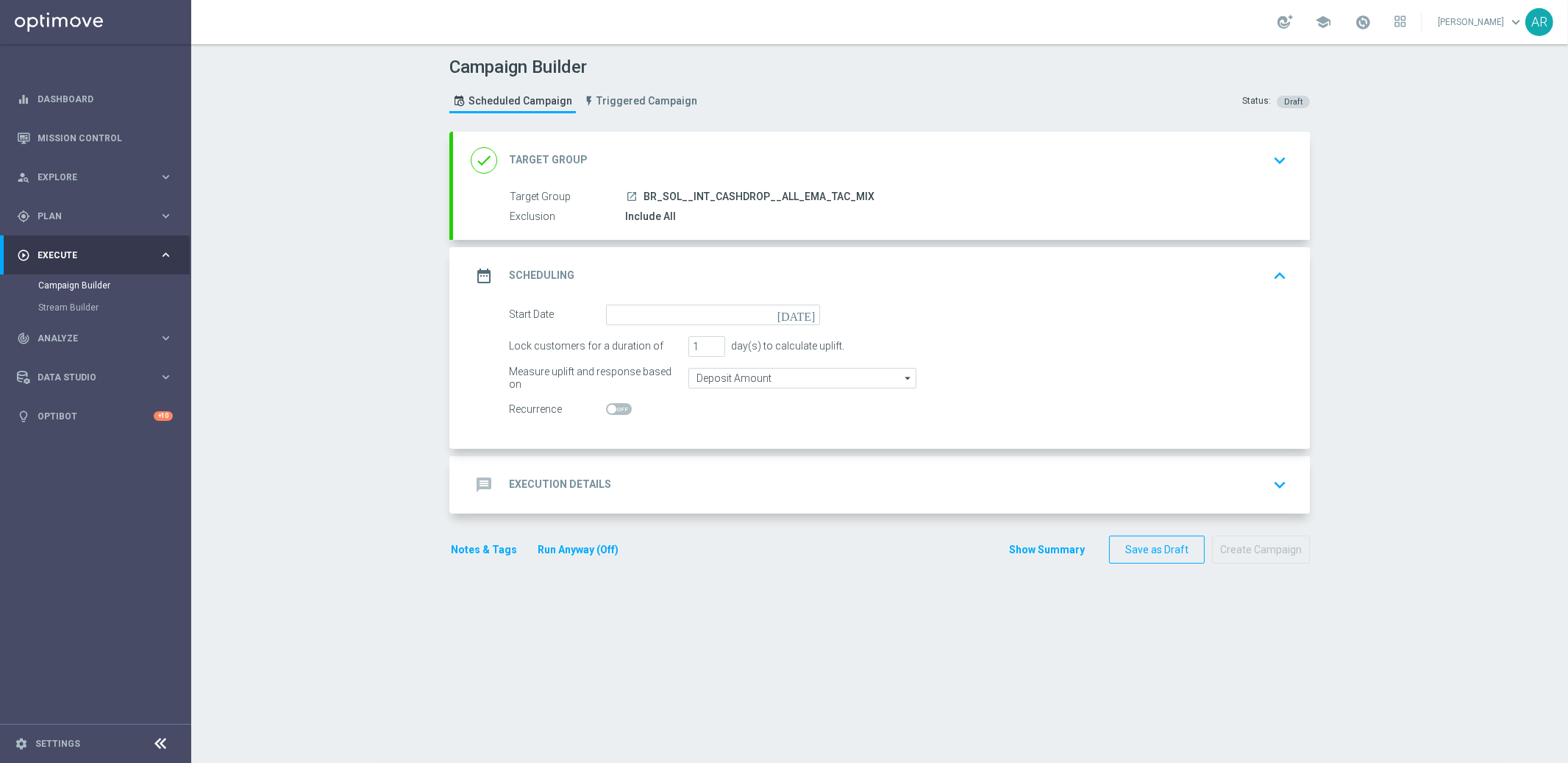
click at [805, 314] on icon "[DATE]" at bounding box center [799, 312] width 44 height 16
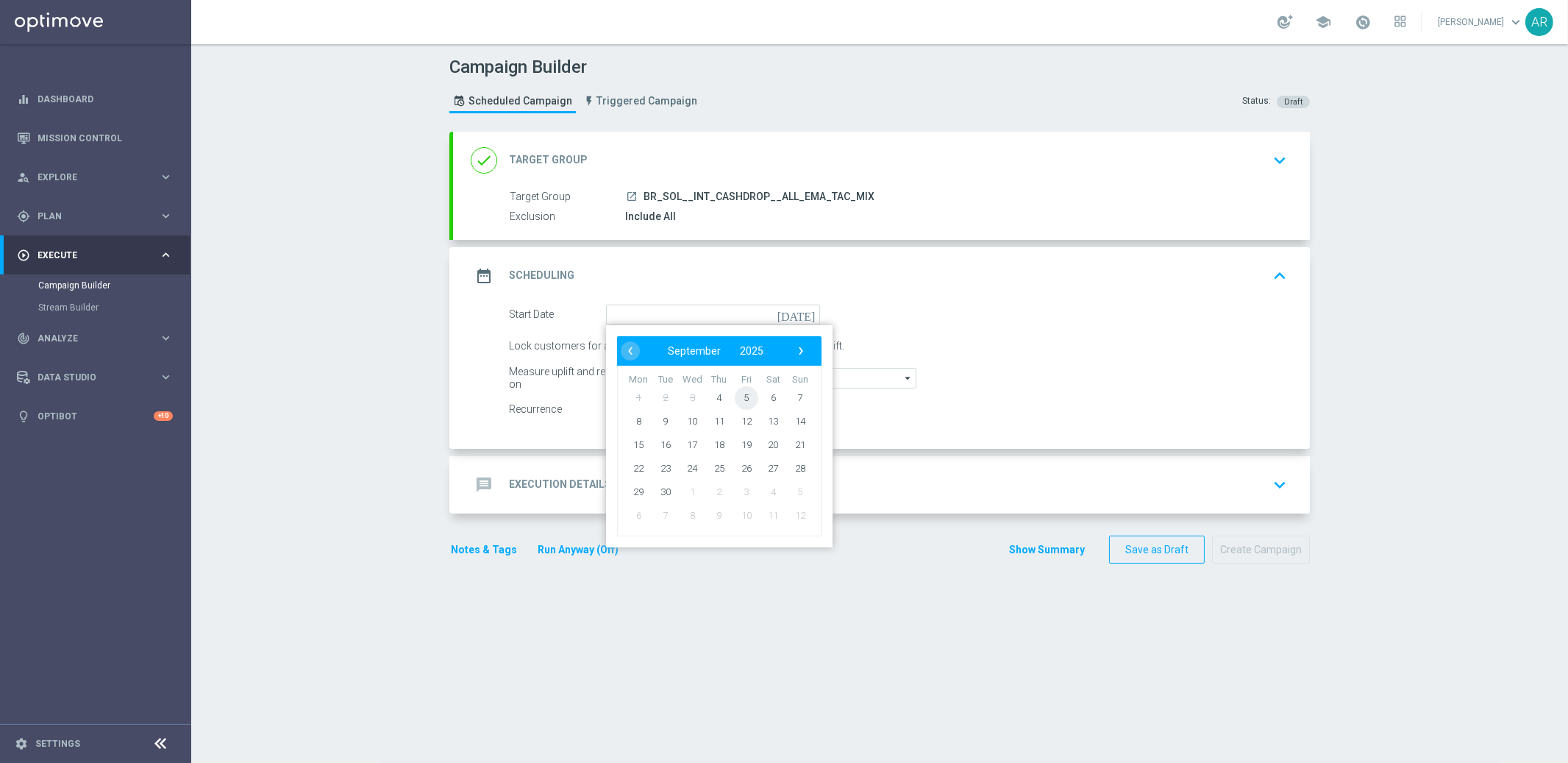
click at [745, 397] on span "5" at bounding box center [747, 397] width 24 height 24
type input "[DATE]"
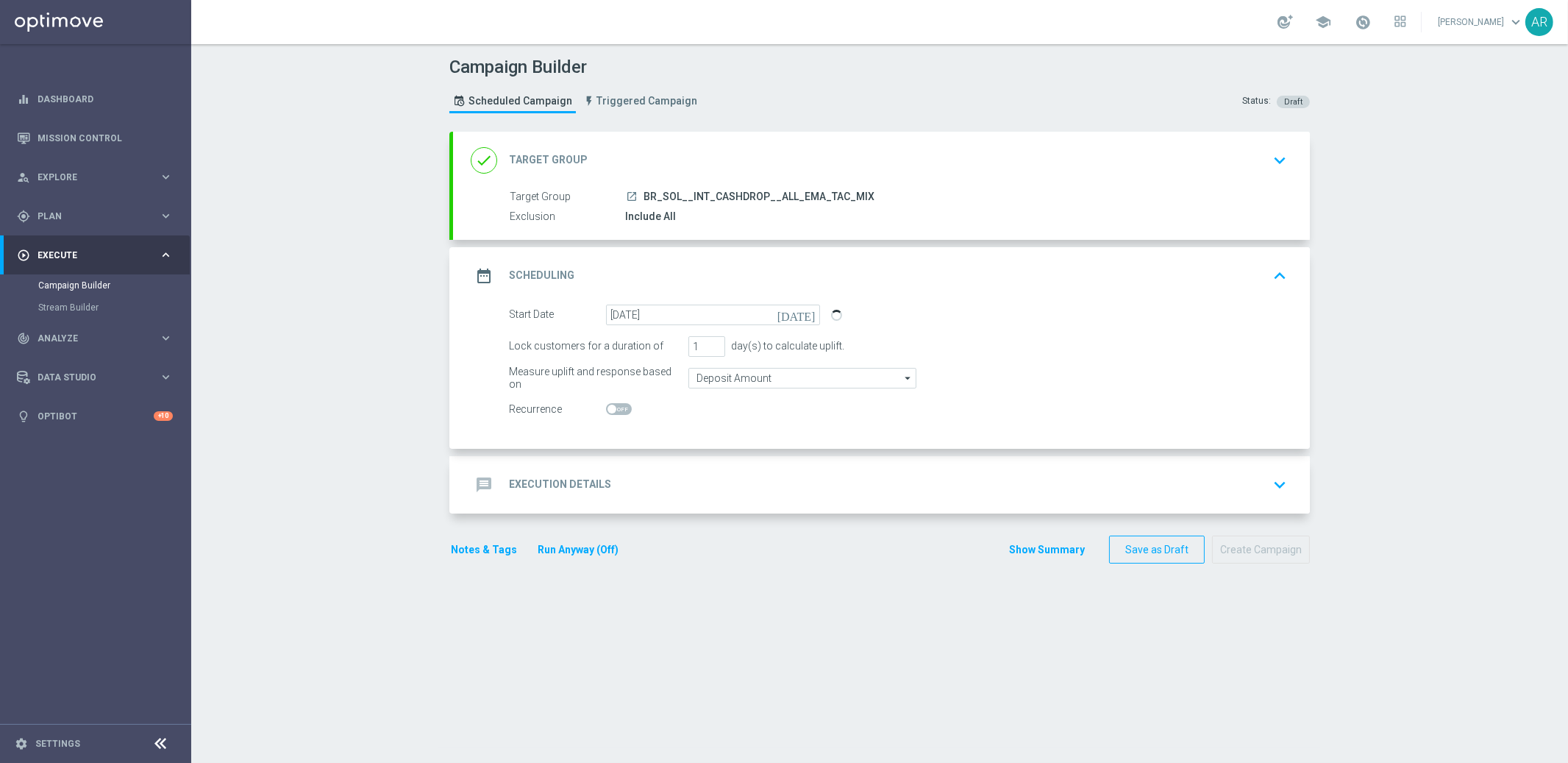
click at [667, 485] on div "message Execution Details keyboard_arrow_down" at bounding box center [881, 485] width 821 height 28
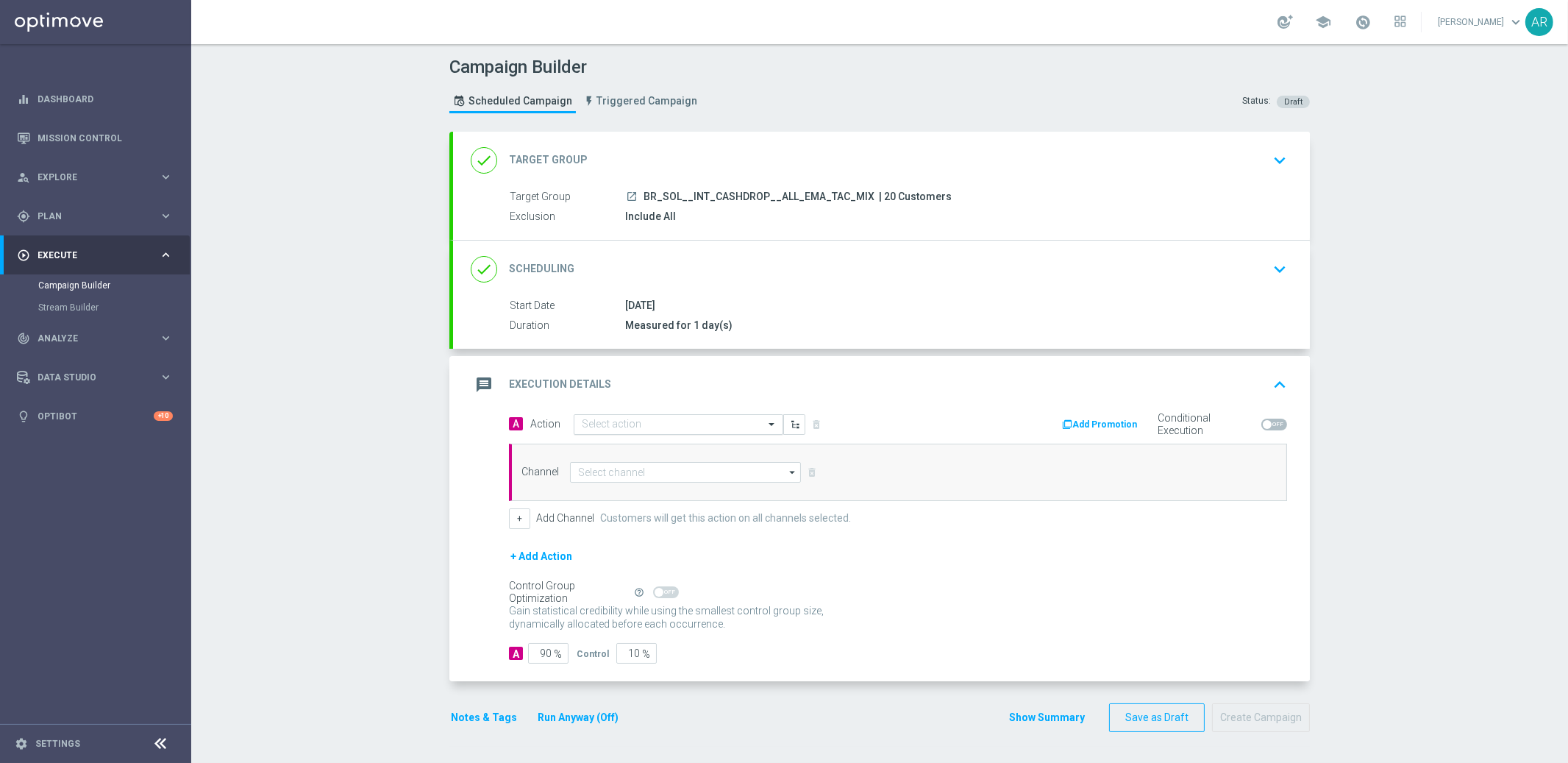
click at [642, 422] on input "text" at bounding box center [663, 425] width 164 height 13
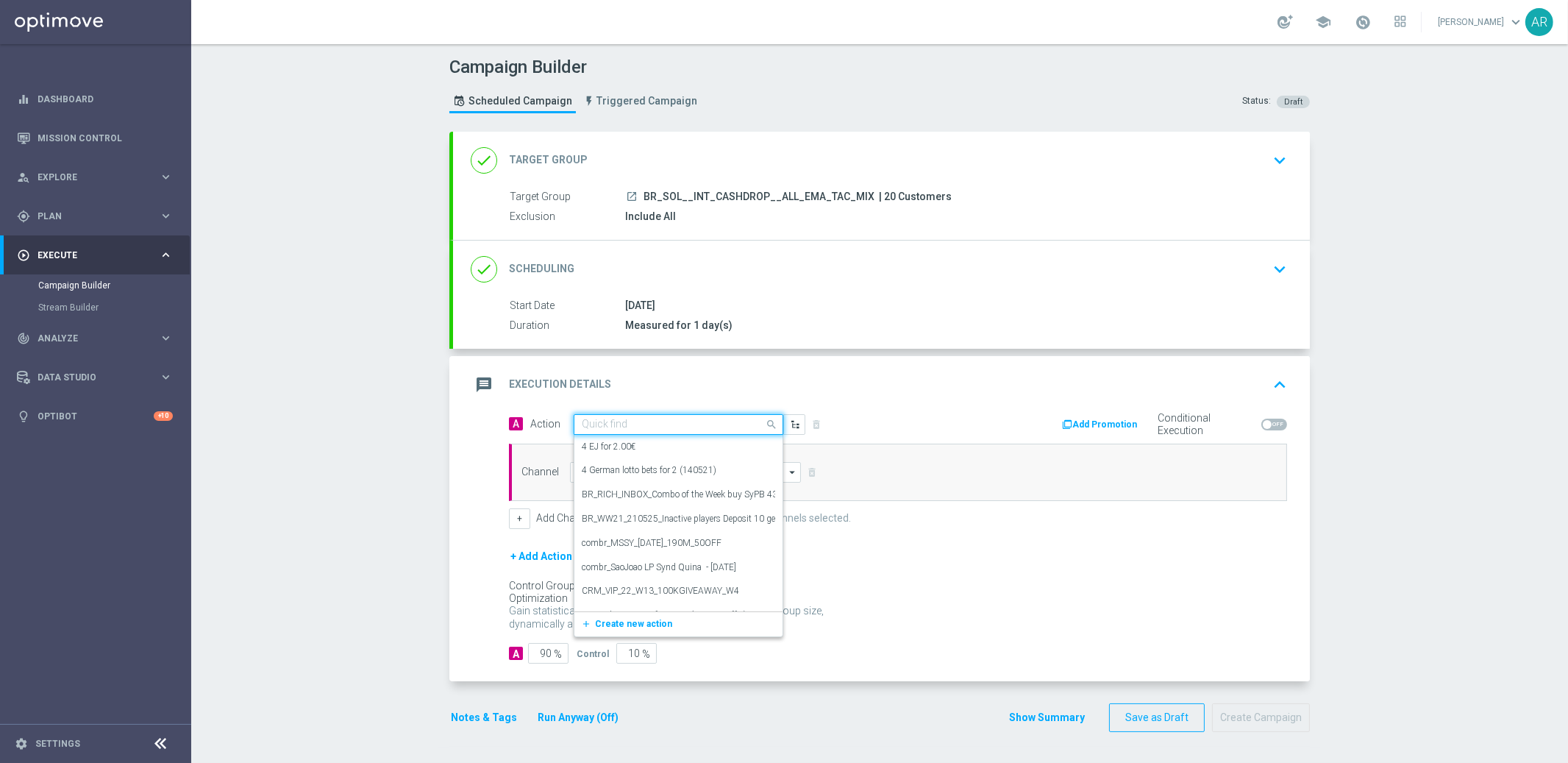
paste input "SOLBETBR_FreeBonus - International cashdrop - 2025"
type input "SOLBETBR_FreeBonus - International cashdrop - 2025"
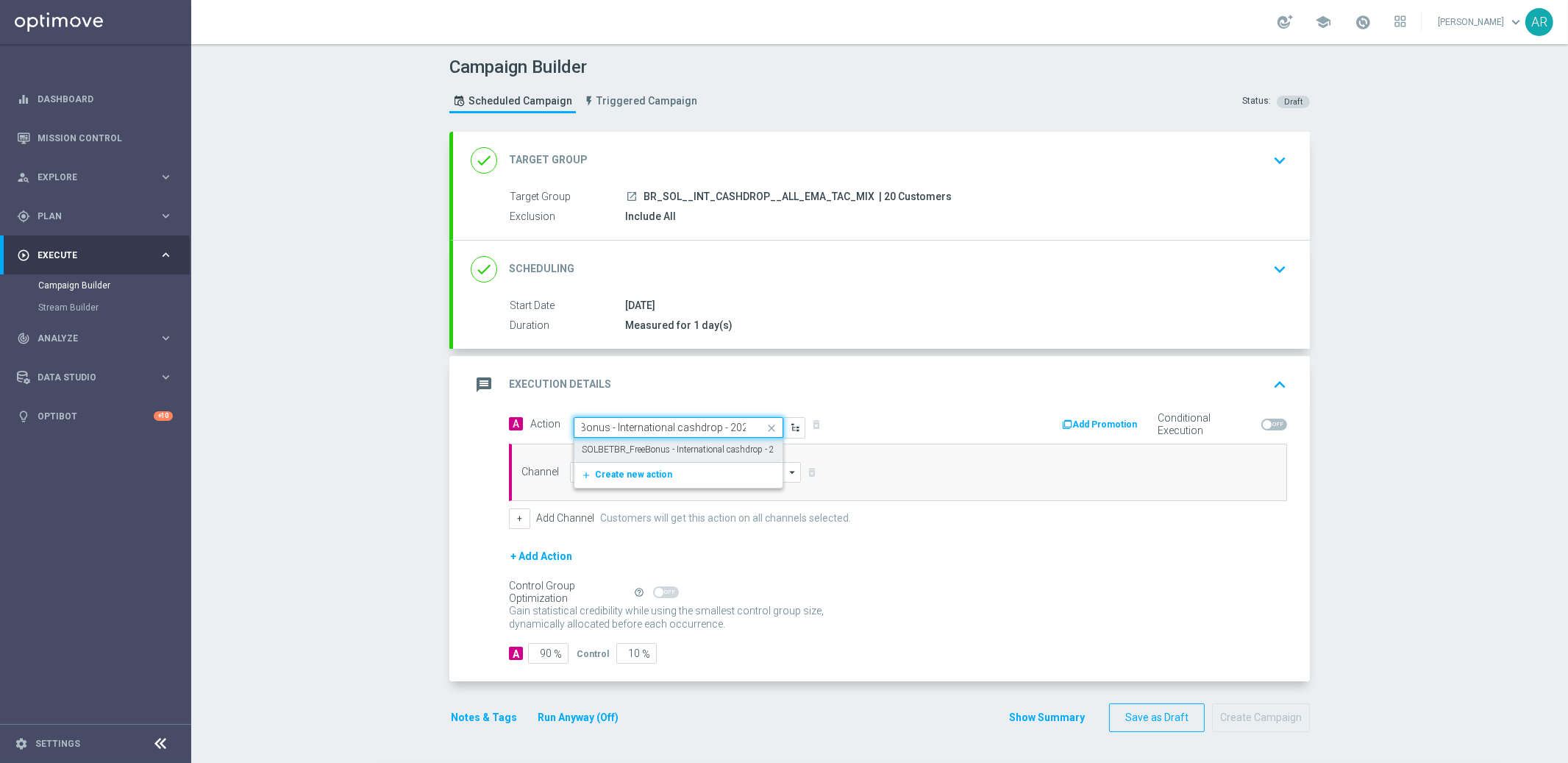
click at [670, 452] on label "SOLBETBR_FreeBonus - International cashdrop - 2025" at bounding box center [685, 449] width 208 height 13
click at [648, 470] on input at bounding box center [685, 472] width 231 height 20
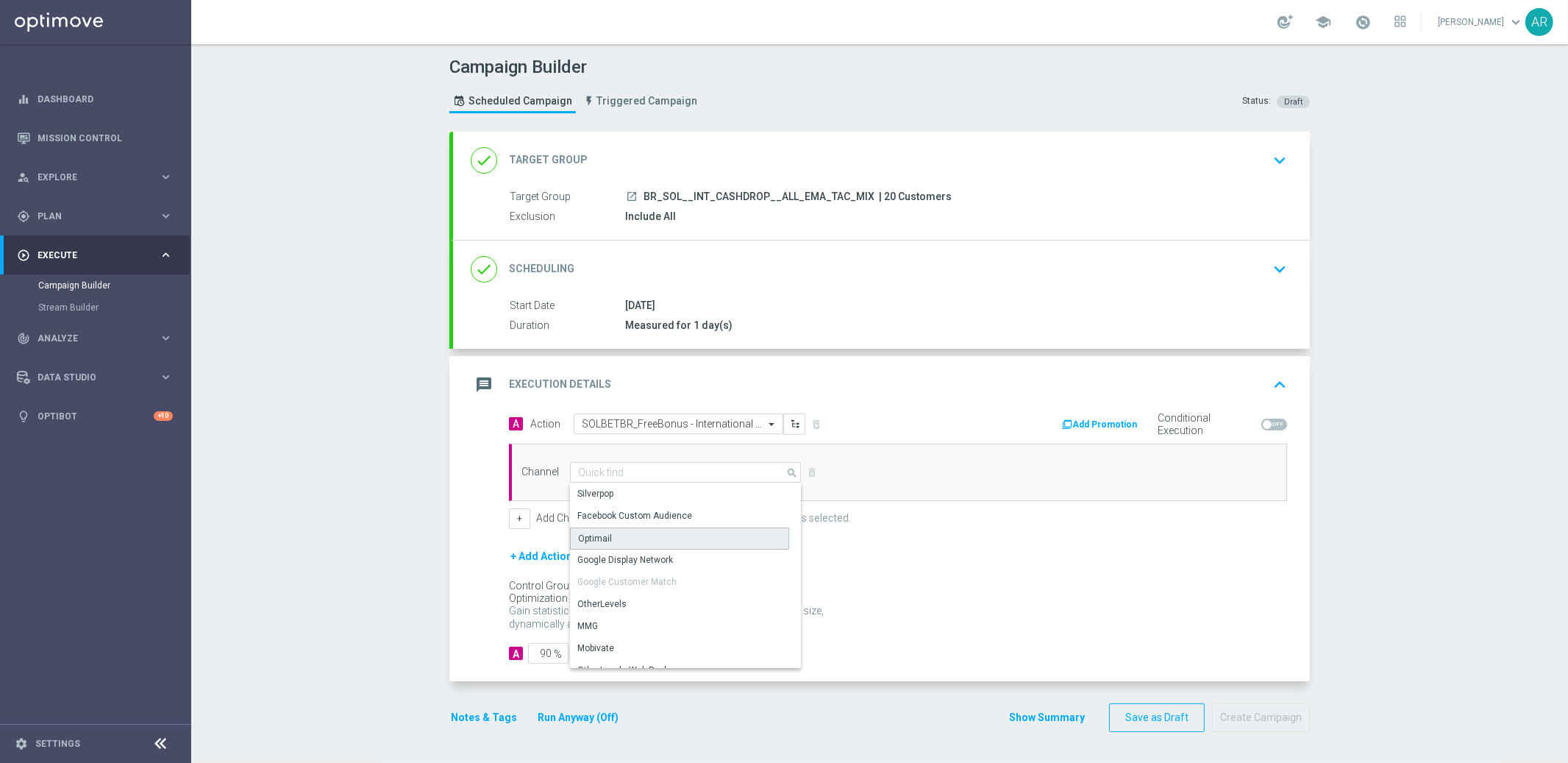
click at [638, 535] on div "Optimail" at bounding box center [679, 538] width 219 height 22
type input "Optimail"
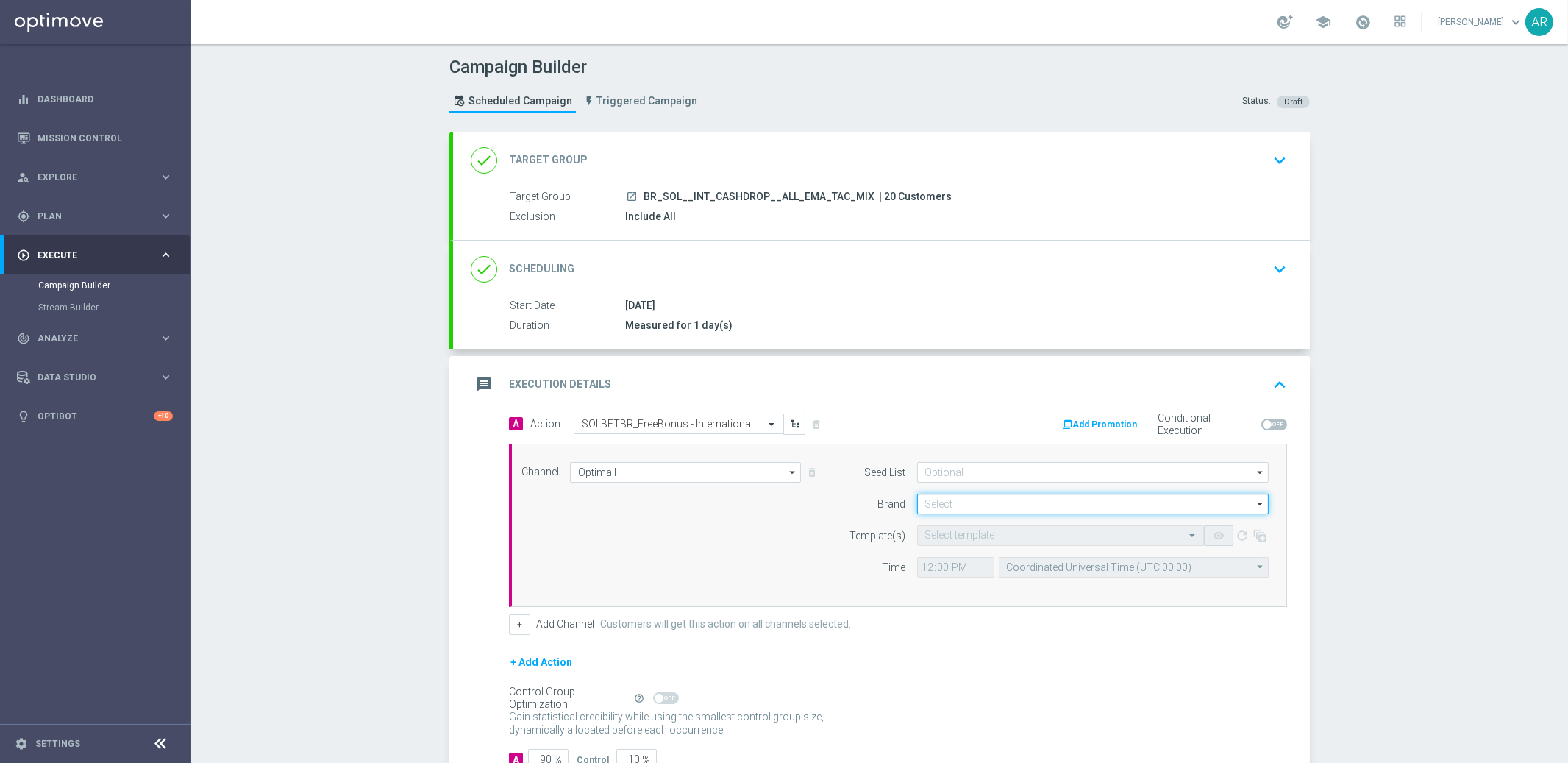
click at [941, 504] on input at bounding box center [1093, 504] width 351 height 20
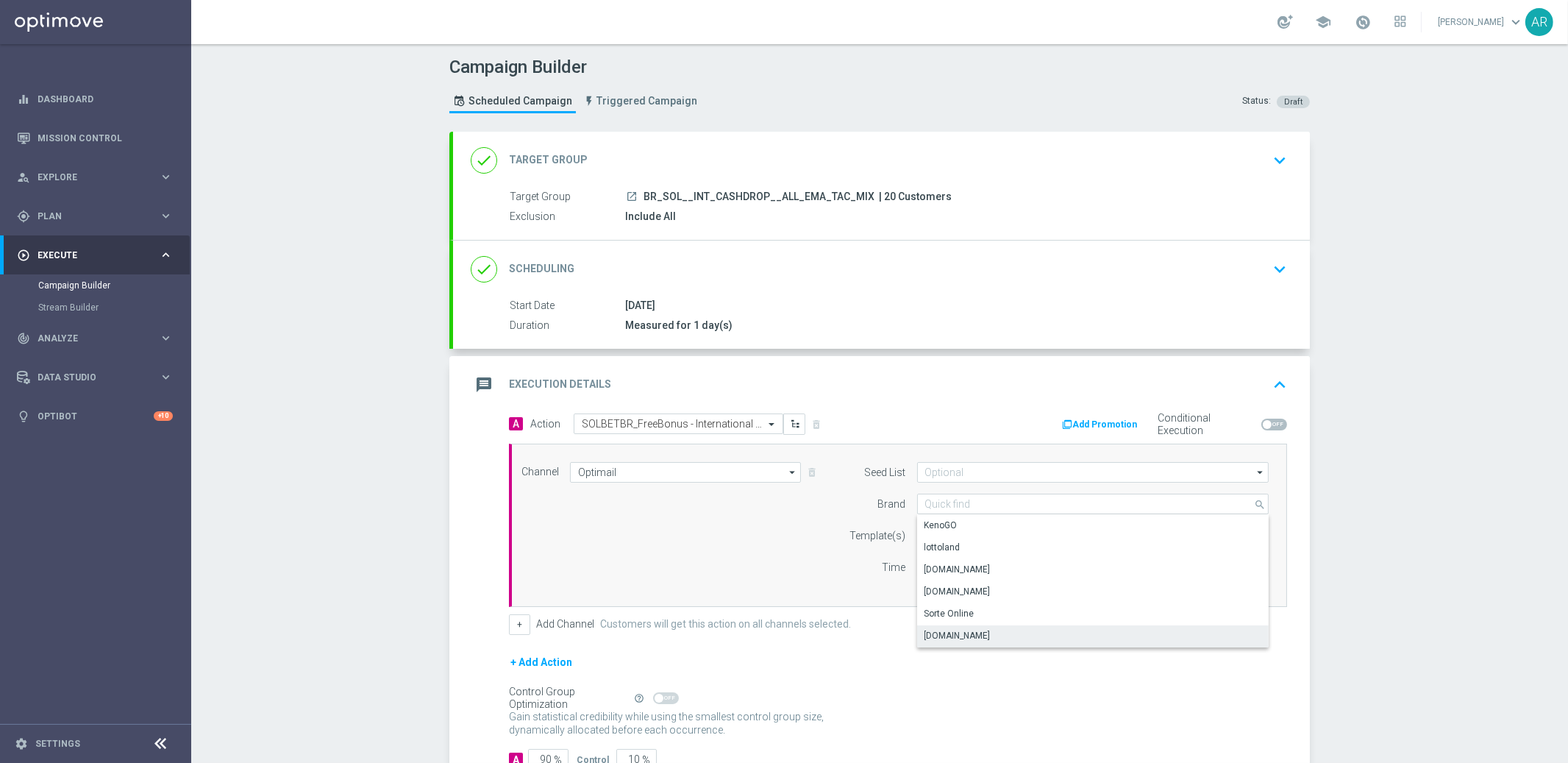
click at [995, 633] on div "[DOMAIN_NAME]" at bounding box center [1093, 635] width 352 height 20
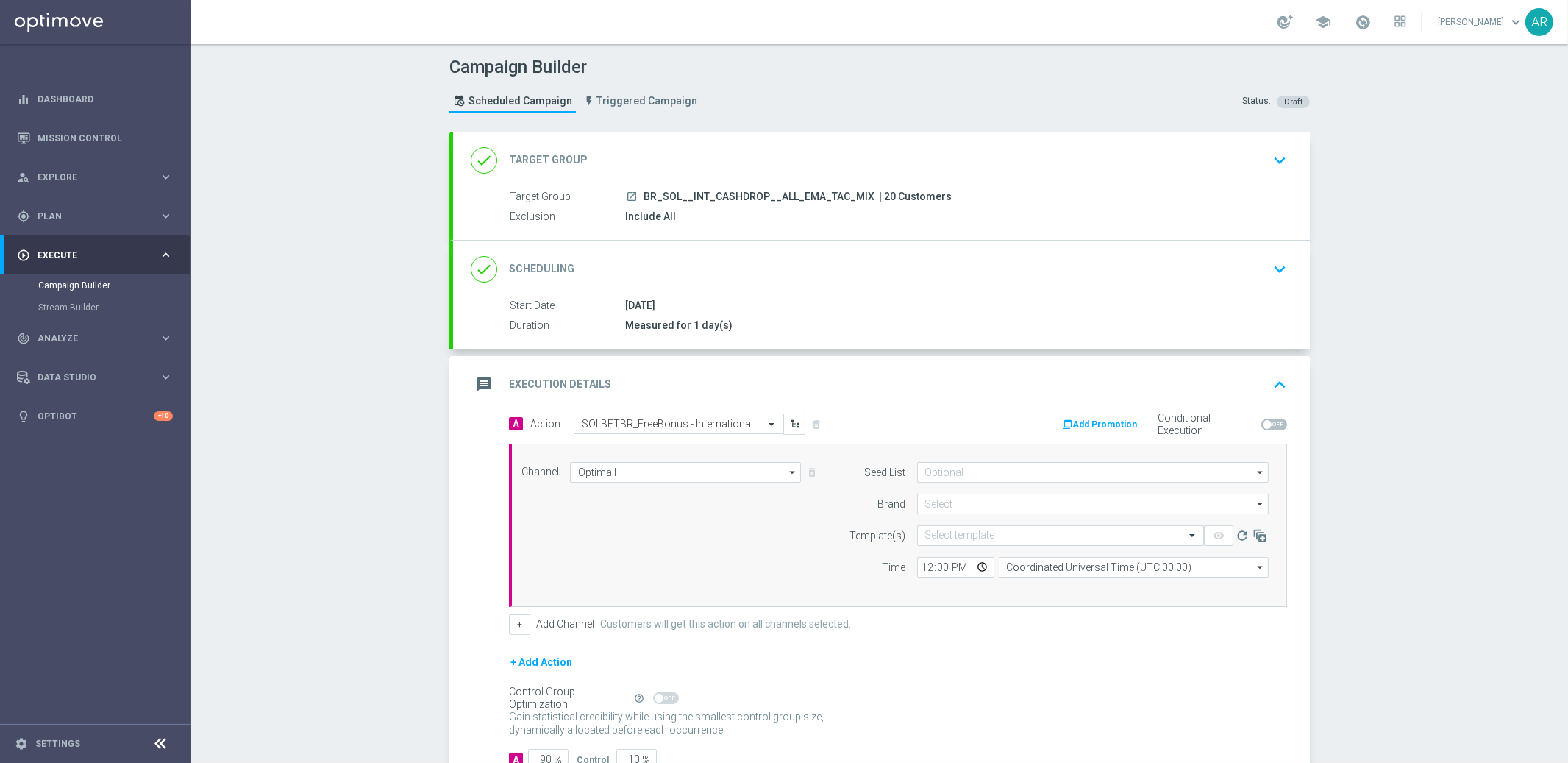
type input "[DOMAIN_NAME]"
click at [939, 538] on input "text" at bounding box center [1045, 536] width 241 height 13
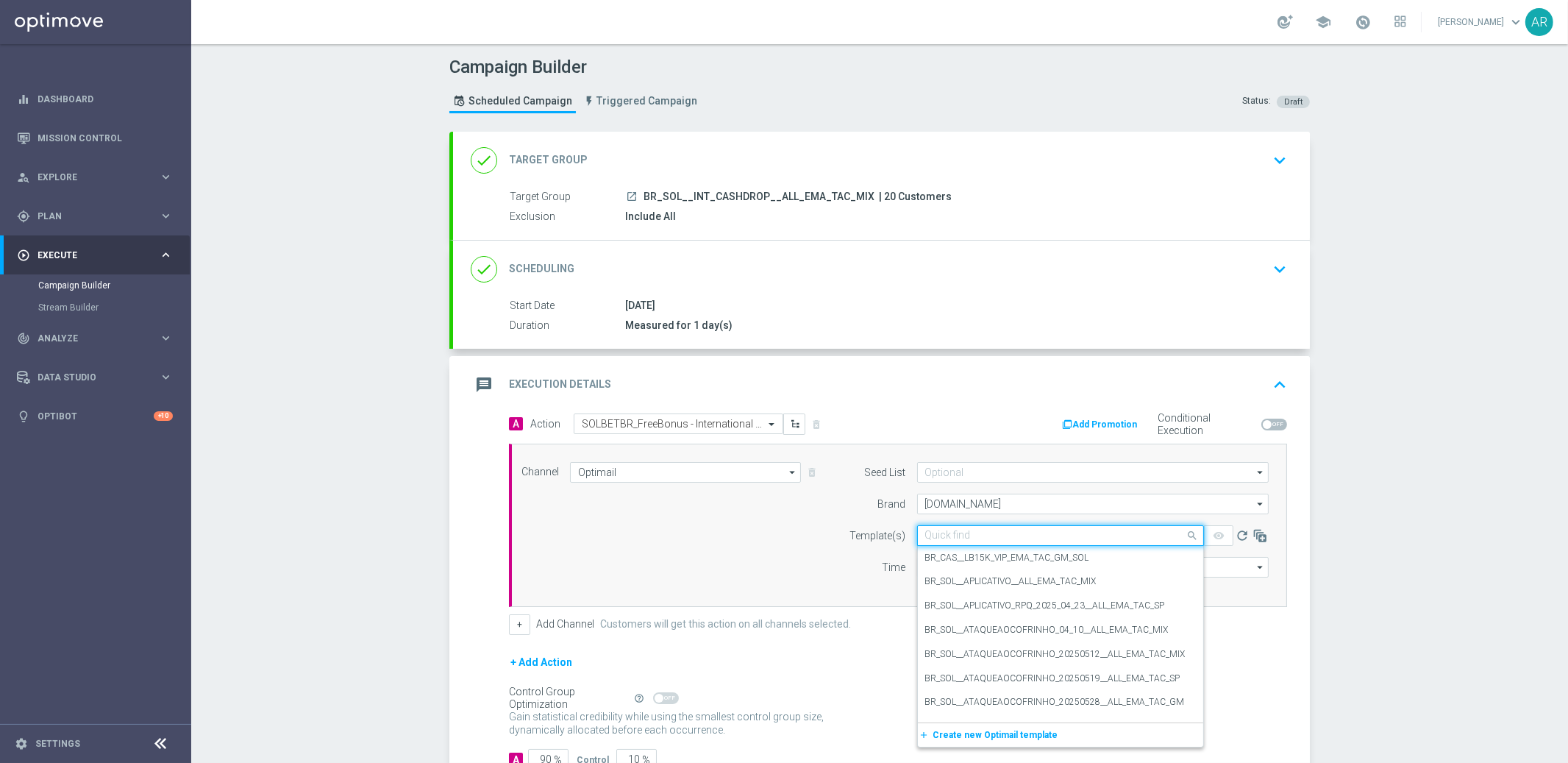
paste input "SOLBETBR_FreeBonus - International cashdrop - 2025"
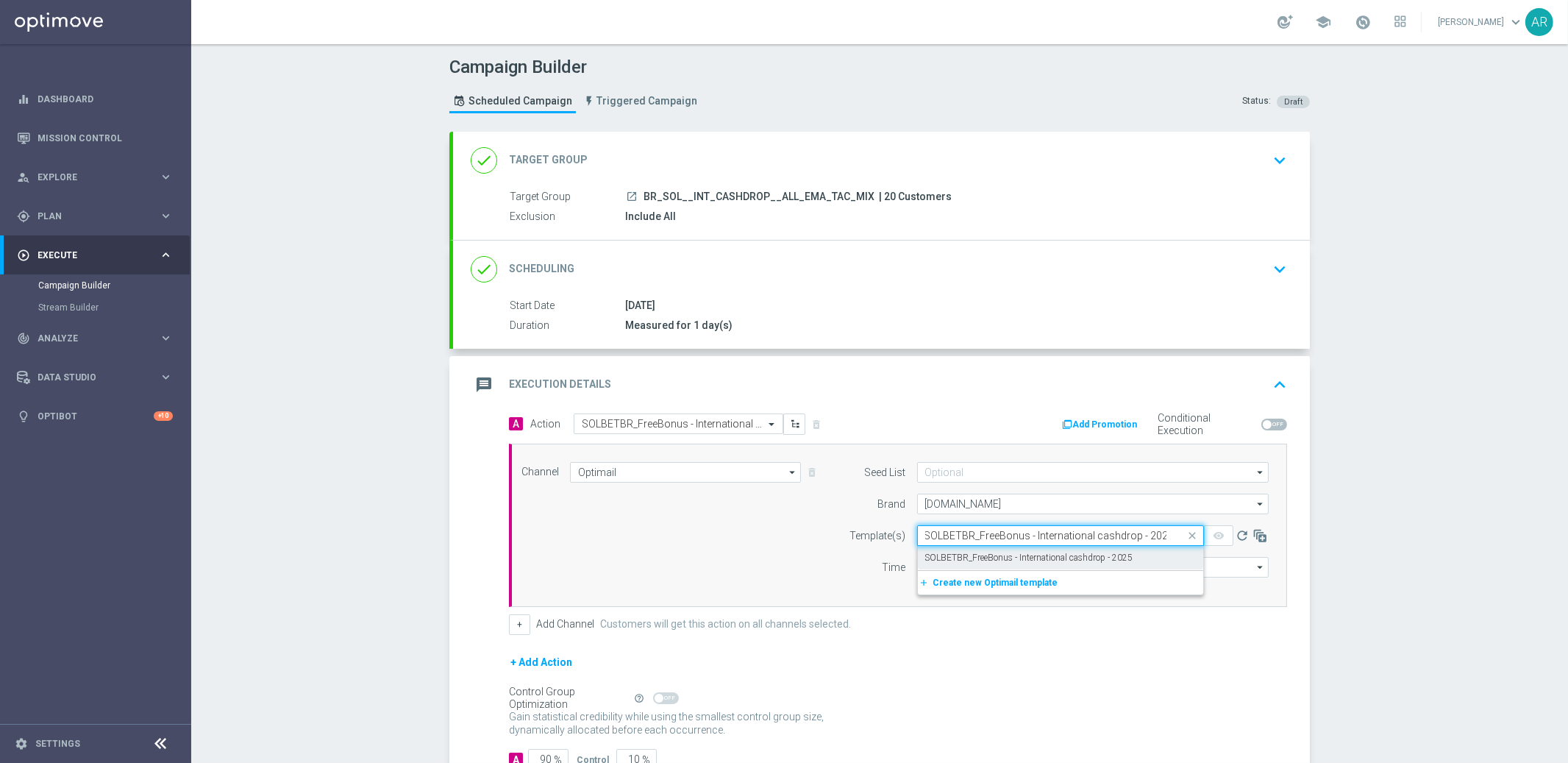
click at [974, 554] on label "SOLBETBR_FreeBonus - International cashdrop - 2025" at bounding box center [1028, 558] width 208 height 13
type input "SOLBETBR_FreeBonus - International cashdrop - 2025"
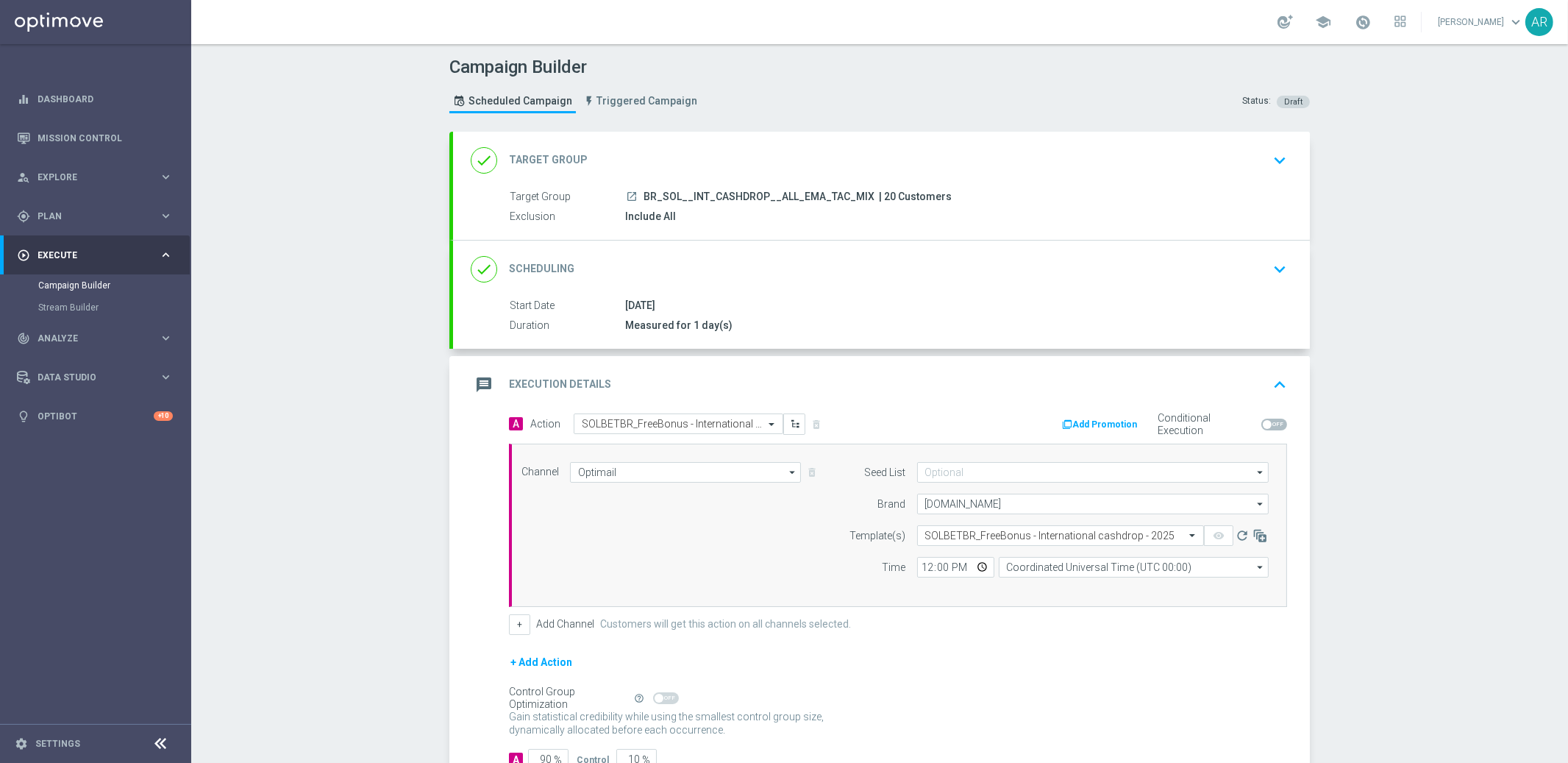
scroll to position [0, 0]
click at [1023, 564] on input "Coordinated Universal Time (UTC 00:00)" at bounding box center [1133, 567] width 270 height 20
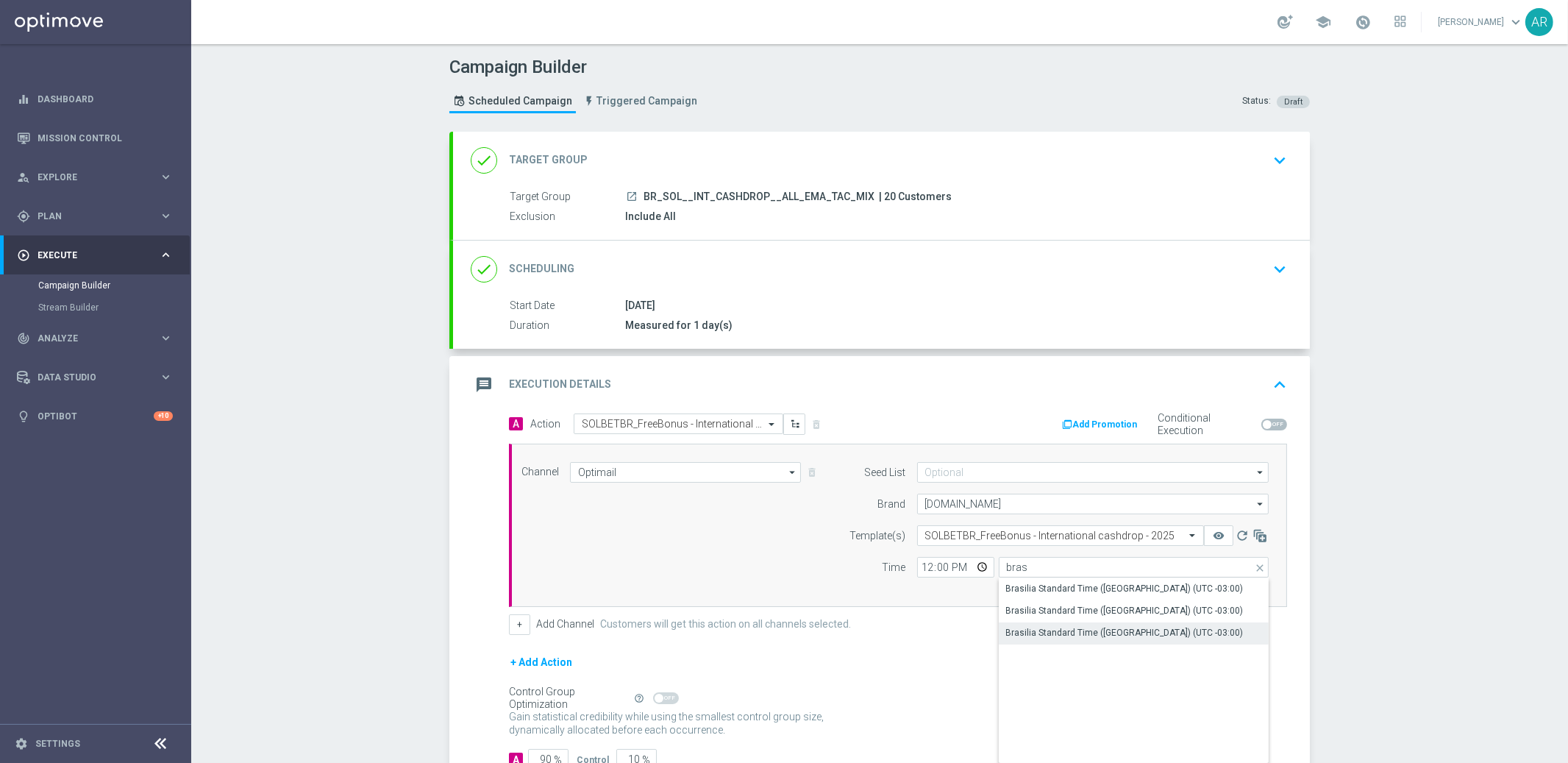
click at [1094, 631] on div "Brasilia Standard Time ([GEOGRAPHIC_DATA]) (UTC -03:00)" at bounding box center [1124, 633] width 237 height 13
type input "Brasilia Standard Time ([GEOGRAPHIC_DATA]) (UTC -03:00)"
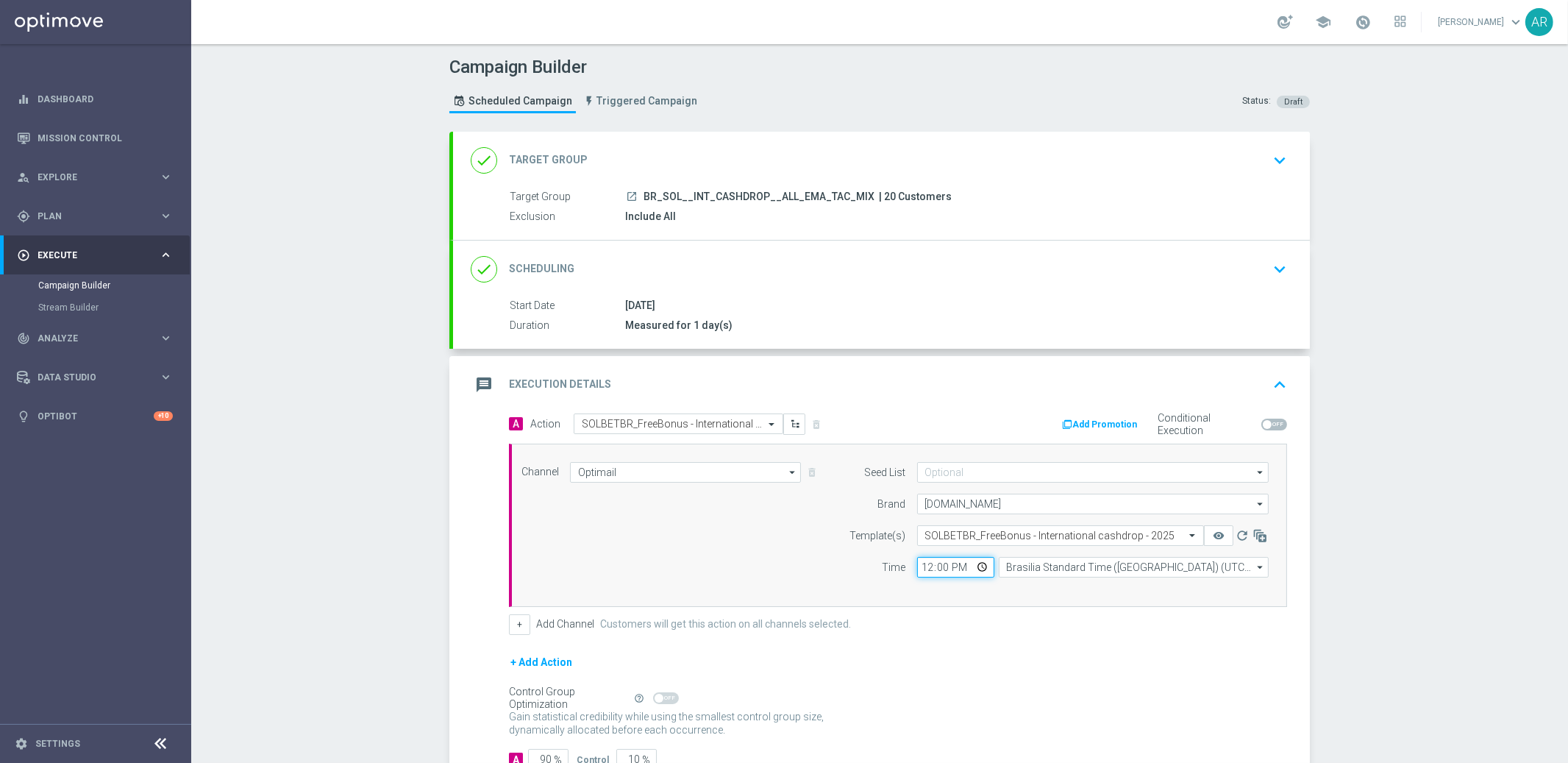
click at [977, 570] on input "12:00" at bounding box center [956, 567] width 77 height 20
type input "11:00"
click at [733, 551] on div "Channel Optimail Optimail arrow_drop_down Show Selected 1 of 26 Silverpop" at bounding box center [895, 525] width 769 height 126
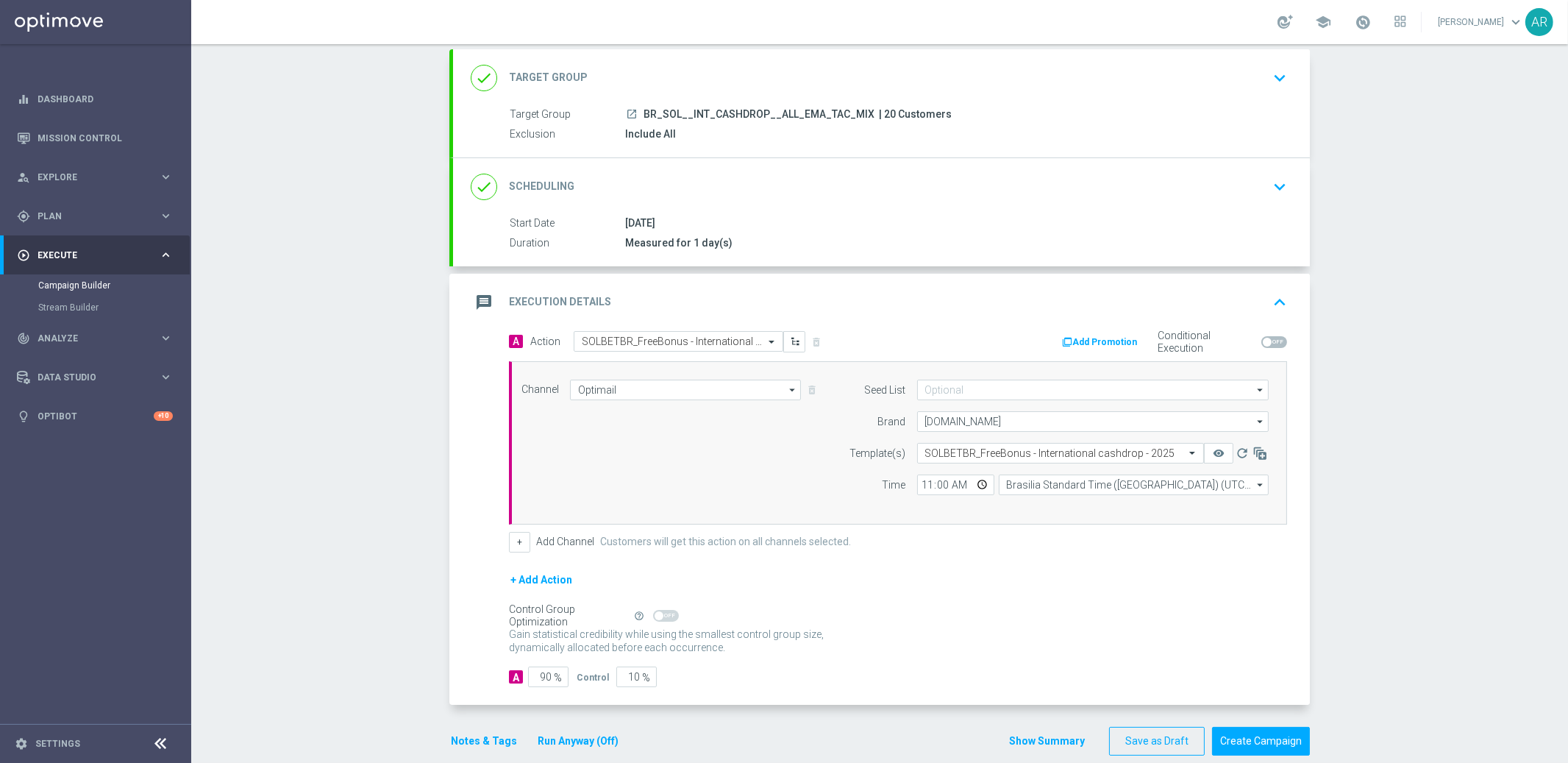
scroll to position [103, 0]
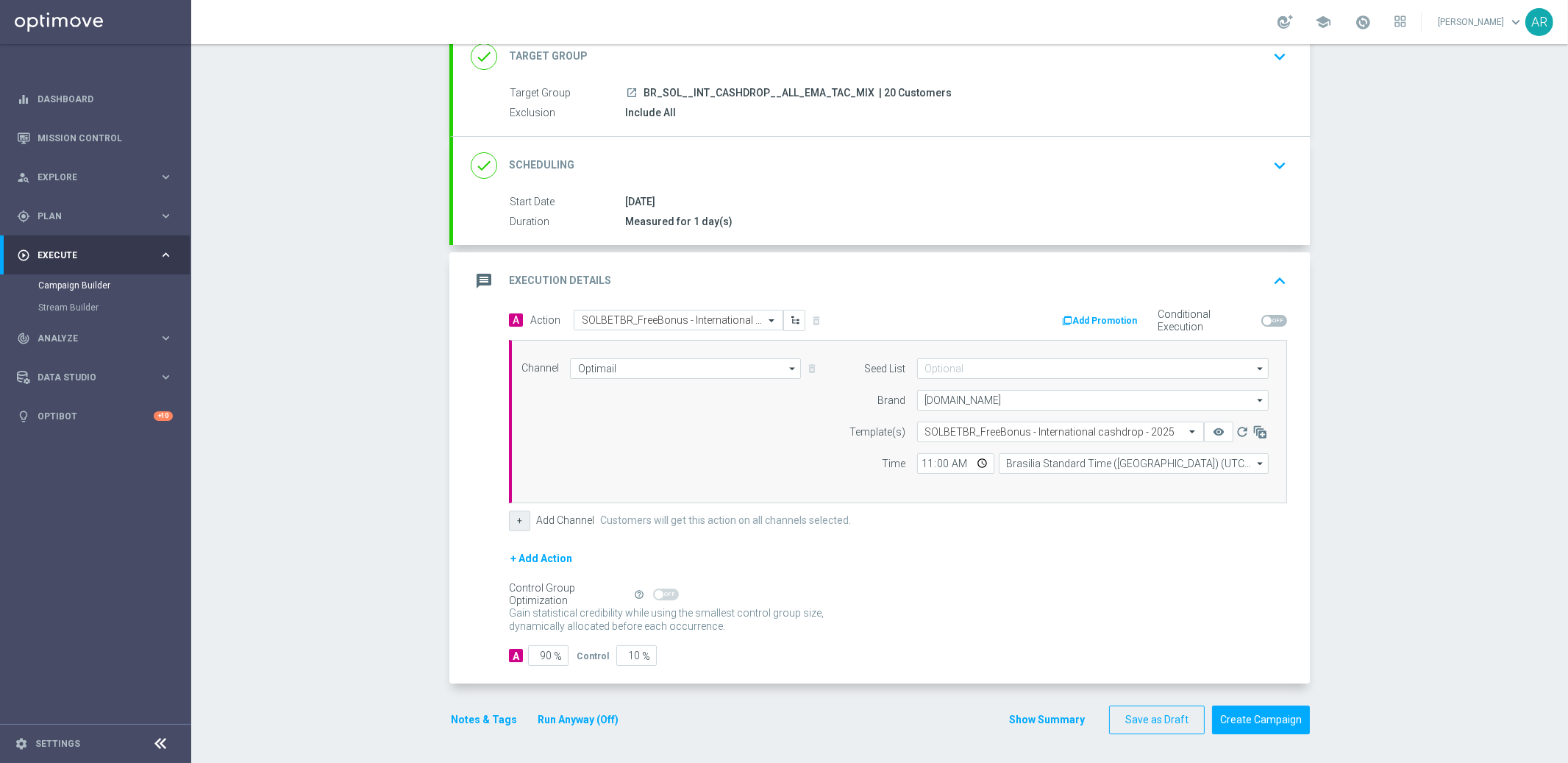
click at [513, 523] on button "+" at bounding box center [519, 521] width 21 height 20
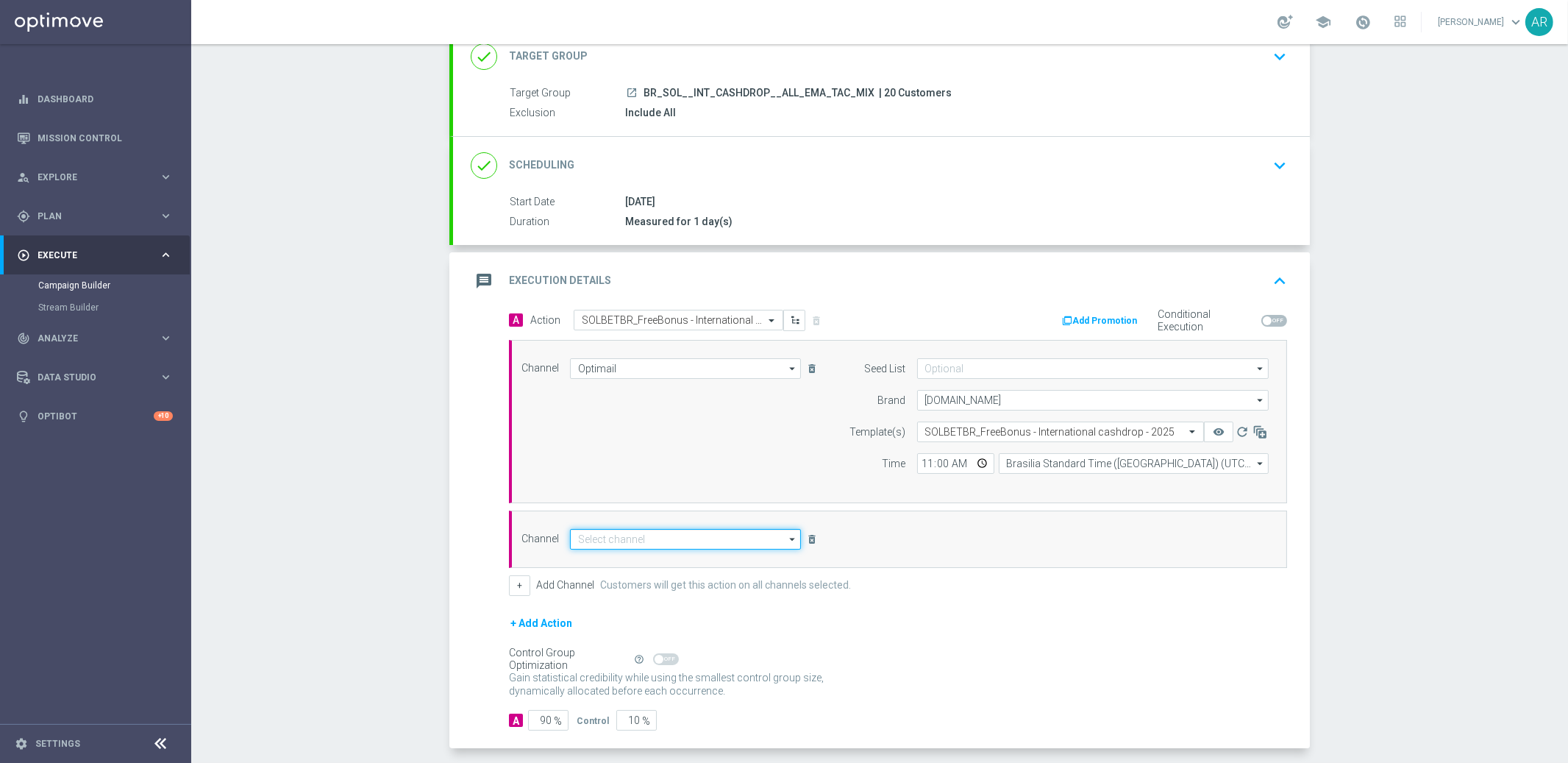
click at [627, 543] on input at bounding box center [685, 539] width 231 height 20
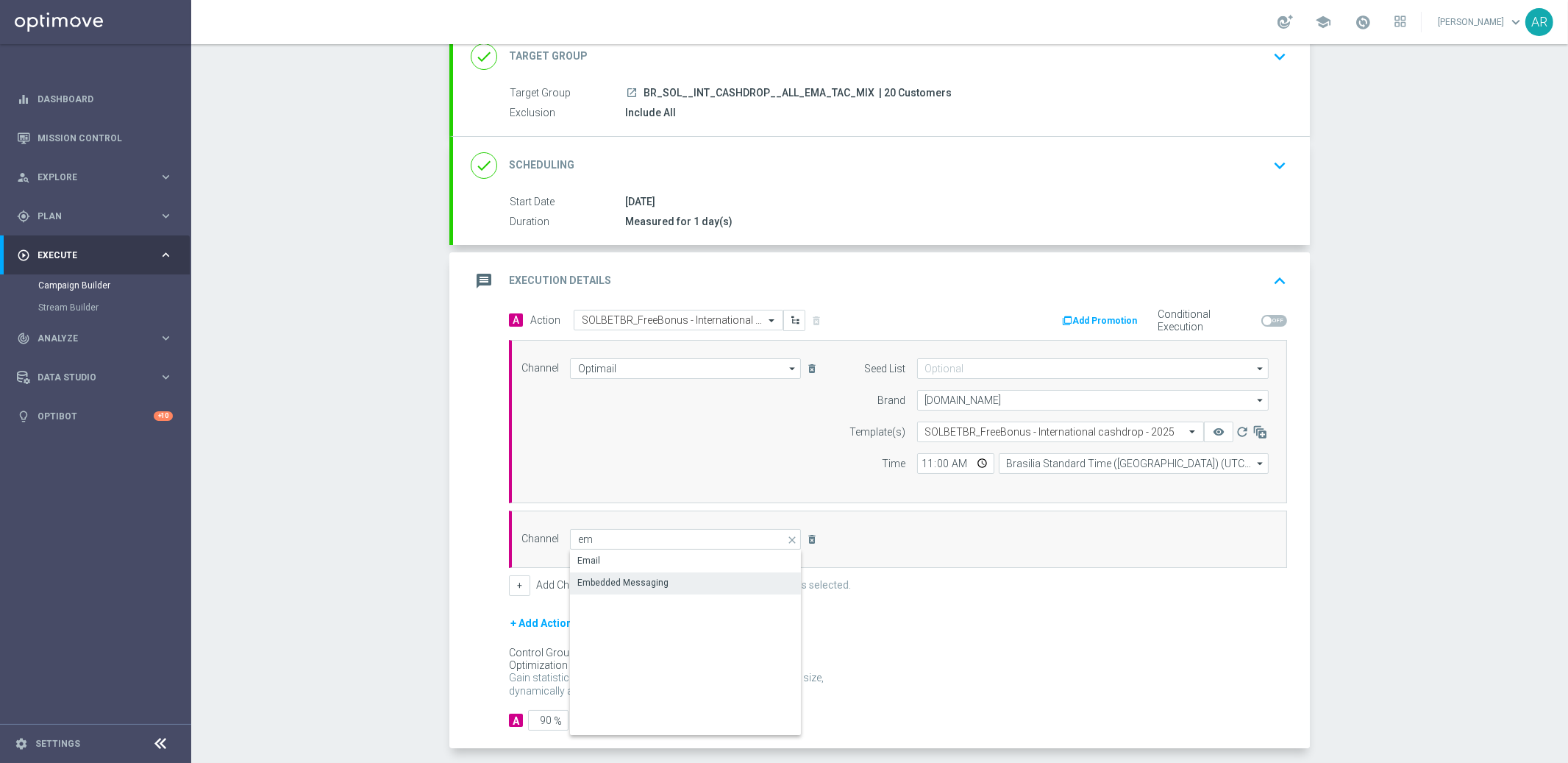
click at [677, 587] on div "Embedded Messaging" at bounding box center [685, 582] width 231 height 20
type input "Embedded Messaging"
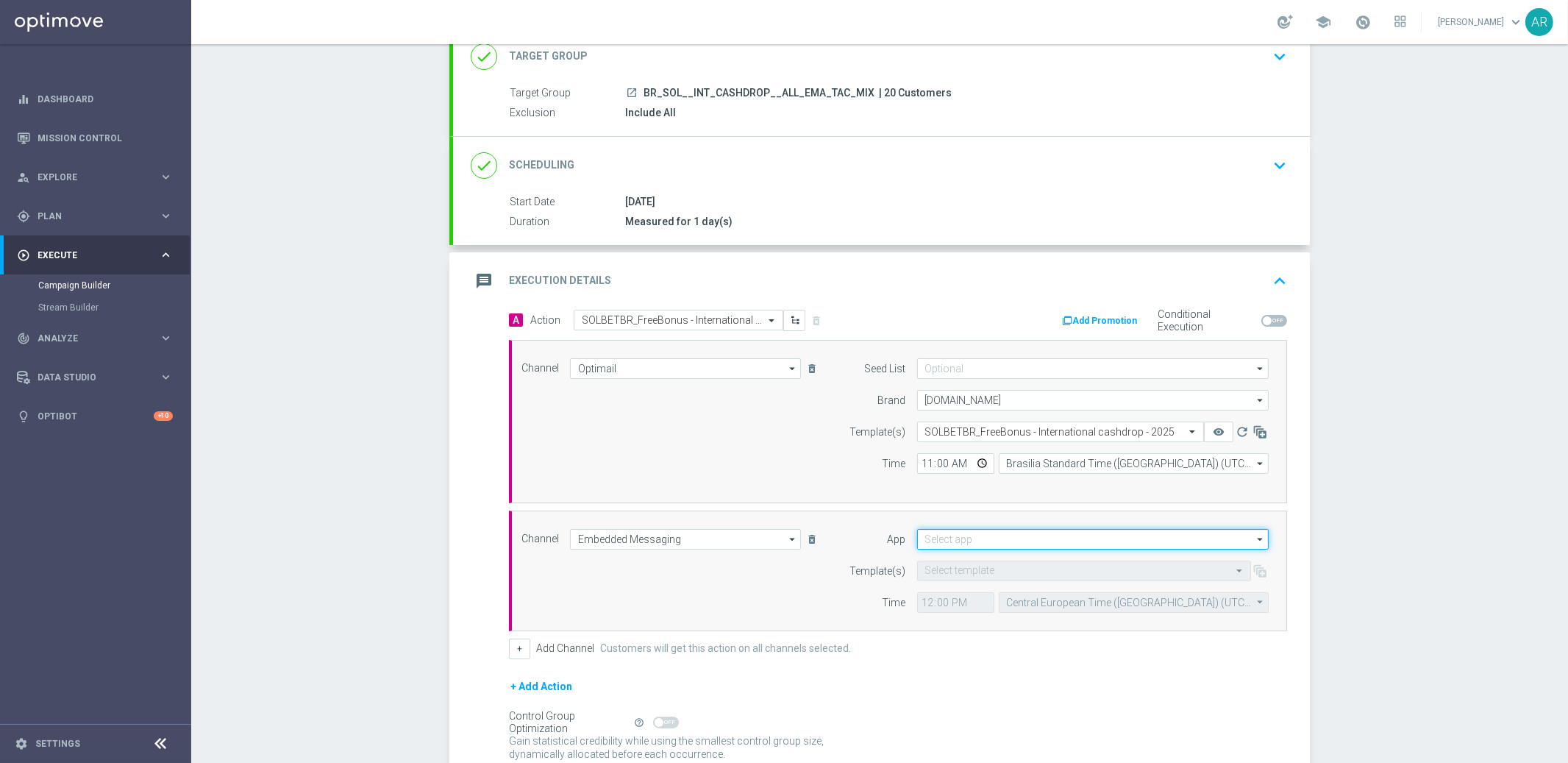
click at [974, 541] on input at bounding box center [1093, 539] width 351 height 20
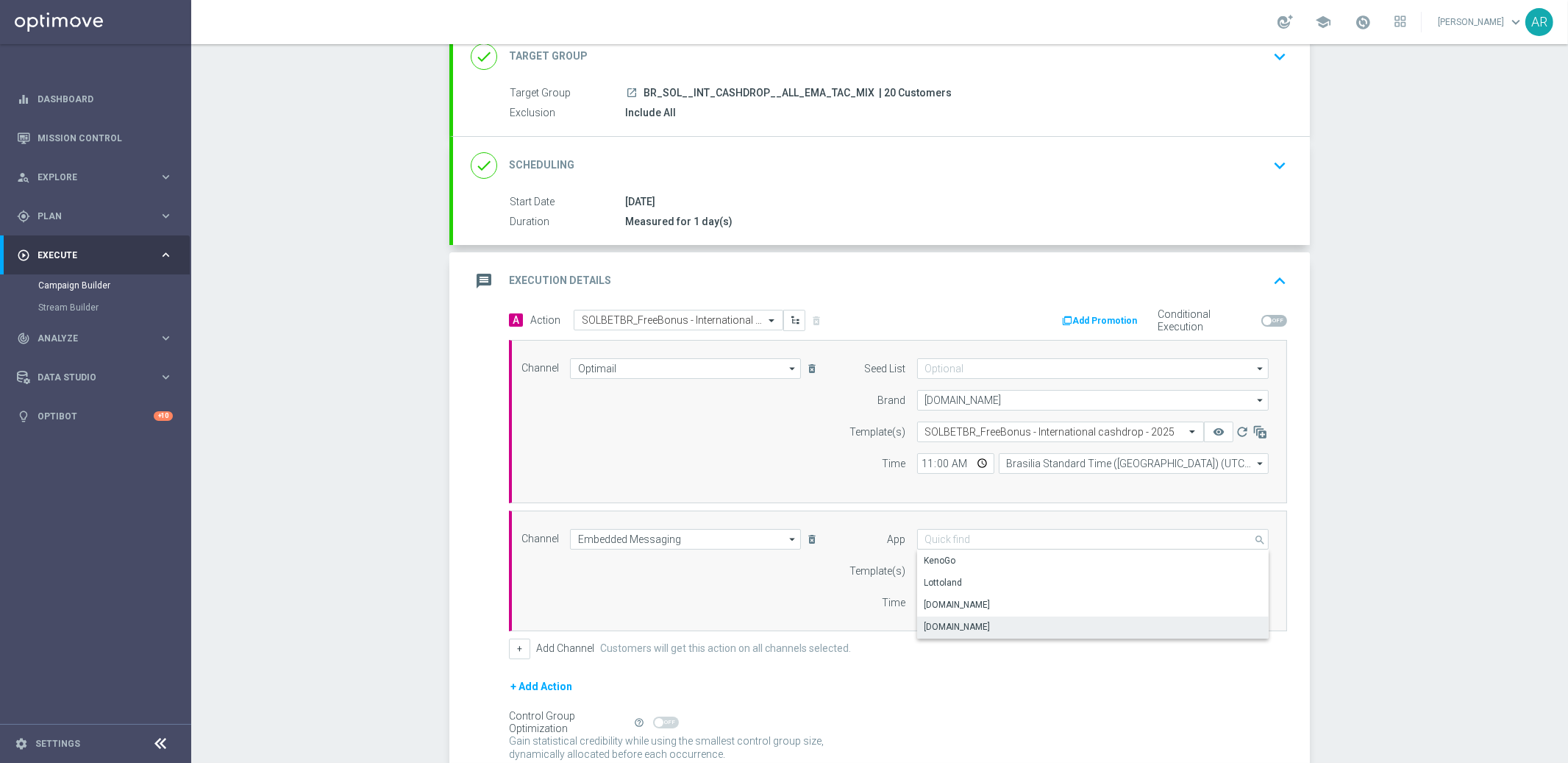
click at [994, 628] on div "[DOMAIN_NAME]" at bounding box center [1093, 627] width 352 height 20
type input "[DOMAIN_NAME]"
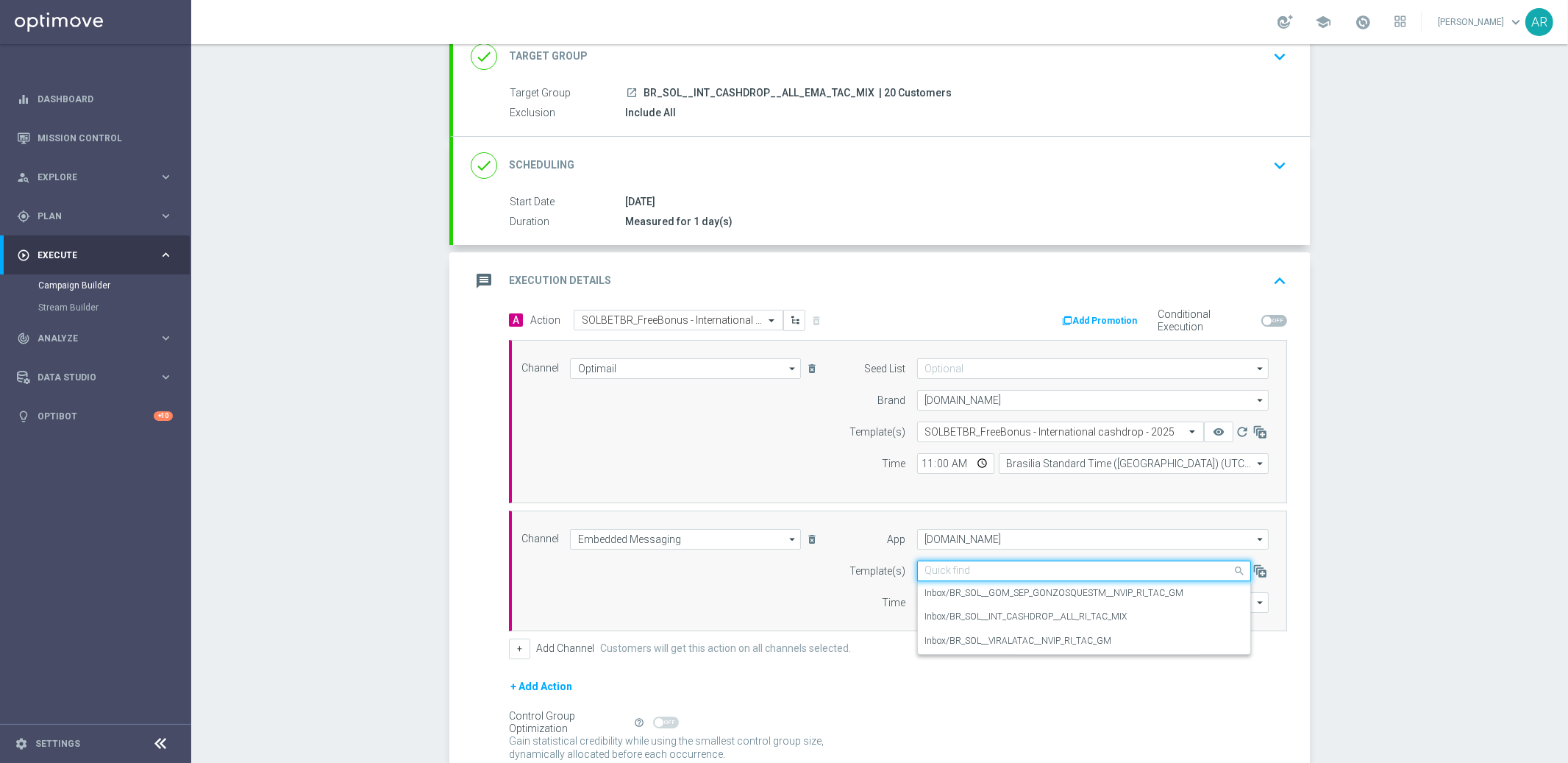
click at [937, 571] on input "text" at bounding box center [1069, 571] width 288 height 13
paste input "BR_SOL__INT_CASHDROP__ALL_RI_TAC_MIX"
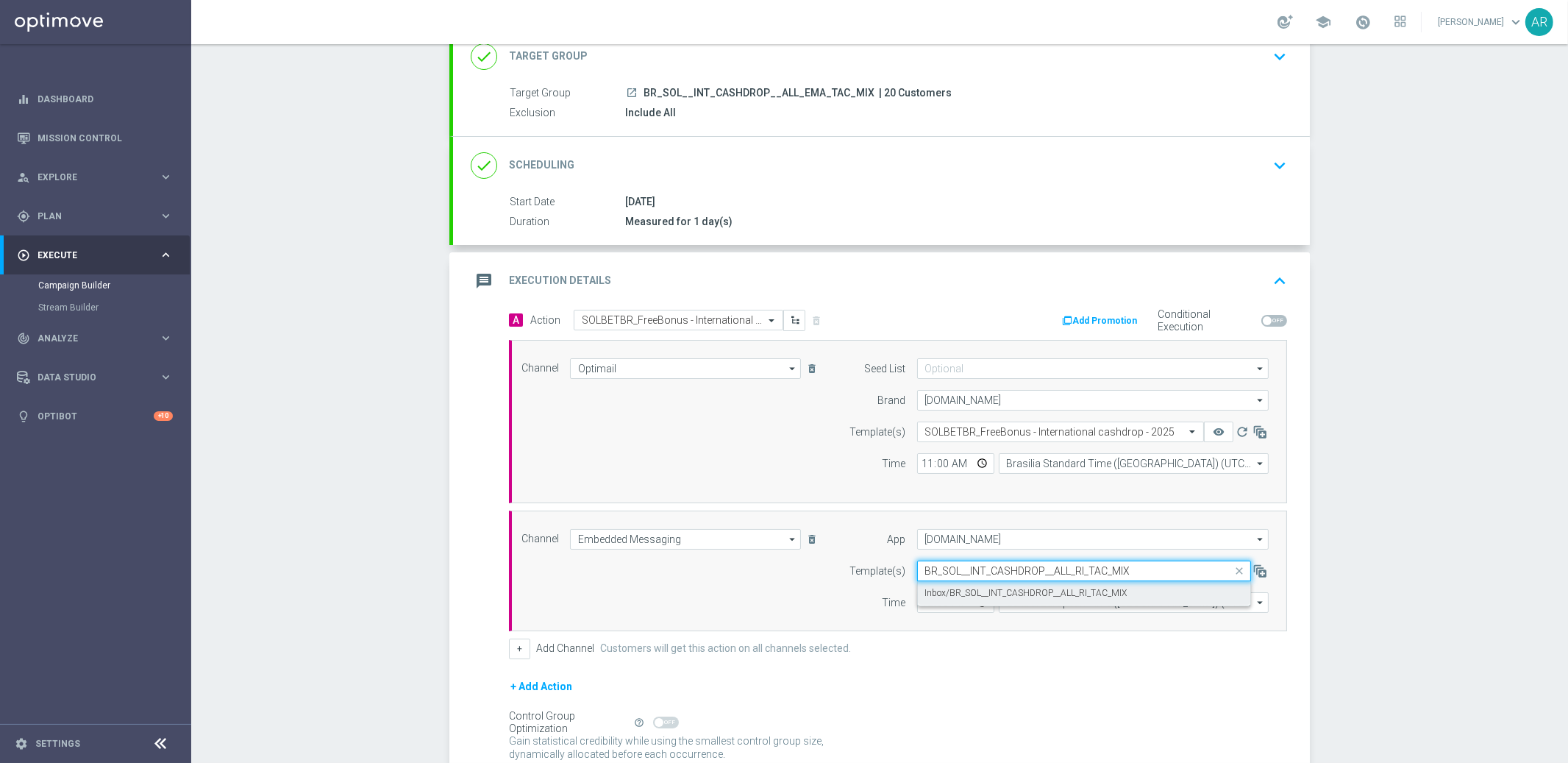
click at [970, 590] on label "Inbox/BR_SOL__INT_CASHDROP__ALL_RI_TAC_MIX" at bounding box center [1026, 593] width 203 height 13
type input "BR_SOL__INT_CASHDROP__ALL_RI_TAC_MIX"
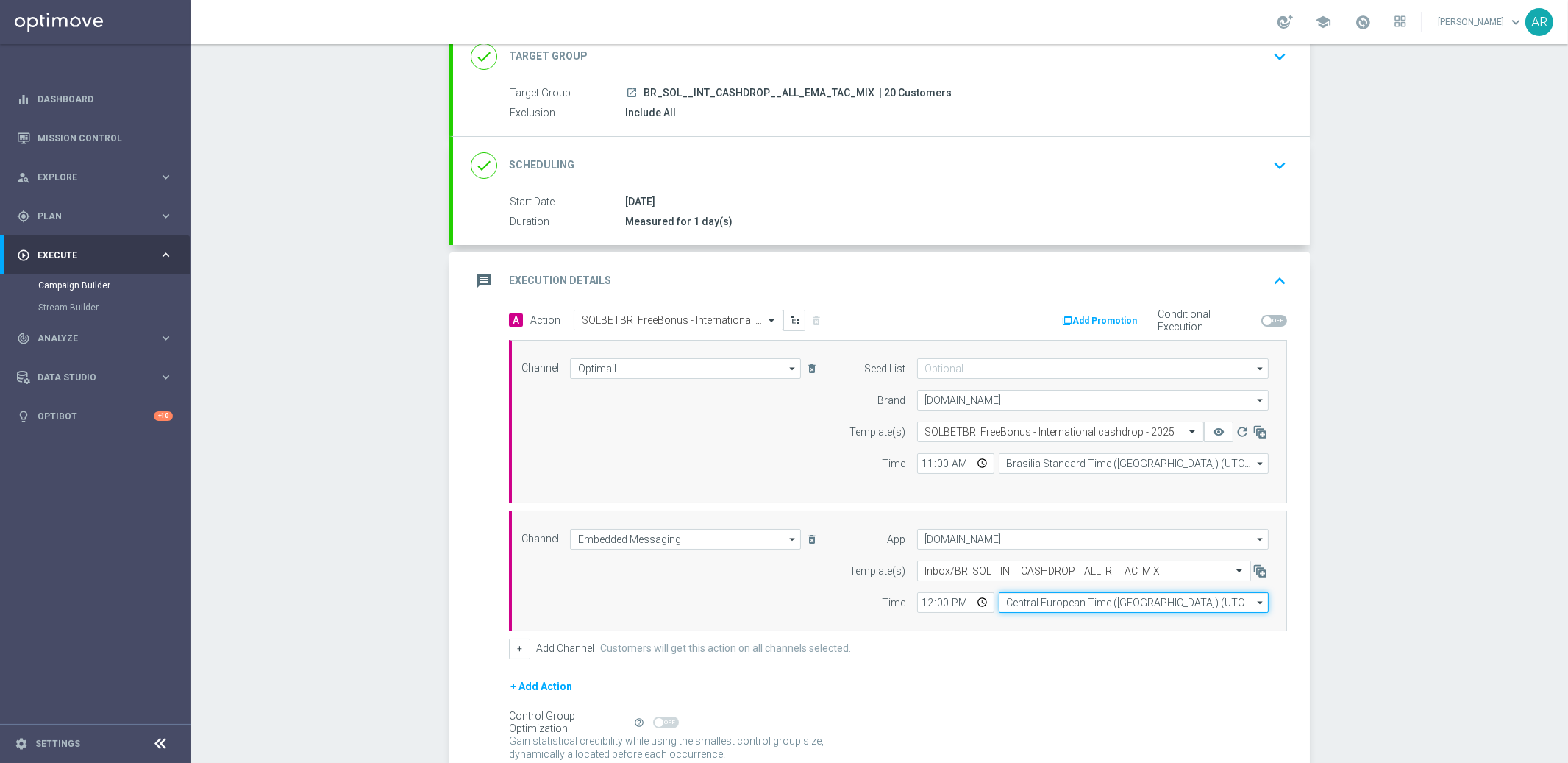
click at [1016, 601] on input "Central European Time ([GEOGRAPHIC_DATA]) (UTC +02:00)" at bounding box center [1133, 602] width 270 height 20
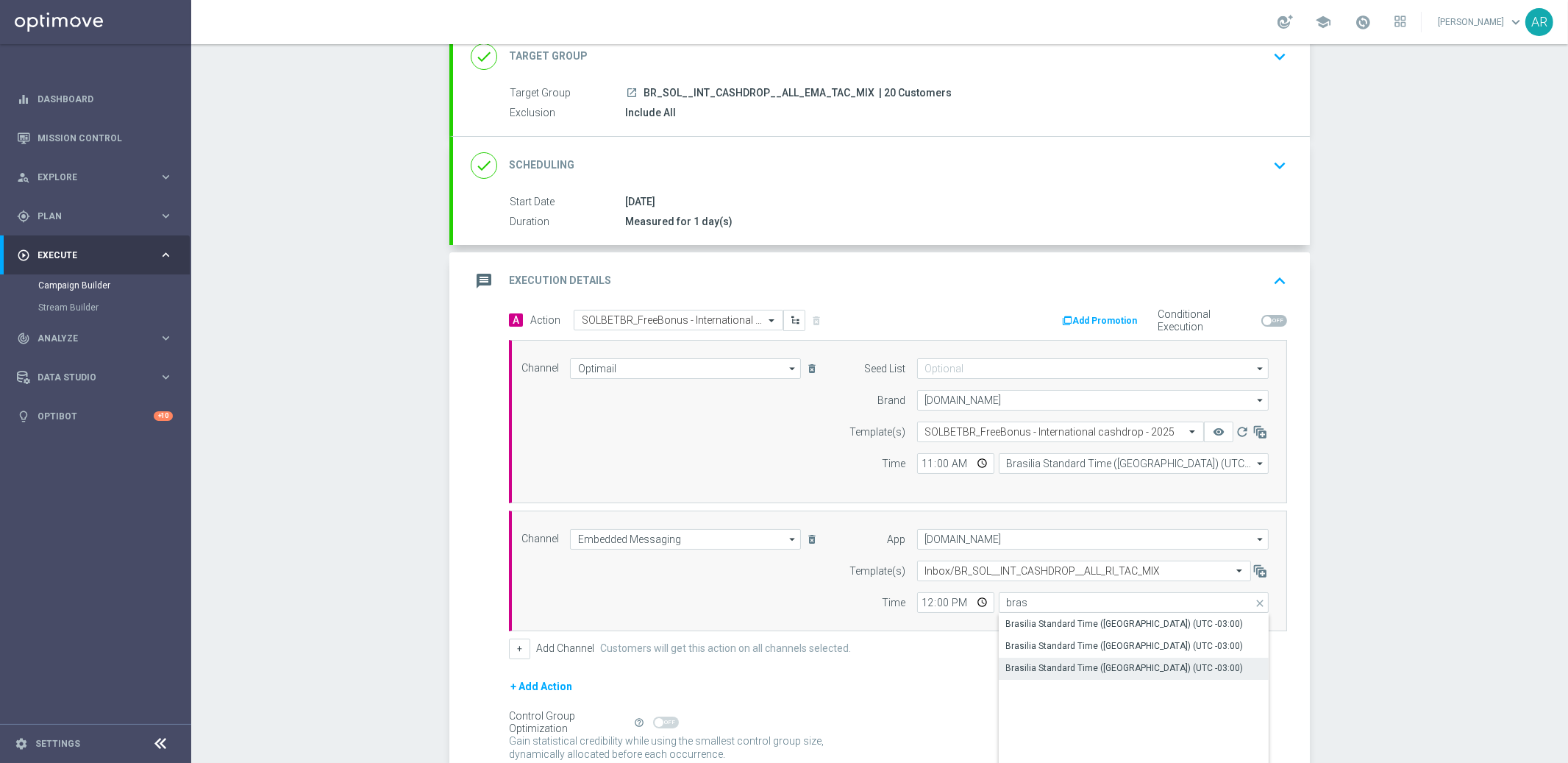
click at [1099, 665] on div "Brasilia Standard Time ([GEOGRAPHIC_DATA]) (UTC -03:00)" at bounding box center [1124, 668] width 237 height 13
type input "Brasilia Standard Time ([GEOGRAPHIC_DATA]) (UTC -03:00)"
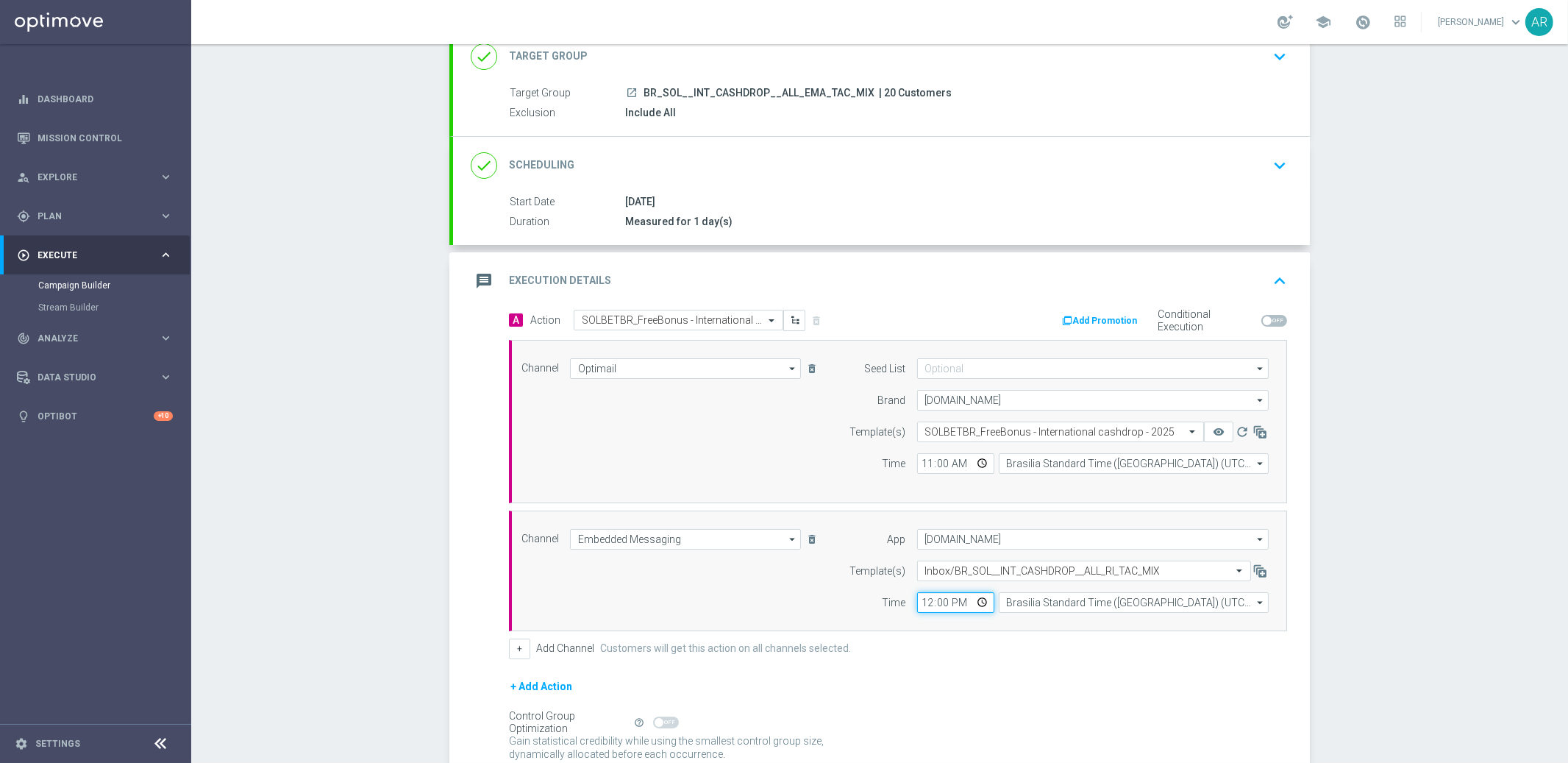
click at [976, 603] on input "12:00" at bounding box center [956, 602] width 77 height 20
type input "11:00"
click at [719, 612] on div "Channel Embedded Messaging Embedded Messaging arrow_drop_down Show Selected 1 o…" at bounding box center [895, 571] width 769 height 84
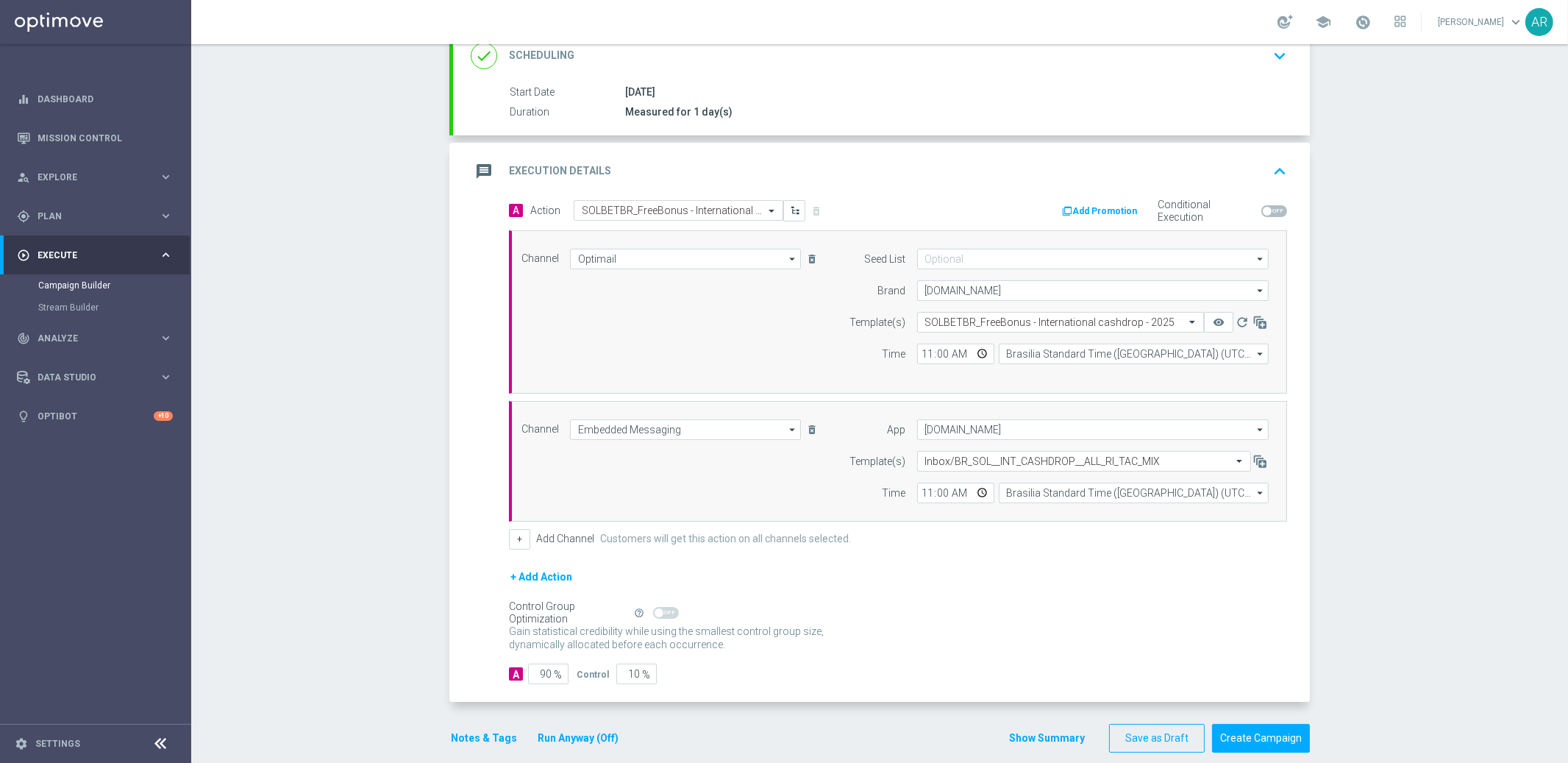
scroll to position [222, 0]
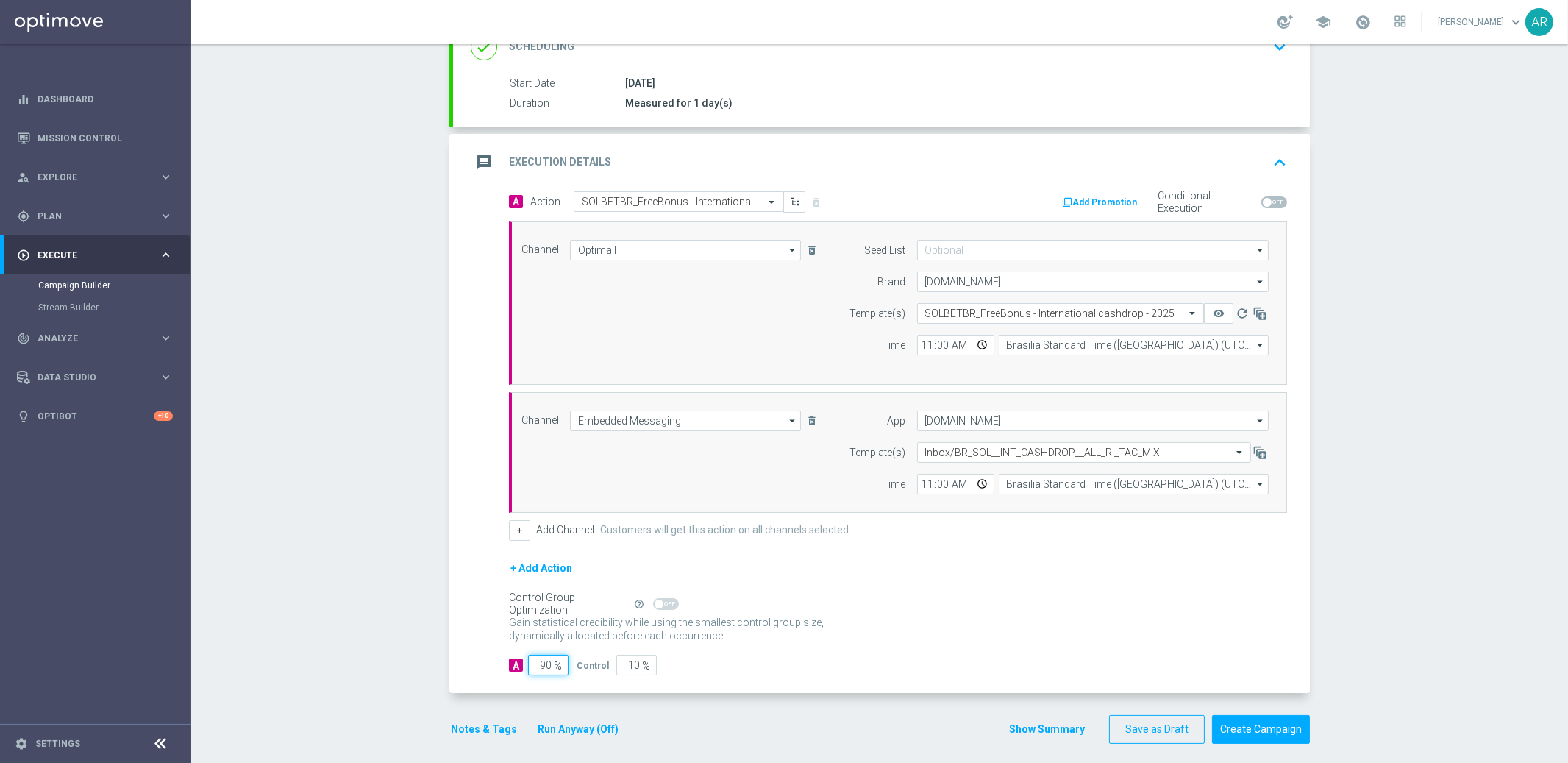
click at [540, 665] on input "90" at bounding box center [548, 665] width 40 height 20
type input "1"
type input "99"
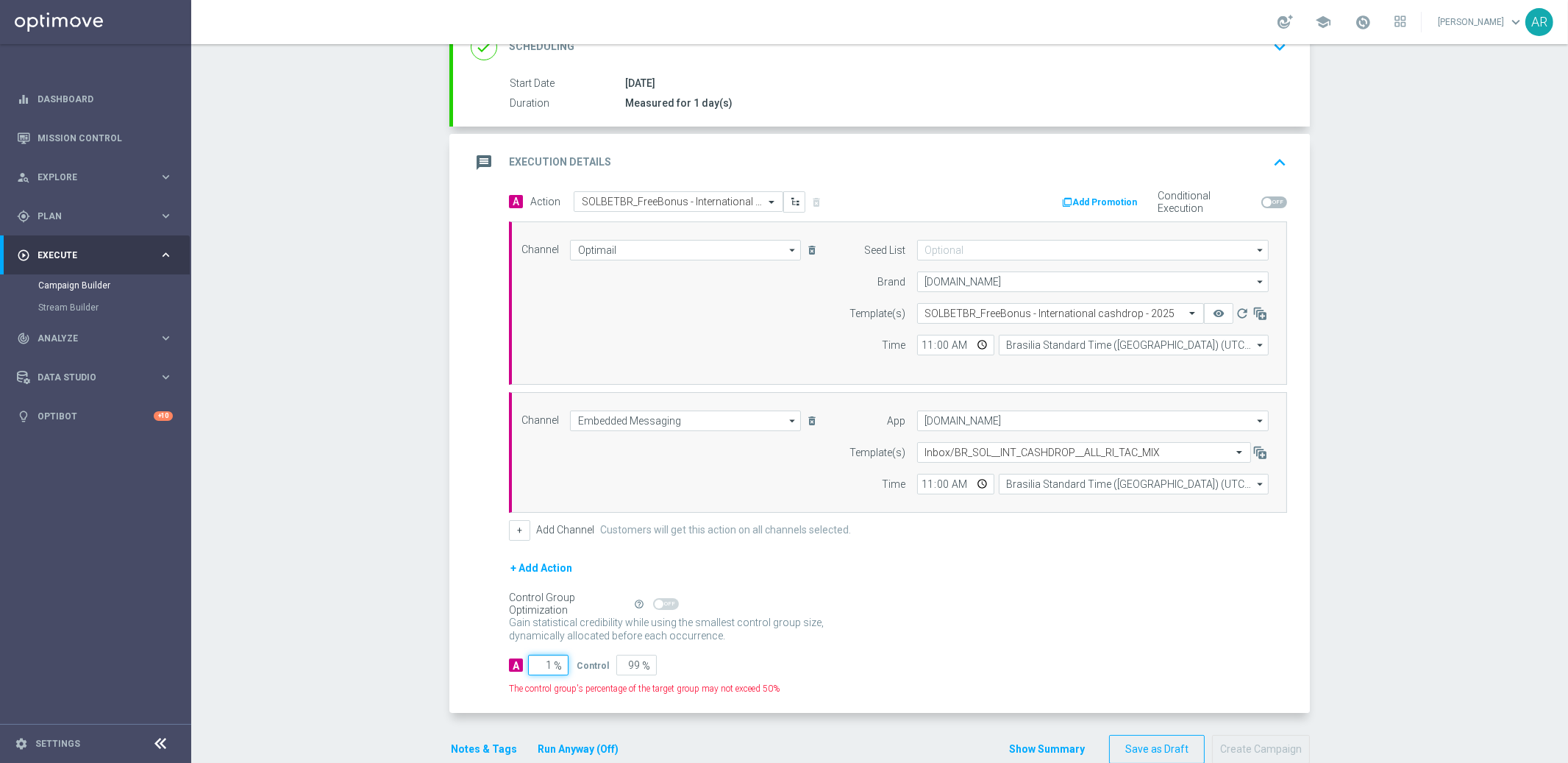
type input "10"
type input "90"
type input "100"
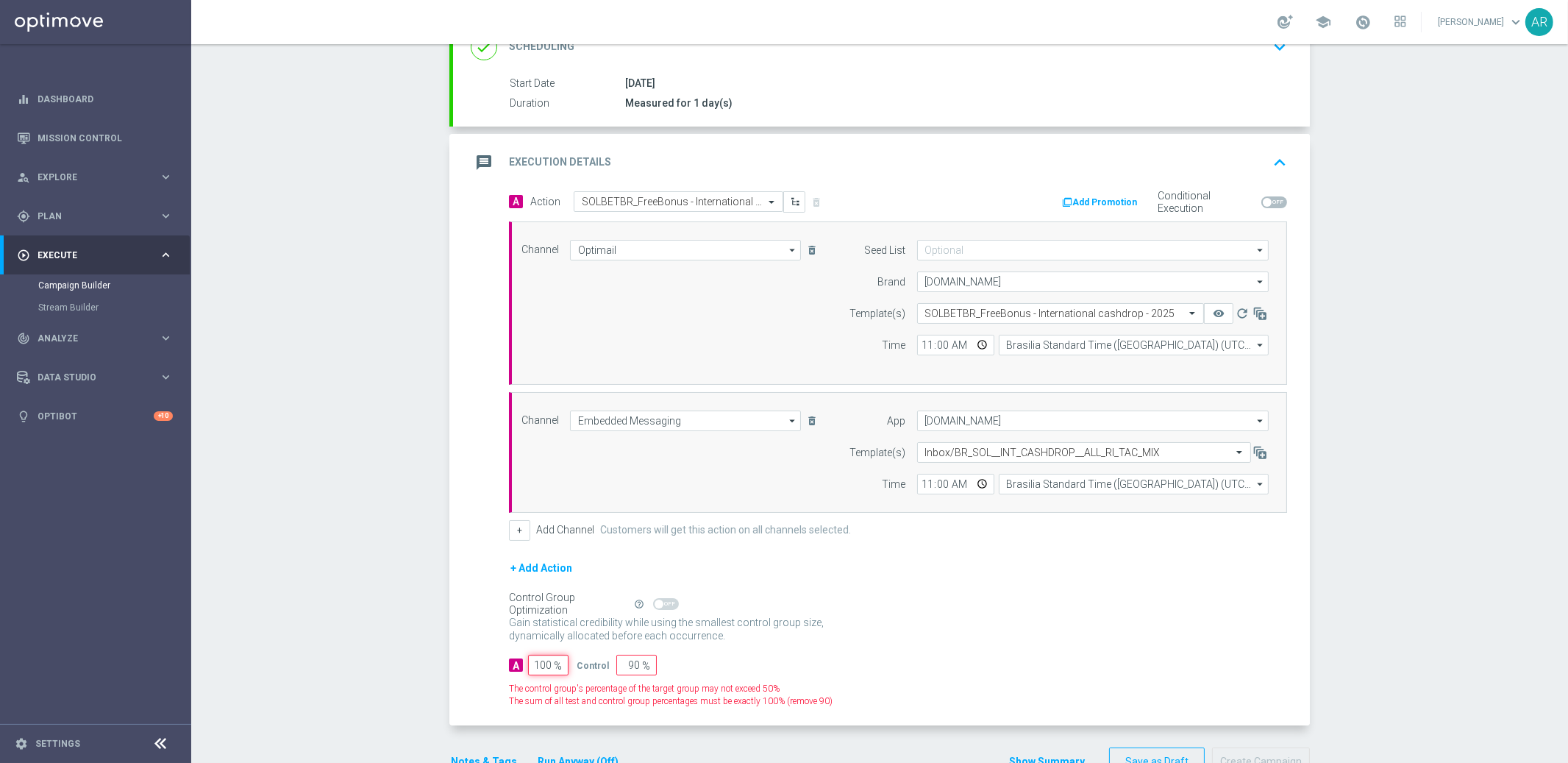
type input "0"
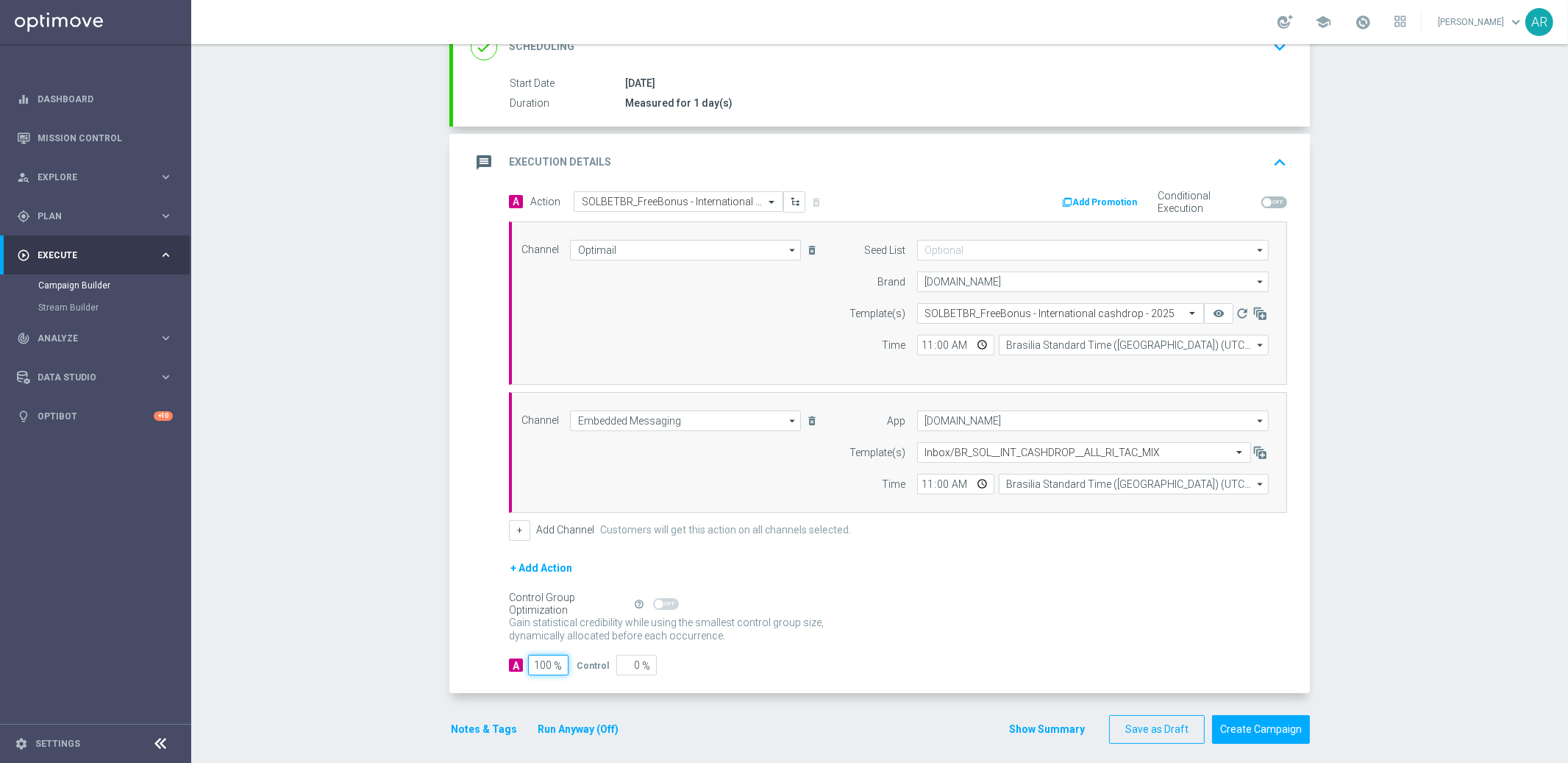
type input "100"
click at [885, 633] on div "Gain statistical credibility while using the smallest control group size, dynam…" at bounding box center [897, 630] width 778 height 35
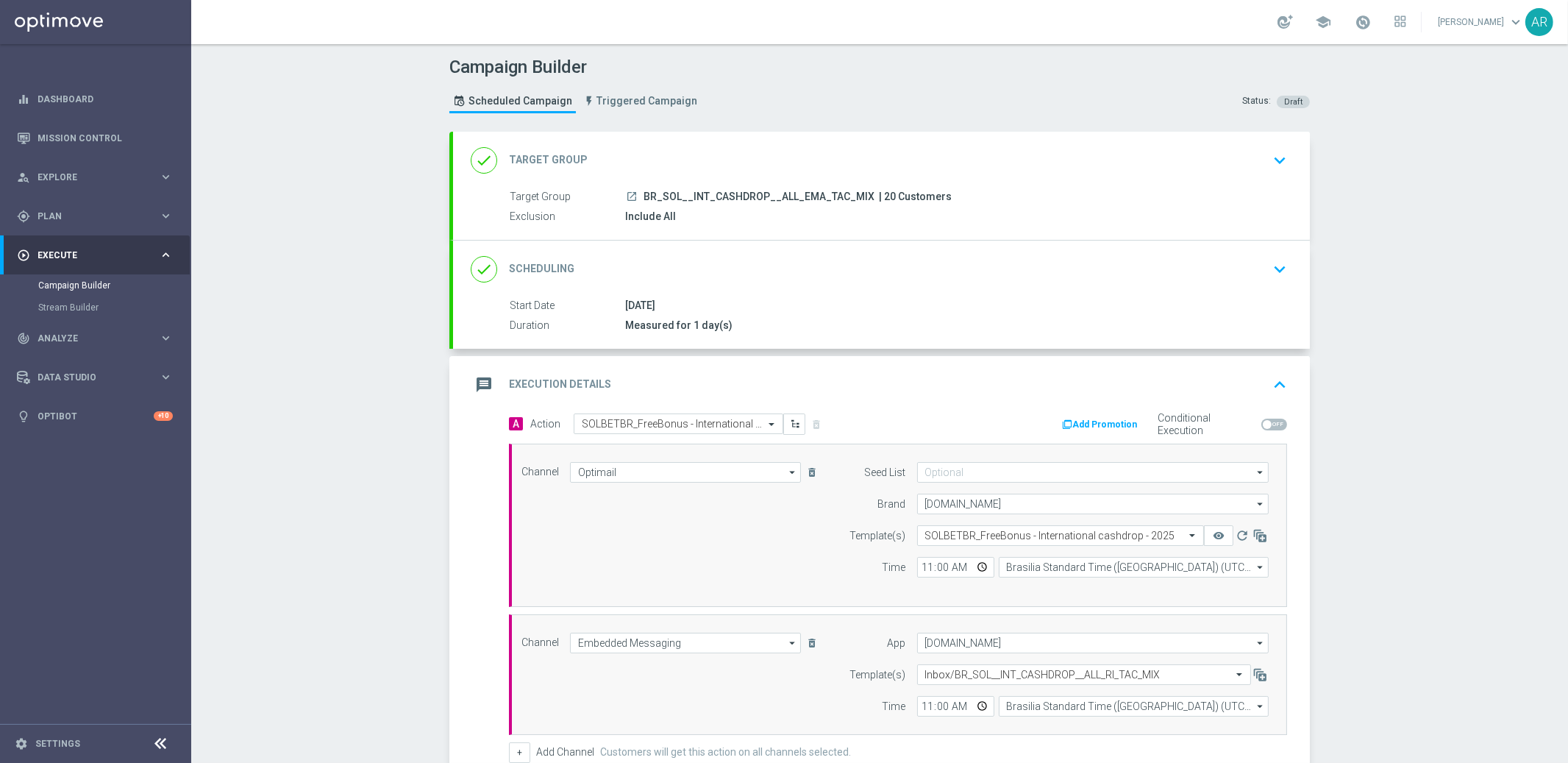
scroll to position [231, 0]
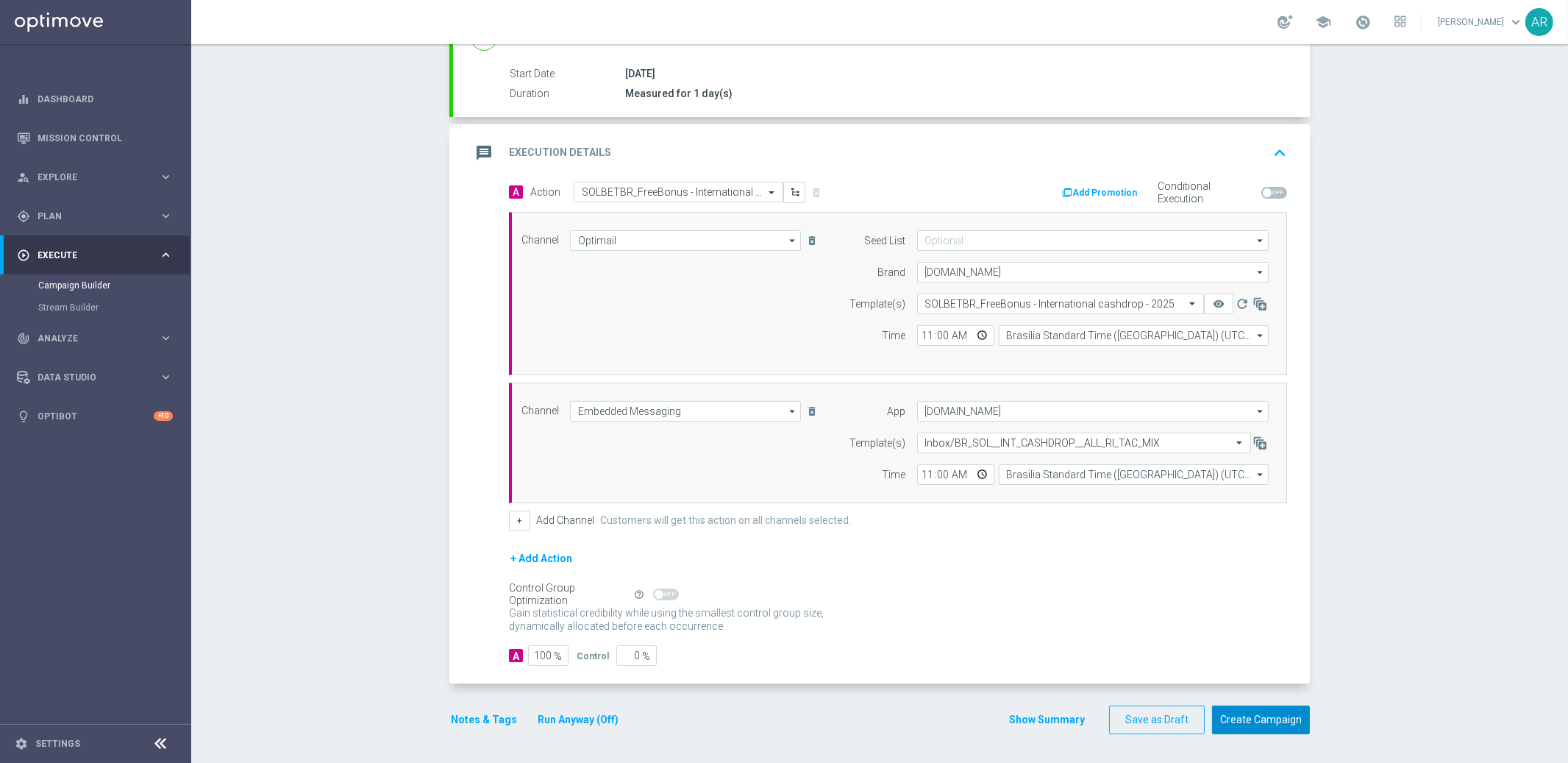
click at [1267, 723] on button "Create Campaign" at bounding box center [1260, 720] width 98 height 29
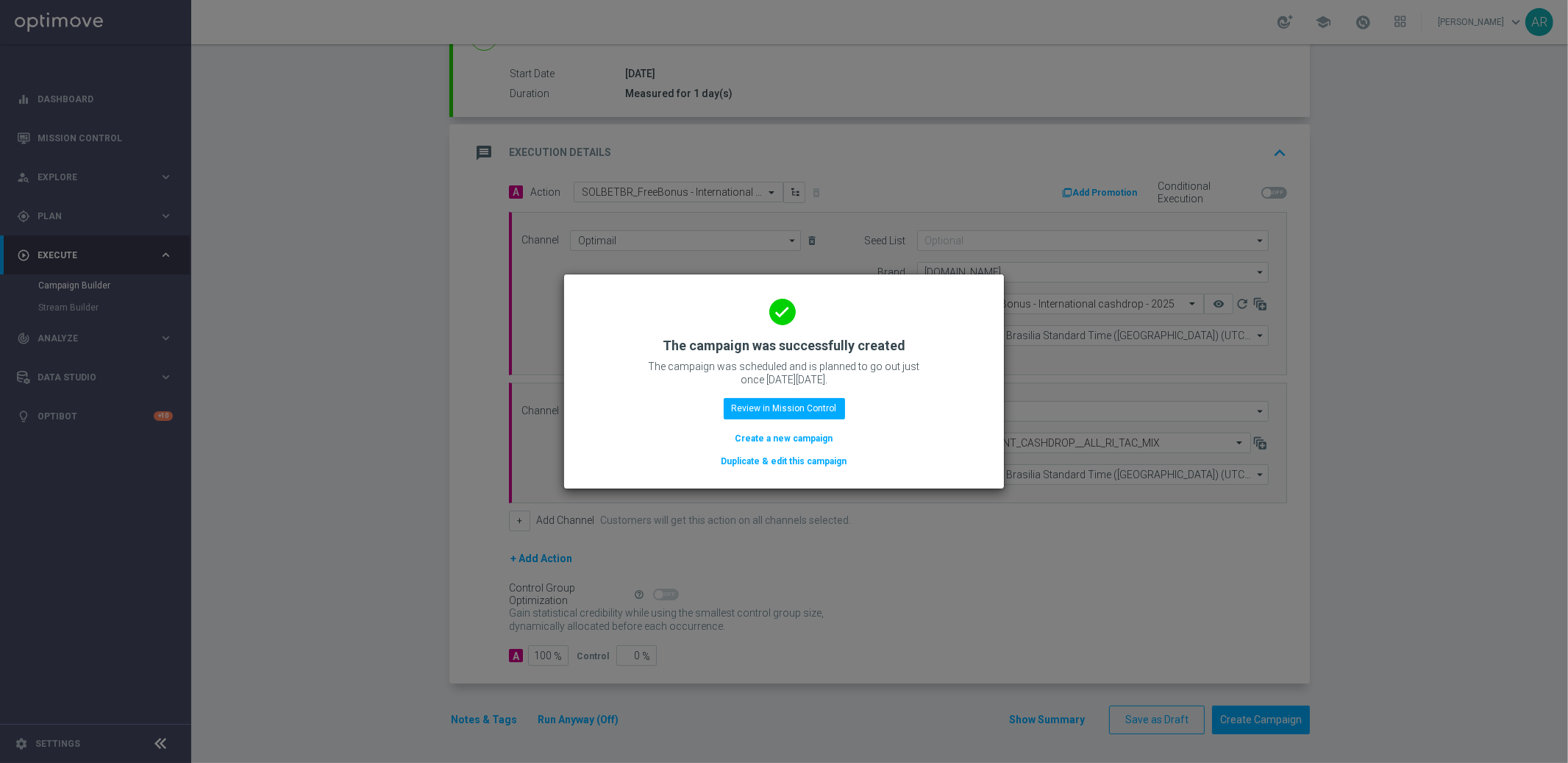
click at [796, 432] on button "Create a new campaign" at bounding box center [784, 438] width 101 height 16
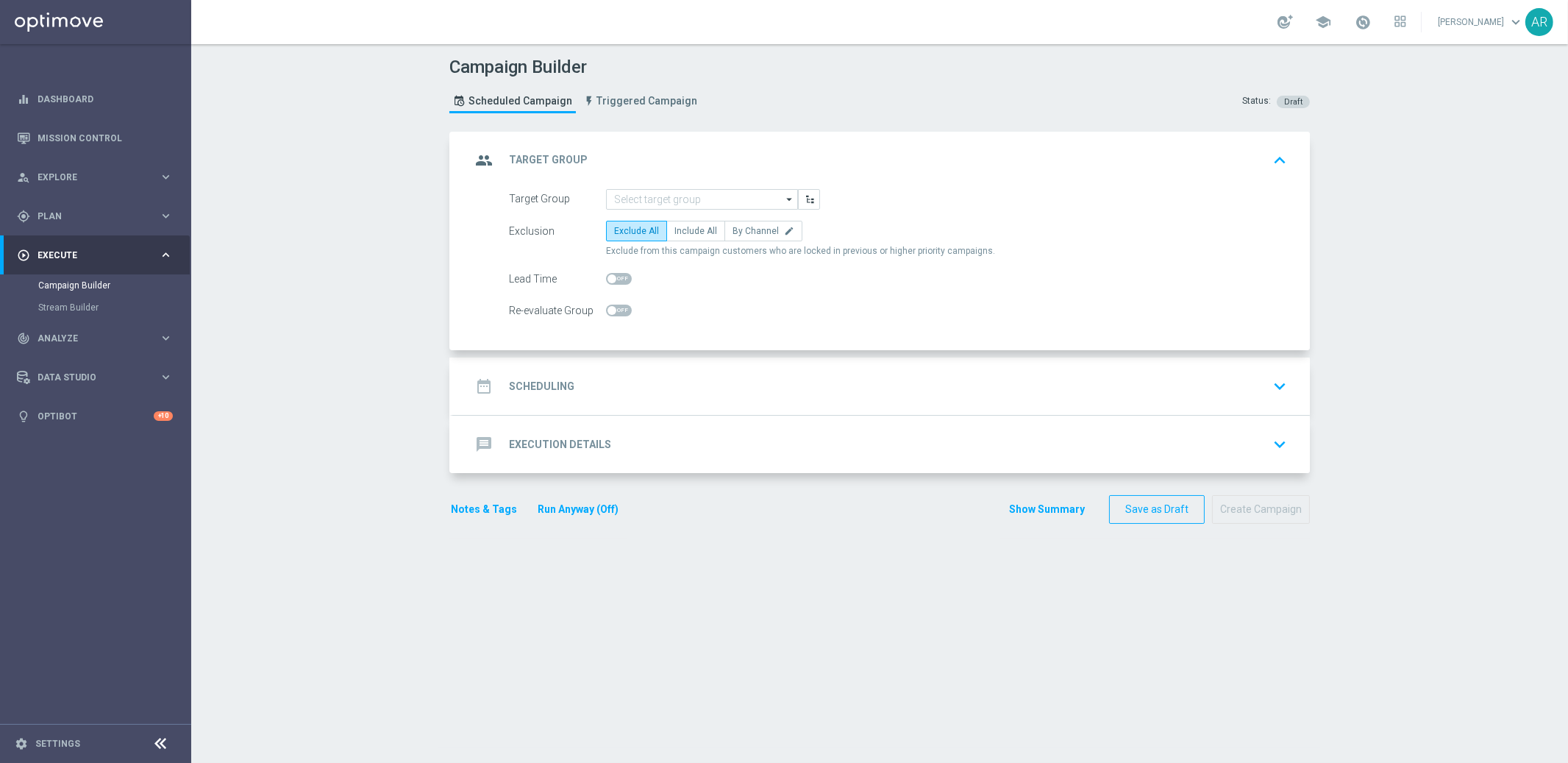
scroll to position [0, 0]
